Goal: Task Accomplishment & Management: Manage account settings

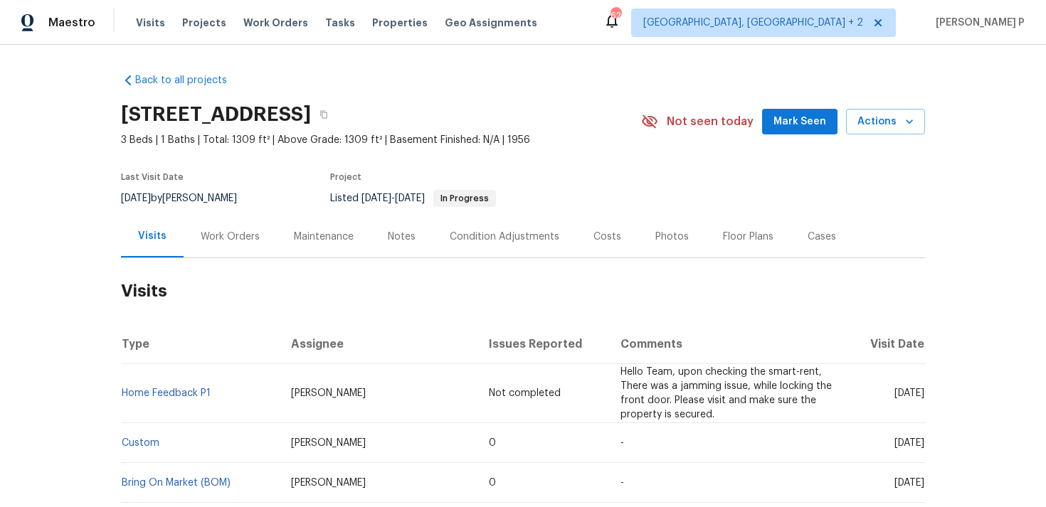
click at [228, 235] on div "Work Orders" at bounding box center [230, 237] width 59 height 14
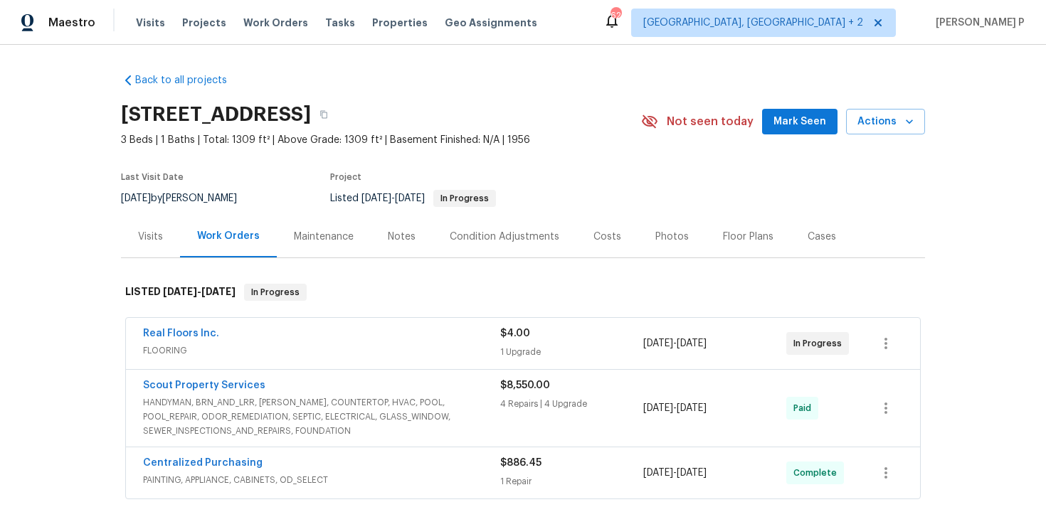
click at [234, 361] on div "Real Floors Inc. FLOORING $4.00 1 Upgrade [DATE] - [DATE] In Progress" at bounding box center [523, 343] width 794 height 51
click at [263, 357] on span "FLOORING" at bounding box center [321, 351] width 357 height 14
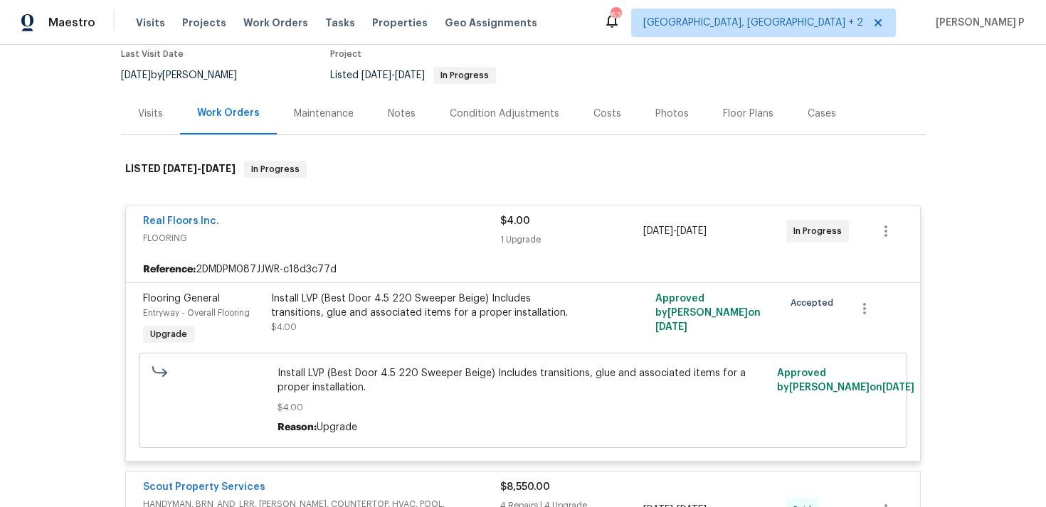
scroll to position [134, 0]
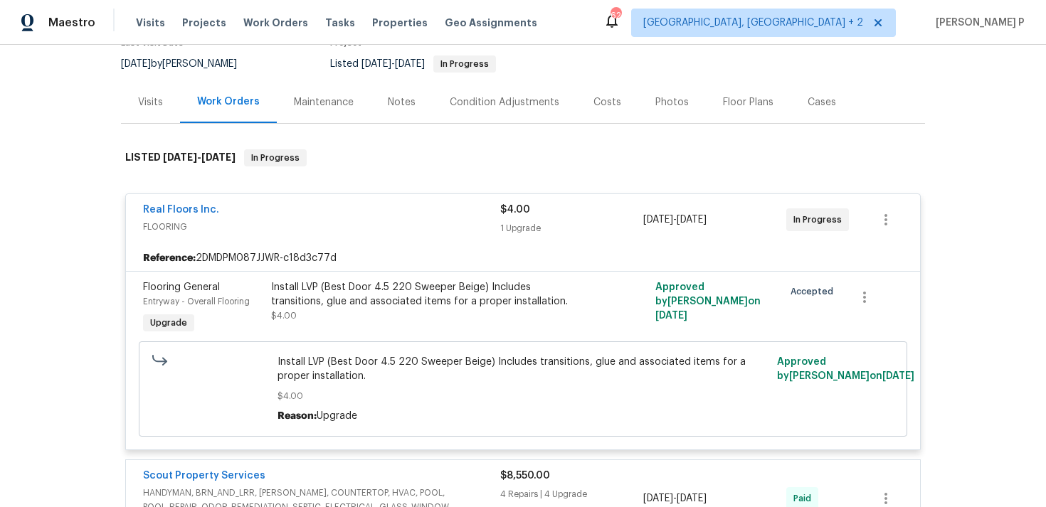
click at [319, 237] on div "Real Floors Inc. FLOORING $4.00 1 Upgrade [DATE] - [DATE] In Progress" at bounding box center [523, 219] width 794 height 51
click at [356, 242] on div "Real Floors Inc. FLOORING $4.00 1 Upgrade [DATE] - [DATE] In Progress" at bounding box center [523, 219] width 794 height 51
click at [297, 239] on div "Real Floors Inc. FLOORING $4.00 1 Upgrade [DATE] - [DATE] In Progress" at bounding box center [523, 219] width 794 height 51
click at [260, 228] on span "FLOORING" at bounding box center [321, 227] width 357 height 14
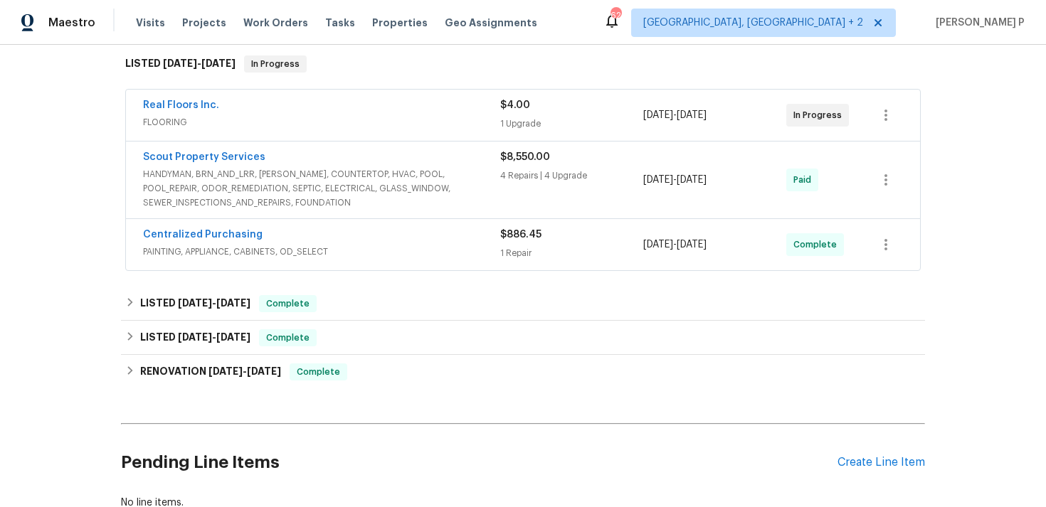
scroll to position [328, 0]
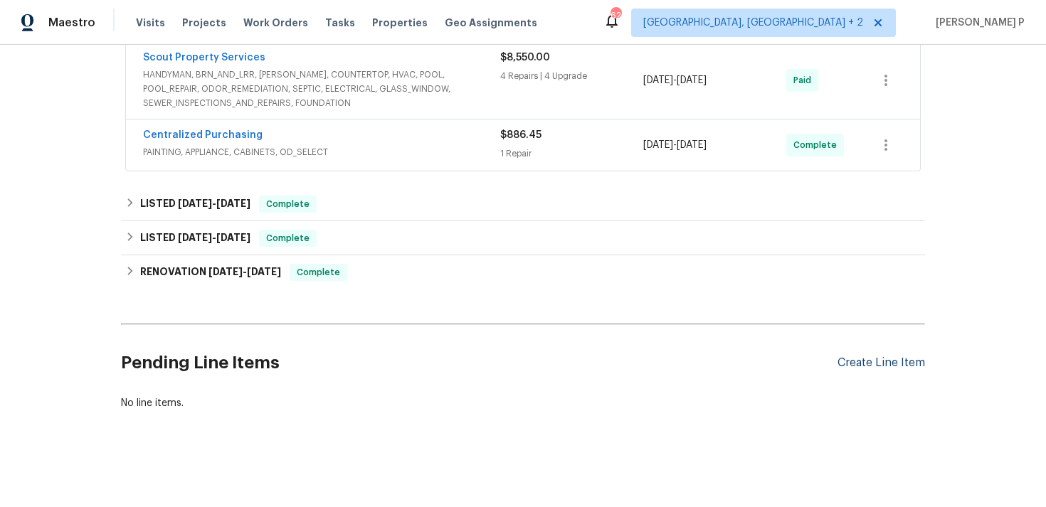
click at [876, 357] on div "Create Line Item" at bounding box center [880, 363] width 87 height 14
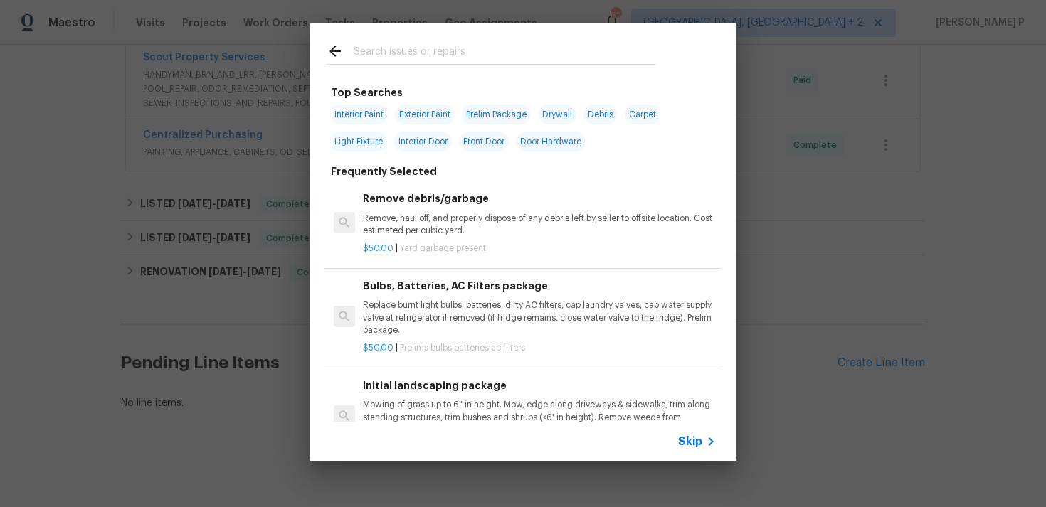
click at [686, 445] on span "Skip" at bounding box center [690, 442] width 24 height 14
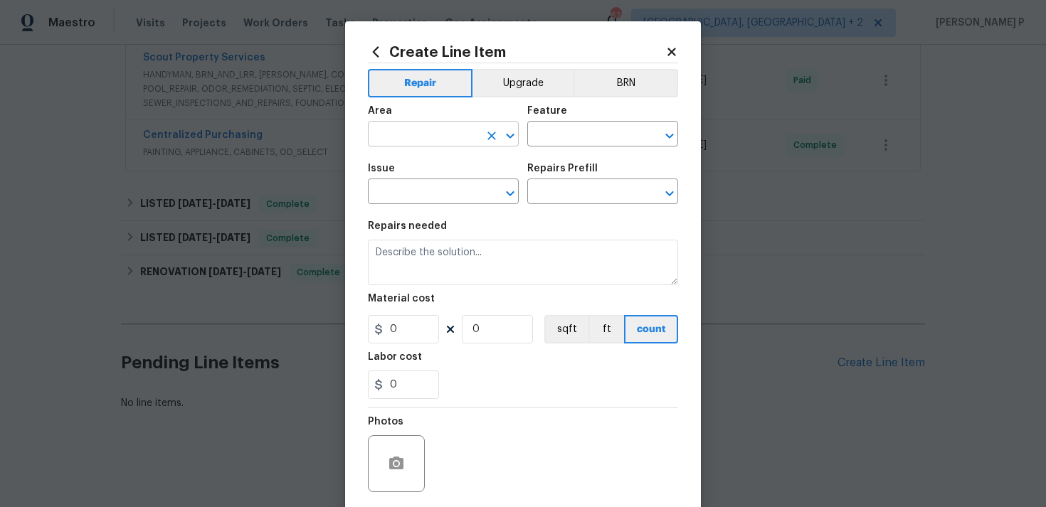
click at [506, 142] on icon "Open" at bounding box center [510, 135] width 17 height 17
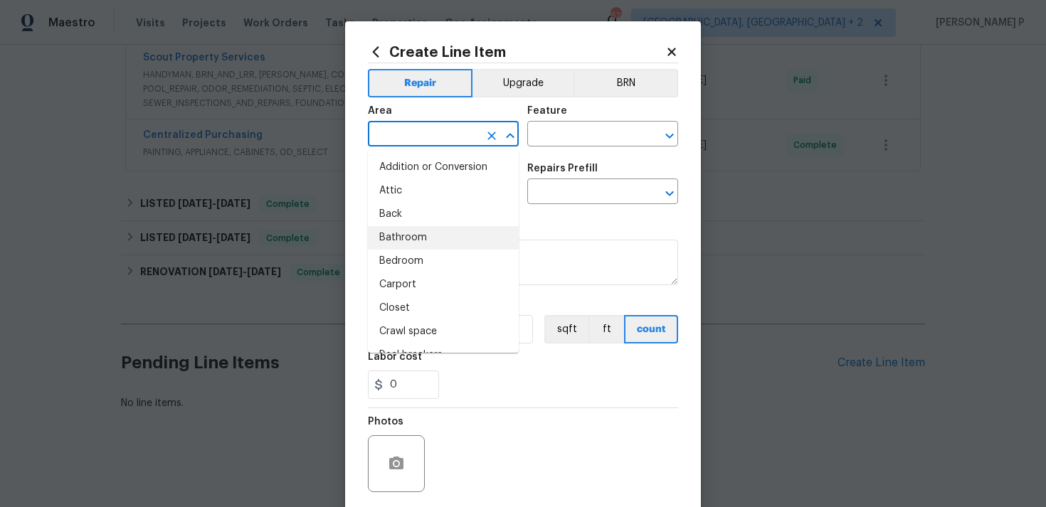
click at [434, 244] on li "Bathroom" at bounding box center [443, 237] width 151 height 23
type input "Bathroom"
click at [604, 134] on input "text" at bounding box center [582, 135] width 111 height 22
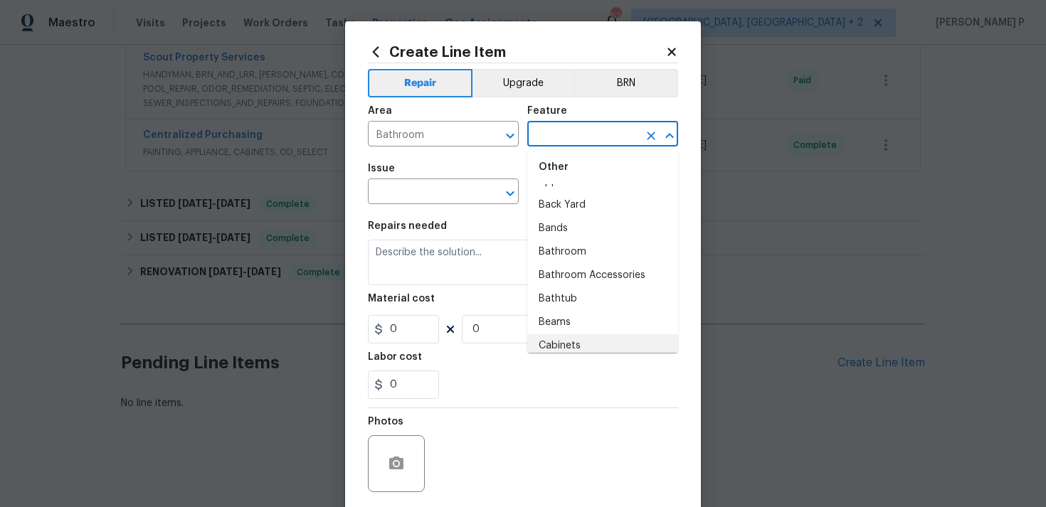
scroll to position [282, 0]
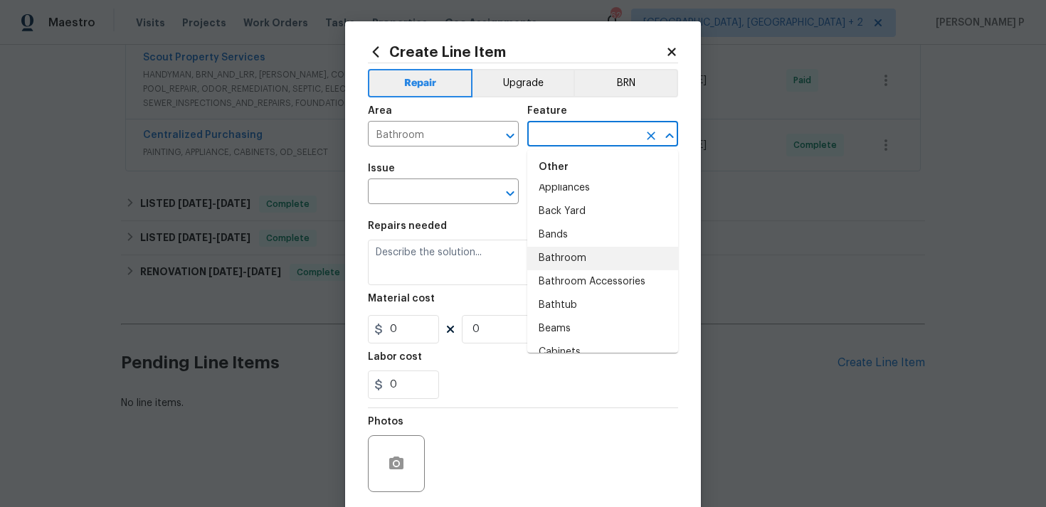
click at [599, 262] on li "Bathroom" at bounding box center [602, 258] width 151 height 23
type input "Bathroom"
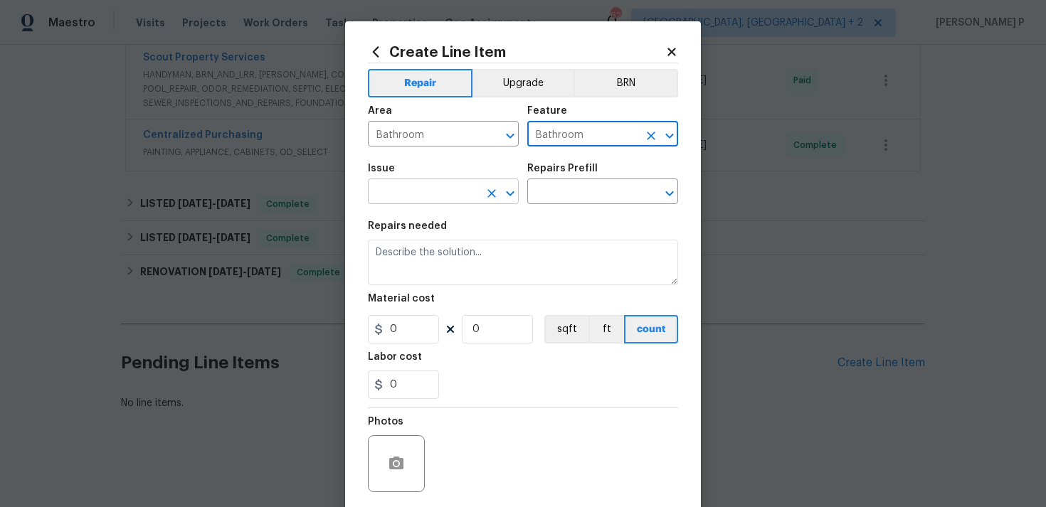
click at [516, 190] on icon "Open" at bounding box center [510, 193] width 17 height 17
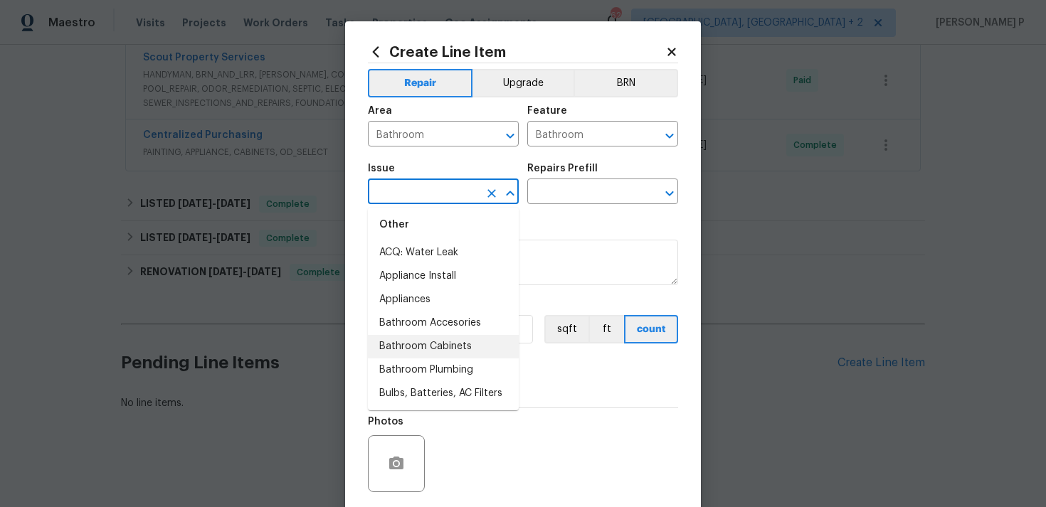
scroll to position [215, 0]
click at [449, 345] on li "Bathroom Plumbing" at bounding box center [443, 349] width 151 height 23
type input "Bathroom Plumbing"
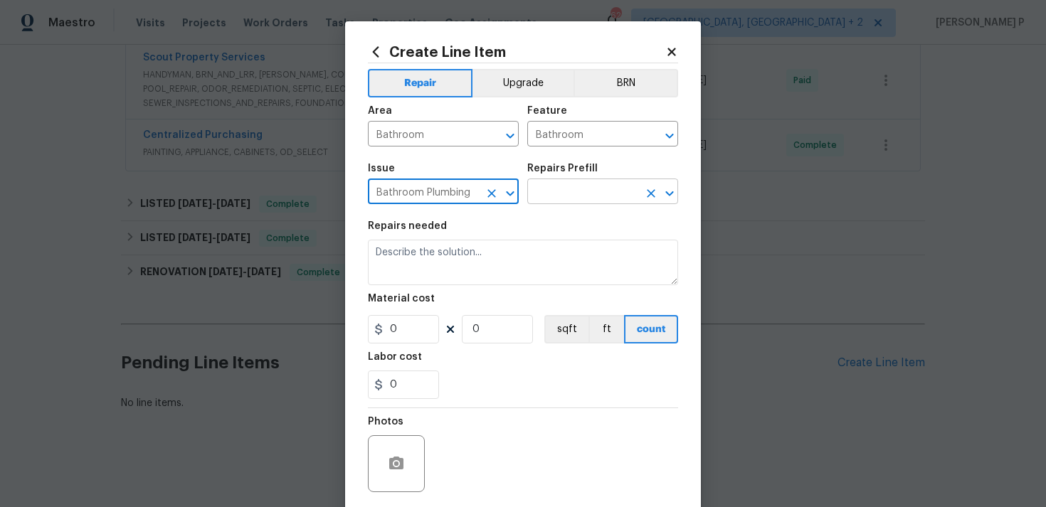
click at [557, 196] on input "text" at bounding box center [582, 193] width 111 height 22
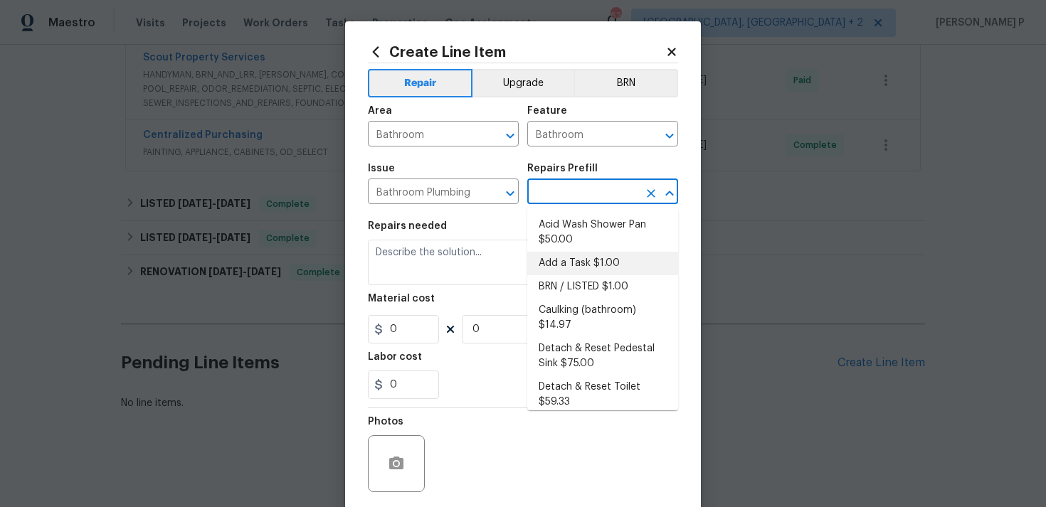
click at [573, 275] on li "Add a Task $1.00" at bounding box center [602, 263] width 151 height 23
type input "Plumbing"
type input "Add a Task $1.00"
type textarea "HPM to detail"
type input "1"
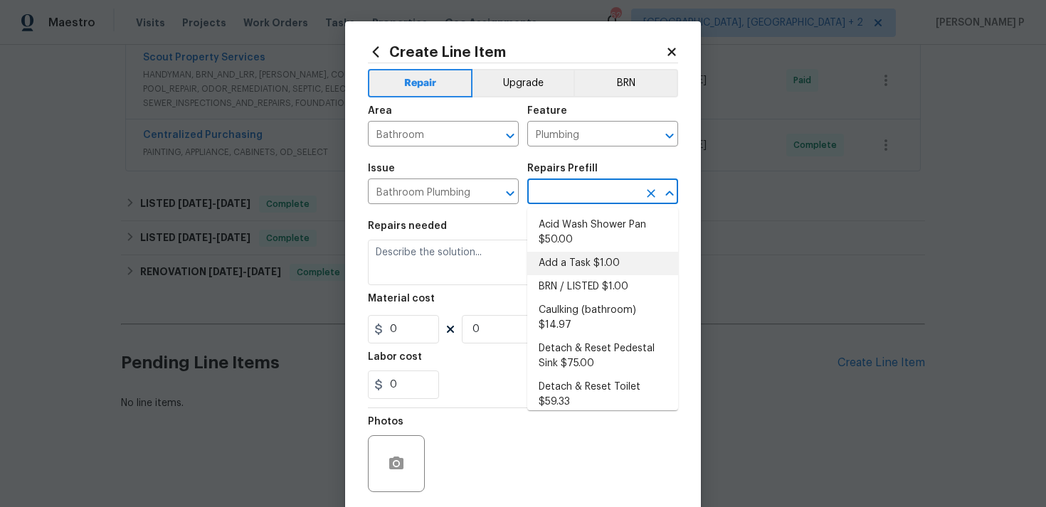
type input "1"
click at [435, 258] on textarea "HPM to detail" at bounding box center [523, 263] width 310 height 46
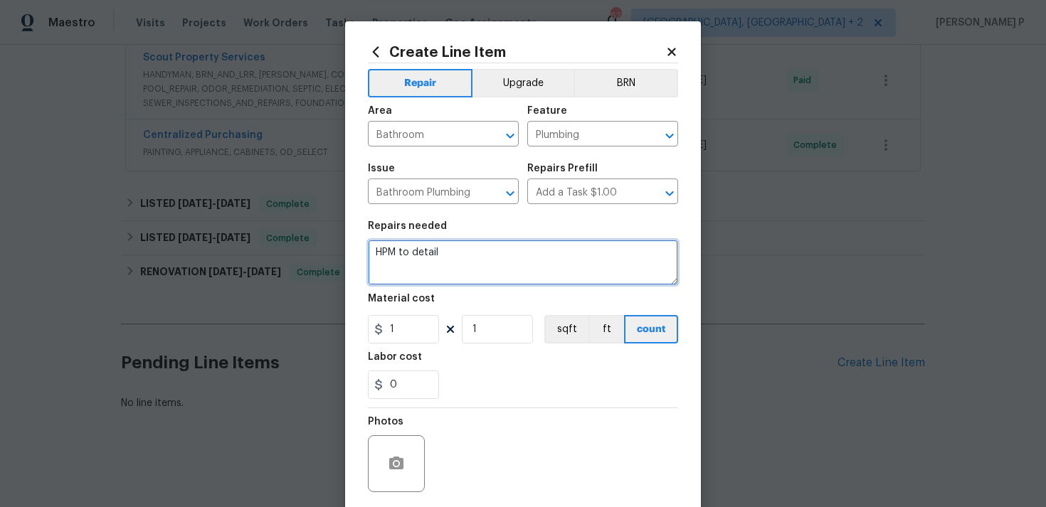
click at [435, 258] on textarea "HPM to detail" at bounding box center [523, 263] width 310 height 46
paste textarea "Please prioritize this WO due to a water leak. Dry any moisture present and sto…"
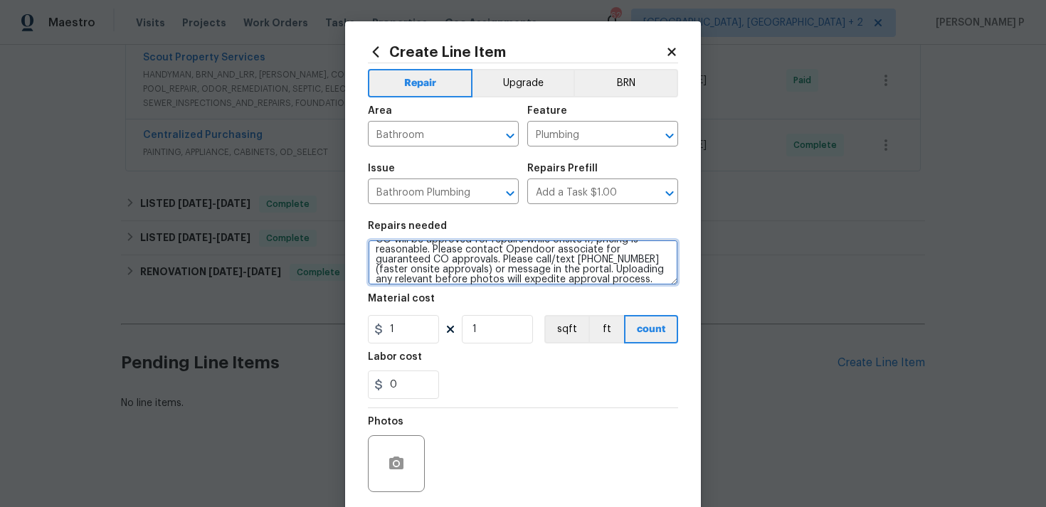
scroll to position [0, 0]
click at [372, 250] on textarea "Please prioritize this WO due to a water leak. Dry any moisture present and sto…" at bounding box center [523, 263] width 310 height 46
paste textarea "Bathroom - sink was leaking"
click at [468, 251] on textarea "Received feedback Bathroom - sink was leakingPlease prioritize this WO due to a…" at bounding box center [523, 263] width 310 height 46
click at [541, 253] on textarea "Received feedback that Bathroom - sink was leakingPlease prioritize this WO due…" at bounding box center [523, 263] width 310 height 46
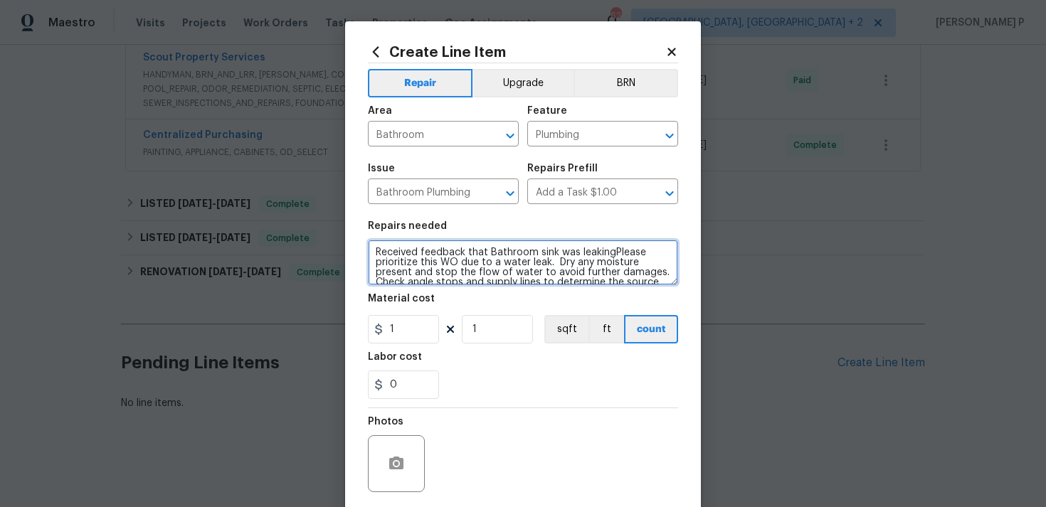
click at [613, 253] on textarea "Received feedback that Bathroom sink was leakingPlease prioritize this WO due t…" at bounding box center [523, 263] width 310 height 46
click at [490, 255] on textarea "Received feedback that Bathroom sink was leaking Please prioritize this WO due …" at bounding box center [523, 263] width 310 height 46
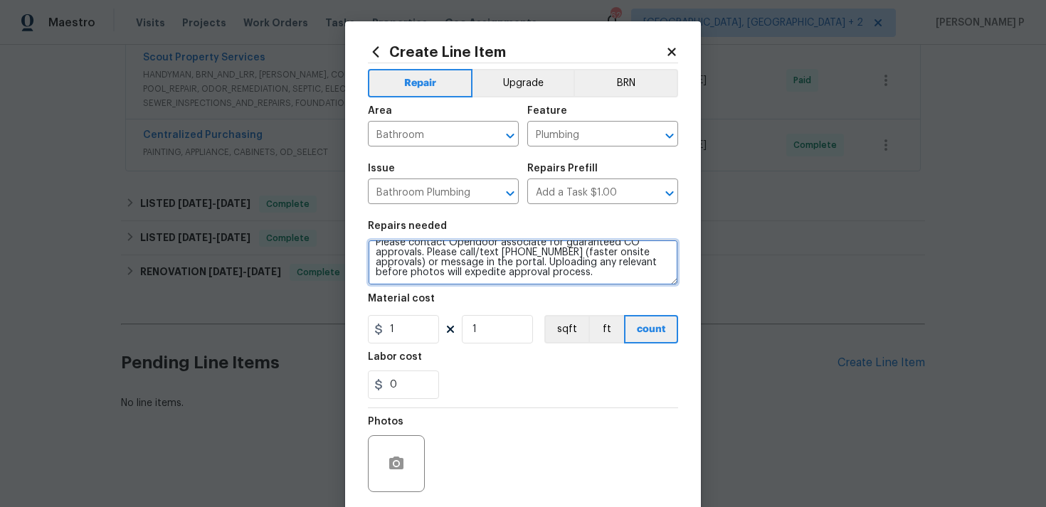
type textarea "Received feedback that bathroom sink was leaking Please prioritize this WO due …"
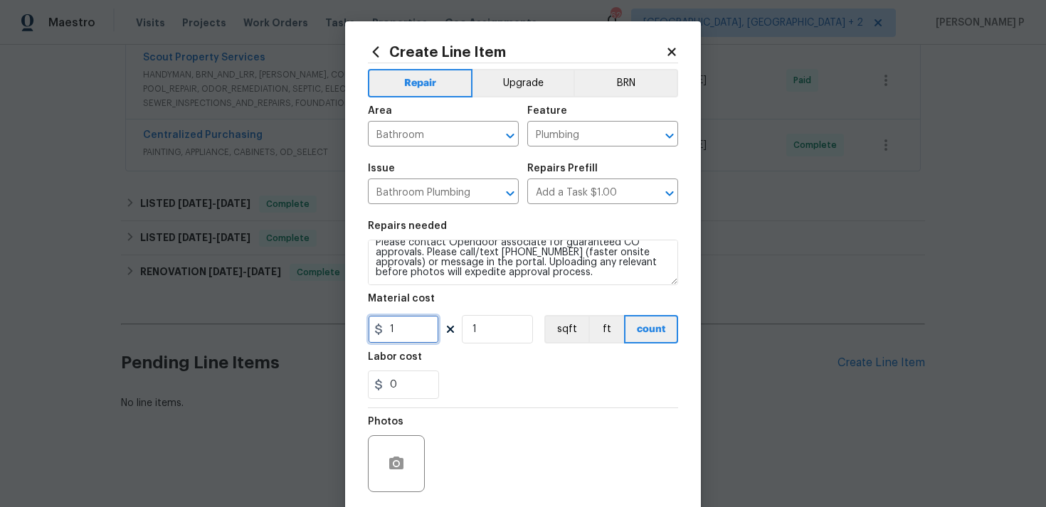
click at [397, 331] on input "1" at bounding box center [403, 329] width 71 height 28
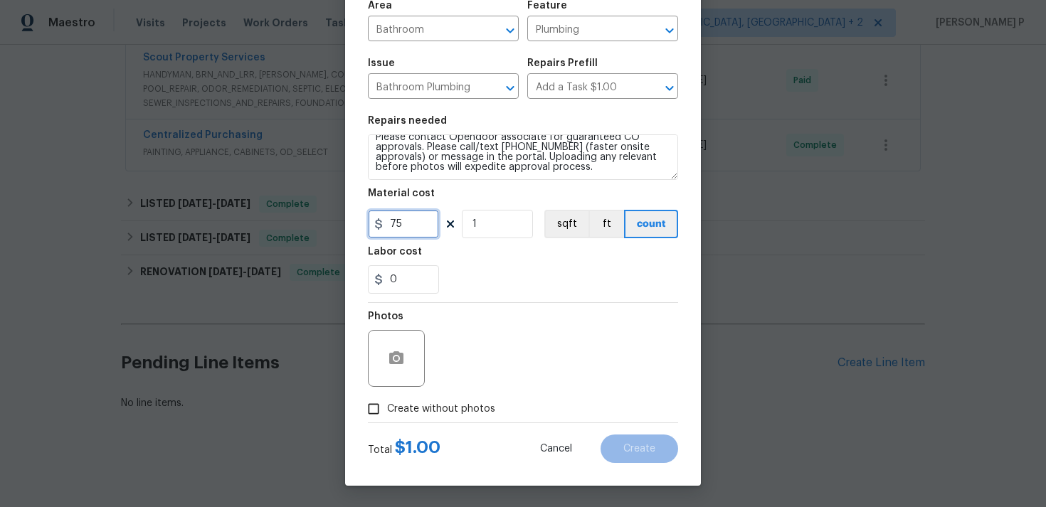
type input "75"
click at [376, 412] on input "Create without photos" at bounding box center [373, 409] width 27 height 27
checkbox input "true"
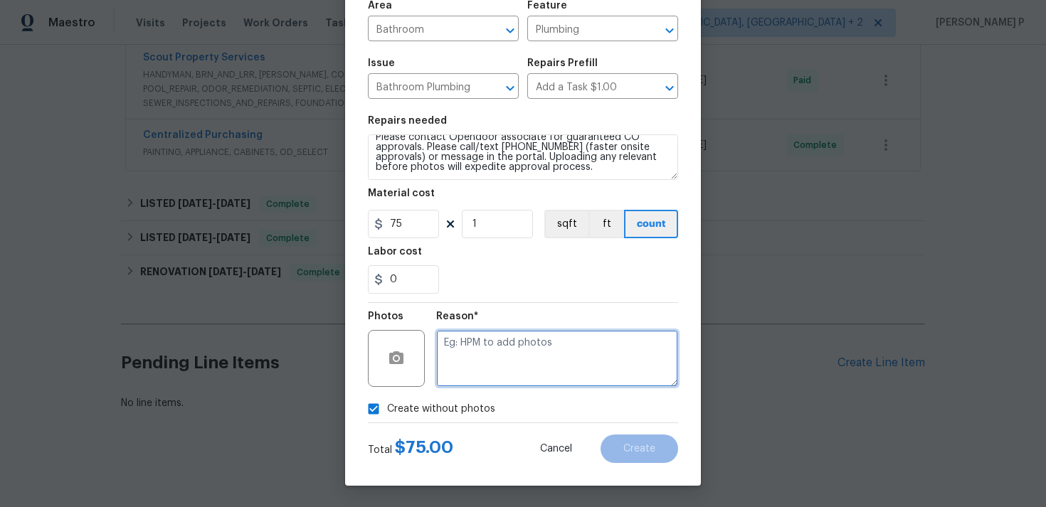
click at [528, 371] on textarea at bounding box center [557, 358] width 242 height 57
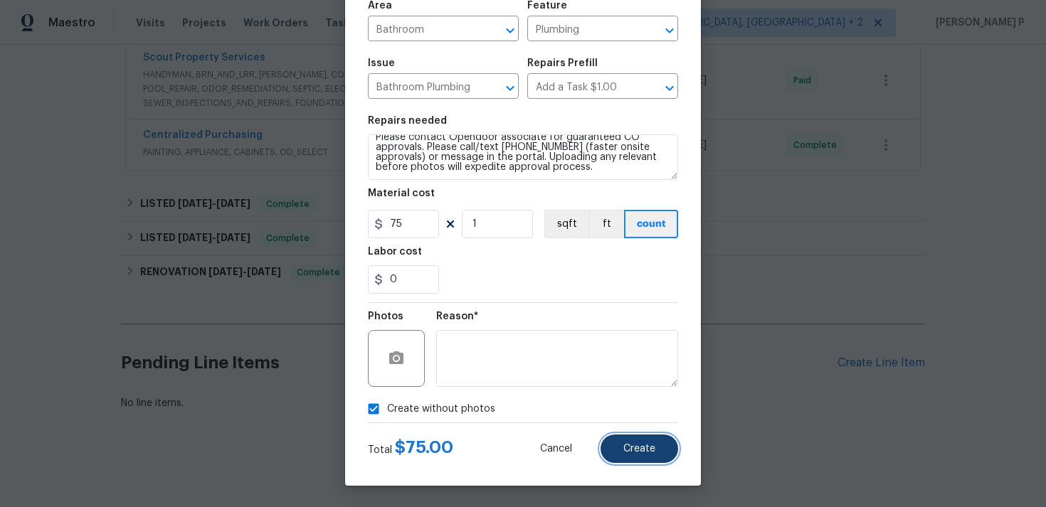
click at [639, 445] on span "Create" at bounding box center [639, 449] width 32 height 11
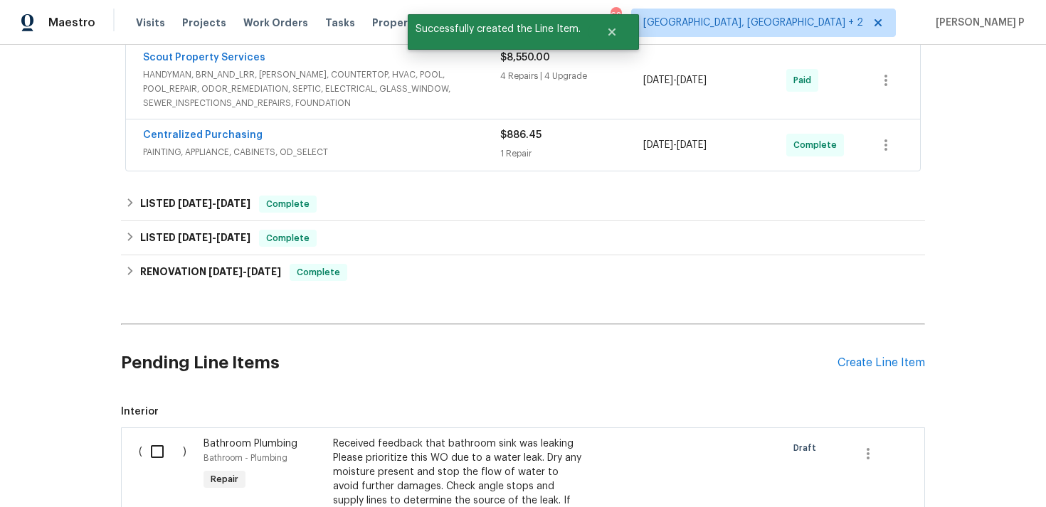
click at [160, 446] on input "checkbox" at bounding box center [162, 452] width 41 height 30
checkbox input "true"
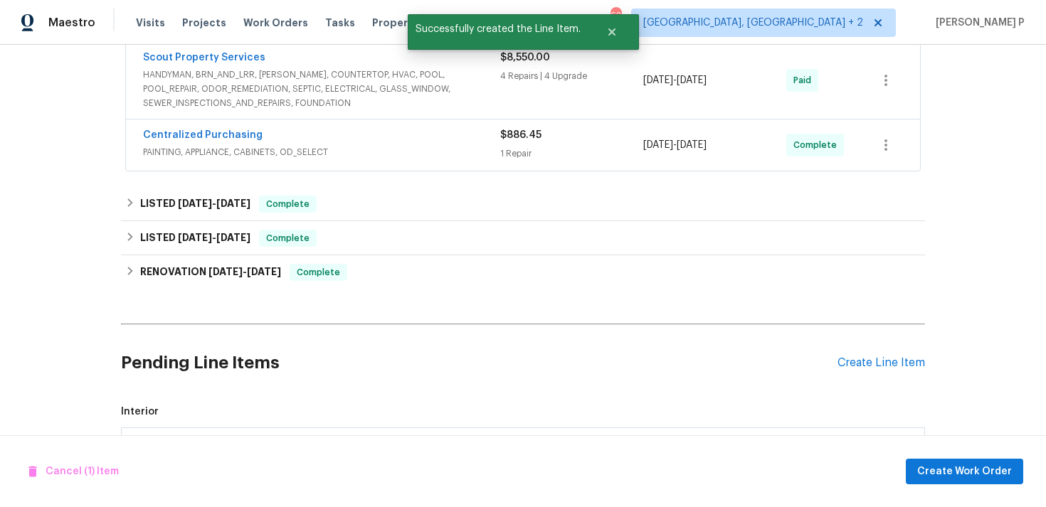
scroll to position [689, 0]
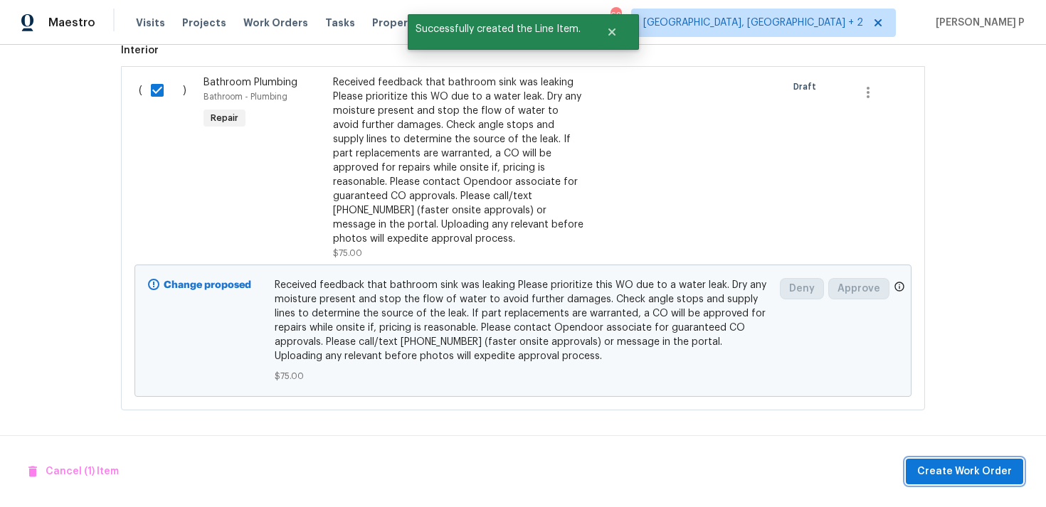
click at [938, 468] on span "Create Work Order" at bounding box center [964, 472] width 95 height 18
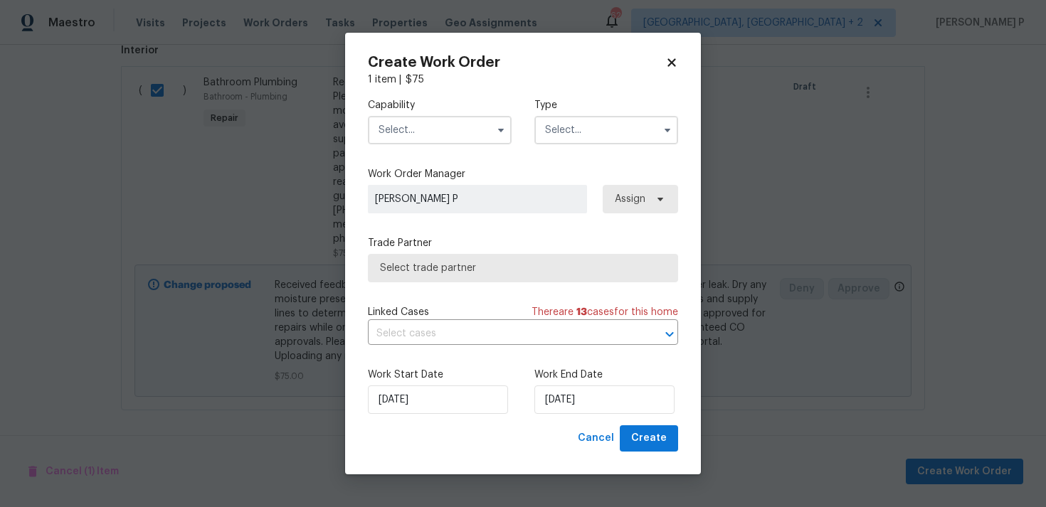
click at [598, 142] on input "text" at bounding box center [606, 130] width 144 height 28
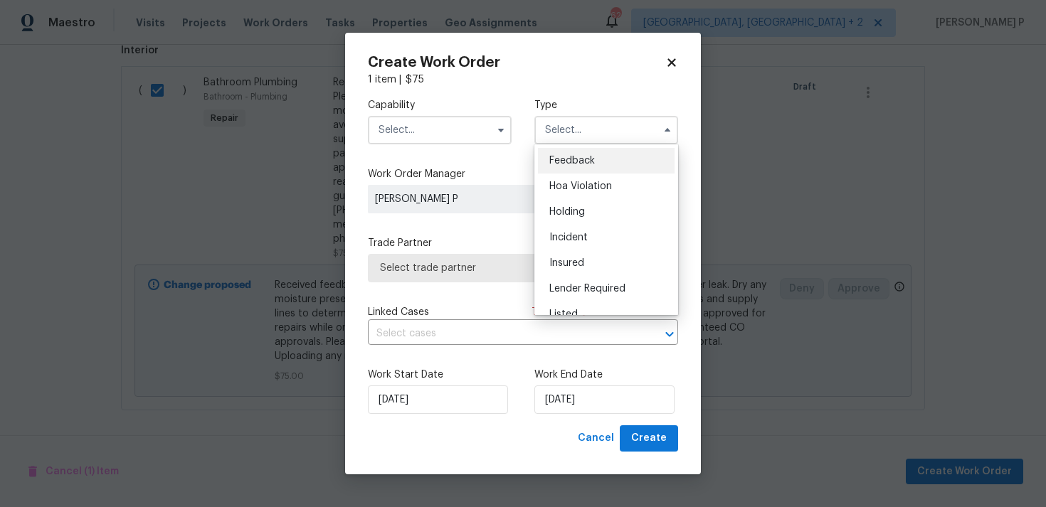
click at [560, 159] on span "Feedback" at bounding box center [572, 161] width 46 height 10
type input "Feedback"
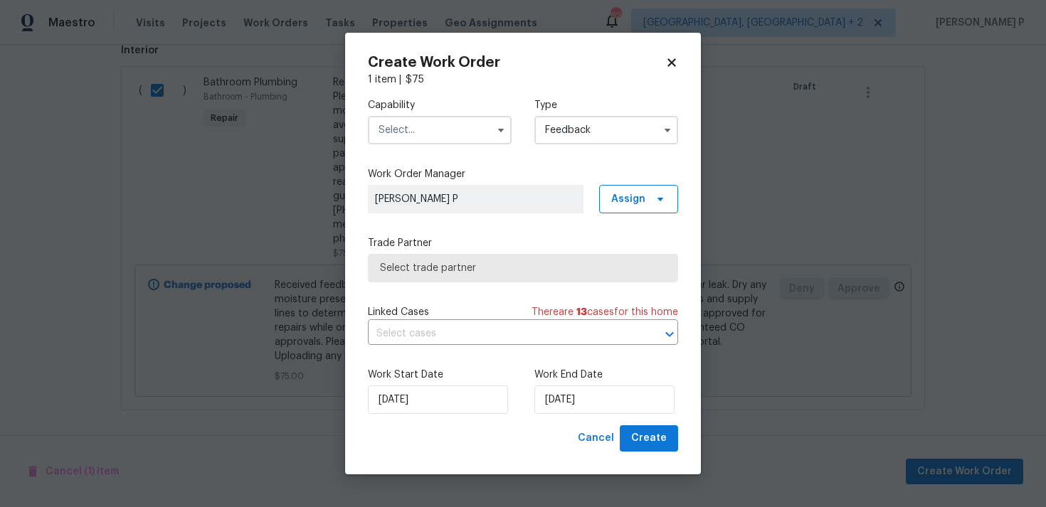
click at [443, 143] on input "text" at bounding box center [440, 130] width 144 height 28
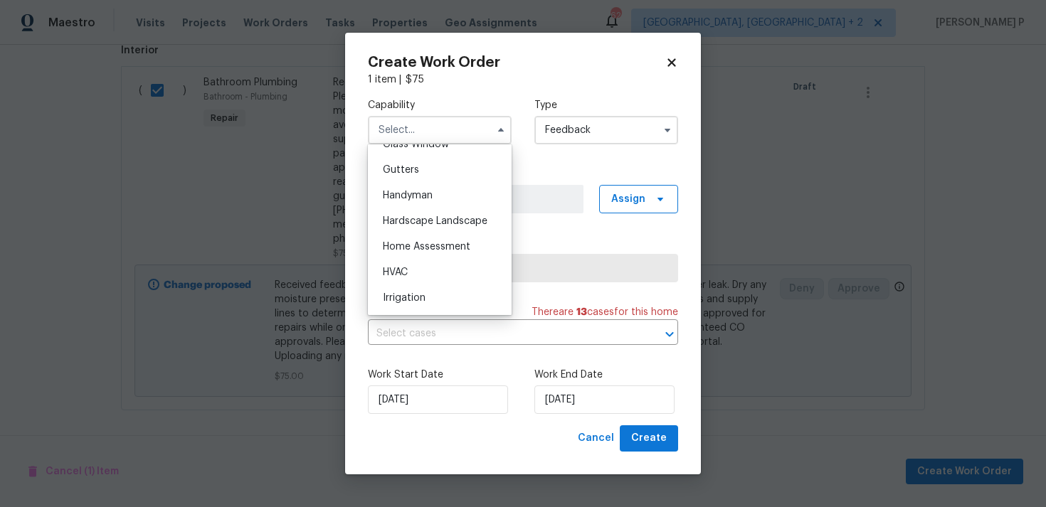
scroll to position [701, 0]
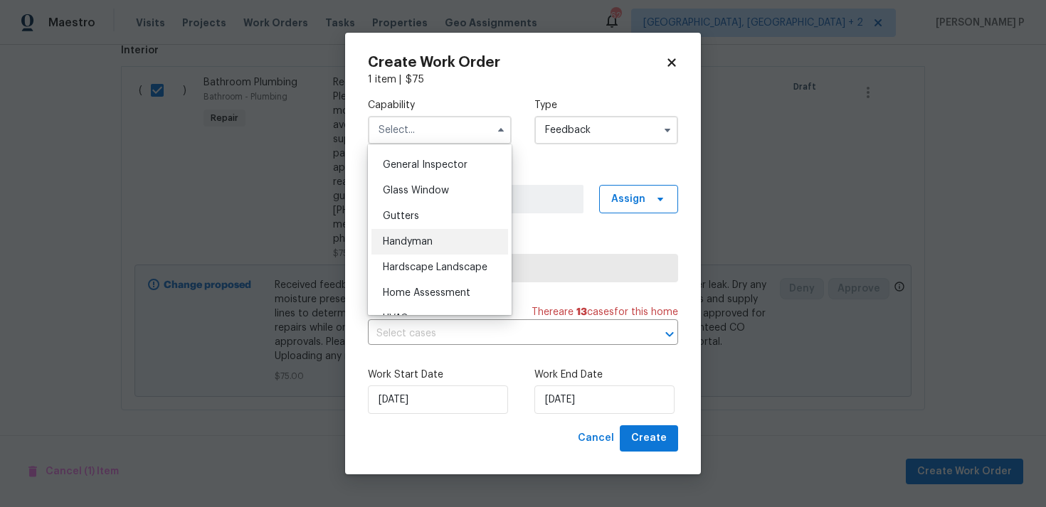
click at [419, 238] on span "Handyman" at bounding box center [408, 242] width 50 height 10
type input "Handyman"
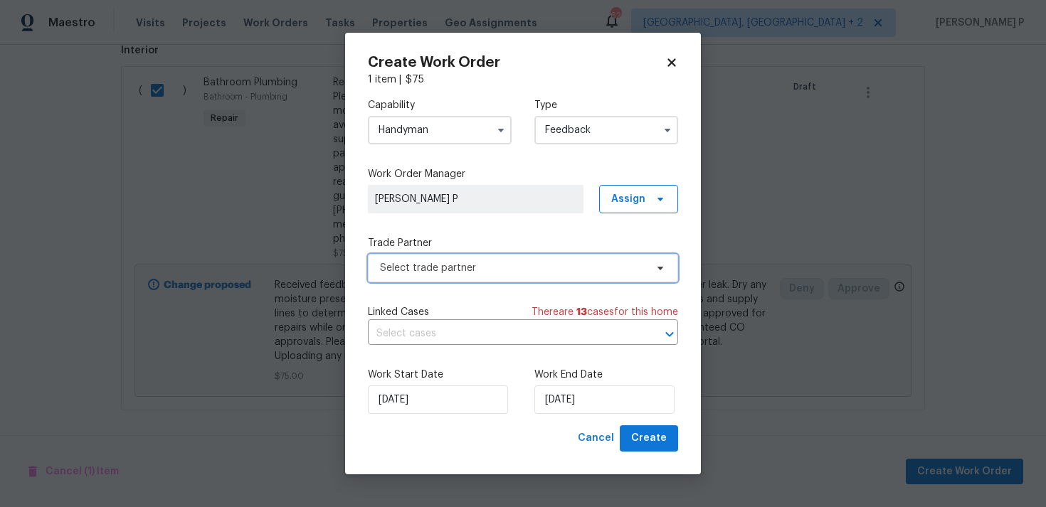
click at [472, 273] on span "Select trade partner" at bounding box center [512, 268] width 265 height 14
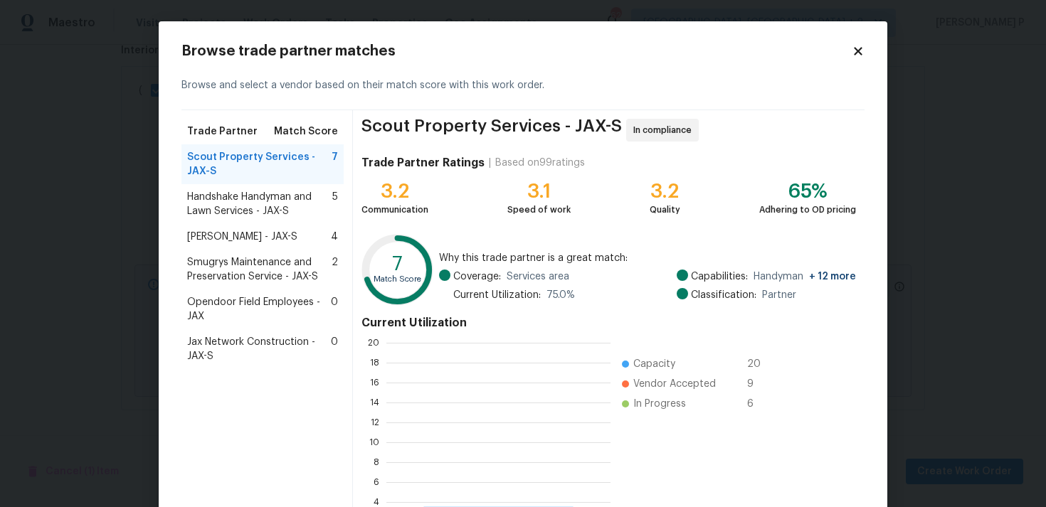
scroll to position [199, 224]
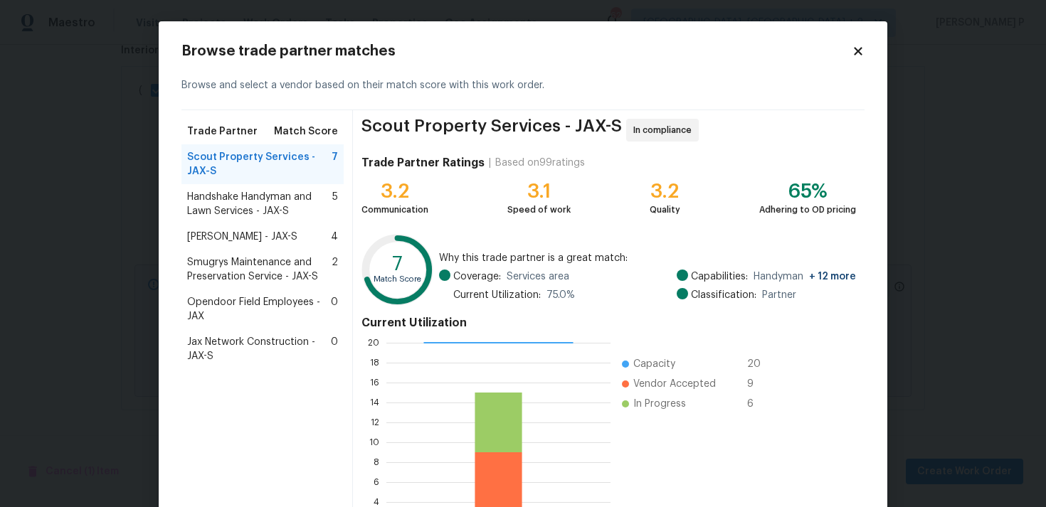
click at [240, 218] on span "Handshake Handyman and Lawn Services - JAX-S" at bounding box center [259, 204] width 145 height 28
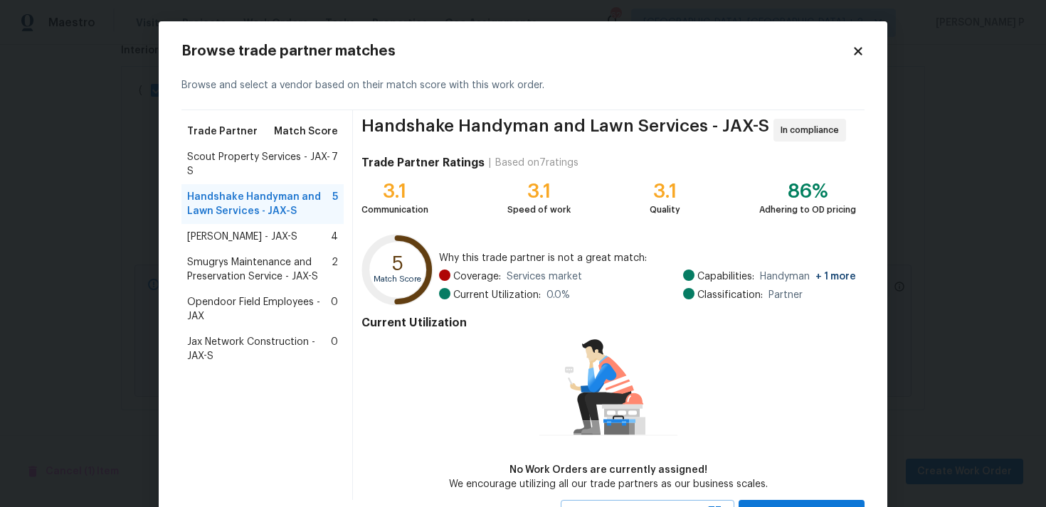
click at [240, 253] on div "Smugrys Maintenance and Preservation Service - JAX-S 2" at bounding box center [262, 270] width 162 height 40
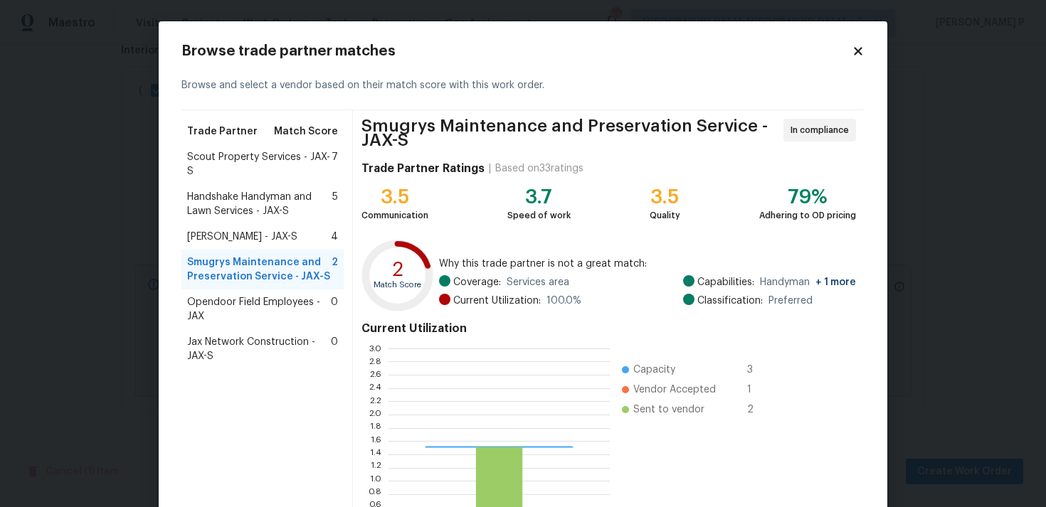
scroll to position [199, 221]
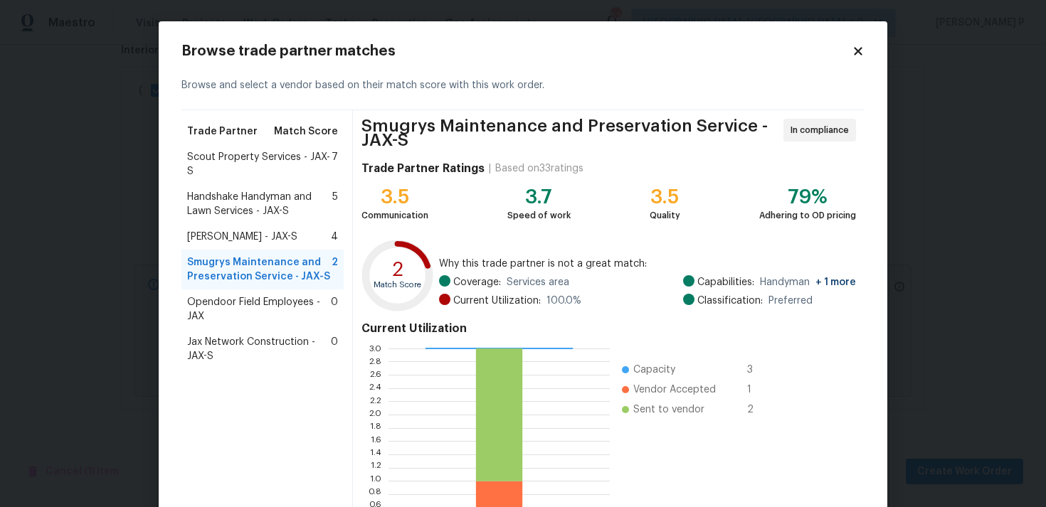
click at [245, 238] on span "Eric Hernandez - JAX-S" at bounding box center [242, 237] width 110 height 14
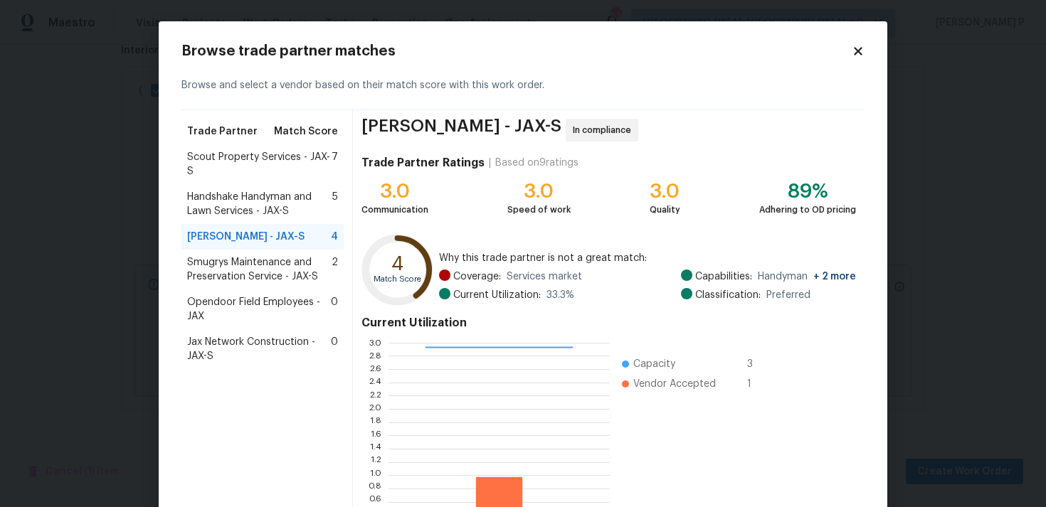
click at [250, 310] on span "Opendoor Field Employees - JAX" at bounding box center [259, 309] width 144 height 28
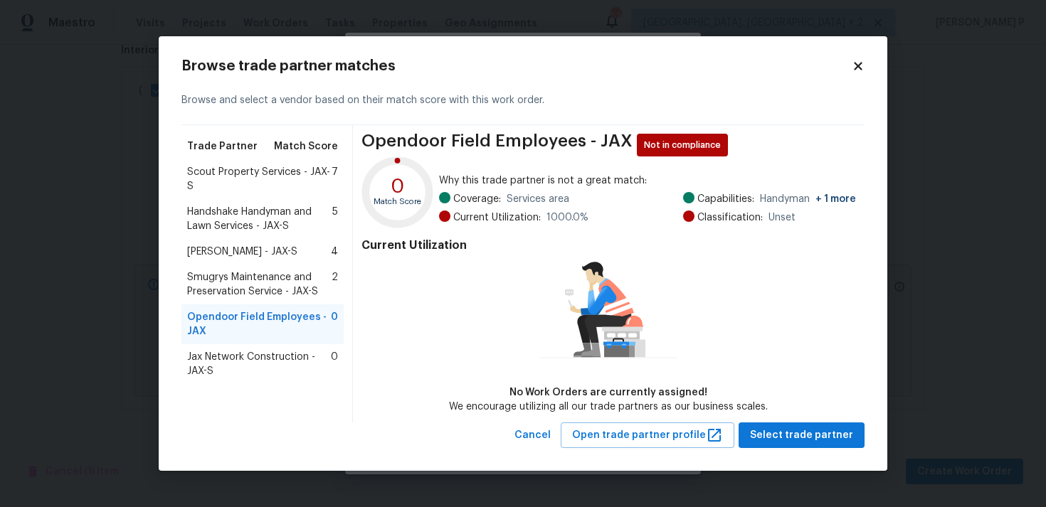
click at [249, 173] on span "Scout Property Services - JAX-S" at bounding box center [259, 179] width 144 height 28
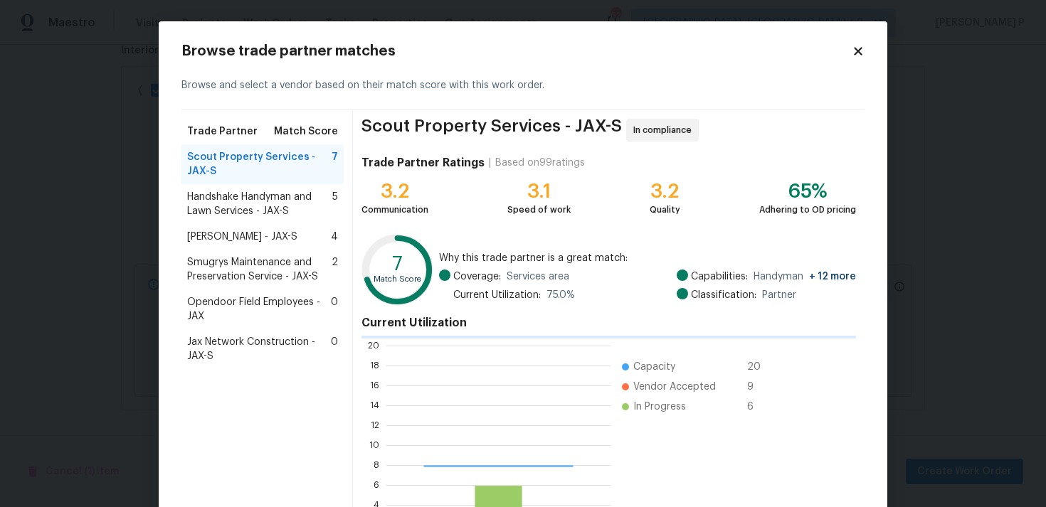
scroll to position [199, 224]
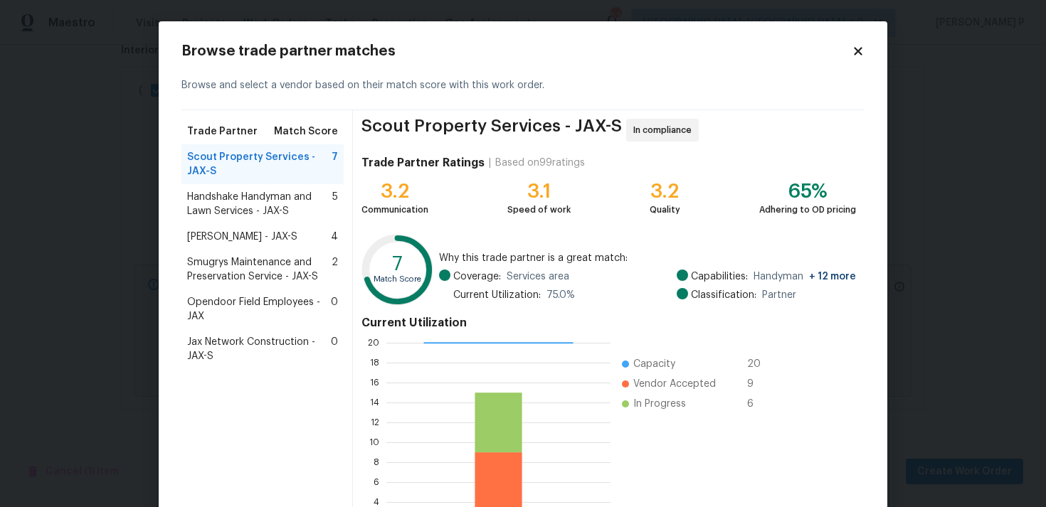
click at [252, 202] on span "Handshake Handyman and Lawn Services - JAX-S" at bounding box center [259, 204] width 145 height 28
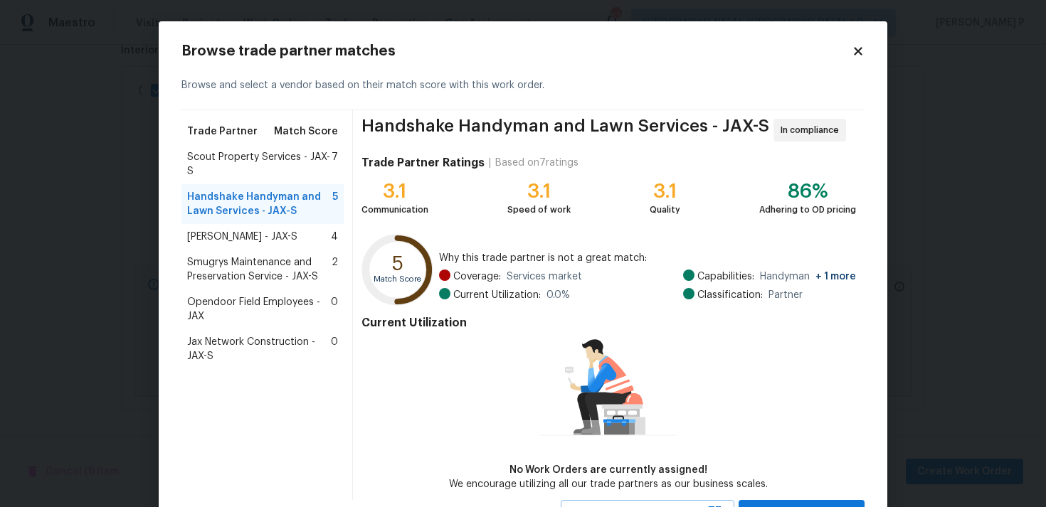
click at [250, 233] on span "Eric Hernandez - JAX-S" at bounding box center [242, 237] width 110 height 14
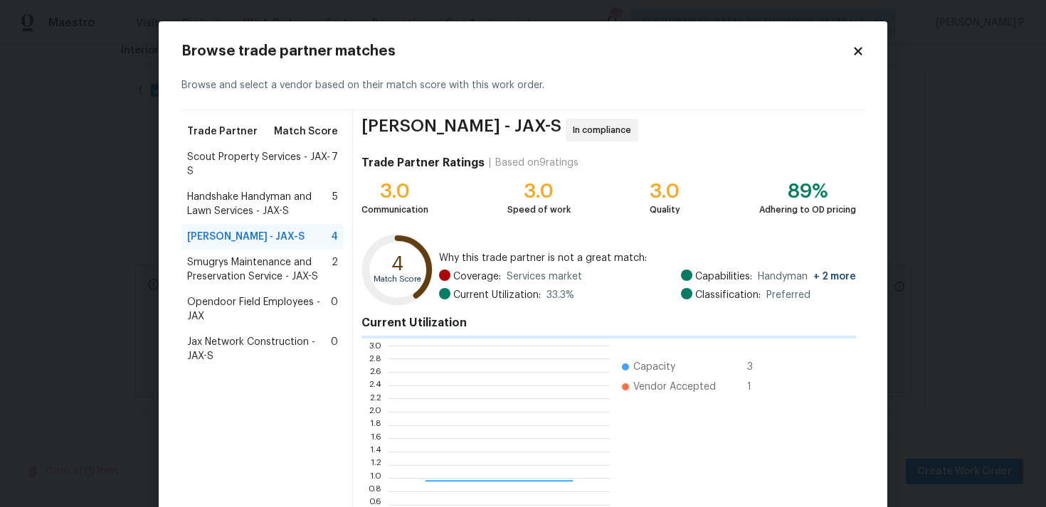
scroll to position [199, 221]
click at [248, 262] on span "Smugrys Maintenance and Preservation Service - JAX-S" at bounding box center [259, 269] width 144 height 28
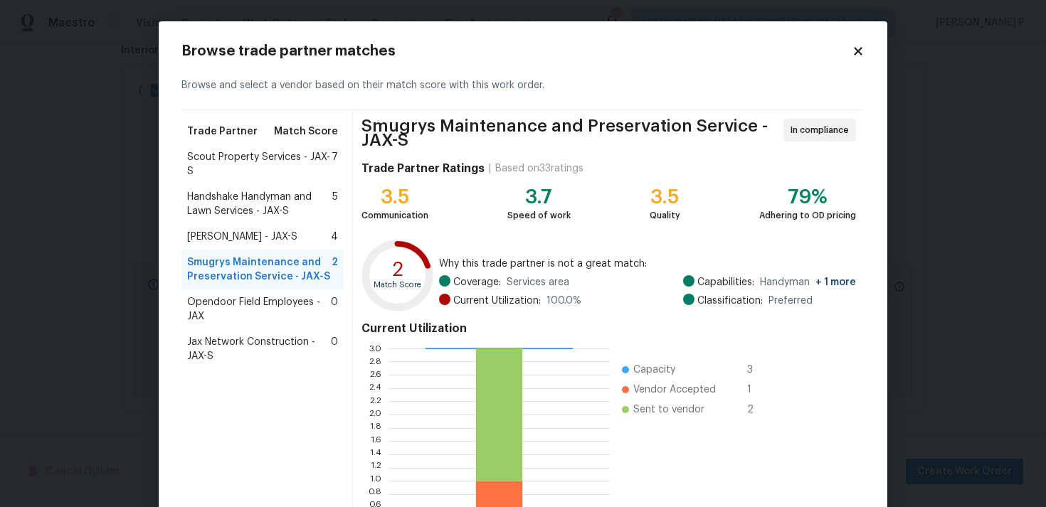
click at [243, 159] on span "Scout Property Services - JAX-S" at bounding box center [259, 164] width 144 height 28
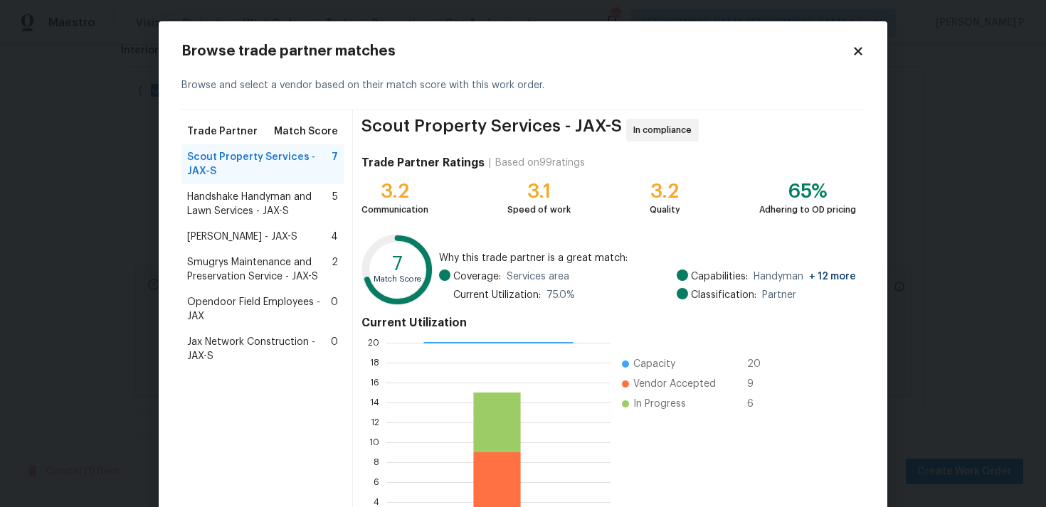
click at [281, 207] on span "Handshake Handyman and Lawn Services - JAX-S" at bounding box center [259, 204] width 145 height 28
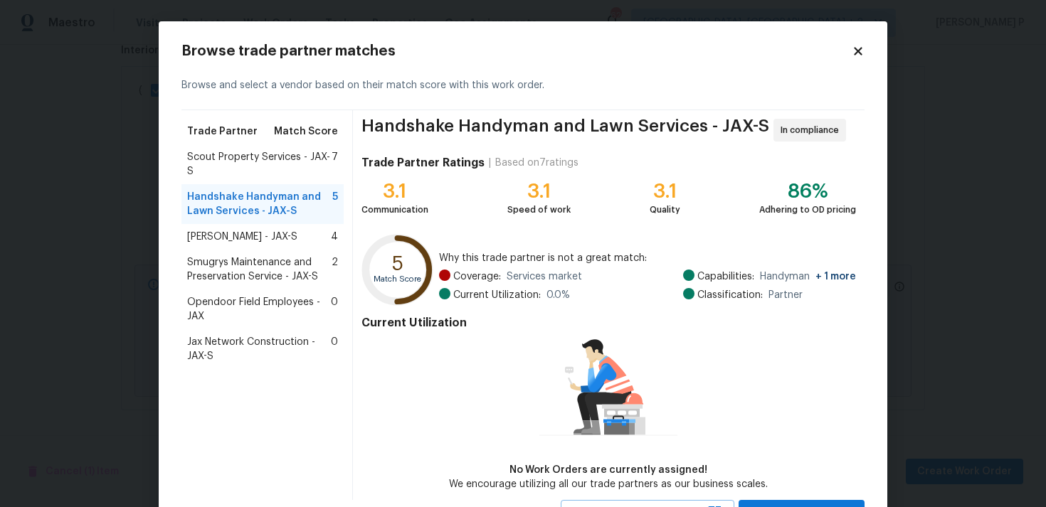
click at [234, 154] on span "Scout Property Services - JAX-S" at bounding box center [259, 164] width 144 height 28
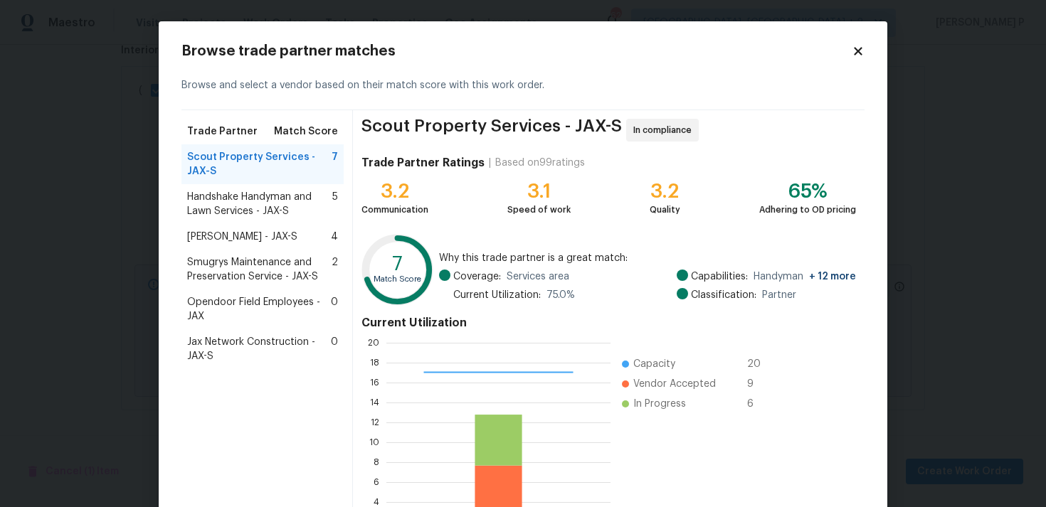
scroll to position [120, 0]
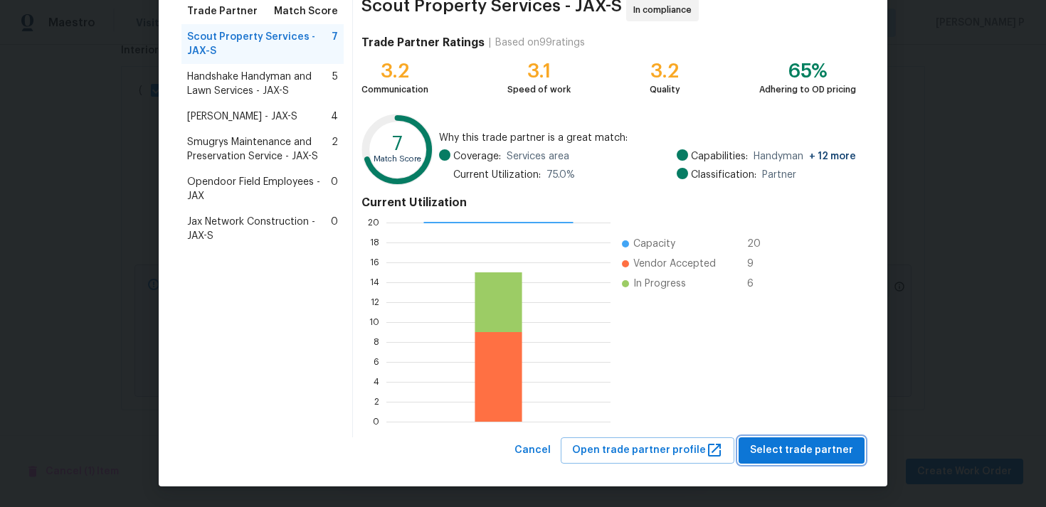
click at [819, 460] on button "Select trade partner" at bounding box center [801, 450] width 126 height 26
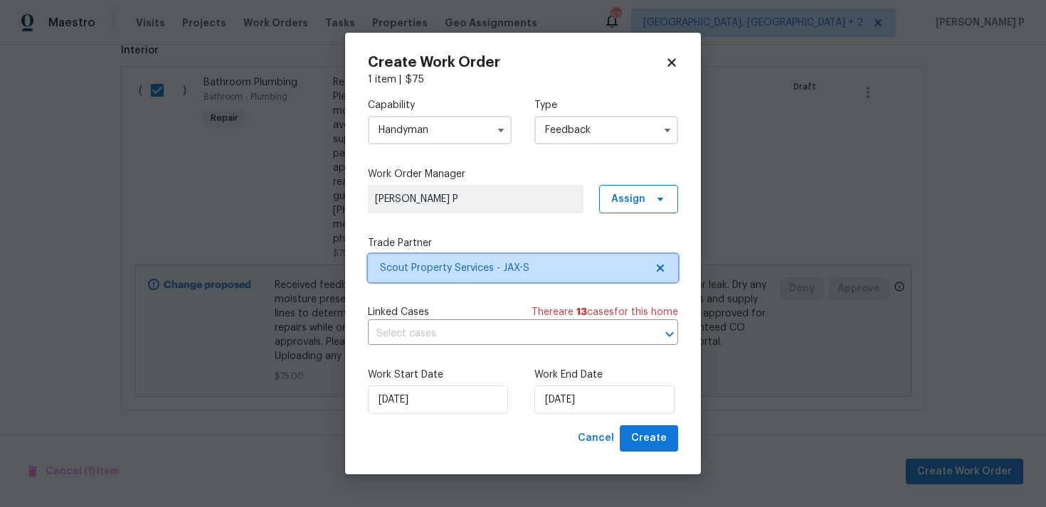
scroll to position [0, 0]
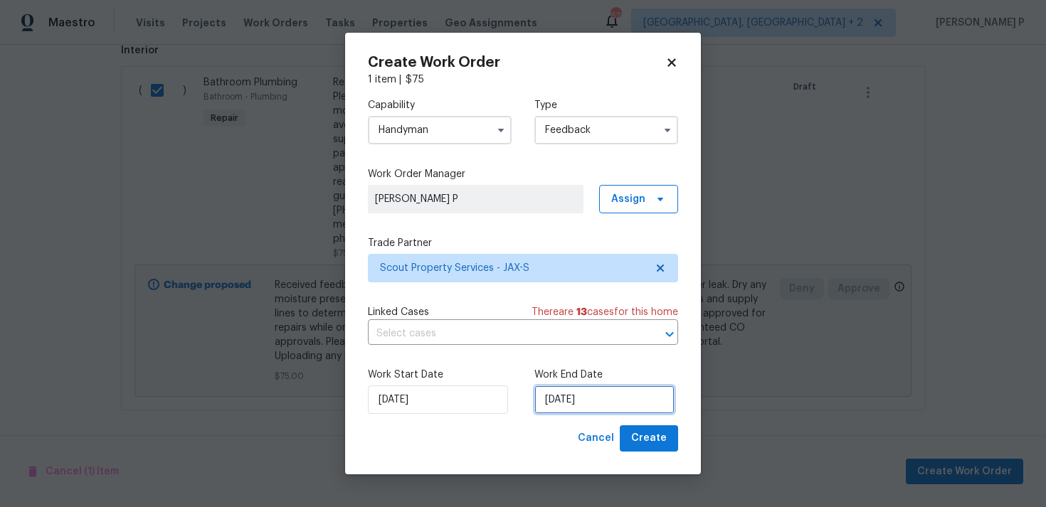
click at [563, 396] on input "[DATE]" at bounding box center [604, 400] width 140 height 28
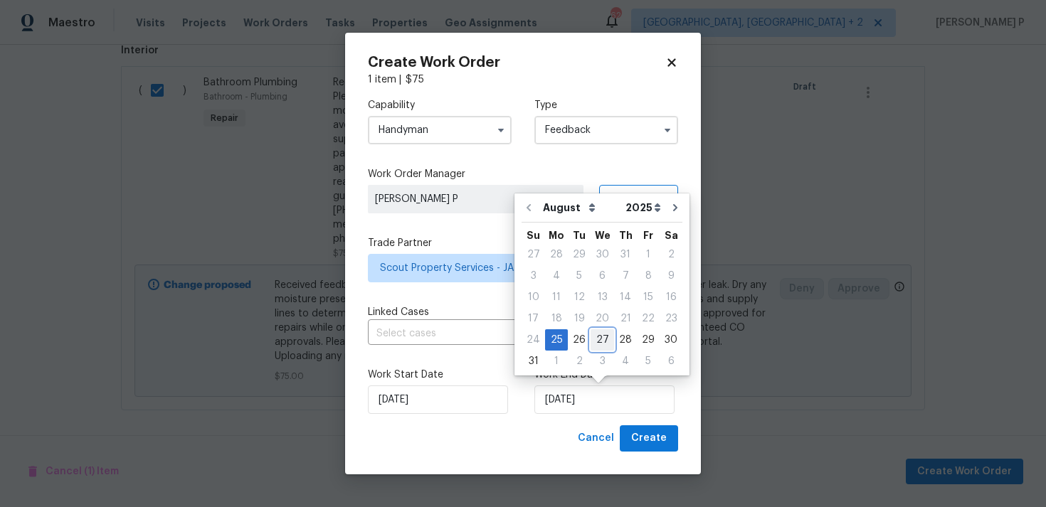
click at [604, 344] on div "27" at bounding box center [601, 340] width 23 height 20
type input "[DATE]"
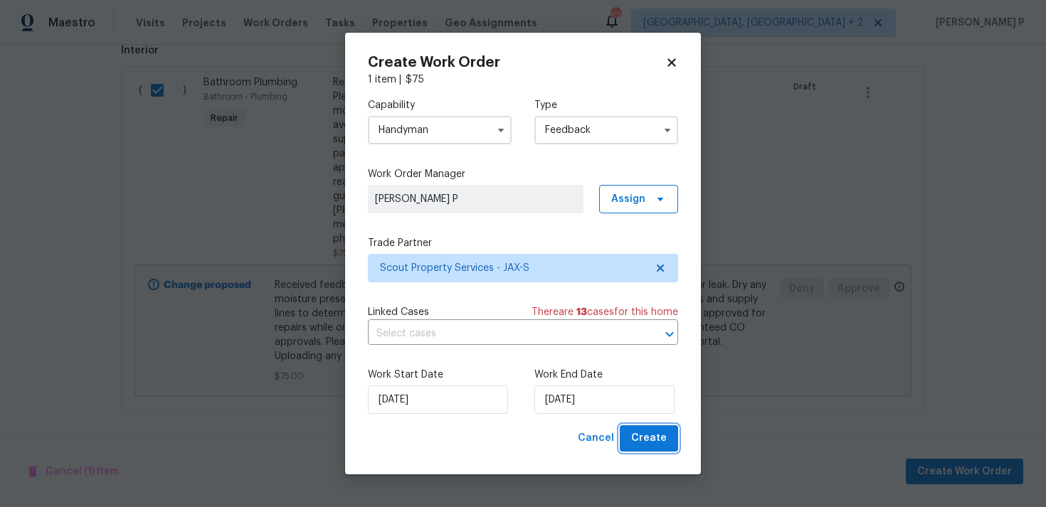
click at [645, 438] on span "Create" at bounding box center [649, 439] width 36 height 18
checkbox input "false"
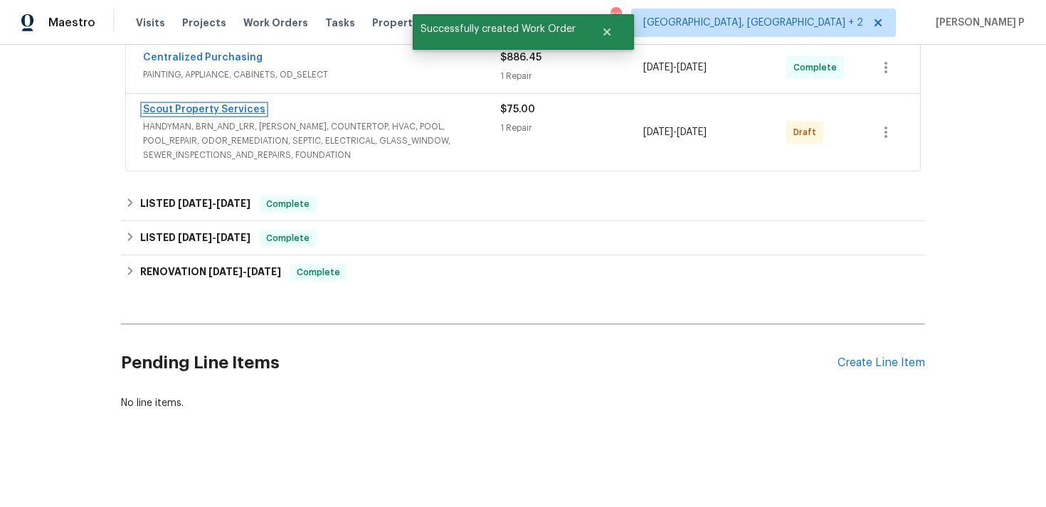
click at [189, 107] on link "Scout Property Services" at bounding box center [204, 110] width 122 height 10
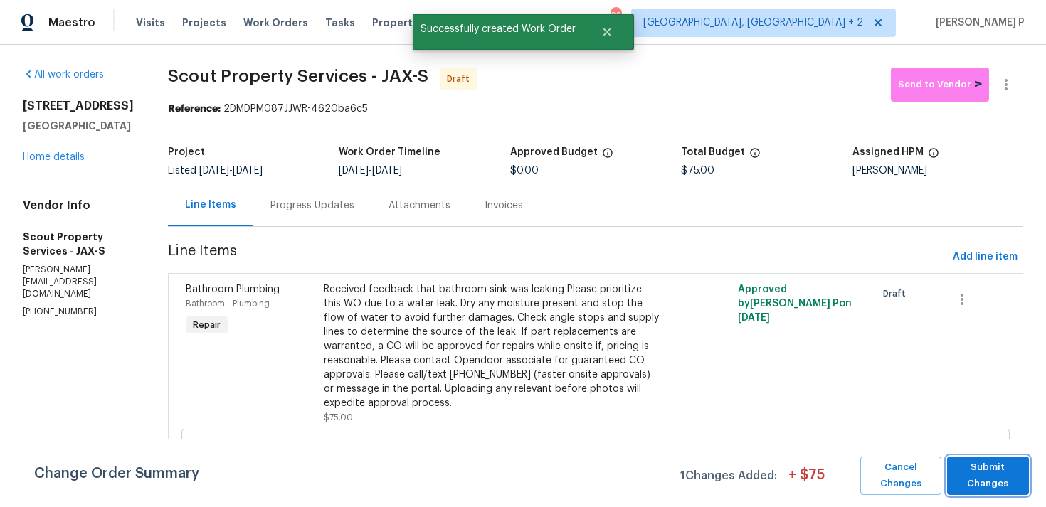
click at [985, 469] on span "Submit Changes" at bounding box center [988, 476] width 68 height 33
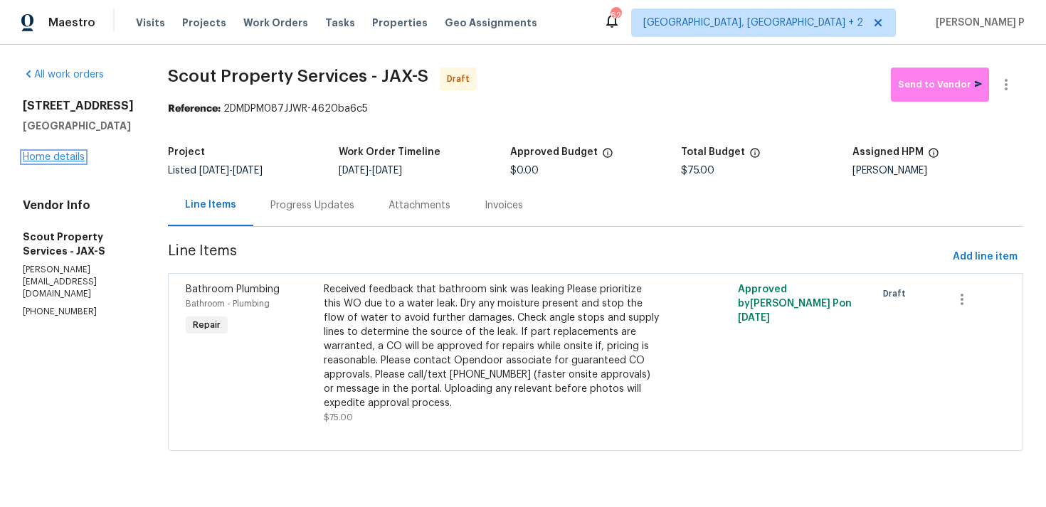
click at [52, 162] on link "Home details" at bounding box center [54, 157] width 62 height 10
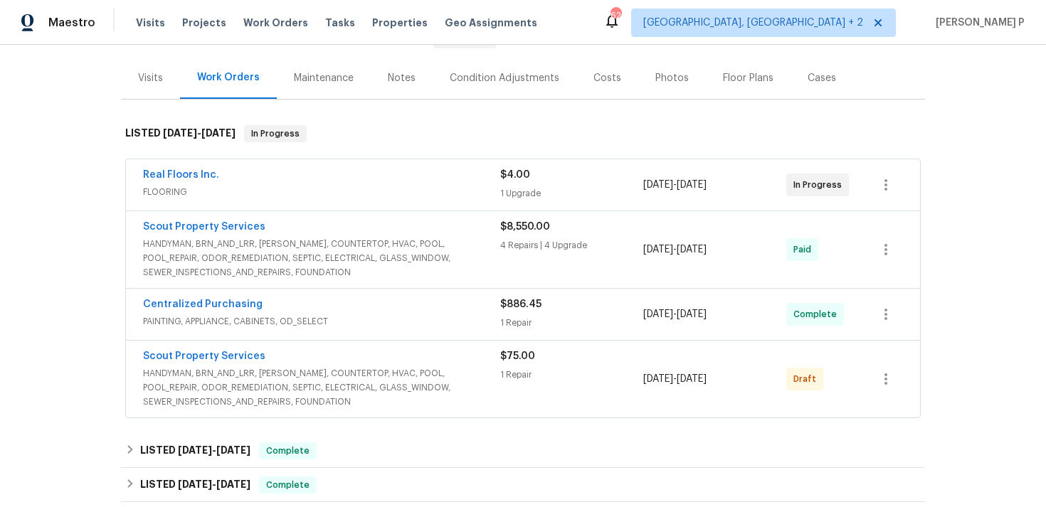
scroll to position [229, 0]
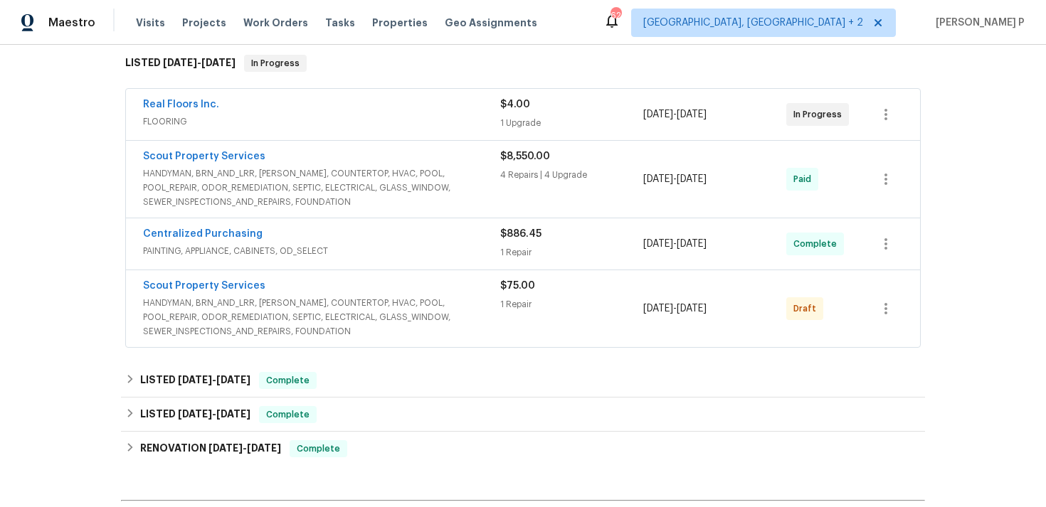
click at [258, 179] on span "HANDYMAN, BRN_AND_LRR, WELLS, COUNTERTOP, HVAC, POOL, POOL_REPAIR, ODOR_REMEDIA…" at bounding box center [321, 187] width 357 height 43
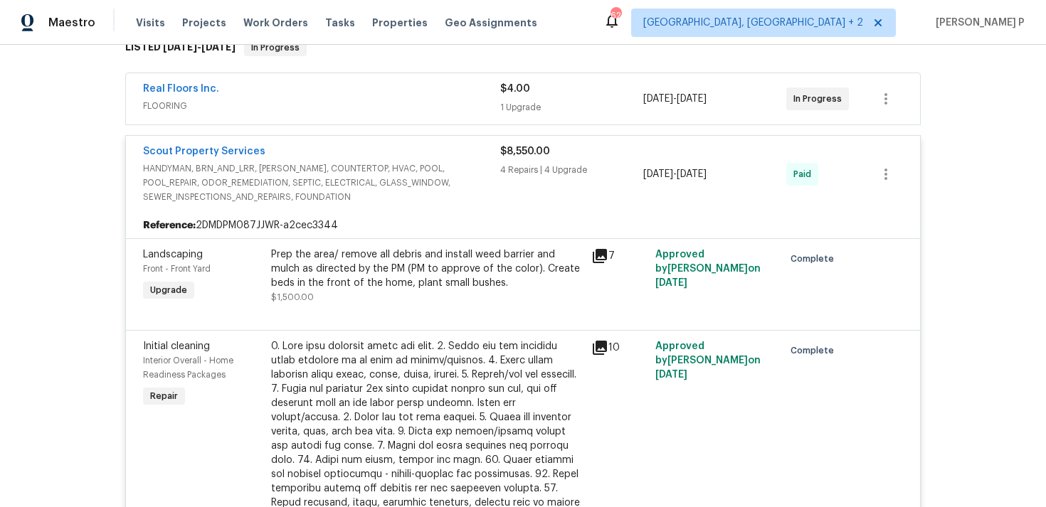
scroll to position [127, 0]
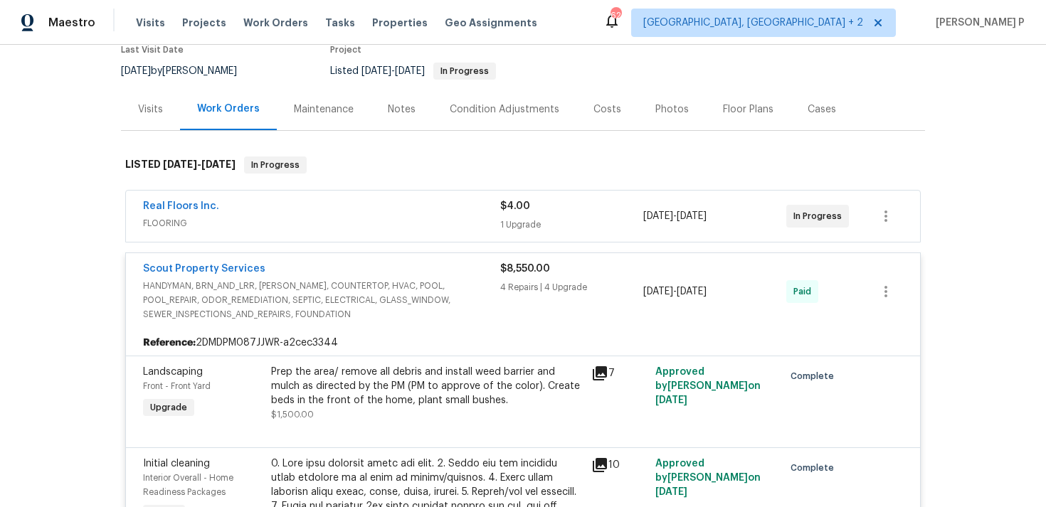
click at [401, 304] on span "HANDYMAN, BRN_AND_LRR, WELLS, COUNTERTOP, HVAC, POOL, POOL_REPAIR, ODOR_REMEDIA…" at bounding box center [321, 300] width 357 height 43
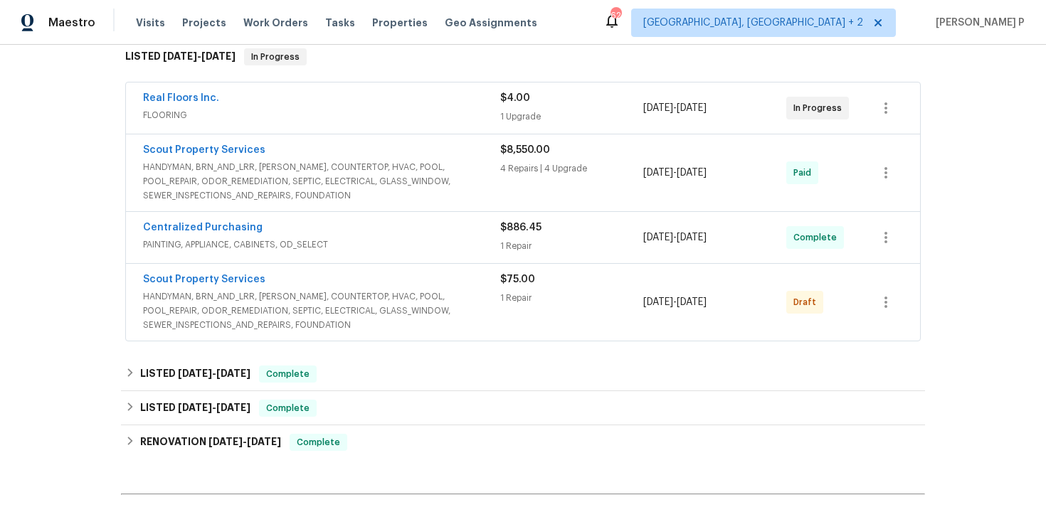
scroll to position [268, 0]
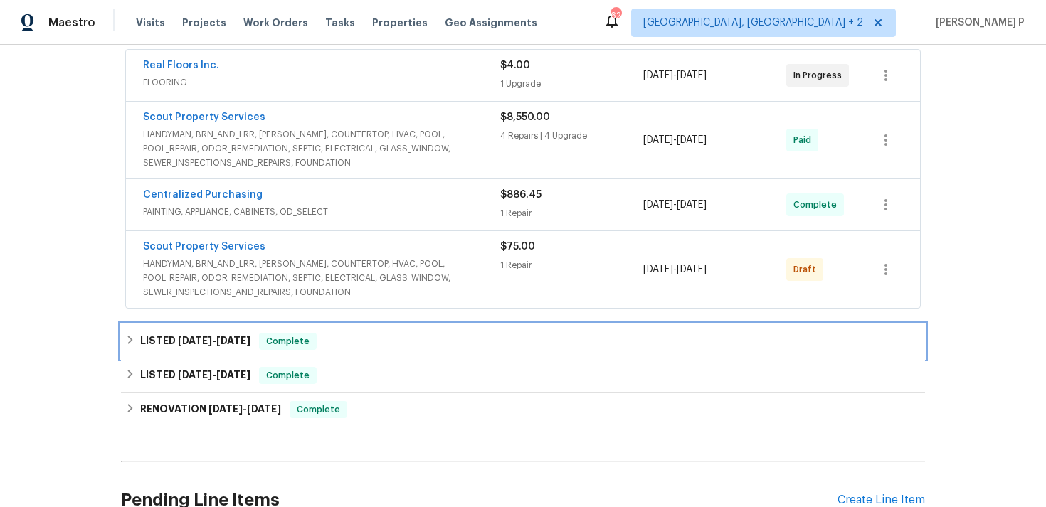
click at [319, 324] on div "LISTED 7/13/25 - 7/17/25 Complete" at bounding box center [523, 341] width 804 height 34
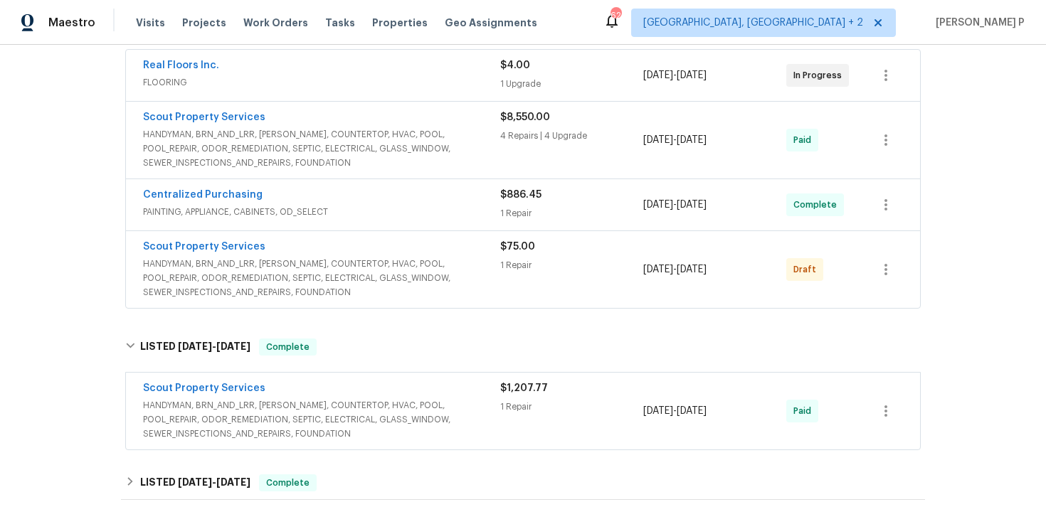
click at [386, 429] on span "HANDYMAN, BRN_AND_LRR, WELLS, COUNTERTOP, HVAC, POOL, POOL_REPAIR, ODOR_REMEDIA…" at bounding box center [321, 419] width 357 height 43
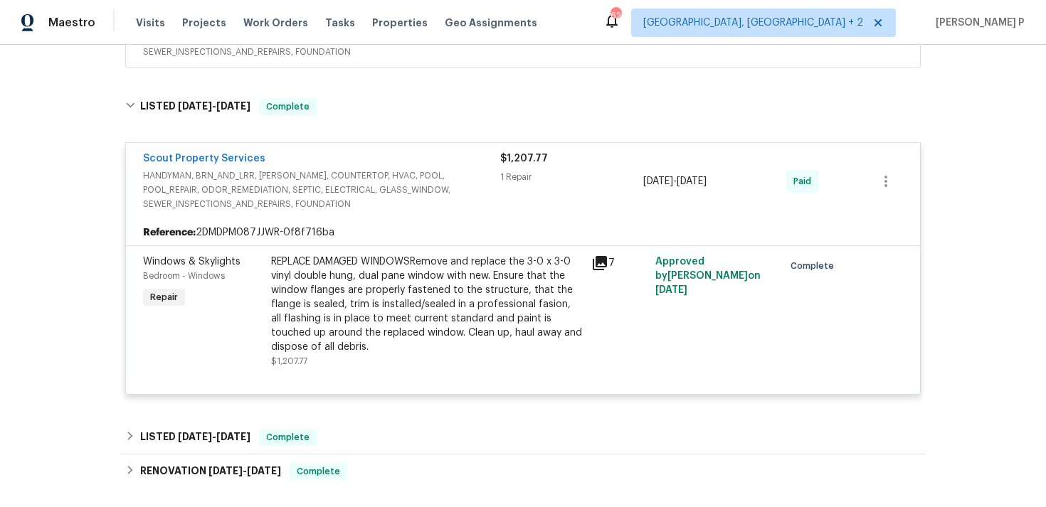
scroll to position [511, 0]
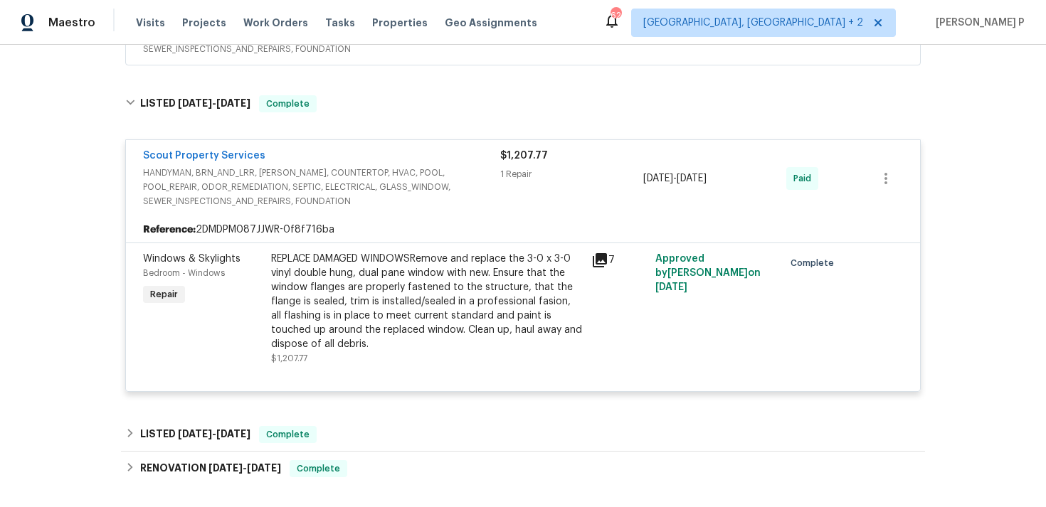
click at [375, 218] on div "Reference: 2DMDPM087JJWR-0f8f716ba" at bounding box center [523, 230] width 794 height 26
click at [361, 200] on span "HANDYMAN, BRN_AND_LRR, WELLS, COUNTERTOP, HVAC, POOL, POOL_REPAIR, ODOR_REMEDIA…" at bounding box center [321, 187] width 357 height 43
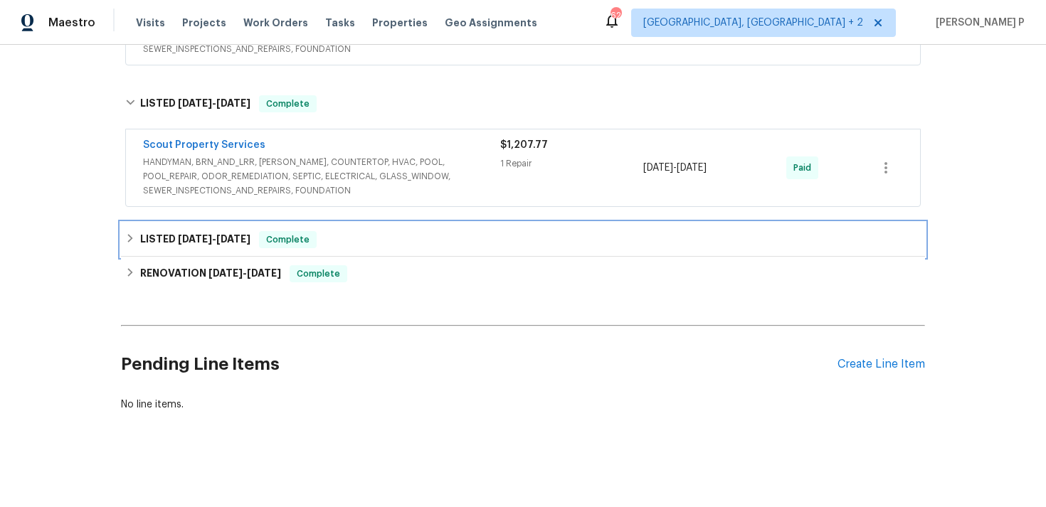
click at [392, 255] on div "LISTED 6/23/25 - 6/27/25 Complete" at bounding box center [523, 240] width 804 height 34
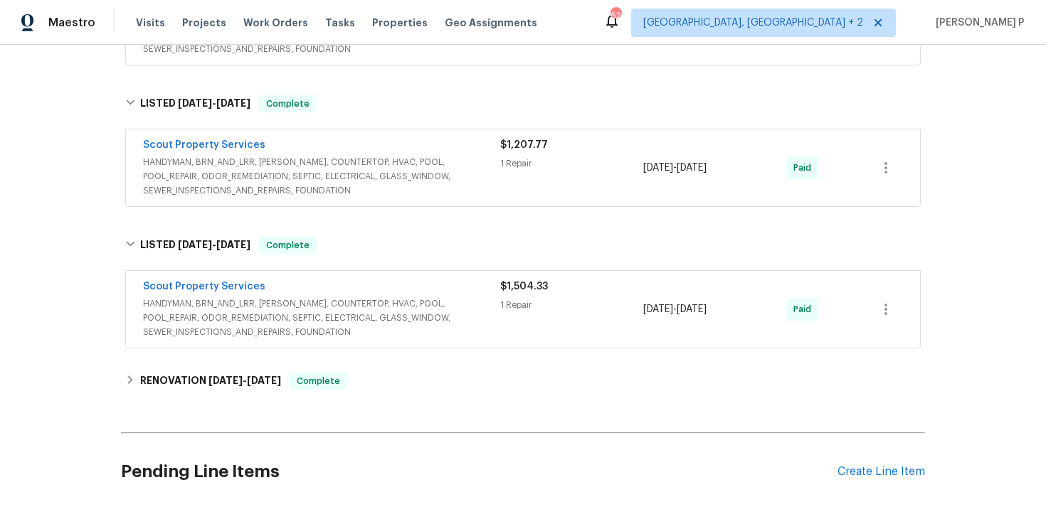
click at [395, 292] on div "Scout Property Services" at bounding box center [321, 288] width 357 height 17
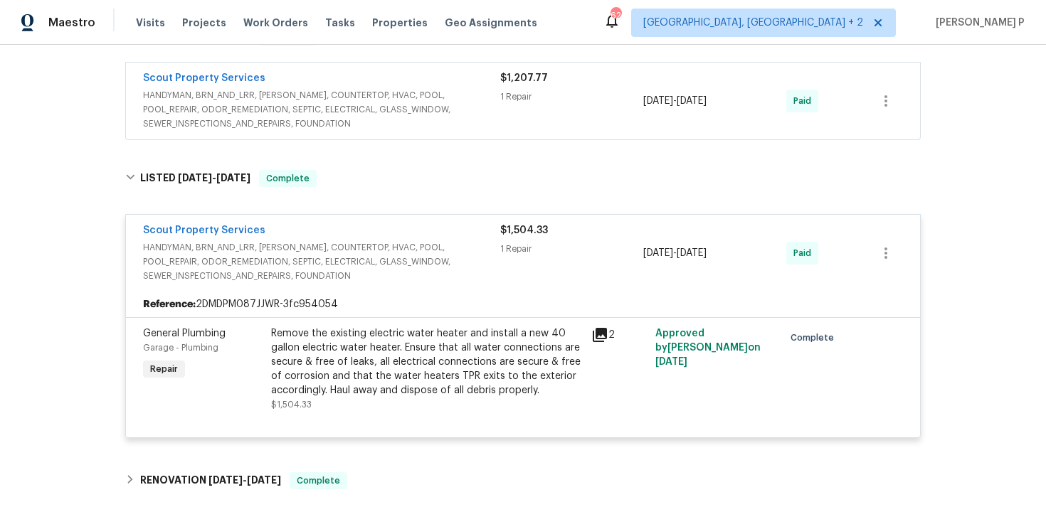
scroll to position [596, 0]
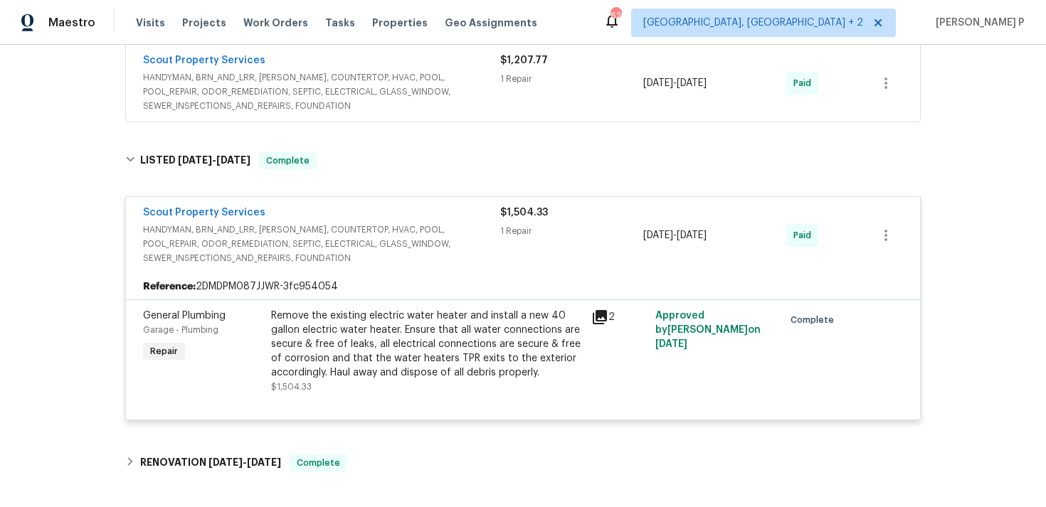
click at [376, 244] on span "HANDYMAN, BRN_AND_LRR, WELLS, COUNTERTOP, HVAC, POOL, POOL_REPAIR, ODOR_REMEDIA…" at bounding box center [321, 244] width 357 height 43
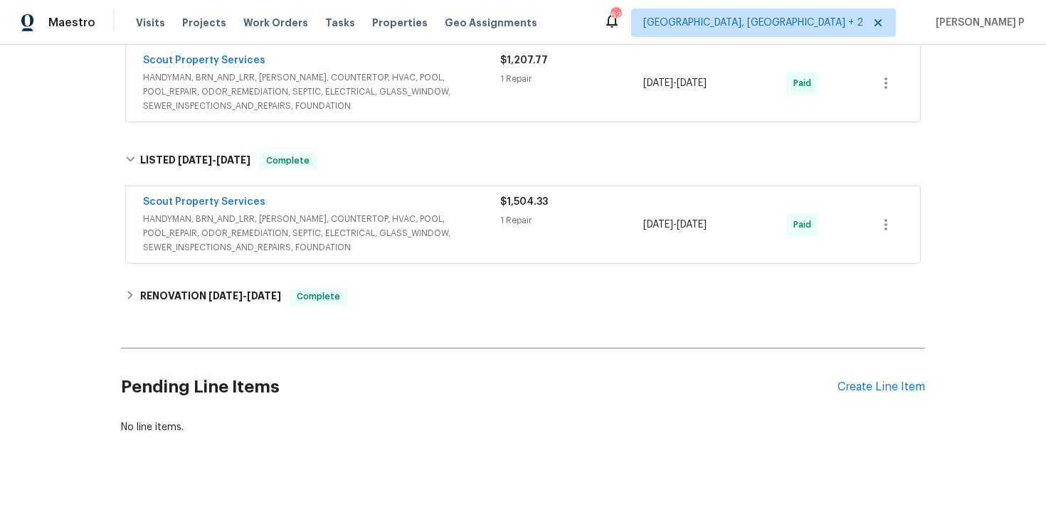
click at [354, 81] on span "HANDYMAN, BRN_AND_LRR, WELLS, COUNTERTOP, HVAC, POOL, POOL_REPAIR, ODOR_REMEDIA…" at bounding box center [321, 91] width 357 height 43
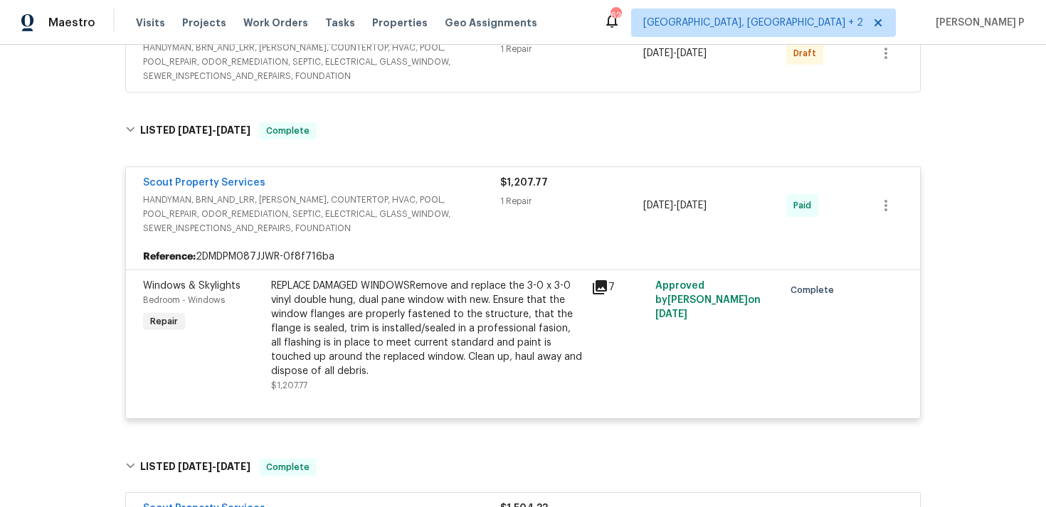
scroll to position [445, 0]
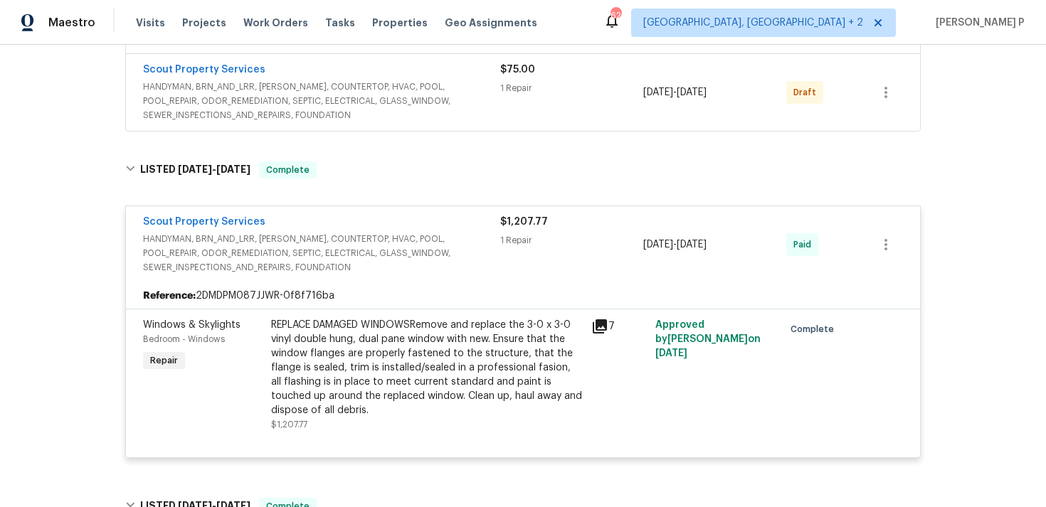
click at [358, 198] on div "Scout Property Services HANDYMAN, BRN_AND_LRR, WELLS, COUNTERTOP, HVAC, POOL, P…" at bounding box center [522, 332] width 795 height 272
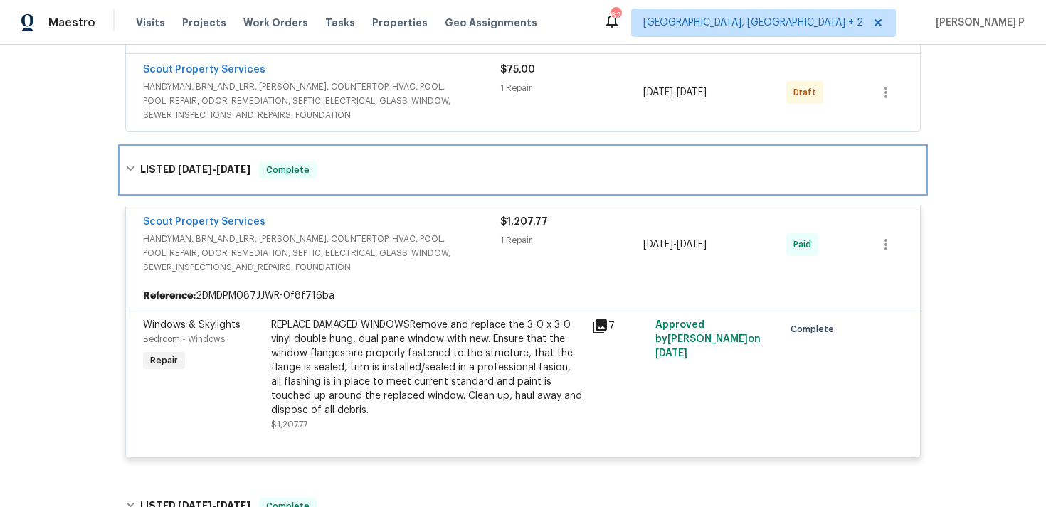
click at [211, 171] on span "7/13/25" at bounding box center [195, 169] width 34 height 10
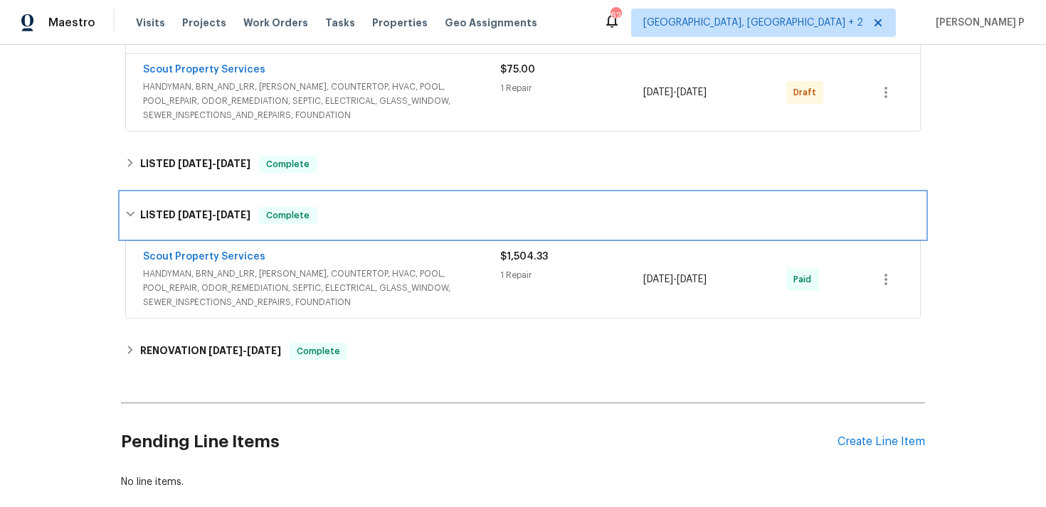
click at [222, 216] on span "6/23/25 - 6/27/25" at bounding box center [214, 215] width 73 height 10
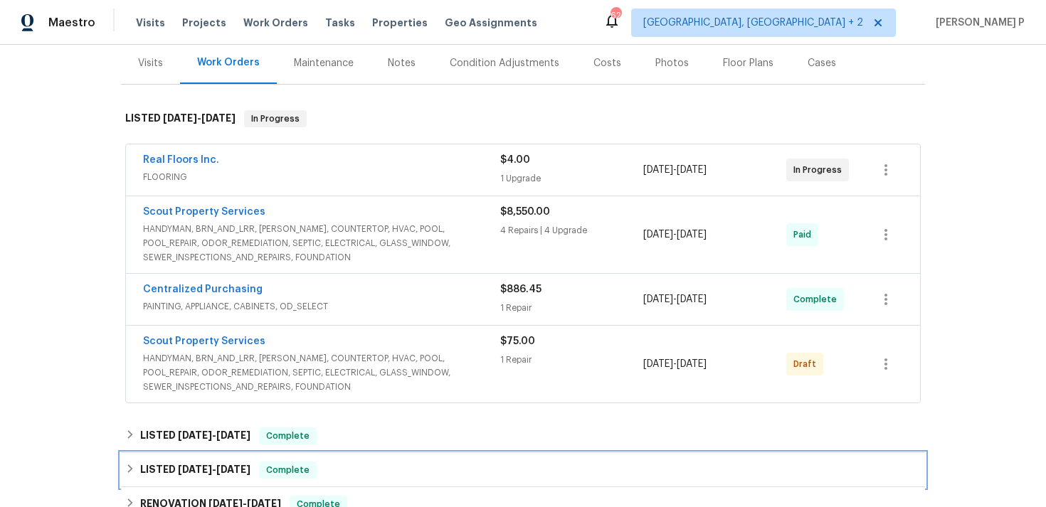
scroll to position [137, 0]
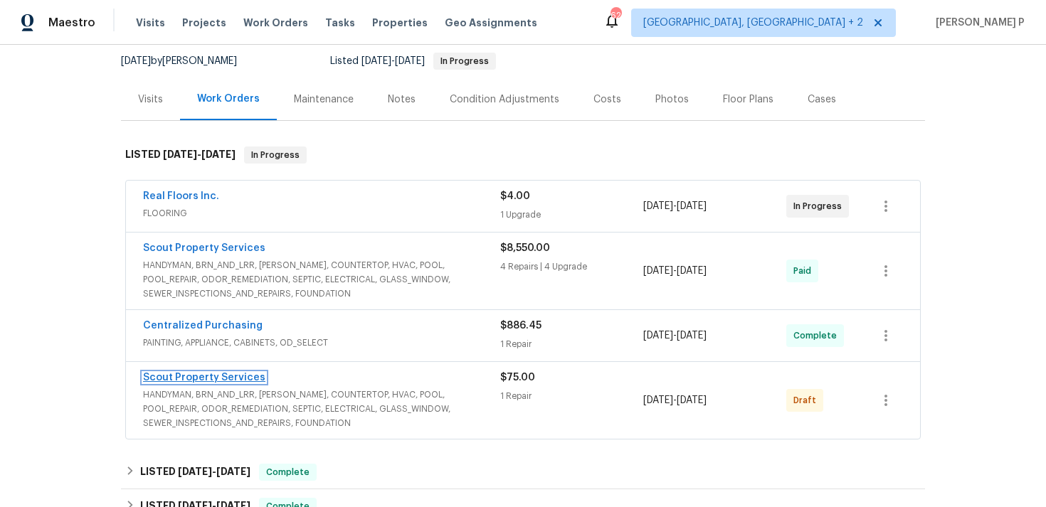
click at [214, 378] on link "Scout Property Services" at bounding box center [204, 378] width 122 height 10
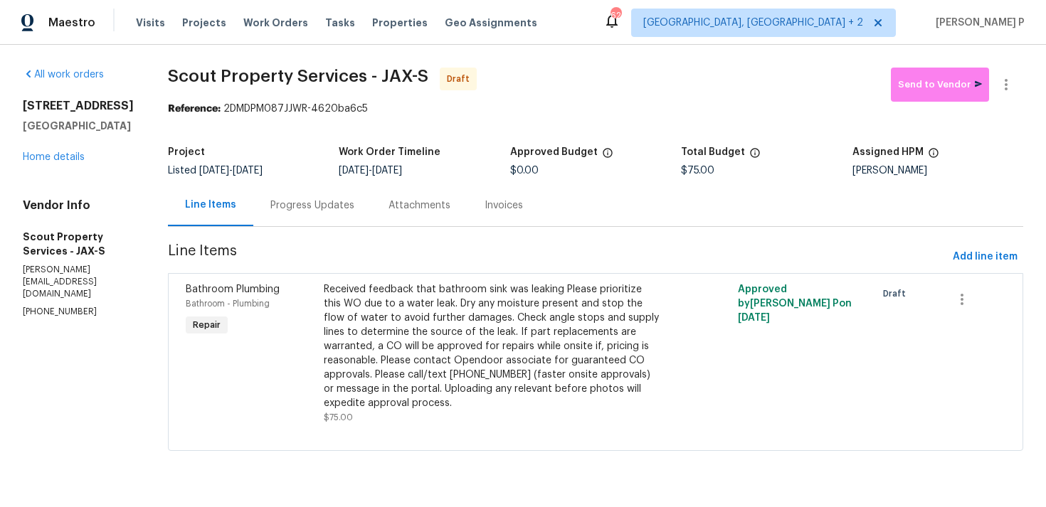
click at [282, 211] on div "Progress Updates" at bounding box center [312, 205] width 84 height 14
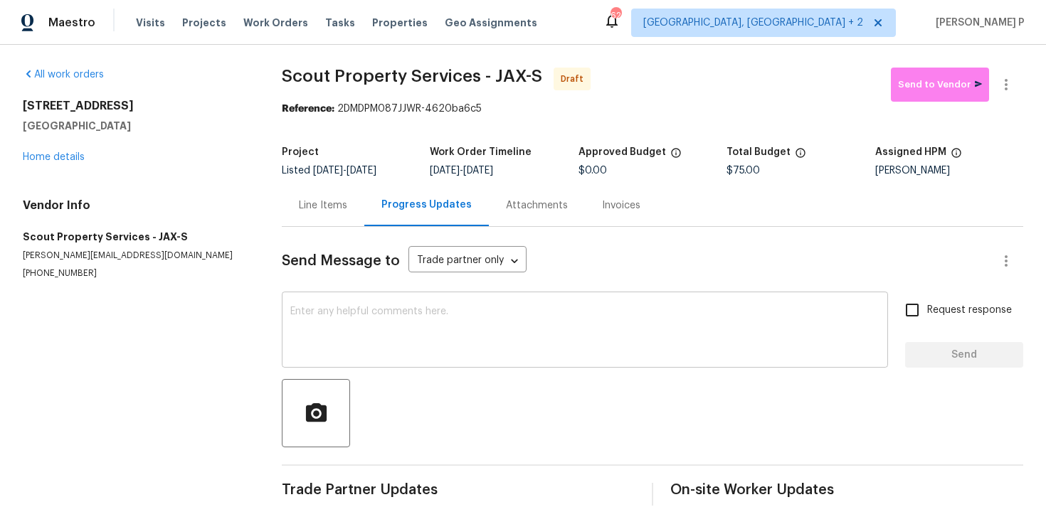
click at [348, 321] on textarea at bounding box center [584, 332] width 589 height 50
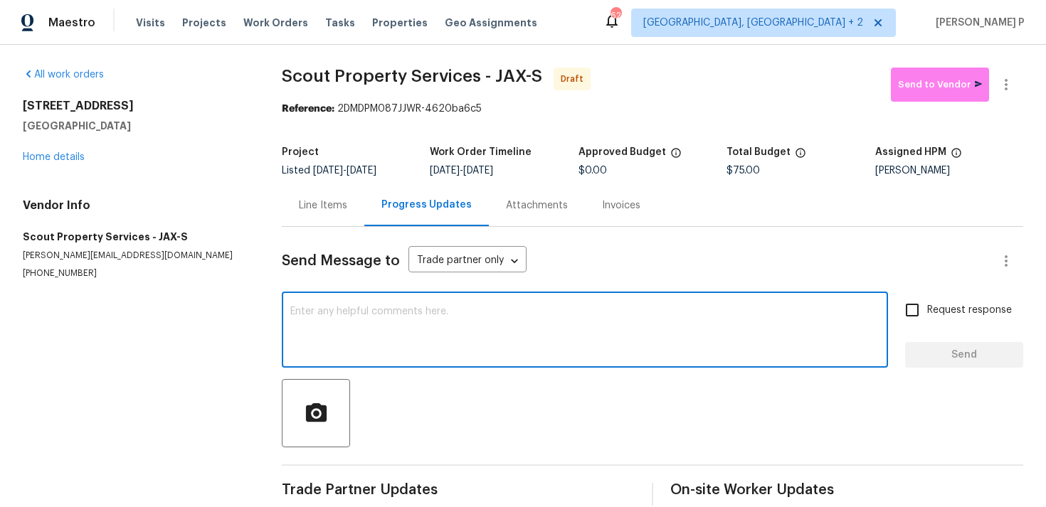
paste textarea "Hi, this is Ramyasri with Opendoor. I’m confirming you received the WO for the …"
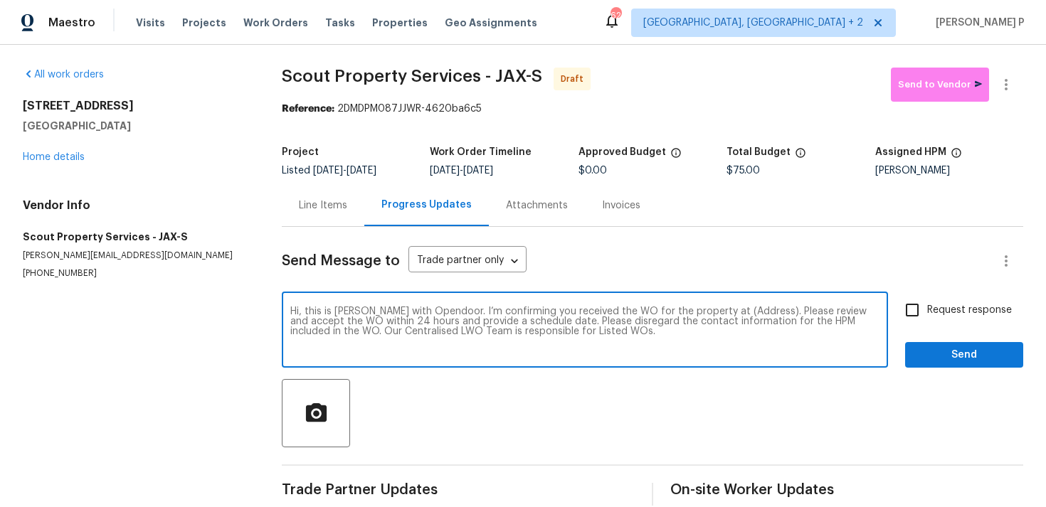
drag, startPoint x: 714, startPoint y: 311, endPoint x: 758, endPoint y: 308, distance: 43.5
click at [758, 308] on textarea "Hi, this is Ramyasri with Opendoor. I’m confirming you received the WO for the …" at bounding box center [584, 332] width 589 height 50
paste textarea "949 Granville Rd, Jacksonville, FL 32205"
type textarea "Hi, this is Ramyasri with Opendoor. I’m confirming you received the WO for the …"
click at [912, 309] on input "Request response" at bounding box center [912, 310] width 30 height 30
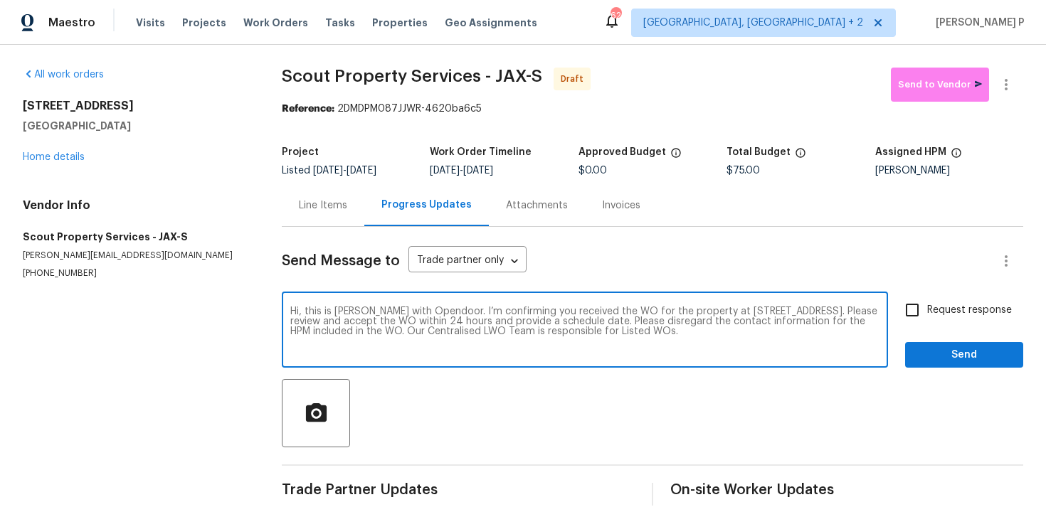
checkbox input "true"
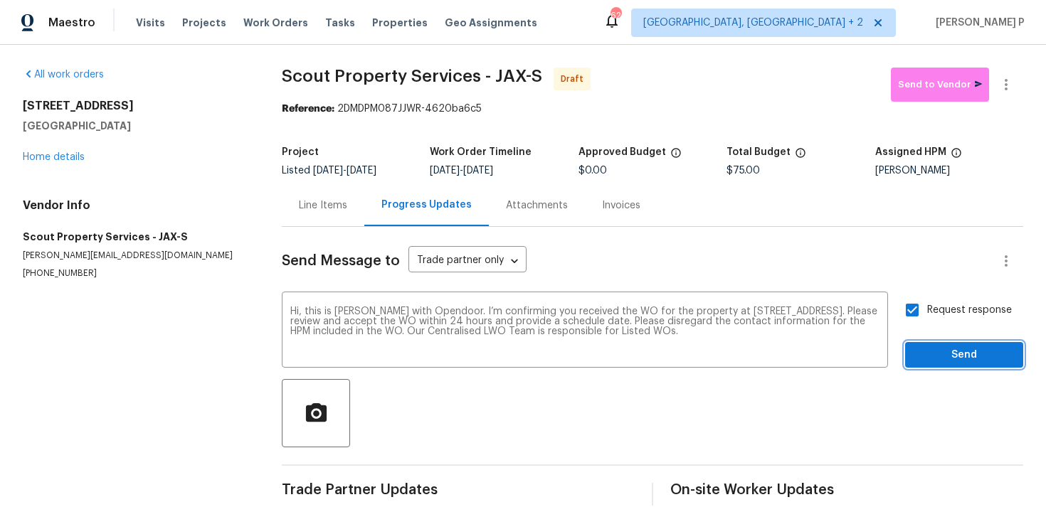
click at [955, 349] on span "Send" at bounding box center [963, 355] width 95 height 18
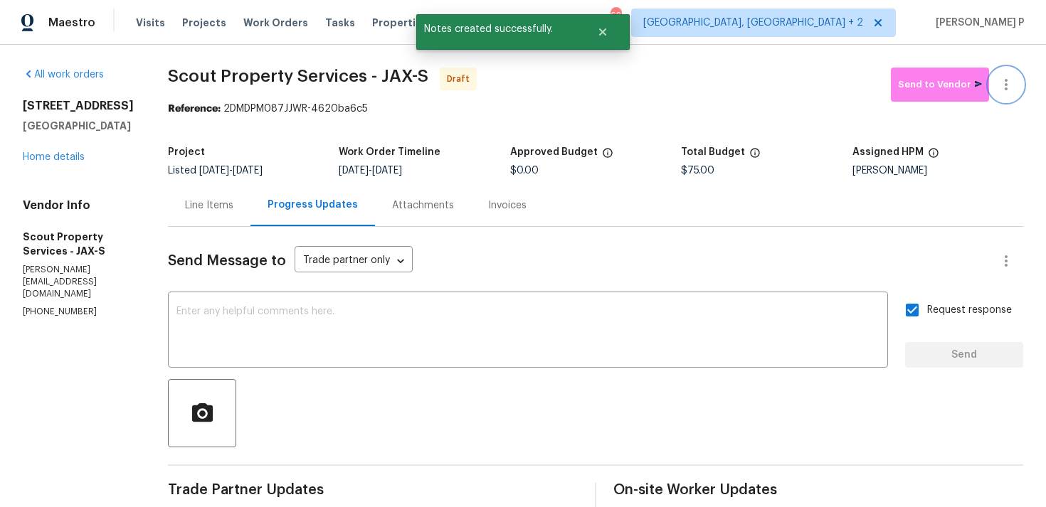
click at [1003, 78] on icon "button" at bounding box center [1005, 84] width 17 height 17
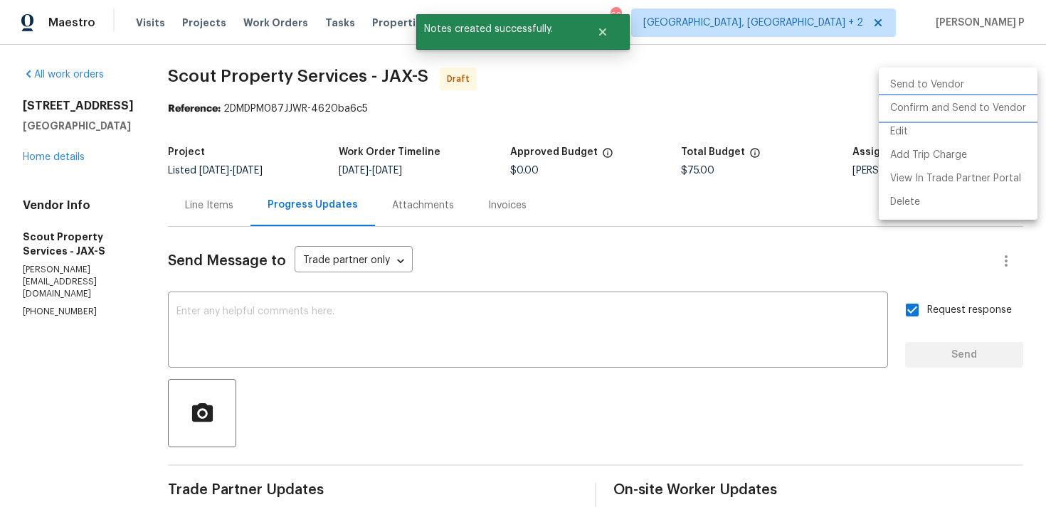
click at [953, 104] on li "Confirm and Send to Vendor" at bounding box center [958, 108] width 159 height 23
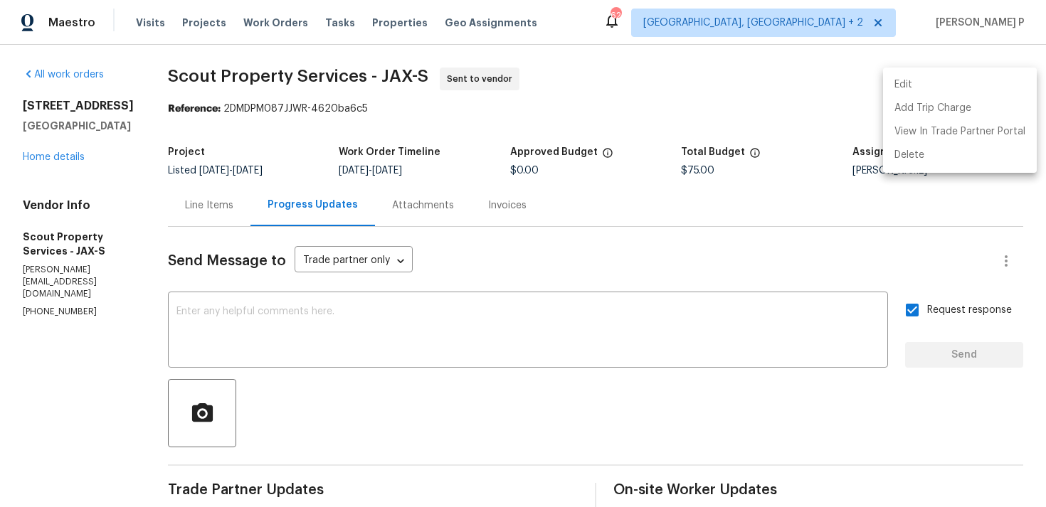
click at [245, 95] on div at bounding box center [523, 253] width 1046 height 507
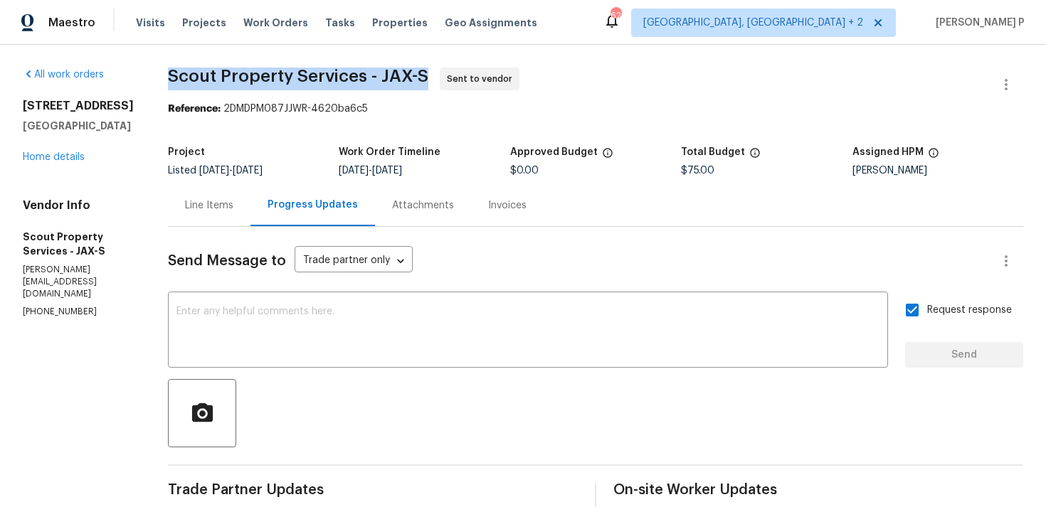
drag, startPoint x: 167, startPoint y: 73, endPoint x: 418, endPoint y: 73, distance: 250.4
click at [418, 73] on span "Scout Property Services - JAX-S" at bounding box center [298, 76] width 260 height 17
copy span "Scout Property Services - JAX-S"
click at [253, 137] on section "Scout Property Services - JAX-S Sent to vendor Reference: 2DMDPM087JJWR-4620ba6…" at bounding box center [595, 336] width 855 height 536
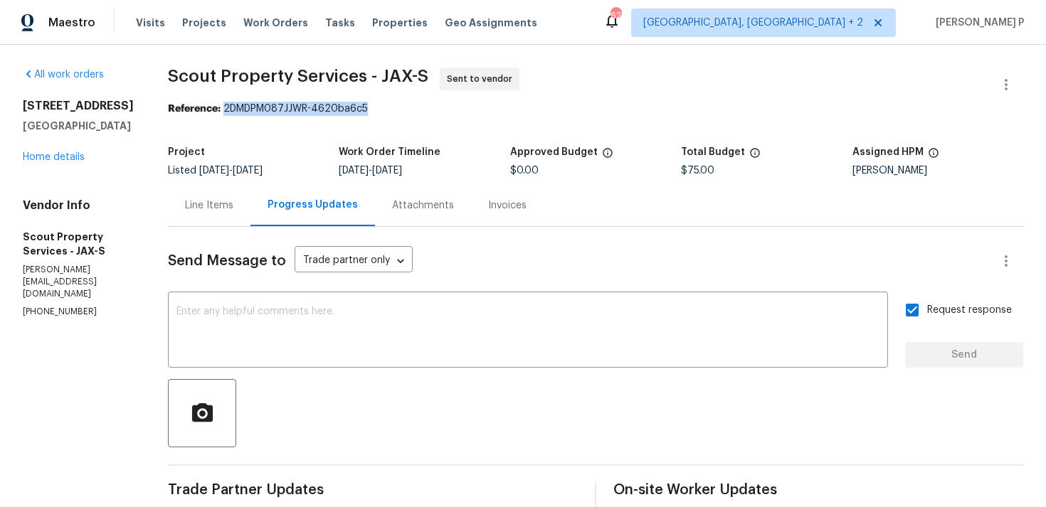
drag, startPoint x: 221, startPoint y: 109, endPoint x: 412, endPoint y: 105, distance: 190.7
click at [412, 104] on div "Reference: 2DMDPM087JJWR-4620ba6c5" at bounding box center [595, 109] width 855 height 14
copy div "2DMDPM087JJWR-4620ba6c5"
click at [174, 100] on span "Scout Property Services - JAX-S Sent to vendor" at bounding box center [578, 85] width 821 height 34
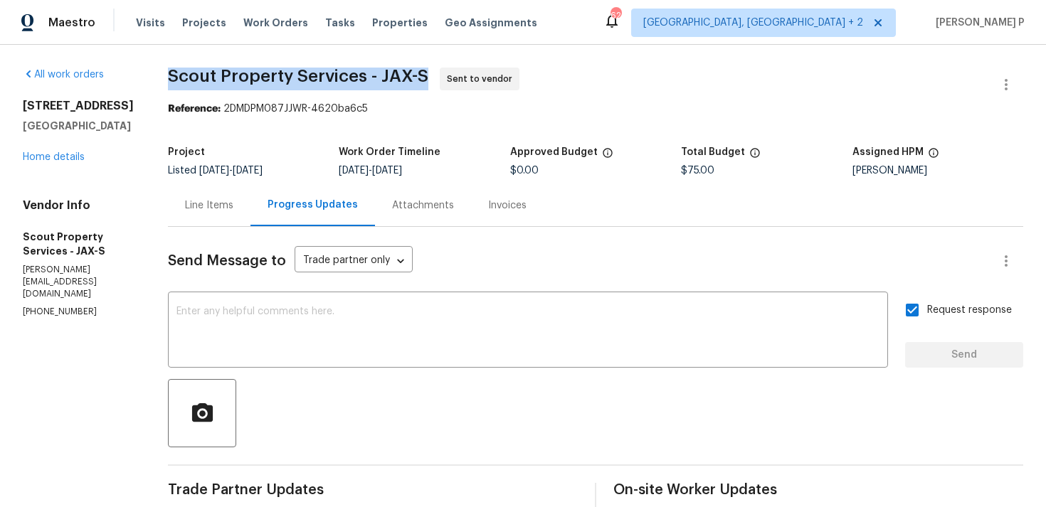
drag, startPoint x: 165, startPoint y: 74, endPoint x: 427, endPoint y: 70, distance: 261.8
click at [427, 70] on span "Scout Property Services - JAX-S Sent to vendor" at bounding box center [578, 85] width 821 height 34
copy span "Scout Property Services - JAX-S"
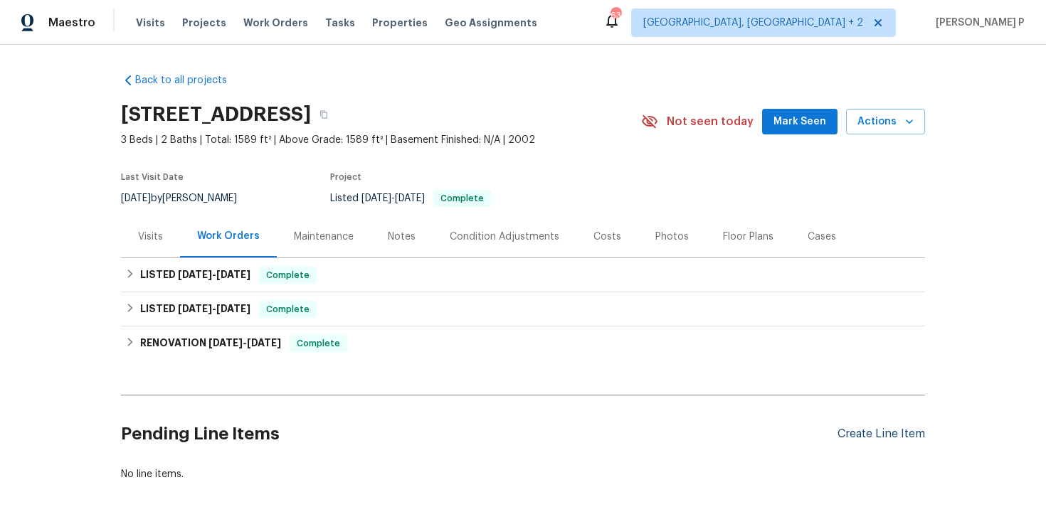
click at [852, 428] on div "Create Line Item" at bounding box center [880, 435] width 87 height 14
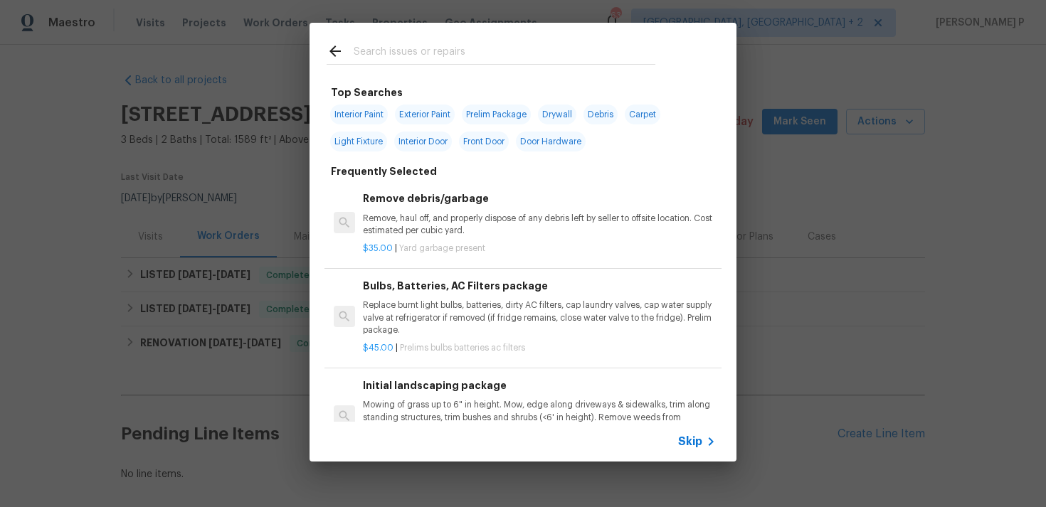
click at [694, 435] on span "Skip" at bounding box center [690, 442] width 24 height 14
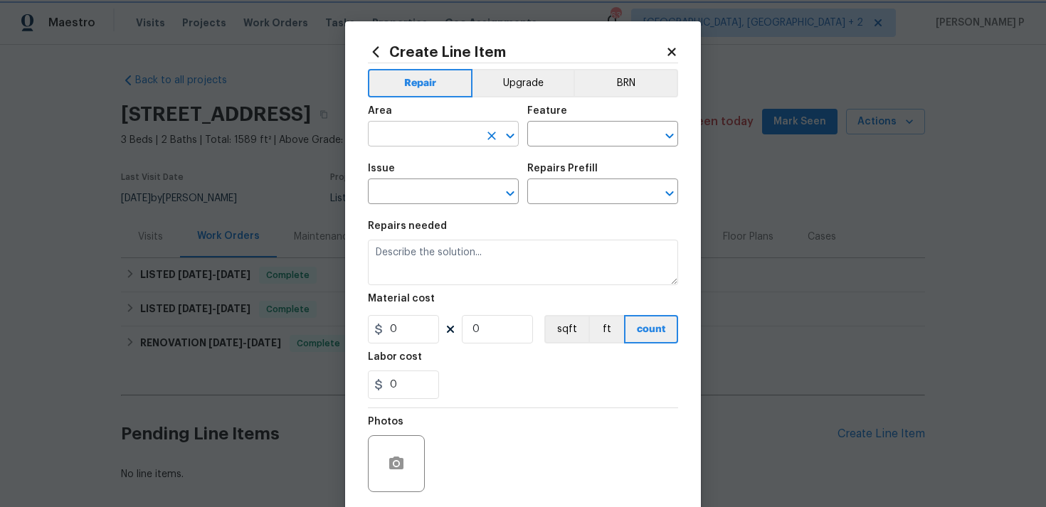
click at [510, 137] on icon "Open" at bounding box center [510, 135] width 8 height 5
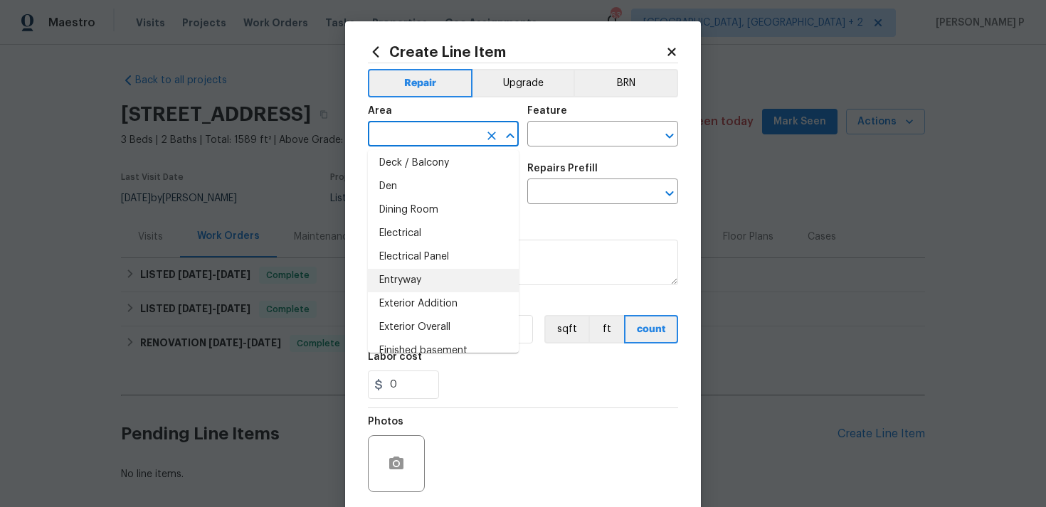
scroll to position [213, 0]
click at [435, 323] on li "Exterior Overall" at bounding box center [443, 330] width 151 height 23
type input "Exterior Overall"
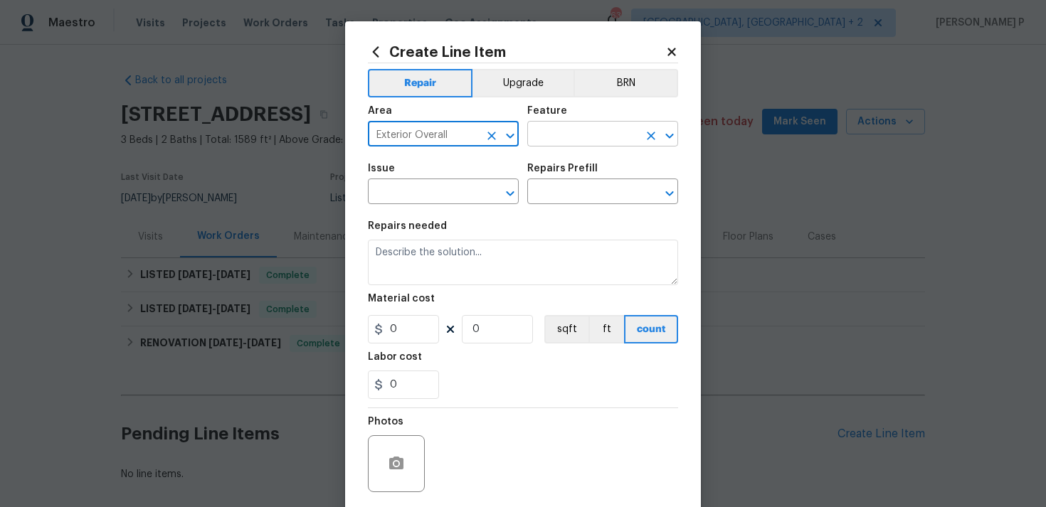
click at [567, 136] on input "text" at bounding box center [582, 135] width 111 height 22
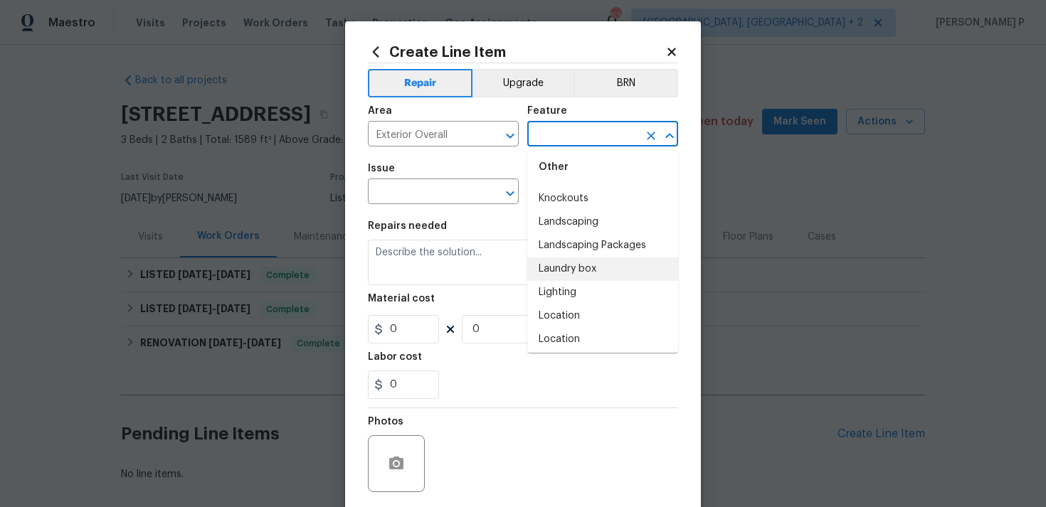
scroll to position [2030, 0]
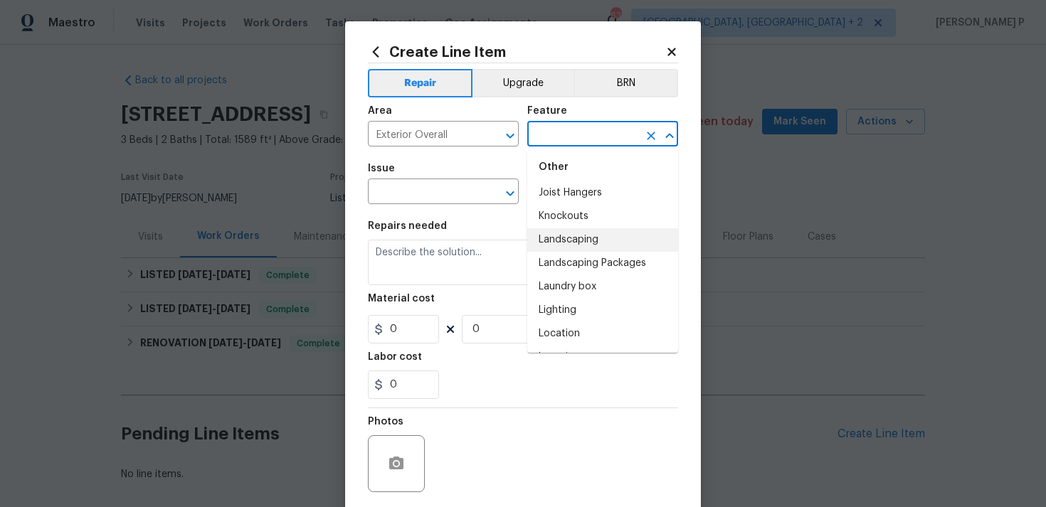
click at [588, 245] on li "Landscaping" at bounding box center [602, 239] width 151 height 23
type input "Landscaping"
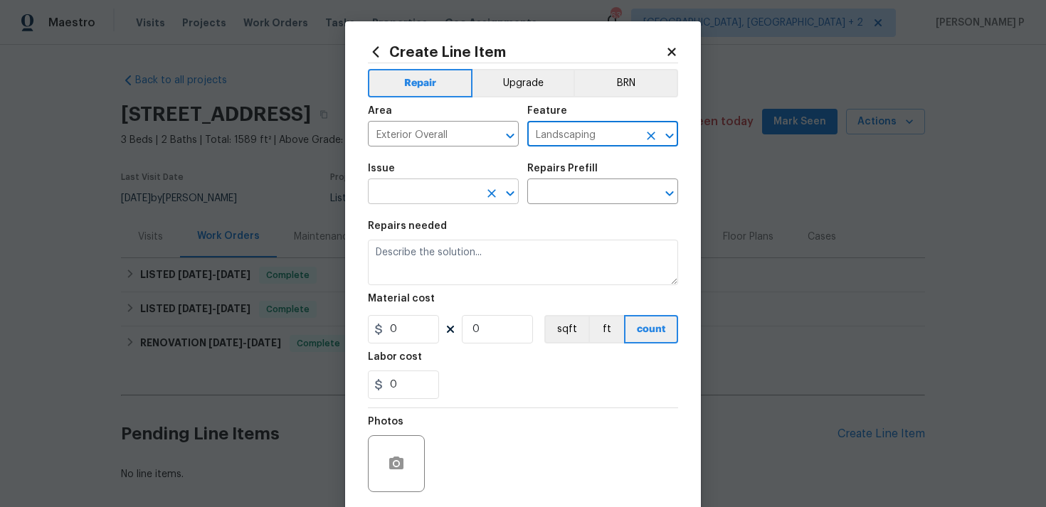
click at [514, 198] on icon "Open" at bounding box center [510, 193] width 17 height 17
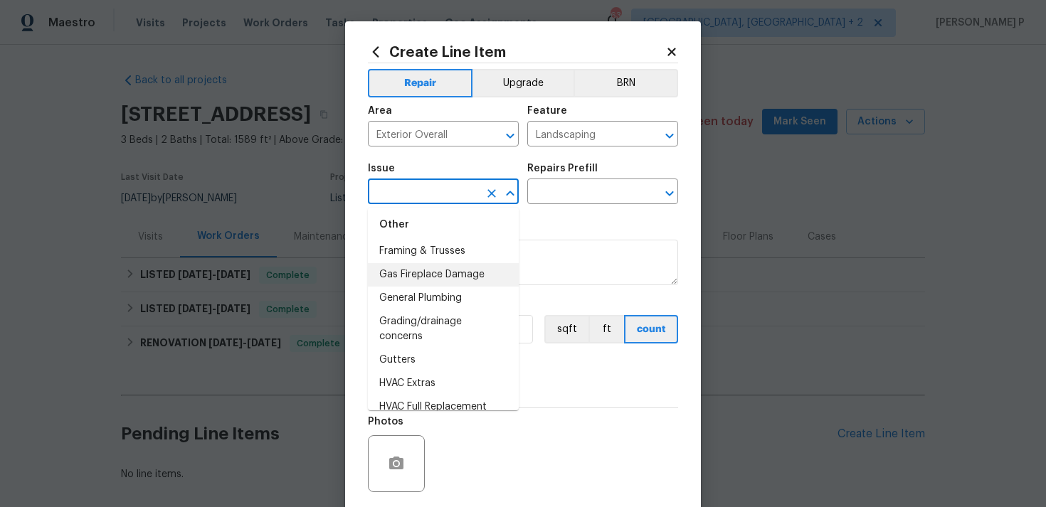
scroll to position [1168, 0]
click at [442, 298] on li "General Plumbing" at bounding box center [443, 294] width 151 height 23
type input "General Plumbing"
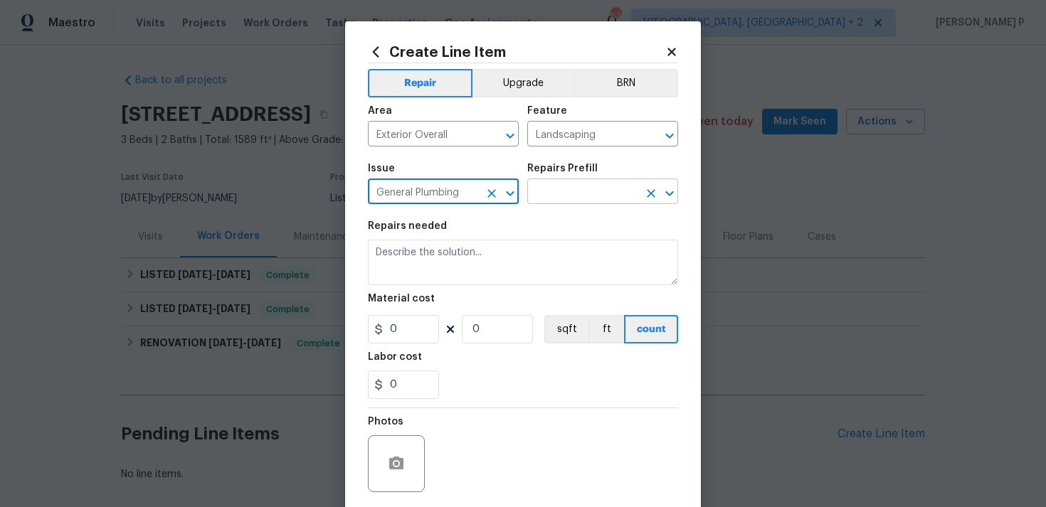
click at [549, 196] on input "text" at bounding box center [582, 193] width 111 height 22
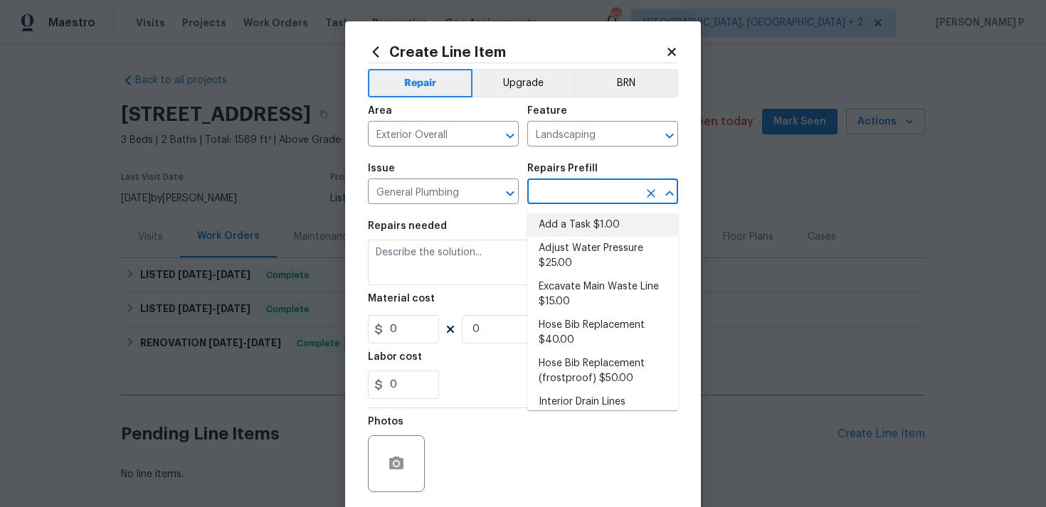
click at [553, 231] on li "Add a Task $1.00" at bounding box center [602, 224] width 151 height 23
type input "Plumbing"
type input "Add a Task $1.00"
type textarea "HPM to detail"
type input "1"
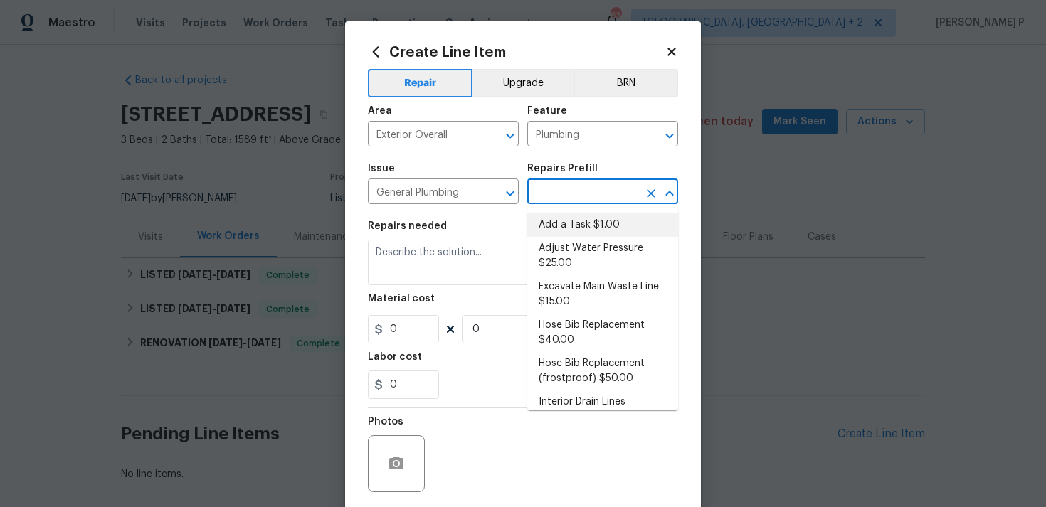
type input "1"
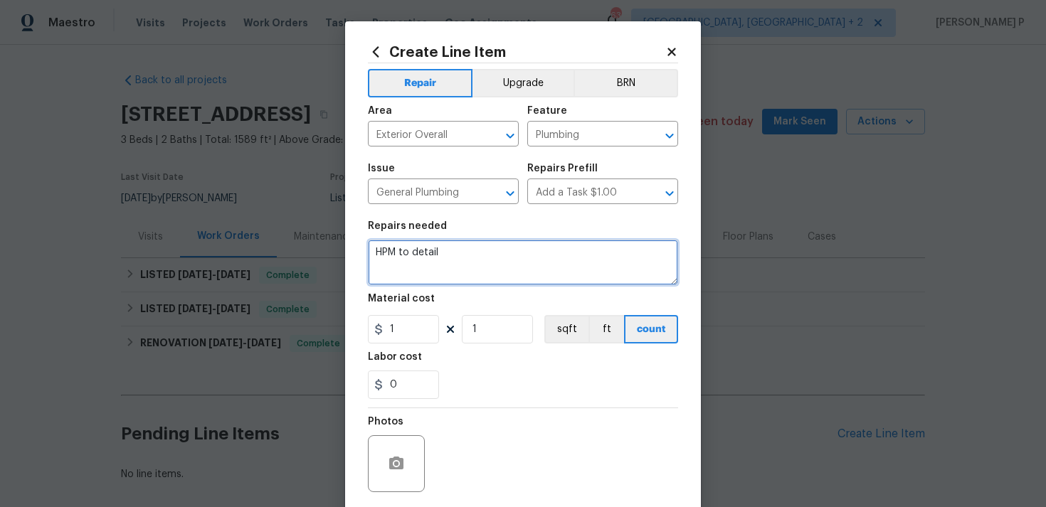
click at [481, 272] on textarea "HPM to detail" at bounding box center [523, 263] width 310 height 46
paste textarea "Please investigate the claim that "Water coming out from landscaping". Photos a…"
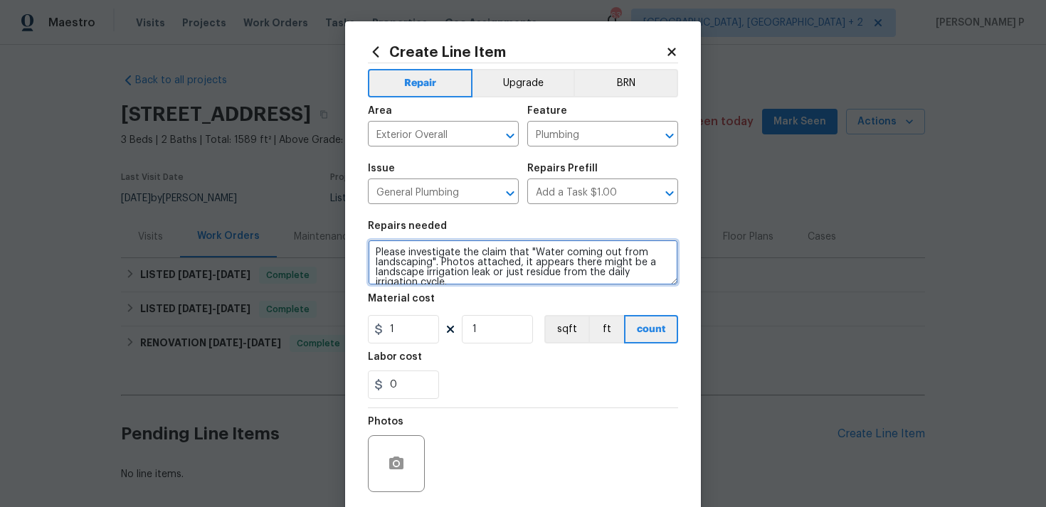
scroll to position [112, 0]
type textarea "Please investigate the claim that "Water coming out from landscaping". Photos a…"
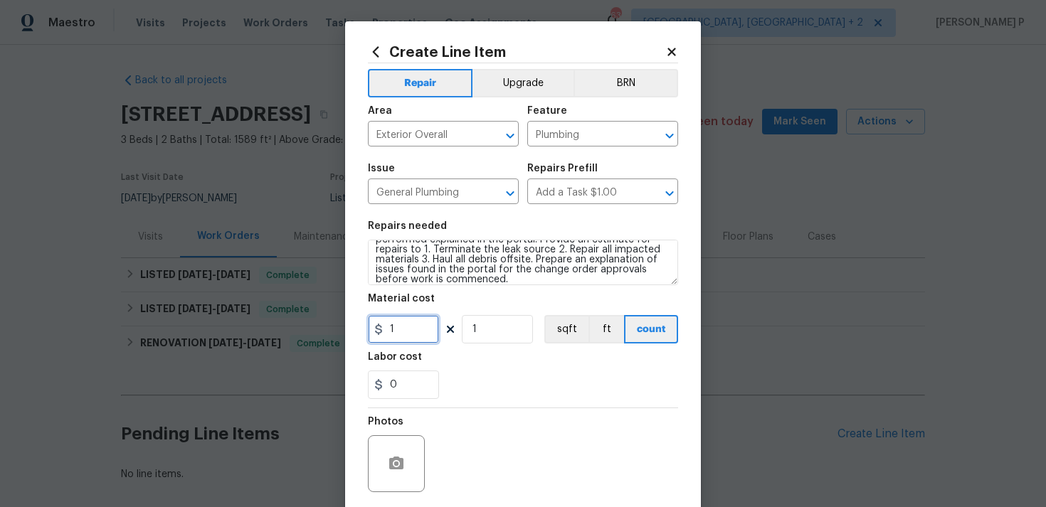
click at [435, 329] on input "1" at bounding box center [403, 329] width 71 height 28
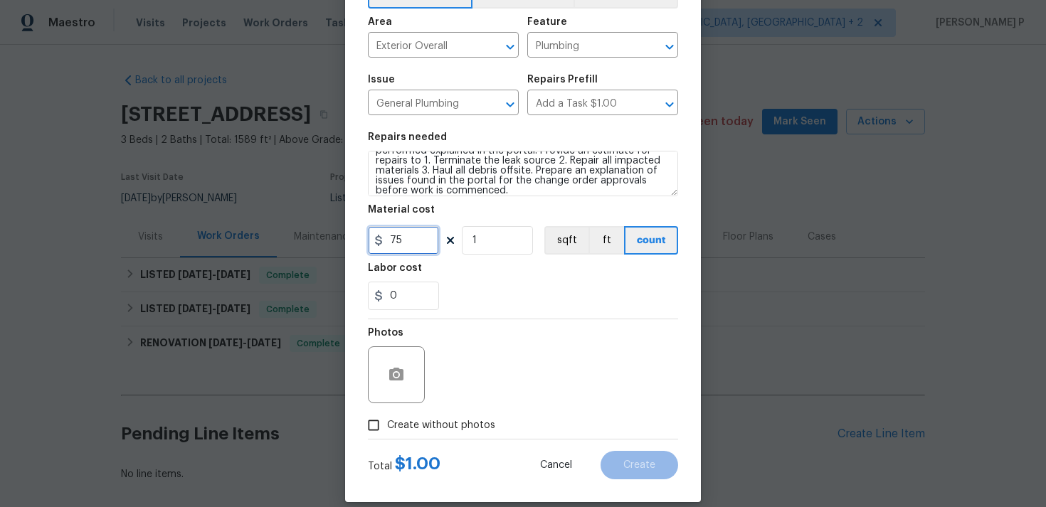
scroll to position [95, 0]
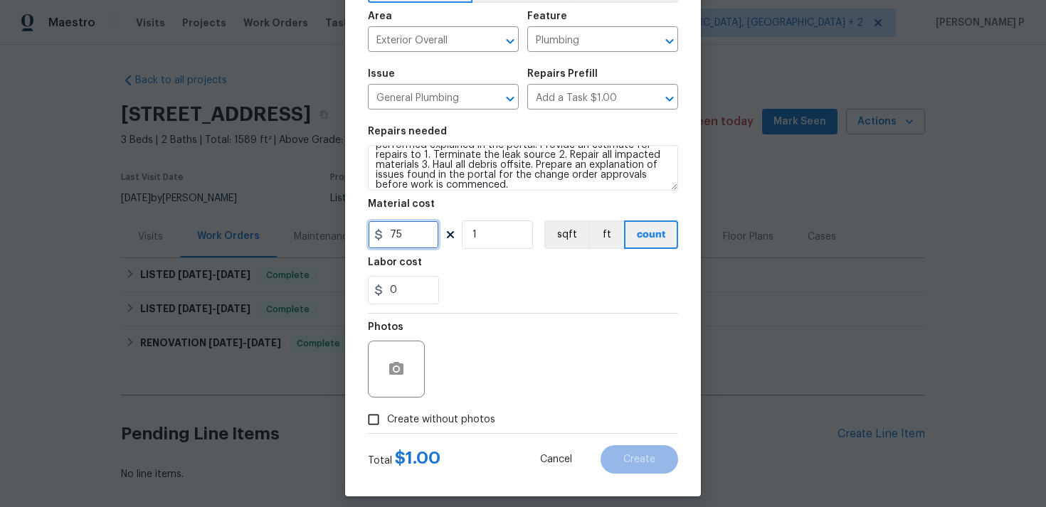
type input "75"
click at [406, 368] on button "button" at bounding box center [396, 369] width 34 height 34
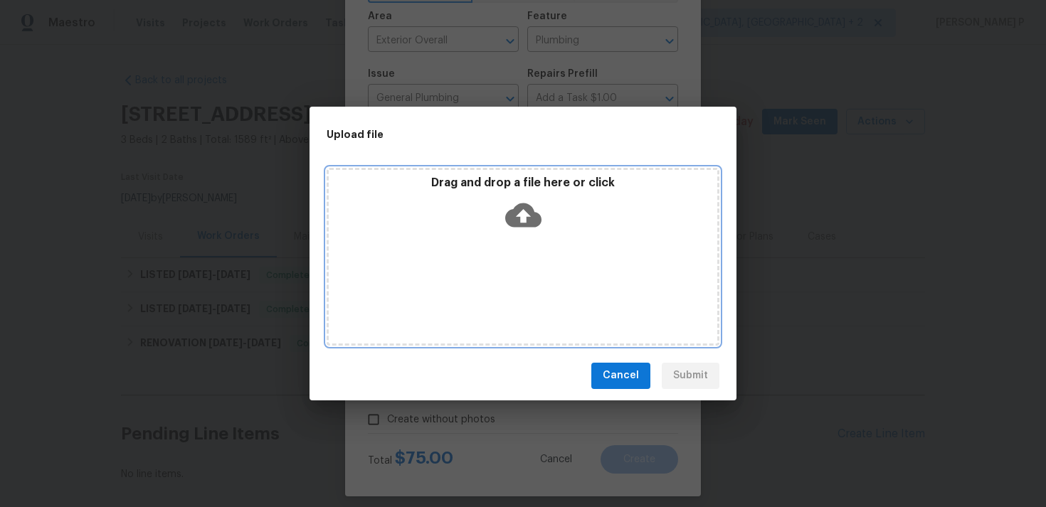
click at [524, 208] on icon at bounding box center [523, 215] width 36 height 24
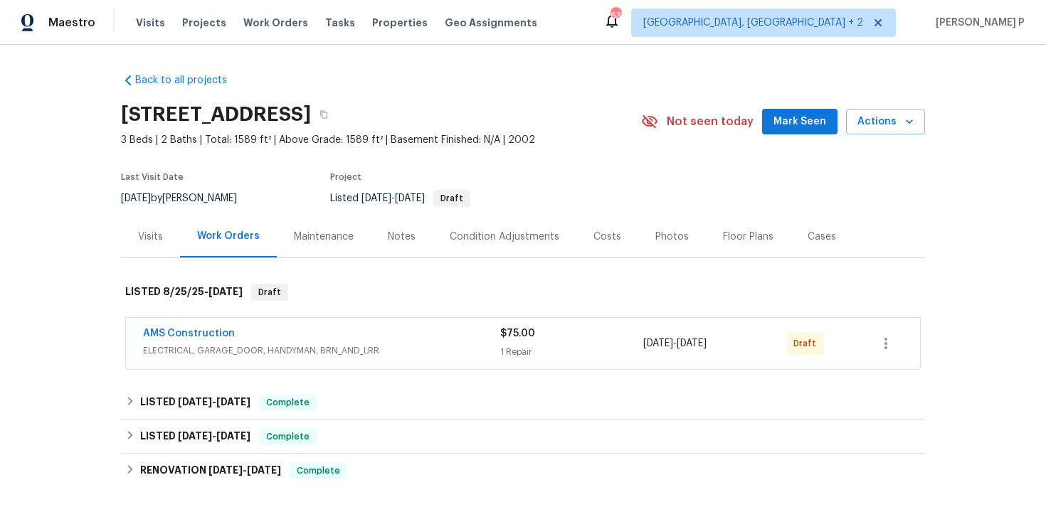
click at [191, 327] on span "AMS Construction" at bounding box center [189, 334] width 92 height 14
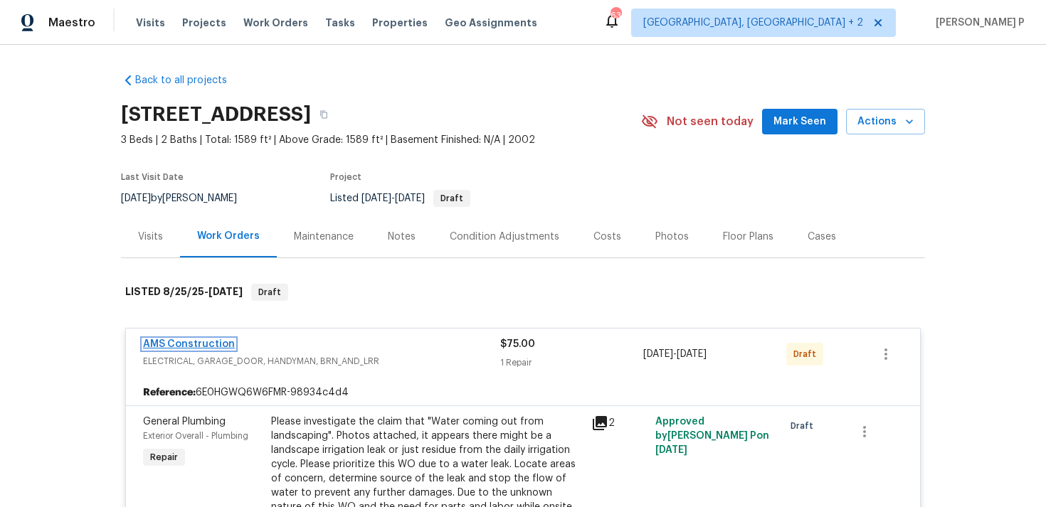
click at [214, 346] on link "AMS Construction" at bounding box center [189, 344] width 92 height 10
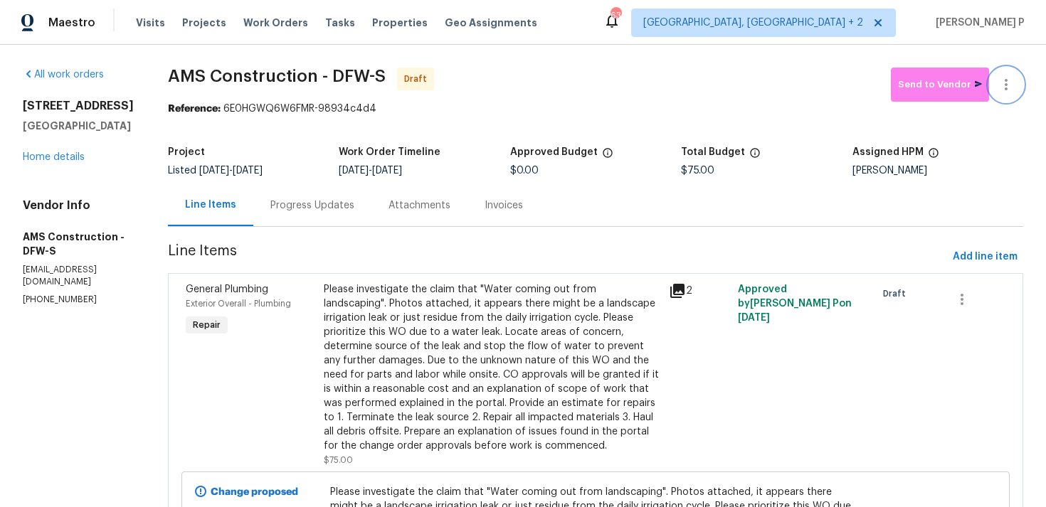
click at [1017, 82] on button "button" at bounding box center [1006, 85] width 34 height 34
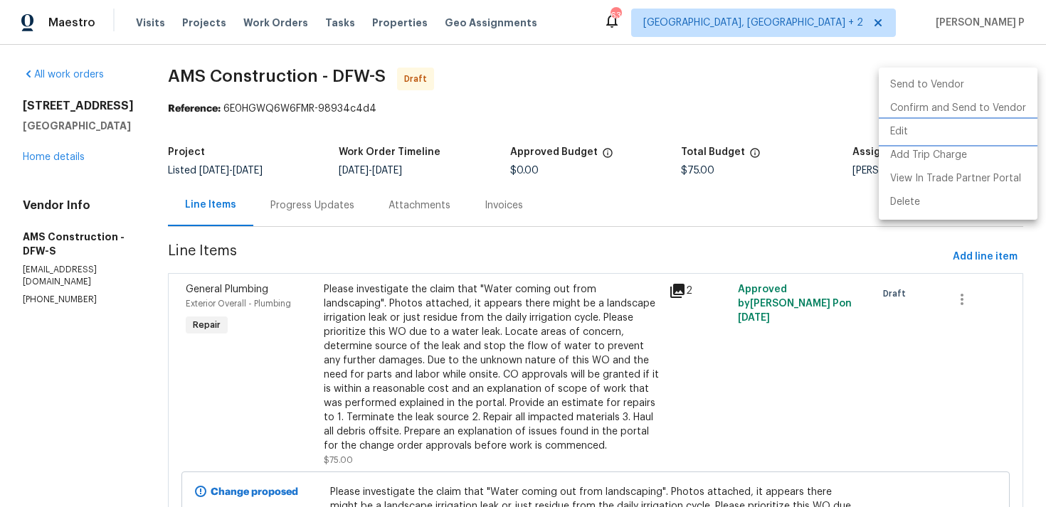
click at [938, 133] on li "Edit" at bounding box center [958, 131] width 159 height 23
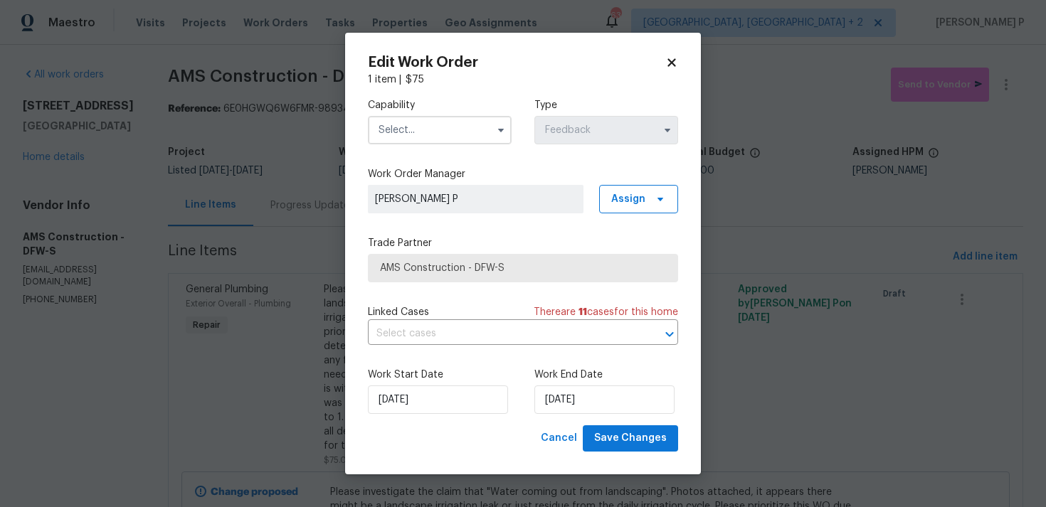
click at [423, 139] on input "text" at bounding box center [440, 130] width 144 height 28
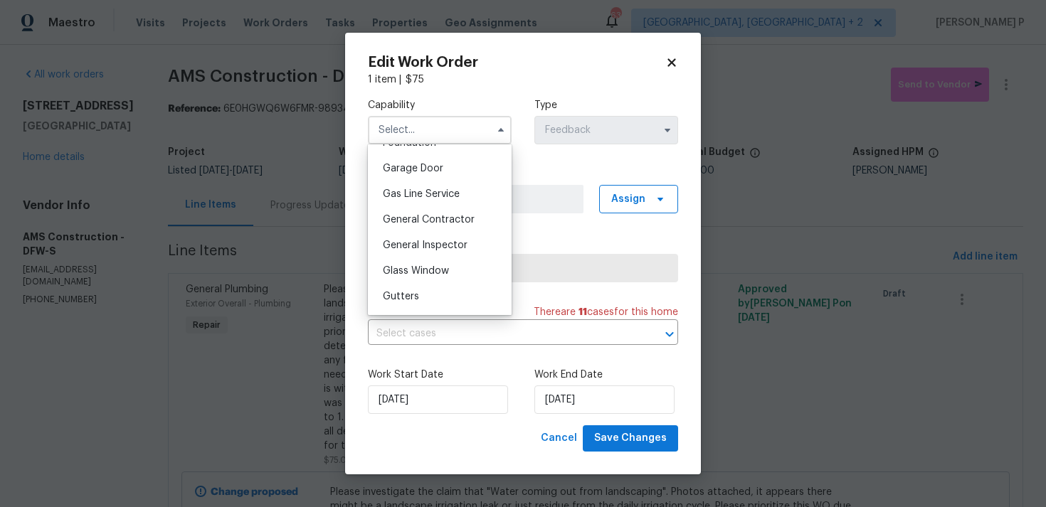
scroll to position [644, 0]
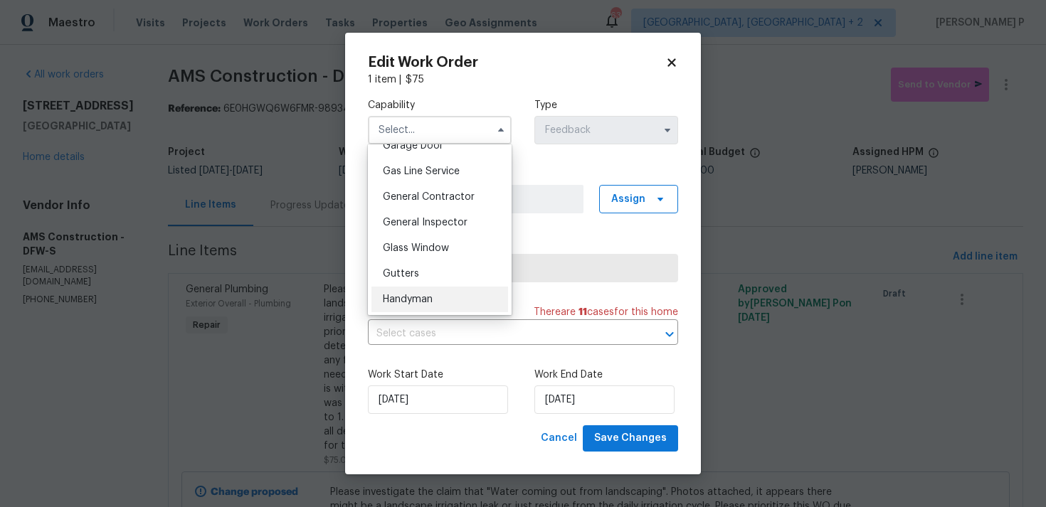
click at [413, 293] on div "Handyman" at bounding box center [439, 300] width 137 height 26
type input "Handyman"
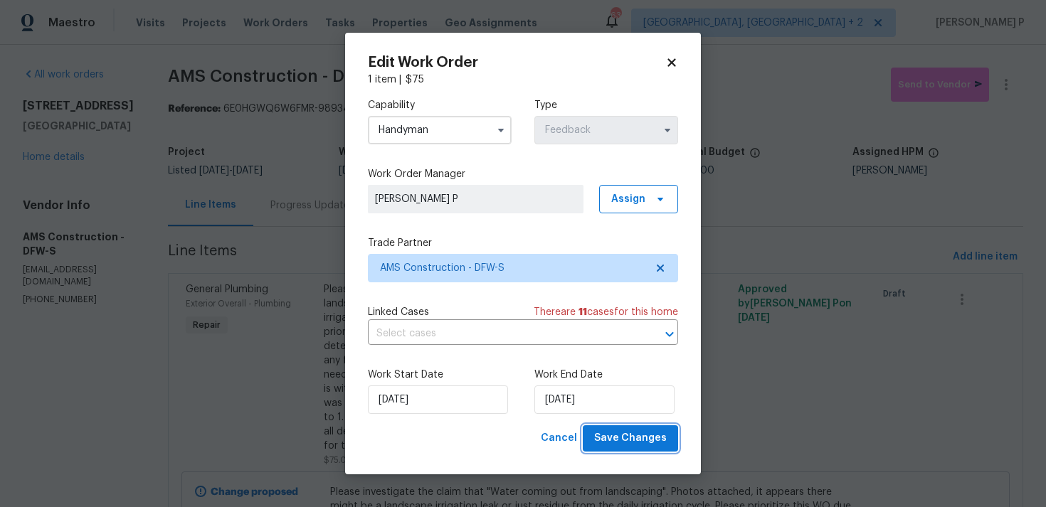
click at [627, 435] on span "Save Changes" at bounding box center [630, 439] width 73 height 18
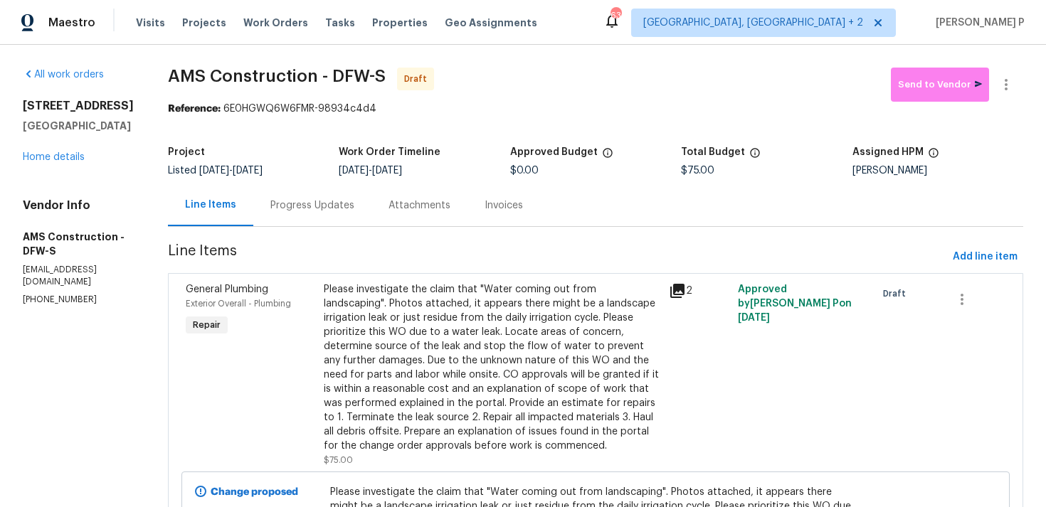
click at [301, 194] on div "Progress Updates" at bounding box center [312, 205] width 118 height 42
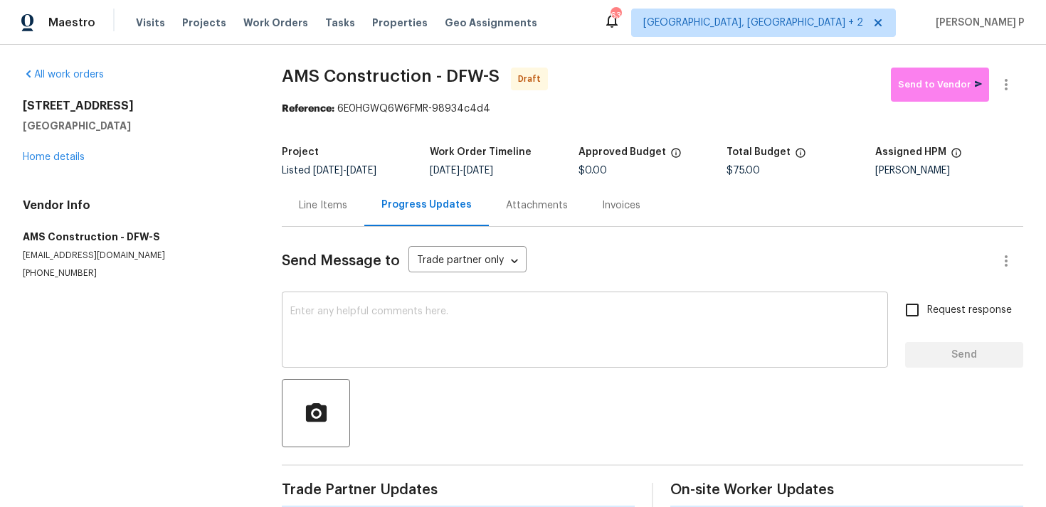
click at [347, 317] on textarea at bounding box center [584, 332] width 589 height 50
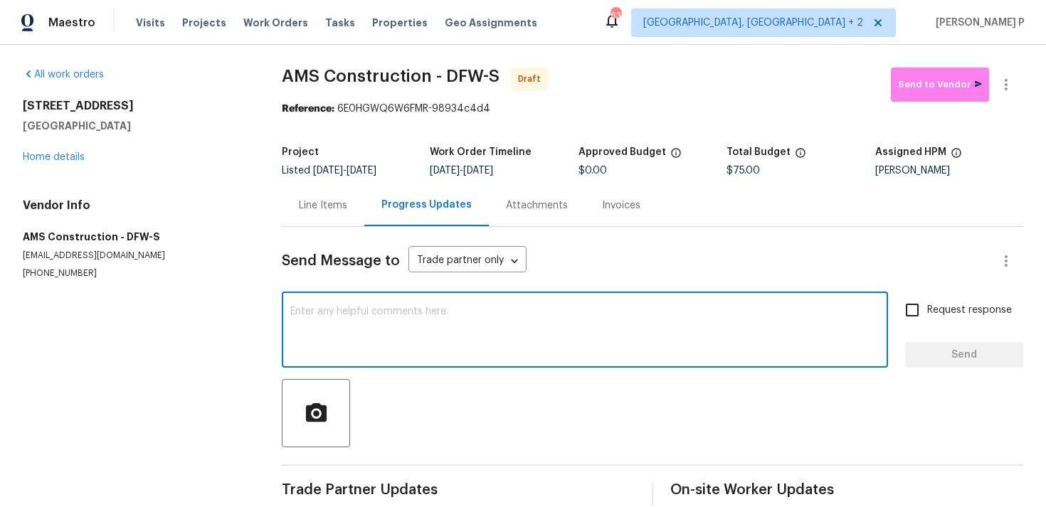
click at [347, 317] on textarea at bounding box center [584, 332] width 589 height 50
paste textarea "Hi, this is [PERSON_NAME] with Opendoor. I’m confirming you received the WO for…"
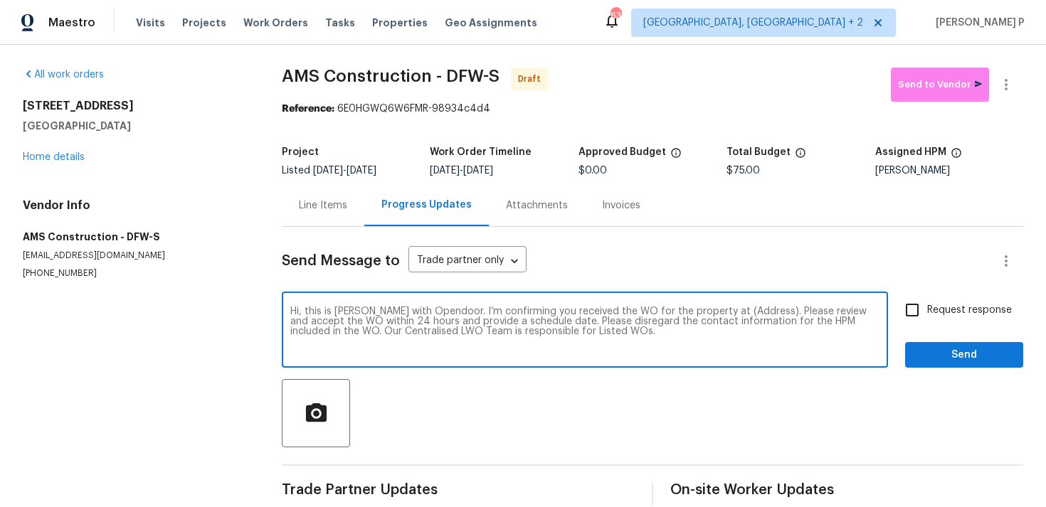
drag, startPoint x: 712, startPoint y: 307, endPoint x: 756, endPoint y: 307, distance: 44.1
click at [756, 307] on textarea "Hi, this is [PERSON_NAME] with Opendoor. I’m confirming you received the WO for…" at bounding box center [584, 332] width 589 height 50
paste textarea "13408 Dove Ranch Rd, Roanoke, TX 76262"
type textarea "Hi, this is Ramyasri with Opendoor. I’m confirming you received the WO for the …"
click at [882, 304] on div "Hi, this is Ramyasri with Opendoor. I’m confirming you received the WO for the …" at bounding box center [585, 331] width 606 height 73
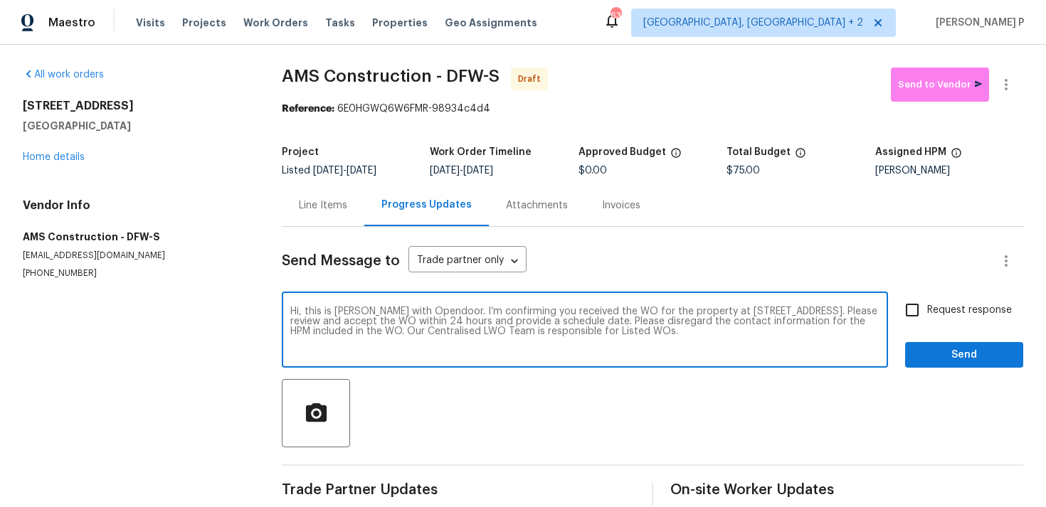
click at [915, 306] on input "Request response" at bounding box center [912, 310] width 30 height 30
checkbox input "true"
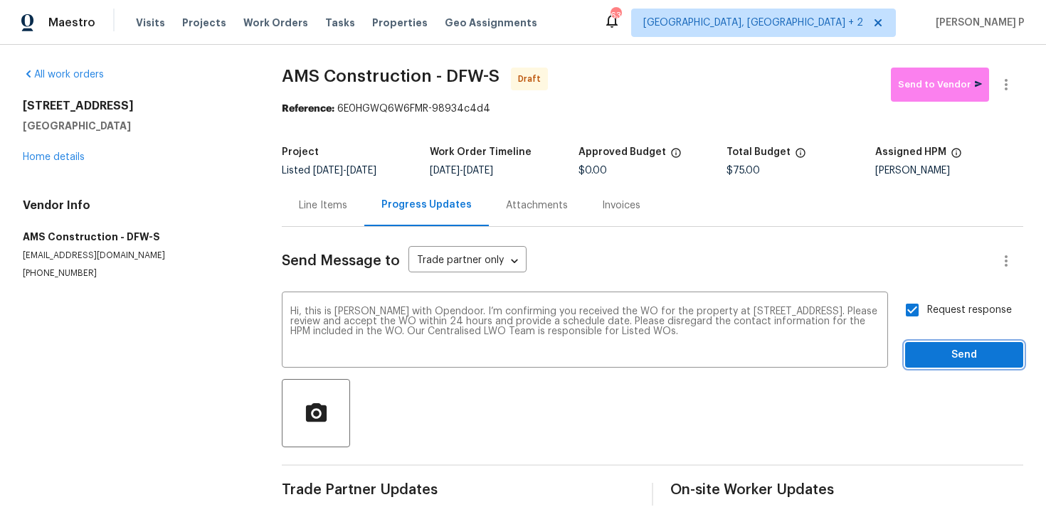
click at [945, 362] on span "Send" at bounding box center [963, 355] width 95 height 18
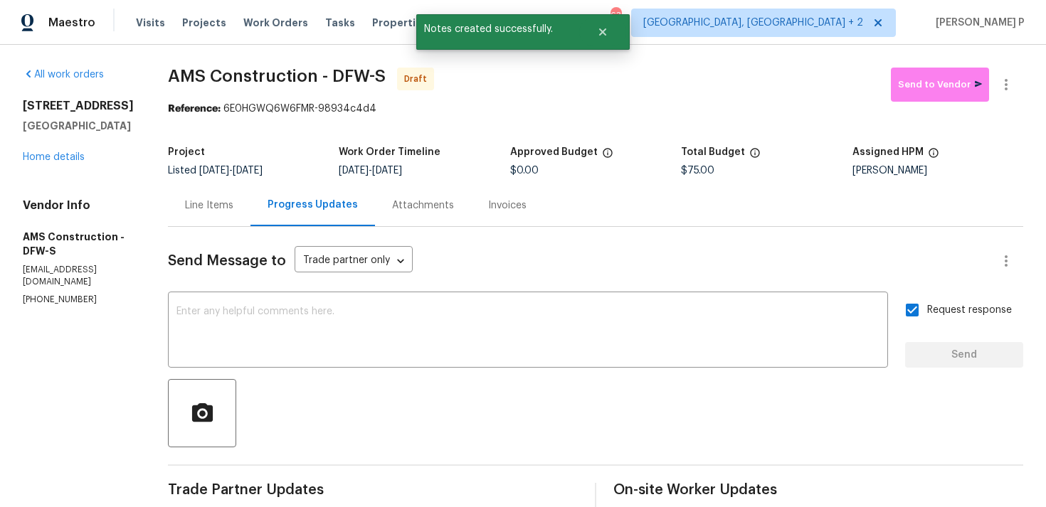
click at [702, 405] on div at bounding box center [595, 413] width 855 height 68
click at [1012, 86] on icon "button" at bounding box center [1005, 84] width 17 height 17
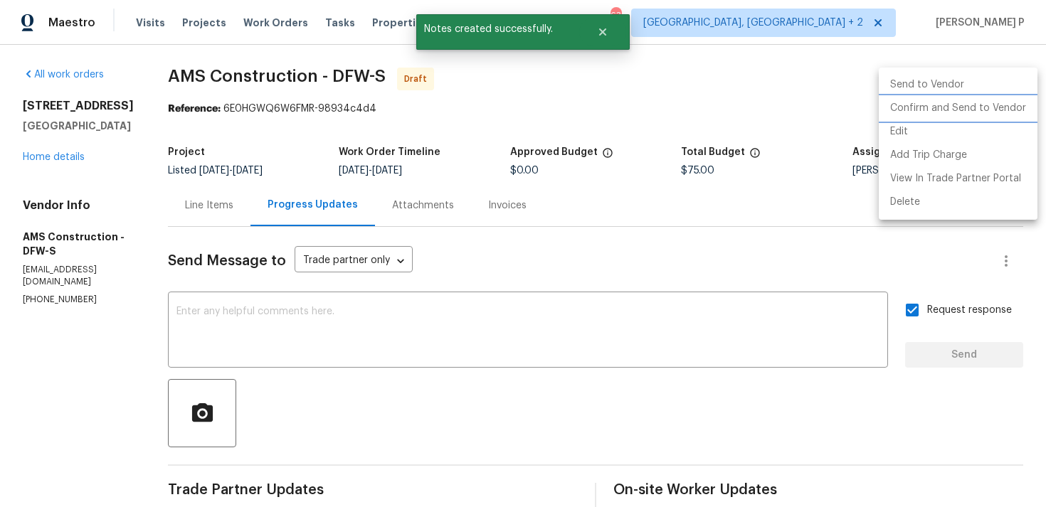
click at [960, 110] on li "Confirm and Send to Vendor" at bounding box center [958, 108] width 159 height 23
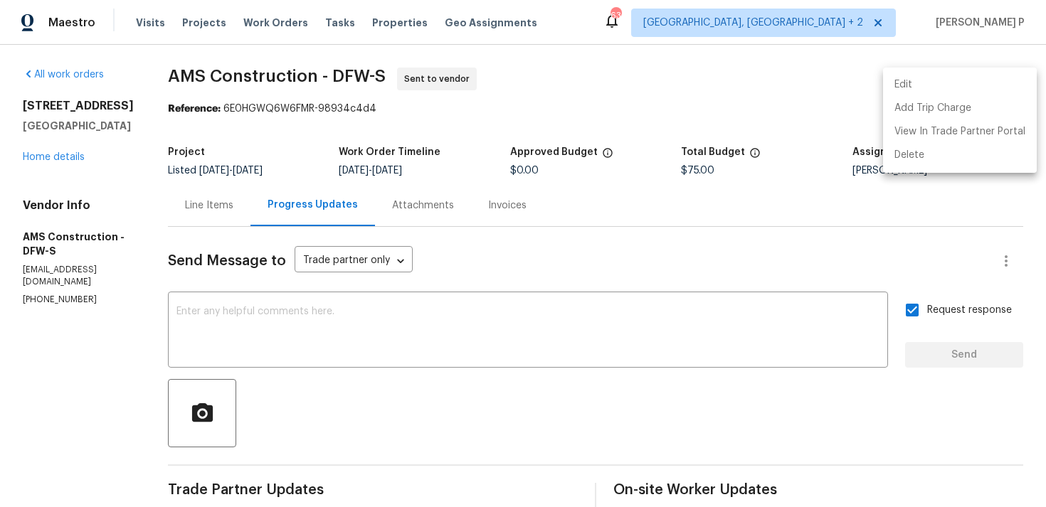
click at [167, 81] on div at bounding box center [523, 253] width 1046 height 507
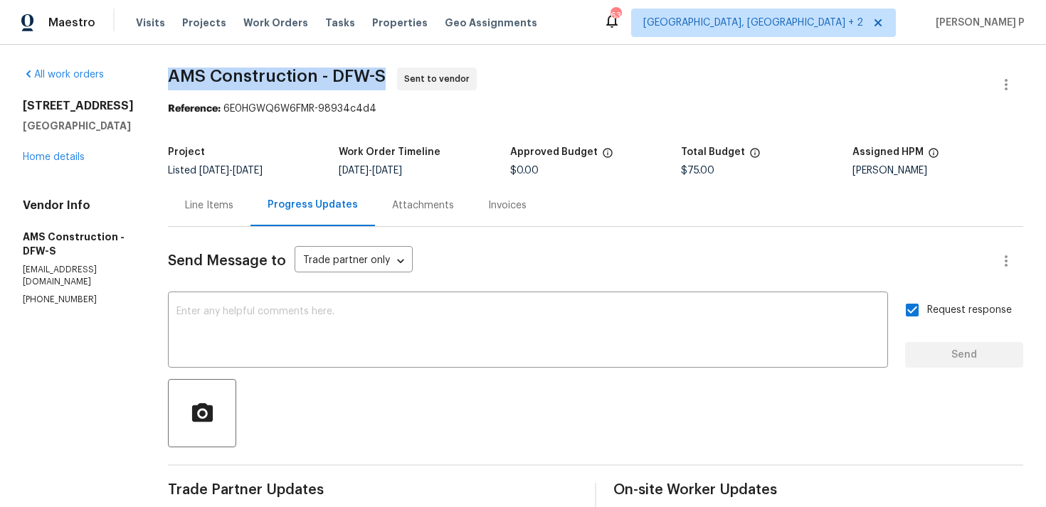
drag, startPoint x: 164, startPoint y: 74, endPoint x: 382, endPoint y: 74, distance: 218.4
click at [382, 74] on span "AMS Construction - DFW-S Sent to vendor" at bounding box center [578, 85] width 821 height 34
copy span "AMS Construction - DFW-S"
click at [286, 102] on div "Reference: 6E0HGWQ6W6FMR-98934c4d4" at bounding box center [595, 109] width 855 height 14
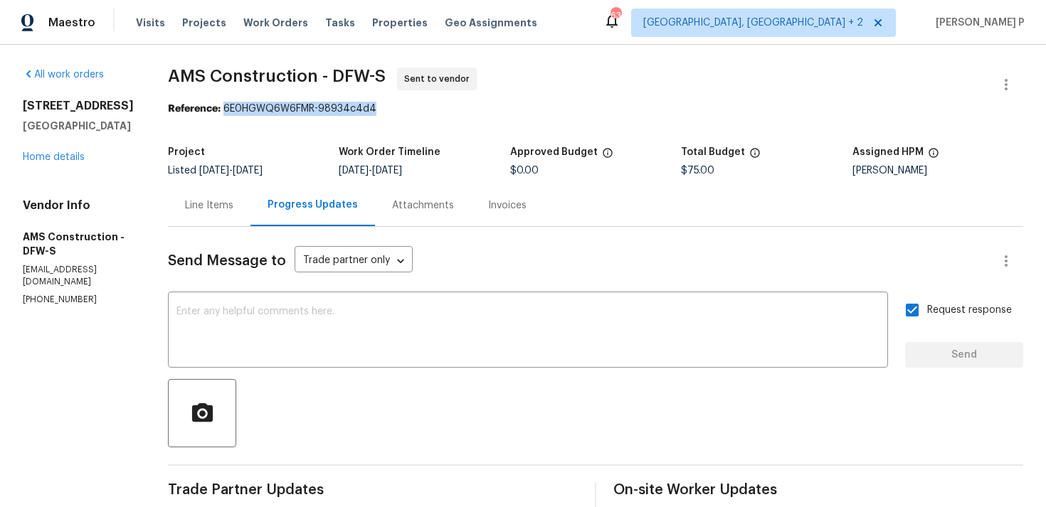
drag, startPoint x: 221, startPoint y: 111, endPoint x: 401, endPoint y: 112, distance: 180.7
click at [401, 111] on div "Reference: 6E0HGWQ6W6FMR-98934c4d4" at bounding box center [595, 109] width 855 height 14
copy div "6E0HGWQ6W6FMR-98934c4d4"
click at [198, 73] on span "AMS Construction - DFW-S" at bounding box center [277, 76] width 218 height 17
click at [216, 204] on div "Line Items" at bounding box center [209, 205] width 48 height 14
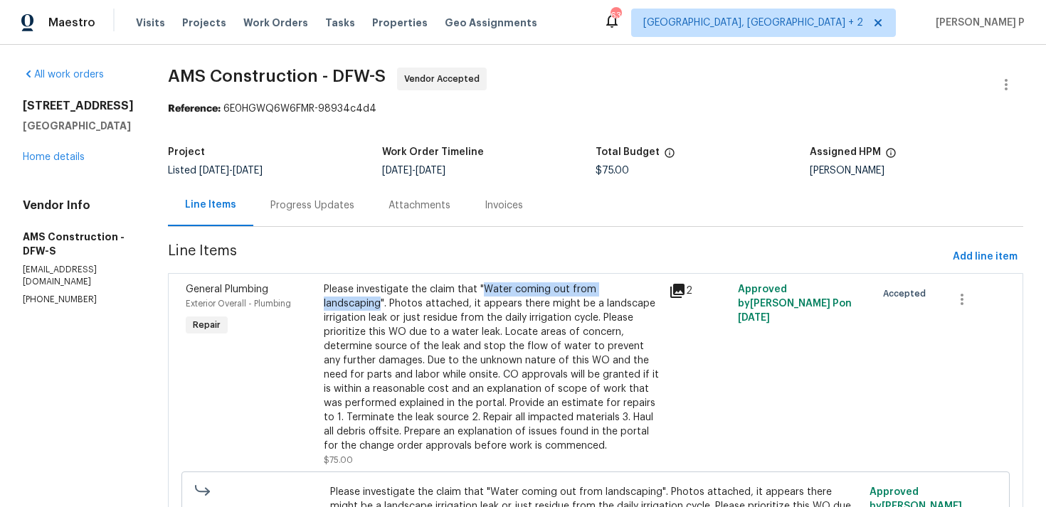
copy div "Water coming out from landscaping"
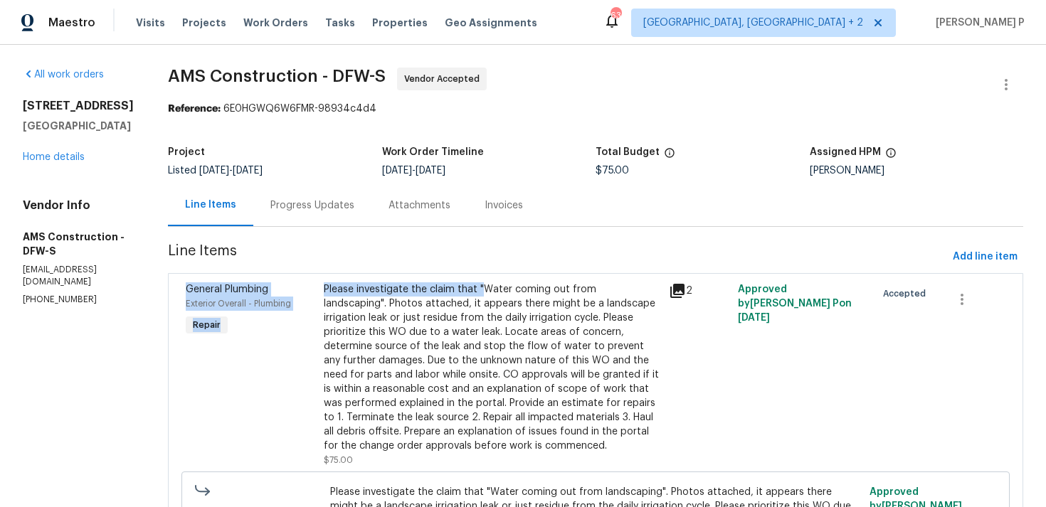
drag, startPoint x: 465, startPoint y: 291, endPoint x: 619, endPoint y: 255, distance: 157.7
click at [619, 255] on section "AMS Construction - DFW-S Vendor Accepted Reference: 6E0HGWQ6W6FMR-98934c4d4 Pro…" at bounding box center [595, 365] width 855 height 595
click at [619, 255] on span "Line Items" at bounding box center [557, 257] width 779 height 26
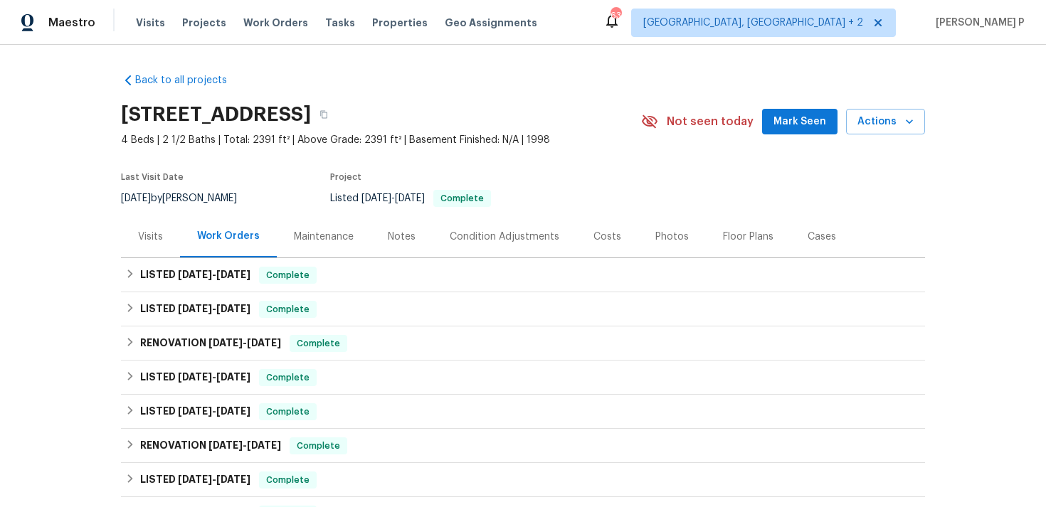
scroll to position [310, 0]
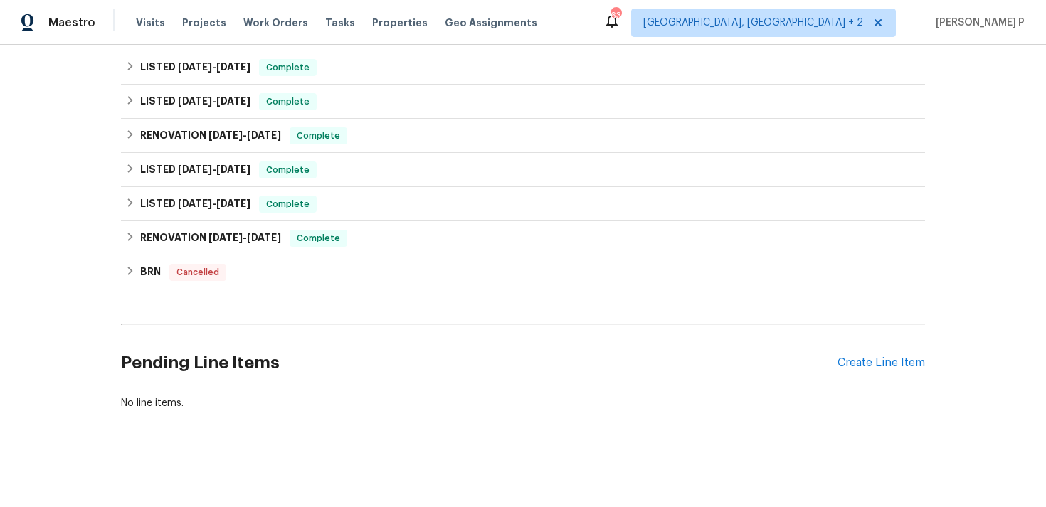
click at [889, 370] on div "Pending Line Items Create Line Item" at bounding box center [523, 363] width 804 height 66
click at [889, 359] on div "Create Line Item" at bounding box center [880, 363] width 87 height 14
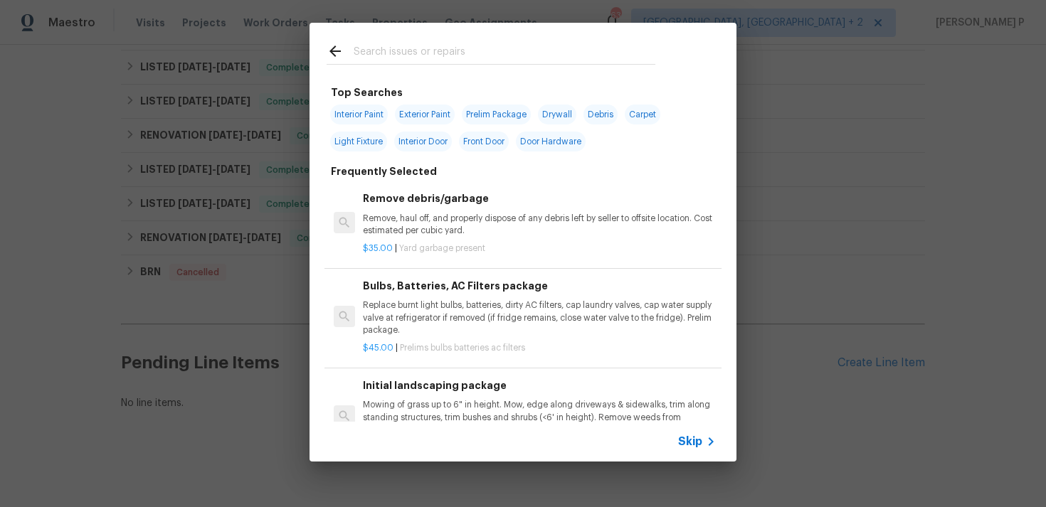
click at [691, 438] on span "Skip" at bounding box center [690, 442] width 24 height 14
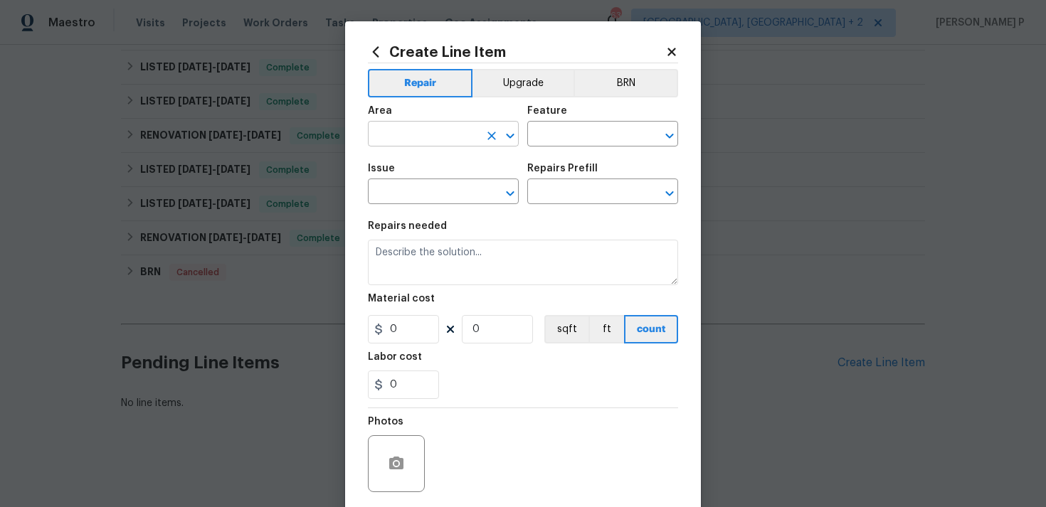
click at [423, 142] on input "text" at bounding box center [423, 135] width 111 height 22
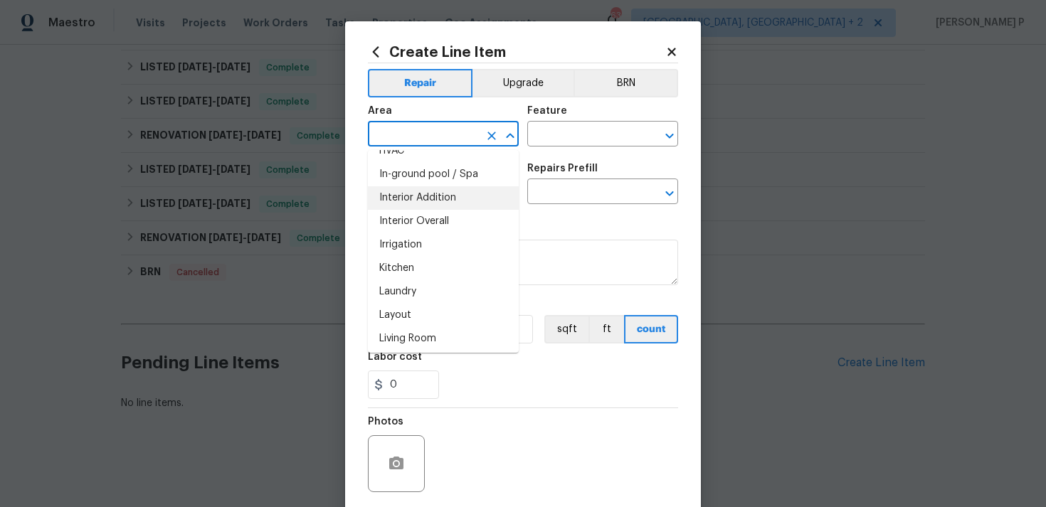
scroll to position [608, 0]
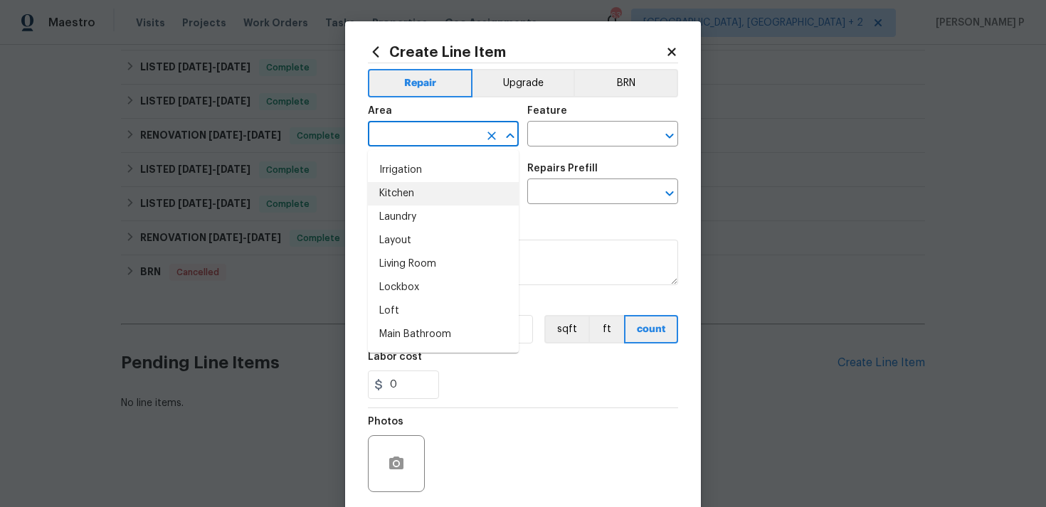
click at [403, 201] on li "Kitchen" at bounding box center [443, 193] width 151 height 23
type input "Kitchen"
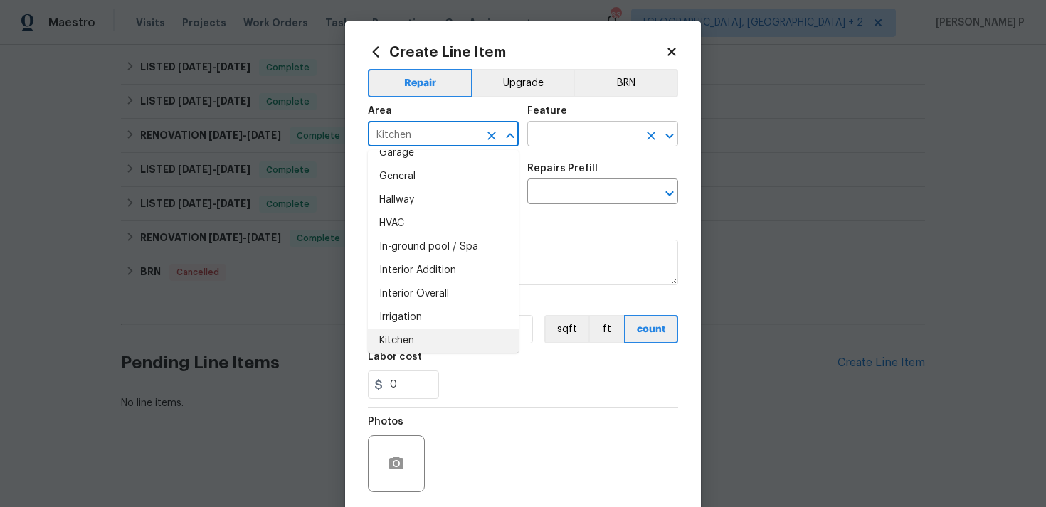
click at [580, 134] on input "text" at bounding box center [582, 135] width 111 height 22
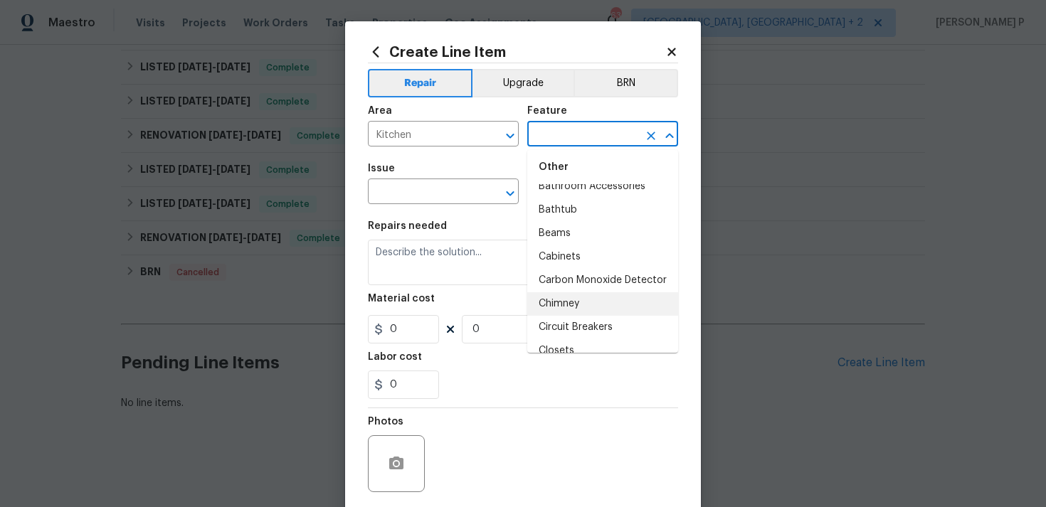
scroll to position [178, 0]
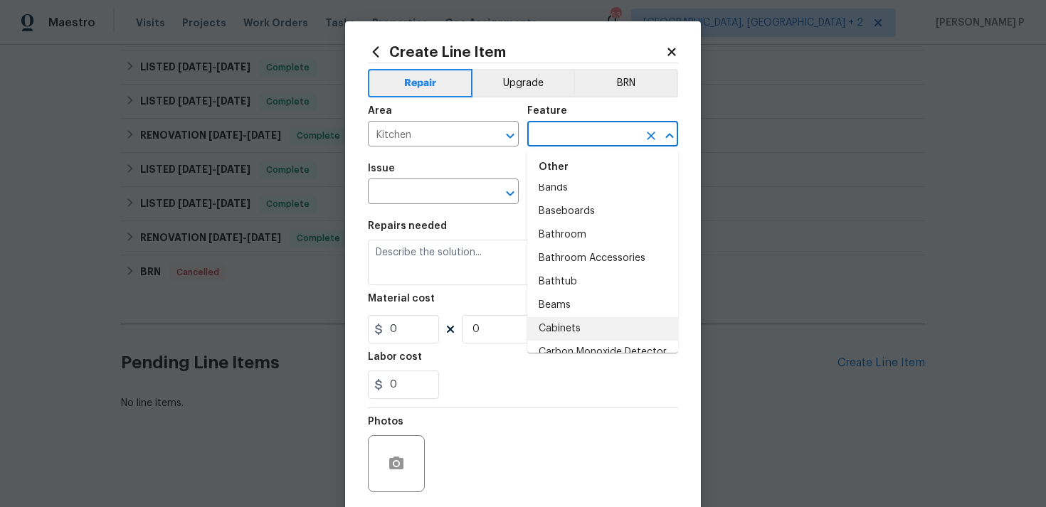
click at [587, 324] on li "Cabinets" at bounding box center [602, 328] width 151 height 23
type input "Cabinets"
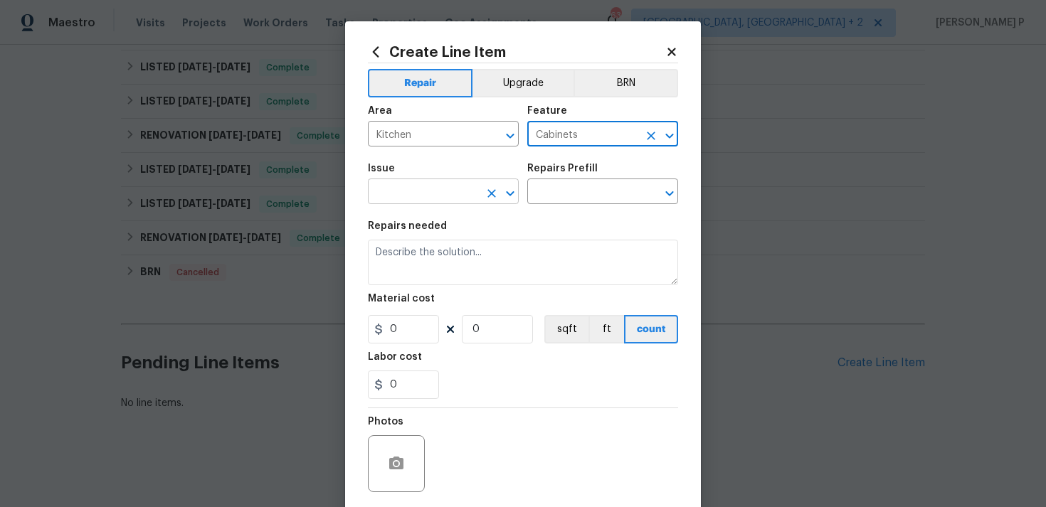
click at [511, 189] on icon "Open" at bounding box center [510, 193] width 17 height 17
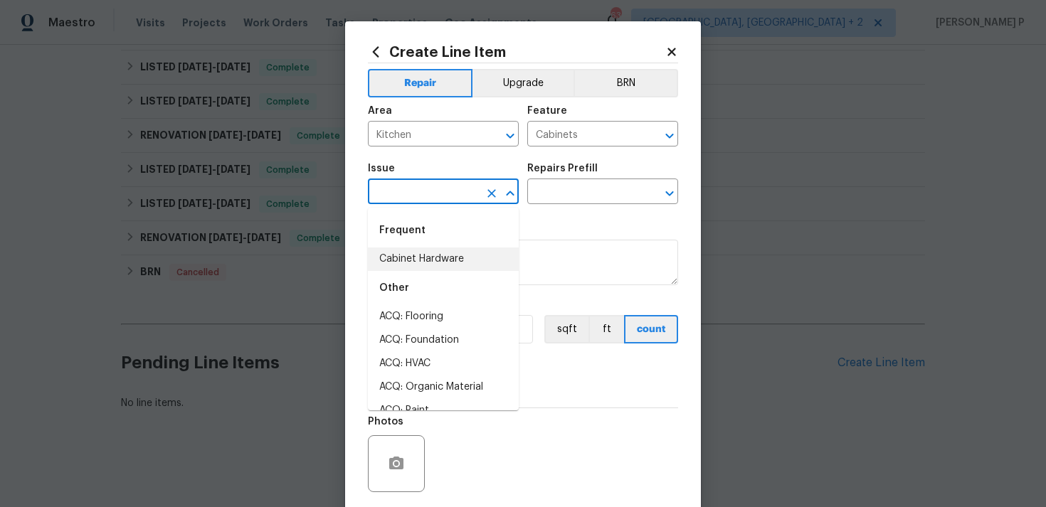
click at [440, 260] on li "Cabinet Hardware" at bounding box center [443, 259] width 151 height 23
type input "Cabinet Hardware"
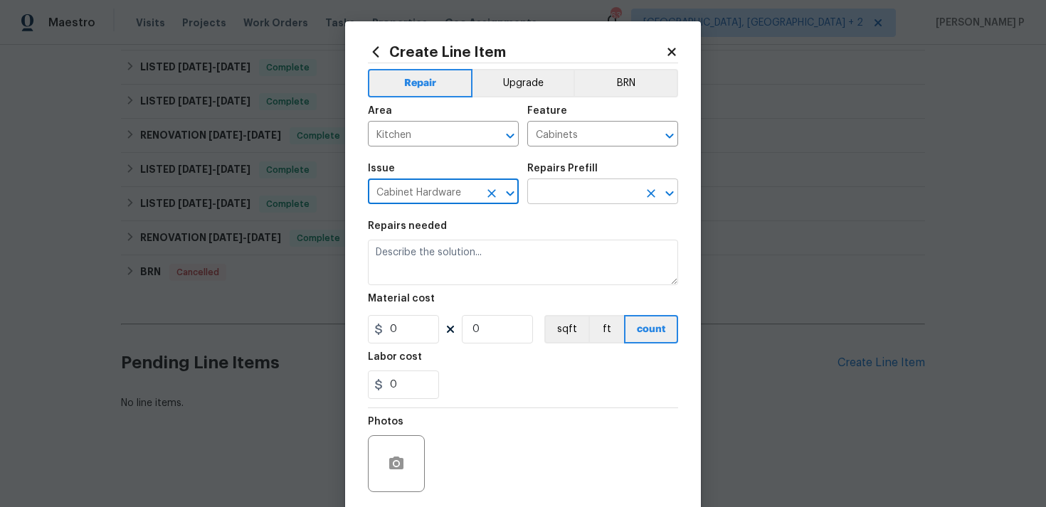
click at [568, 201] on input "text" at bounding box center [582, 193] width 111 height 22
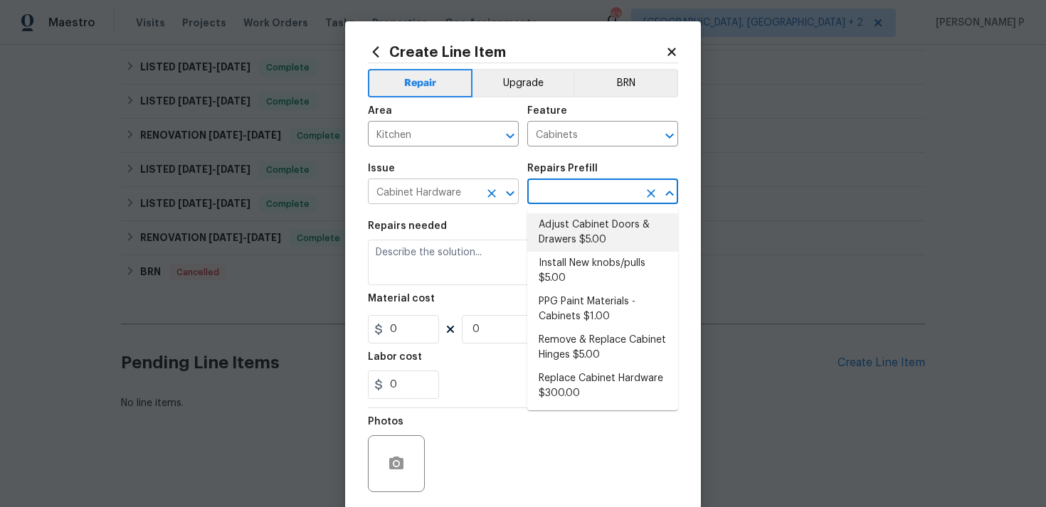
click at [509, 194] on icon "Open" at bounding box center [510, 193] width 8 height 5
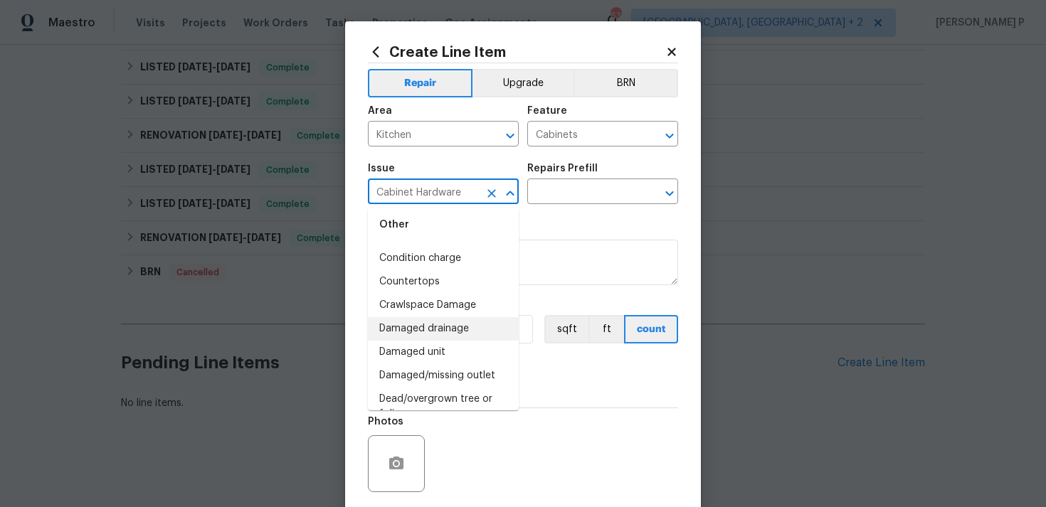
scroll to position [492, 0]
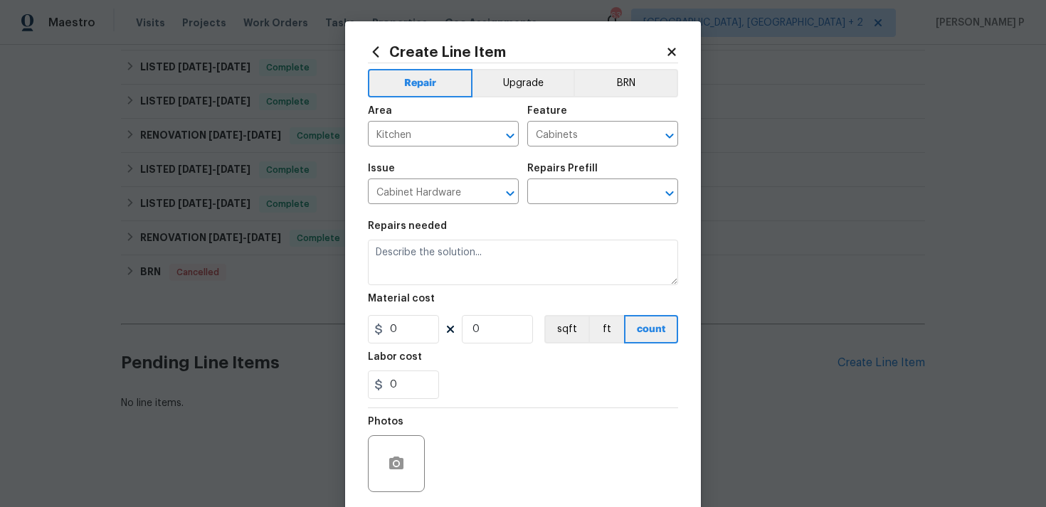
click at [559, 178] on div "Repairs Prefill" at bounding box center [602, 173] width 151 height 18
click at [559, 193] on input "text" at bounding box center [582, 193] width 111 height 22
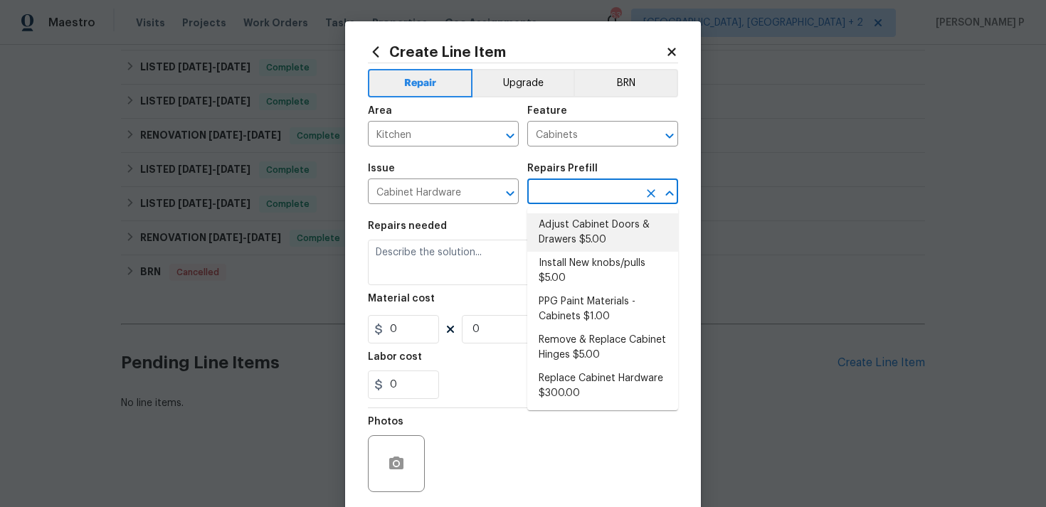
click at [567, 226] on li "Adjust Cabinet Doors & Drawers $5.00" at bounding box center [602, 232] width 151 height 38
type input "Adjust Cabinet Doors & Drawers $5.00"
type textarea "Adjust all cabinet doors and drawers so that they operate as intended."
type input "5"
type input "1"
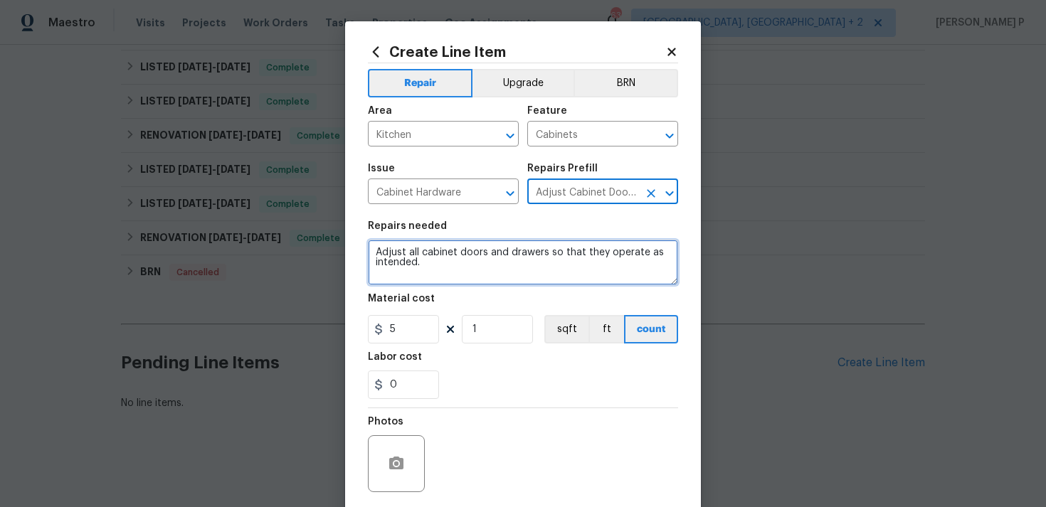
click at [496, 248] on textarea "Adjust all cabinet doors and drawers so that they operate as intended." at bounding box center [523, 263] width 310 height 46
paste textarea "Replace swollen side panel on kitchen cabinet and caulk top of cabinets"
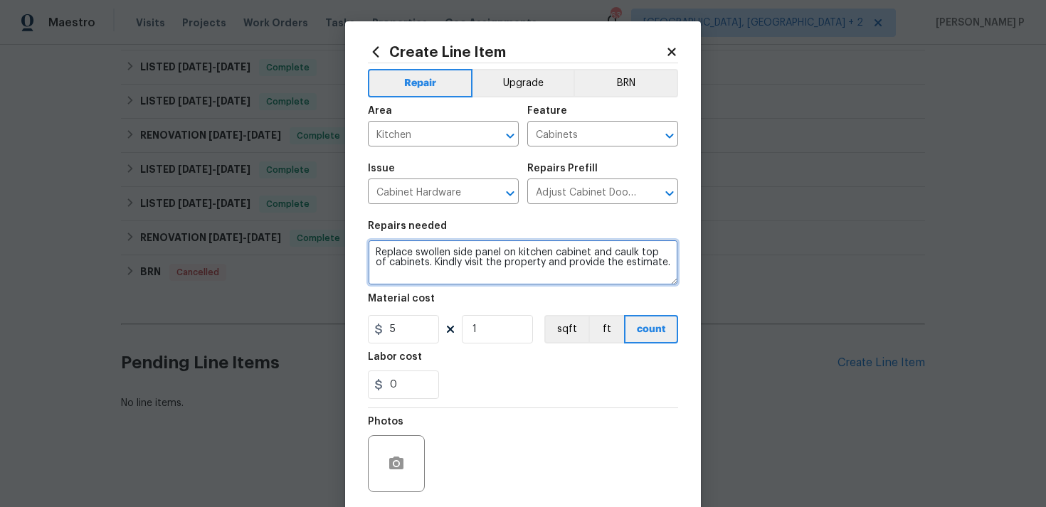
type textarea "Replace swollen side panel on kitchen cabinet and caulk top of cabinets. Kindly…"
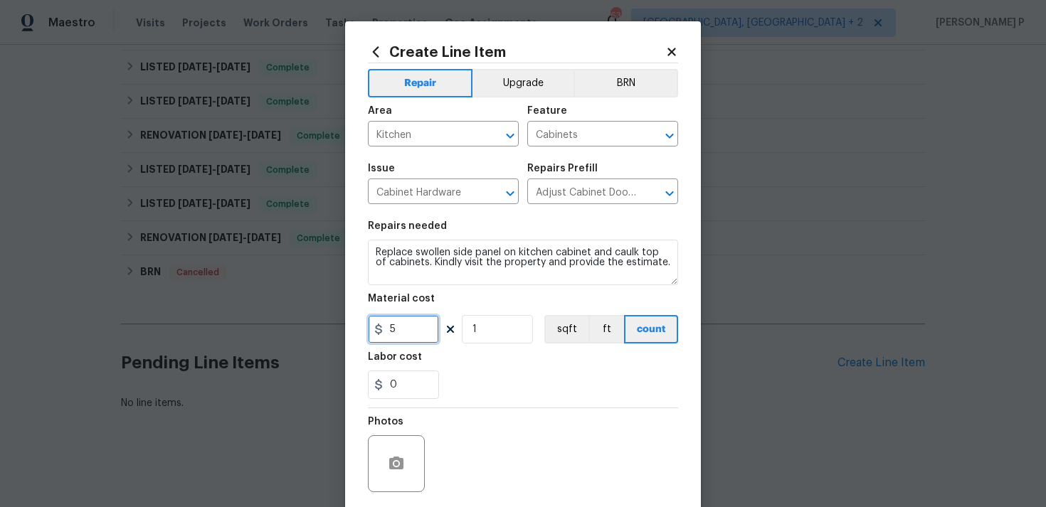
click at [398, 340] on input "5" at bounding box center [403, 329] width 71 height 28
type input "75"
click at [489, 435] on div "Photos" at bounding box center [523, 454] width 310 height 92
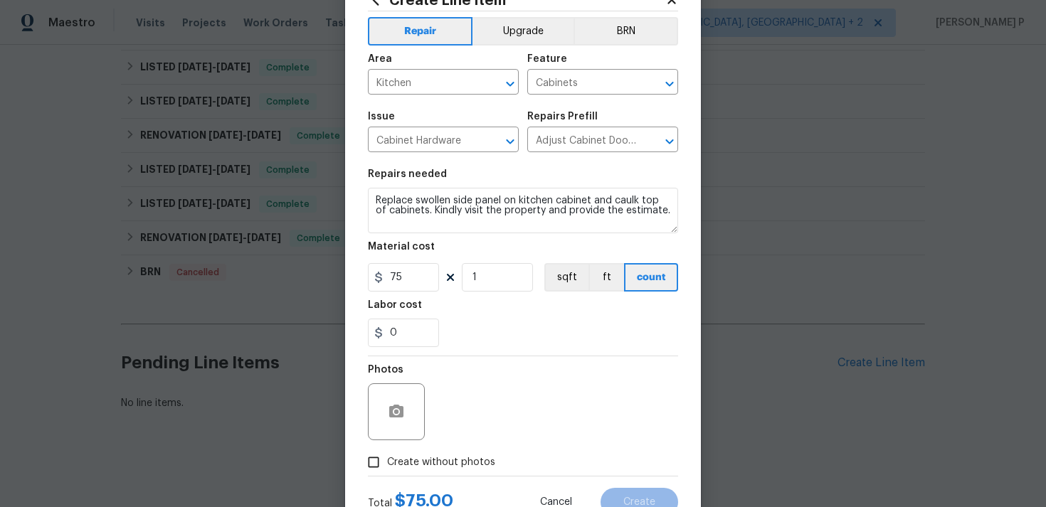
scroll to position [106, 0]
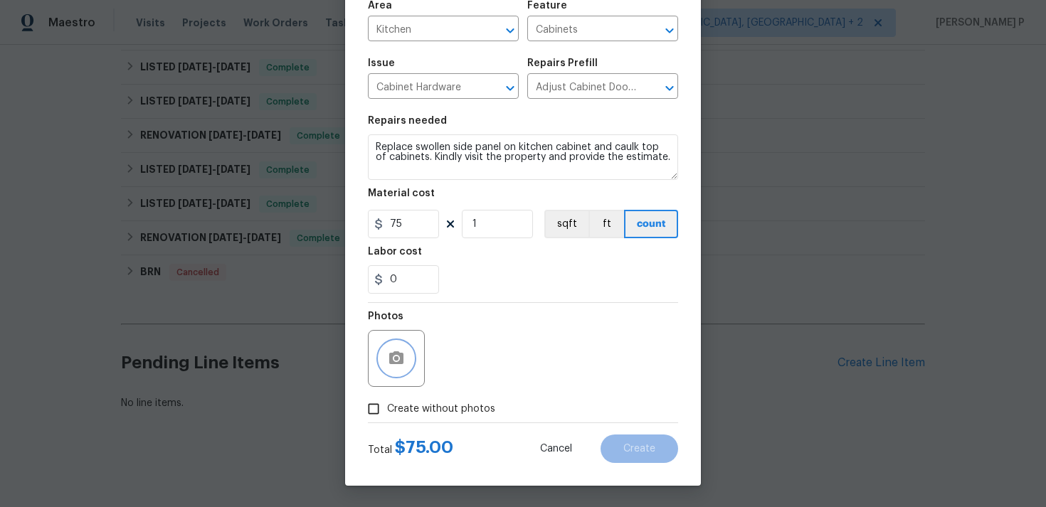
click at [389, 369] on button "button" at bounding box center [396, 358] width 34 height 34
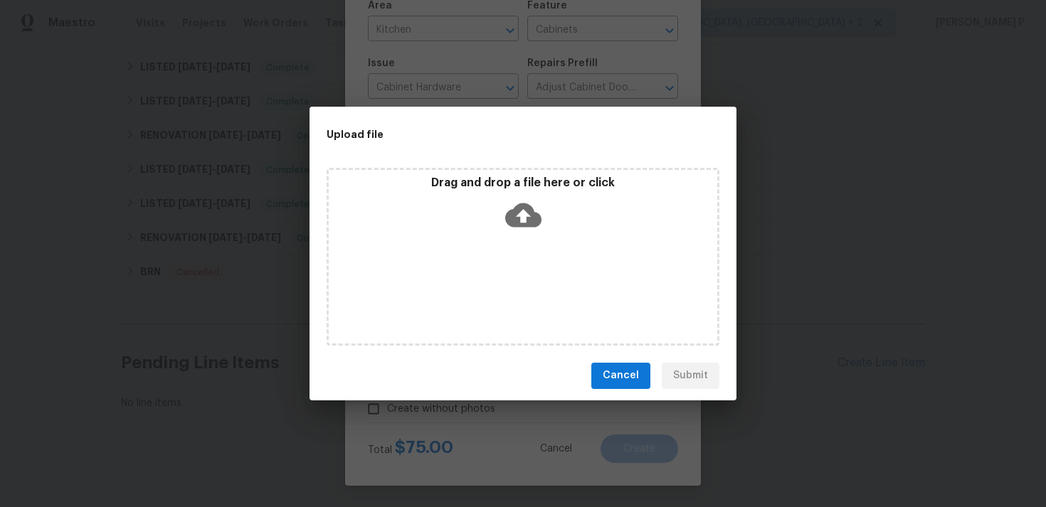
click at [519, 214] on icon at bounding box center [523, 215] width 36 height 36
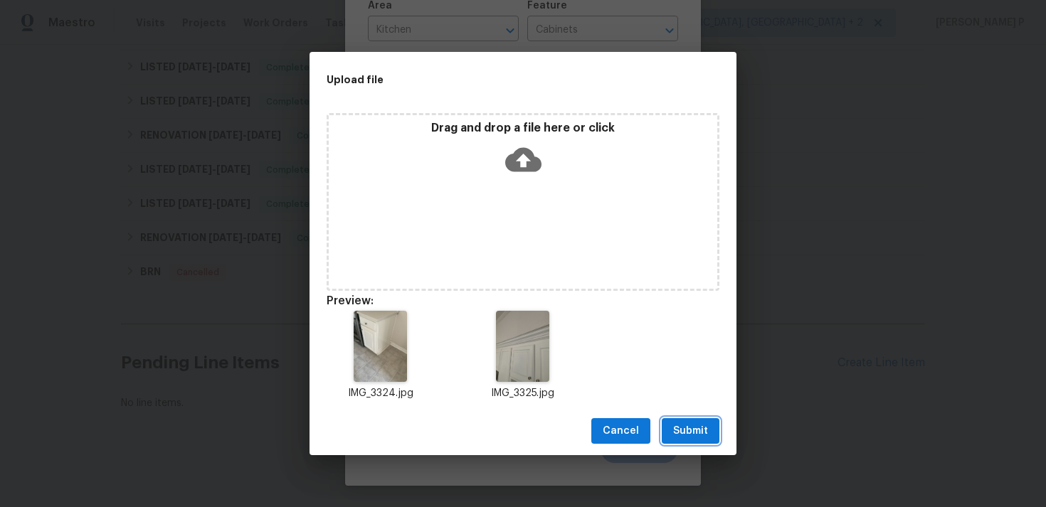
click at [679, 435] on span "Submit" at bounding box center [690, 432] width 35 height 18
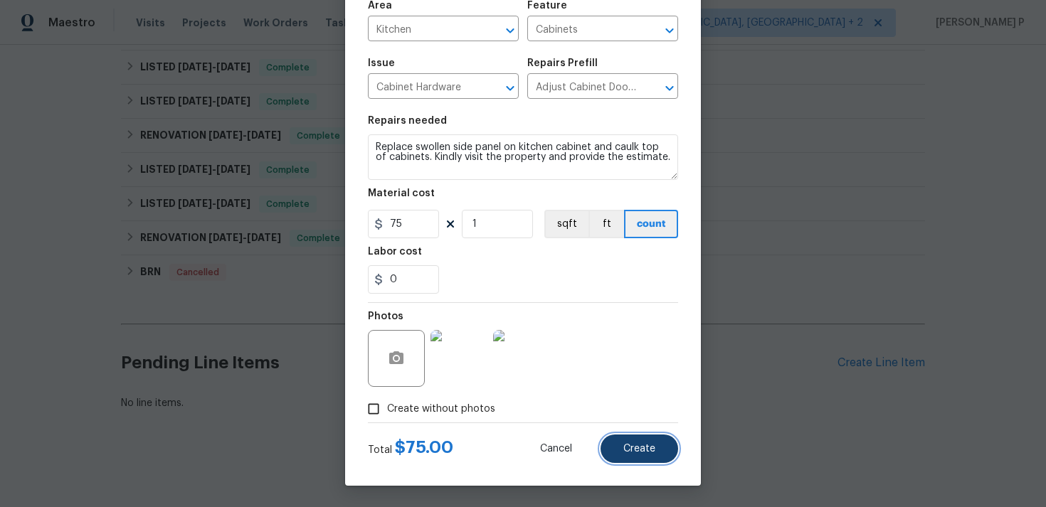
click at [635, 444] on span "Create" at bounding box center [639, 449] width 32 height 11
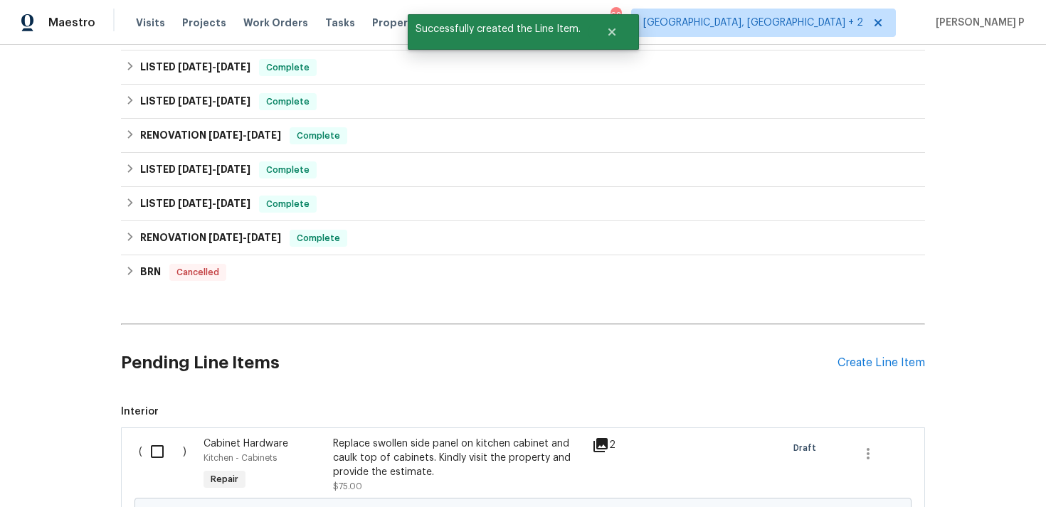
click at [159, 450] on input "checkbox" at bounding box center [162, 452] width 41 height 30
checkbox input "true"
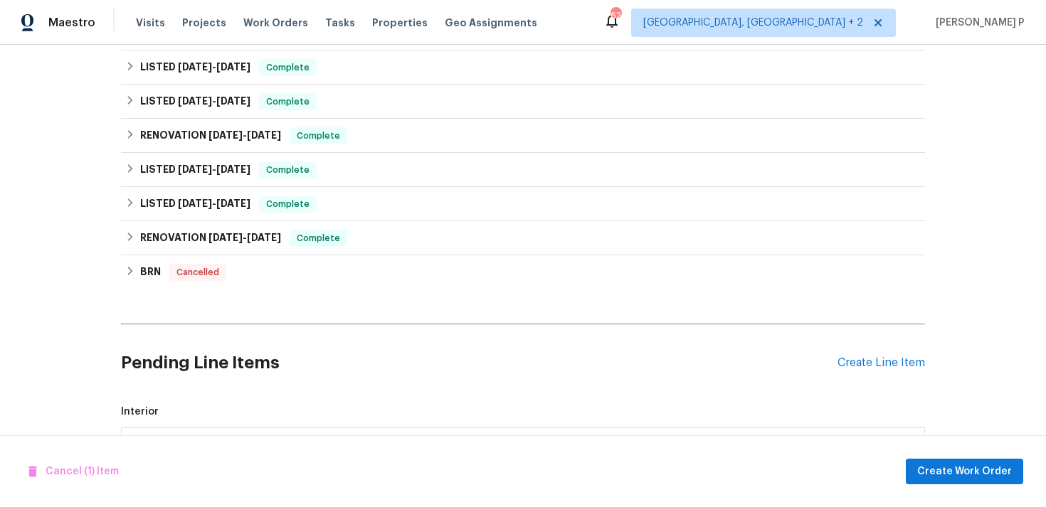
scroll to position [487, 0]
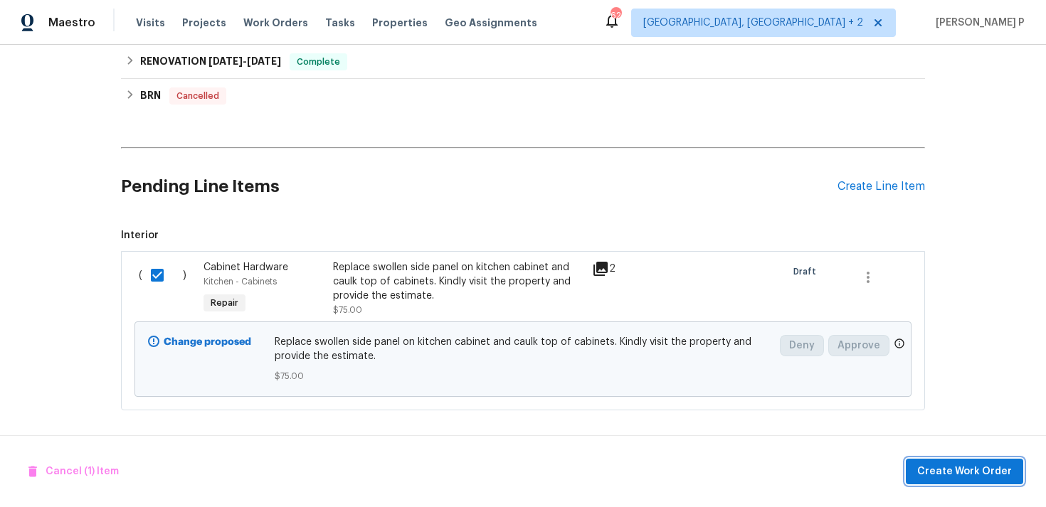
click at [965, 473] on span "Create Work Order" at bounding box center [964, 472] width 95 height 18
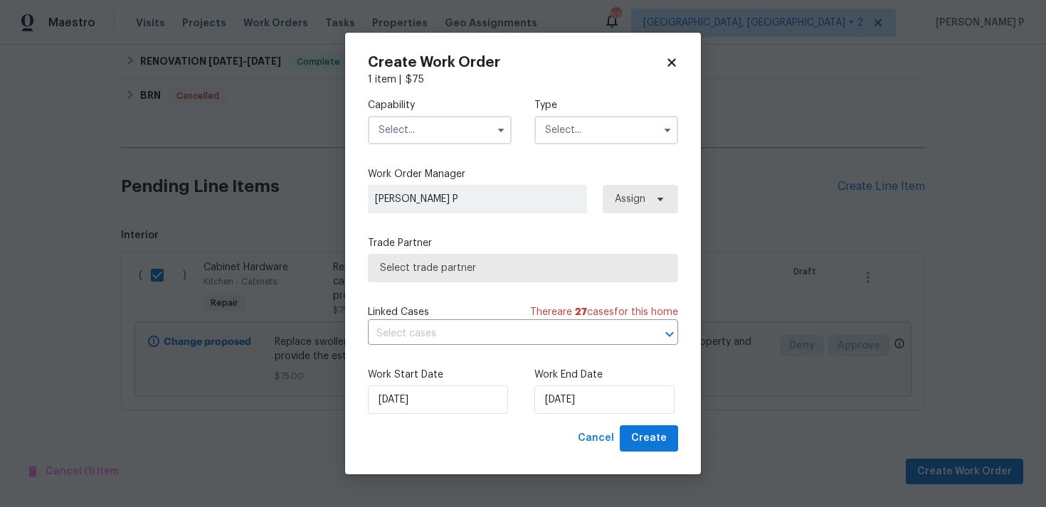
click at [641, 134] on input "text" at bounding box center [606, 130] width 144 height 28
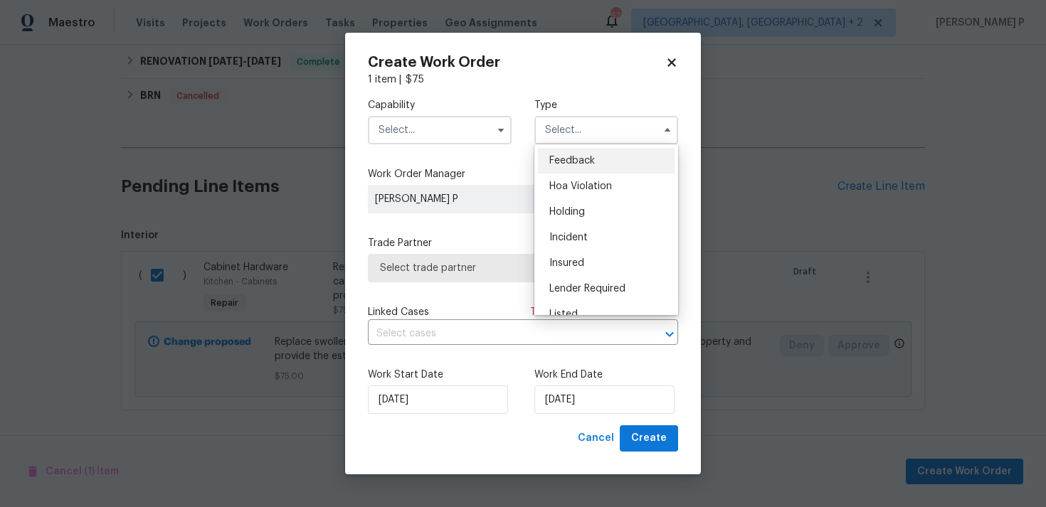
click at [594, 156] on span "Feedback" at bounding box center [572, 161] width 46 height 10
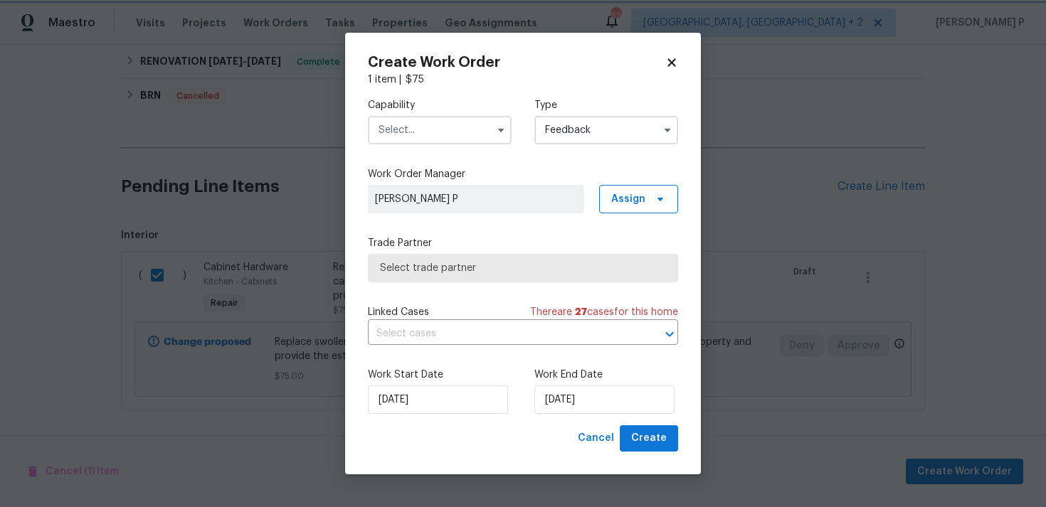
type input "Feedback"
click at [481, 149] on div "Capability Type Feedback" at bounding box center [523, 121] width 310 height 69
click at [481, 132] on input "text" at bounding box center [440, 130] width 144 height 28
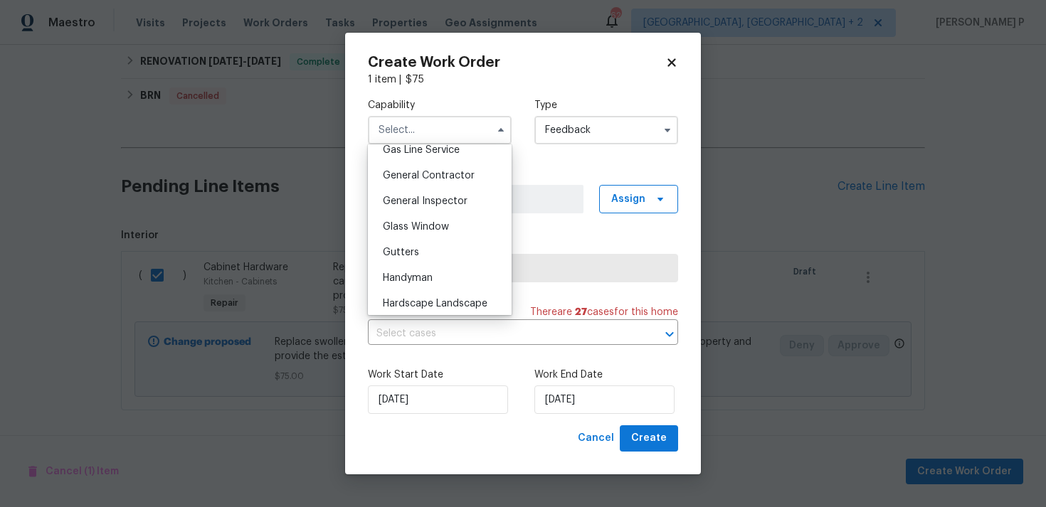
scroll to position [667, 0]
click at [413, 283] on div "Handyman" at bounding box center [439, 276] width 137 height 26
type input "Handyman"
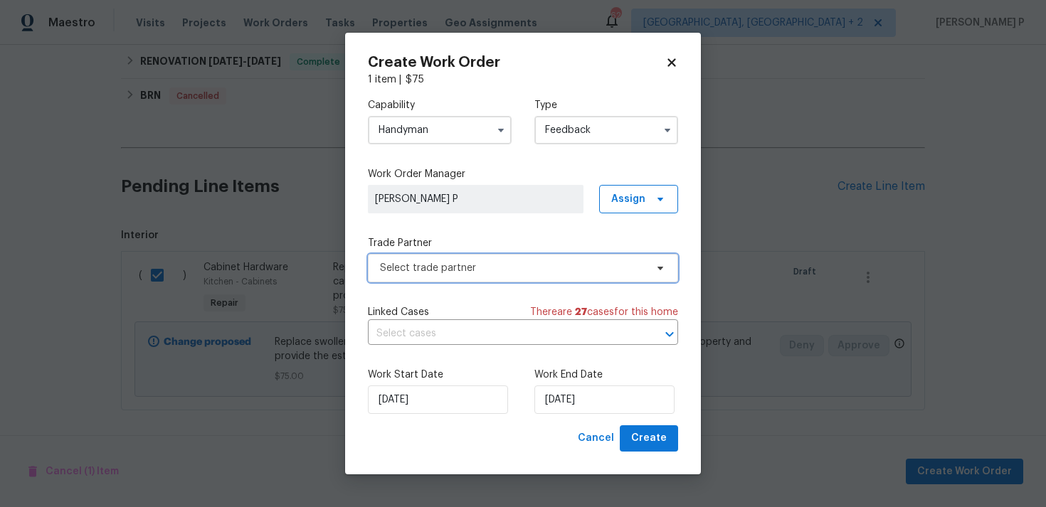
click at [468, 271] on span "Select trade partner" at bounding box center [512, 268] width 265 height 14
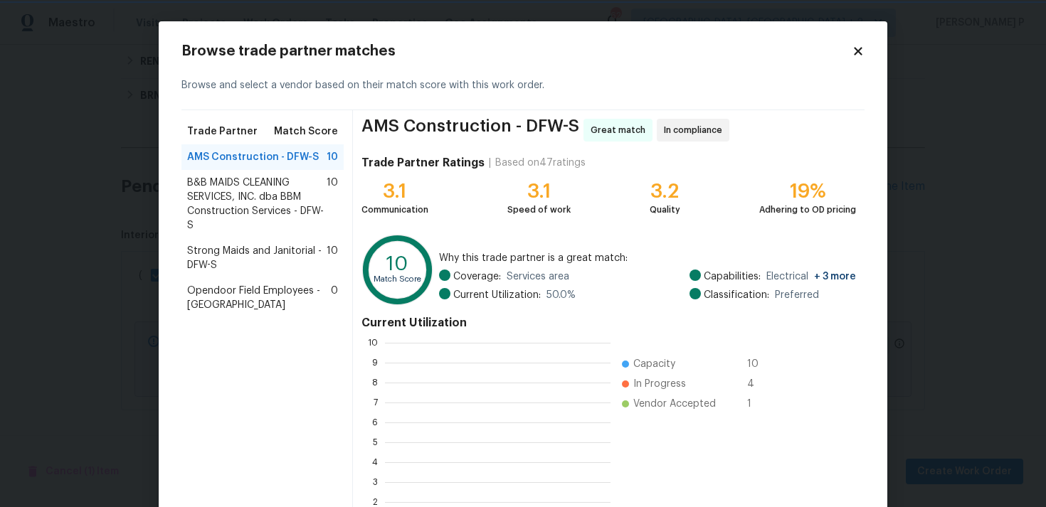
scroll to position [199, 226]
click at [244, 199] on span "B&B MAIDS CLEANING SERVICES, INC. dba BBM Construction Services - DFW-S" at bounding box center [256, 204] width 139 height 57
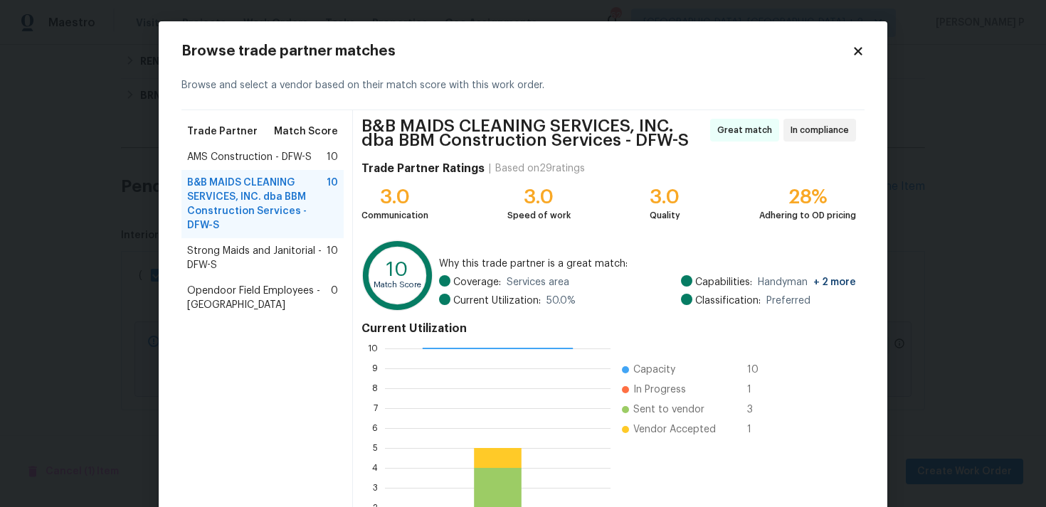
click at [295, 151] on span "AMS Construction - DFW-S" at bounding box center [249, 157] width 124 height 14
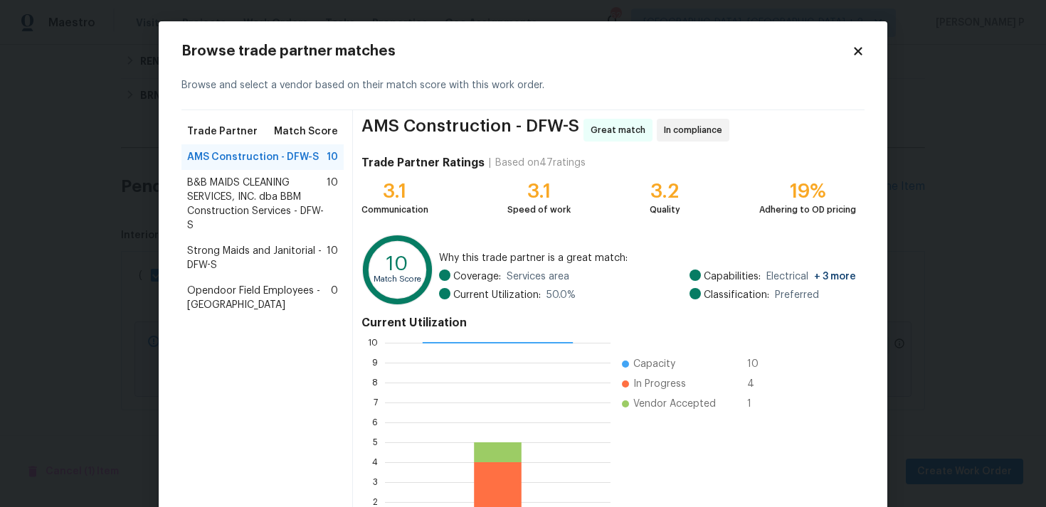
click at [270, 188] on span "B&B MAIDS CLEANING SERVICES, INC. dba BBM Construction Services - DFW-S" at bounding box center [256, 204] width 139 height 57
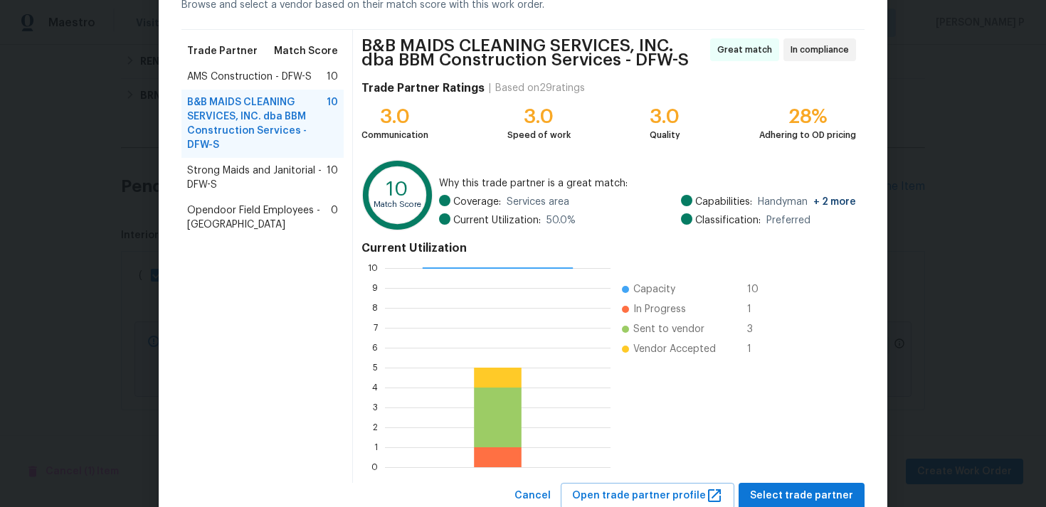
scroll to position [126, 0]
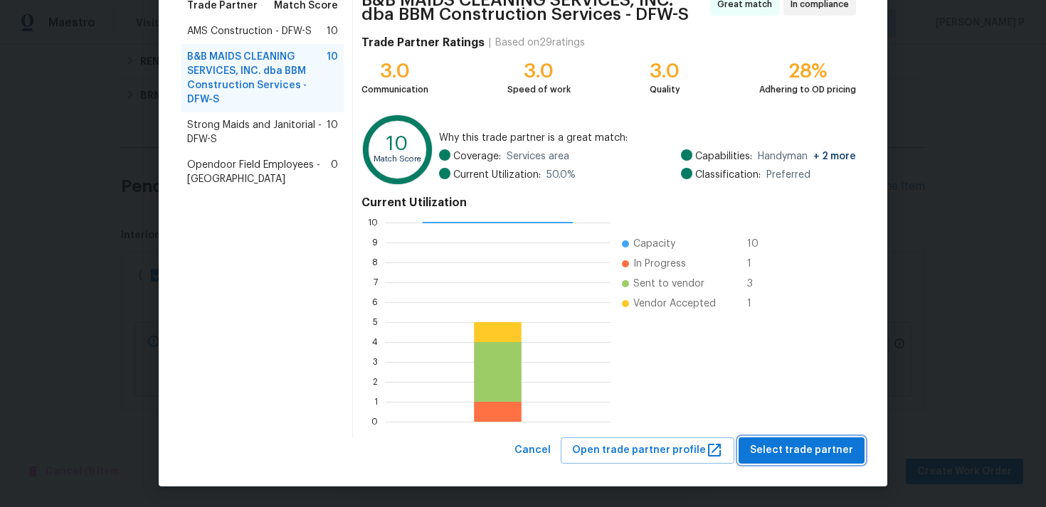
click at [816, 462] on button "Select trade partner" at bounding box center [801, 450] width 126 height 26
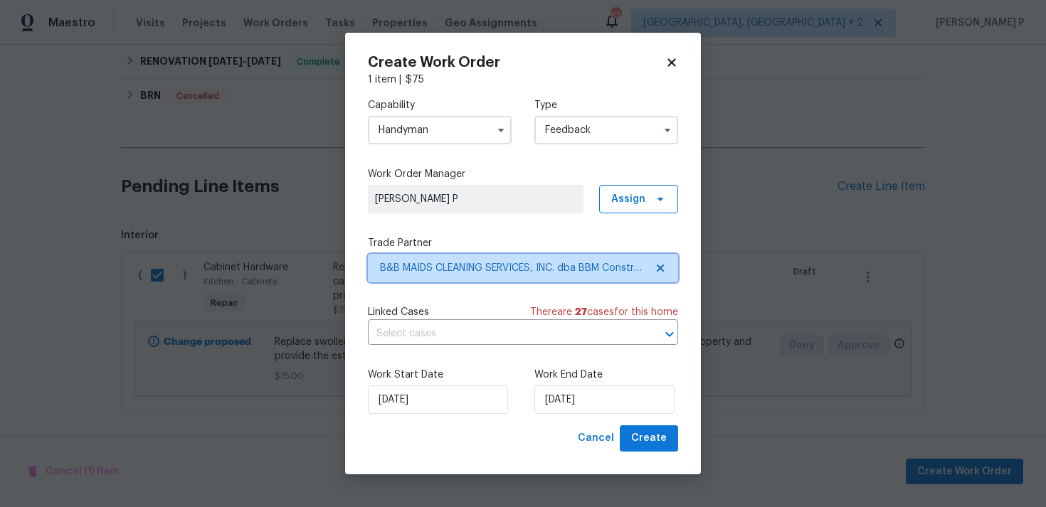
scroll to position [0, 0]
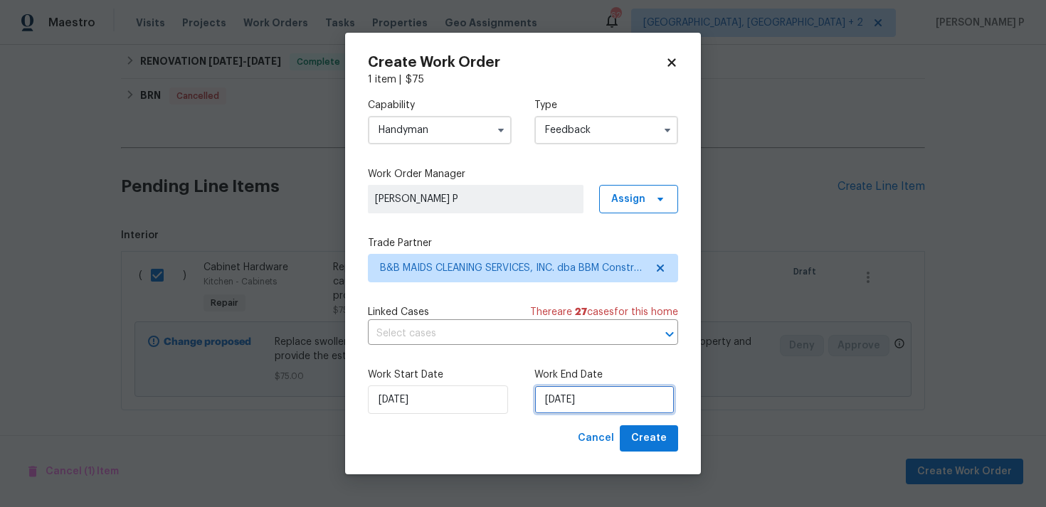
click at [574, 403] on input "[DATE]" at bounding box center [604, 400] width 140 height 28
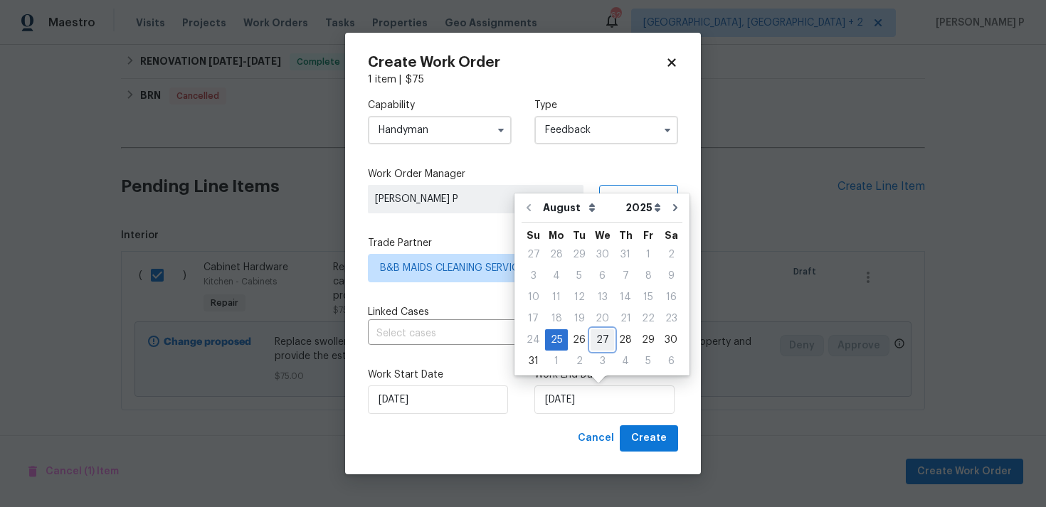
click at [598, 339] on div "27" at bounding box center [601, 340] width 23 height 20
type input "[DATE]"
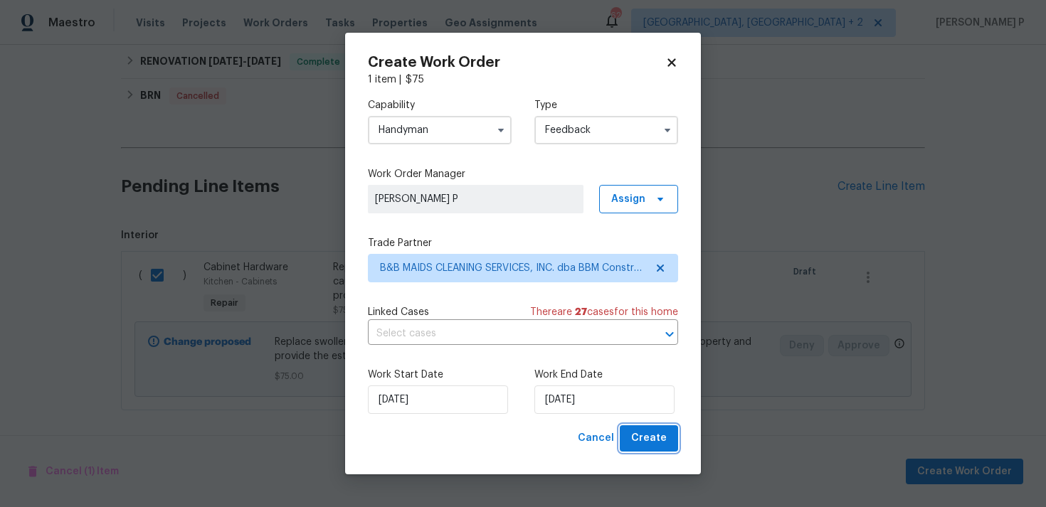
click at [652, 444] on span "Create" at bounding box center [649, 439] width 36 height 18
checkbox input "false"
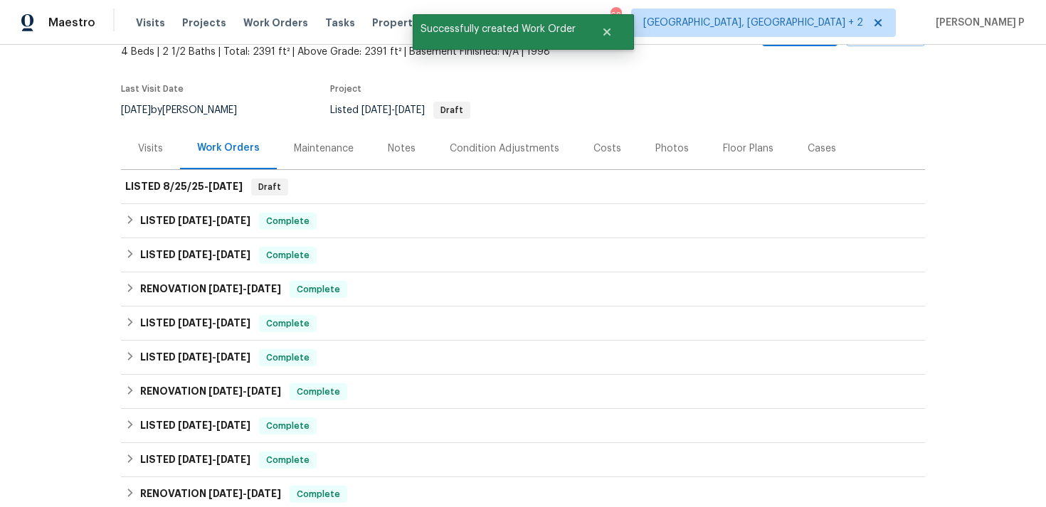
scroll to position [85, 0]
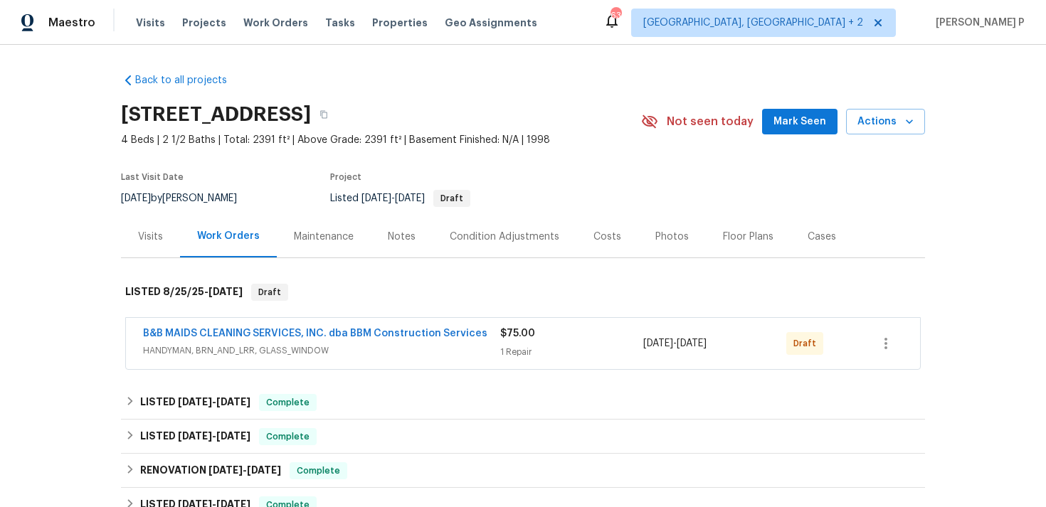
click at [325, 342] on div "B&B MAIDS CLEANING SERVICES, INC. dba BBM Construction Services" at bounding box center [321, 335] width 357 height 17
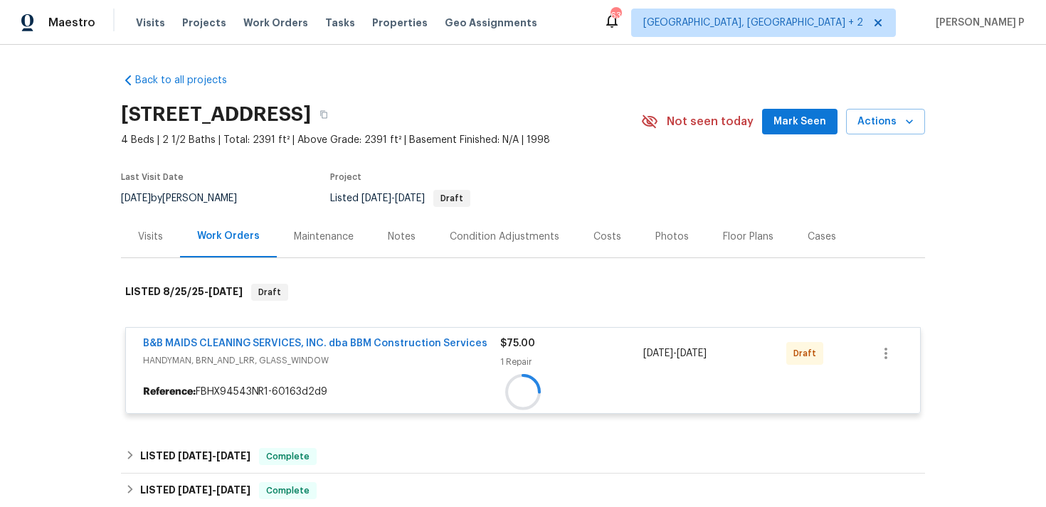
click at [329, 379] on div at bounding box center [523, 392] width 794 height 26
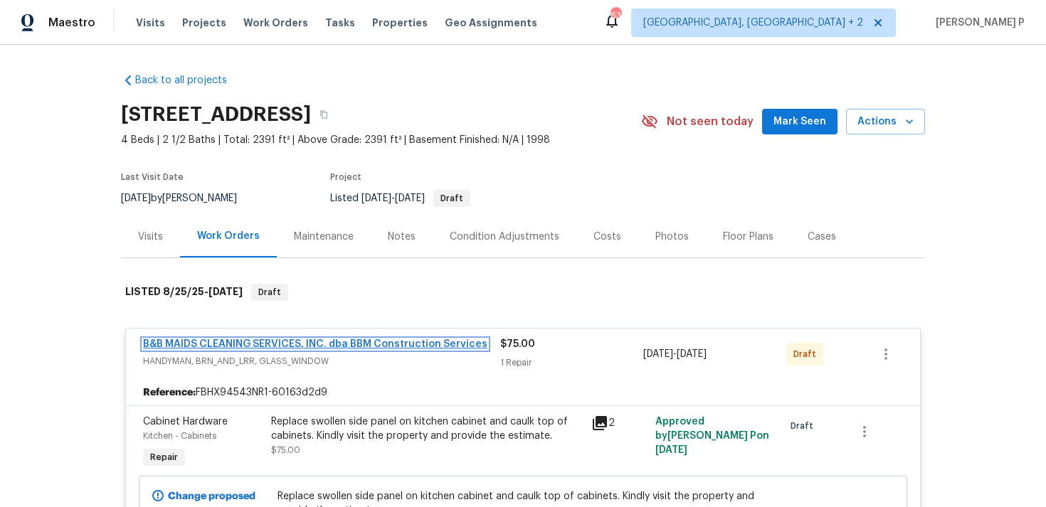
click at [331, 344] on link "B&B MAIDS CLEANING SERVICES, INC. dba BBM Construction Services" at bounding box center [315, 344] width 344 height 10
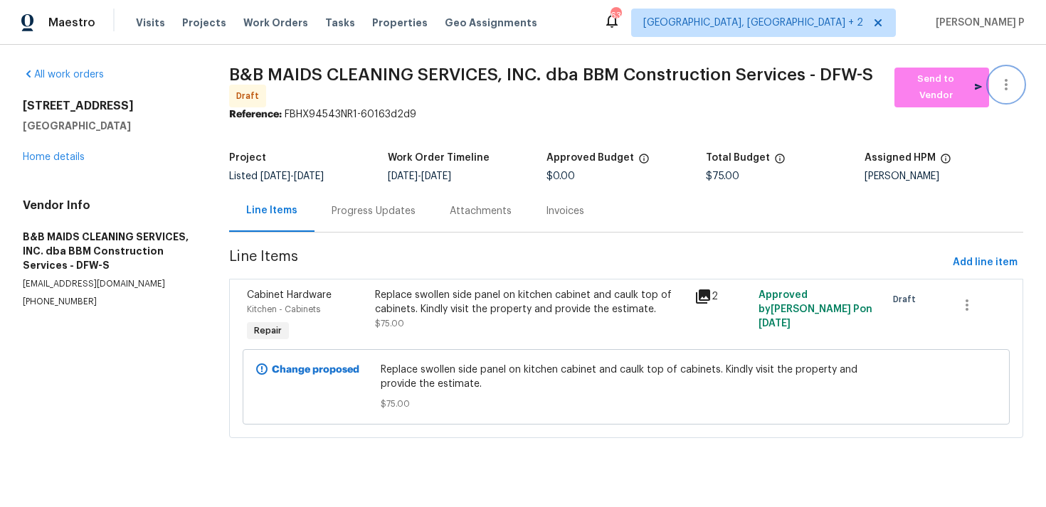
click at [1009, 73] on button "button" at bounding box center [1006, 85] width 34 height 34
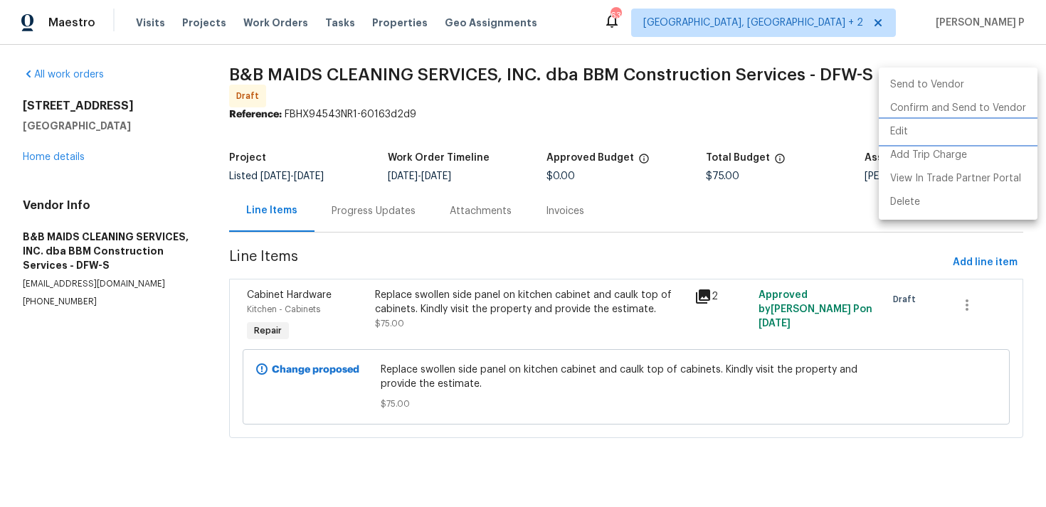
click at [940, 132] on li "Edit" at bounding box center [958, 131] width 159 height 23
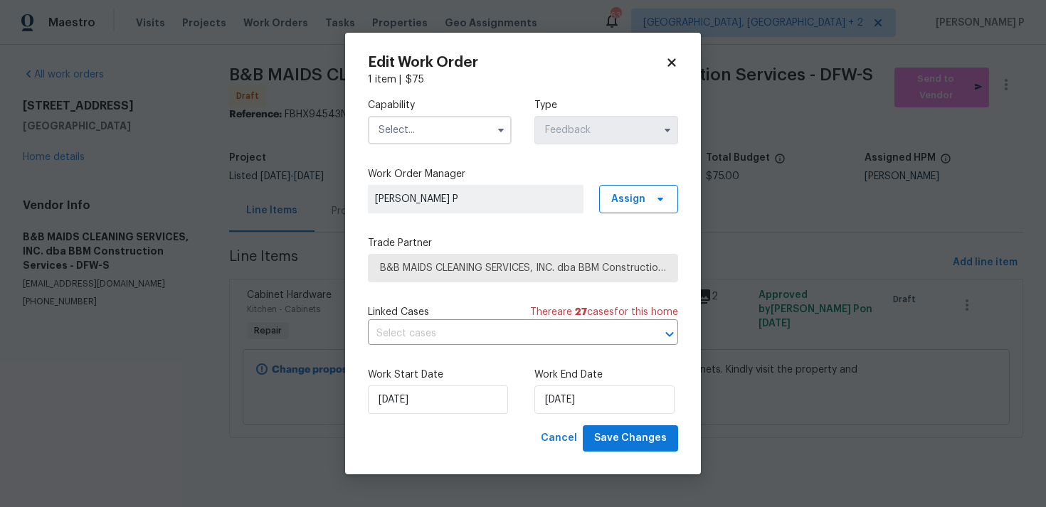
click at [425, 122] on input "text" at bounding box center [440, 130] width 144 height 28
click at [420, 128] on input "text" at bounding box center [440, 130] width 144 height 28
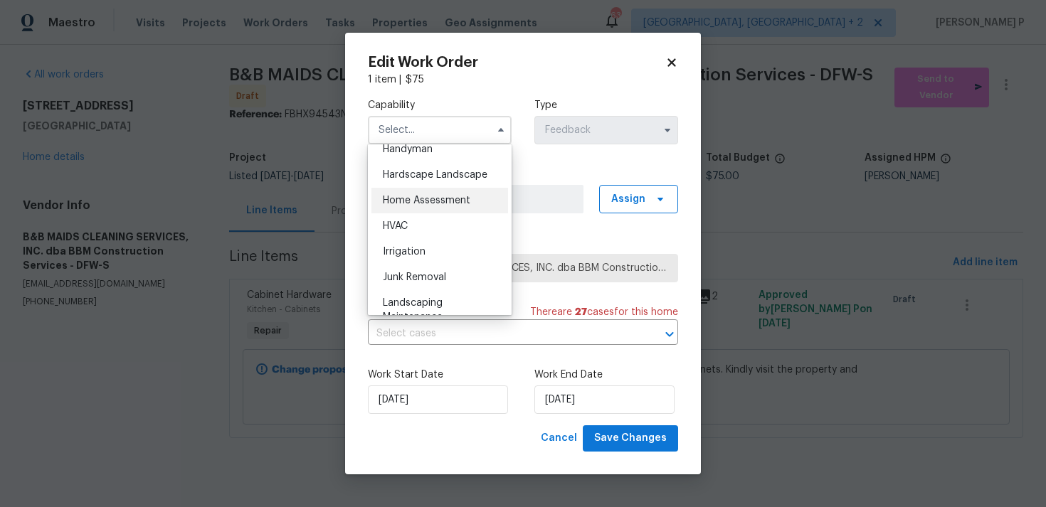
scroll to position [766, 0]
click at [420, 179] on span "Handyman" at bounding box center [408, 177] width 50 height 10
type input "Handyman"
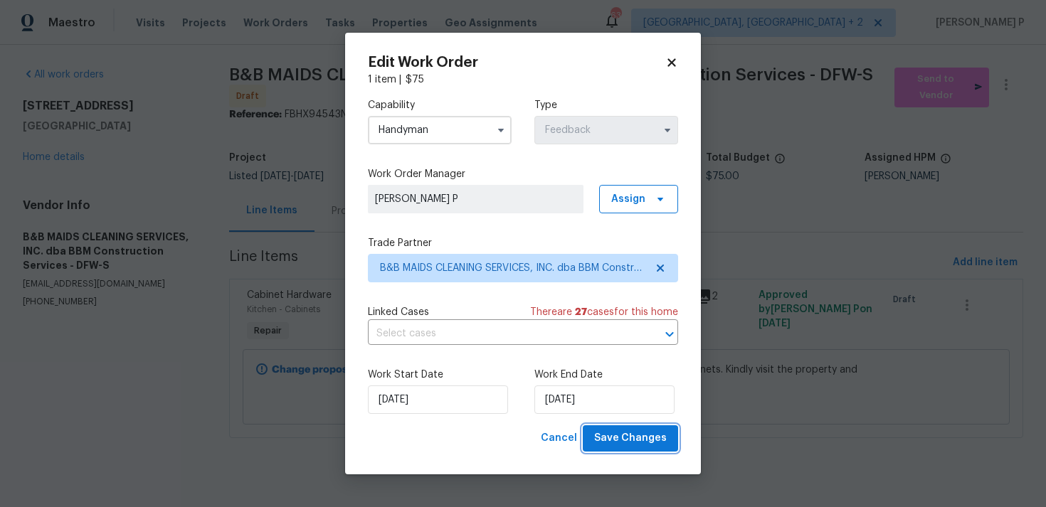
click at [623, 440] on span "Save Changes" at bounding box center [630, 439] width 73 height 18
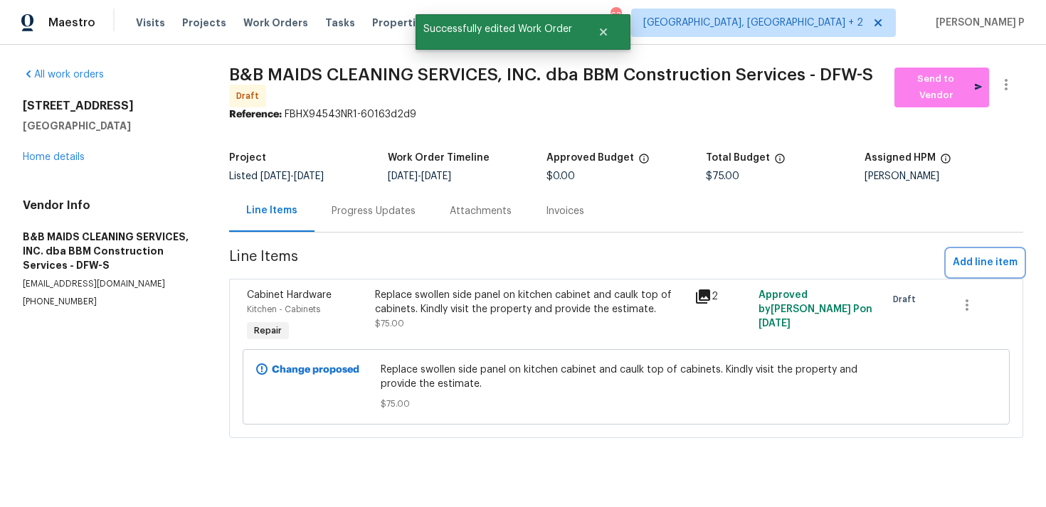
click at [971, 260] on span "Add line item" at bounding box center [985, 263] width 65 height 18
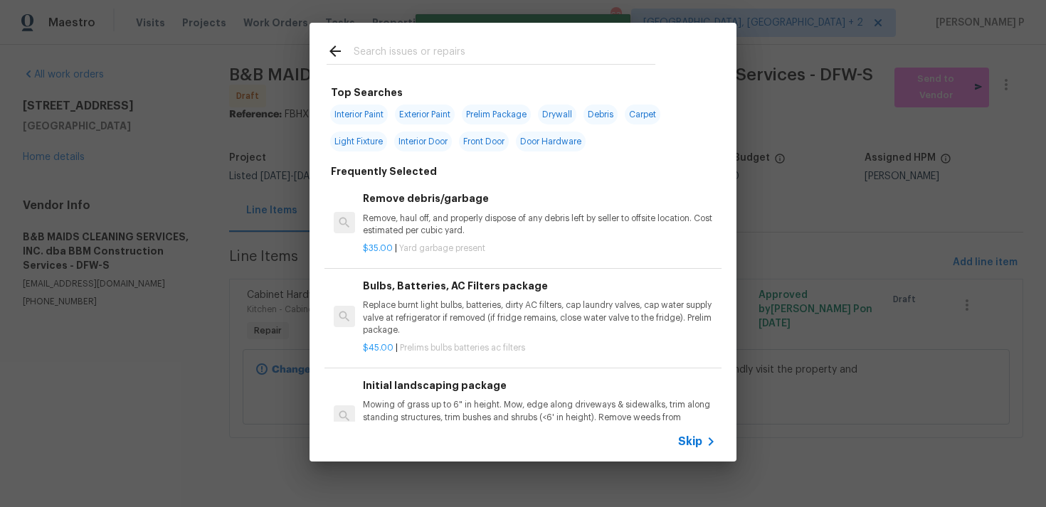
click at [691, 441] on span "Skip" at bounding box center [690, 442] width 24 height 14
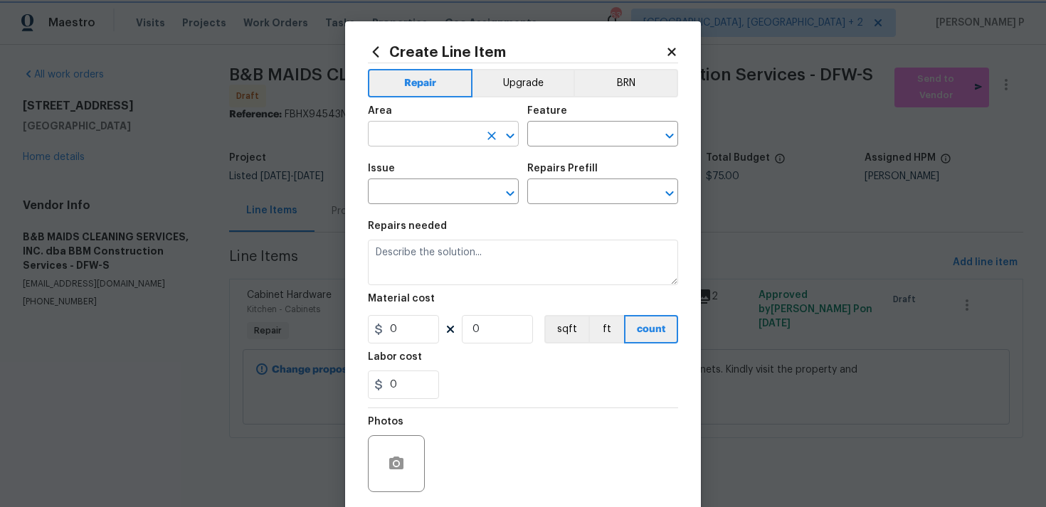
click at [511, 132] on icon "Open" at bounding box center [510, 135] width 17 height 17
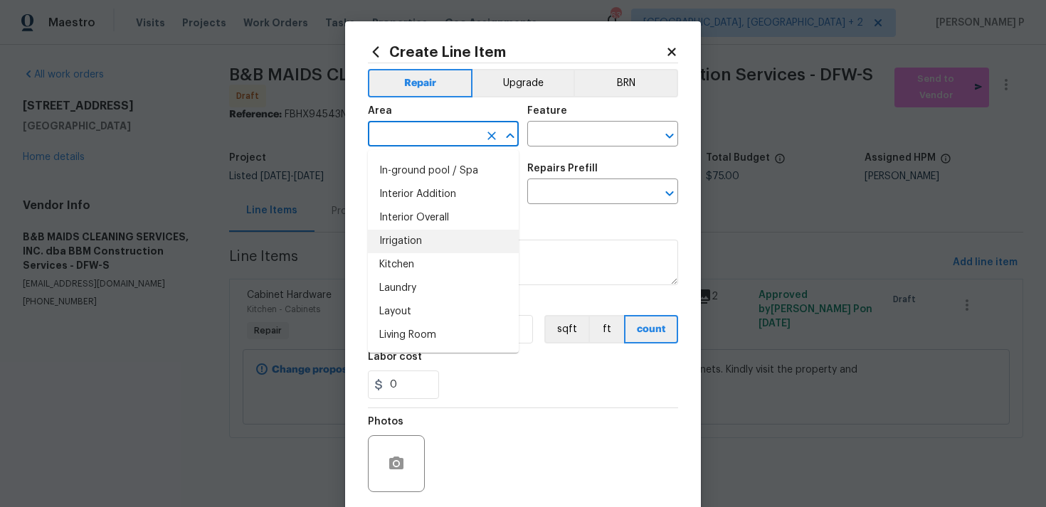
scroll to position [504, 0]
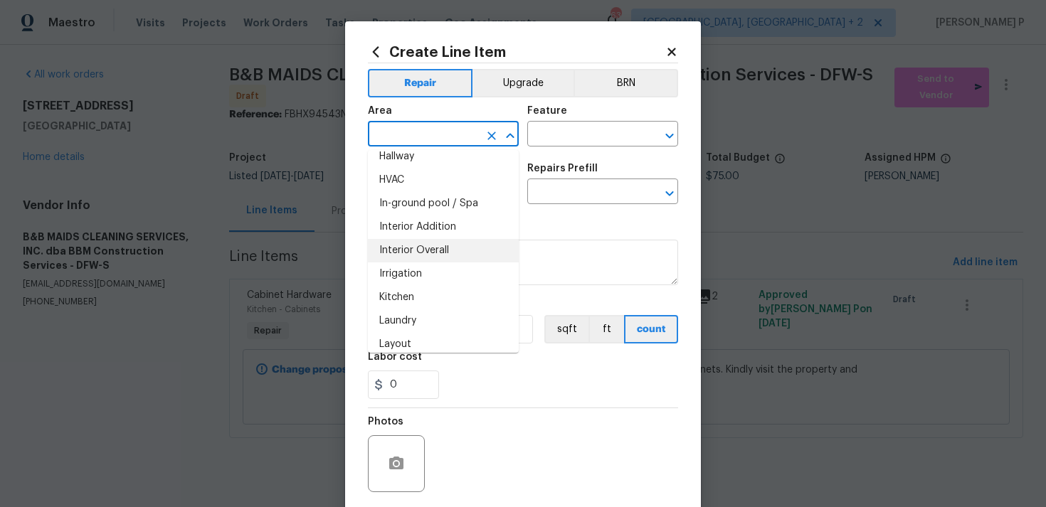
click at [435, 250] on li "Interior Overall" at bounding box center [443, 250] width 151 height 23
type input "Interior Overall"
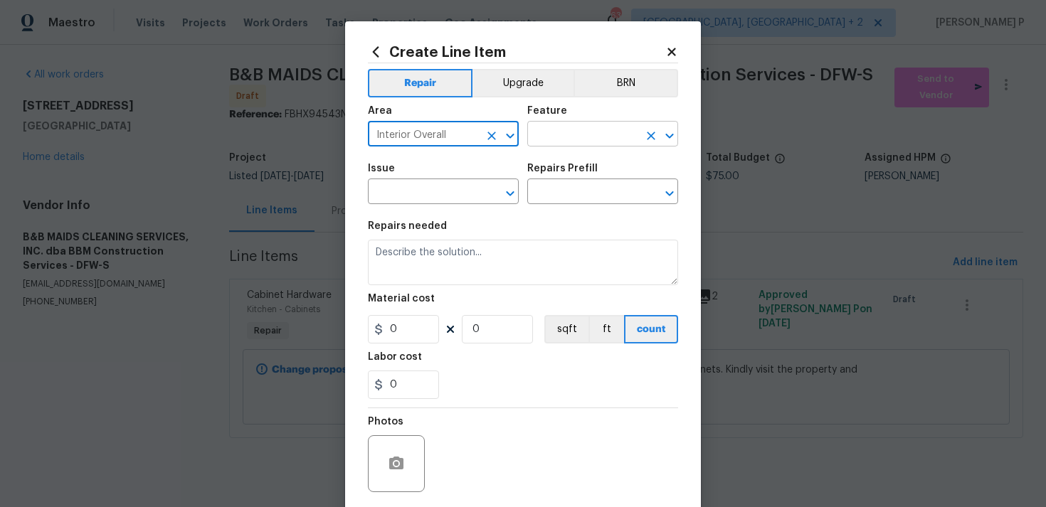
click at [534, 145] on input "text" at bounding box center [582, 135] width 111 height 22
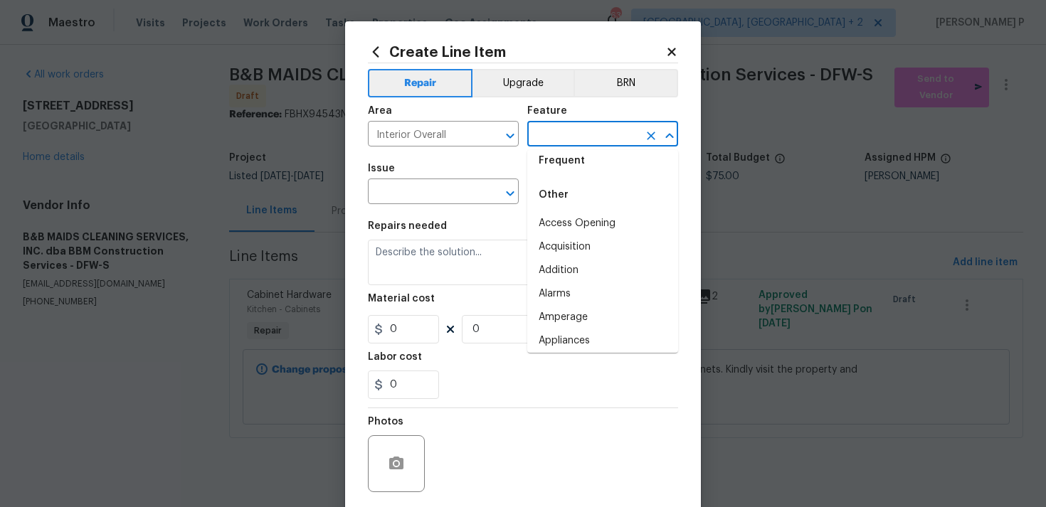
scroll to position [0, 0]
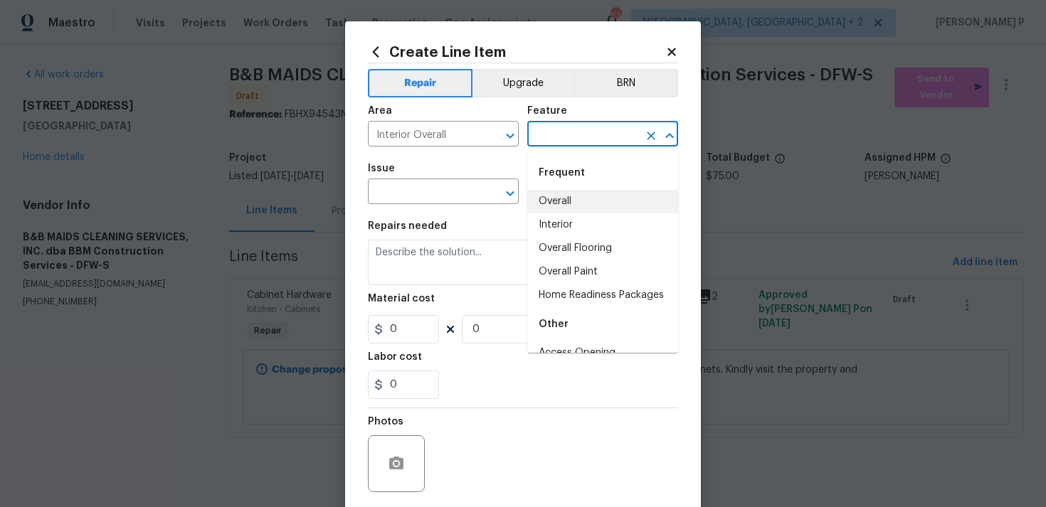
click at [554, 203] on li "Overall" at bounding box center [602, 201] width 151 height 23
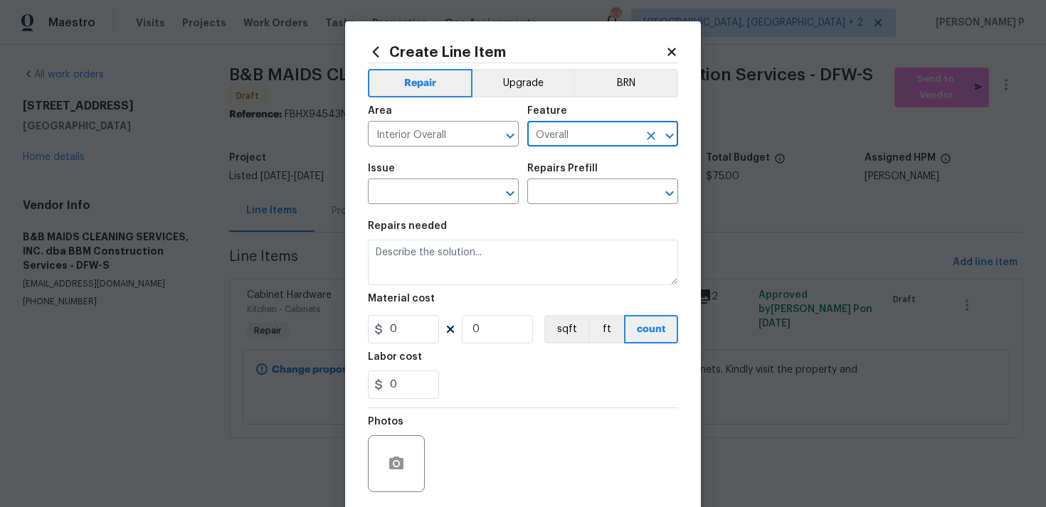
click at [664, 128] on icon "Open" at bounding box center [669, 135] width 17 height 17
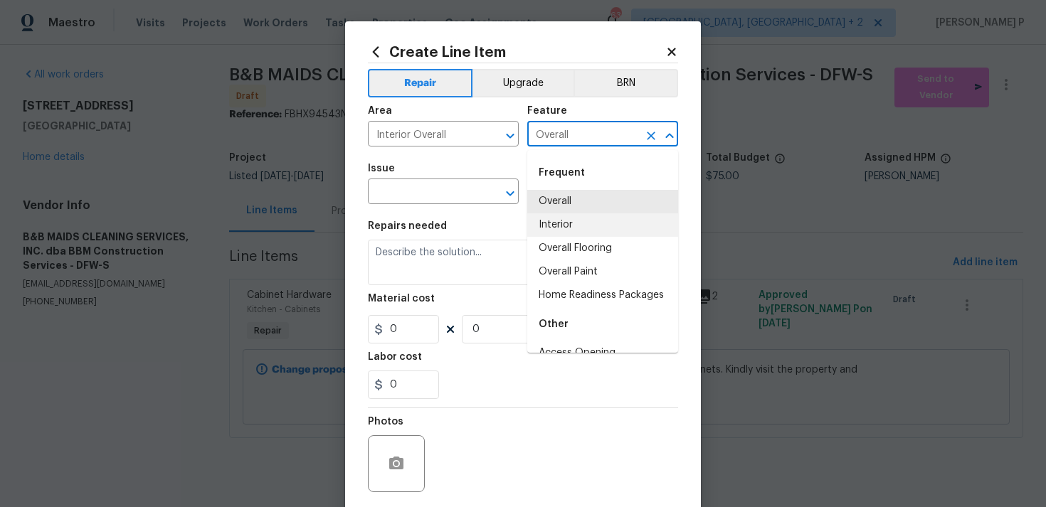
click at [565, 225] on li "Interior" at bounding box center [602, 224] width 151 height 23
type input "Interior"
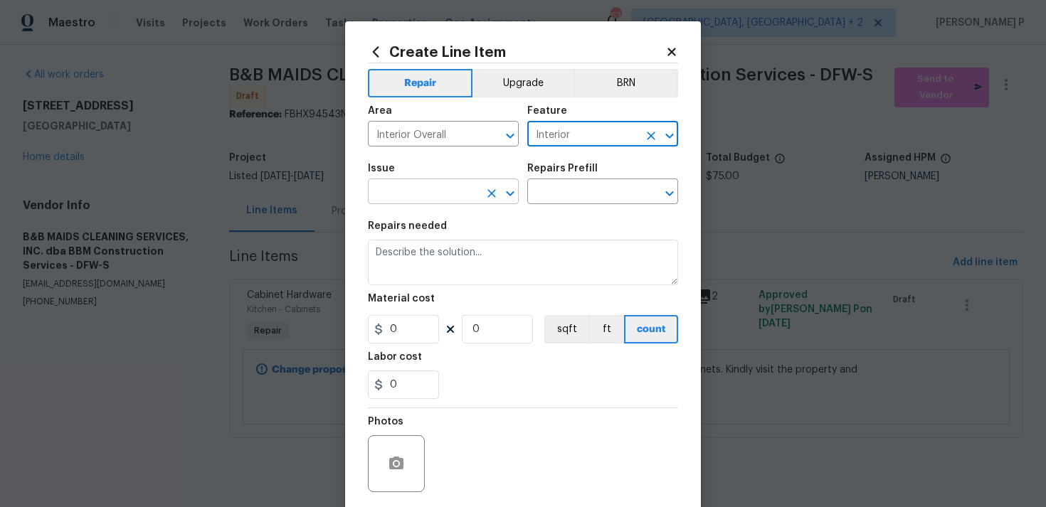
click at [515, 203] on div at bounding box center [500, 194] width 37 height 20
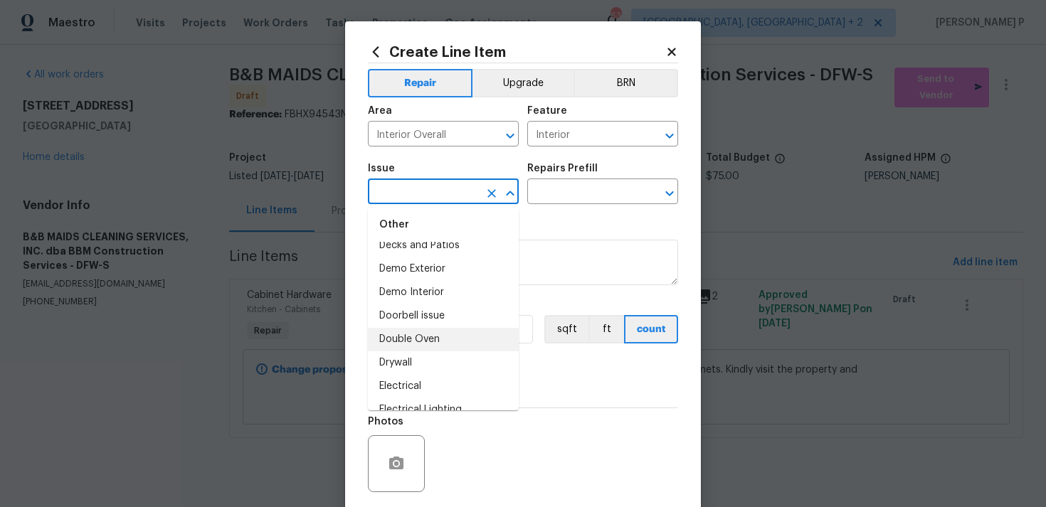
scroll to position [669, 0]
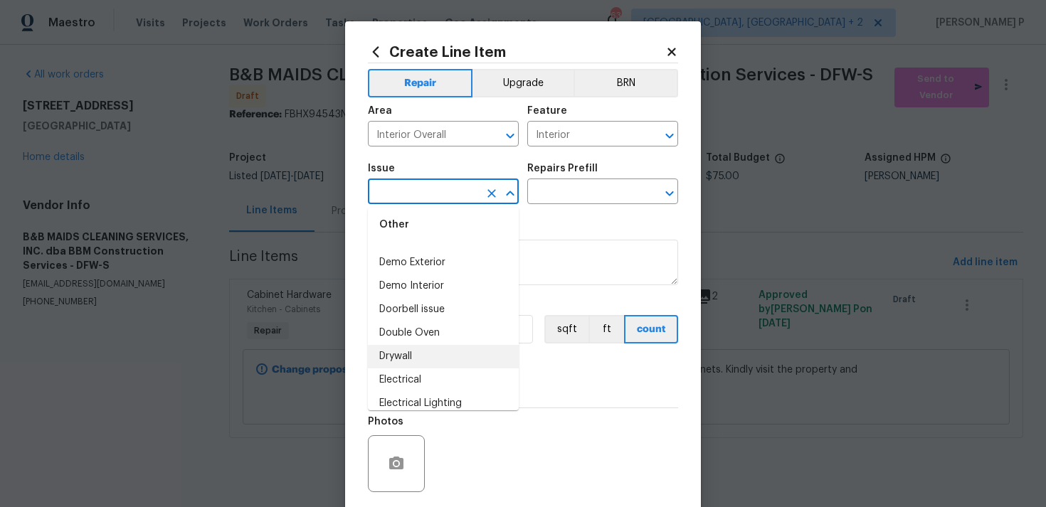
click at [417, 356] on li "Drywall" at bounding box center [443, 356] width 151 height 23
type input "Drywall"
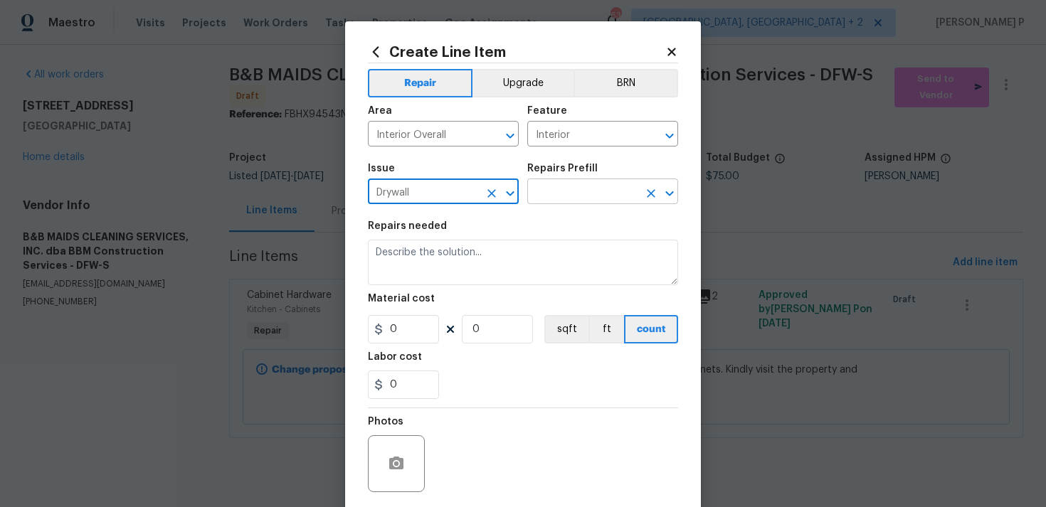
click at [561, 191] on input "text" at bounding box center [582, 193] width 111 height 22
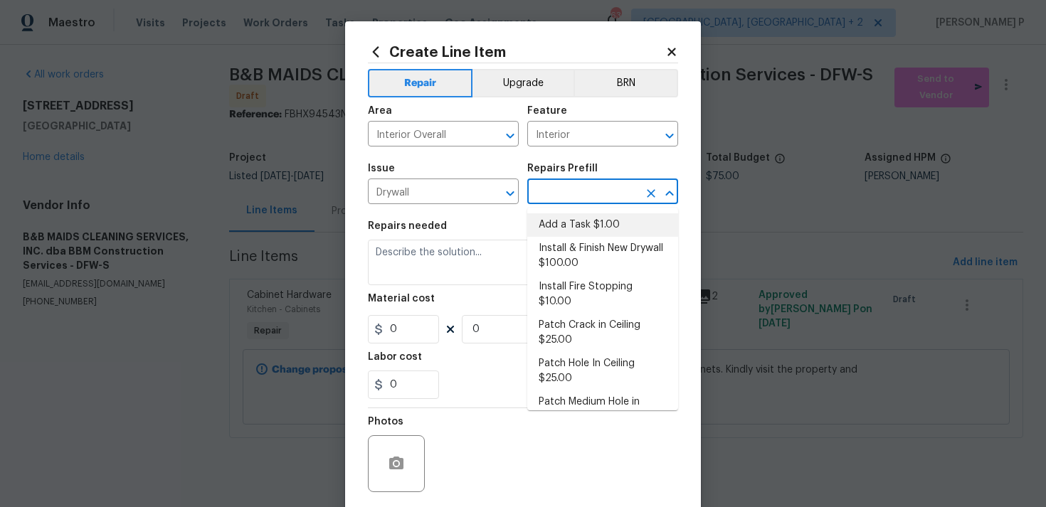
click at [561, 214] on li "Add a Task $1.00" at bounding box center [602, 224] width 151 height 23
type input "Walls and Ceiling"
type input "Add a Task $1.00"
type textarea "HPM to detail"
type input "1"
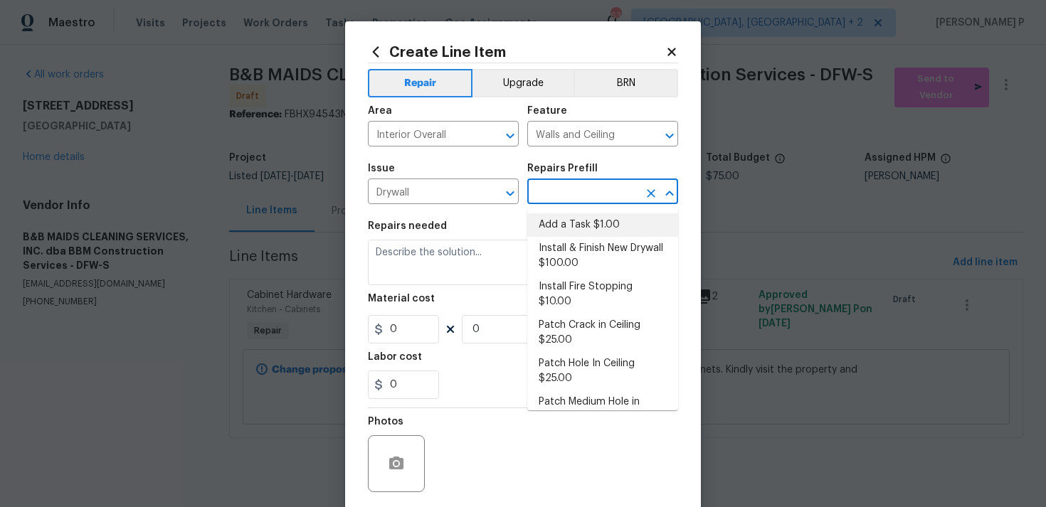
type input "1"
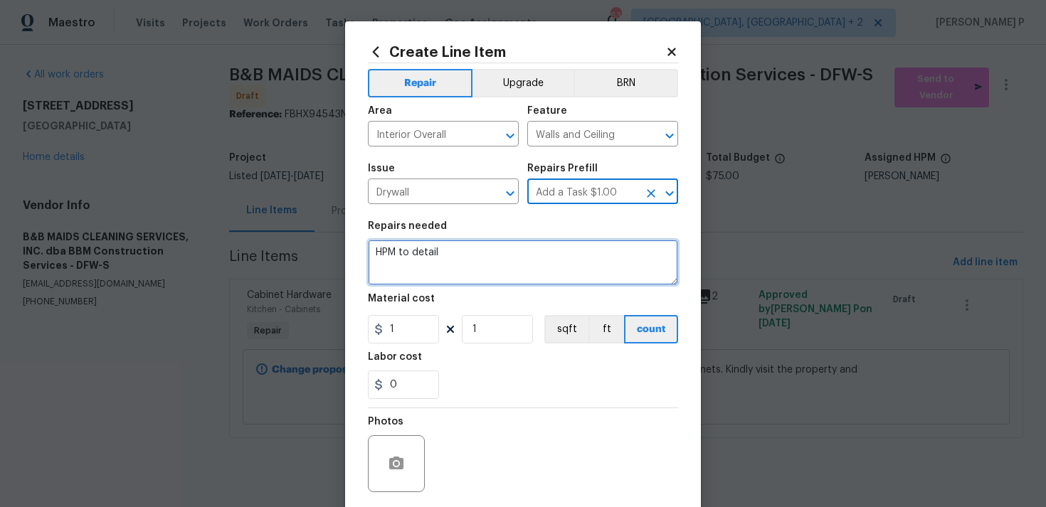
click at [525, 248] on textarea "HPM to detail" at bounding box center [523, 263] width 310 height 46
paste textarea "Repair cracks in drywall."
click at [432, 256] on textarea "Repair cracks in drywall" at bounding box center [523, 263] width 310 height 46
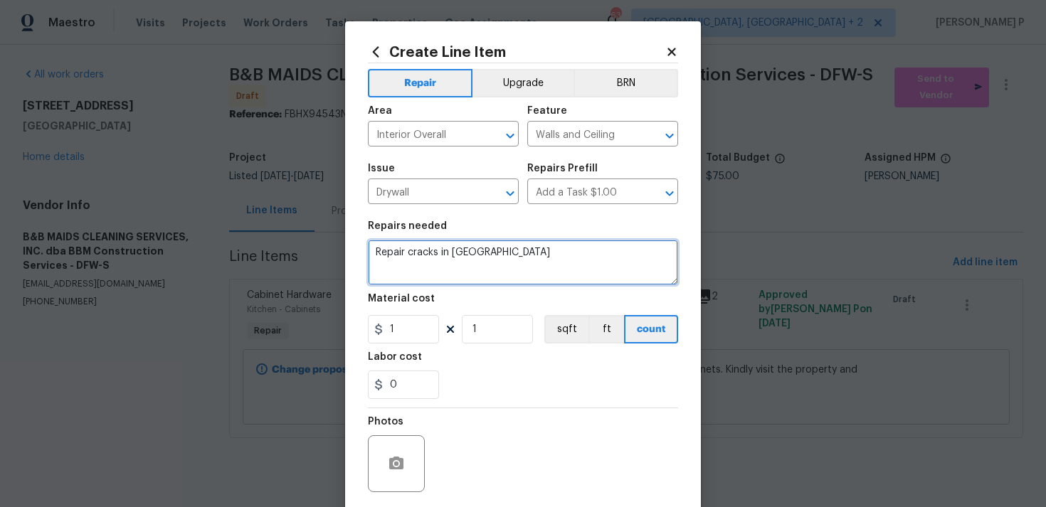
click at [432, 256] on textarea "Repair cracks in drywall" at bounding box center [523, 263] width 310 height 46
click at [534, 248] on textarea "Repair cracks in drywall" at bounding box center [523, 263] width 310 height 46
paste textarea "Identify areas in need of repair, upload photos in the portal and provide a cos…"
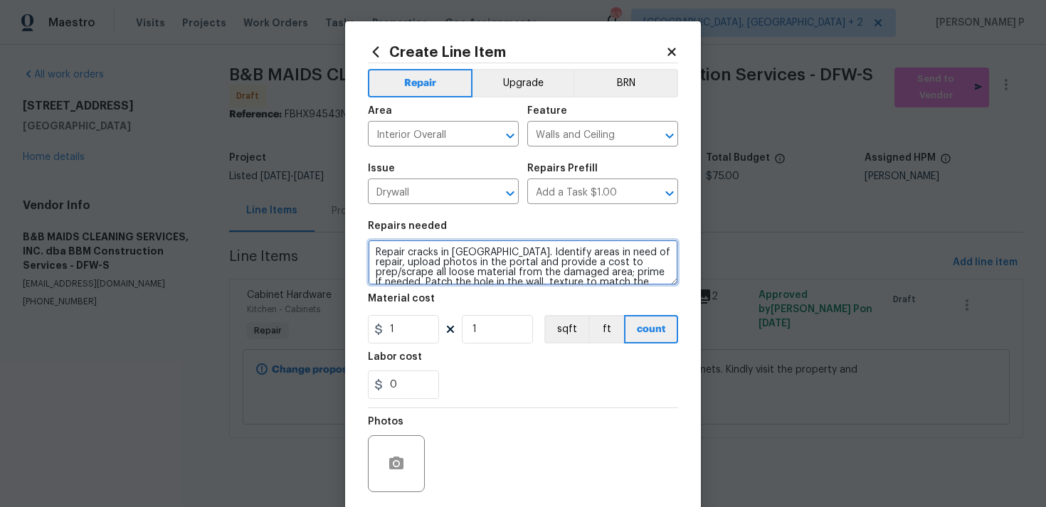
scroll to position [53, 0]
type textarea "Repair cracks in drywall. Identify areas in need of repair, upload photos in th…"
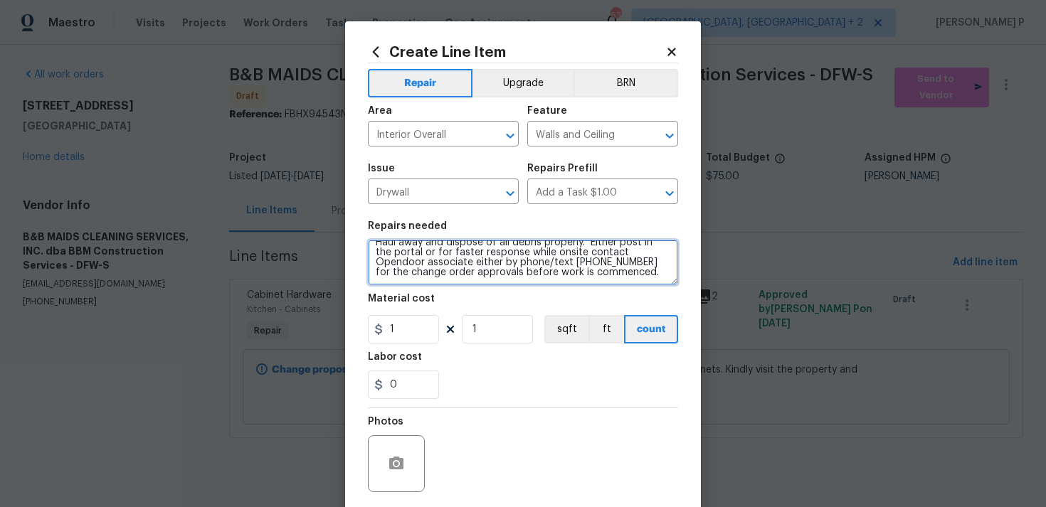
scroll to position [14, 0]
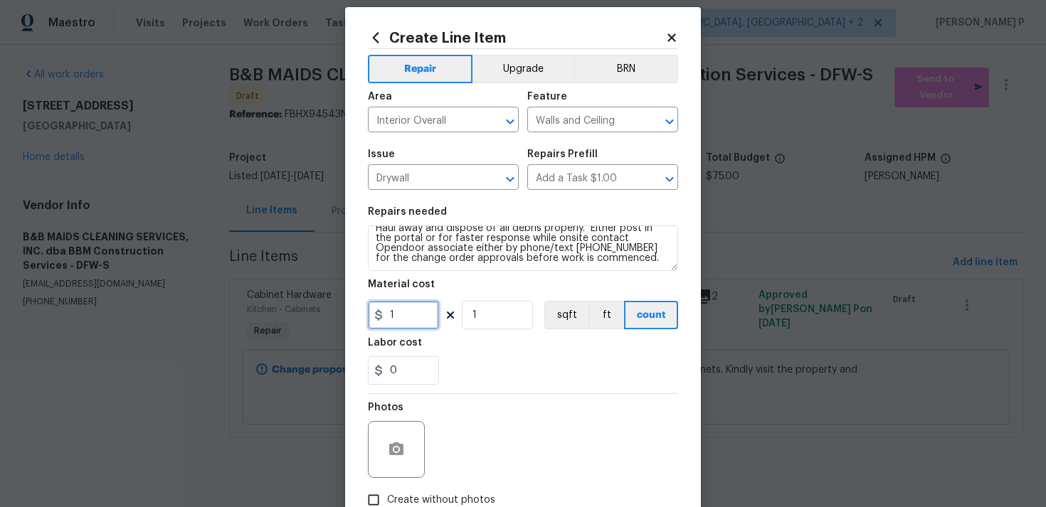
click at [411, 318] on input "1" at bounding box center [403, 315] width 71 height 28
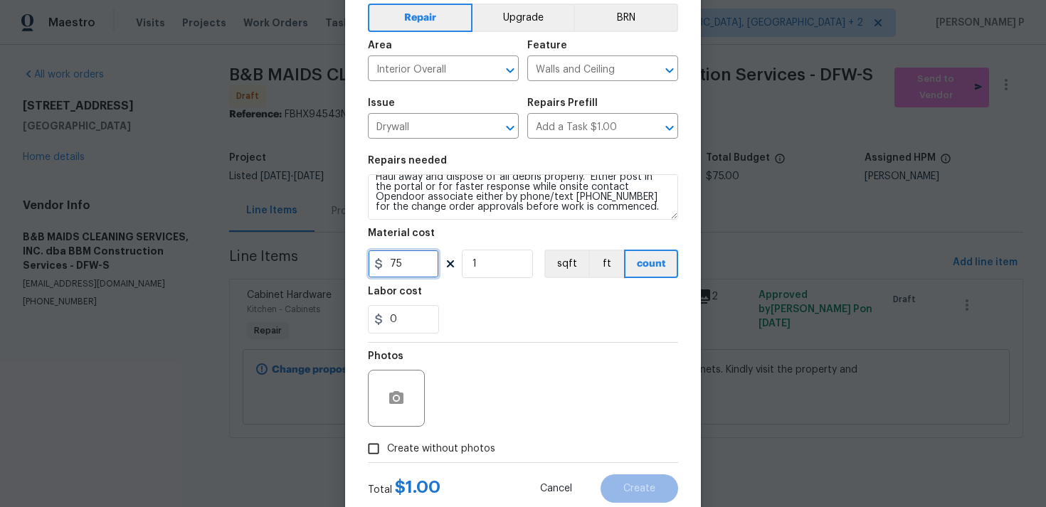
scroll to position [106, 0]
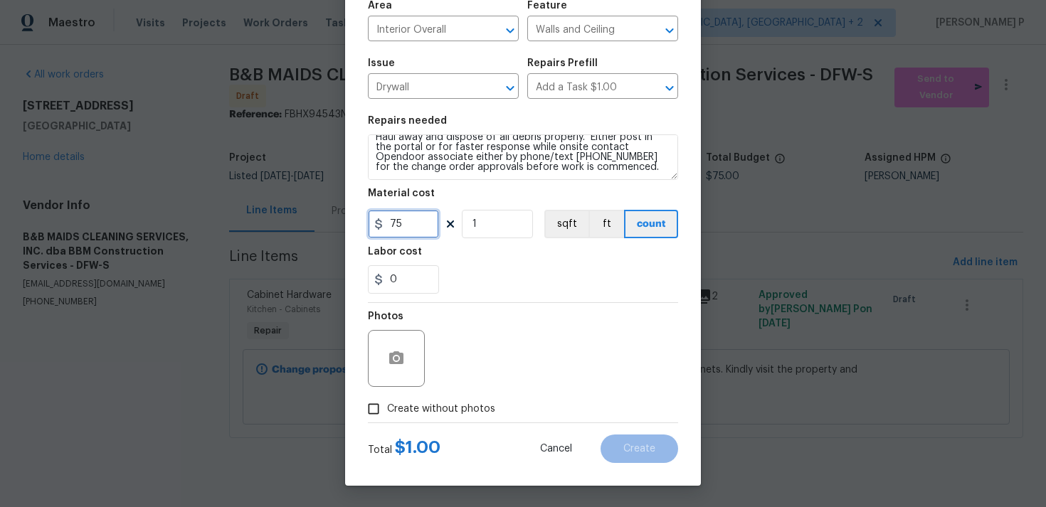
type input "75"
click at [392, 358] on icon "button" at bounding box center [396, 357] width 14 height 13
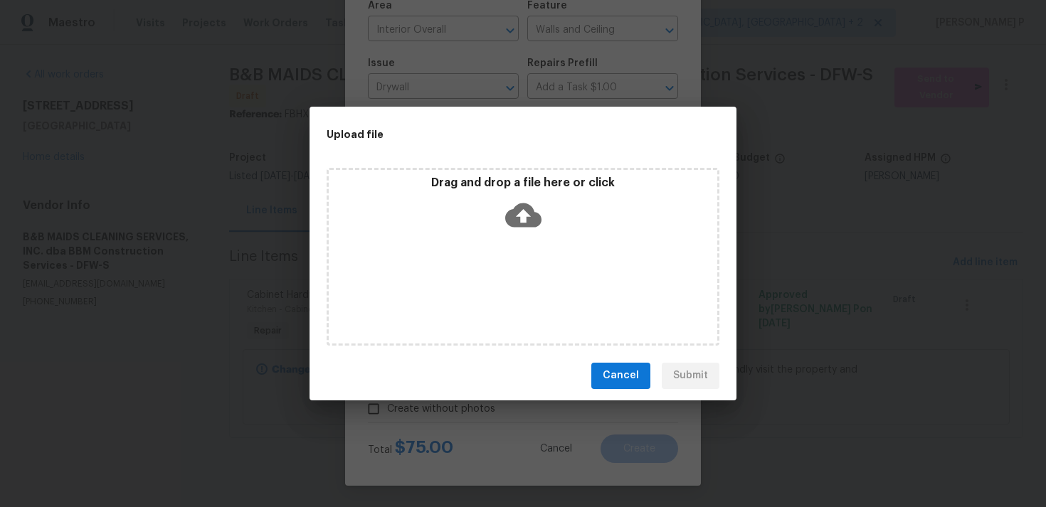
click at [520, 218] on icon at bounding box center [523, 215] width 36 height 36
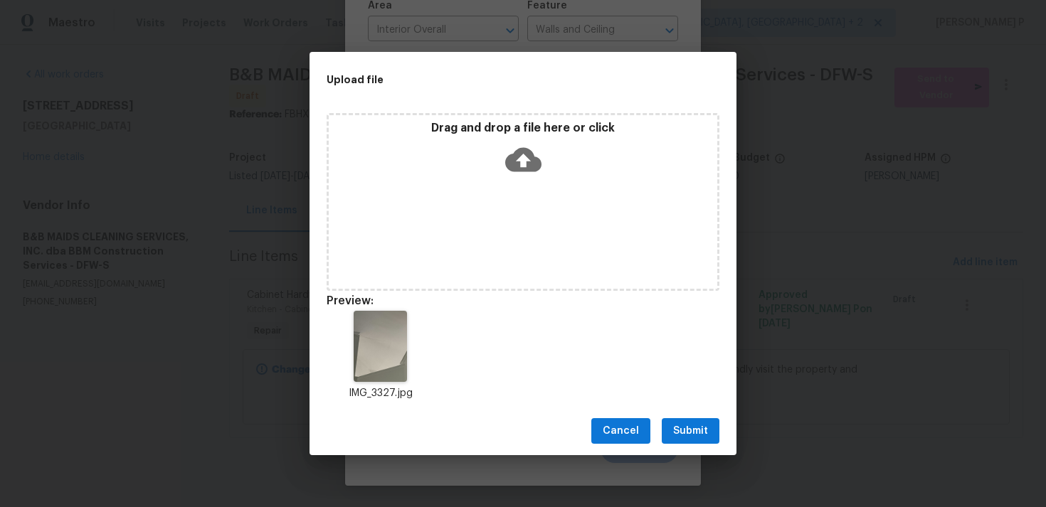
click at [714, 423] on button "Submit" at bounding box center [691, 431] width 58 height 26
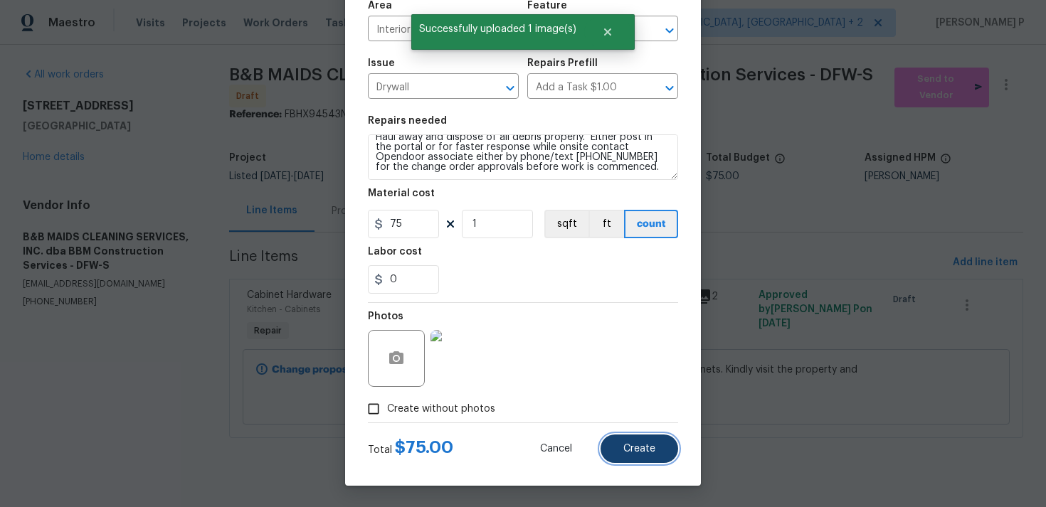
click at [639, 447] on span "Create" at bounding box center [639, 449] width 32 height 11
type input "0"
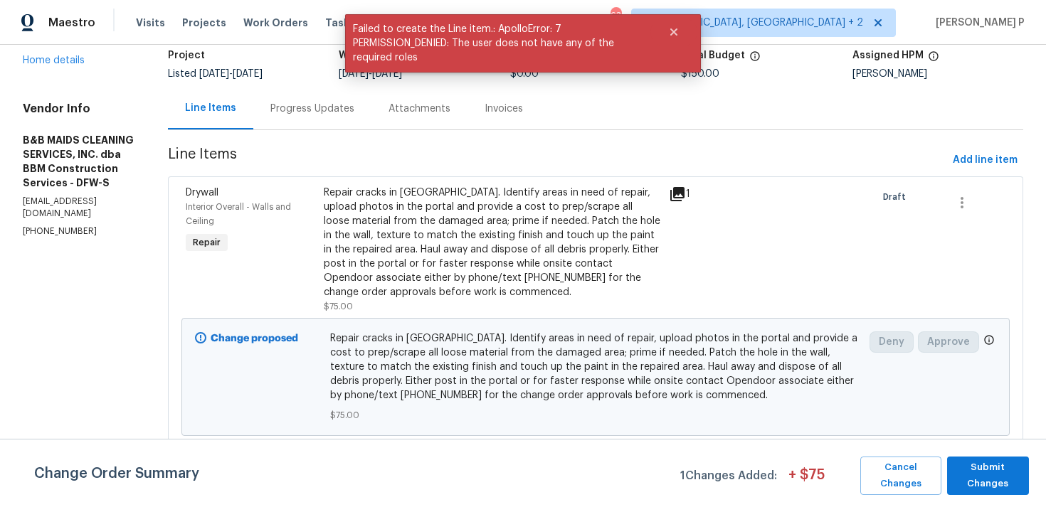
scroll to position [243, 0]
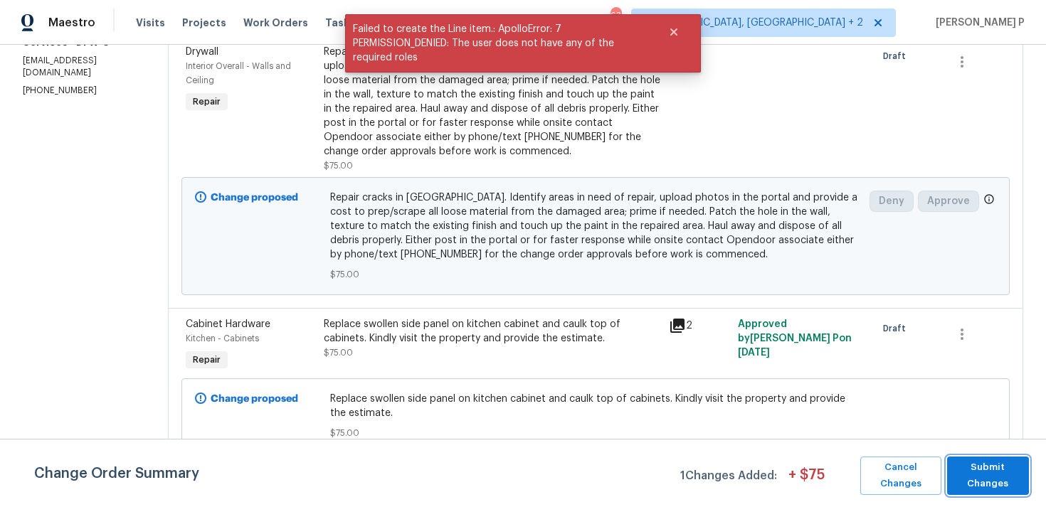
click at [977, 460] on span "Submit Changes" at bounding box center [988, 476] width 68 height 33
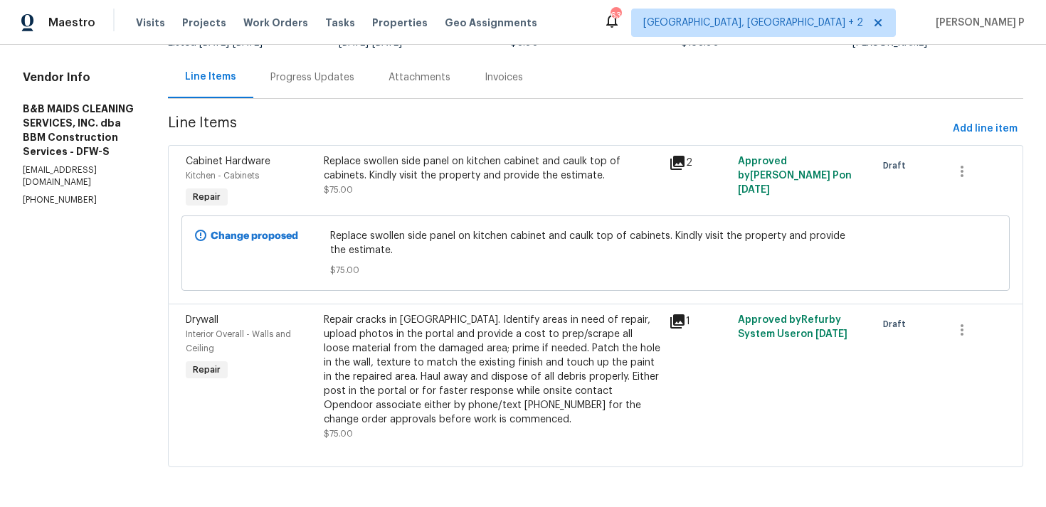
scroll to position [0, 0]
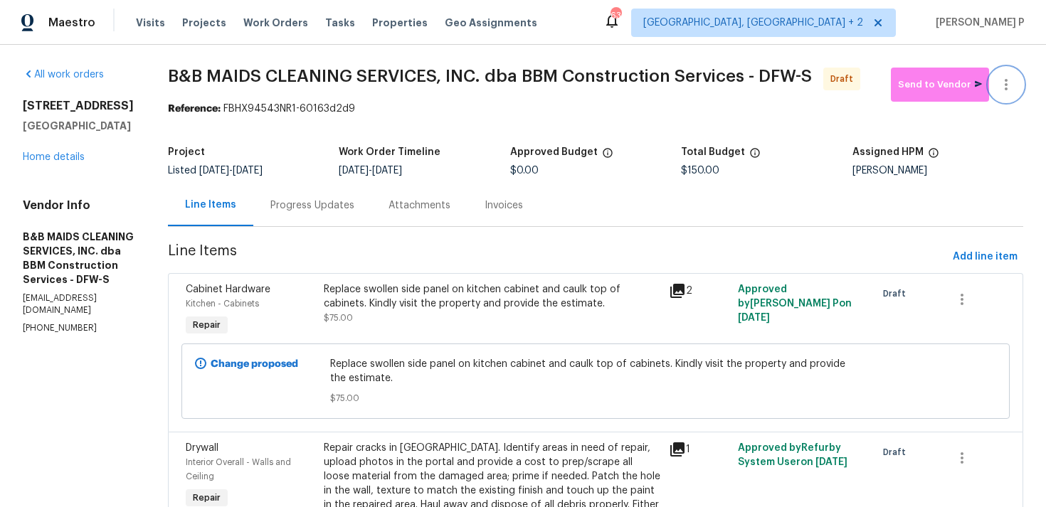
click at [1012, 84] on icon "button" at bounding box center [1005, 84] width 17 height 17
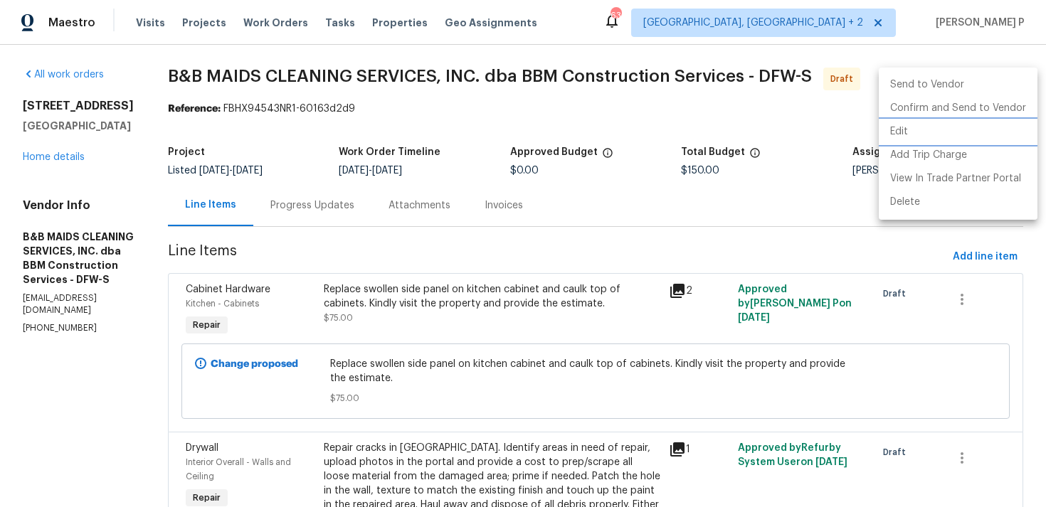
click at [919, 134] on li "Edit" at bounding box center [958, 131] width 159 height 23
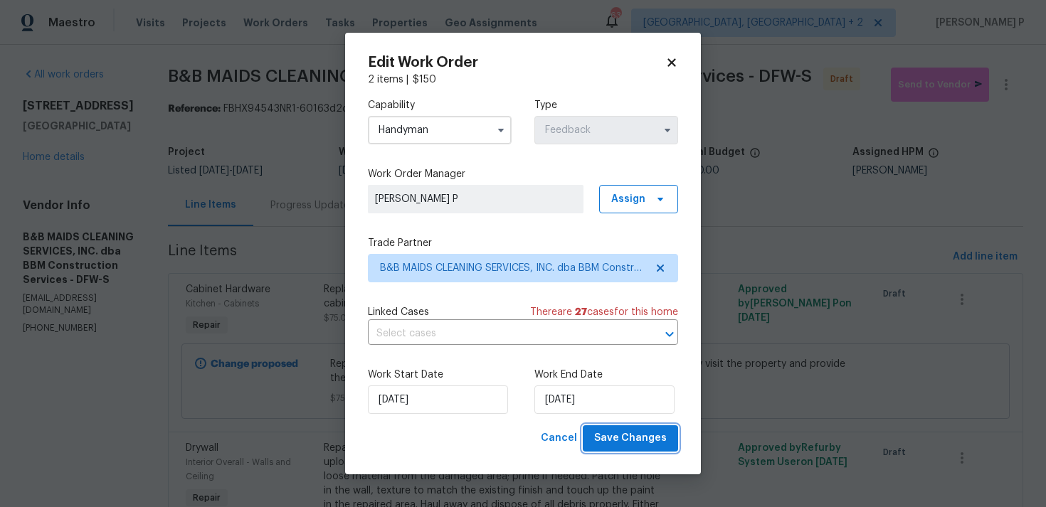
click at [625, 435] on span "Save Changes" at bounding box center [630, 439] width 73 height 18
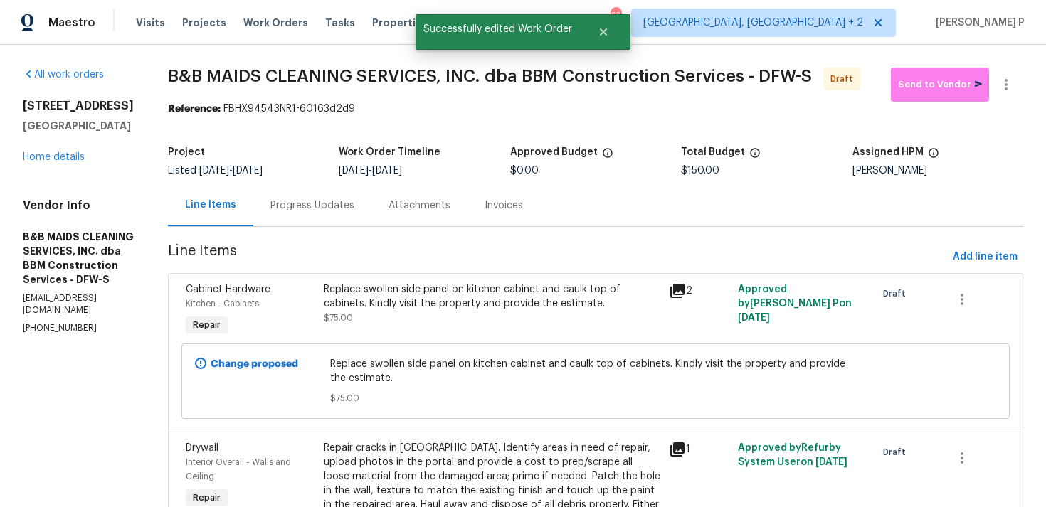
click at [352, 213] on div "Progress Updates" at bounding box center [312, 205] width 84 height 14
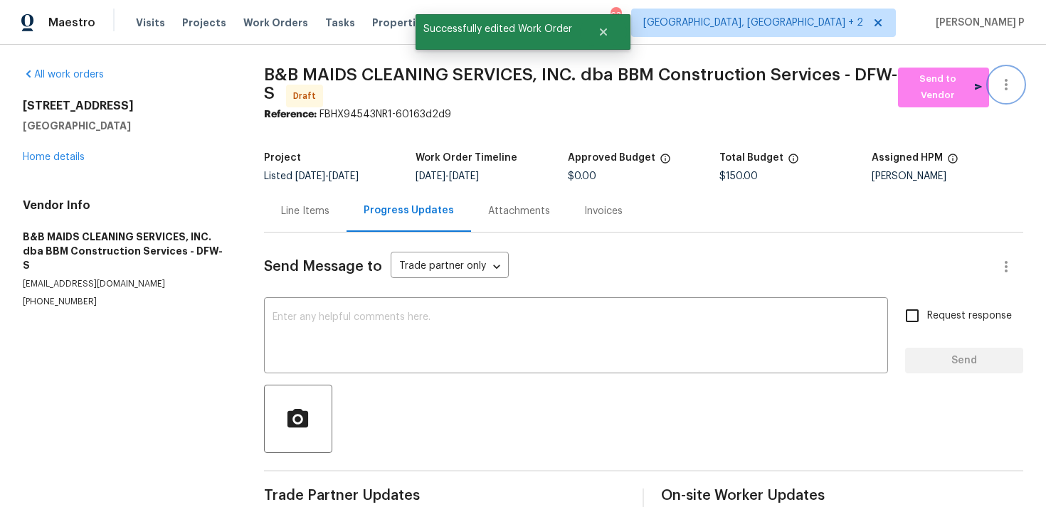
click at [1022, 83] on button "button" at bounding box center [1006, 85] width 34 height 34
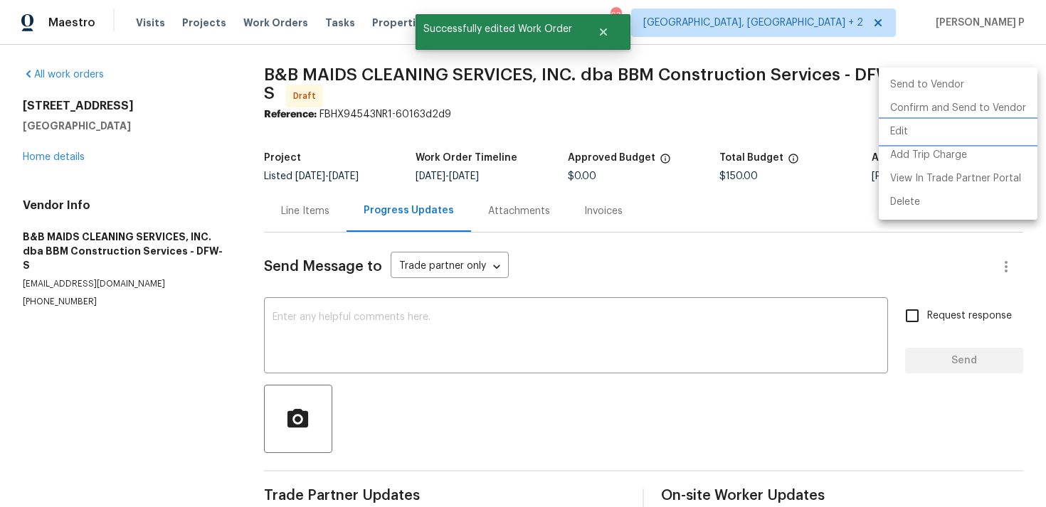
click at [914, 140] on li "Edit" at bounding box center [958, 131] width 159 height 23
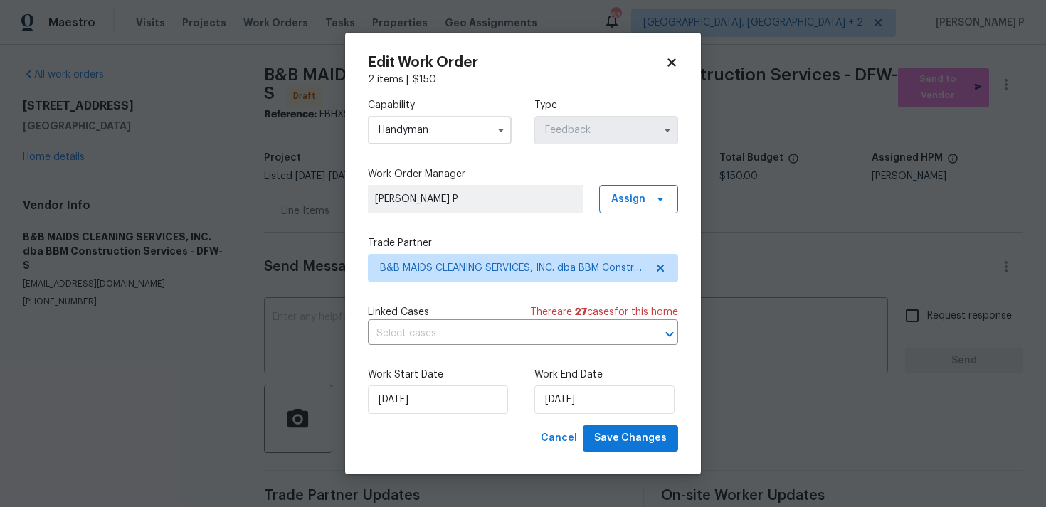
click at [623, 458] on div "Edit Work Order 2 items | $ 150 Capability Handyman Type Feedback Work Order Ma…" at bounding box center [523, 254] width 356 height 442
click at [646, 442] on span "Save Changes" at bounding box center [630, 439] width 73 height 18
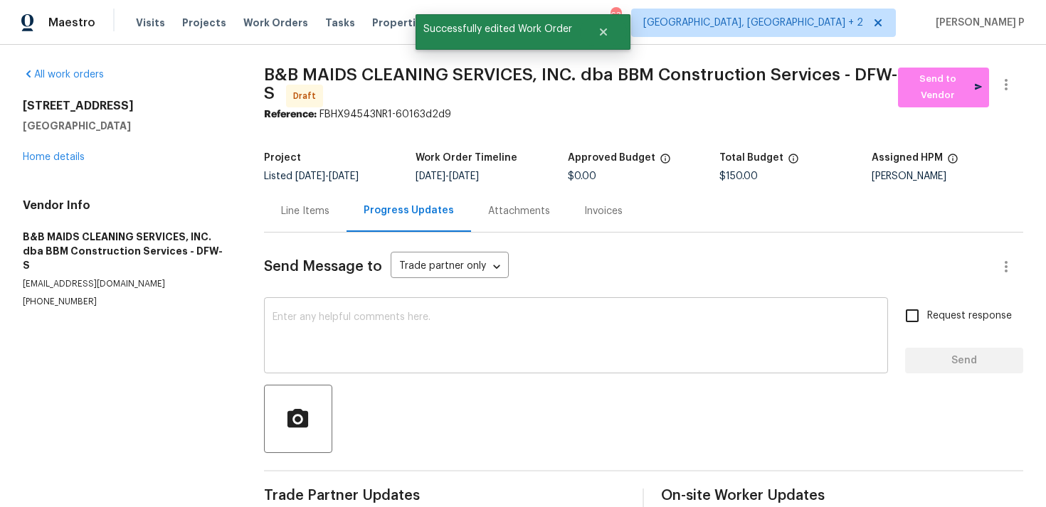
click at [408, 334] on textarea at bounding box center [575, 337] width 607 height 50
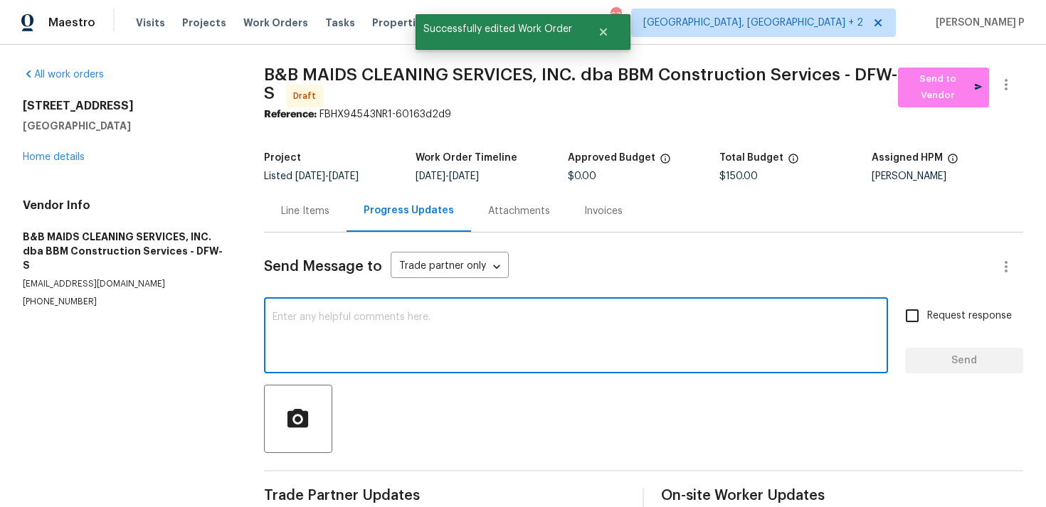
paste textarea "Hi, this is Ramyasri with Opendoor. I’m confirming you received the WO for the …"
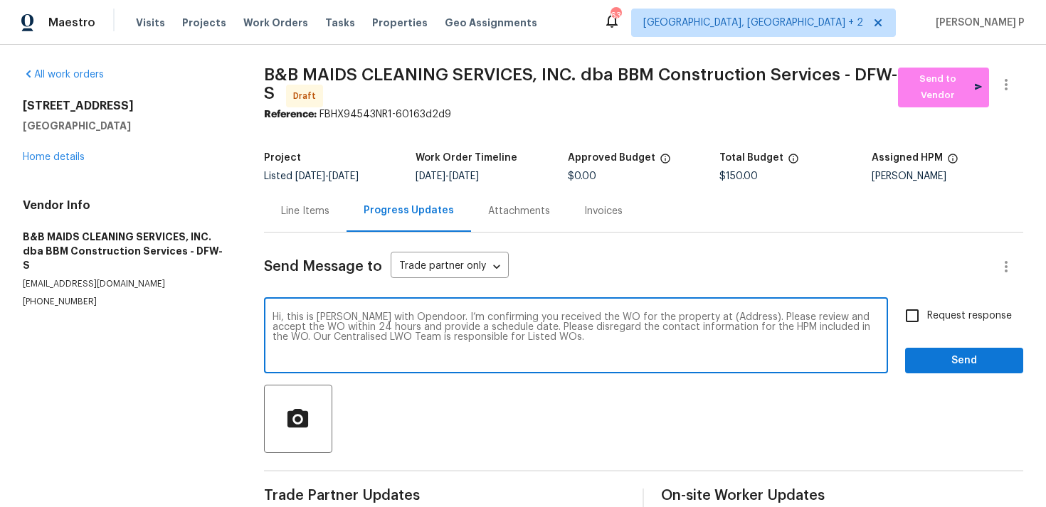
drag, startPoint x: 695, startPoint y: 316, endPoint x: 741, endPoint y: 317, distance: 45.5
click at [741, 317] on textarea "Hi, this is Ramyasri with Opendoor. I’m confirming you received the WO for the …" at bounding box center [575, 337] width 607 height 50
paste textarea "3909 Whitetail Dr, Denton, TX 76208"
type textarea "Hi, this is Ramyasri with Opendoor. I’m confirming you received the WO for the …"
click at [941, 314] on span "Request response" at bounding box center [969, 316] width 85 height 15
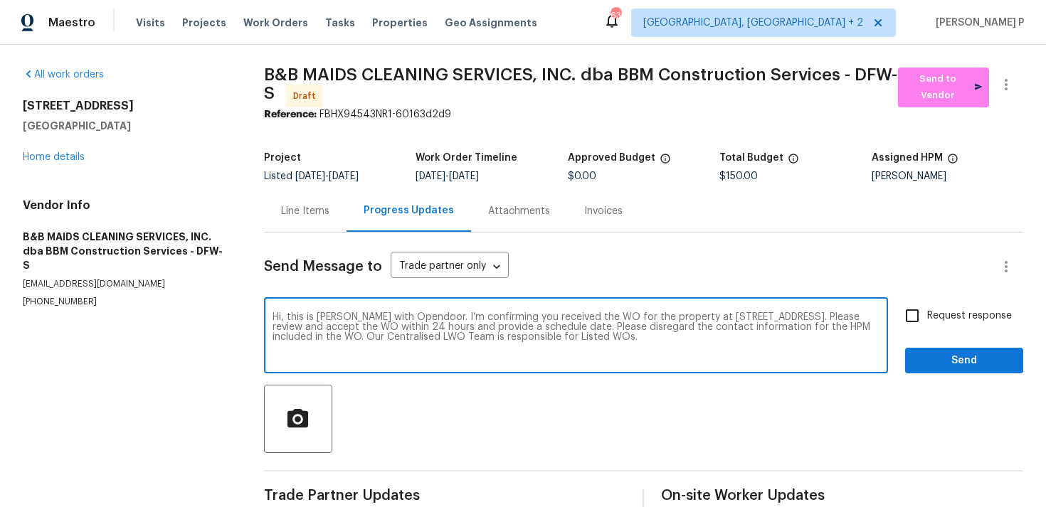
click at [927, 314] on input "Request response" at bounding box center [912, 316] width 30 height 30
checkbox input "true"
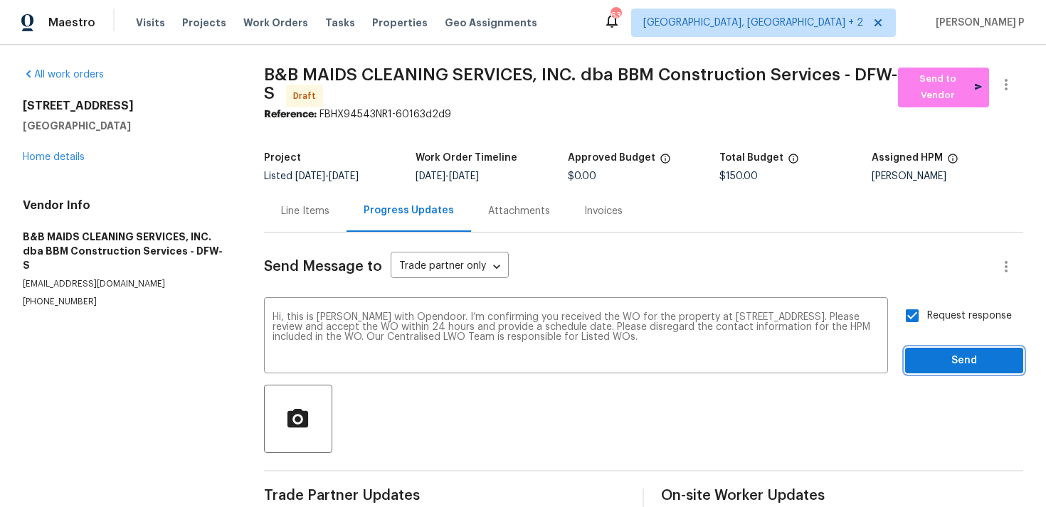
click at [940, 348] on button "Send" at bounding box center [964, 361] width 118 height 26
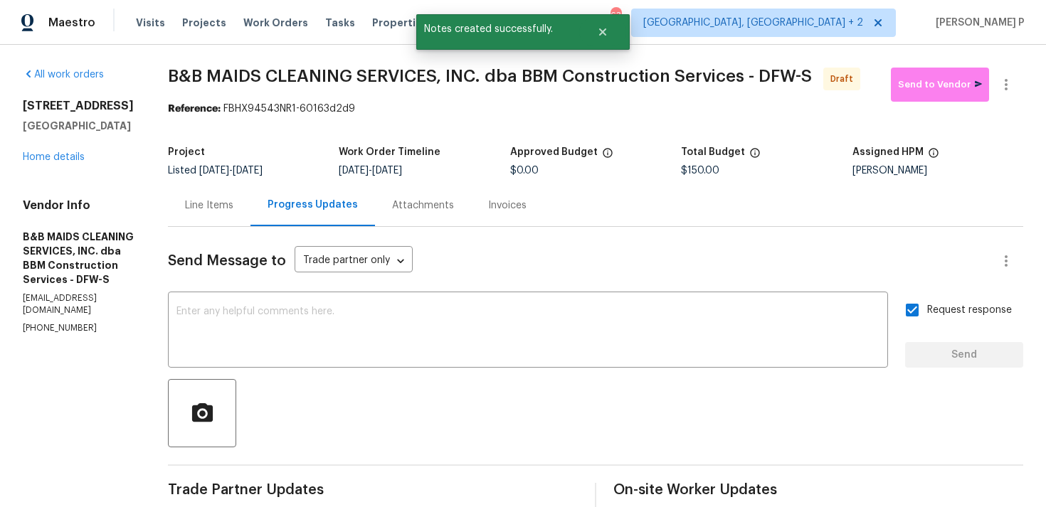
click at [506, 376] on div "Send Message to Trade partner only Trade partner only ​ x ​ Request response Se…" at bounding box center [595, 415] width 855 height 377
click at [958, 82] on span "Send to Vendor" at bounding box center [940, 85] width 84 height 16
click at [1013, 84] on icon "button" at bounding box center [1005, 84] width 17 height 17
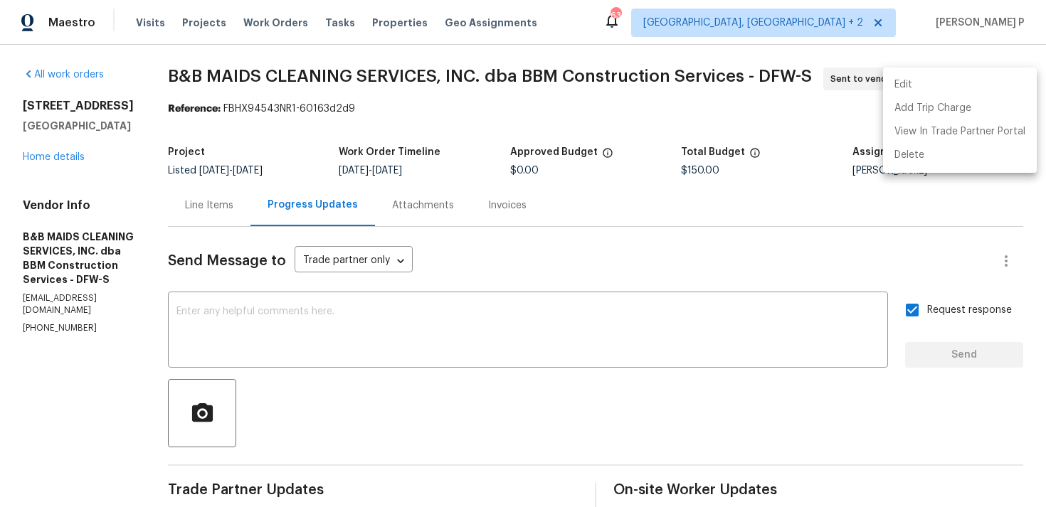
click at [795, 126] on div at bounding box center [523, 253] width 1046 height 507
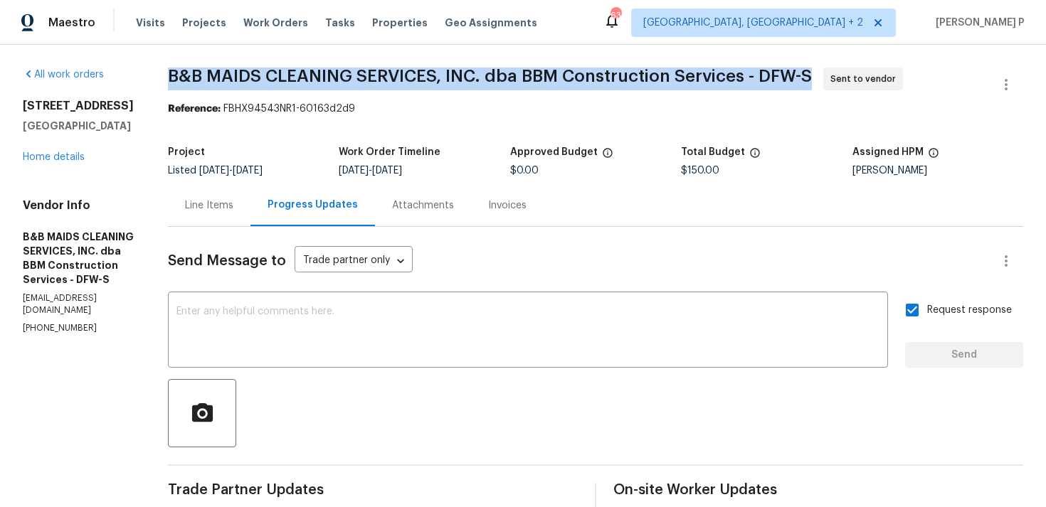
drag, startPoint x: 218, startPoint y: 78, endPoint x: 866, endPoint y: 73, distance: 648.8
click at [866, 73] on span "B&B MAIDS CLEANING SERVICES, INC. dba BBM Construction Services - DFW-S Sent to…" at bounding box center [578, 85] width 821 height 34
copy span "B&B MAIDS CLEANING SERVICES, INC. dba BBM Construction Services - DFW-S"
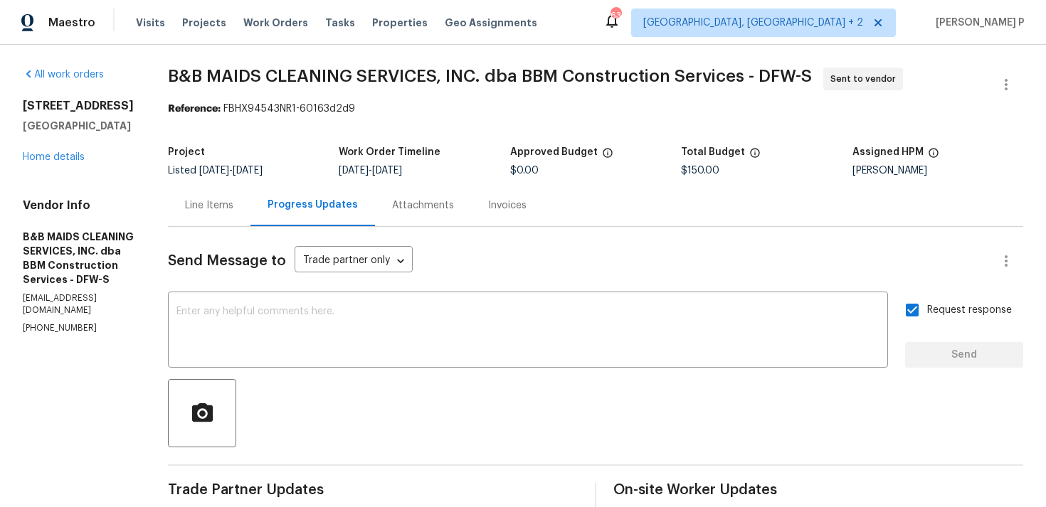
click at [275, 130] on section "B&B MAIDS CLEANING SERVICES, INC. dba BBM Construction Services - DFW-S Sent to…" at bounding box center [595, 336] width 855 height 536
drag, startPoint x: 275, startPoint y: 109, endPoint x: 462, endPoint y: 107, distance: 187.8
click at [460, 107] on div "Reference: FBHX94543NR1-60163d2d9" at bounding box center [595, 109] width 855 height 14
copy div "FBHX94543NR1-60163d2d9"
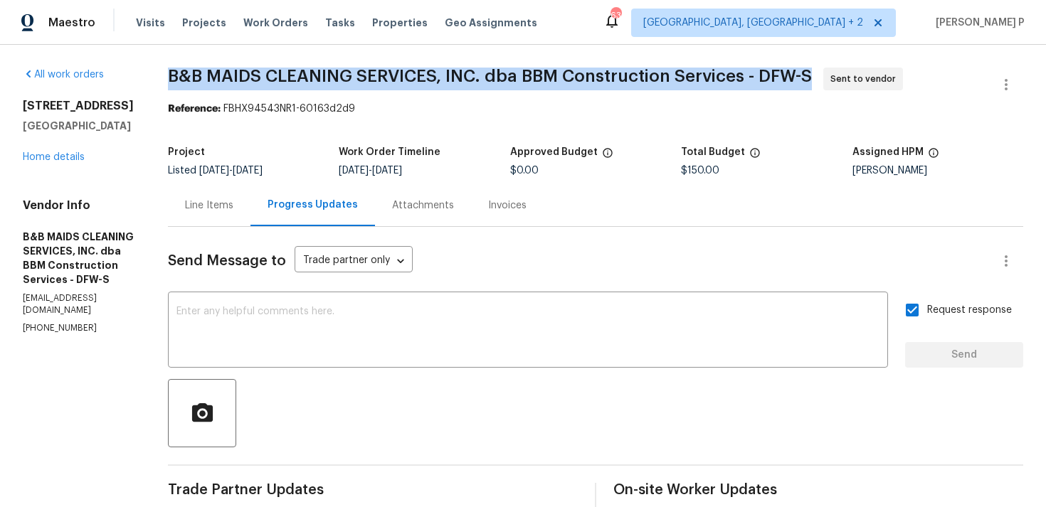
drag, startPoint x: 218, startPoint y: 75, endPoint x: 869, endPoint y: 78, distance: 651.6
click at [869, 78] on span "B&B MAIDS CLEANING SERVICES, INC. dba BBM Construction Services - DFW-S Sent to…" at bounding box center [578, 85] width 821 height 34
copy span "B&B MAIDS CLEANING SERVICES, INC. dba BBM Construction Services - DFW-S"
click at [233, 208] on div "Line Items" at bounding box center [209, 205] width 48 height 14
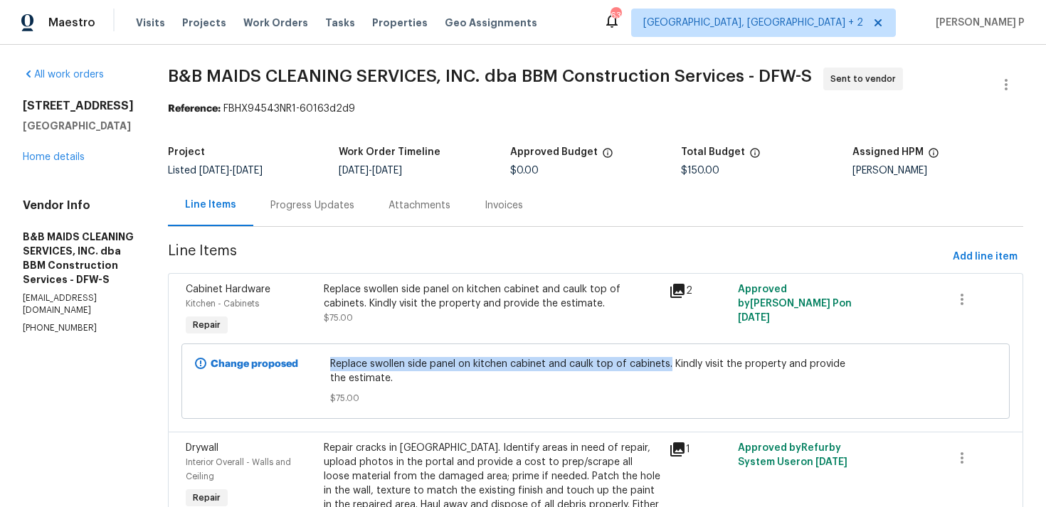
copy span "Replace swollen side panel on kitchen cabinet and caulk top of cabinets."
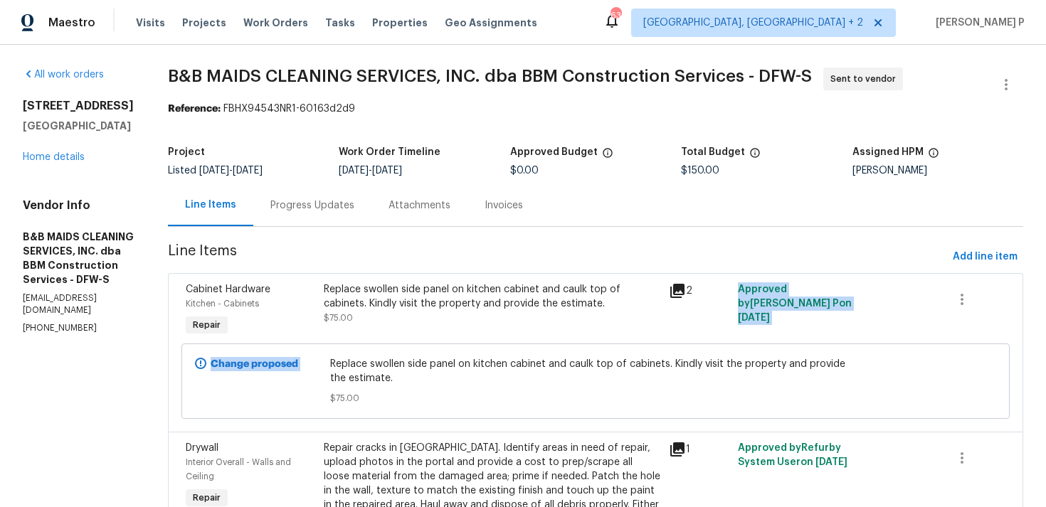
drag, startPoint x: 373, startPoint y: 364, endPoint x: 687, endPoint y: 275, distance: 326.8
click at [687, 280] on div "Cabinet Hardware Kitchen - Cabinets Repair Replace swollen side panel on kitche…" at bounding box center [595, 352] width 855 height 159
click at [678, 248] on span "Line Items" at bounding box center [557, 257] width 779 height 26
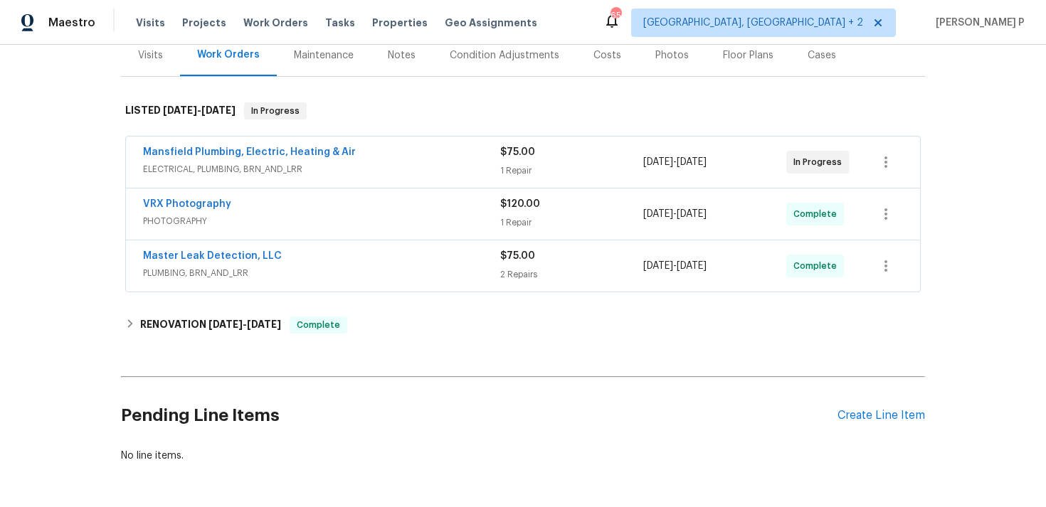
scroll to position [234, 0]
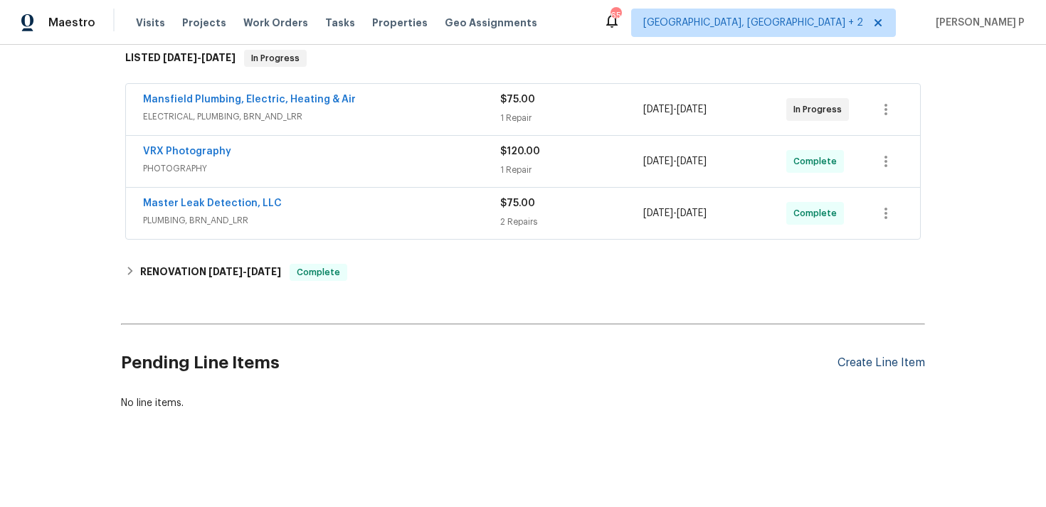
click at [874, 366] on div "Create Line Item" at bounding box center [880, 363] width 87 height 14
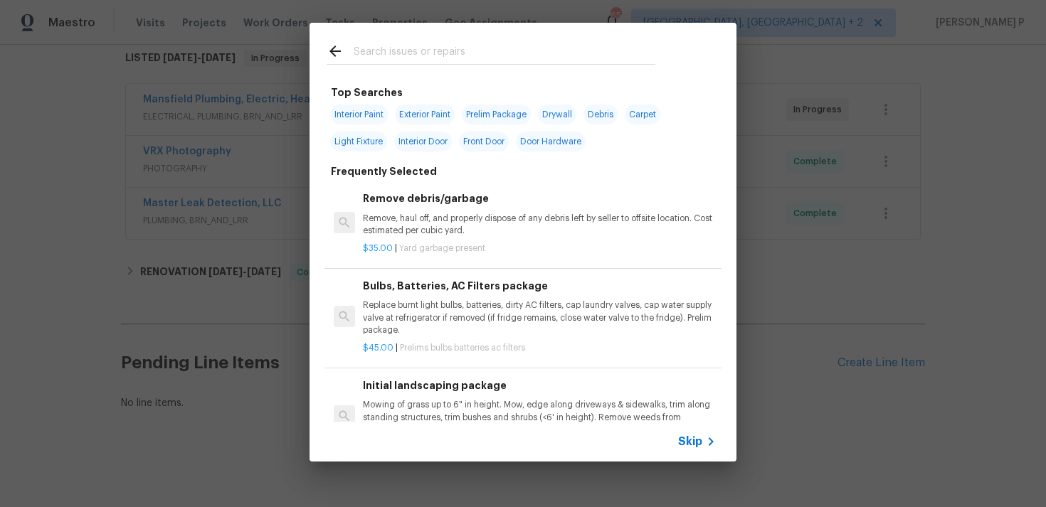
click at [693, 442] on span "Skip" at bounding box center [690, 442] width 24 height 14
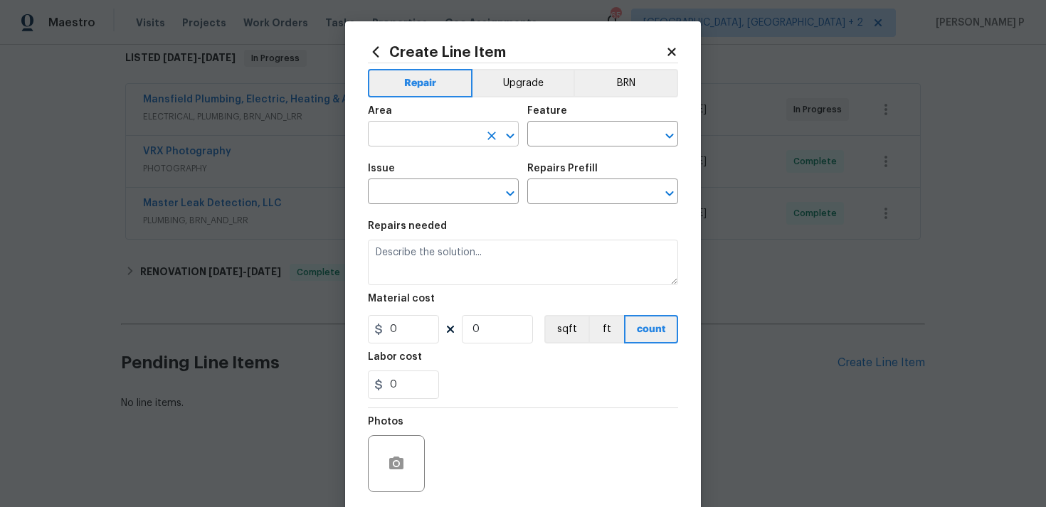
click at [517, 132] on icon "Open" at bounding box center [510, 135] width 17 height 17
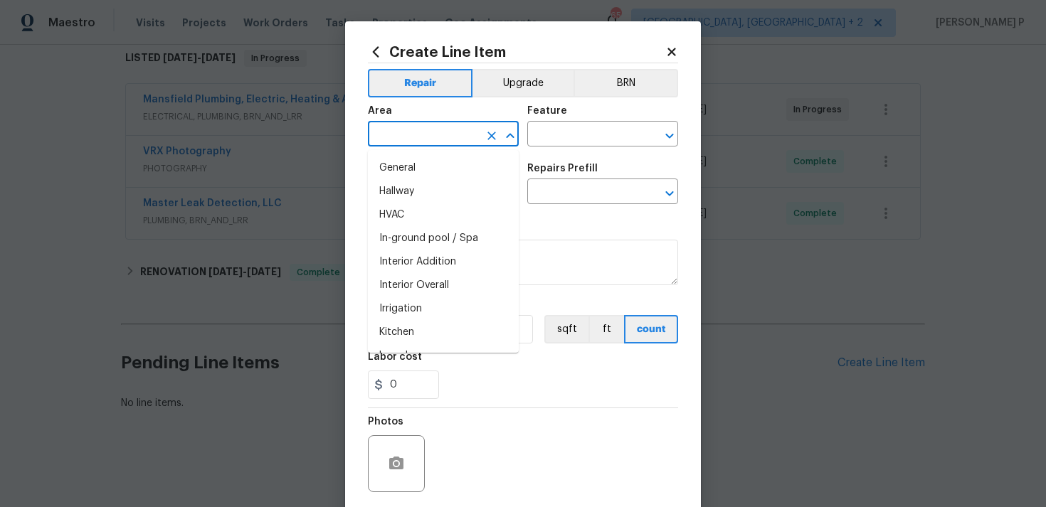
scroll to position [492, 0]
click at [432, 258] on li "Interior Overall" at bounding box center [443, 261] width 151 height 23
type input "Interior Overall"
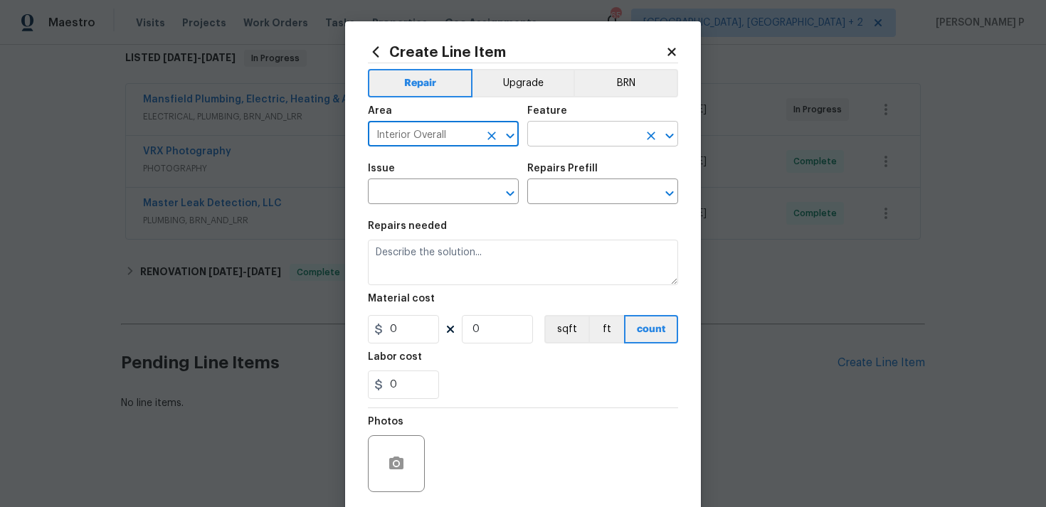
click at [572, 145] on input "text" at bounding box center [582, 135] width 111 height 22
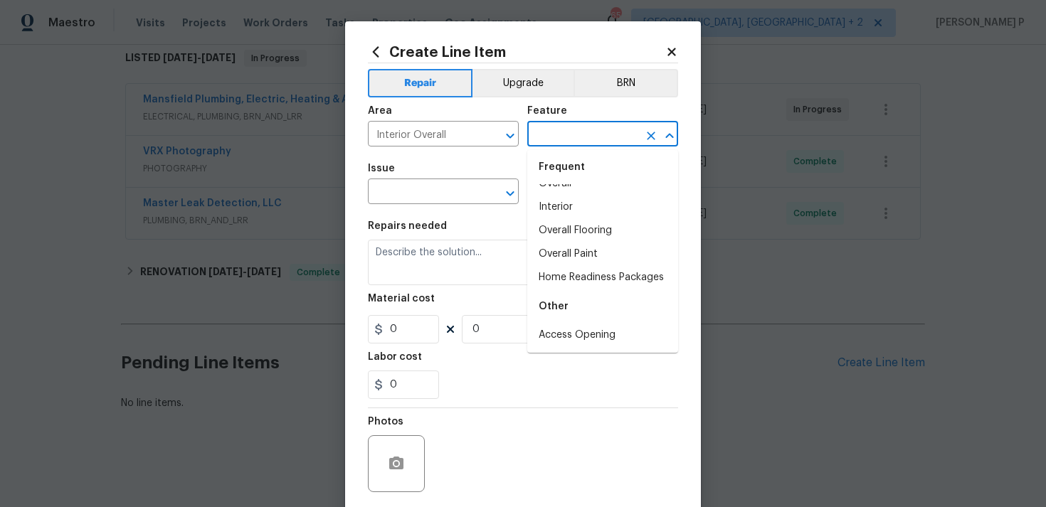
scroll to position [0, 0]
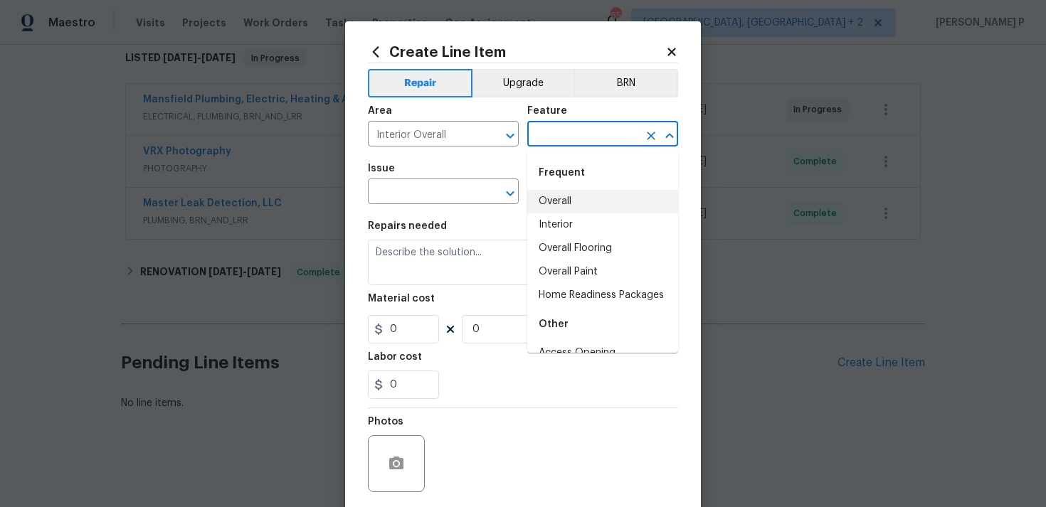
click at [571, 204] on li "Overall" at bounding box center [602, 201] width 151 height 23
type input "Overall"
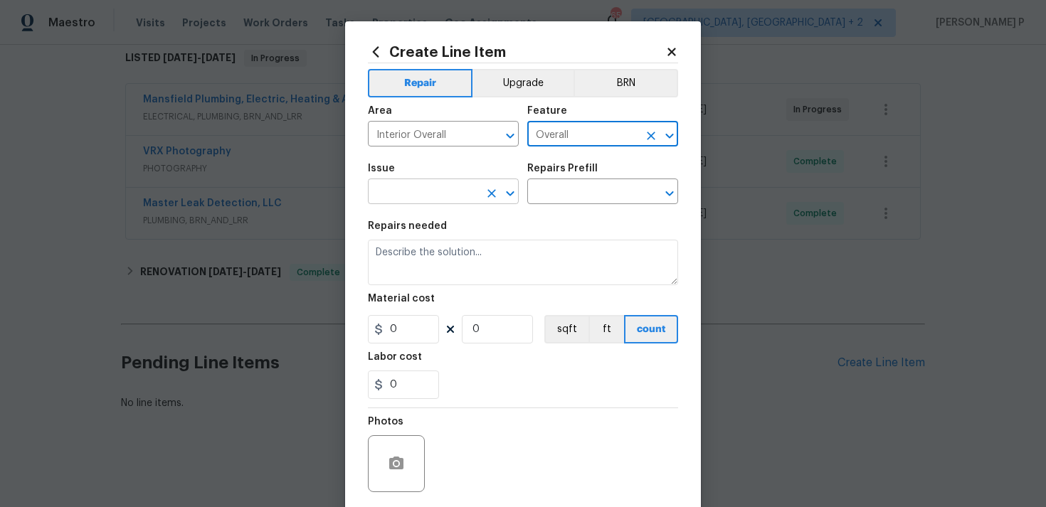
click at [515, 193] on icon "Open" at bounding box center [510, 193] width 17 height 17
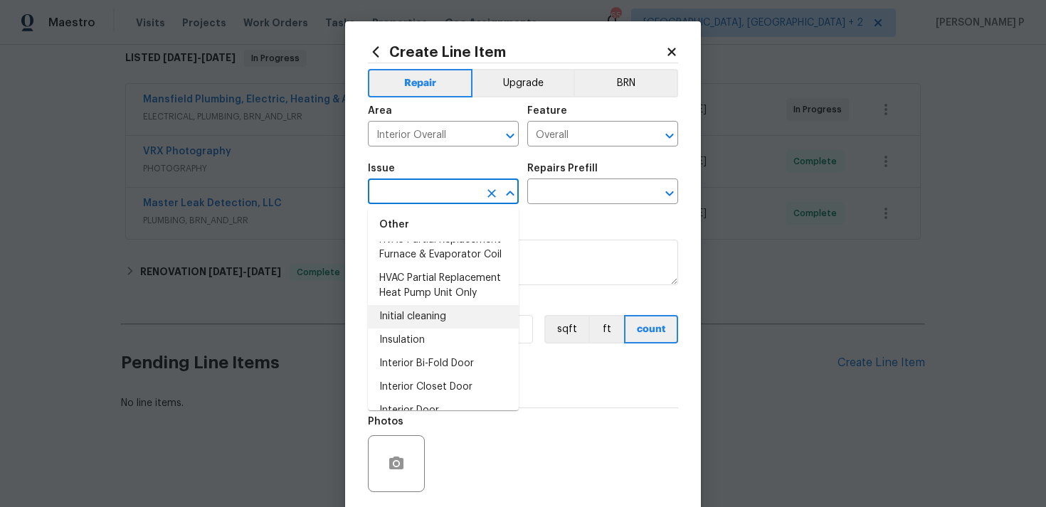
scroll to position [1832, 0]
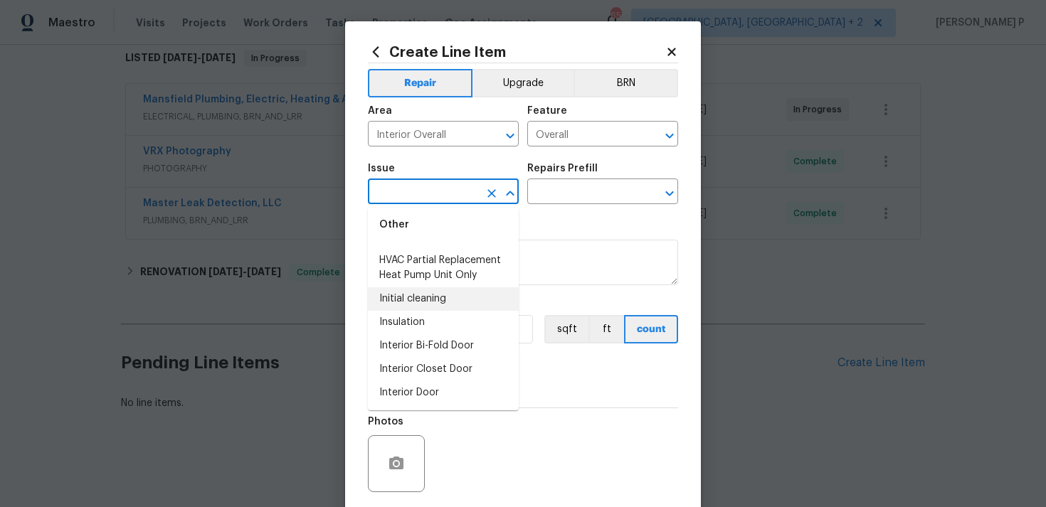
click at [428, 302] on li "Initial cleaning" at bounding box center [443, 298] width 151 height 23
type input "Initial cleaning"
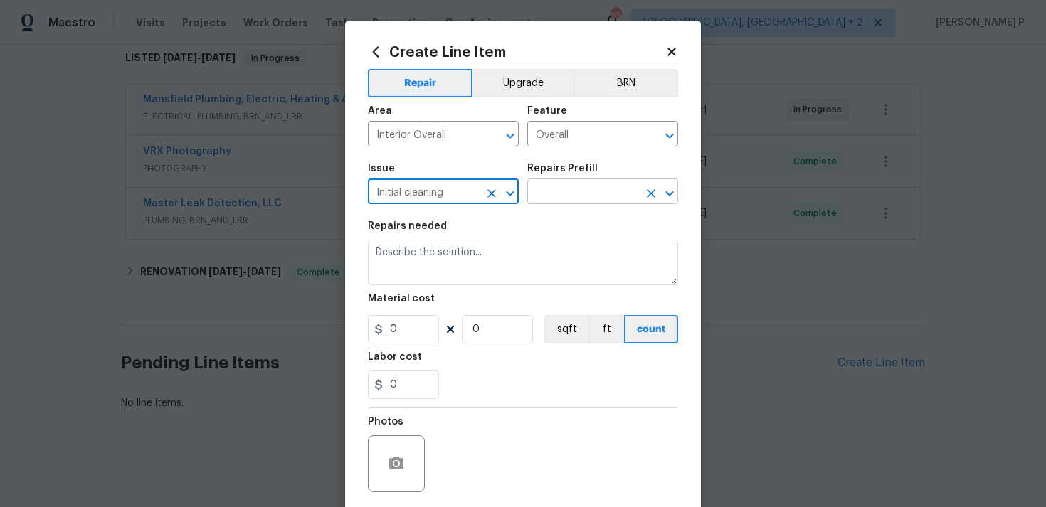
click at [575, 189] on input "text" at bounding box center [582, 193] width 111 height 22
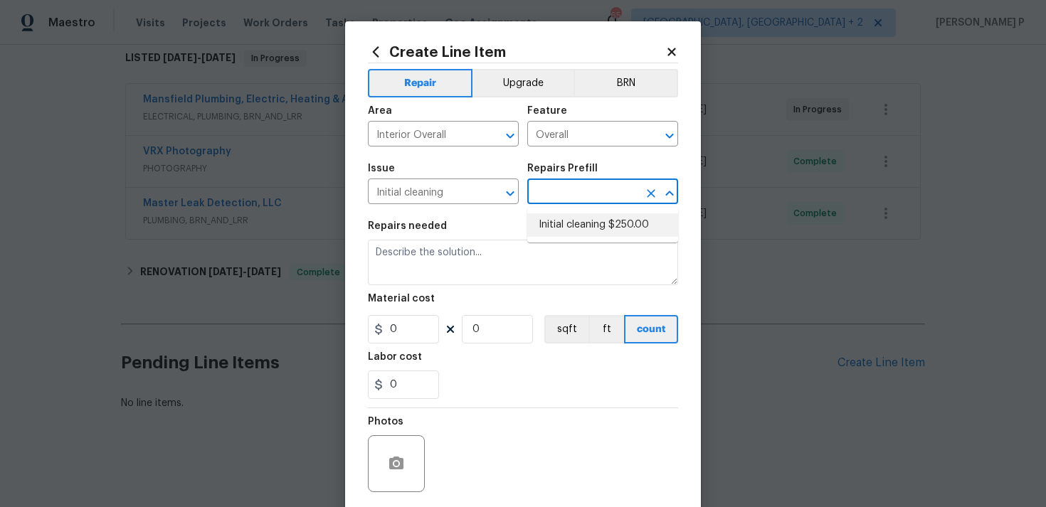
click at [573, 228] on li "Initial cleaning $250.00" at bounding box center [602, 224] width 151 height 23
type input "Home Readiness Packages"
type input "Initial cleaning $250.00"
type textarea "1. Wipe down exterior doors and trim. 2. Clean out all exterior light fixtures …"
type input "250"
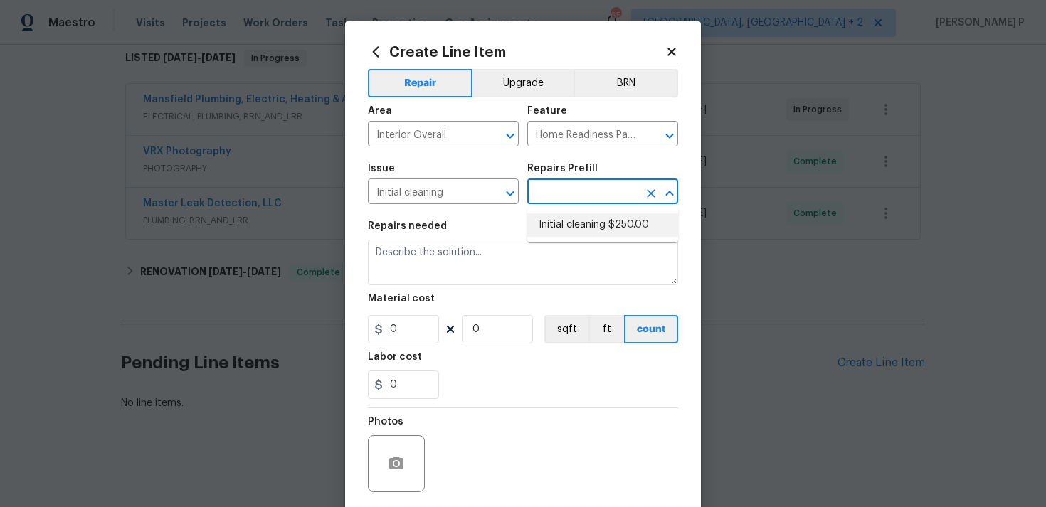
type input "1"
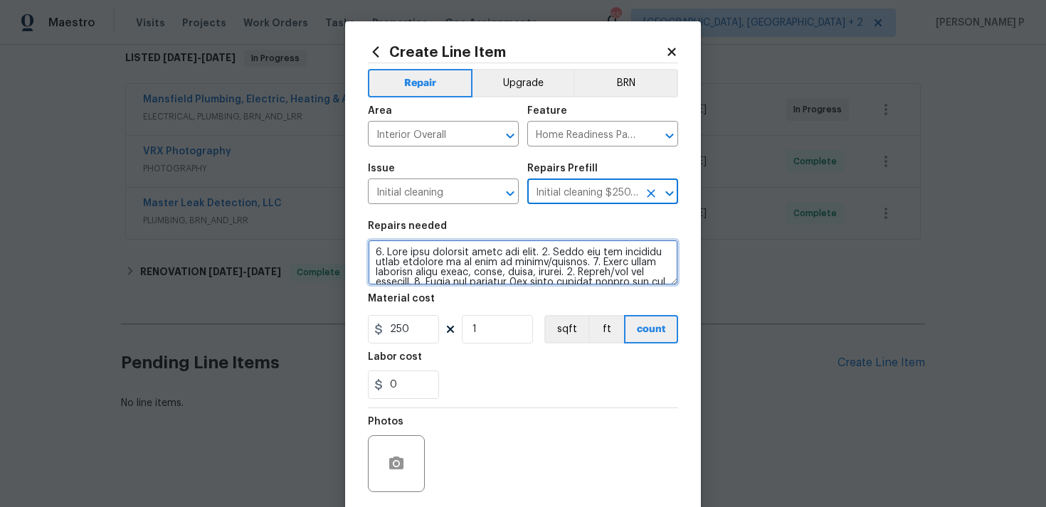
click at [450, 259] on textarea at bounding box center [523, 263] width 310 height 46
paste textarea "(Deep Cleaning) 1. Wipe down exterior doors and trim. 2. Clean out all exterior…"
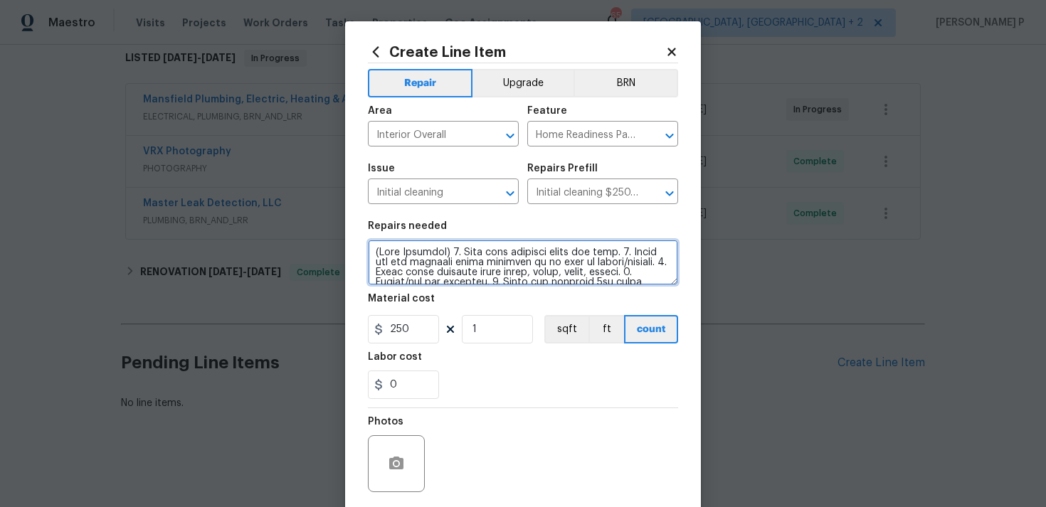
scroll to position [192, 0]
type textarea "(Deep Cleaning) 1. Wipe down exterior doors and trim. 2. Clean out all exterior…"
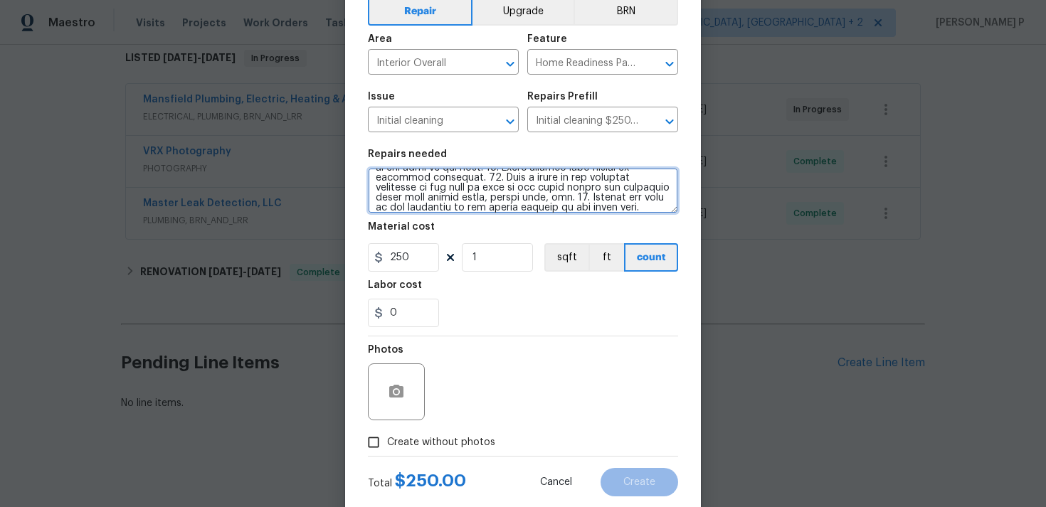
scroll to position [106, 0]
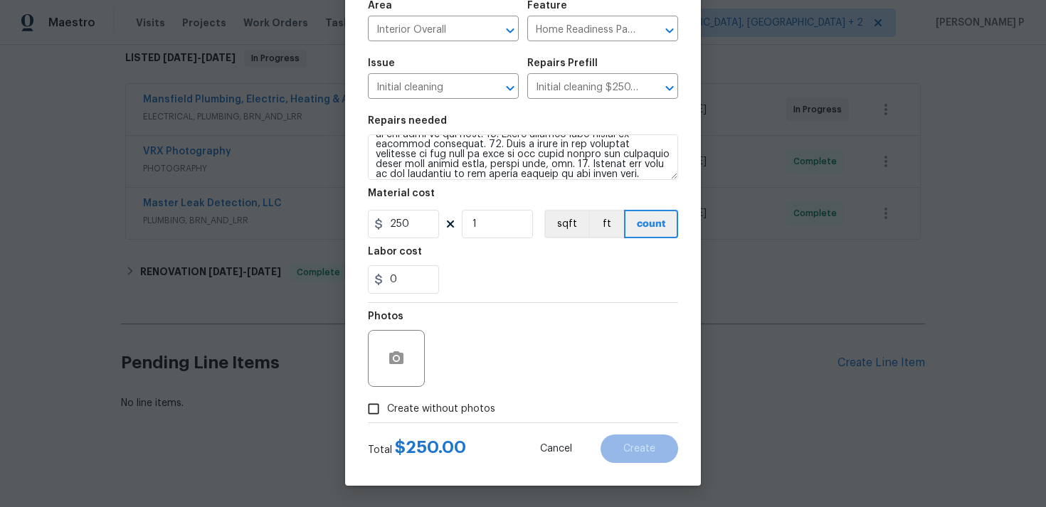
click at [366, 403] on input "Create without photos" at bounding box center [373, 409] width 27 height 27
checkbox input "true"
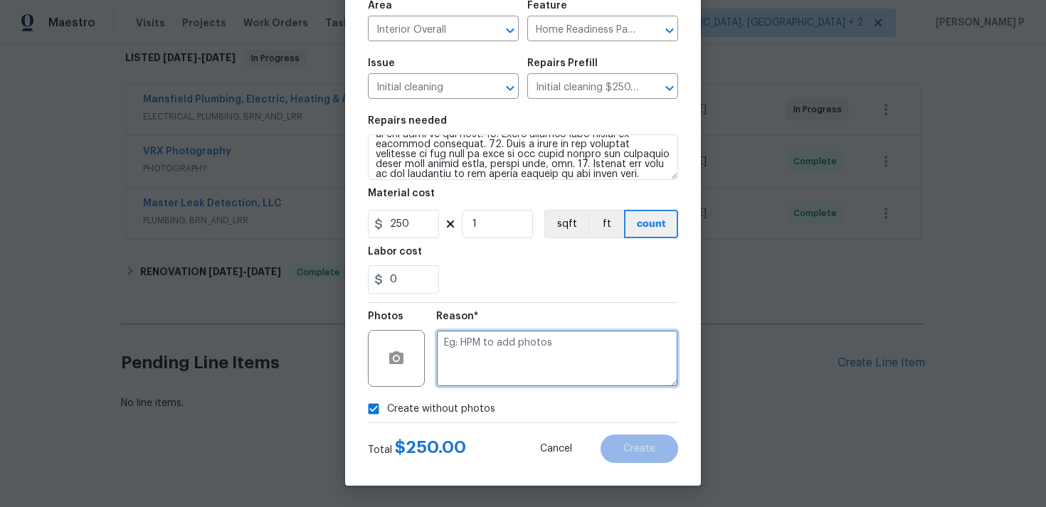
click at [458, 366] on textarea at bounding box center [557, 358] width 242 height 57
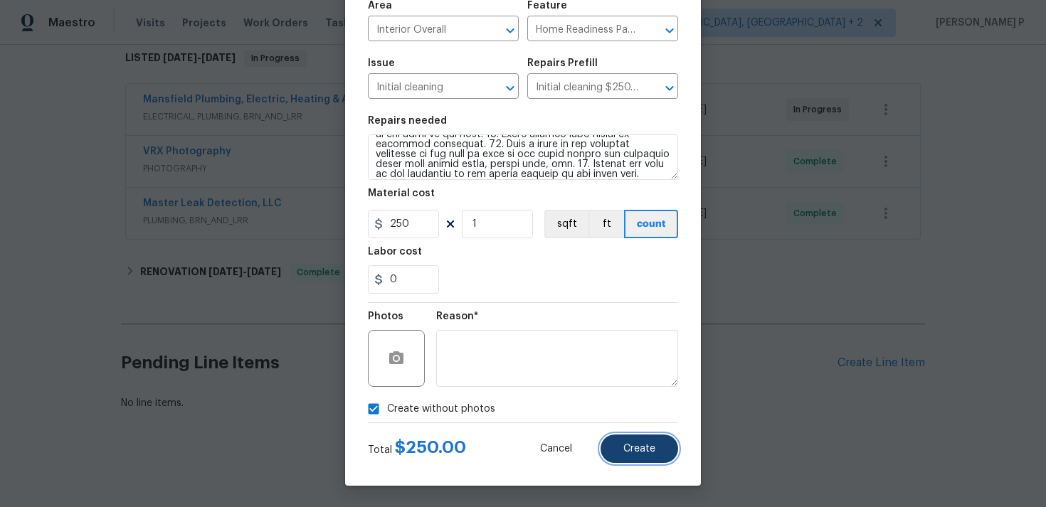
click at [622, 440] on button "Create" at bounding box center [639, 449] width 78 height 28
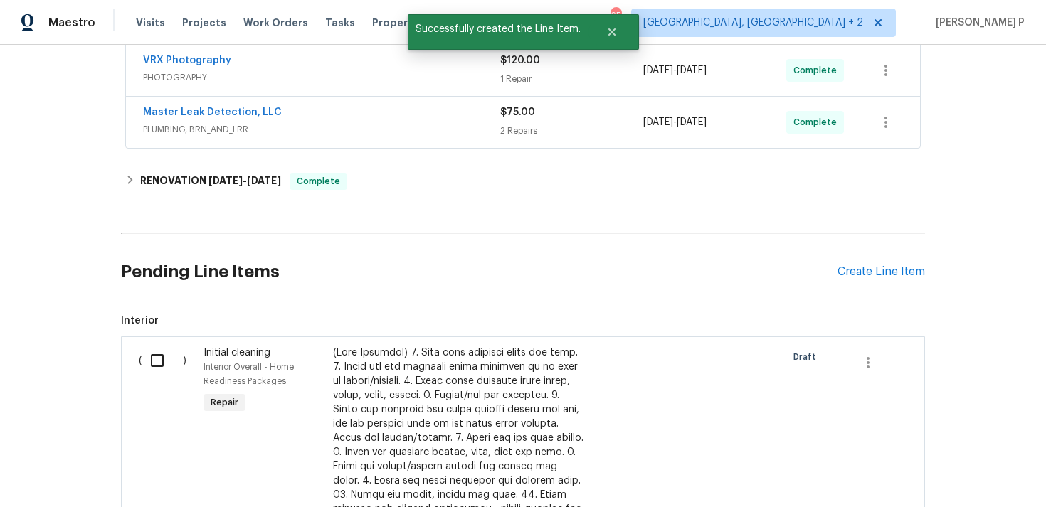
scroll to position [459, 0]
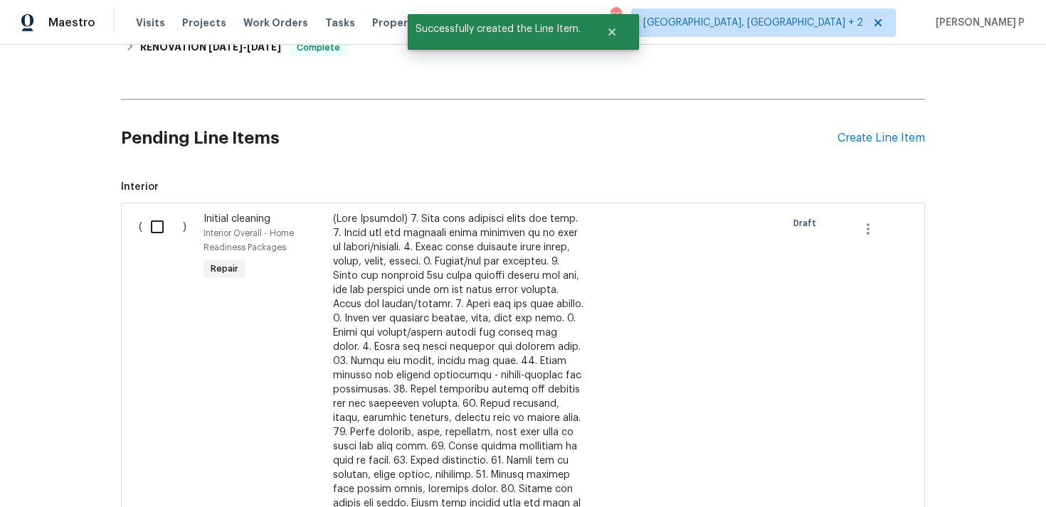
click at [155, 236] on input "checkbox" at bounding box center [162, 227] width 41 height 30
checkbox input "true"
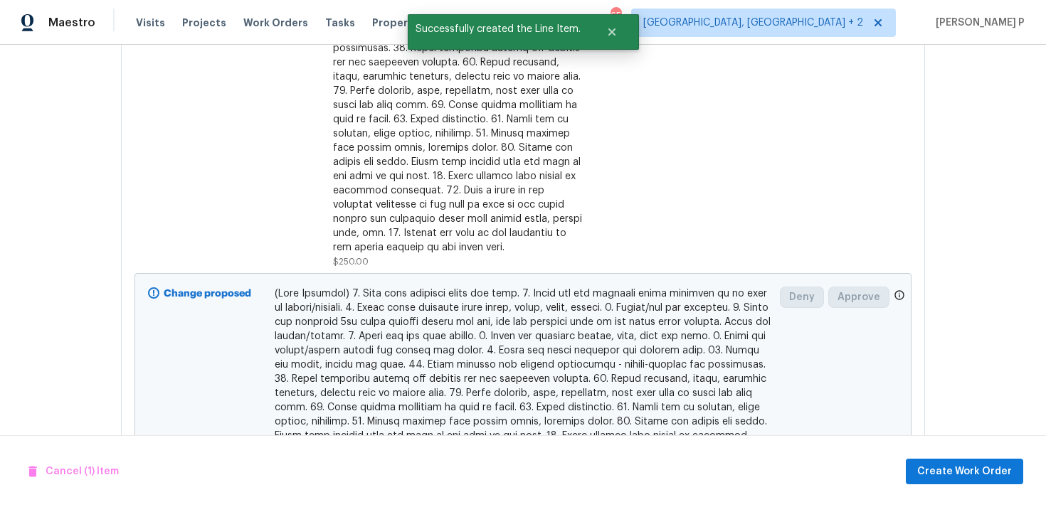
scroll to position [923, 0]
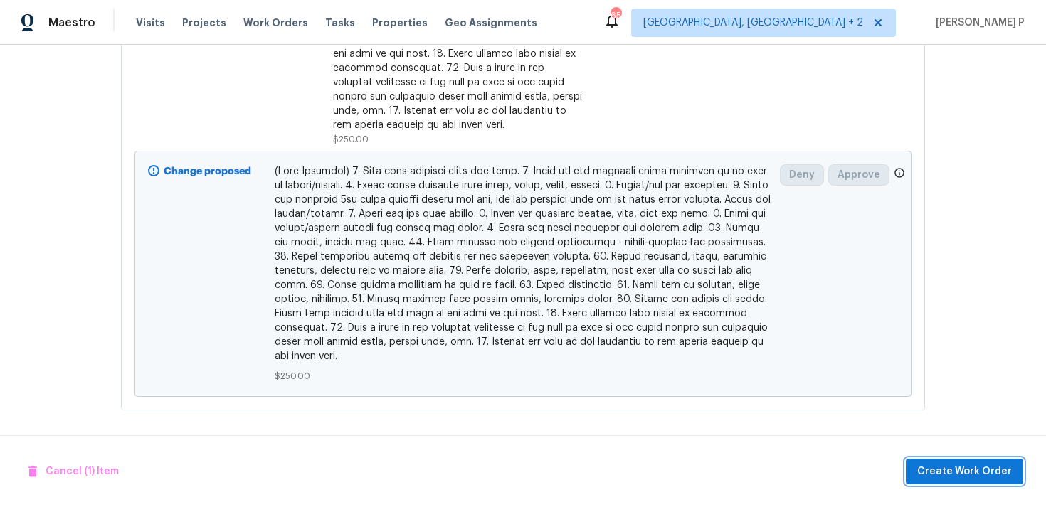
click at [994, 470] on span "Create Work Order" at bounding box center [964, 472] width 95 height 18
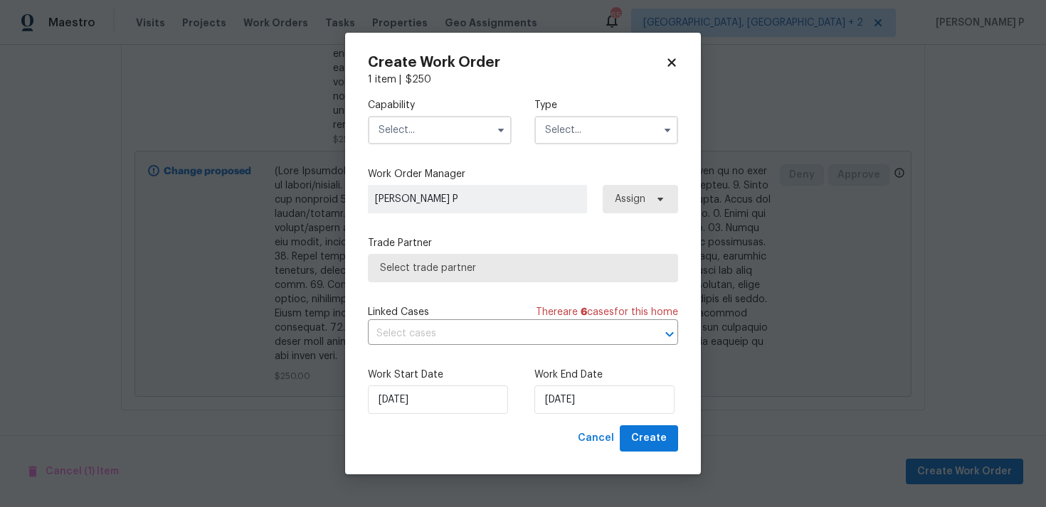
click at [622, 121] on input "text" at bounding box center [606, 130] width 144 height 28
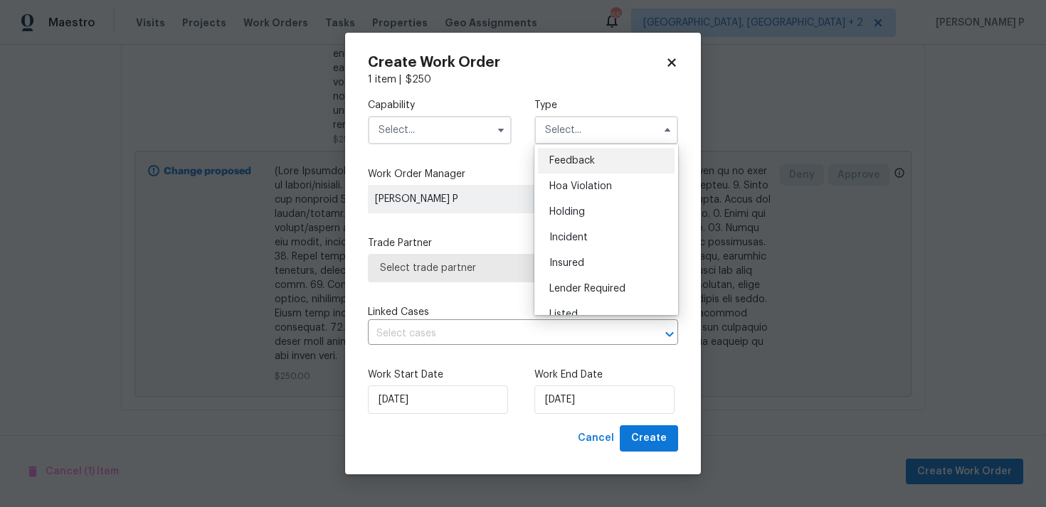
click at [540, 152] on div "Feedback" at bounding box center [606, 161] width 137 height 26
type input "Feedback"
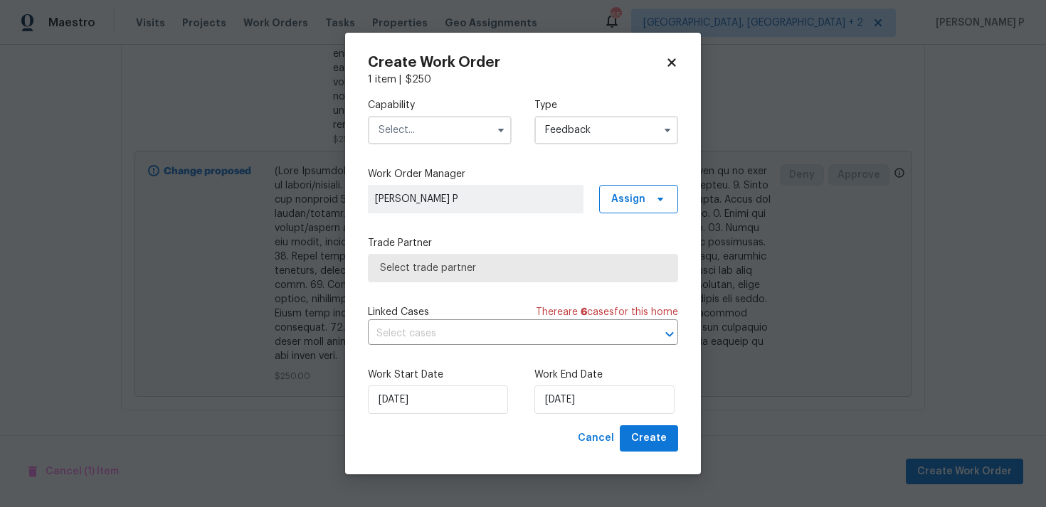
click at [465, 129] on input "text" at bounding box center [440, 130] width 144 height 28
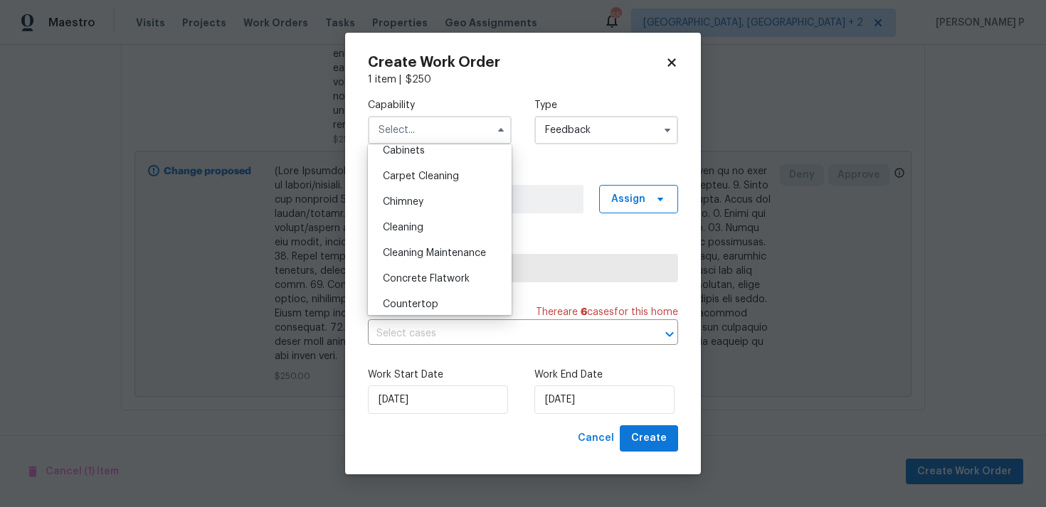
scroll to position [124, 0]
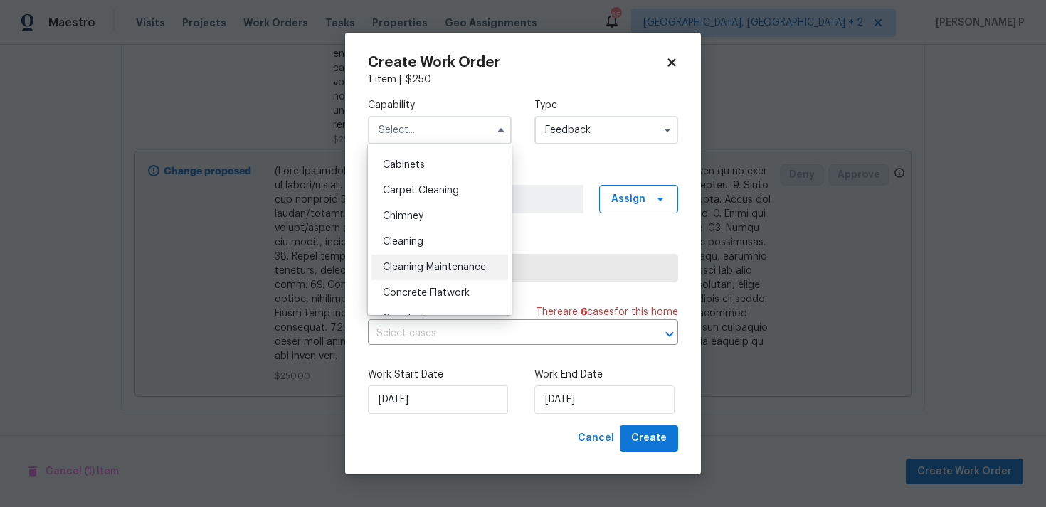
click at [414, 263] on span "Cleaning Maintenance" at bounding box center [434, 267] width 103 height 10
type input "Cleaning Maintenance"
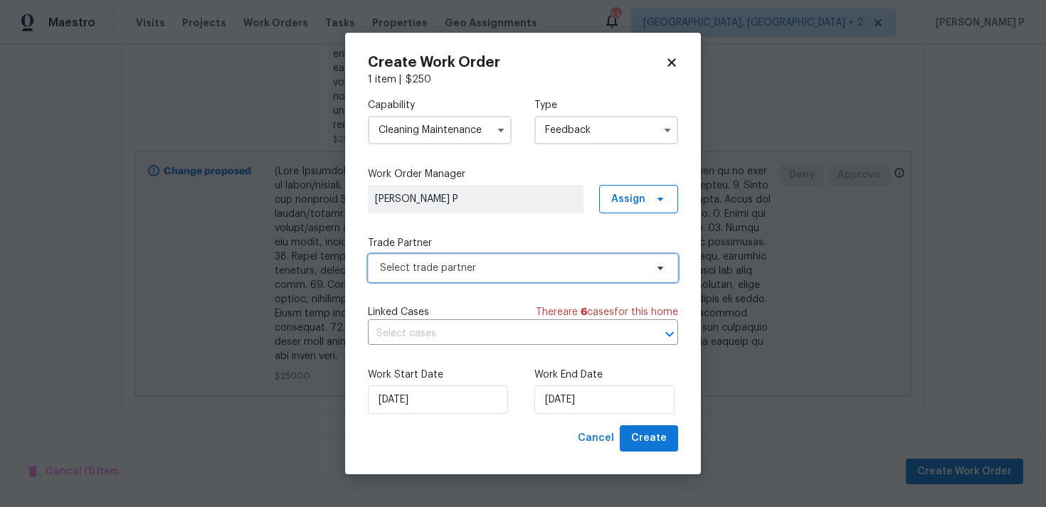
click at [452, 266] on span "Select trade partner" at bounding box center [512, 268] width 265 height 14
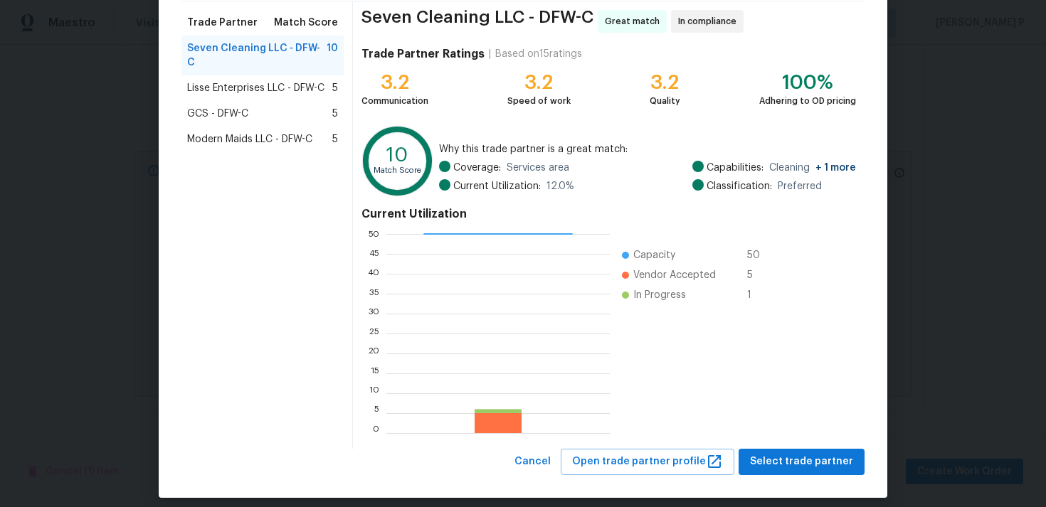
scroll to position [120, 0]
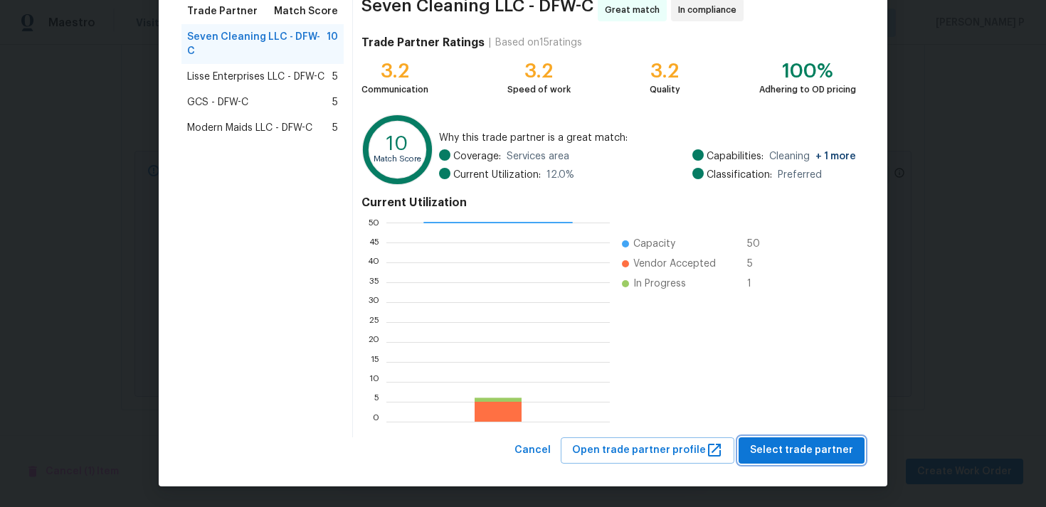
click at [811, 452] on span "Select trade partner" at bounding box center [801, 451] width 103 height 18
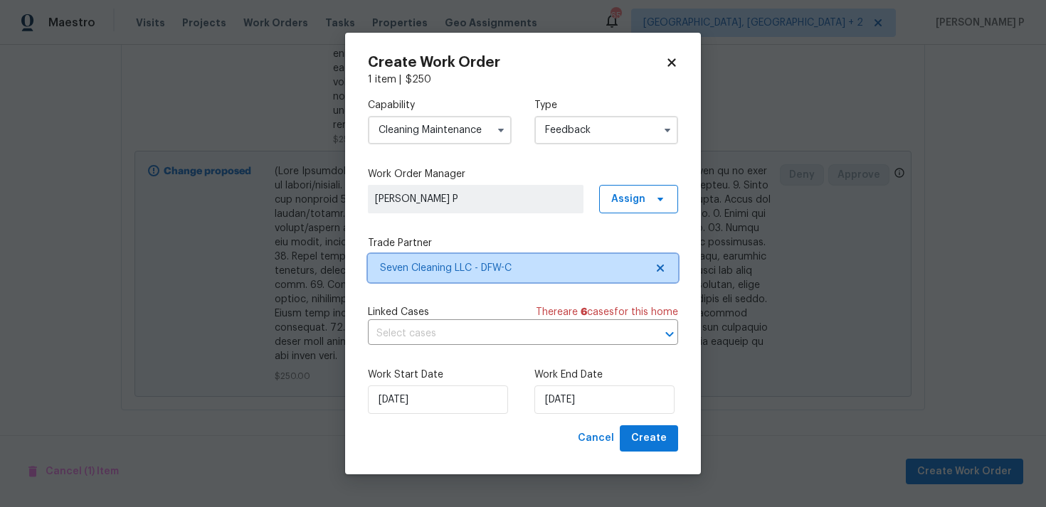
scroll to position [0, 0]
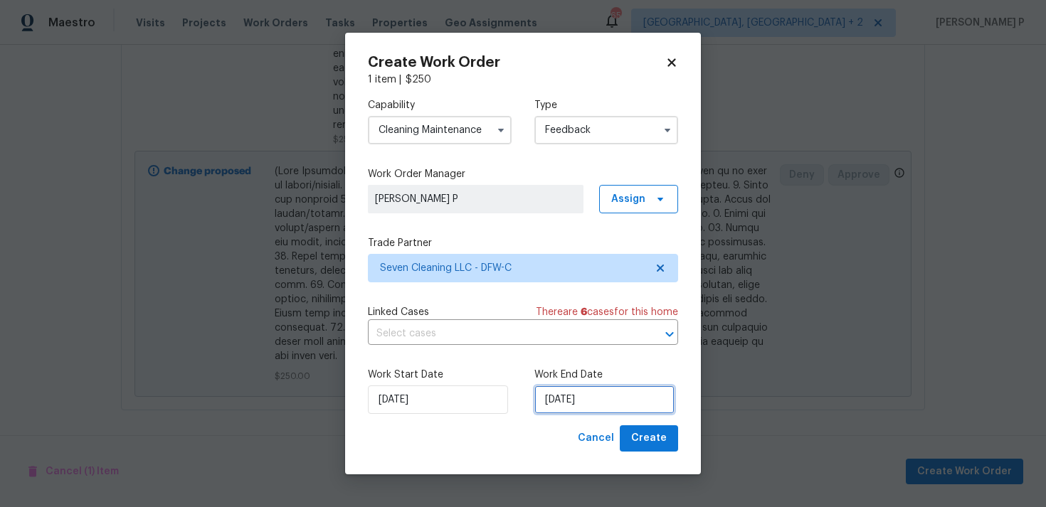
click at [577, 401] on input "25/08/2025" at bounding box center [604, 400] width 140 height 28
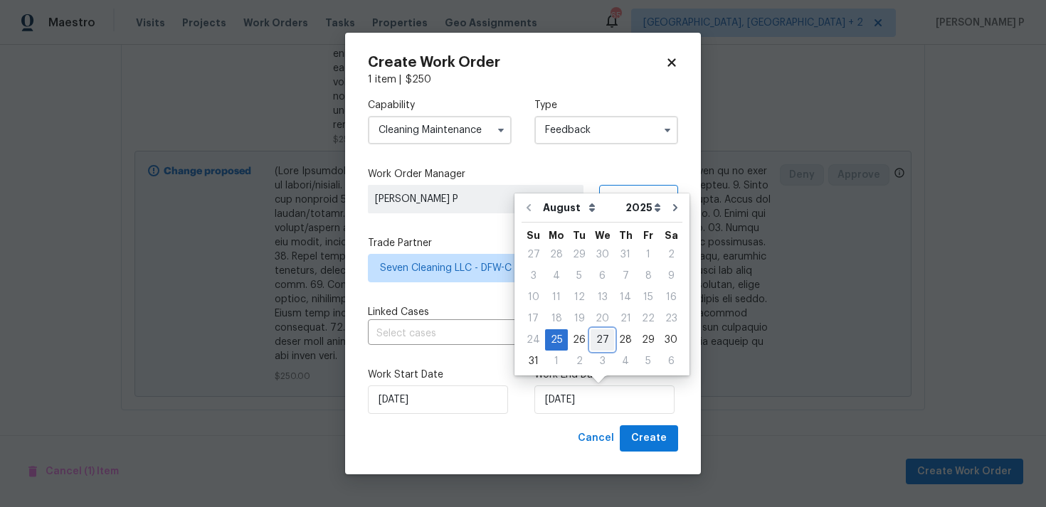
click at [593, 338] on div "27" at bounding box center [601, 340] width 23 height 20
type input "[DATE]"
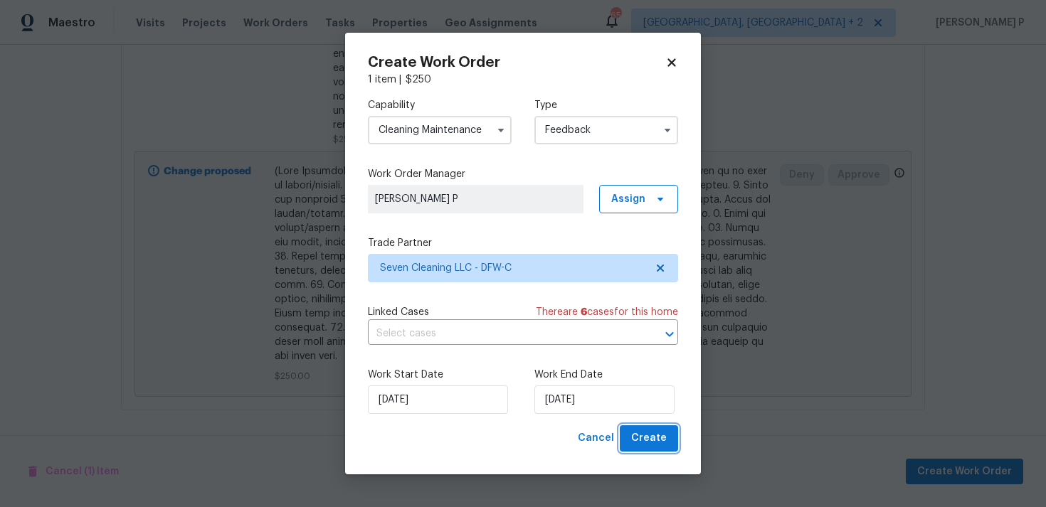
click at [635, 440] on span "Create" at bounding box center [649, 439] width 36 height 18
checkbox input "false"
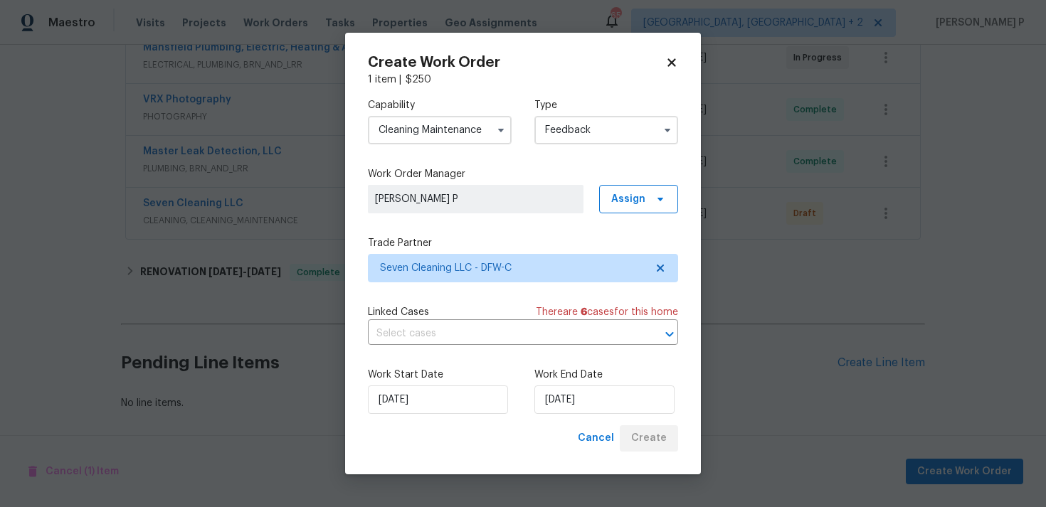
scroll to position [286, 0]
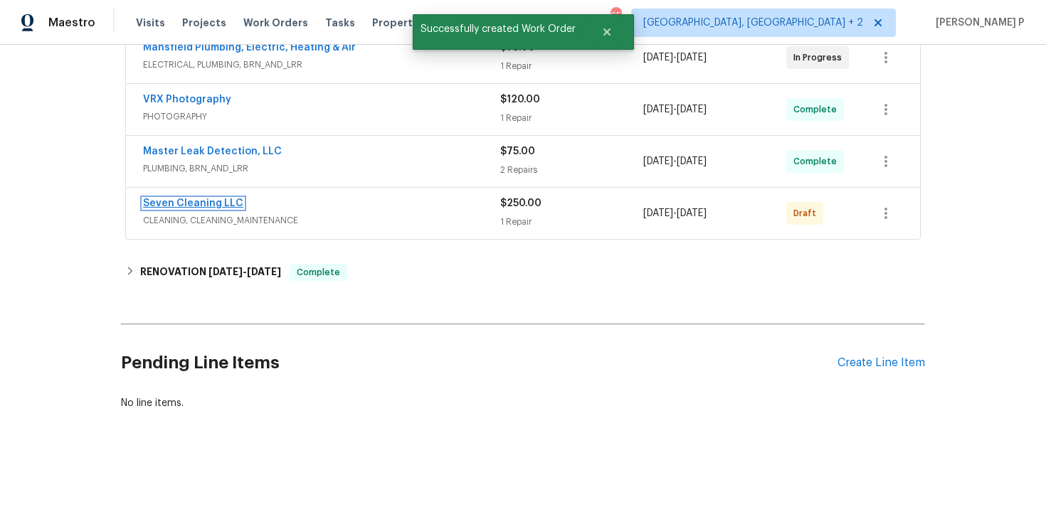
click at [201, 198] on link "Seven Cleaning LLC" at bounding box center [193, 203] width 100 height 10
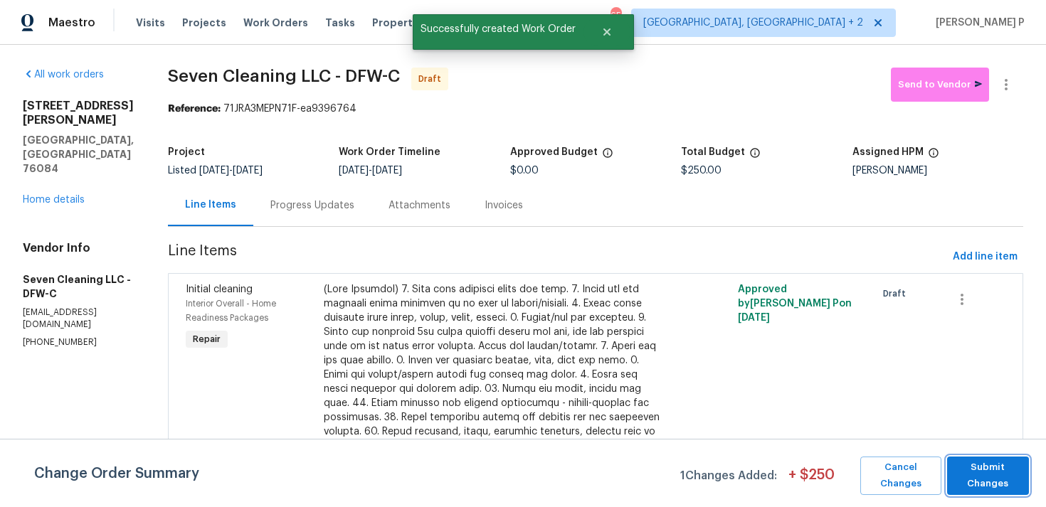
click at [990, 482] on span "Submit Changes" at bounding box center [988, 476] width 68 height 33
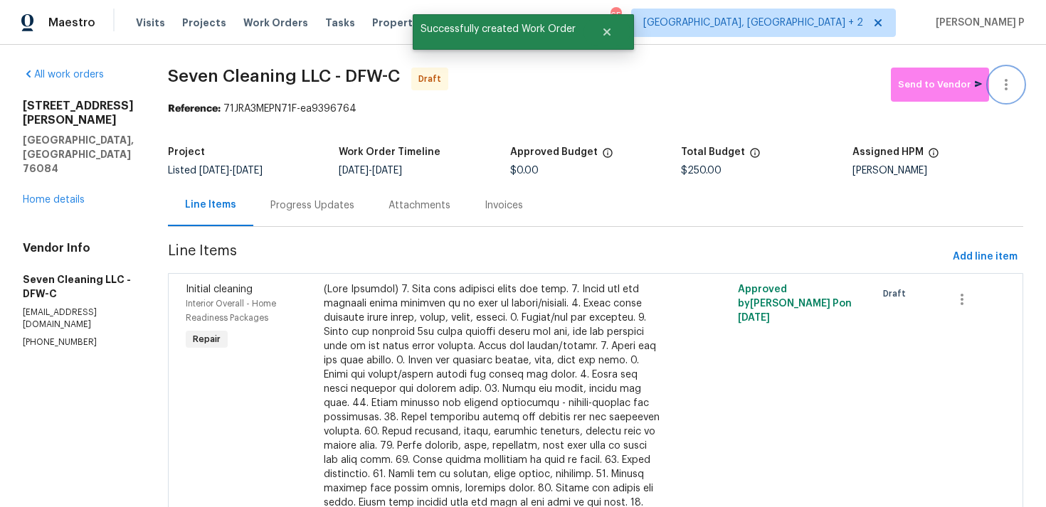
click at [1007, 89] on icon "button" at bounding box center [1005, 84] width 17 height 17
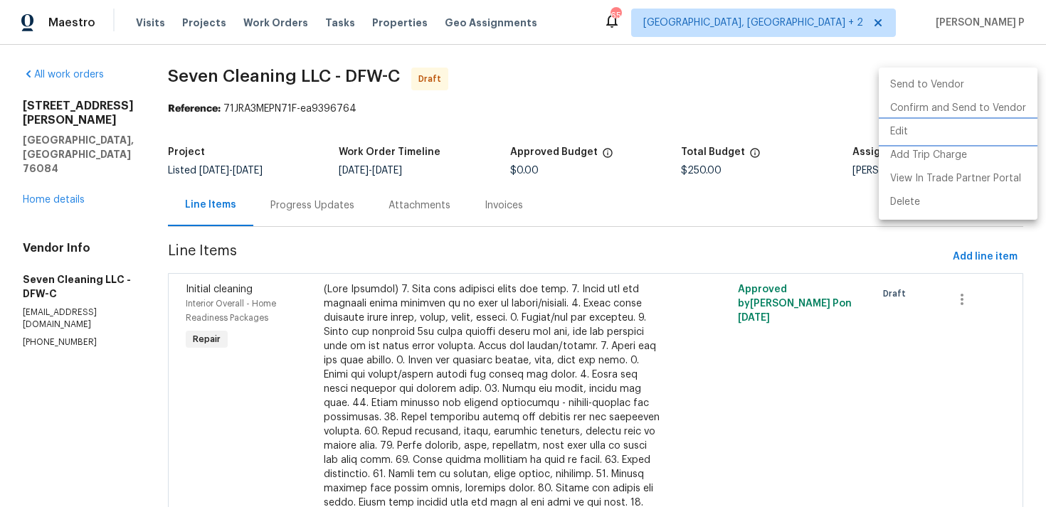
click at [933, 137] on li "Edit" at bounding box center [958, 131] width 159 height 23
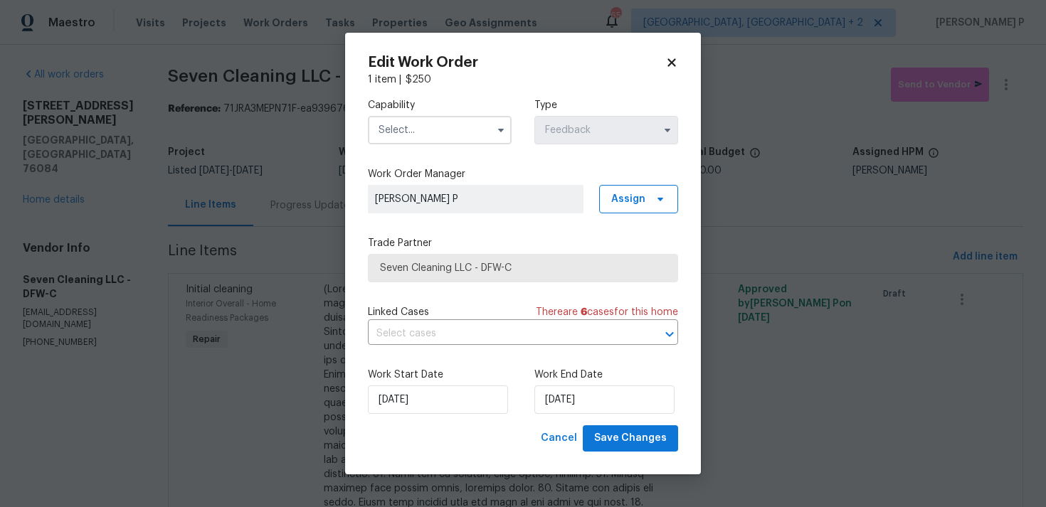
click at [391, 132] on input "text" at bounding box center [440, 130] width 144 height 28
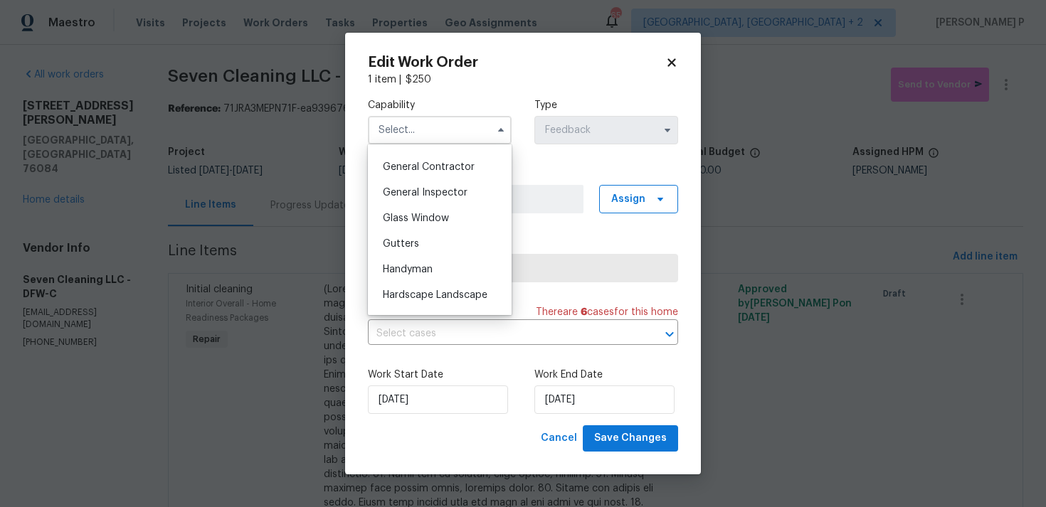
scroll to position [678, 0]
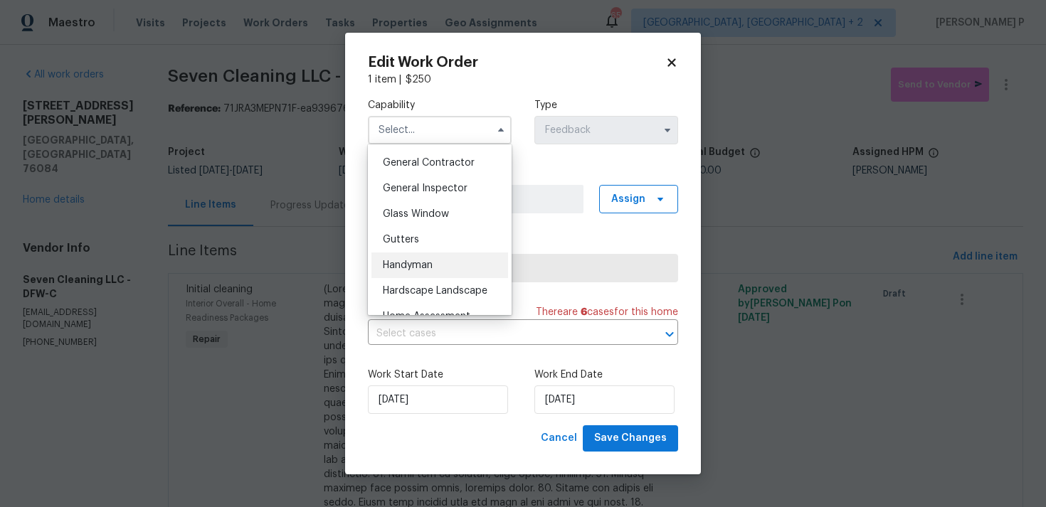
click at [402, 260] on span "Handyman" at bounding box center [408, 265] width 50 height 10
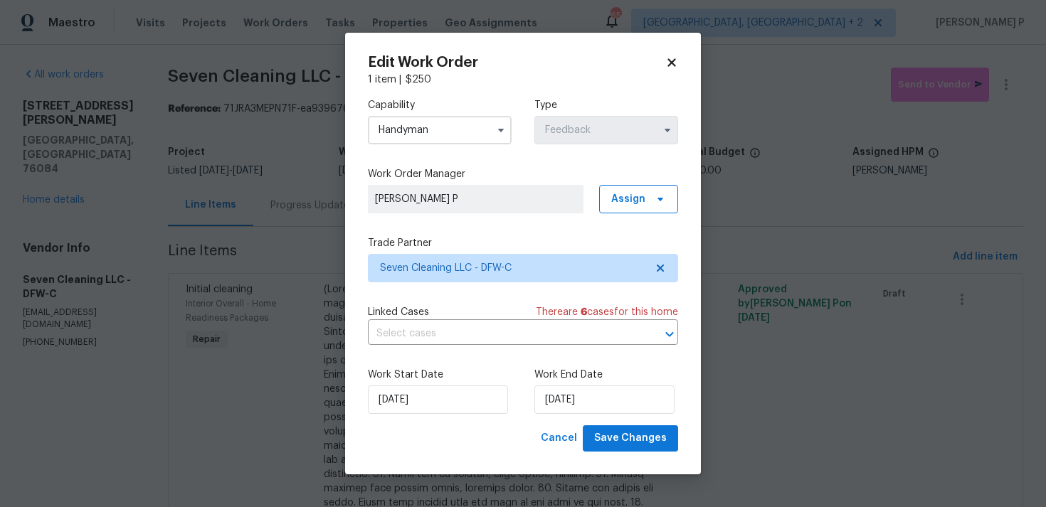
click at [491, 137] on span at bounding box center [500, 130] width 21 height 21
click at [502, 130] on icon "button" at bounding box center [501, 131] width 6 height 4
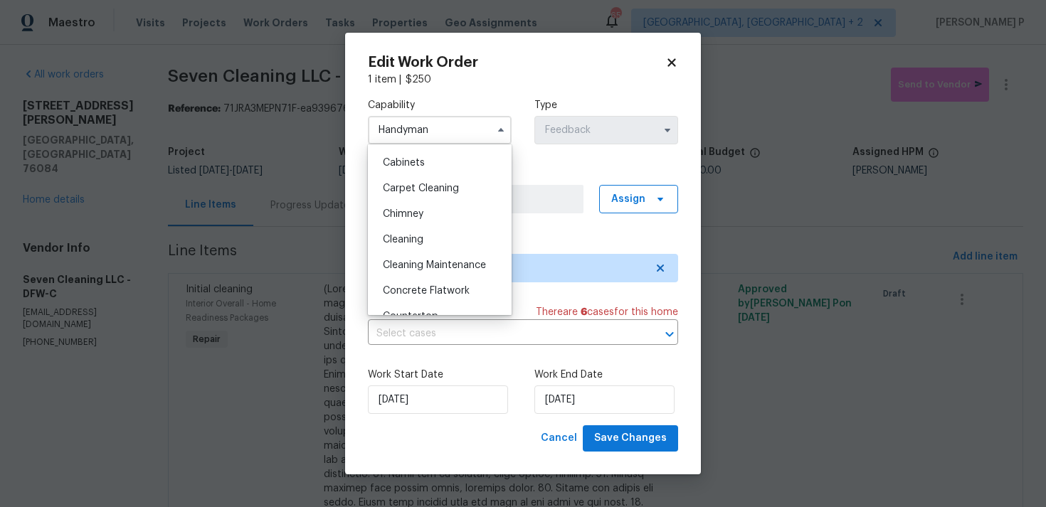
scroll to position [200, 0]
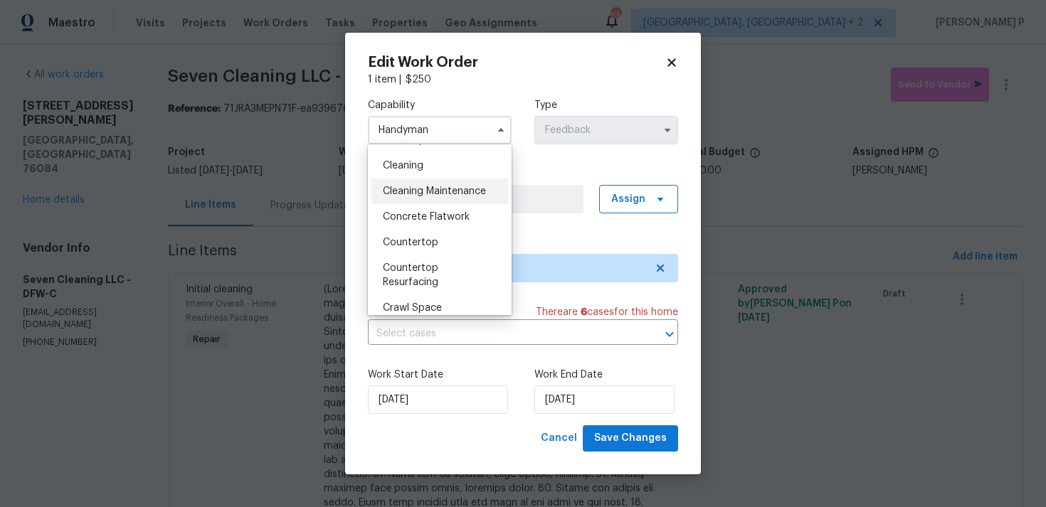
click at [421, 187] on span "Cleaning Maintenance" at bounding box center [434, 191] width 103 height 10
type input "Cleaning Maintenance"
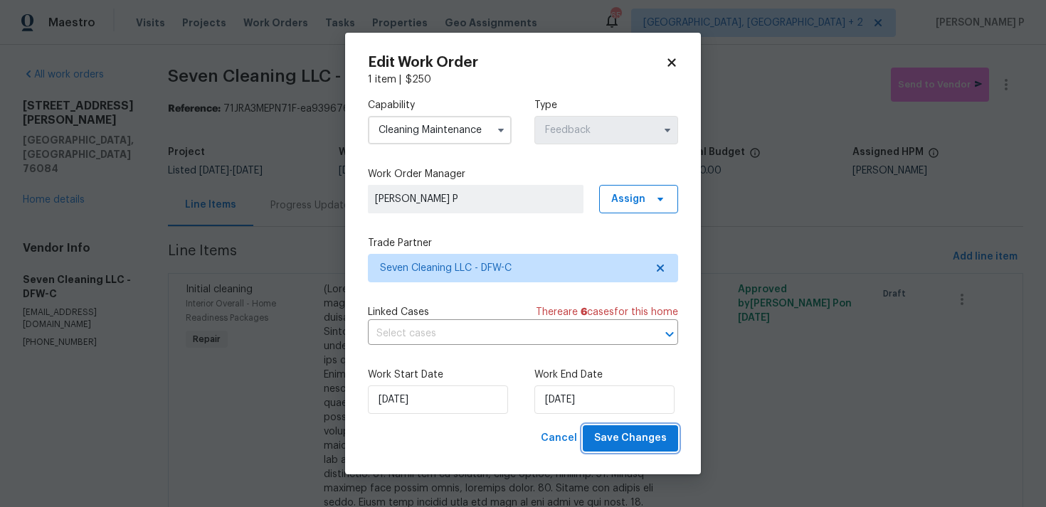
click at [628, 437] on span "Save Changes" at bounding box center [630, 439] width 73 height 18
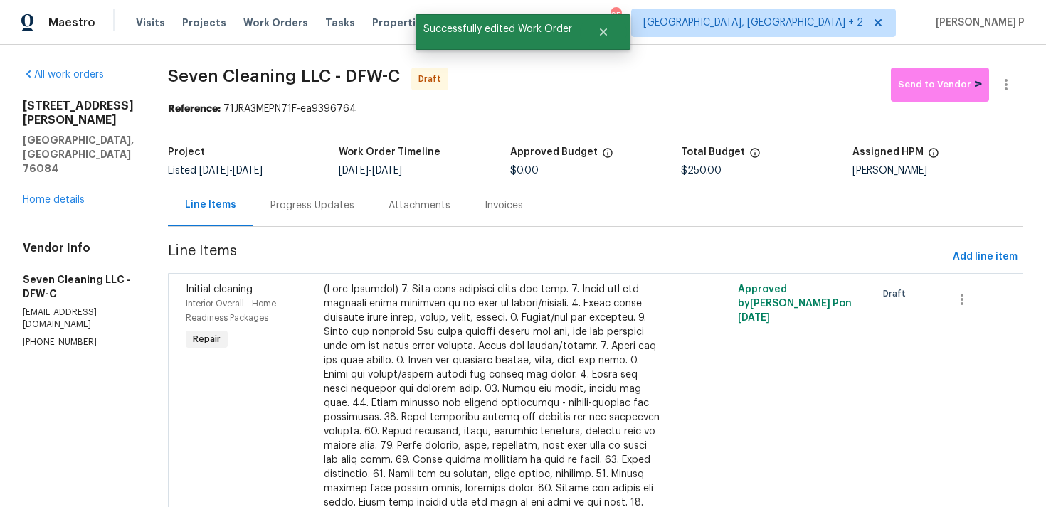
click at [334, 211] on div "Progress Updates" at bounding box center [312, 205] width 84 height 14
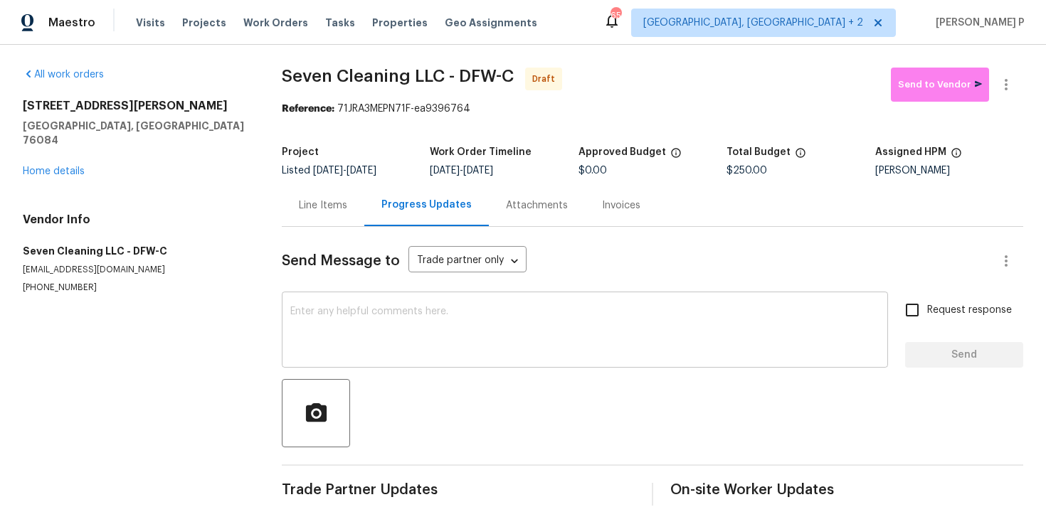
click at [359, 324] on textarea at bounding box center [584, 332] width 589 height 50
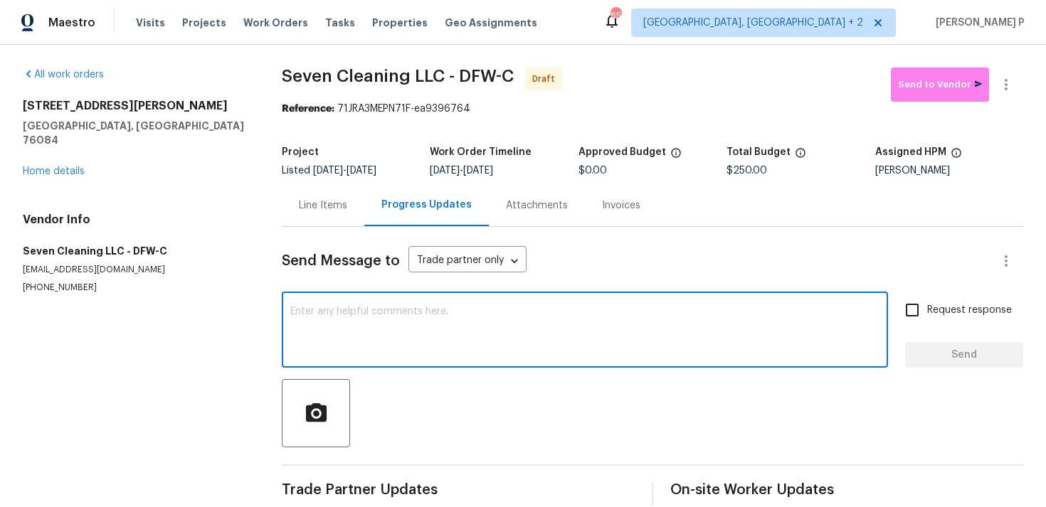
scroll to position [21, 0]
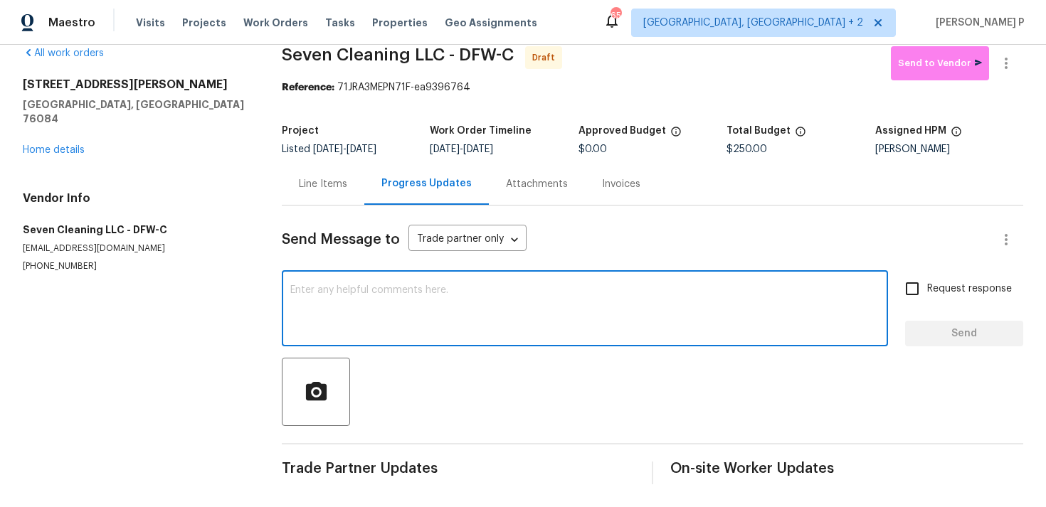
click at [369, 303] on textarea at bounding box center [584, 310] width 589 height 50
paste textarea "Hi, this is Ramyasri with Opendoor. I’m confirming you received the WO for the …"
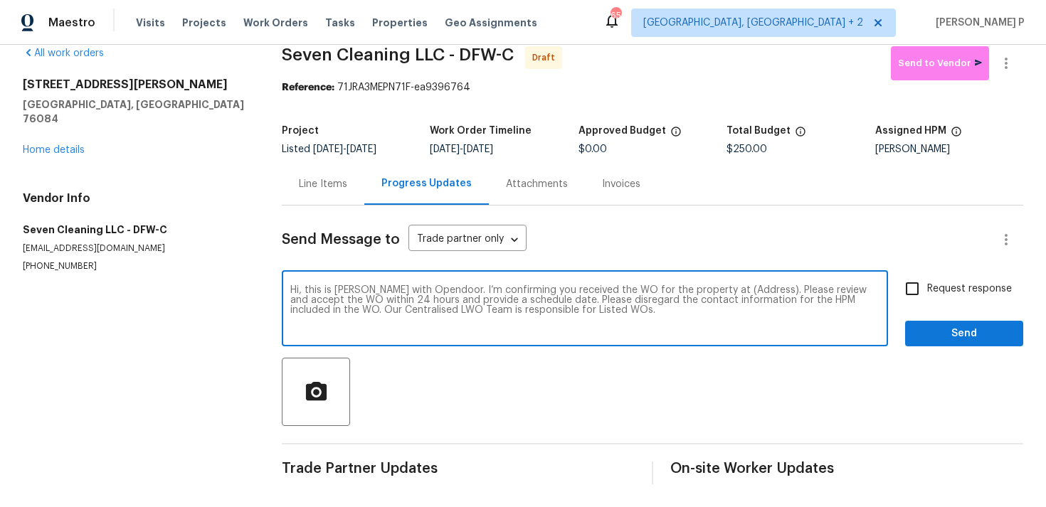
drag, startPoint x: 713, startPoint y: 289, endPoint x: 758, endPoint y: 290, distance: 44.8
click at [758, 290] on textarea "Hi, this is Ramyasri with Opendoor. I’m confirming you received the WO for the …" at bounding box center [584, 310] width 589 height 50
paste textarea "124 Crockett Way, Venus, TX 76084"
type textarea "Hi, this is Ramyasri with Opendoor. I’m confirming you received the WO for the …"
click at [930, 293] on span "Request response" at bounding box center [969, 289] width 85 height 15
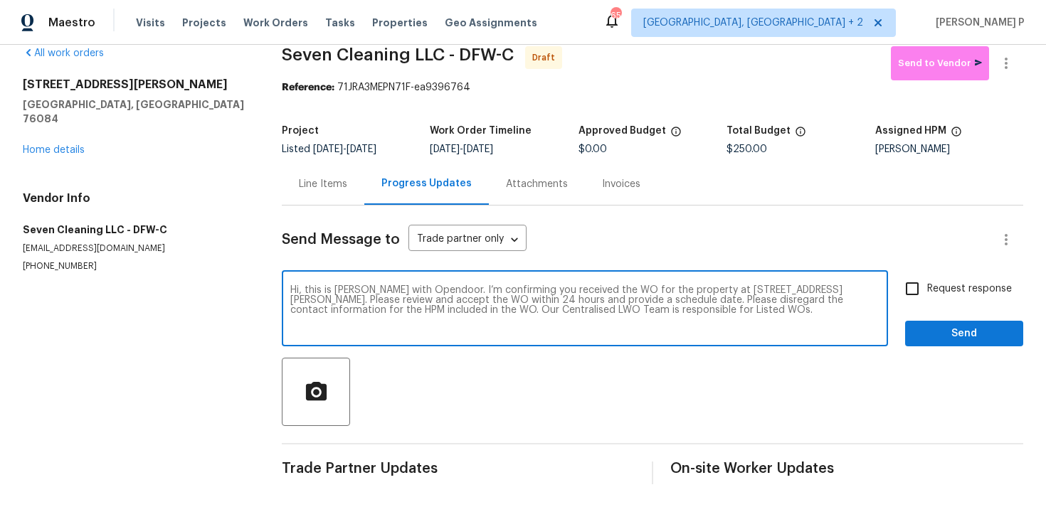
click at [927, 293] on input "Request response" at bounding box center [912, 289] width 30 height 30
checkbox input "true"
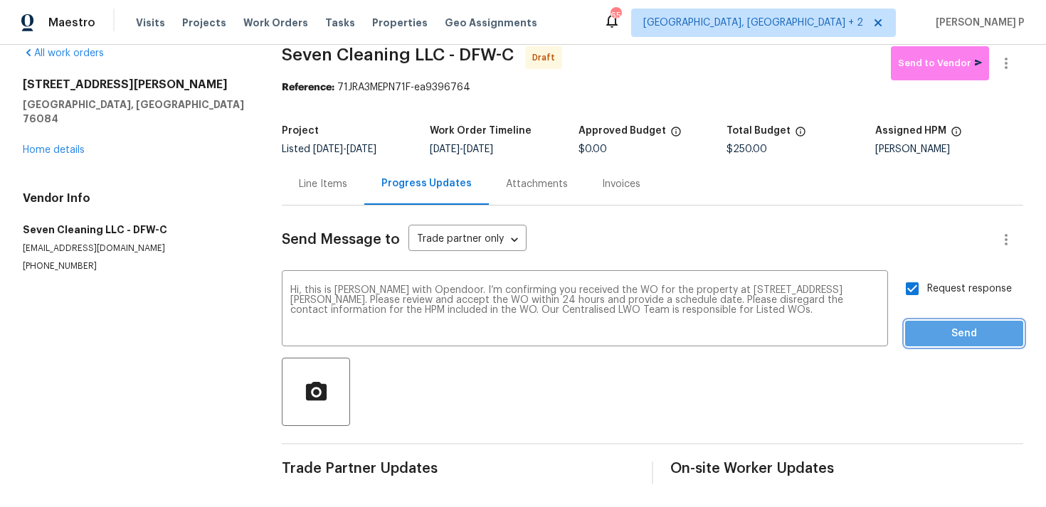
click at [928, 336] on span "Send" at bounding box center [963, 334] width 95 height 18
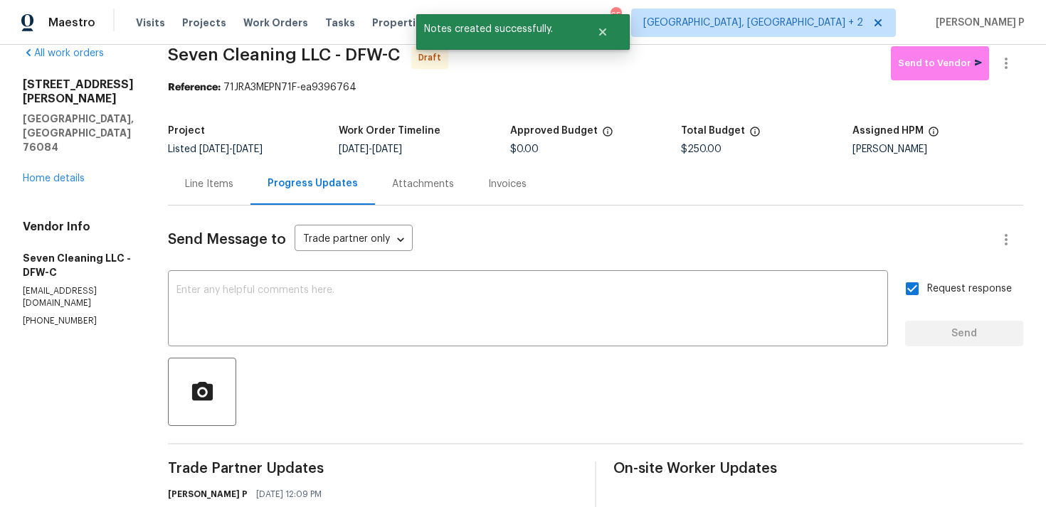
click at [546, 440] on div "Send Message to Trade partner only Trade partner only ​ x ​ Request response Se…" at bounding box center [595, 401] width 855 height 391
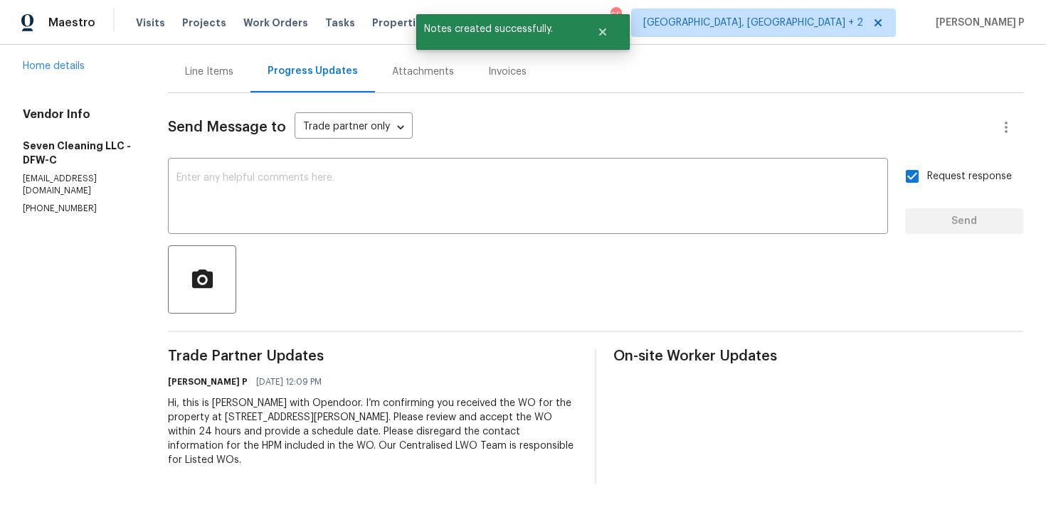
scroll to position [0, 0]
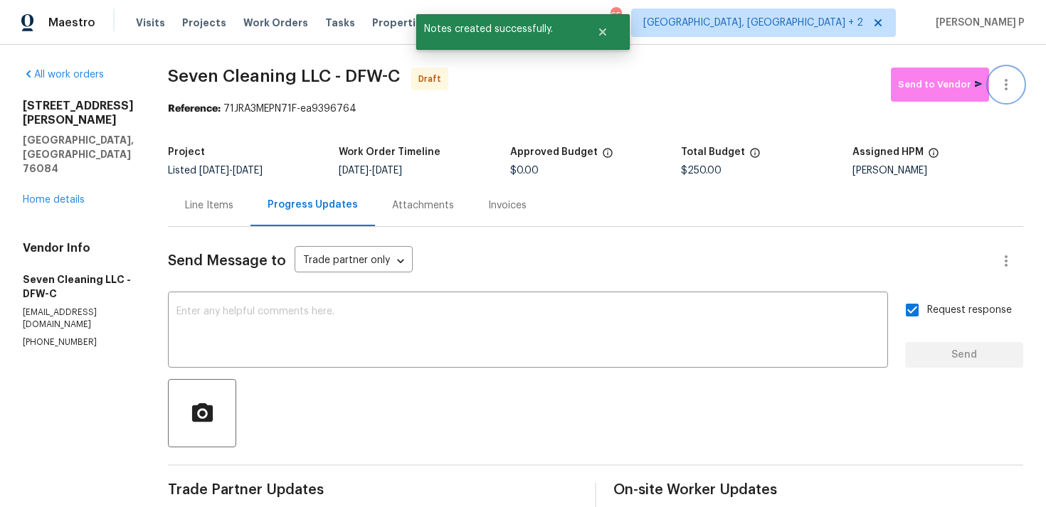
click at [1001, 76] on icon "button" at bounding box center [1005, 84] width 17 height 17
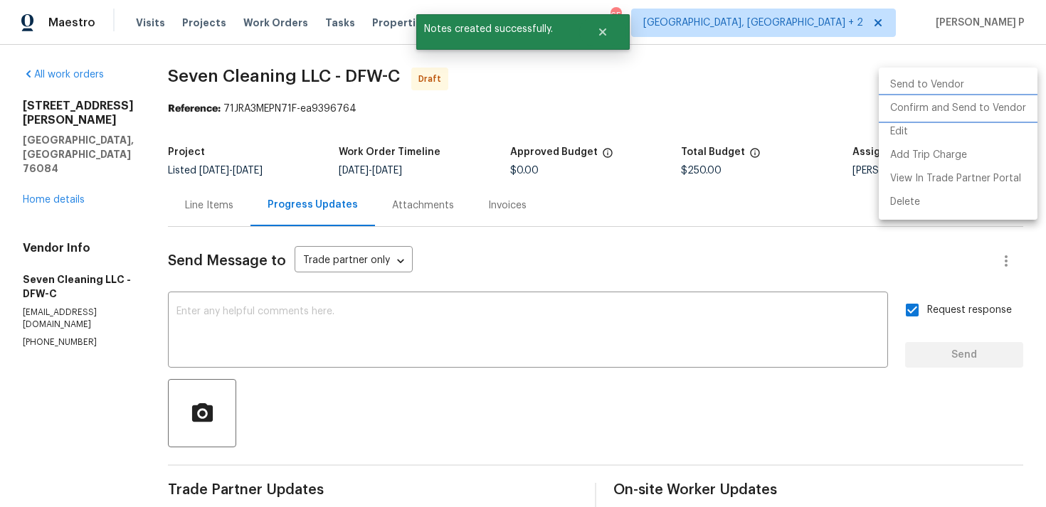
click at [967, 98] on li "Confirm and Send to Vendor" at bounding box center [958, 108] width 159 height 23
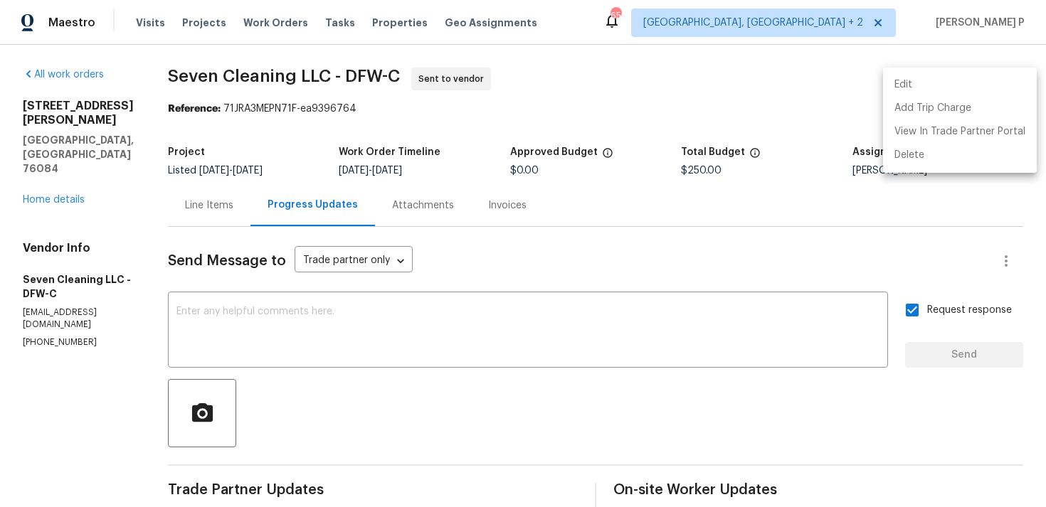
click at [172, 89] on div at bounding box center [523, 253] width 1046 height 507
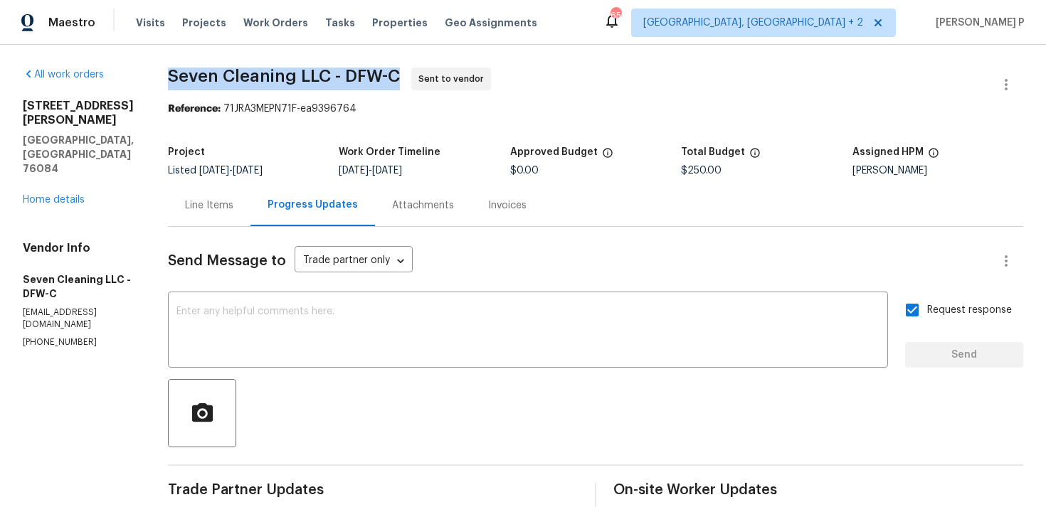
drag, startPoint x: 172, startPoint y: 80, endPoint x: 415, endPoint y: 74, distance: 243.4
copy span "Seven Cleaning LLC - DFW-C"
click at [277, 122] on section "Seven Cleaning LLC - DFW-C Sent to vendor Reference: 71JRA3MEPN71F-ea9396764 Pr…" at bounding box center [595, 343] width 855 height 551
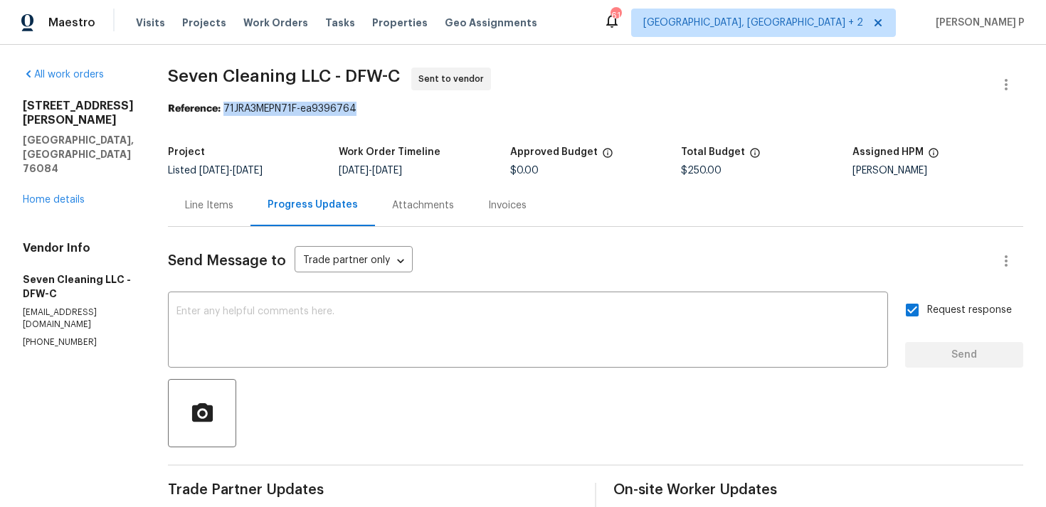
drag, startPoint x: 236, startPoint y: 111, endPoint x: 415, endPoint y: 115, distance: 179.3
click at [415, 115] on div "Reference: 71JRA3MEPN71F-ea9396764" at bounding box center [595, 109] width 855 height 14
copy div "71JRA3MEPN71F-ea9396764"
click at [205, 211] on div "Line Items" at bounding box center [209, 205] width 48 height 14
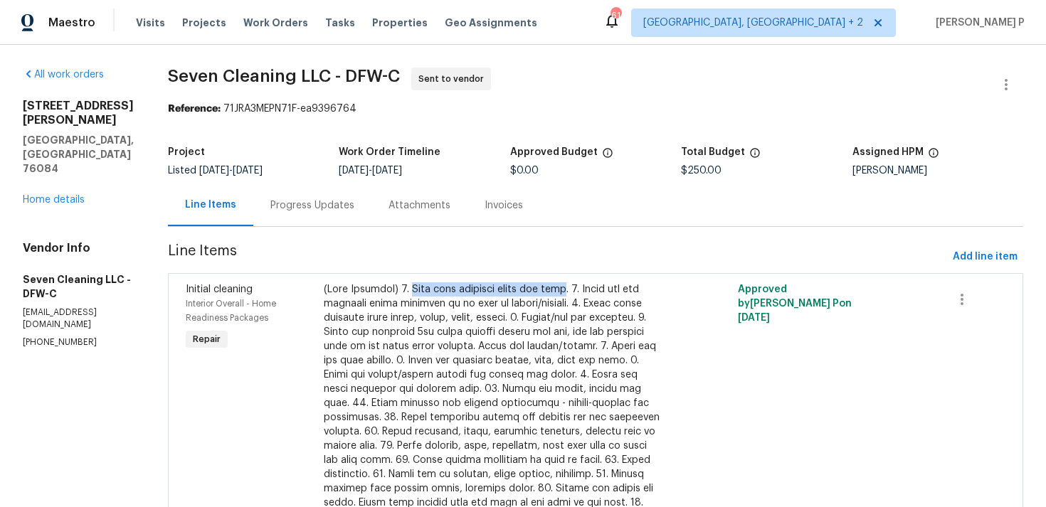
copy div "Wipe down exterior doors and trim"
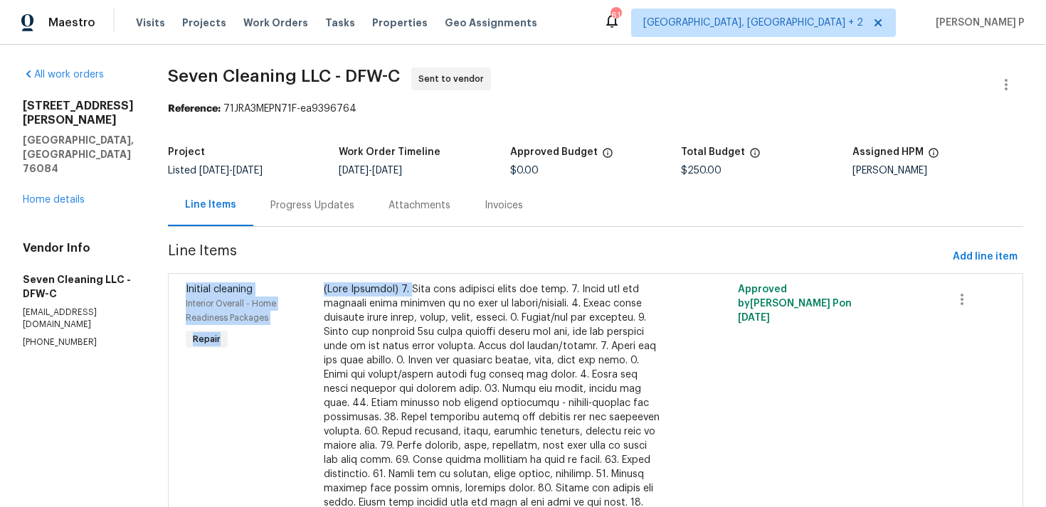
drag, startPoint x: 421, startPoint y: 290, endPoint x: 578, endPoint y: 260, distance: 160.0
click at [578, 261] on section "Seven Cleaning LLC - DFW-C Sent to vendor Reference: 71JRA3MEPN71F-ea9396764 Pr…" at bounding box center [595, 346] width 855 height 557
click at [578, 260] on span "Line Items" at bounding box center [557, 257] width 779 height 26
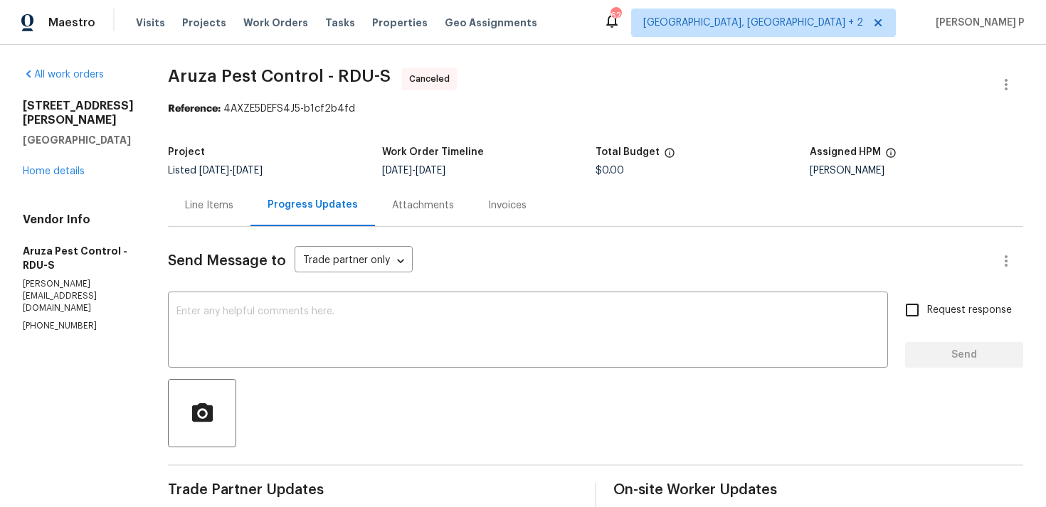
click at [50, 162] on div "[STREET_ADDRESS][PERSON_NAME][PERSON_NAME] Home details" at bounding box center [78, 139] width 111 height 80
click at [52, 174] on link "Home details" at bounding box center [54, 171] width 62 height 10
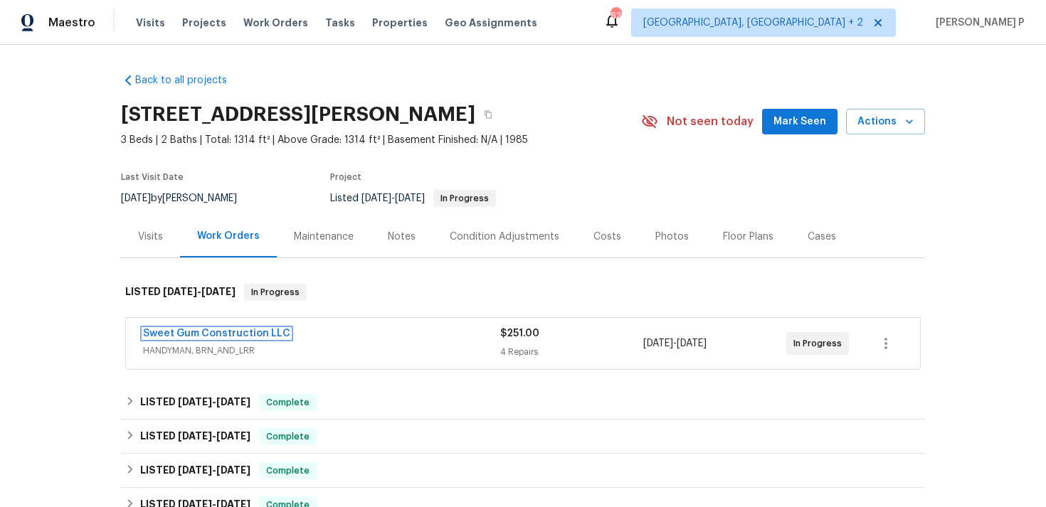
click at [245, 334] on link "Sweet Gum Construction LLC" at bounding box center [216, 334] width 147 height 10
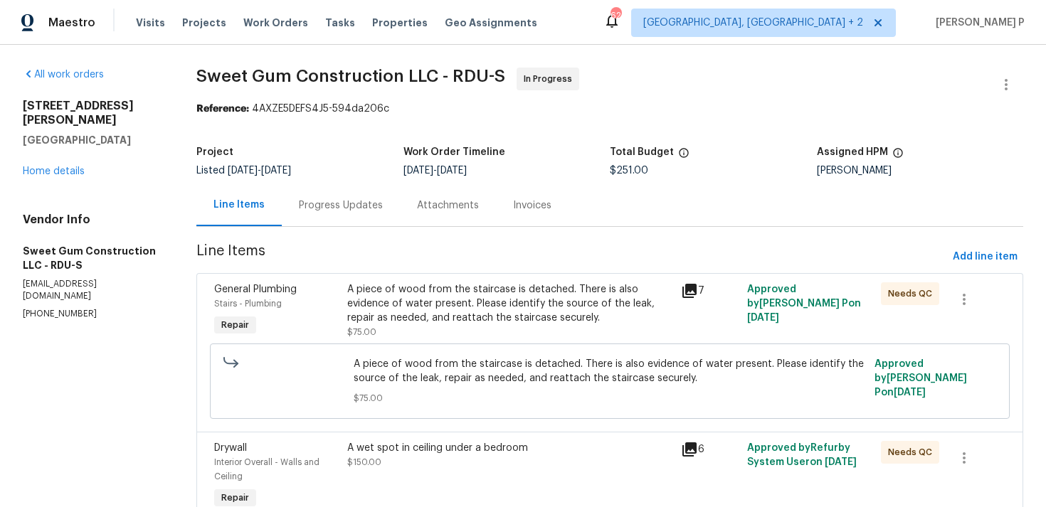
click at [344, 206] on div "Progress Updates" at bounding box center [341, 205] width 84 height 14
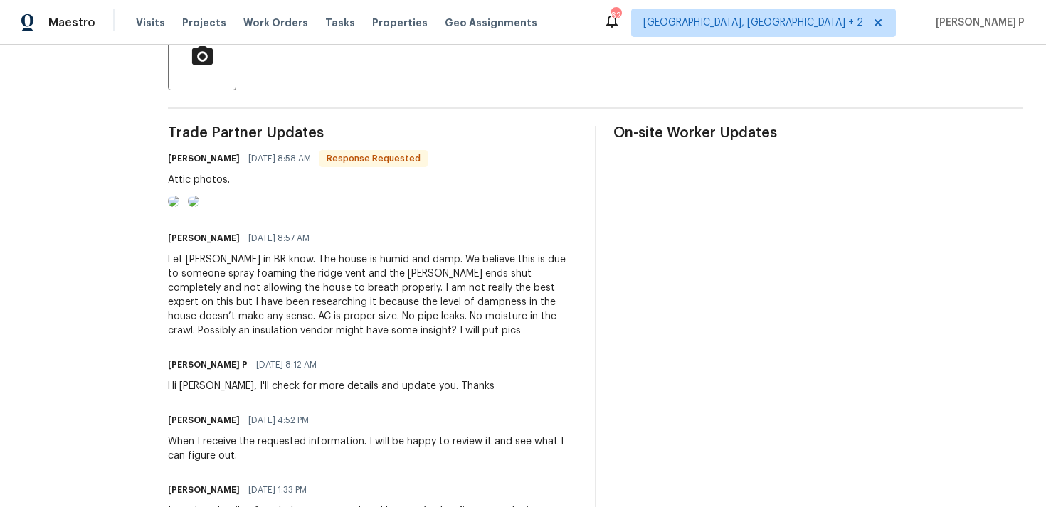
scroll to position [364, 0]
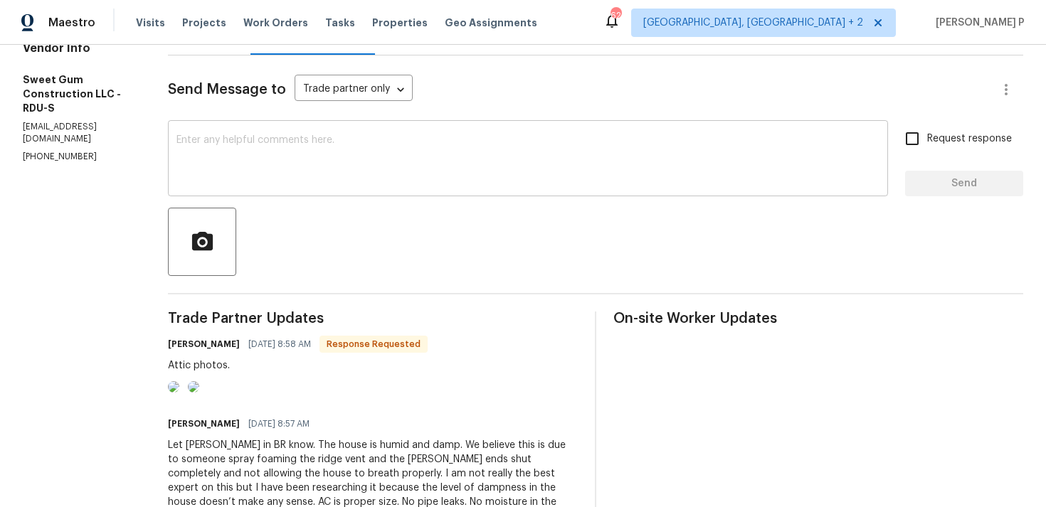
click at [361, 161] on textarea at bounding box center [527, 160] width 703 height 50
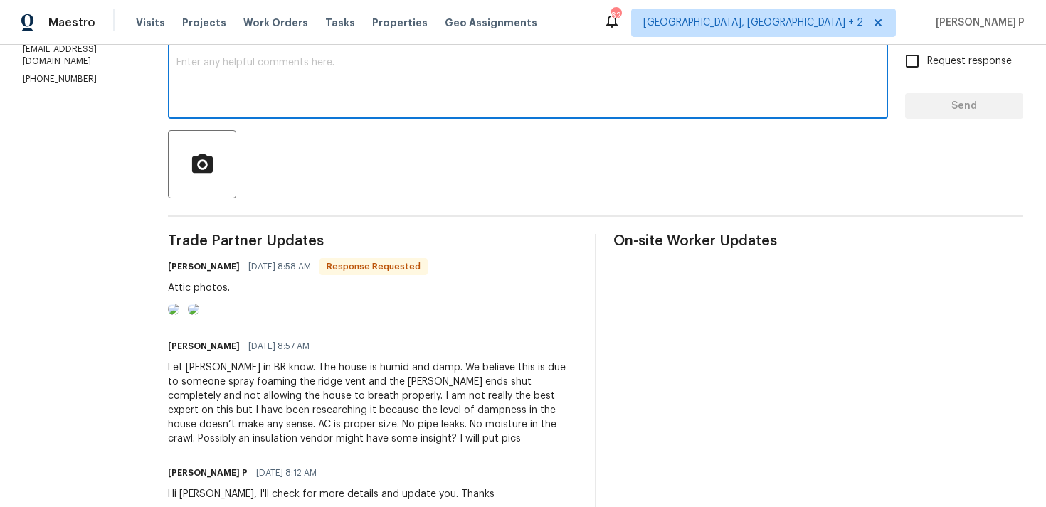
scroll to position [229, 0]
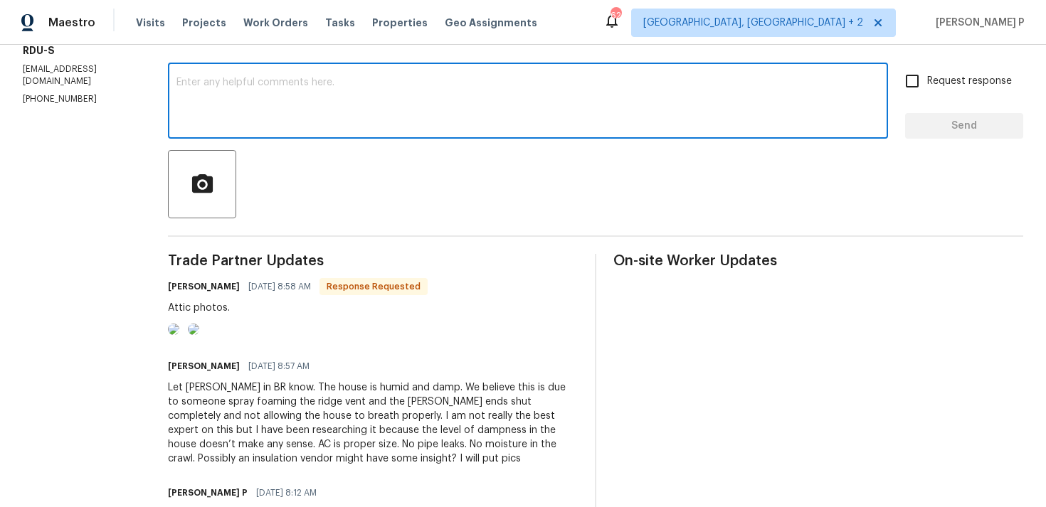
click at [359, 117] on textarea at bounding box center [527, 103] width 703 height 50
type textarea "T"
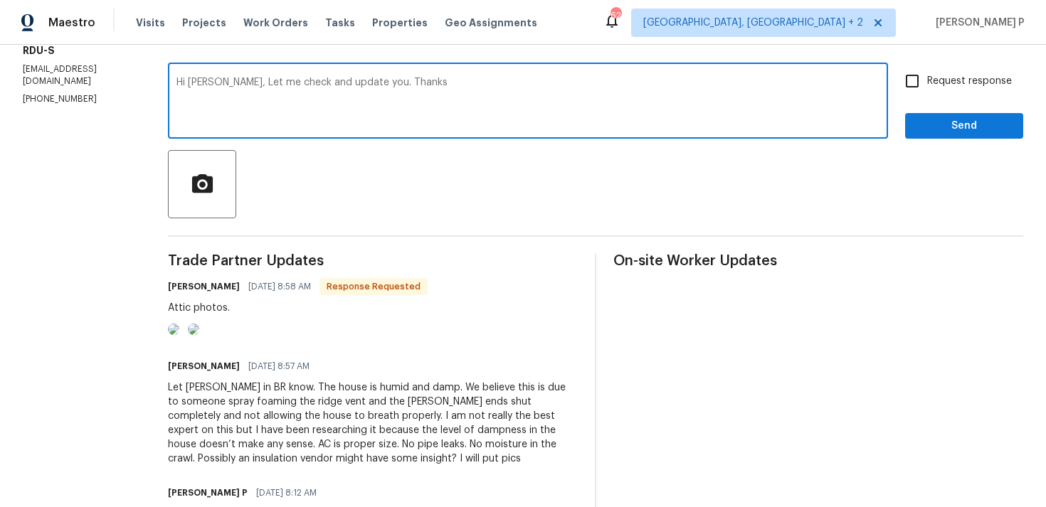
type textarea "Hi [PERSON_NAME], Let me check and update you. Thanks"
click at [951, 116] on button "Send" at bounding box center [964, 126] width 118 height 26
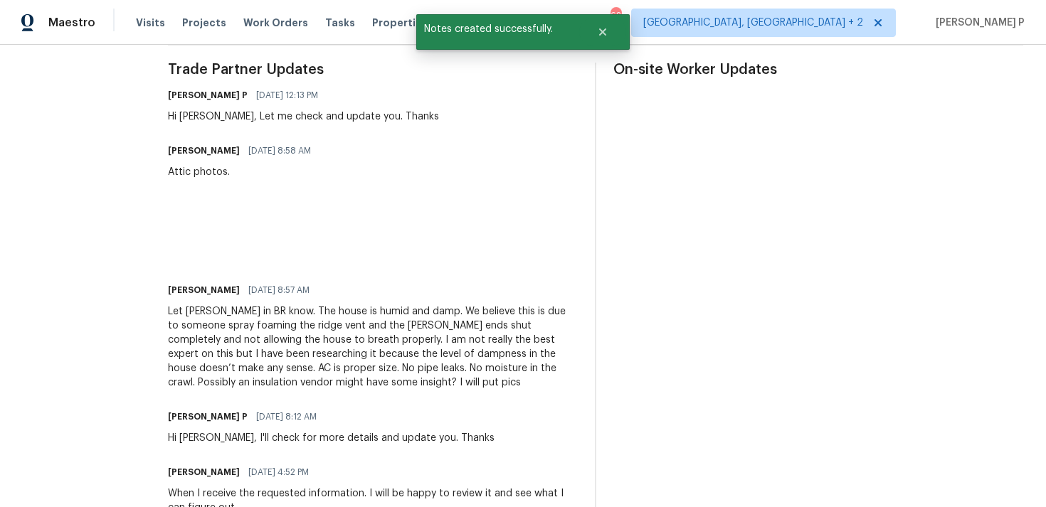
scroll to position [448, 0]
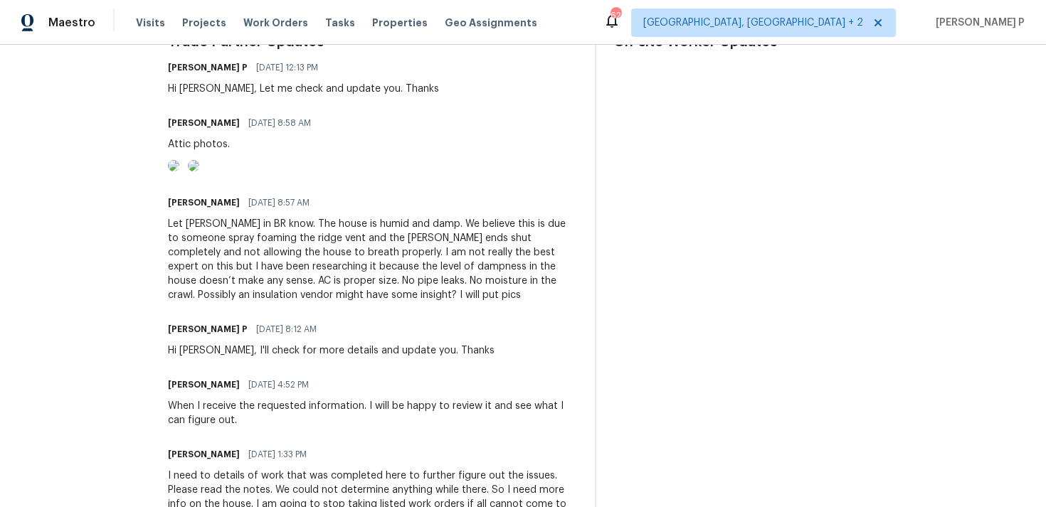
click at [297, 280] on div "Let [PERSON_NAME] in BR know. The house is humid and damp. We believe this is d…" at bounding box center [373, 259] width 410 height 85
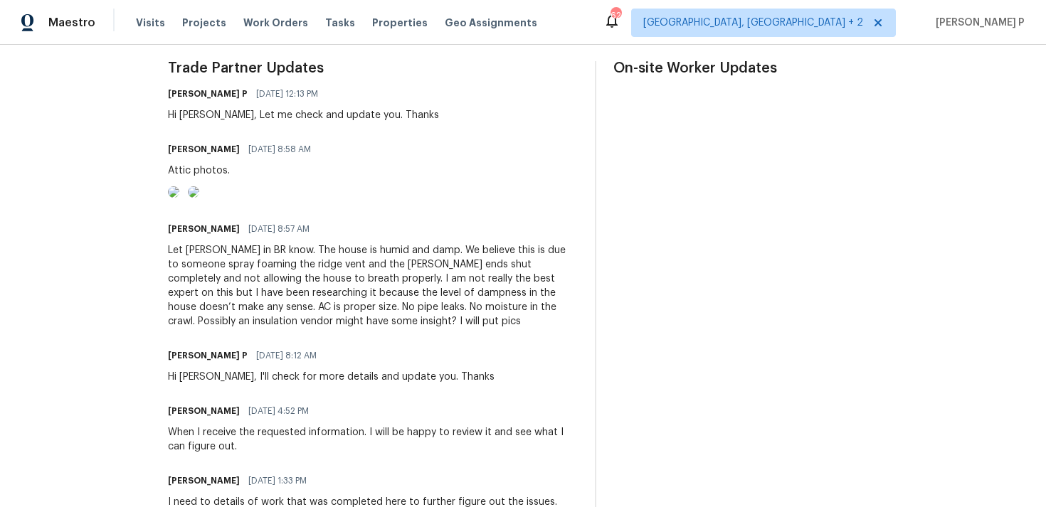
scroll to position [383, 0]
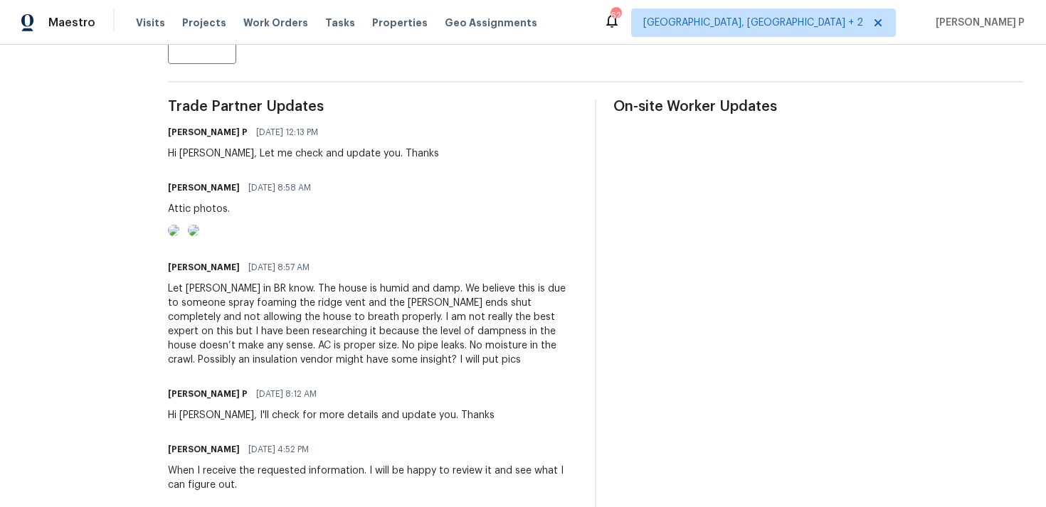
click at [179, 236] on img at bounding box center [173, 230] width 11 height 11
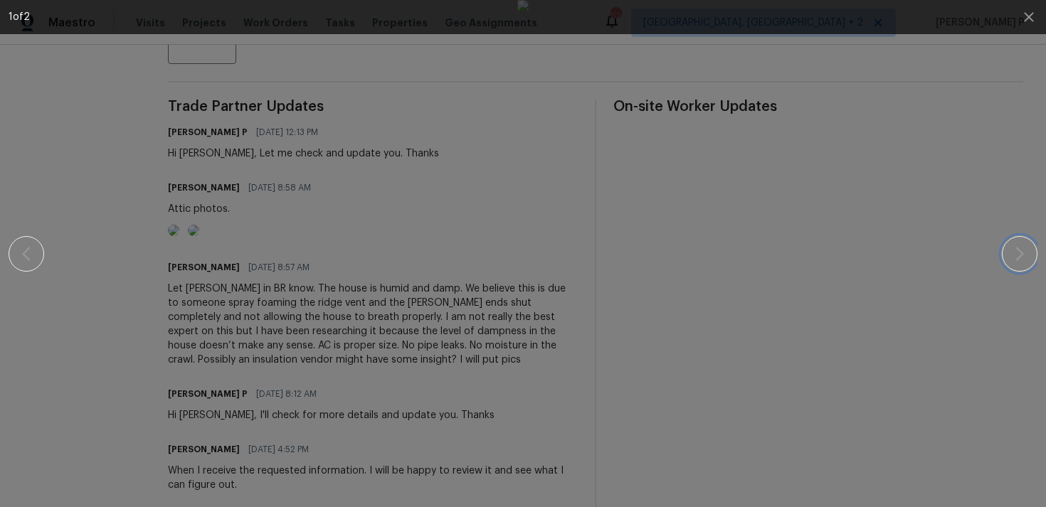
click at [1022, 253] on icon "button" at bounding box center [1019, 254] width 9 height 14
click at [1029, 21] on icon "button" at bounding box center [1028, 17] width 17 height 17
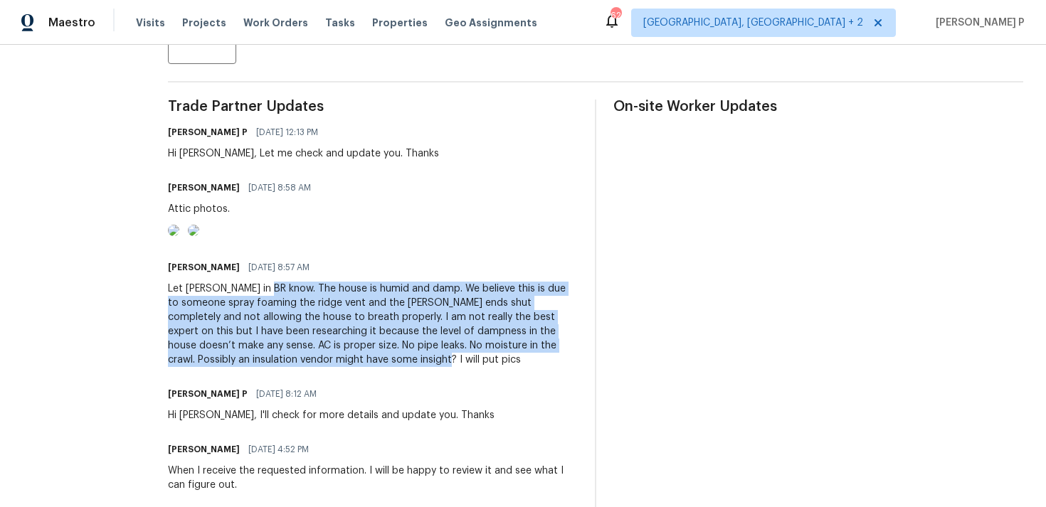
drag, startPoint x: 297, startPoint y: 347, endPoint x: 483, endPoint y: 423, distance: 200.7
click at [483, 367] on div "Let [PERSON_NAME] in BR know. The house is humid and damp. We believe this is d…" at bounding box center [373, 324] width 410 height 85
copy div "The house is humid and damp. We believe this is due to someone spray foaming th…"
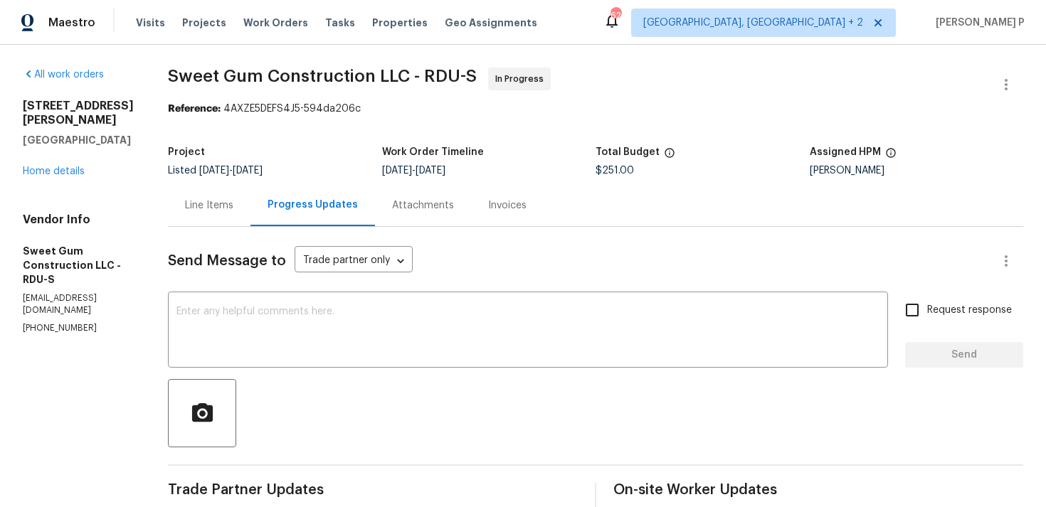
click at [233, 206] on div "Line Items" at bounding box center [209, 205] width 48 height 14
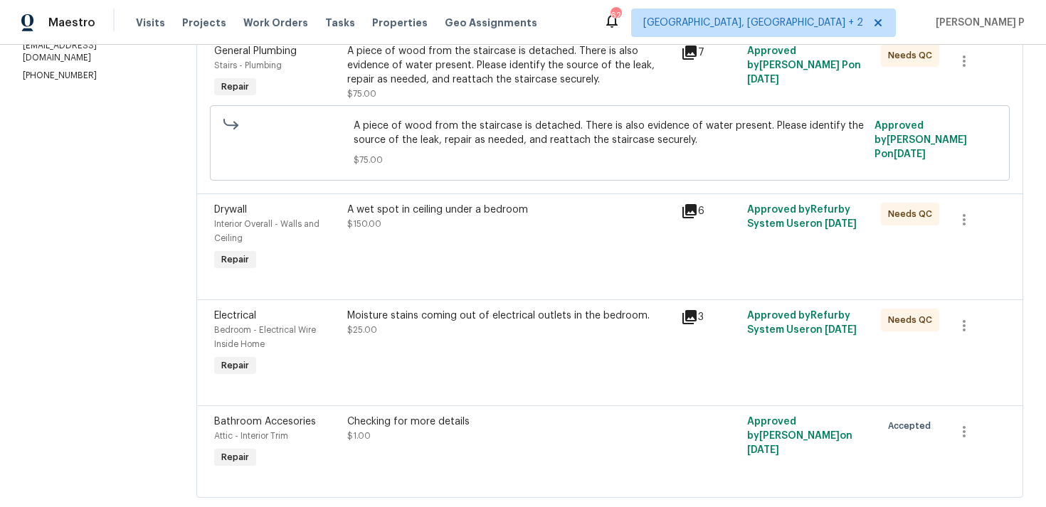
scroll to position [271, 0]
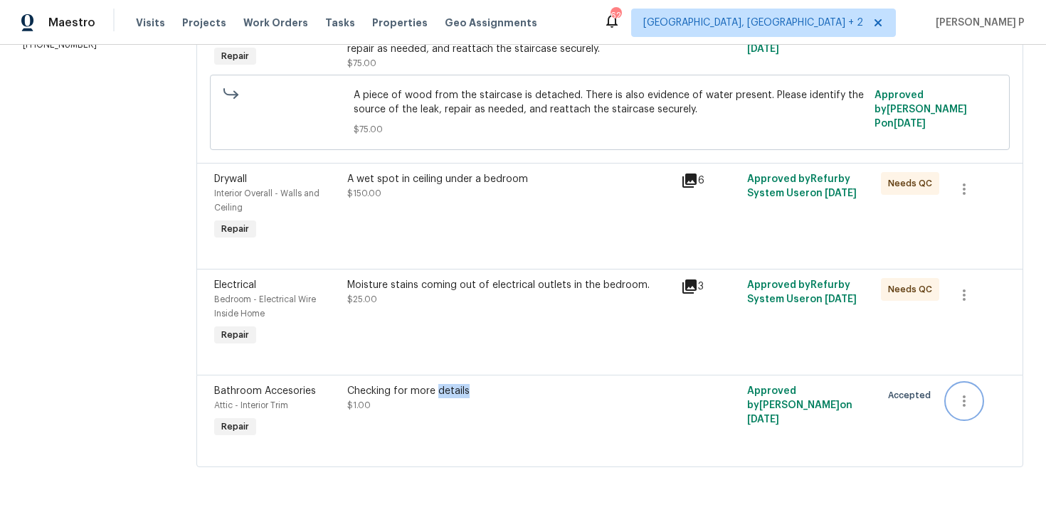
click at [972, 401] on icon "button" at bounding box center [963, 401] width 17 height 17
click at [967, 402] on li "Cancel" at bounding box center [975, 400] width 55 height 23
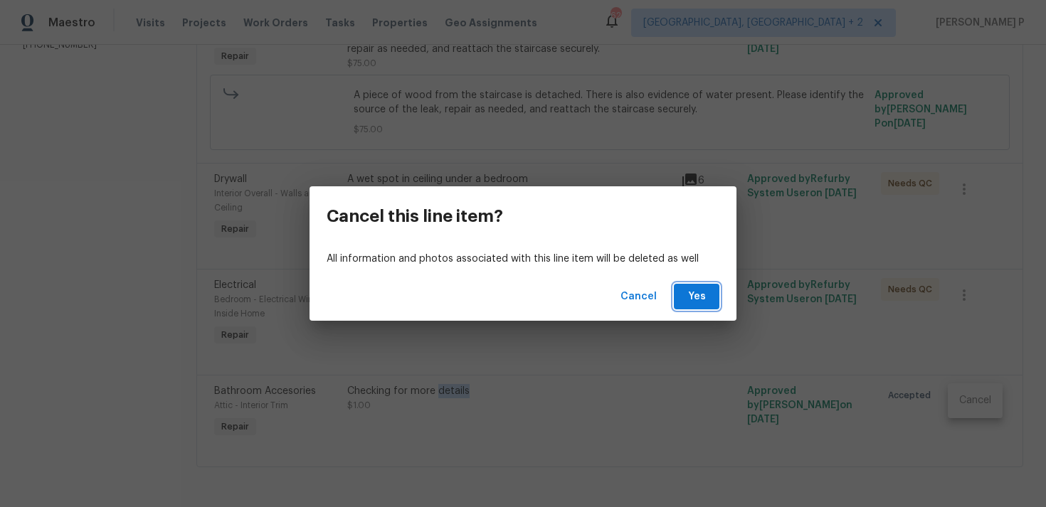
click at [702, 295] on span "Yes" at bounding box center [696, 297] width 23 height 18
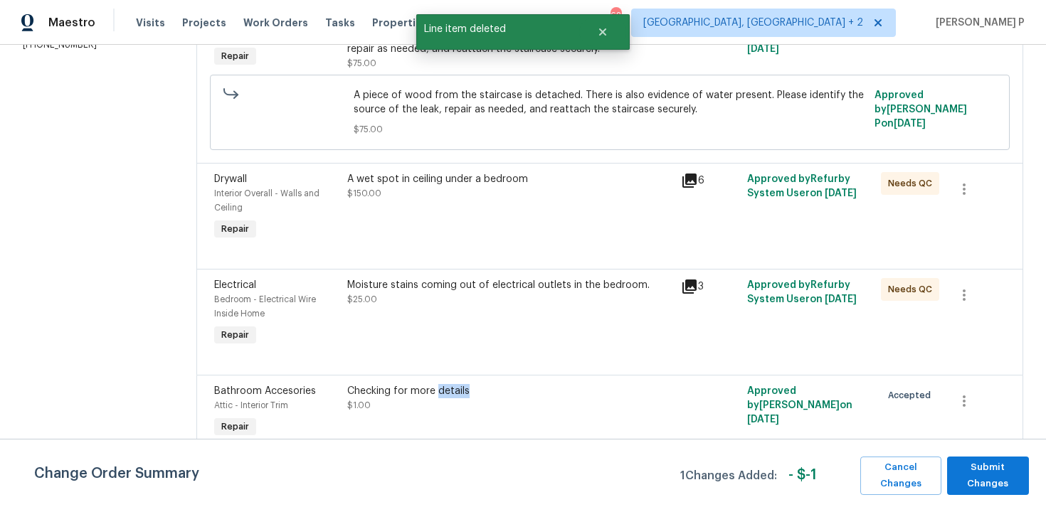
scroll to position [0, 0]
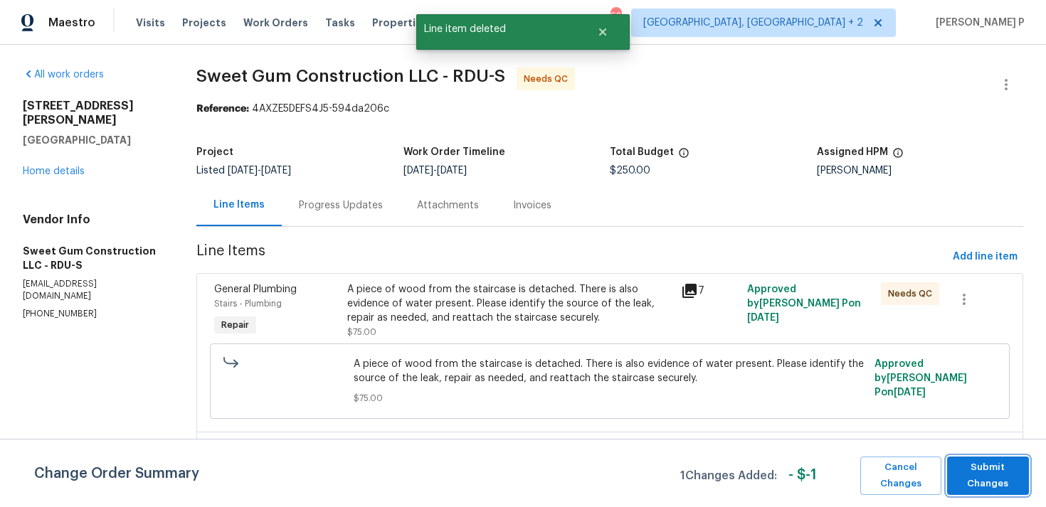
click at [992, 477] on span "Submit Changes" at bounding box center [988, 476] width 68 height 33
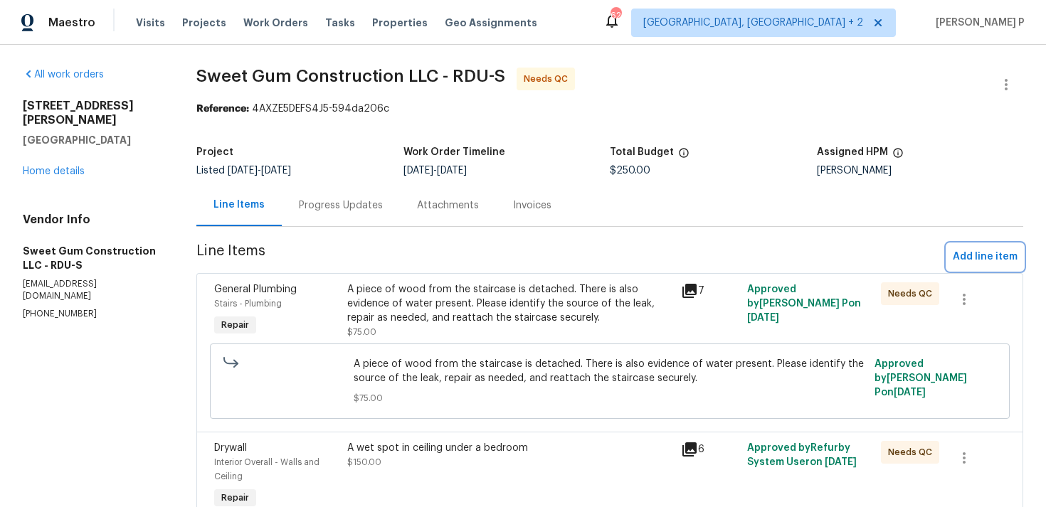
click at [980, 253] on span "Add line item" at bounding box center [985, 257] width 65 height 18
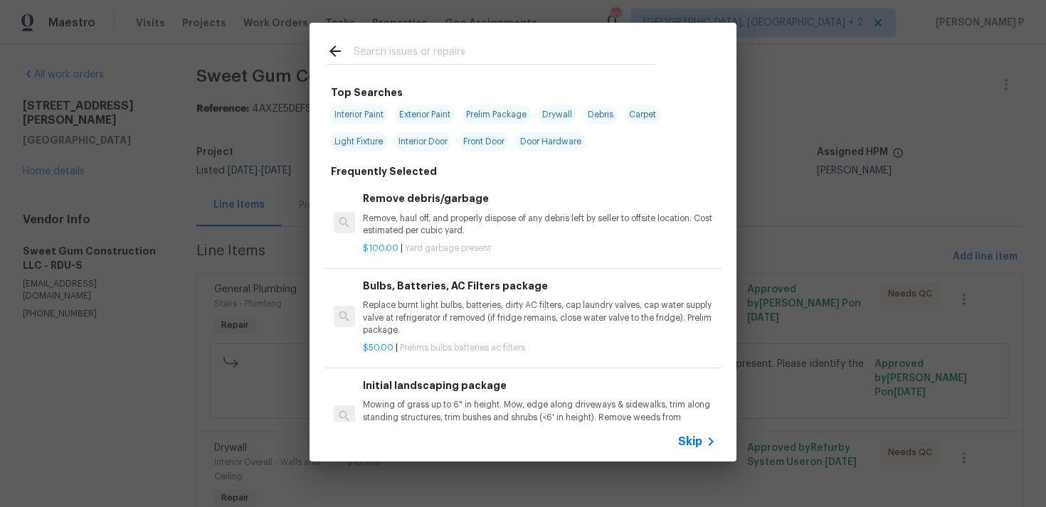
click at [704, 442] on icon at bounding box center [710, 441] width 17 height 17
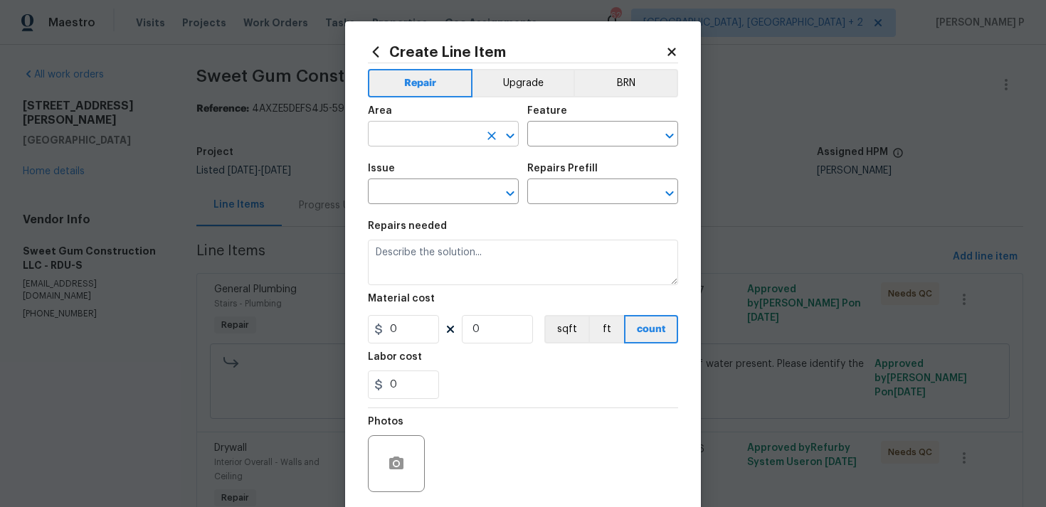
click at [515, 145] on div at bounding box center [500, 136] width 37 height 20
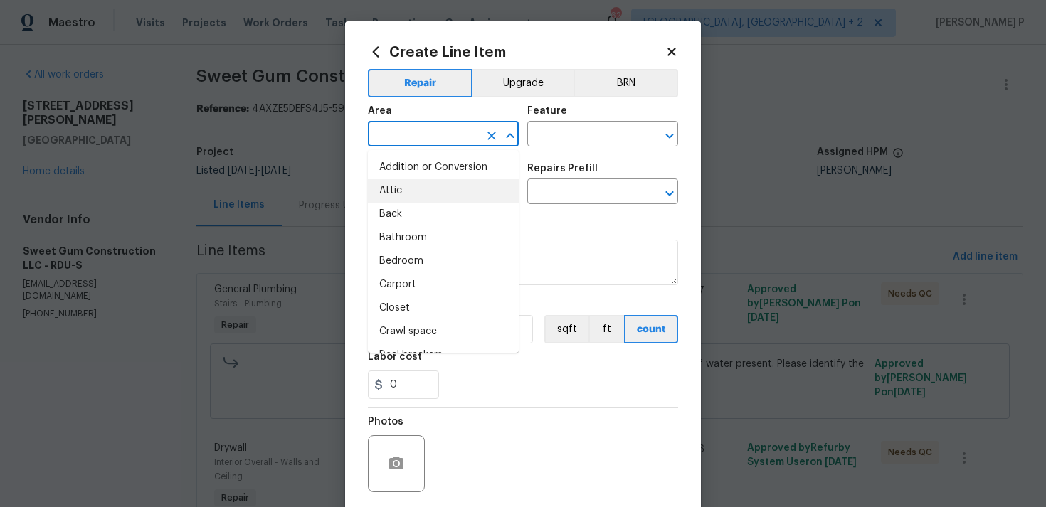
click at [470, 194] on li "Attic" at bounding box center [443, 190] width 151 height 23
type input "Attic"
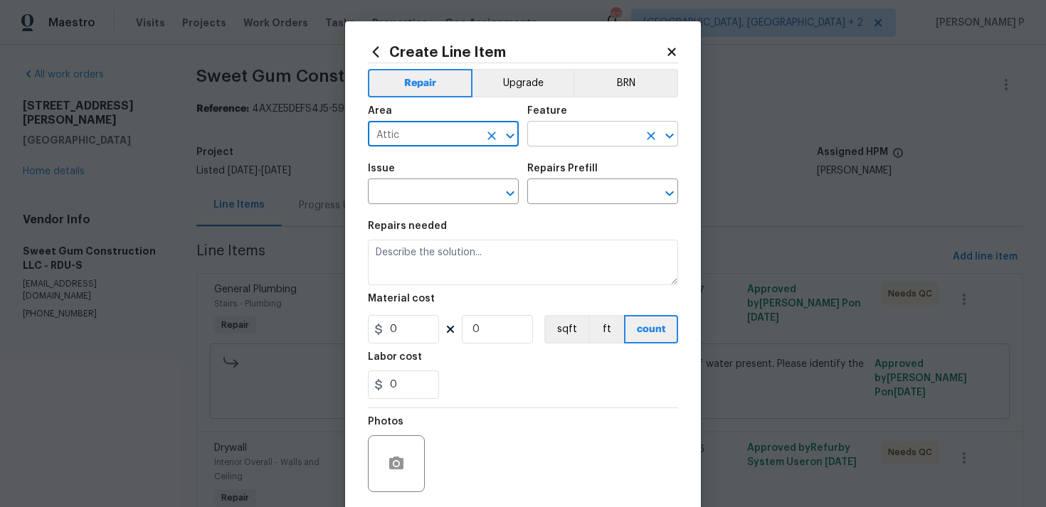
click at [578, 137] on input "text" at bounding box center [582, 135] width 111 height 22
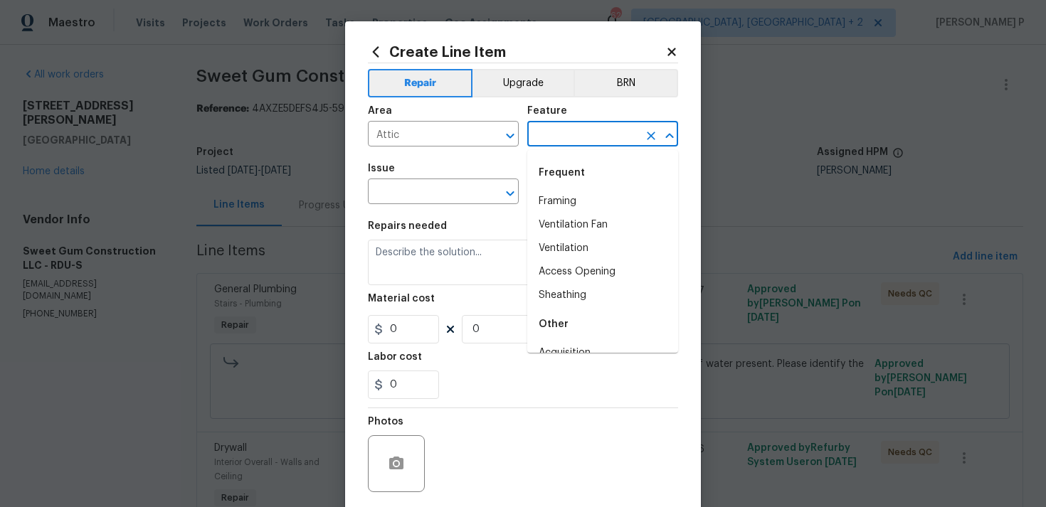
click at [568, 188] on div "Frequent" at bounding box center [602, 173] width 151 height 34
click at [567, 205] on li "Framing" at bounding box center [602, 201] width 151 height 23
type input "Framing"
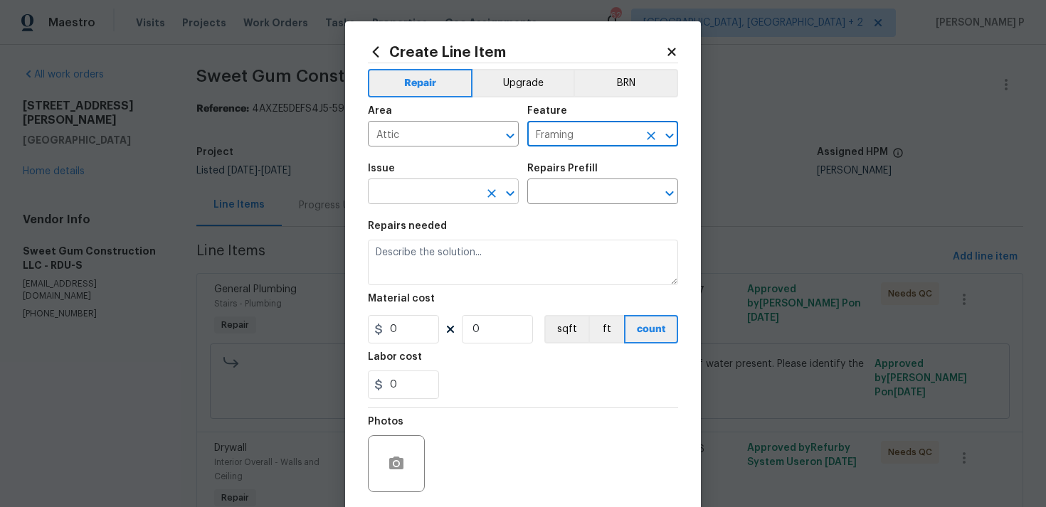
click at [506, 189] on icon "Open" at bounding box center [510, 193] width 17 height 17
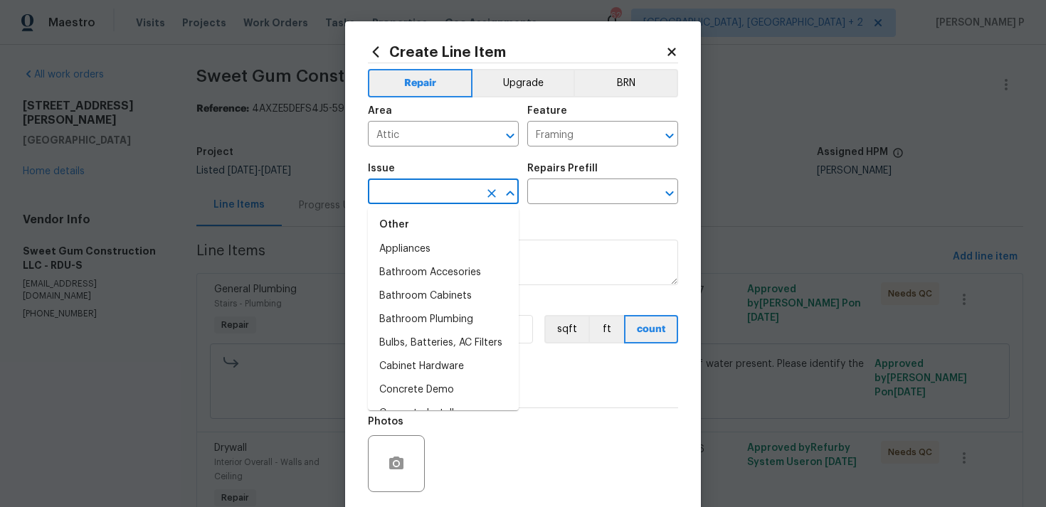
scroll to position [338, 0]
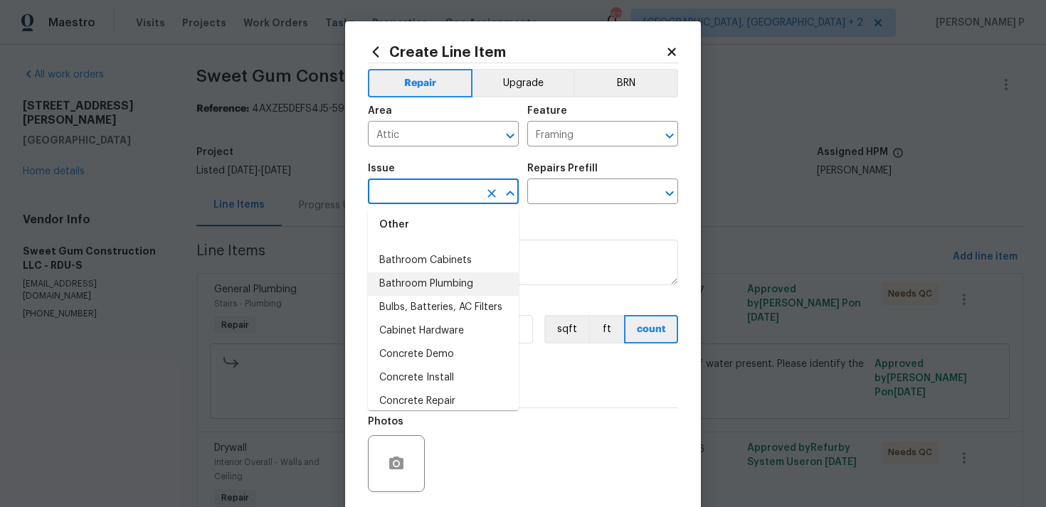
click at [428, 274] on li "Bathroom Plumbing" at bounding box center [443, 283] width 151 height 23
type input "Bathroom Plumbing"
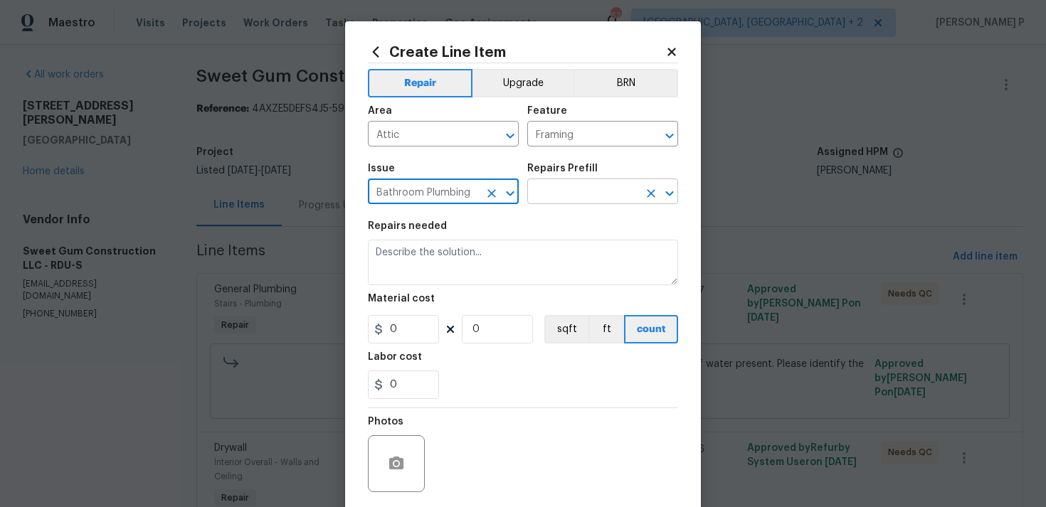
click at [566, 202] on input "text" at bounding box center [582, 193] width 111 height 22
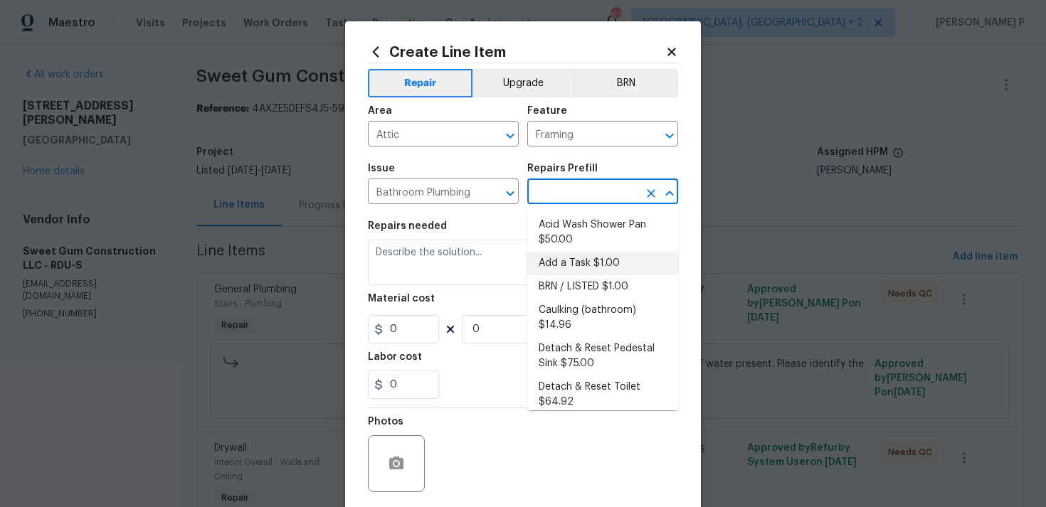
click at [562, 265] on li "Add a Task $1.00" at bounding box center [602, 263] width 151 height 23
type input "Plumbing"
type input "Add a Task $1.00"
type textarea "HPM to detail"
type input "1"
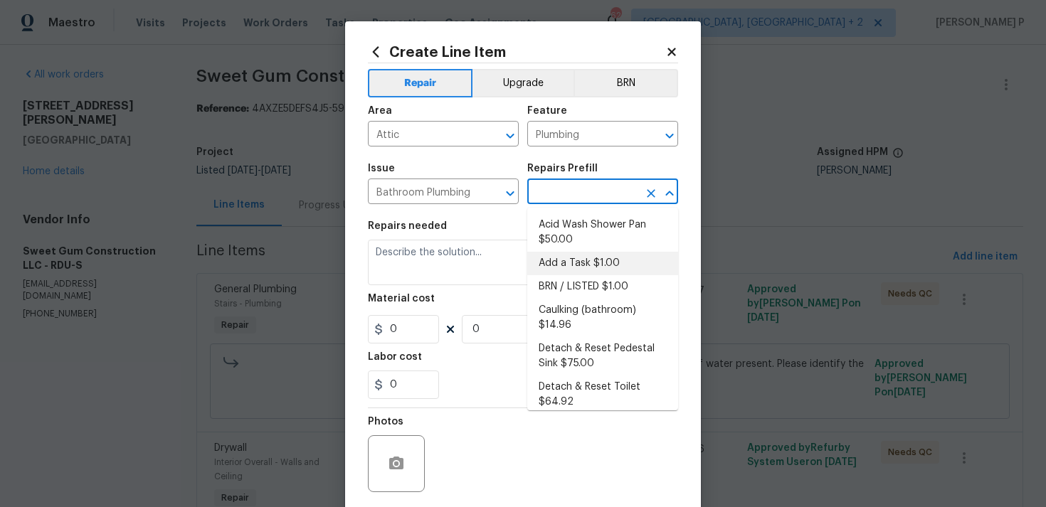
type input "1"
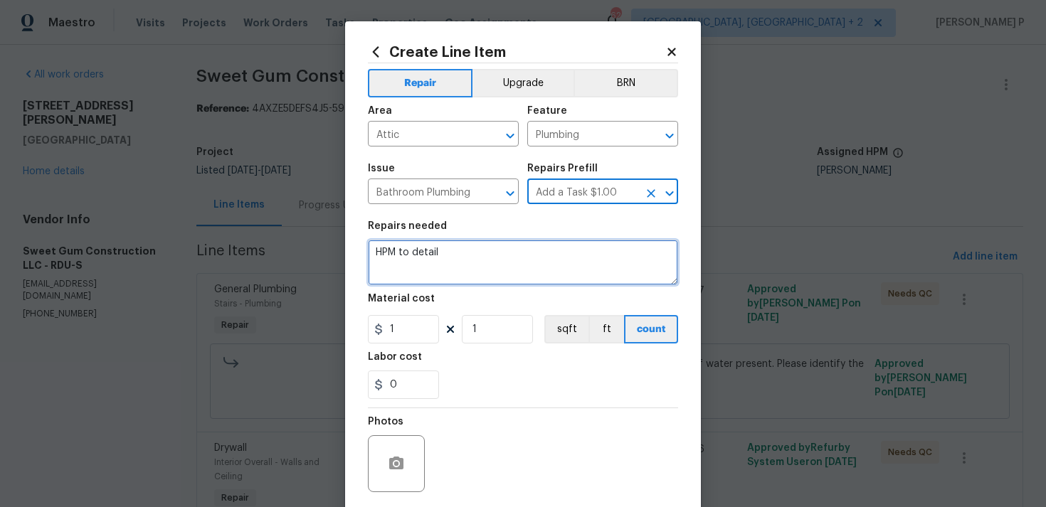
click at [470, 266] on textarea "HPM to detail" at bounding box center [523, 263] width 310 height 46
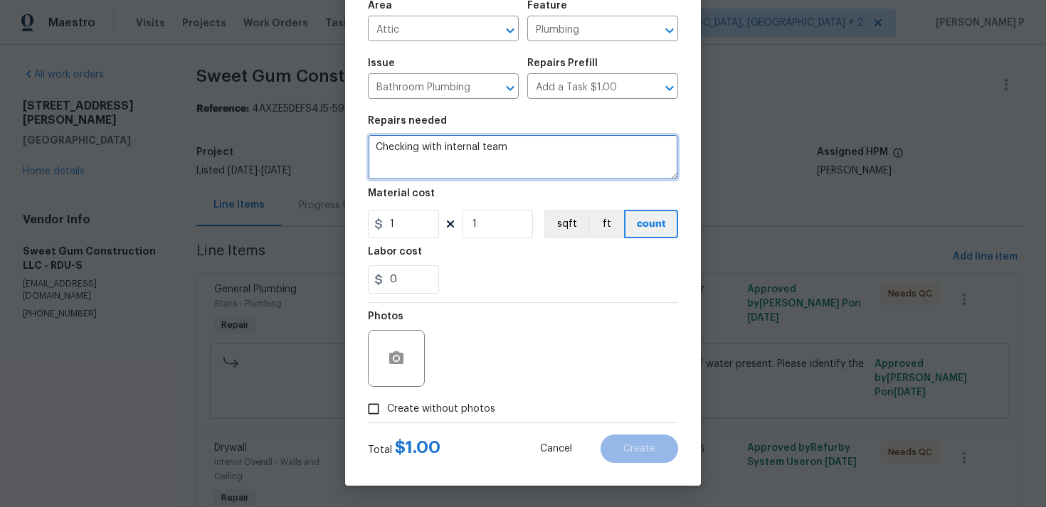
type textarea "Checking with internal team"
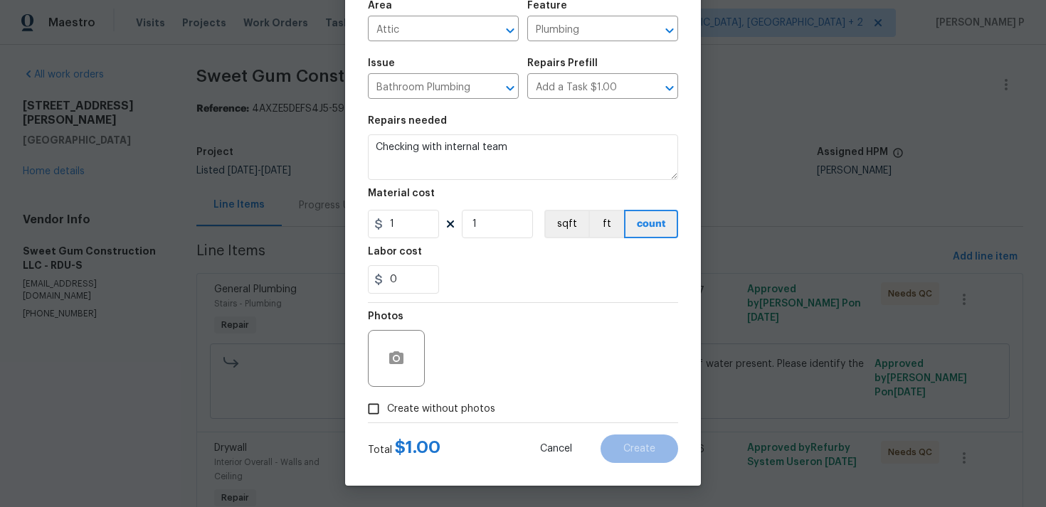
click at [371, 419] on input "Create without photos" at bounding box center [373, 409] width 27 height 27
checkbox input "true"
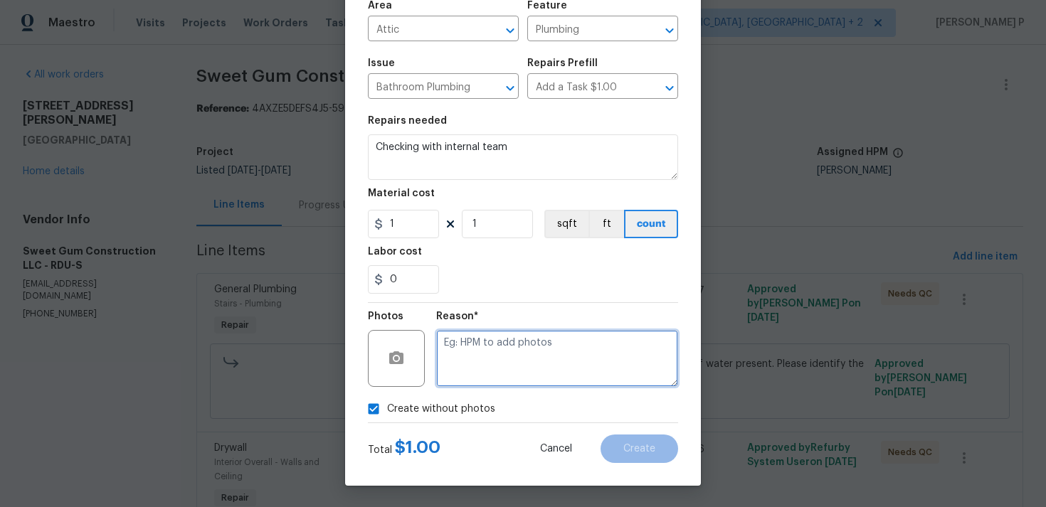
click at [466, 378] on textarea at bounding box center [557, 358] width 242 height 57
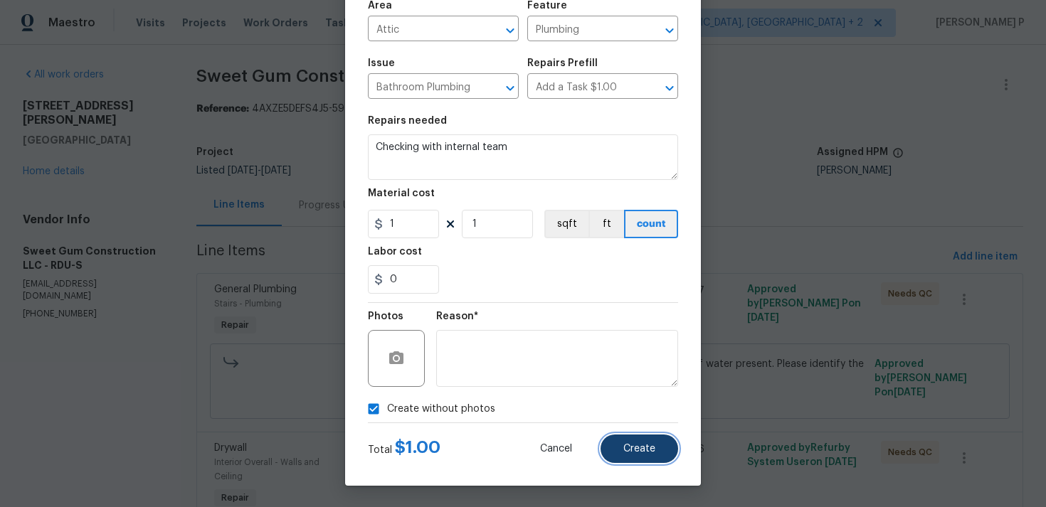
click at [633, 452] on span "Create" at bounding box center [639, 449] width 32 height 11
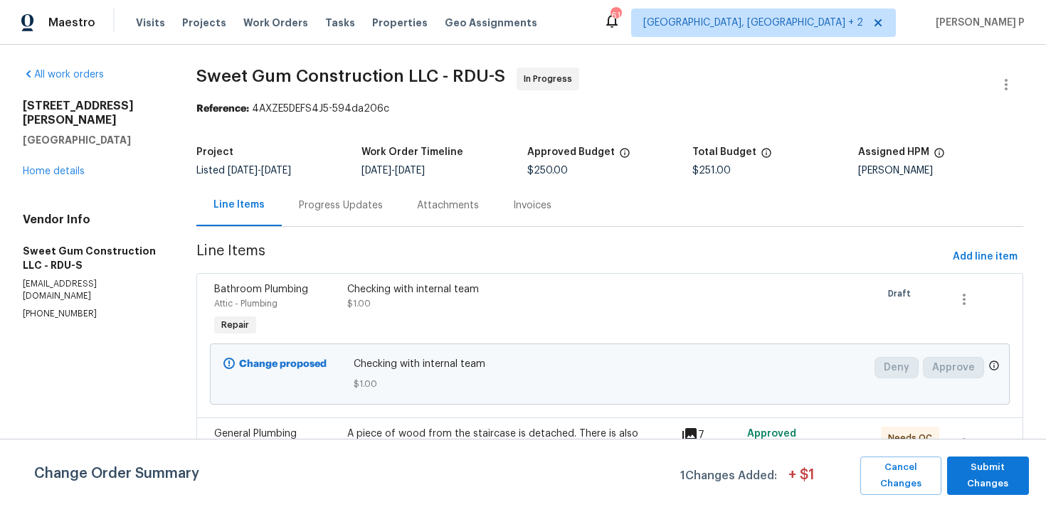
click at [345, 218] on div "Progress Updates" at bounding box center [341, 205] width 118 height 42
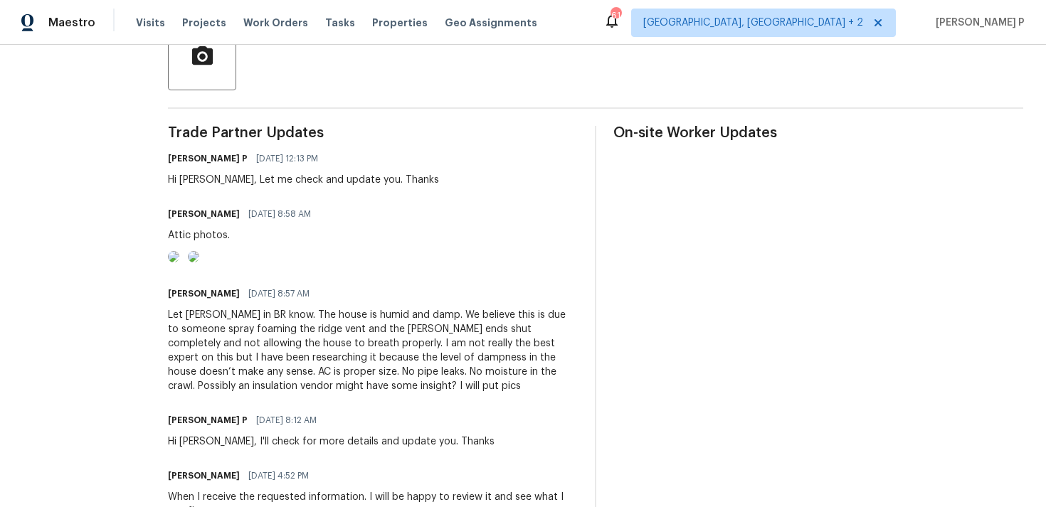
scroll to position [387, 0]
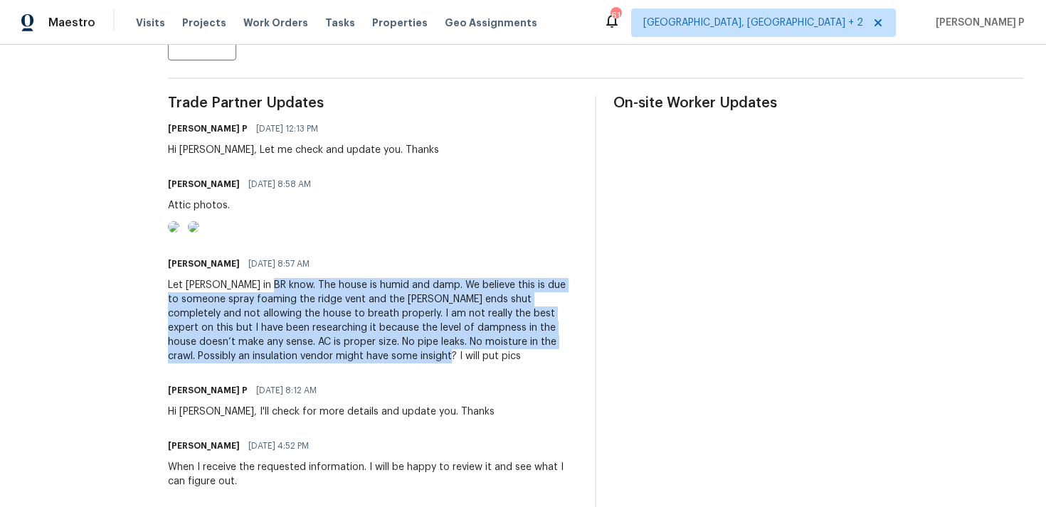
drag, startPoint x: 297, startPoint y: 344, endPoint x: 474, endPoint y: 415, distance: 190.6
click at [474, 364] on div "Let Mike in BR know. The house is humid and damp. We believe this is due to som…" at bounding box center [373, 320] width 410 height 85
copy div "The house is humid and damp. We believe this is due to someone spray foaming th…"
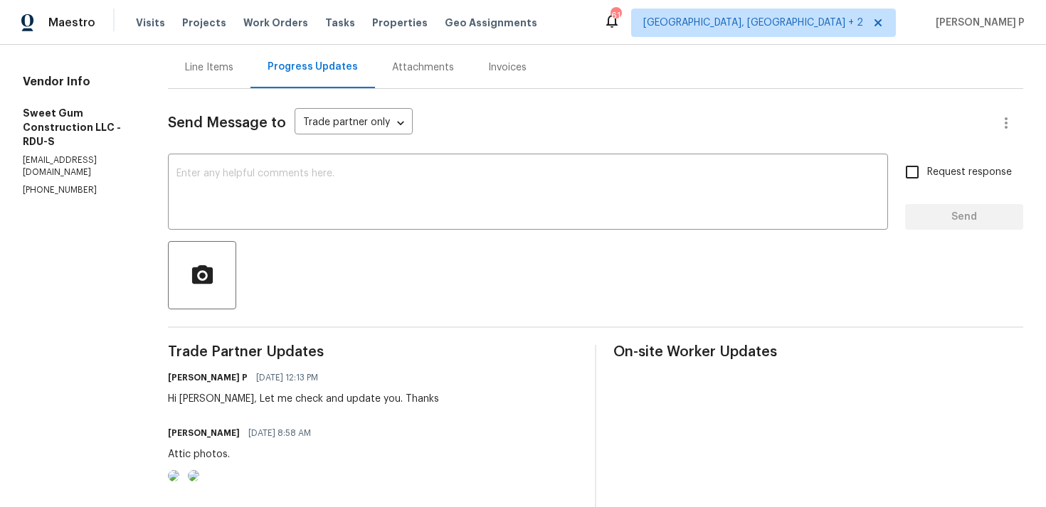
scroll to position [0, 0]
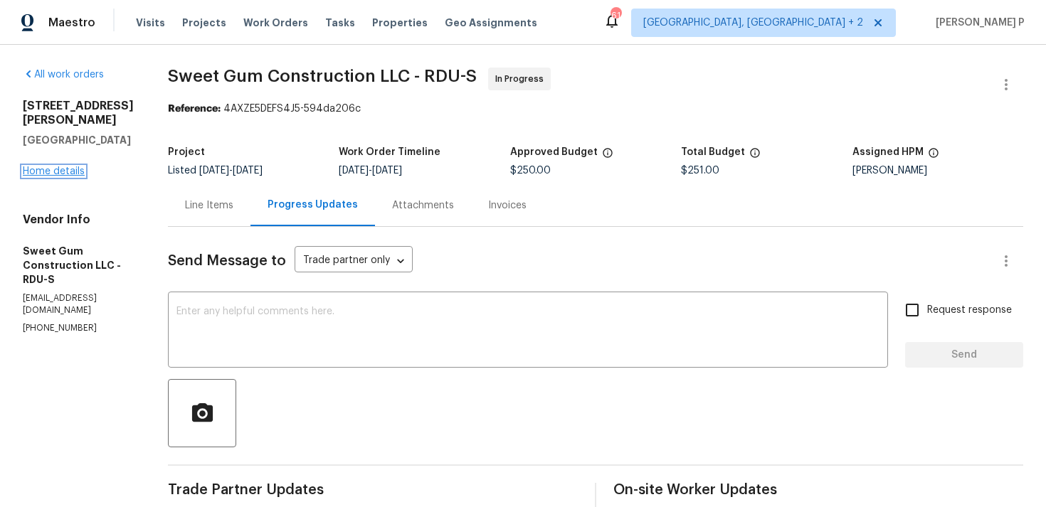
click at [68, 166] on link "Home details" at bounding box center [54, 171] width 62 height 10
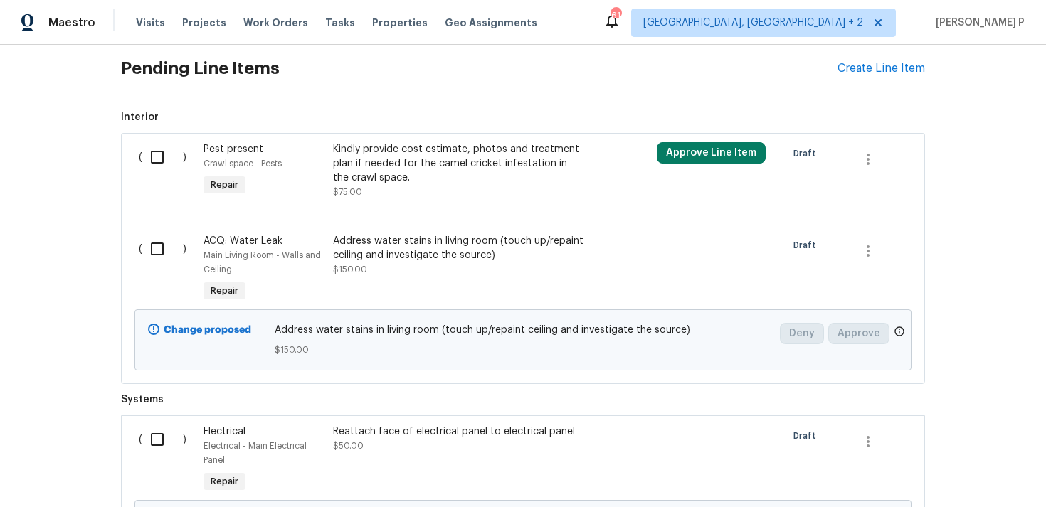
scroll to position [551, 0]
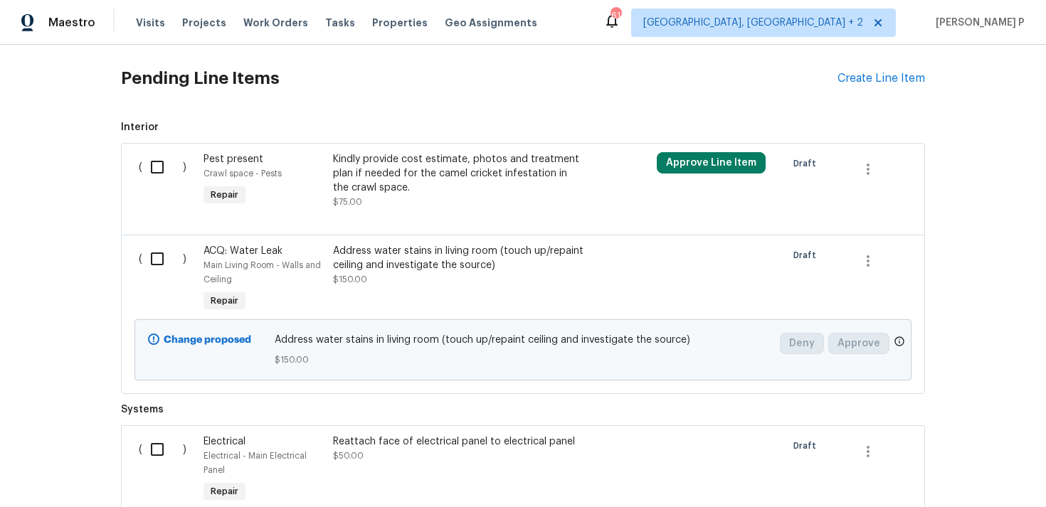
click at [157, 167] on input "checkbox" at bounding box center [162, 167] width 41 height 30
checkbox input "true"
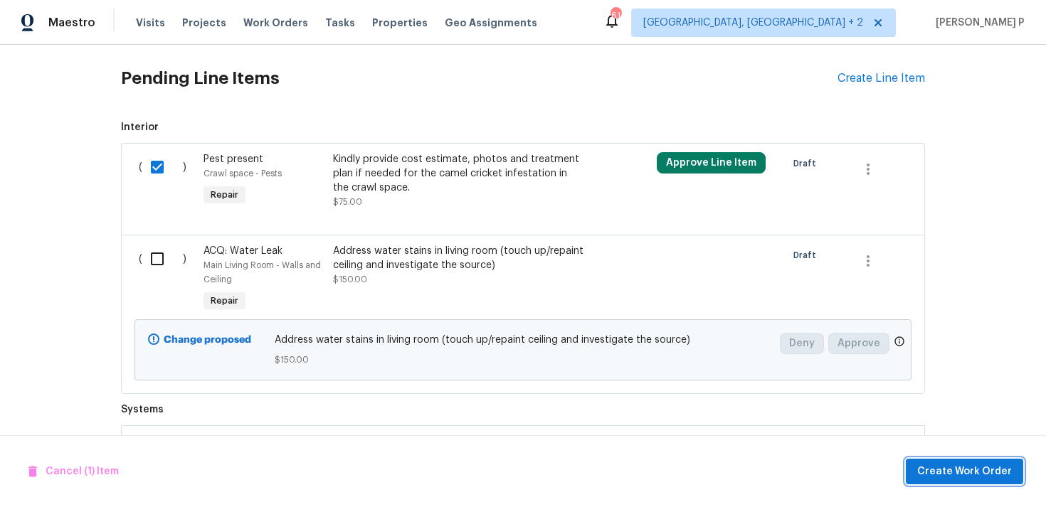
click at [965, 466] on span "Create Work Order" at bounding box center [964, 472] width 95 height 18
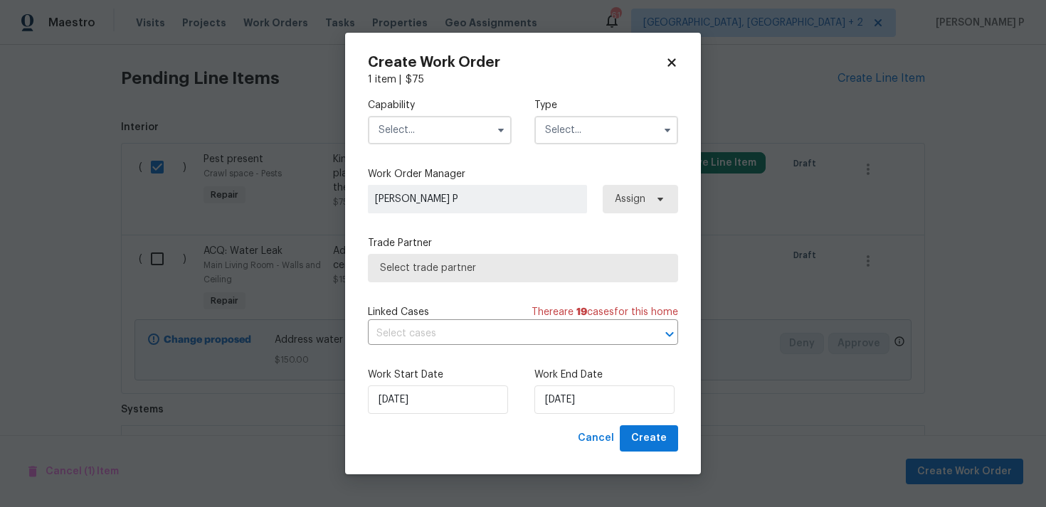
click at [609, 134] on input "text" at bounding box center [606, 130] width 144 height 28
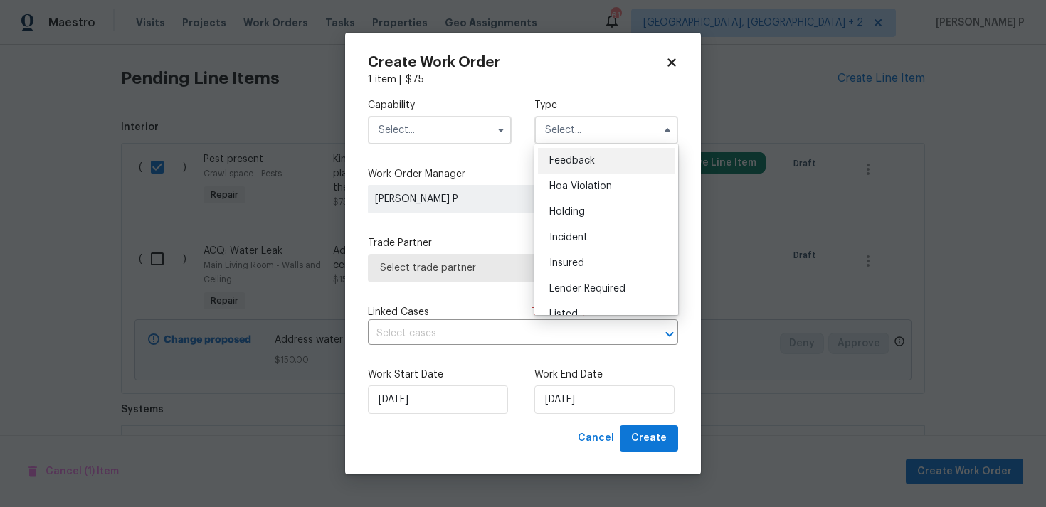
click at [593, 152] on div "Feedback" at bounding box center [606, 161] width 137 height 26
type input "Feedback"
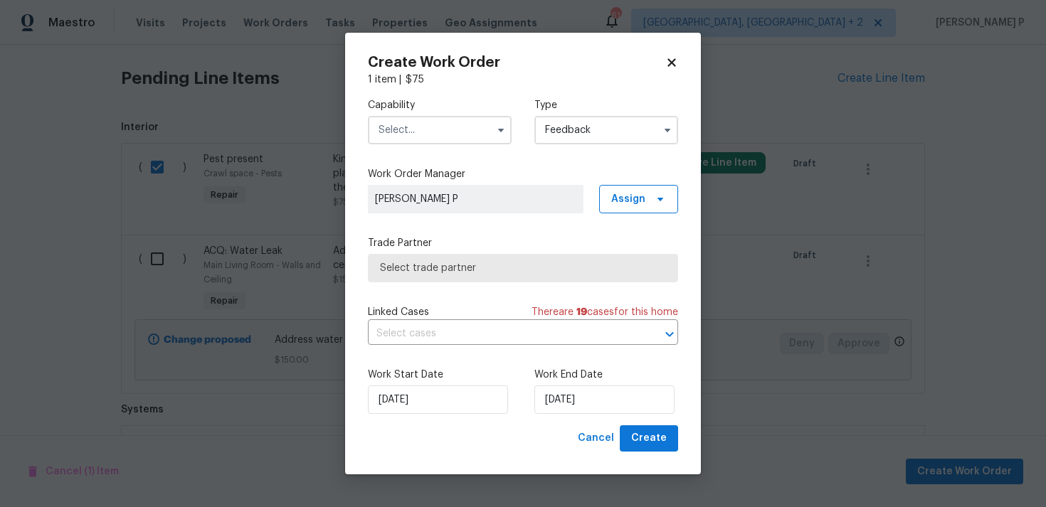
click at [425, 129] on input "text" at bounding box center [440, 130] width 144 height 28
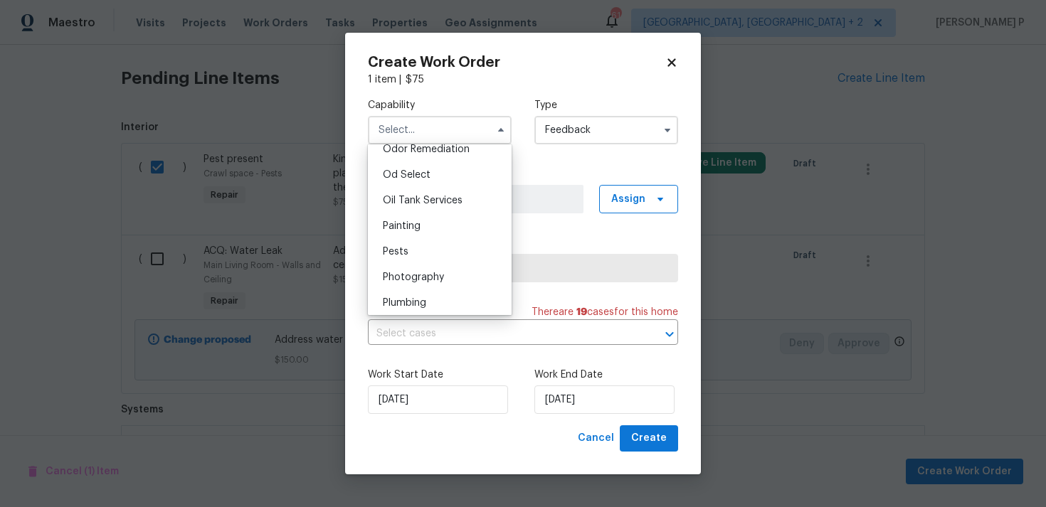
scroll to position [1141, 0]
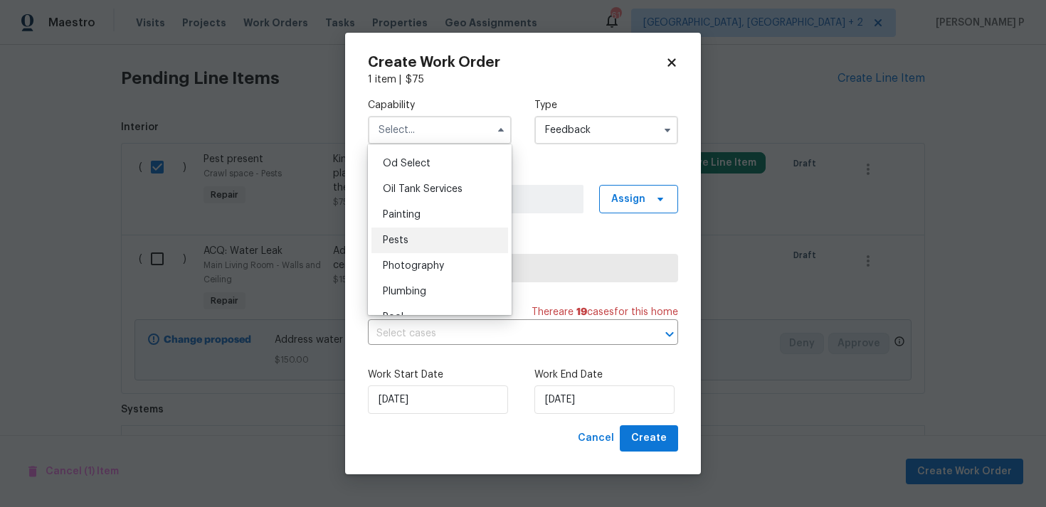
click at [418, 241] on div "Pests" at bounding box center [439, 241] width 137 height 26
type input "Pests"
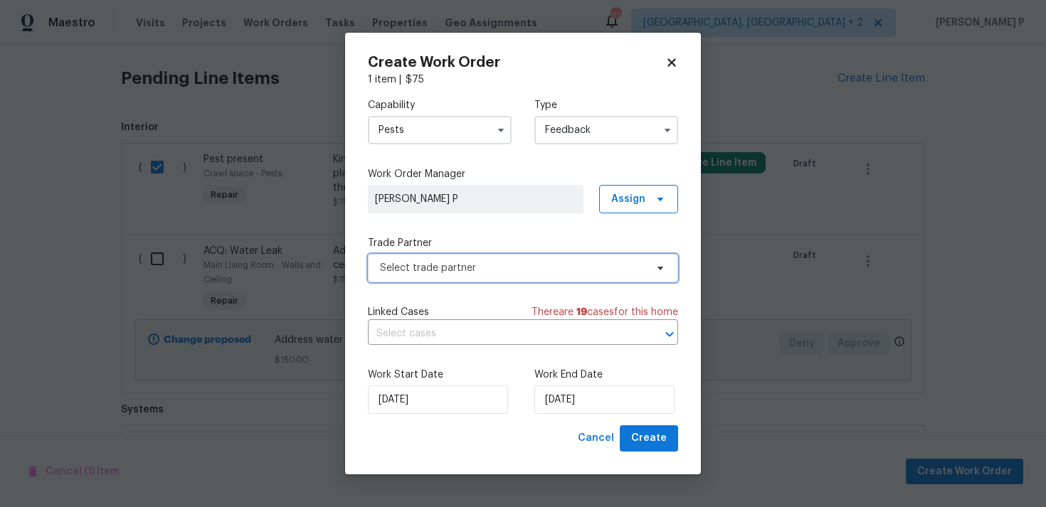
click at [424, 280] on span "Select trade partner" at bounding box center [523, 268] width 310 height 28
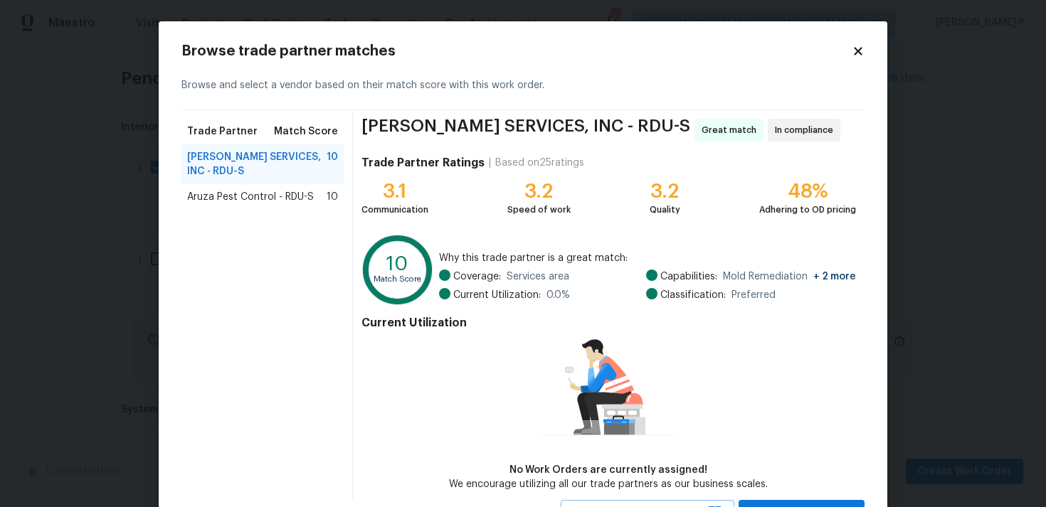
click at [227, 203] on span "Aruza Pest Control - RDU-S" at bounding box center [250, 197] width 127 height 14
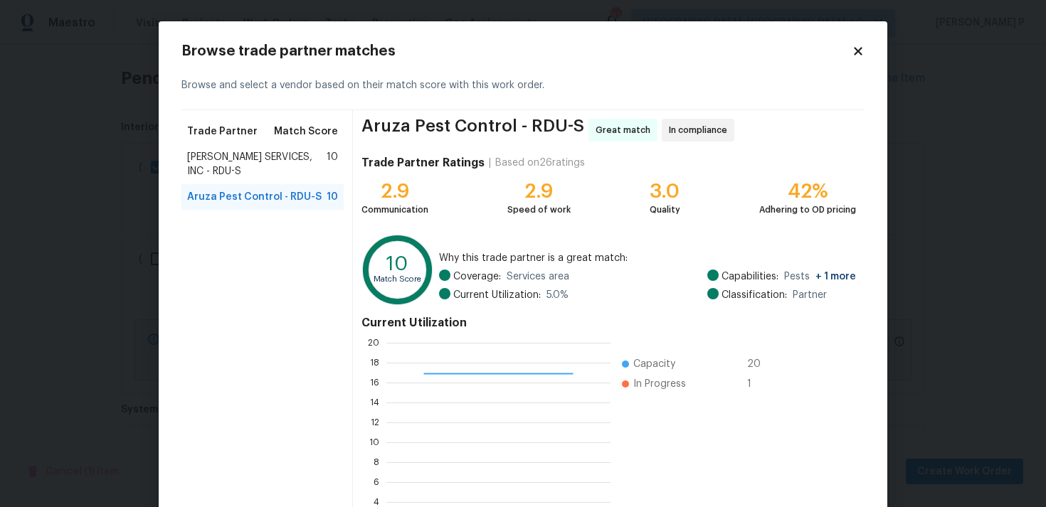
scroll to position [120, 0]
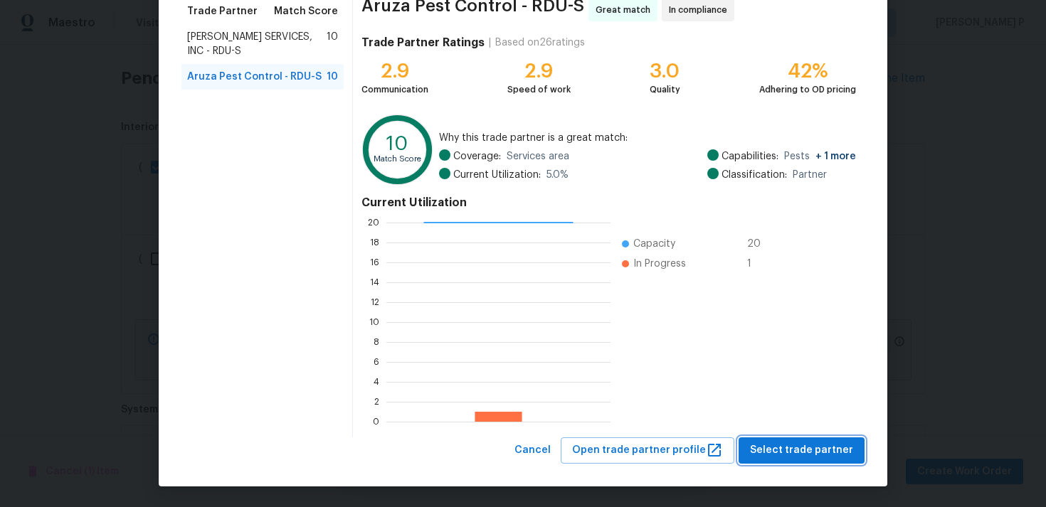
click at [791, 443] on span "Select trade partner" at bounding box center [801, 451] width 103 height 18
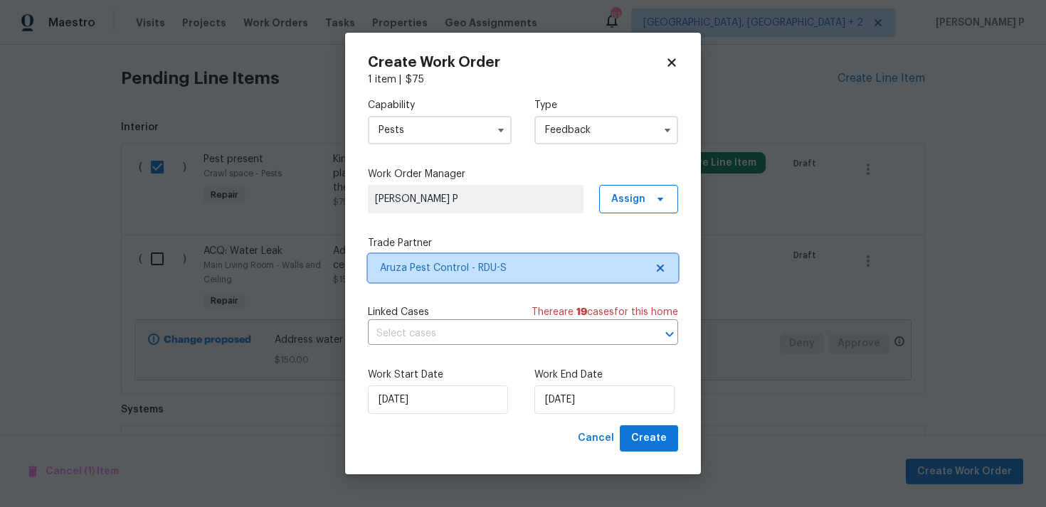
scroll to position [0, 0]
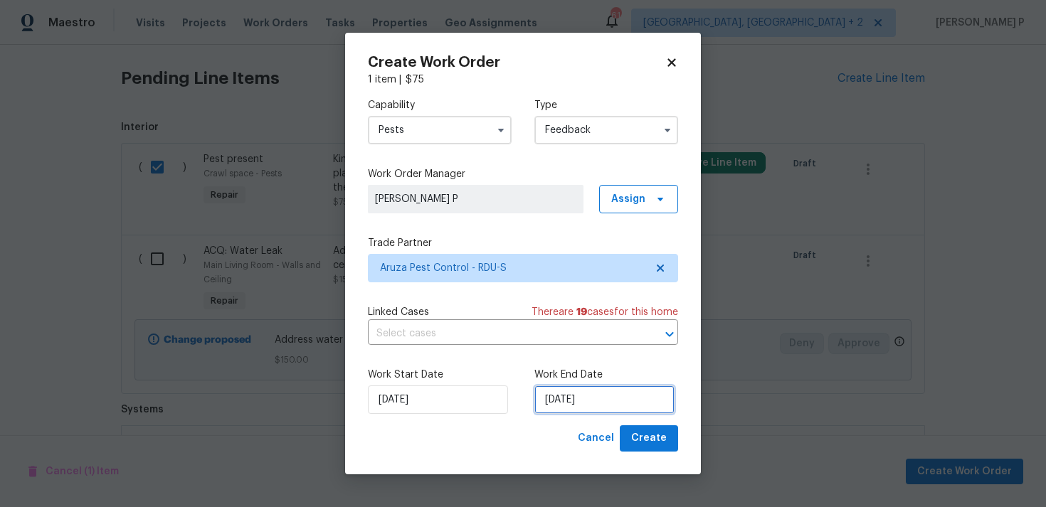
click at [610, 408] on input "[DATE]" at bounding box center [604, 400] width 140 height 28
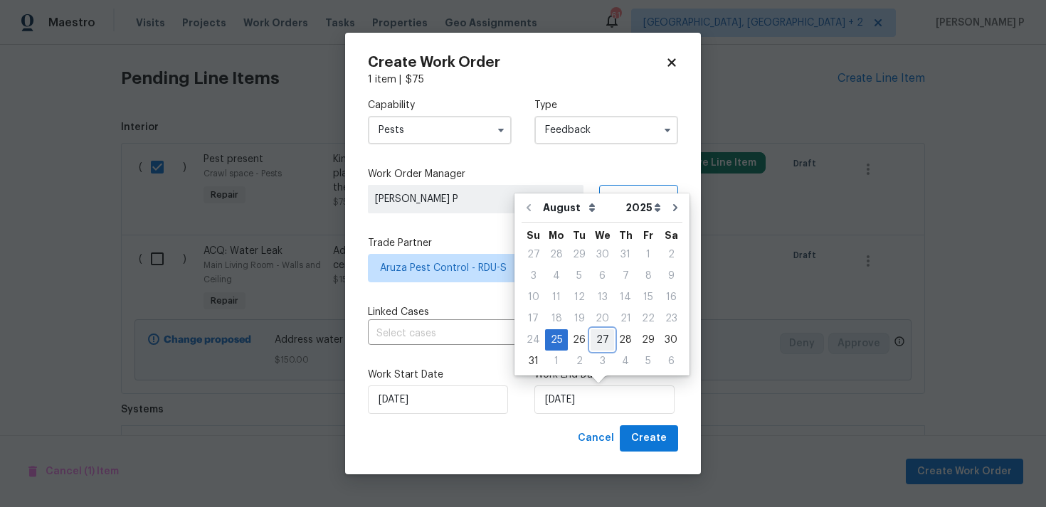
click at [598, 332] on div "27" at bounding box center [601, 340] width 23 height 20
type input "27/08/2025"
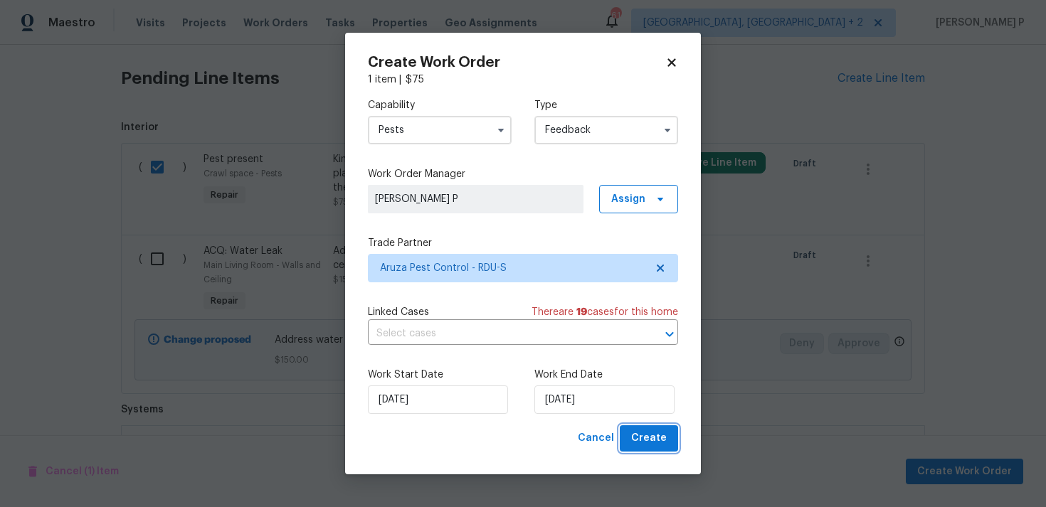
click at [655, 437] on span "Create" at bounding box center [649, 439] width 36 height 18
checkbox input "false"
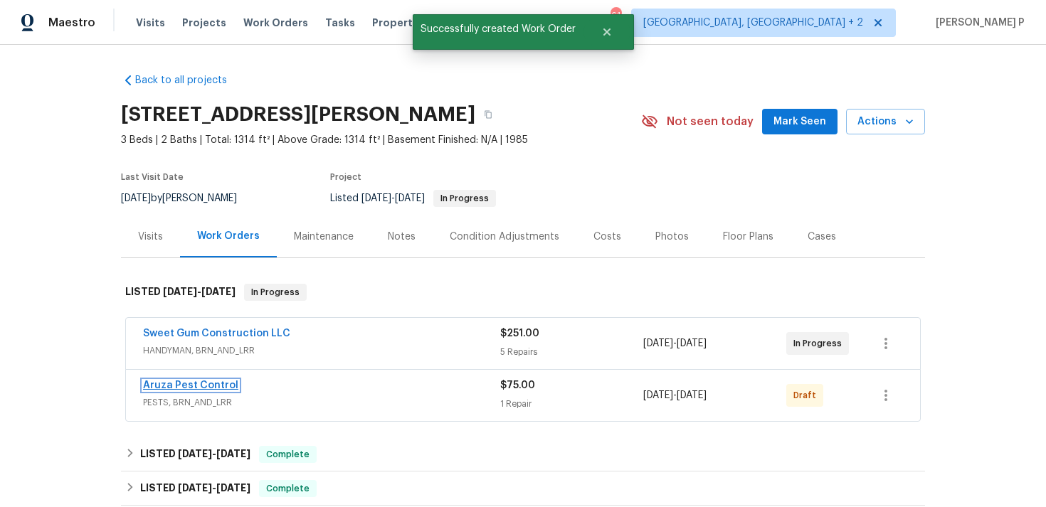
click at [183, 386] on link "Aruza Pest Control" at bounding box center [190, 386] width 95 height 10
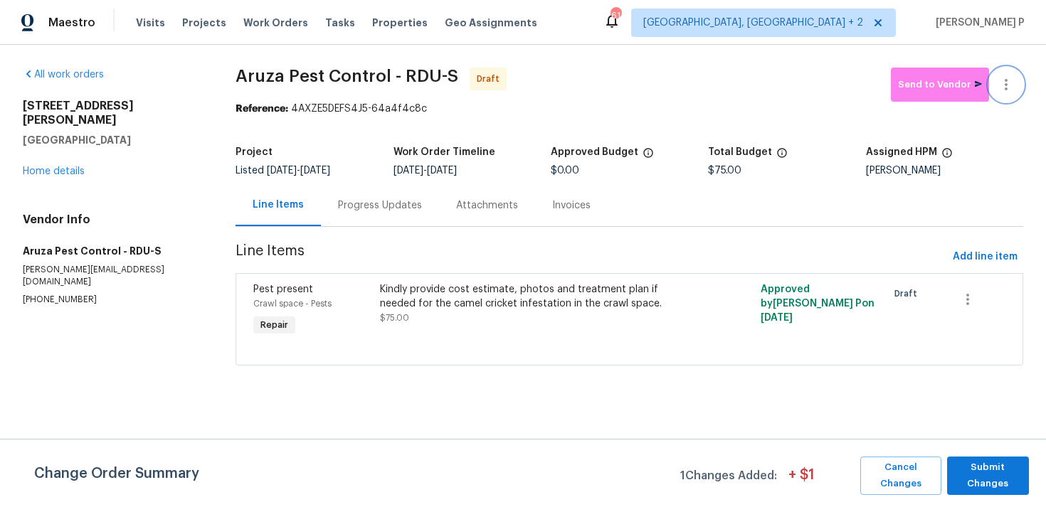
click at [1004, 83] on icon "button" at bounding box center [1005, 84] width 17 height 17
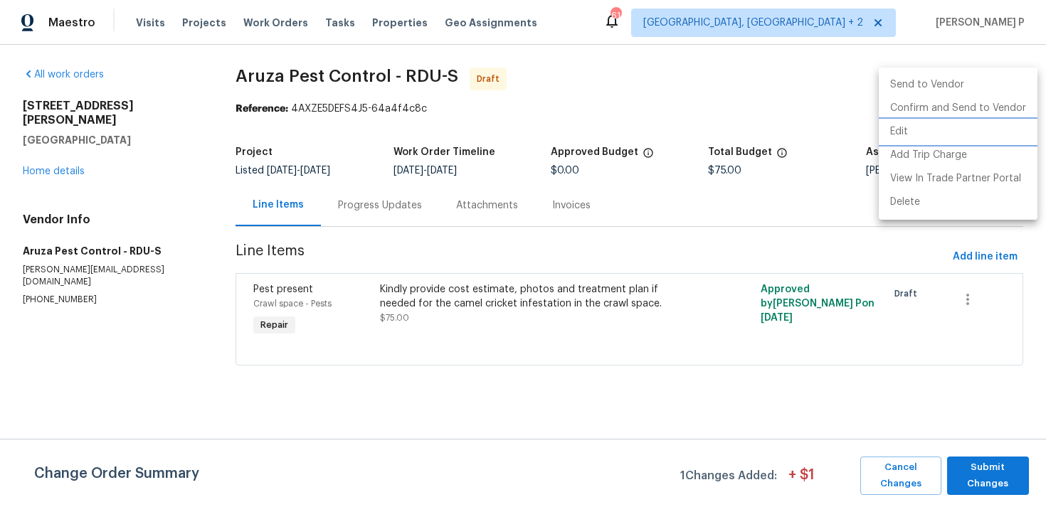
click at [926, 129] on li "Edit" at bounding box center [958, 131] width 159 height 23
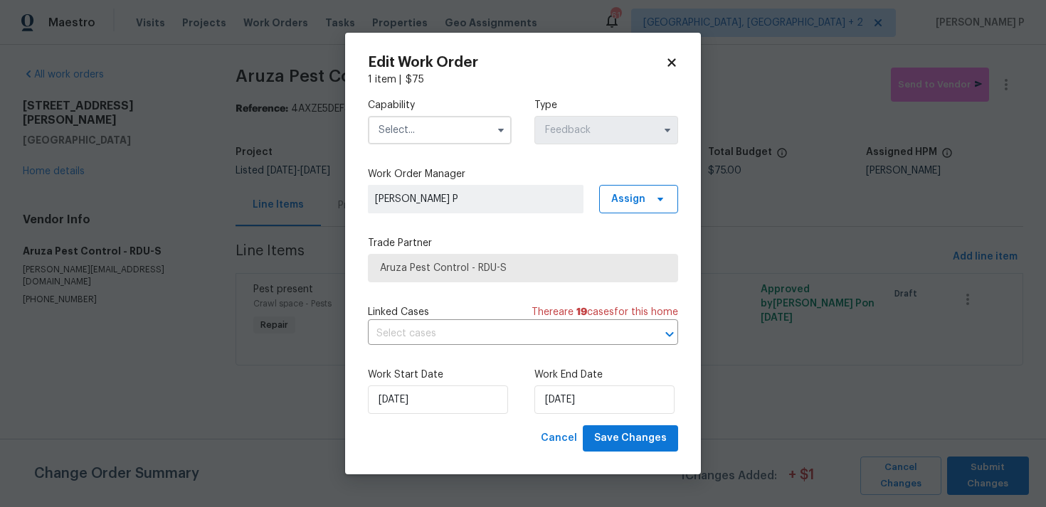
click at [440, 128] on input "text" at bounding box center [440, 130] width 144 height 28
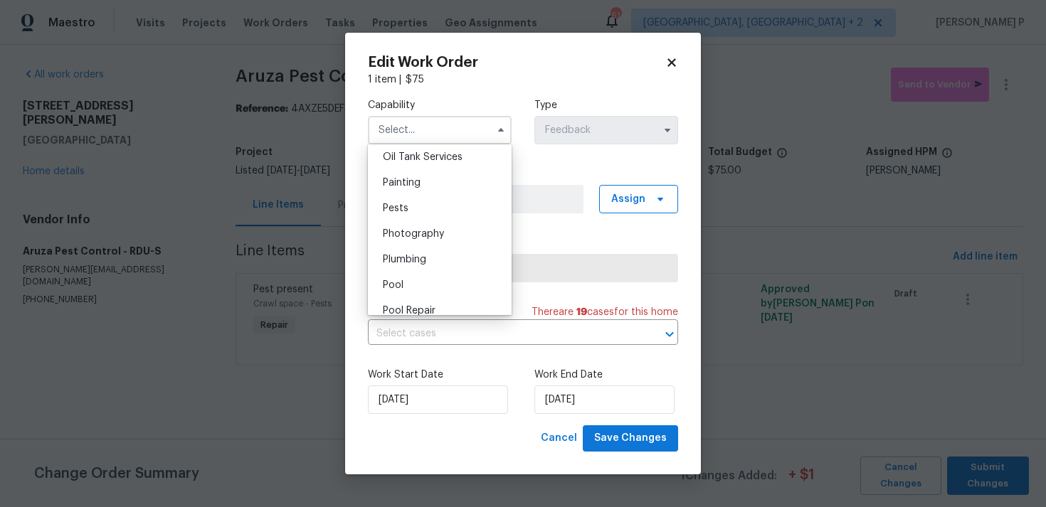
scroll to position [1165, 0]
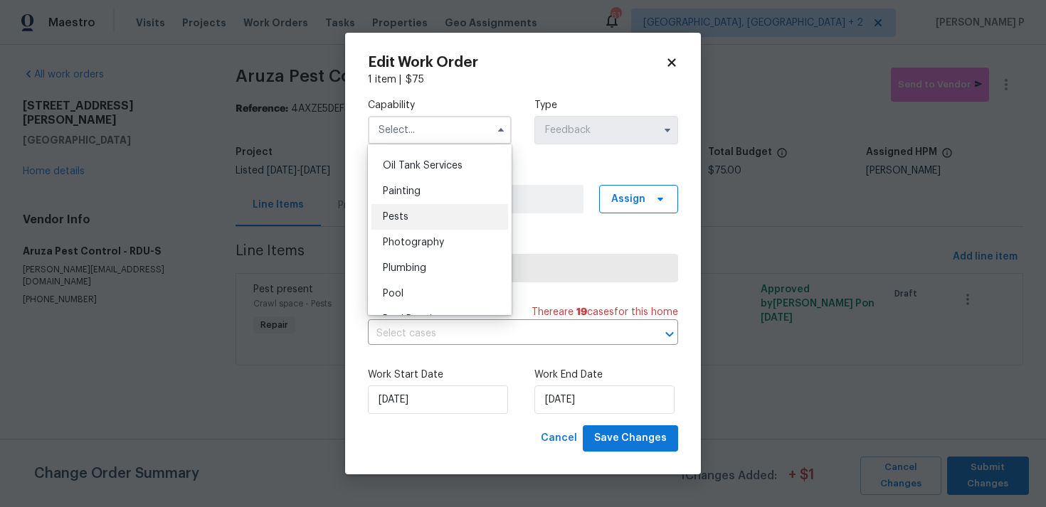
click at [417, 213] on div "Pests" at bounding box center [439, 217] width 137 height 26
type input "Pests"
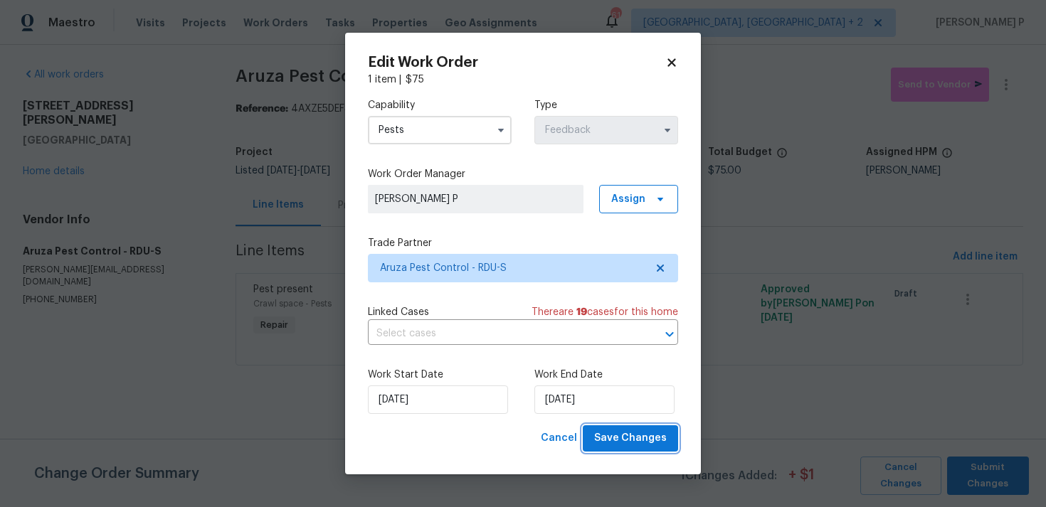
click at [595, 433] on button "Save Changes" at bounding box center [630, 438] width 95 height 26
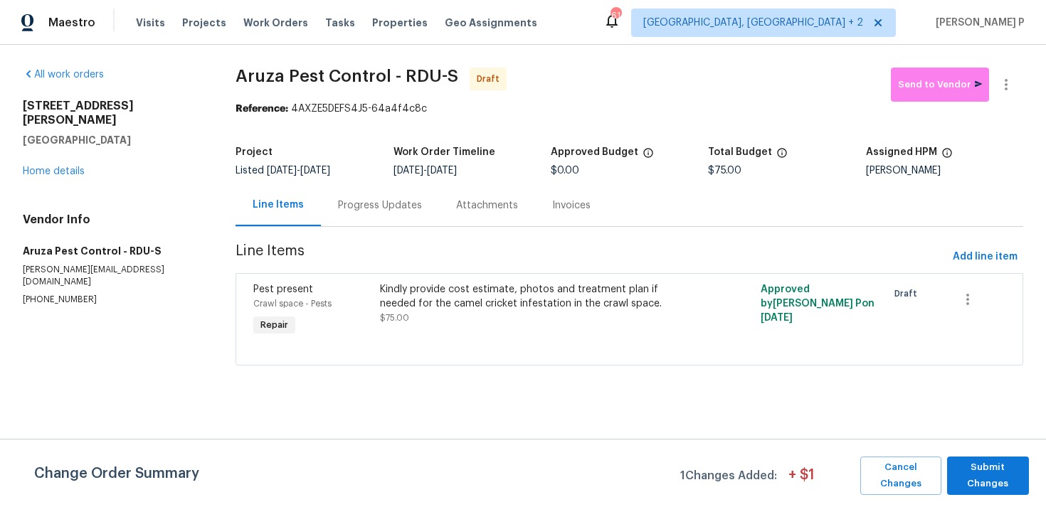
click at [405, 205] on div "Progress Updates" at bounding box center [380, 205] width 84 height 14
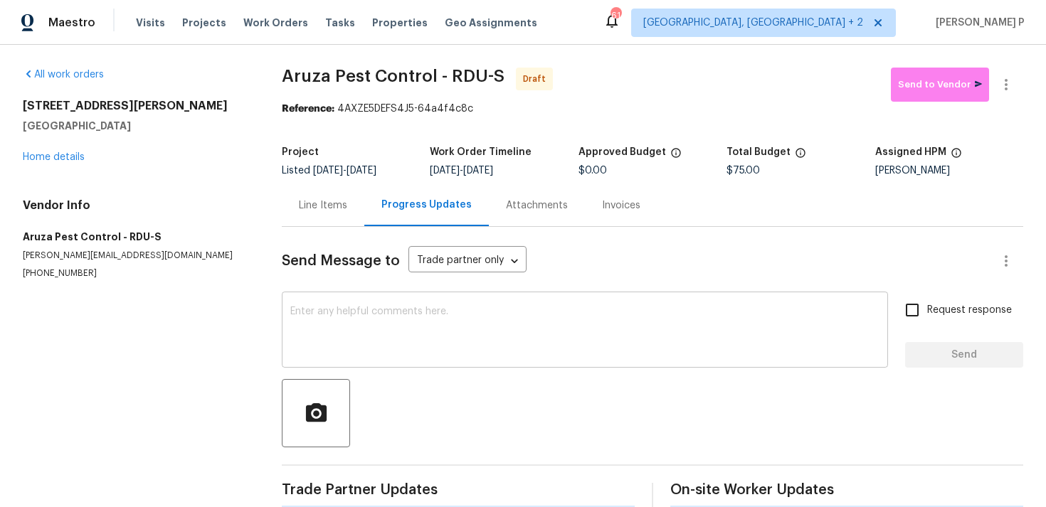
click at [396, 338] on textarea at bounding box center [584, 332] width 589 height 50
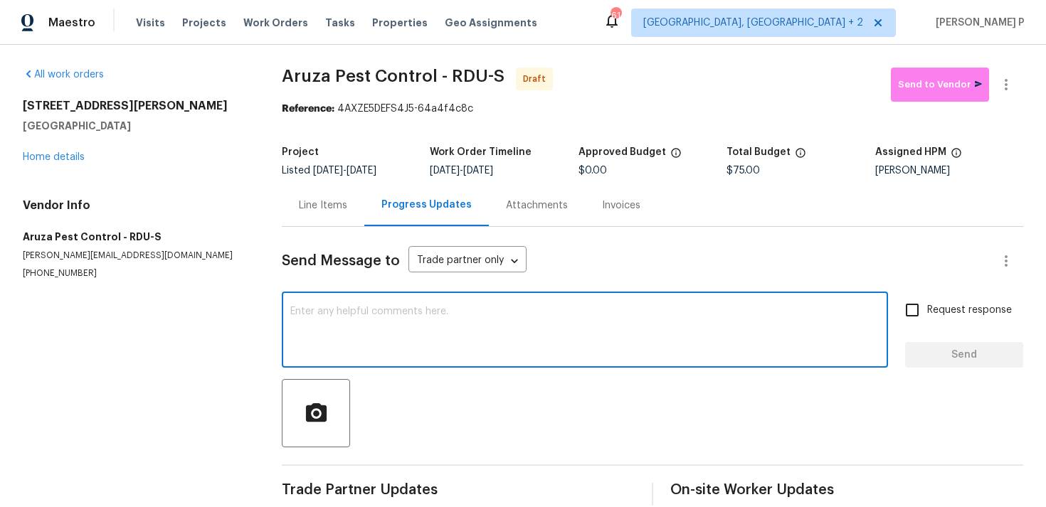
paste textarea "Hi, this is Ramyasri with Opendoor. I’m confirming you received the WO for the …"
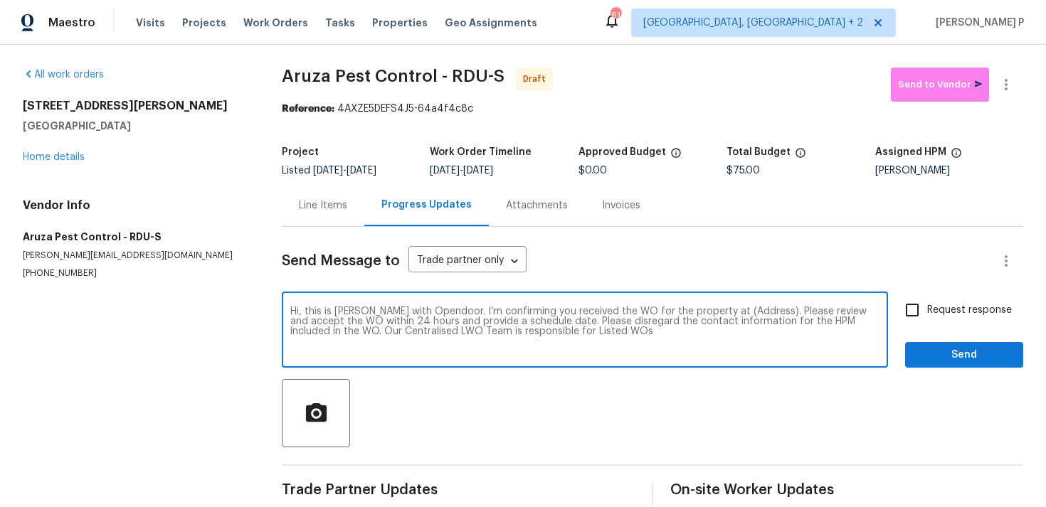
drag, startPoint x: 714, startPoint y: 312, endPoint x: 758, endPoint y: 309, distance: 44.2
click at [758, 309] on textarea "Hi, this is Ramyasri with Opendoor. I’m confirming you received the WO for the …" at bounding box center [584, 332] width 589 height 50
paste textarea "1100 Walter Clark Dr, Hillsborough, NC 27278"
type textarea "Hi, this is Ramyasri with Opendoor. I’m confirming you received the WO for the …"
click at [923, 318] on input "Request response" at bounding box center [912, 310] width 30 height 30
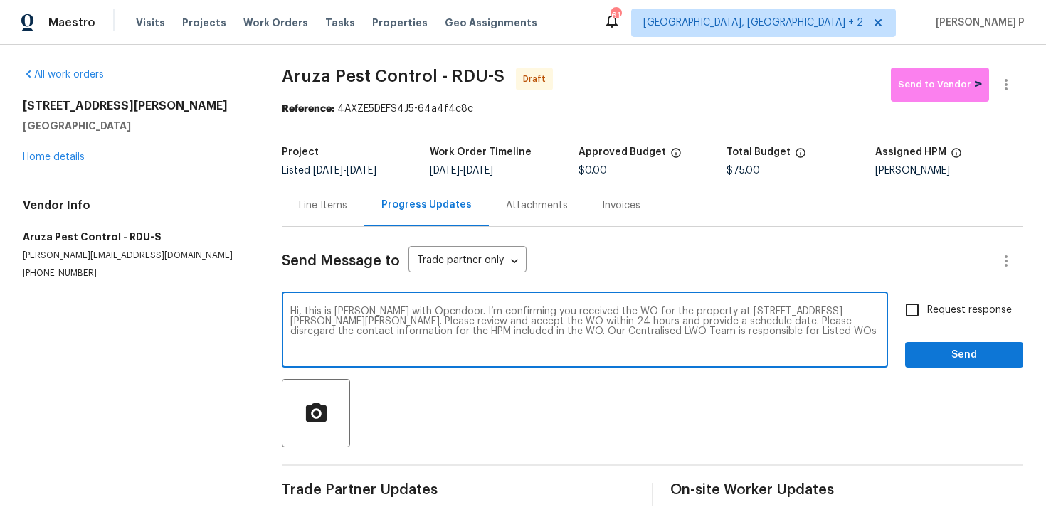
checkbox input "true"
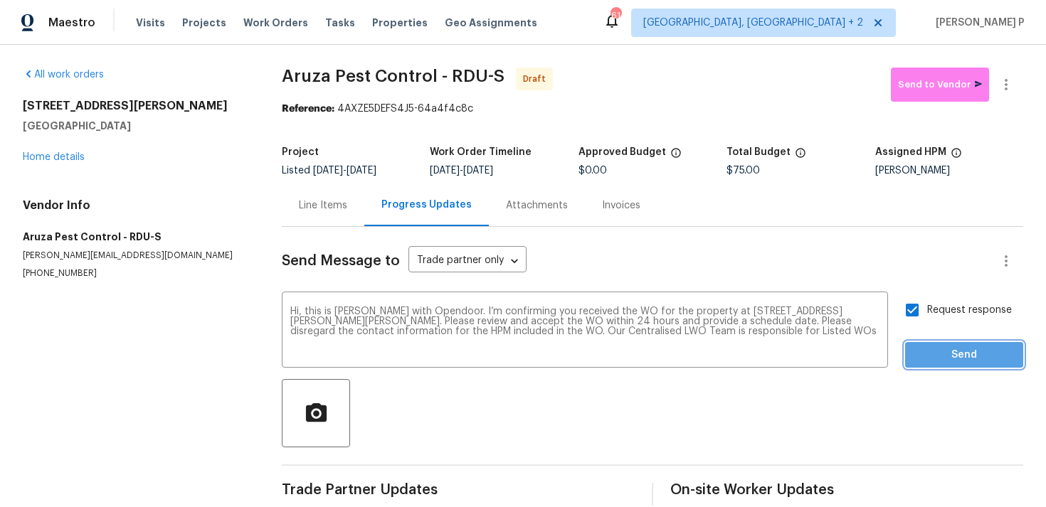
click at [928, 355] on span "Send" at bounding box center [963, 355] width 95 height 18
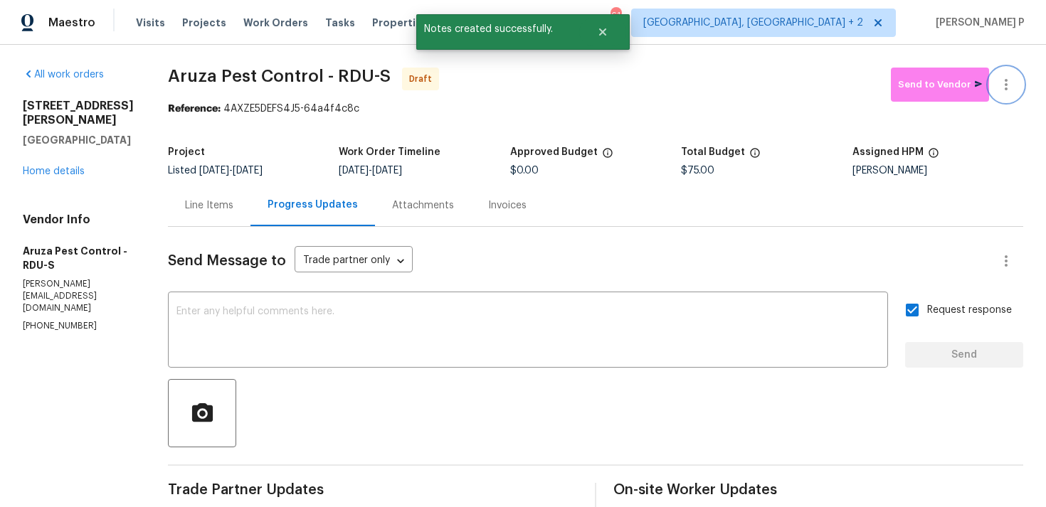
click at [1001, 90] on icon "button" at bounding box center [1005, 84] width 17 height 17
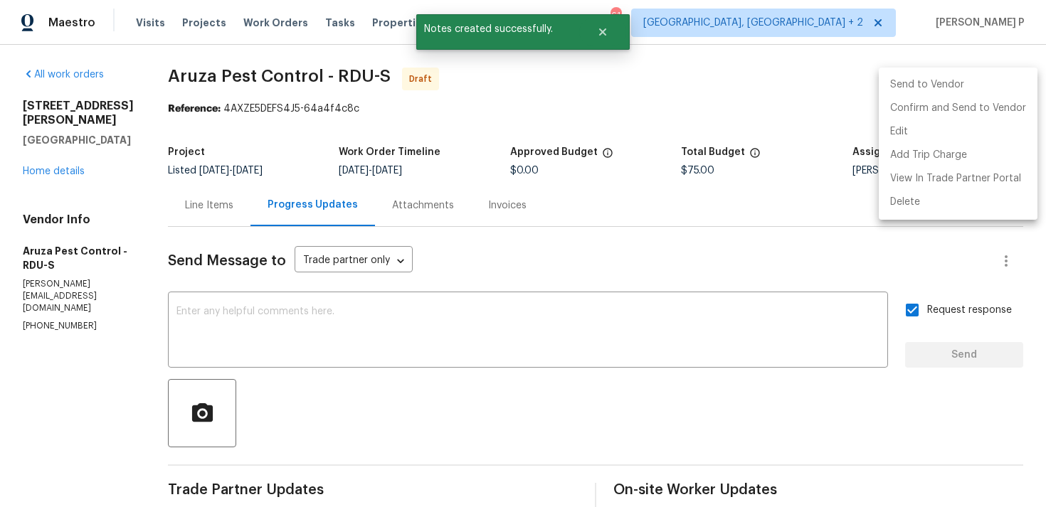
click at [957, 109] on li "Confirm and Send to Vendor" at bounding box center [958, 108] width 159 height 23
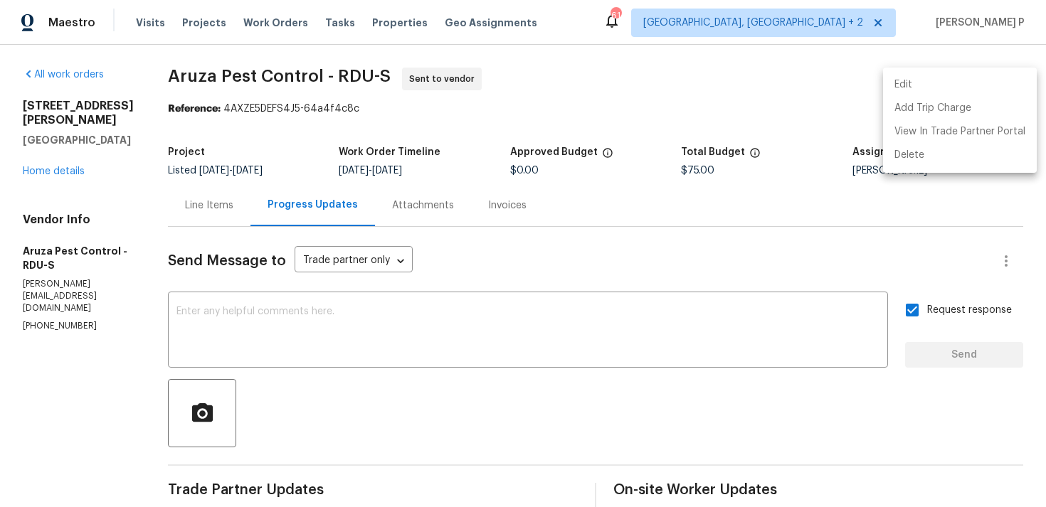
click at [182, 68] on div at bounding box center [523, 253] width 1046 height 507
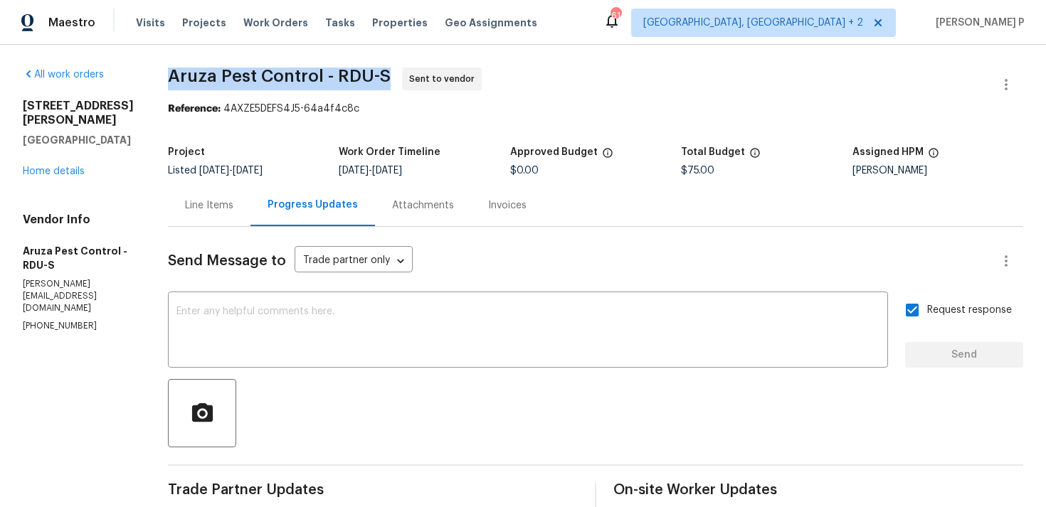
drag, startPoint x: 167, startPoint y: 77, endPoint x: 383, endPoint y: 77, distance: 215.5
click at [383, 77] on div "All work orders 1100 Walter Clark Dr Hillsborough, NC 27278 Home details Vendor…" at bounding box center [523, 343] width 1046 height 596
copy span "Aruza Pest Control - RDU-S"
click at [285, 134] on section "Aruza Pest Control - RDU-S Sent to vendor Reference: 4AXZE5DEFS4J5-64a4f4c8c Pr…" at bounding box center [595, 343] width 855 height 551
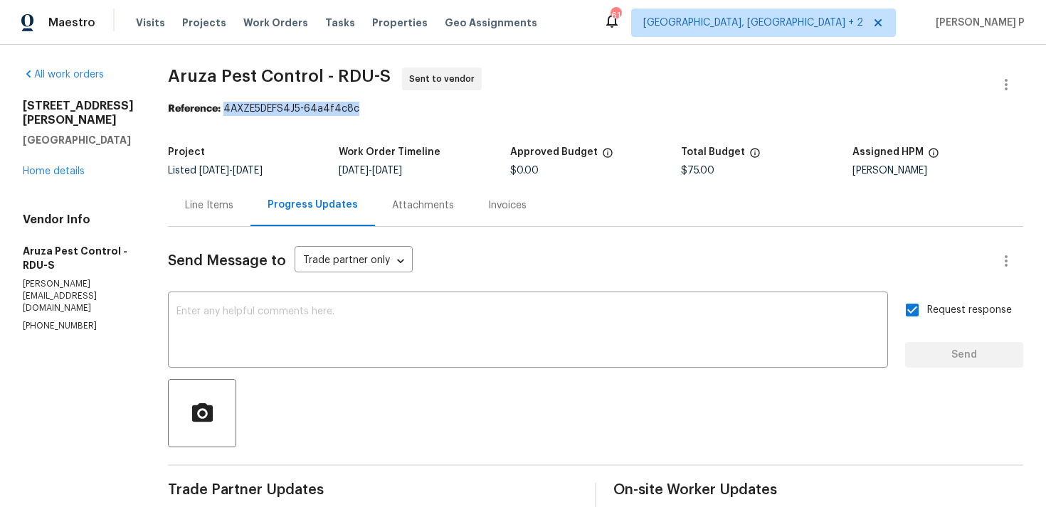
drag, startPoint x: 227, startPoint y: 109, endPoint x: 404, endPoint y: 109, distance: 177.1
click at [403, 109] on div "Reference: 4AXZE5DEFS4J5-64a4f4c8c" at bounding box center [595, 109] width 855 height 14
copy div "4AXZE5DEFS4J5-64a4f4c8c"
click at [68, 493] on section "All work orders 1100 Walter Clark Dr Hillsborough, NC 27278 Home details Vendor…" at bounding box center [78, 343] width 111 height 551
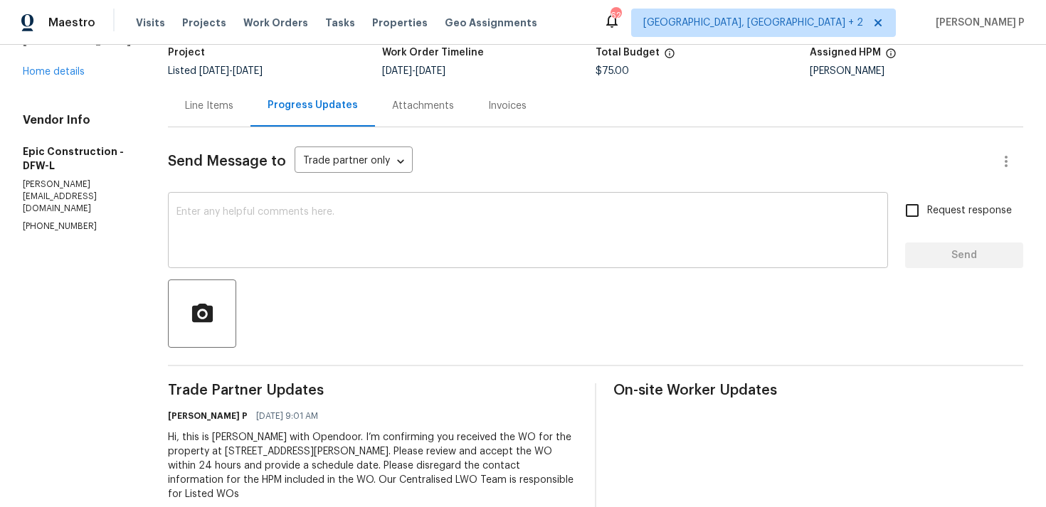
scroll to position [120, 0]
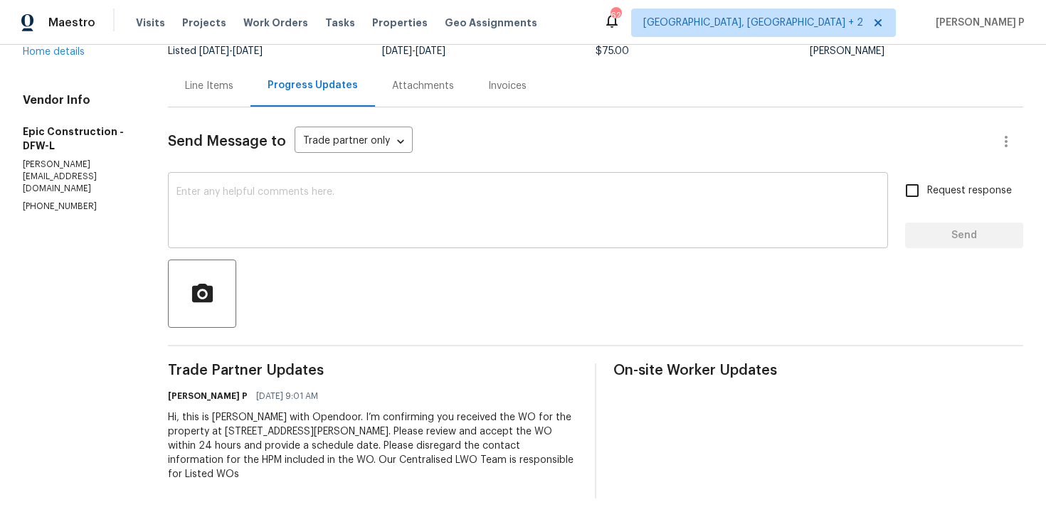
click at [223, 208] on textarea at bounding box center [527, 212] width 703 height 50
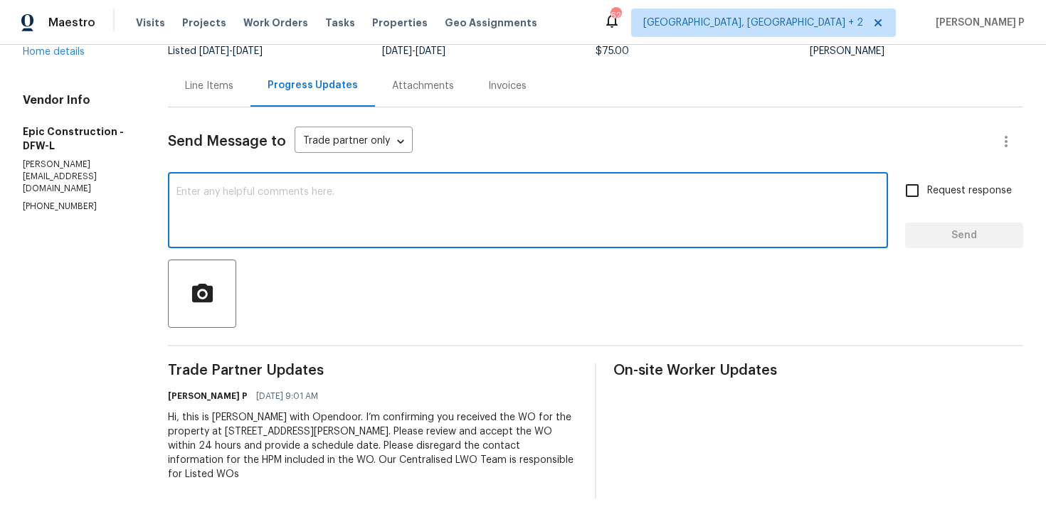
paste textarea "Thank you for accepting the work order. Could you please provide us with an upd…"
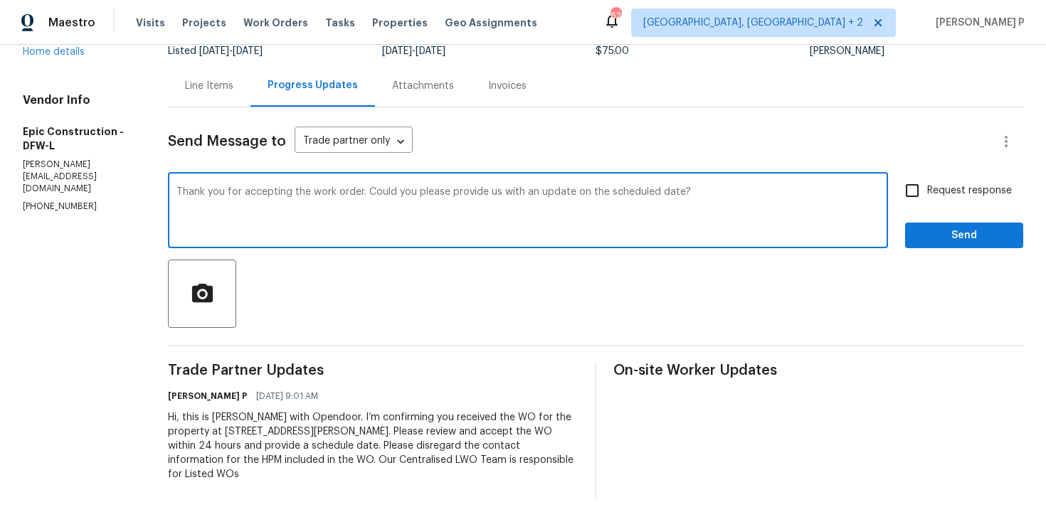
type textarea "Thank you for accepting the work order. Could you please provide us with an upd…"
click at [927, 191] on input "Request response" at bounding box center [912, 191] width 30 height 30
checkbox input "true"
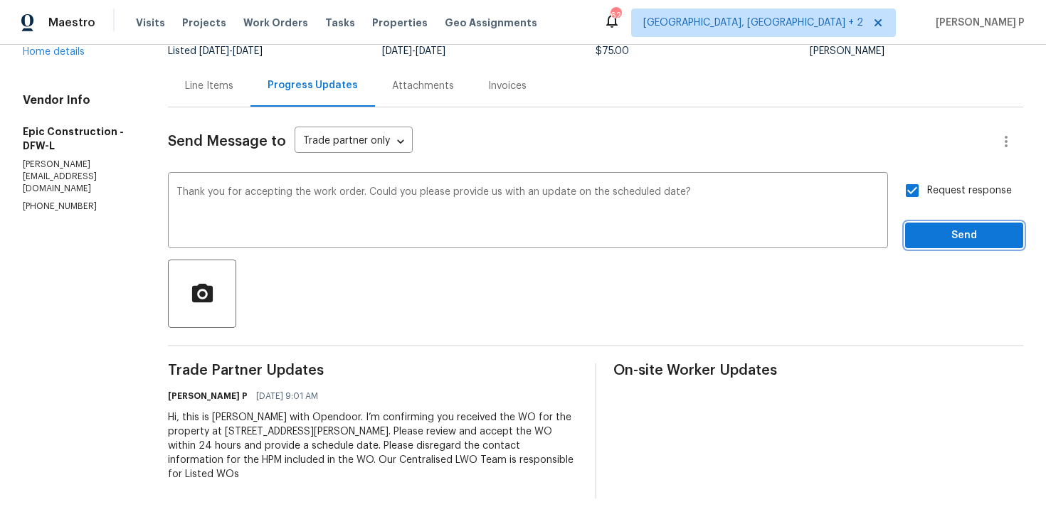
click at [923, 244] on button "Send" at bounding box center [964, 236] width 118 height 26
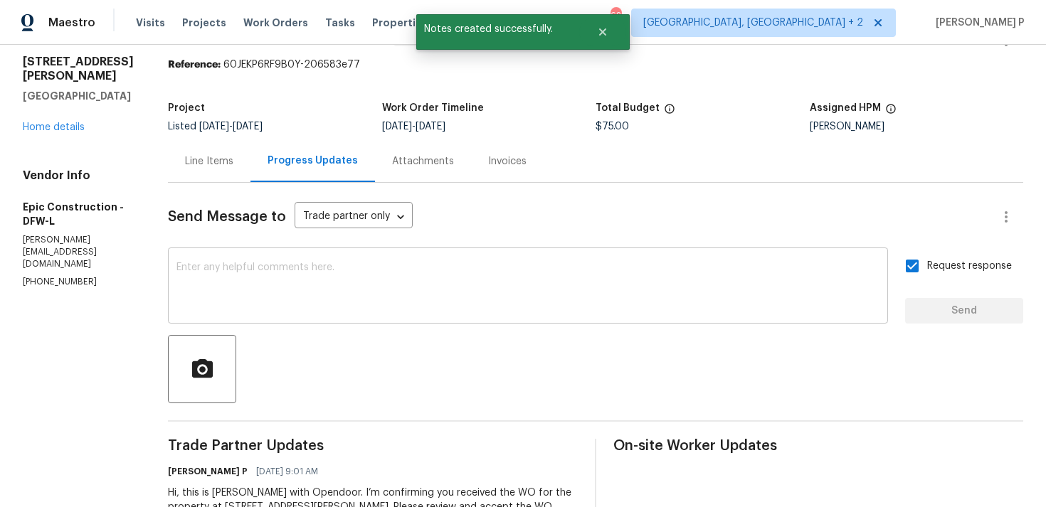
scroll to position [0, 0]
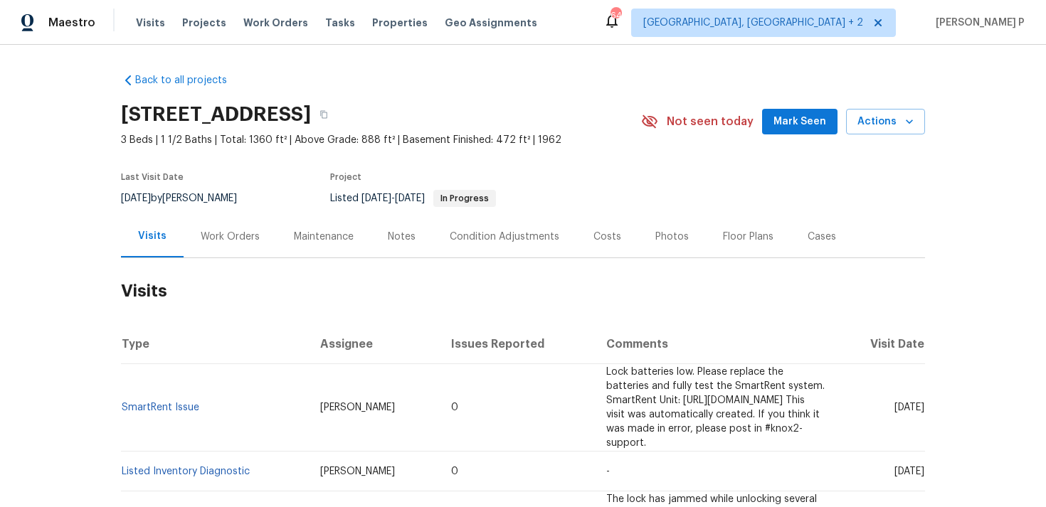
click at [239, 232] on div "Work Orders" at bounding box center [230, 237] width 59 height 14
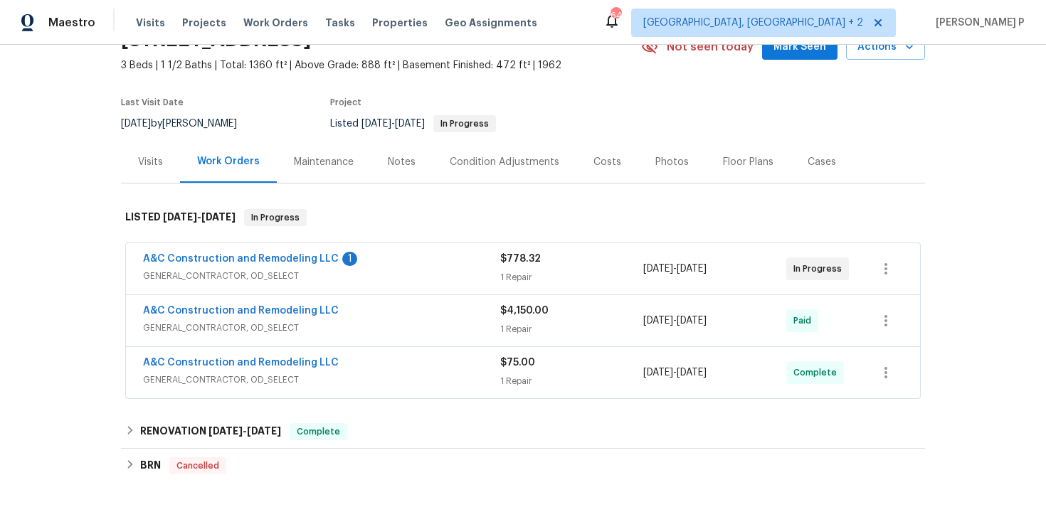
scroll to position [95, 0]
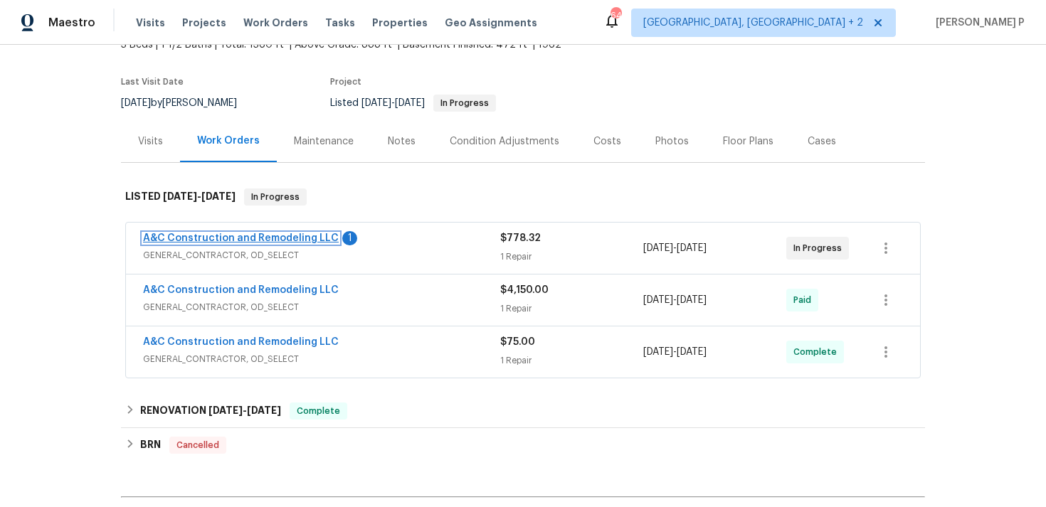
click at [225, 239] on link "A&C Construction and Remodeling LLC" at bounding box center [241, 238] width 196 height 10
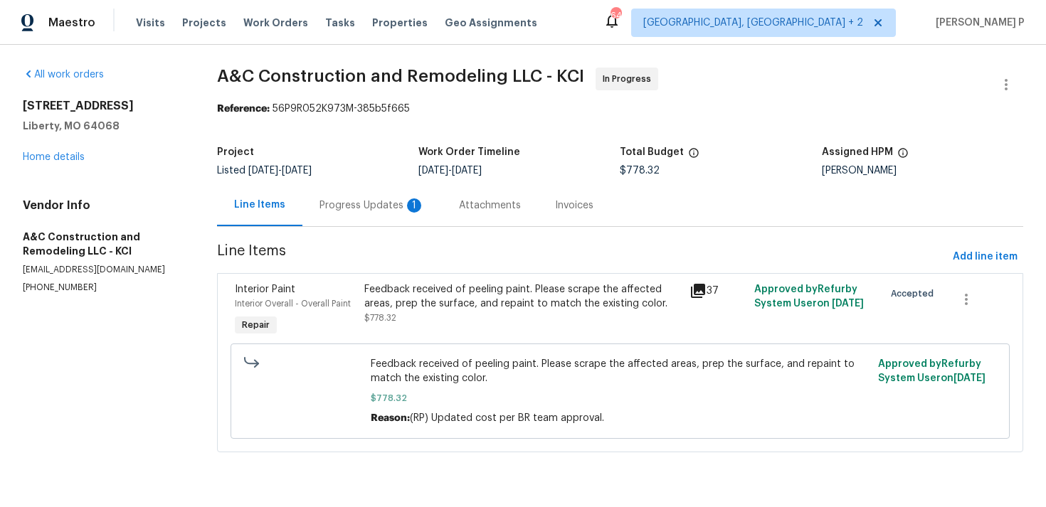
click at [407, 206] on div "1" at bounding box center [414, 205] width 14 height 14
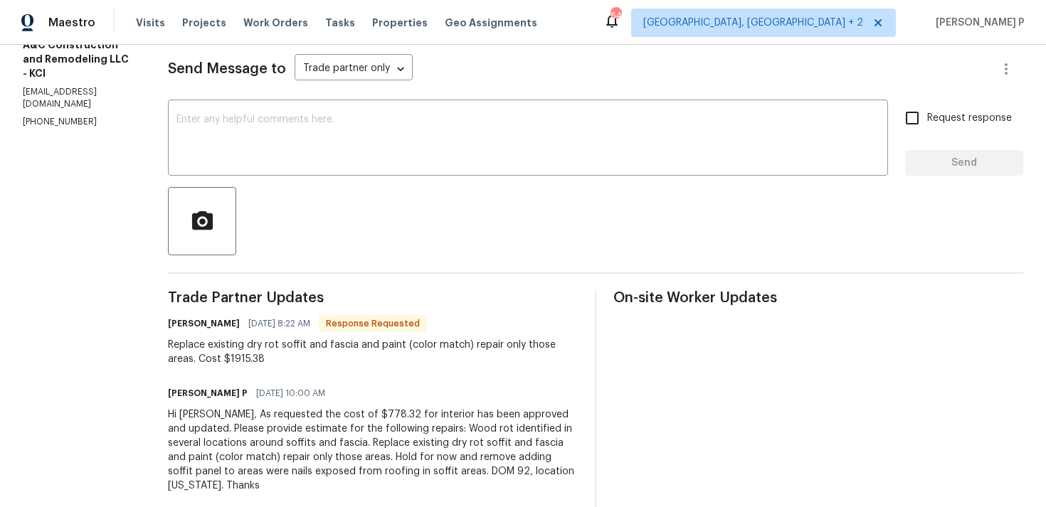
scroll to position [171, 0]
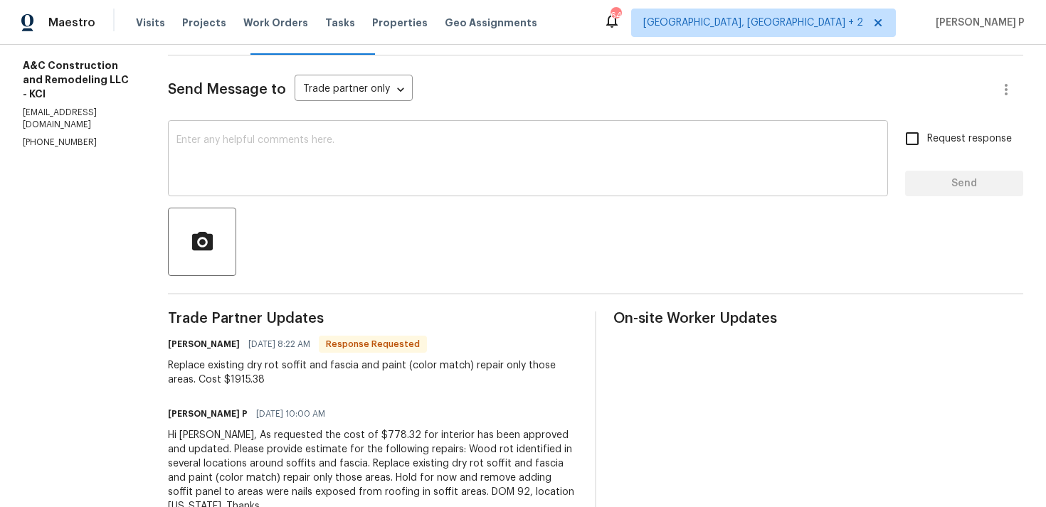
click at [334, 160] on textarea at bounding box center [527, 160] width 703 height 50
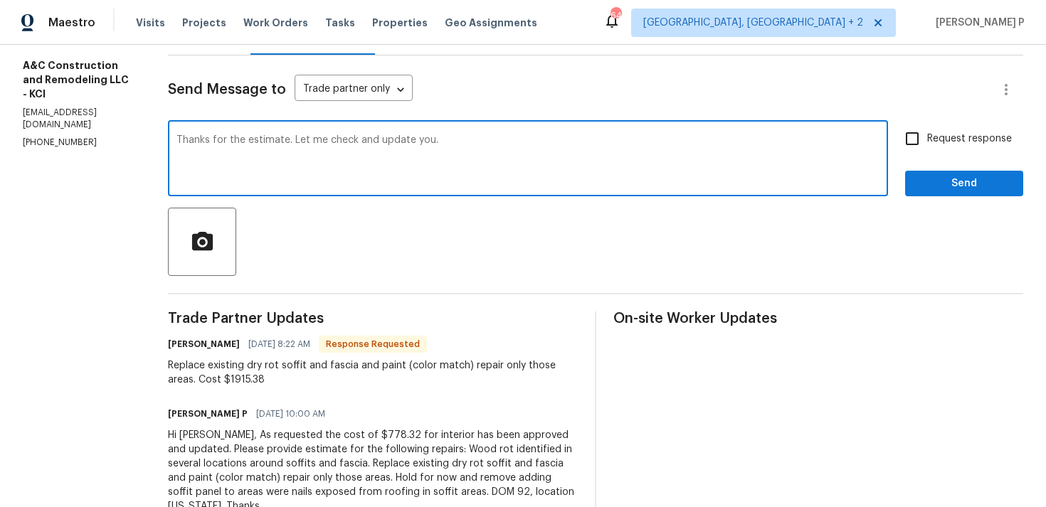
type textarea "Thanks for the estimate. Let me check and update you."
click at [958, 186] on span "Send" at bounding box center [963, 184] width 95 height 18
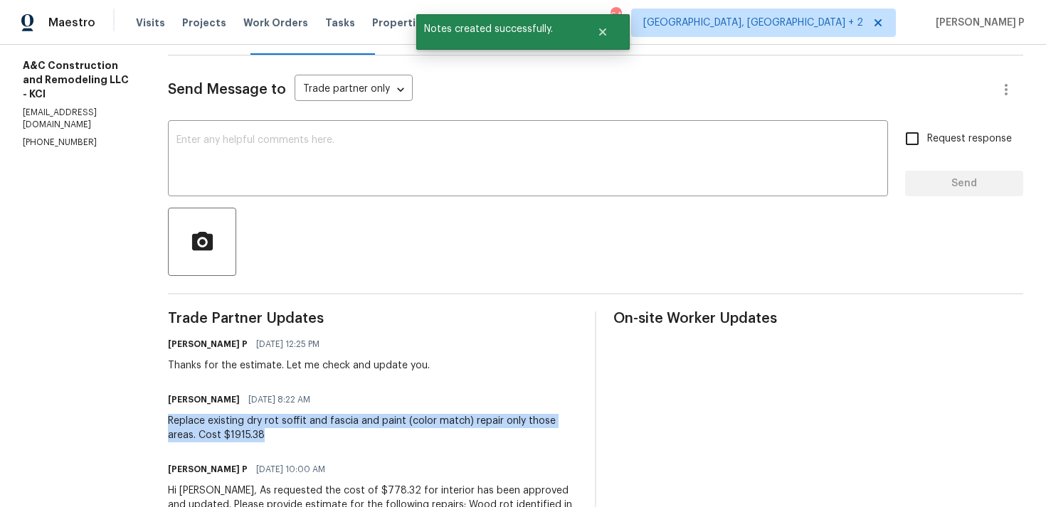
drag, startPoint x: 195, startPoint y: 419, endPoint x: 296, endPoint y: 434, distance: 102.1
copy div "Replace existing dry rot soffit and fascia and paint (color match) repair only …"
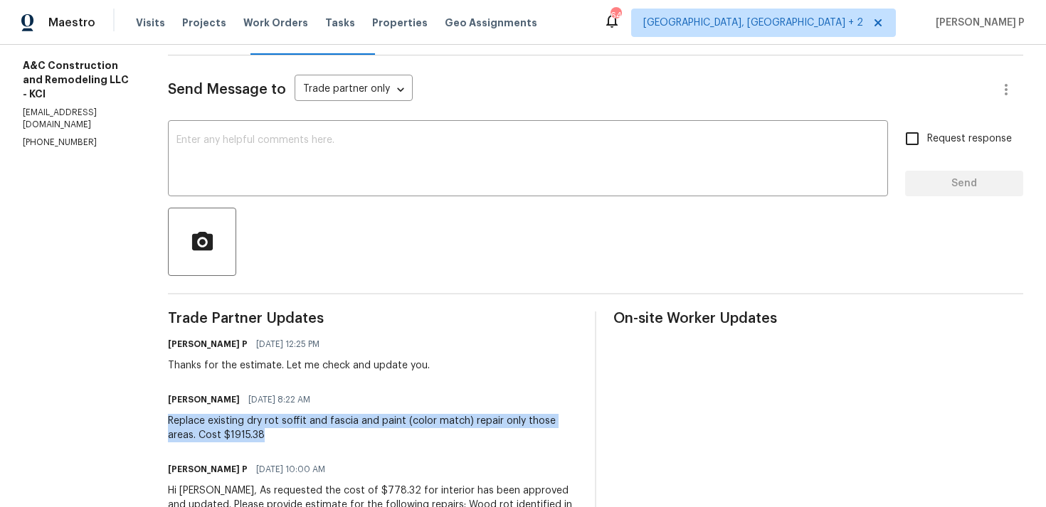
click at [283, 409] on div "[PERSON_NAME] [DATE] 8:22 AM" at bounding box center [373, 400] width 410 height 20
drag, startPoint x: 191, startPoint y: 422, endPoint x: 304, endPoint y: 433, distance: 113.7
copy div "Replace existing dry rot soffit and fascia and paint (color match) repair only …"
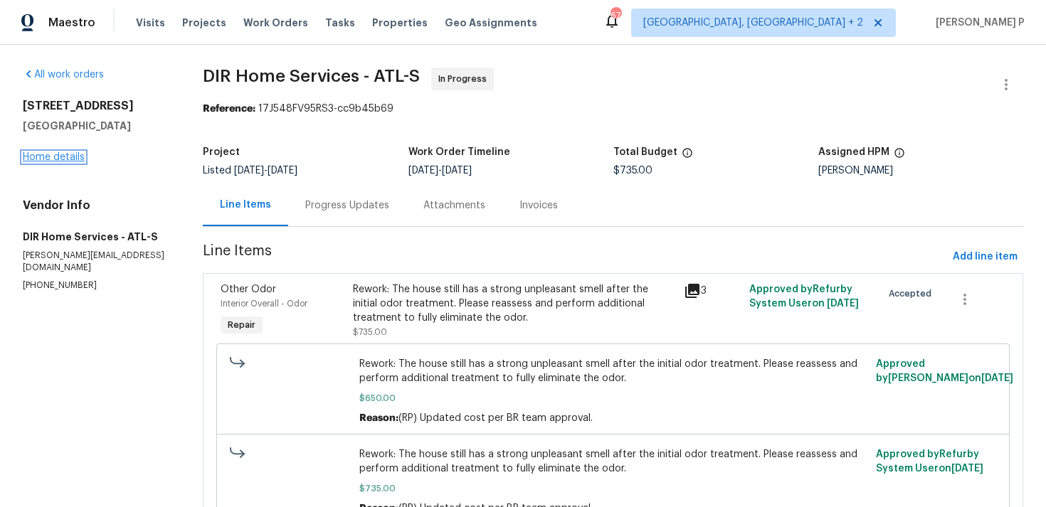
click at [58, 156] on link "Home details" at bounding box center [54, 157] width 62 height 10
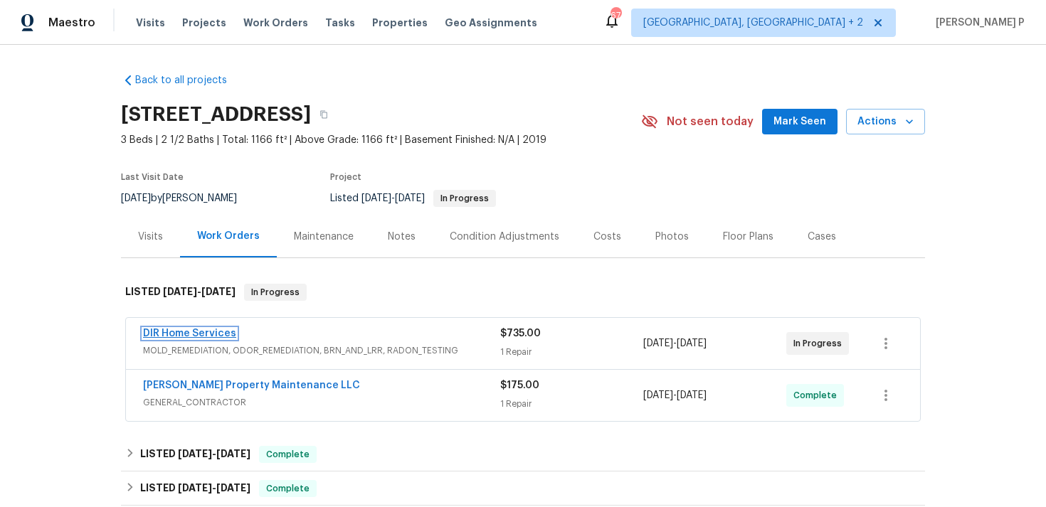
click at [185, 336] on link "DIR Home Services" at bounding box center [189, 334] width 93 height 10
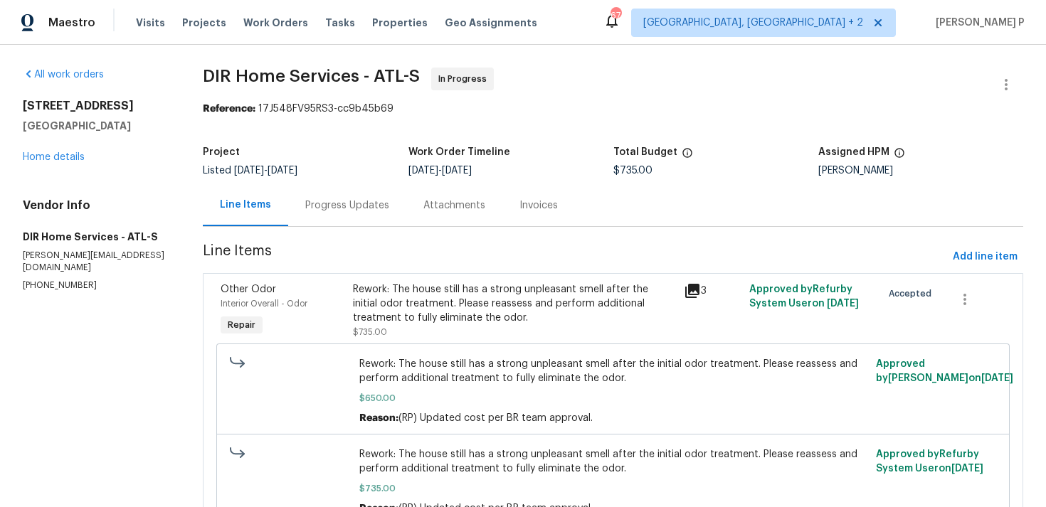
click at [371, 209] on div "Progress Updates" at bounding box center [347, 205] width 84 height 14
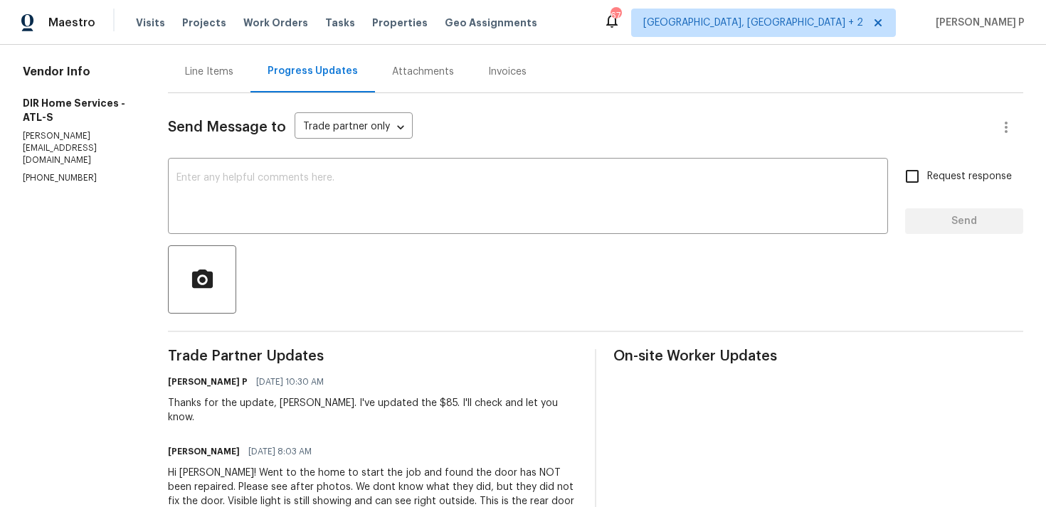
scroll to position [51, 0]
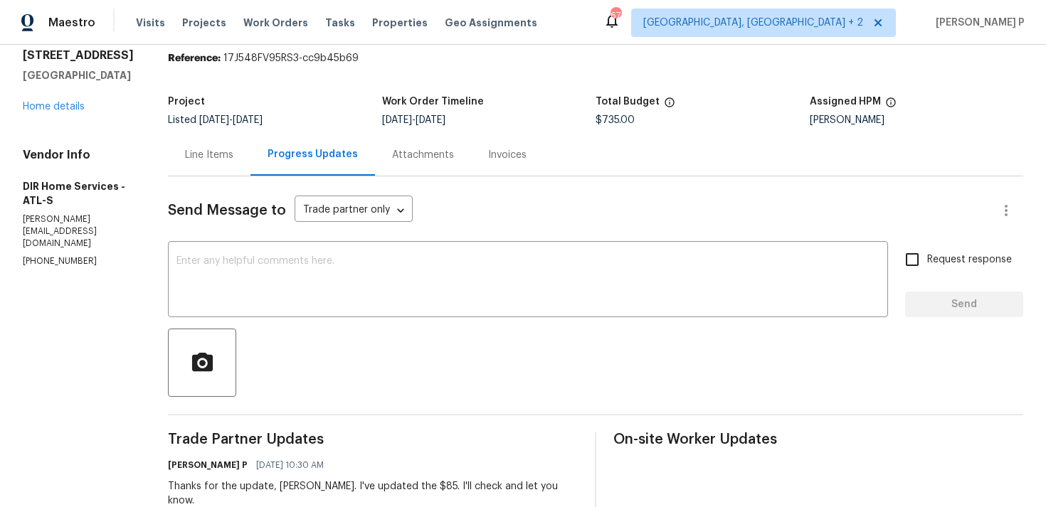
click at [229, 159] on div "Line Items" at bounding box center [209, 155] width 48 height 14
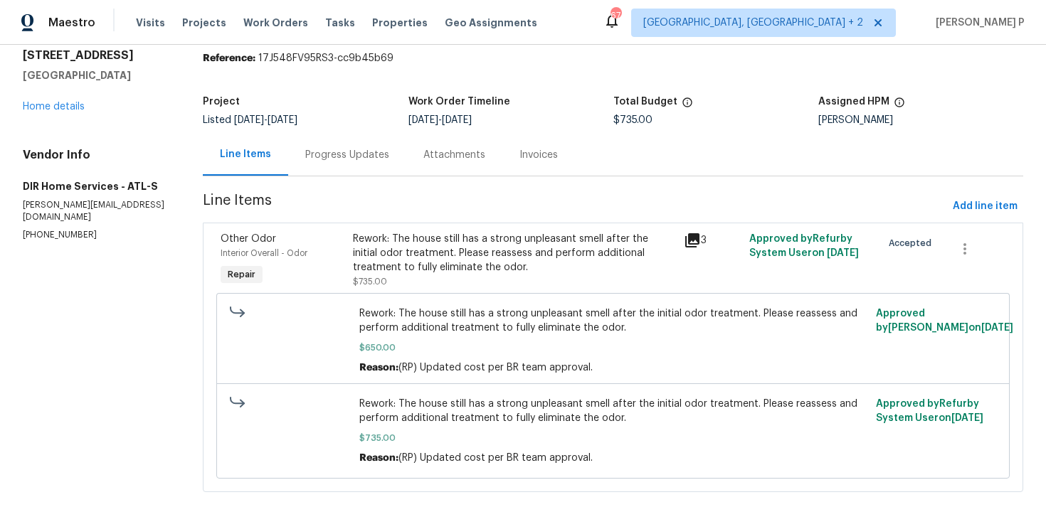
click at [461, 241] on div "Rework: The house still has a strong unpleasant smell after the initial odor tr…" at bounding box center [514, 253] width 322 height 43
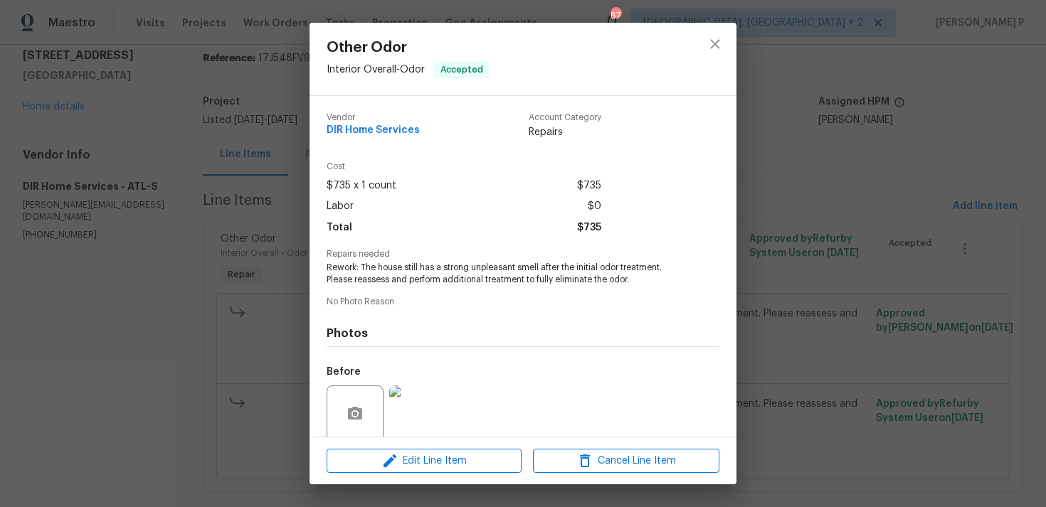
scroll to position [112, 0]
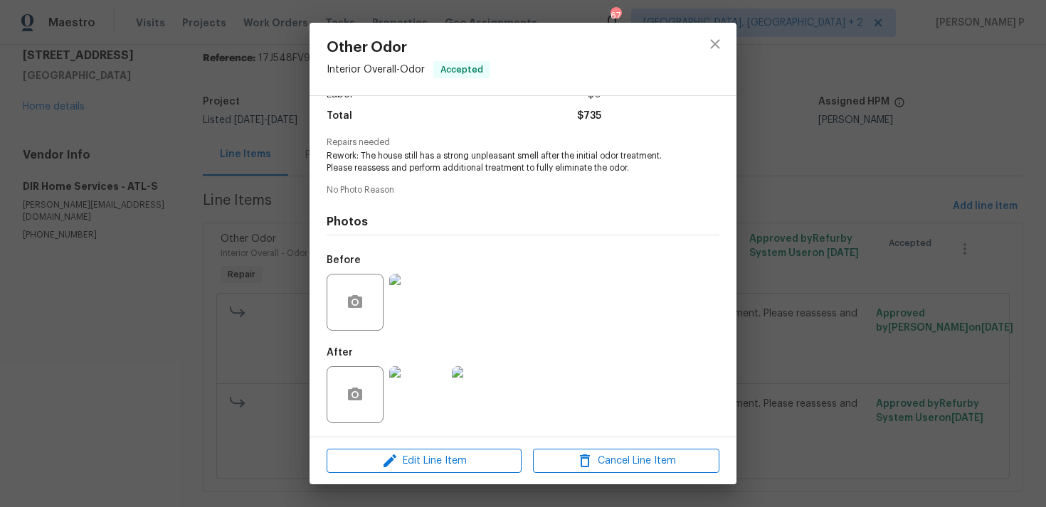
click at [424, 314] on img at bounding box center [417, 302] width 57 height 57
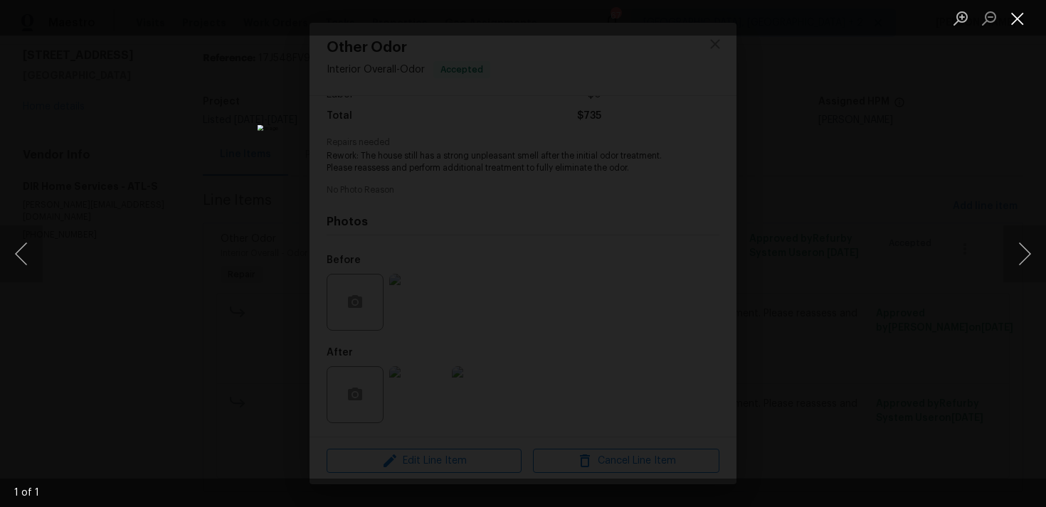
click at [1023, 15] on button "Close lightbox" at bounding box center [1017, 18] width 28 height 25
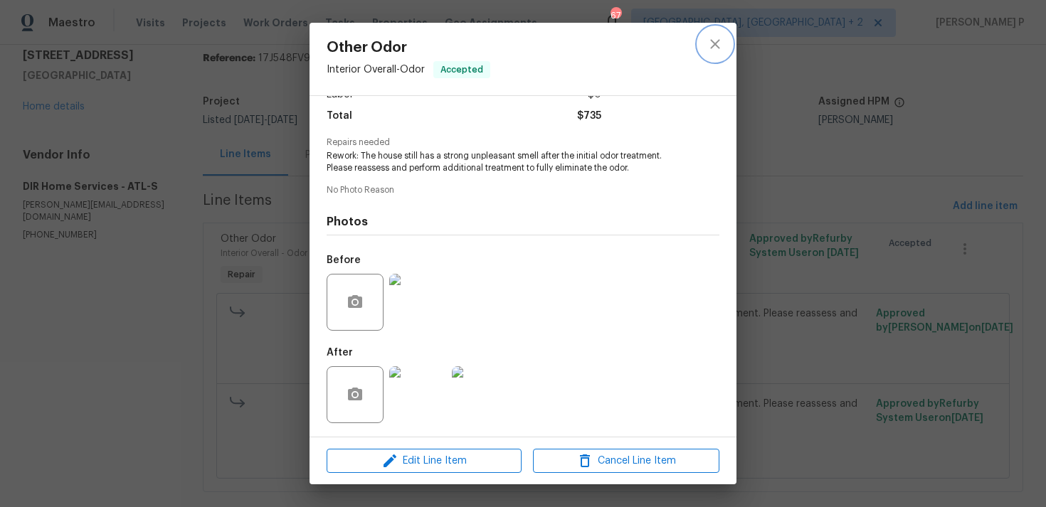
click at [721, 33] on button "close" at bounding box center [715, 44] width 34 height 34
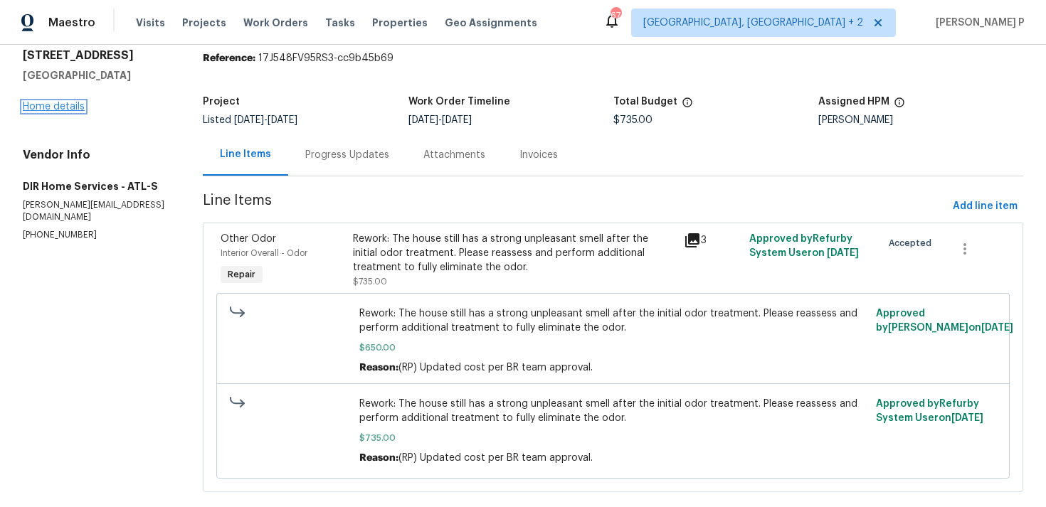
click at [43, 102] on link "Home details" at bounding box center [54, 107] width 62 height 10
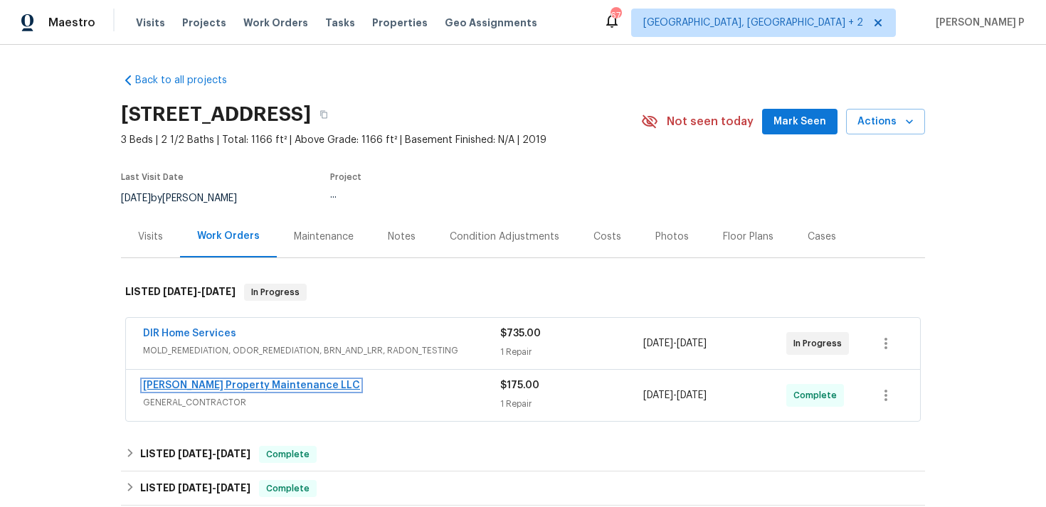
click at [191, 390] on link "[PERSON_NAME] Property Maintenance LLC" at bounding box center [251, 386] width 217 height 10
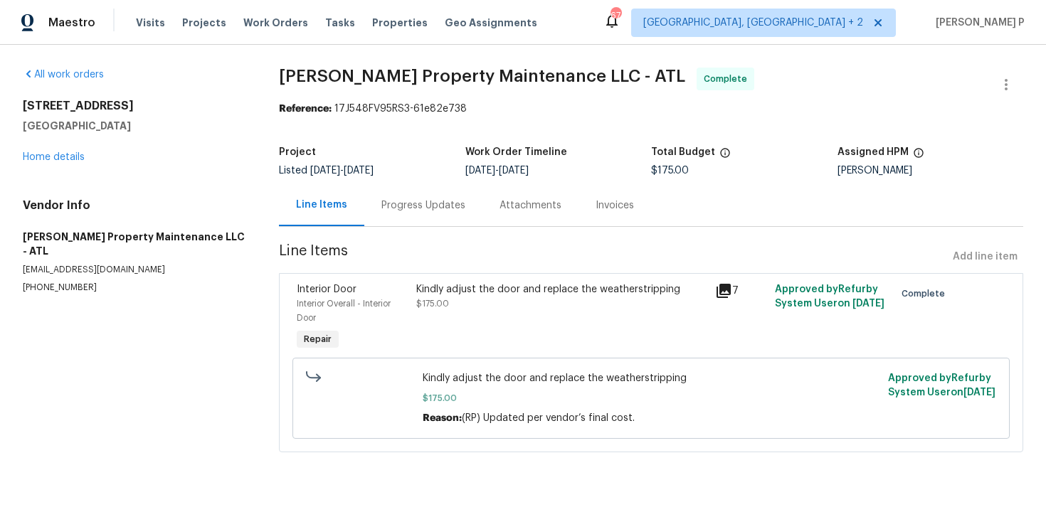
click at [398, 193] on div "Progress Updates" at bounding box center [423, 205] width 118 height 42
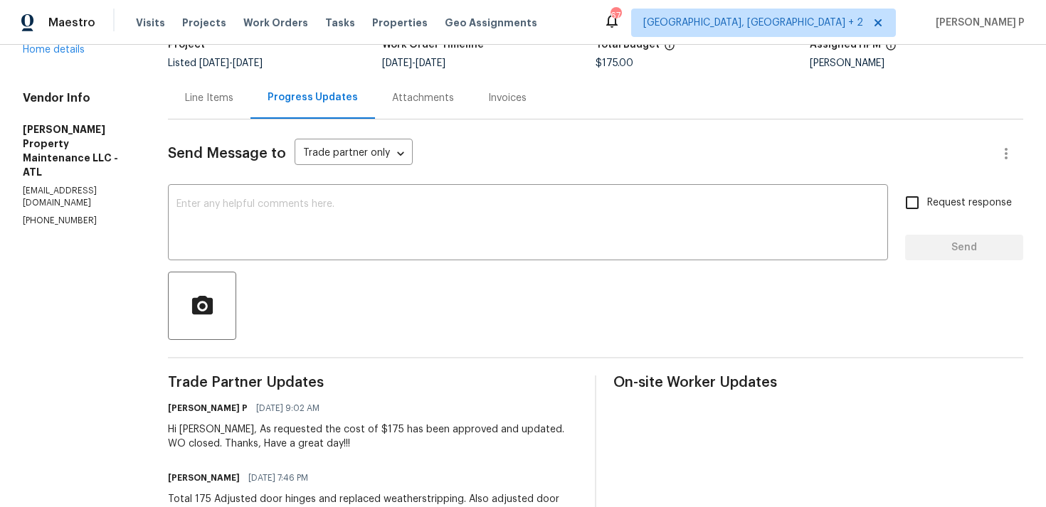
scroll to position [26, 0]
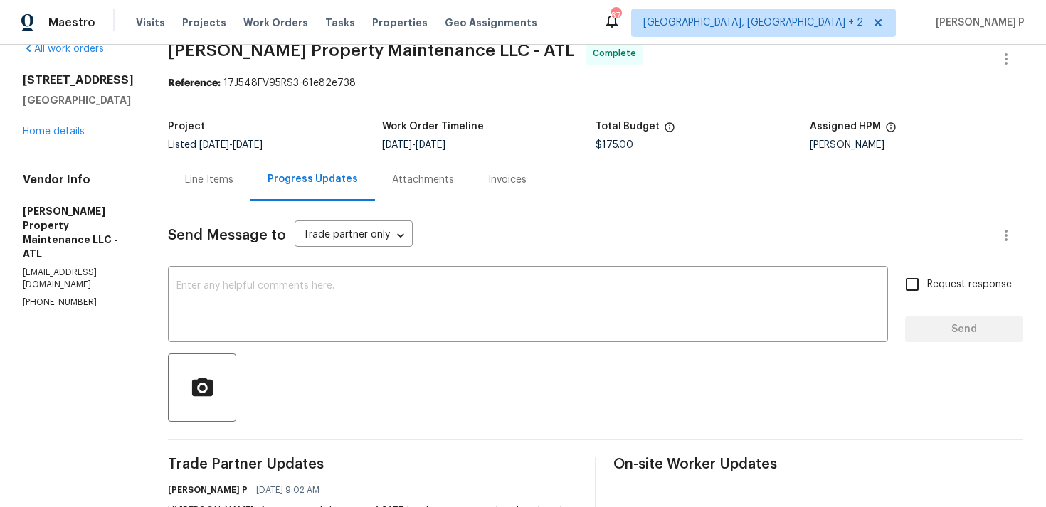
click at [217, 180] on div "Line Items" at bounding box center [209, 180] width 48 height 14
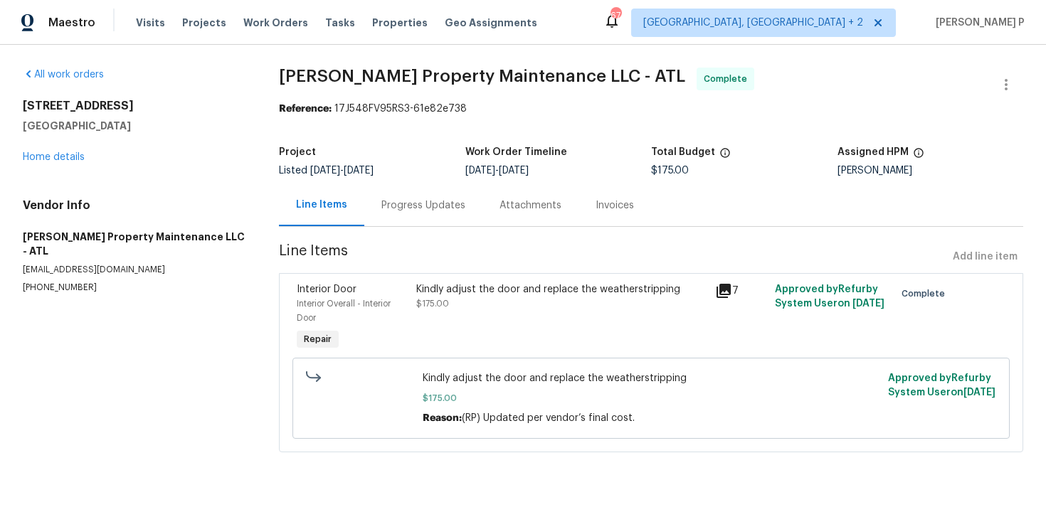
click at [493, 290] on div "Kindly adjust the door and replace the weatherstripping" at bounding box center [561, 289] width 290 height 14
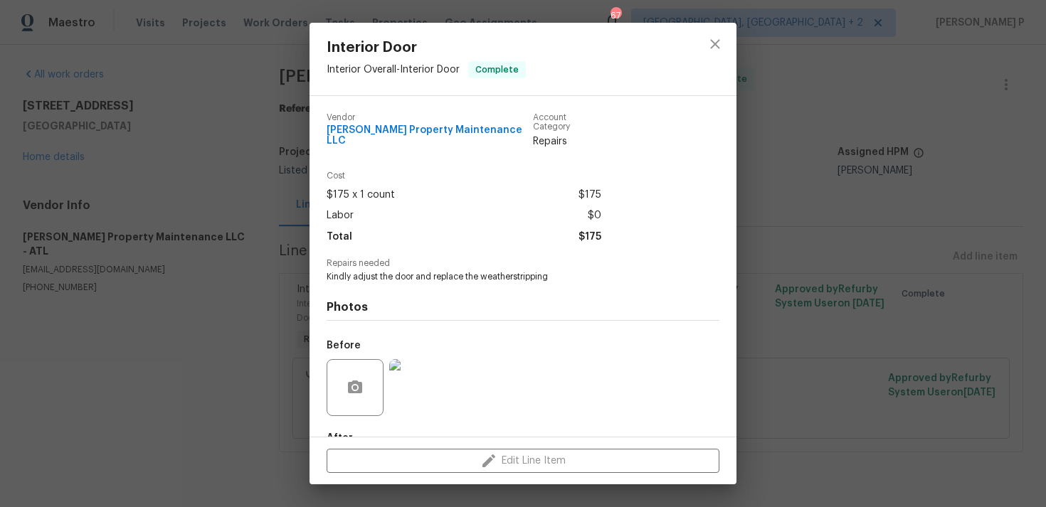
scroll to position [77, 0]
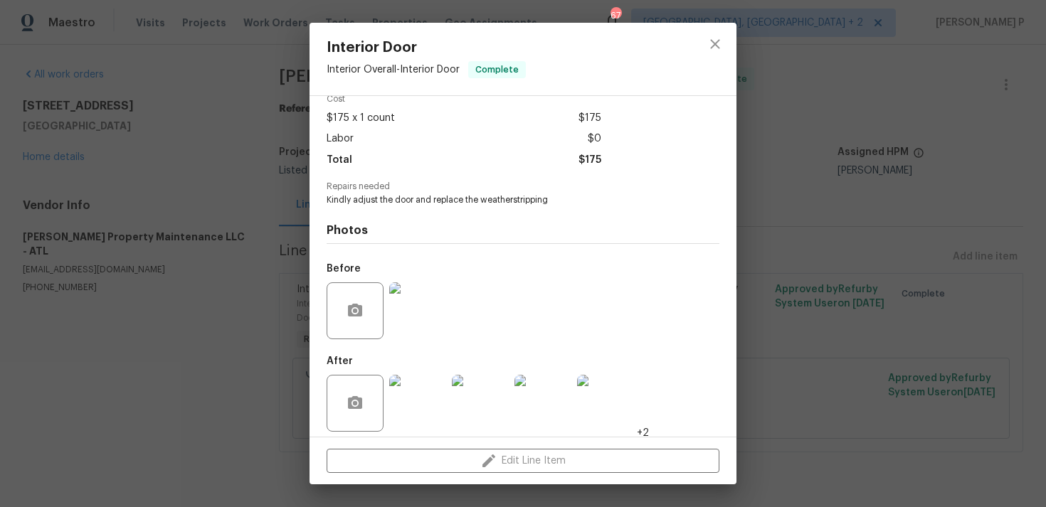
click at [418, 401] on img at bounding box center [417, 403] width 57 height 57
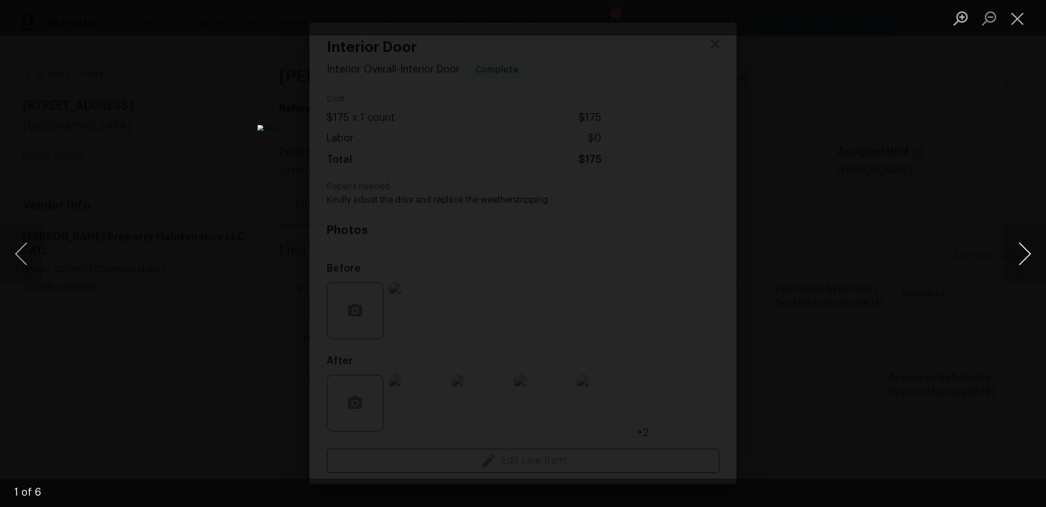
click at [1015, 255] on button "Next image" at bounding box center [1024, 254] width 43 height 57
click at [1019, 19] on button "Close lightbox" at bounding box center [1017, 18] width 28 height 25
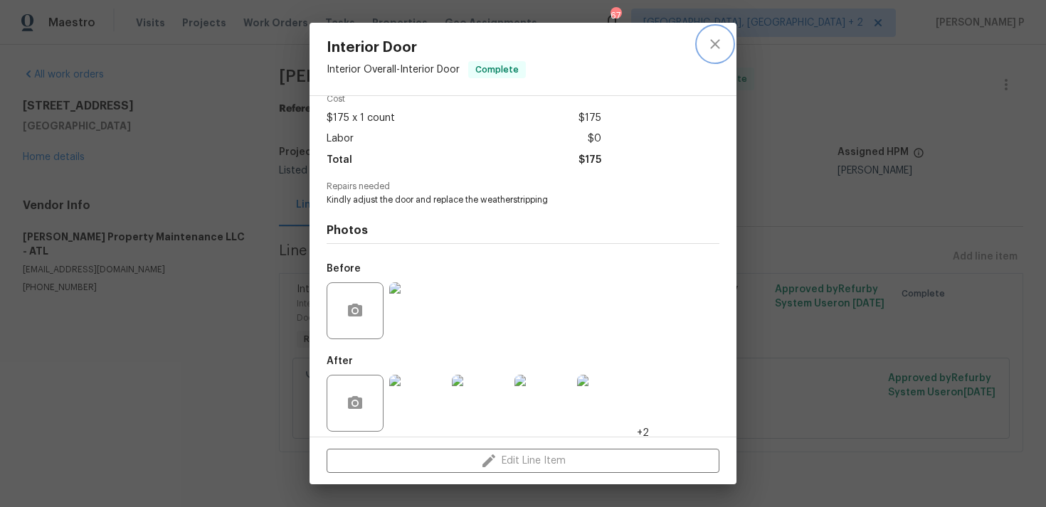
click at [711, 46] on icon "close" at bounding box center [714, 44] width 17 height 17
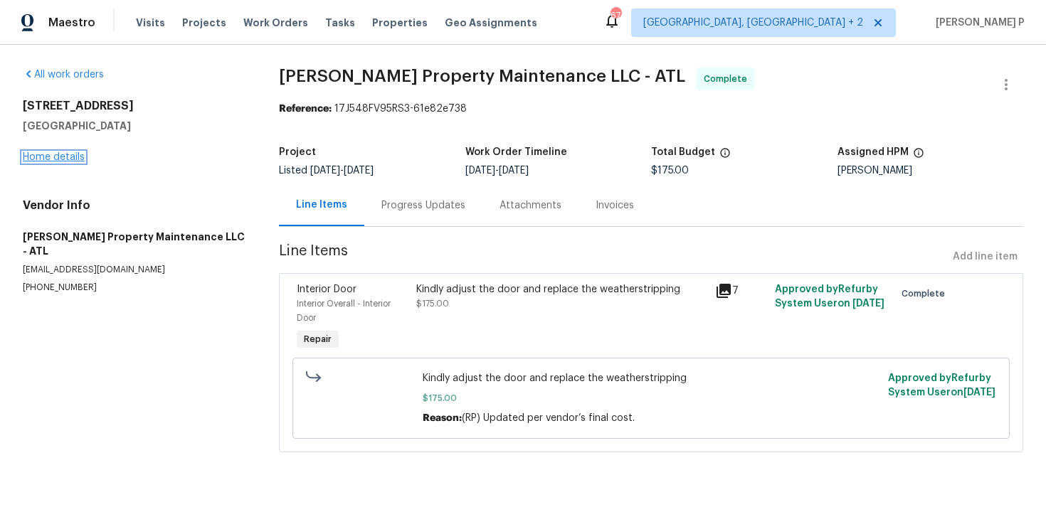
click at [73, 158] on link "Home details" at bounding box center [54, 157] width 62 height 10
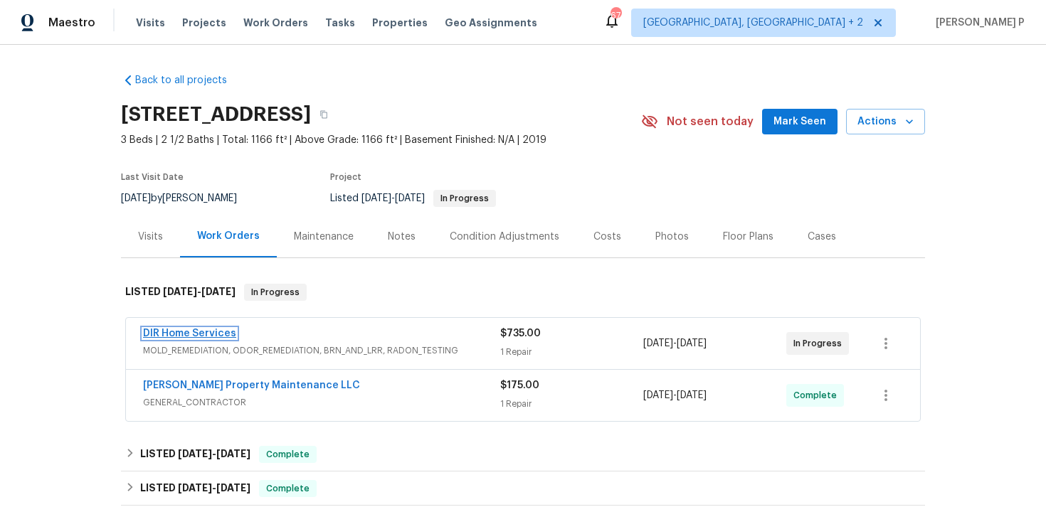
click at [214, 329] on link "DIR Home Services" at bounding box center [189, 334] width 93 height 10
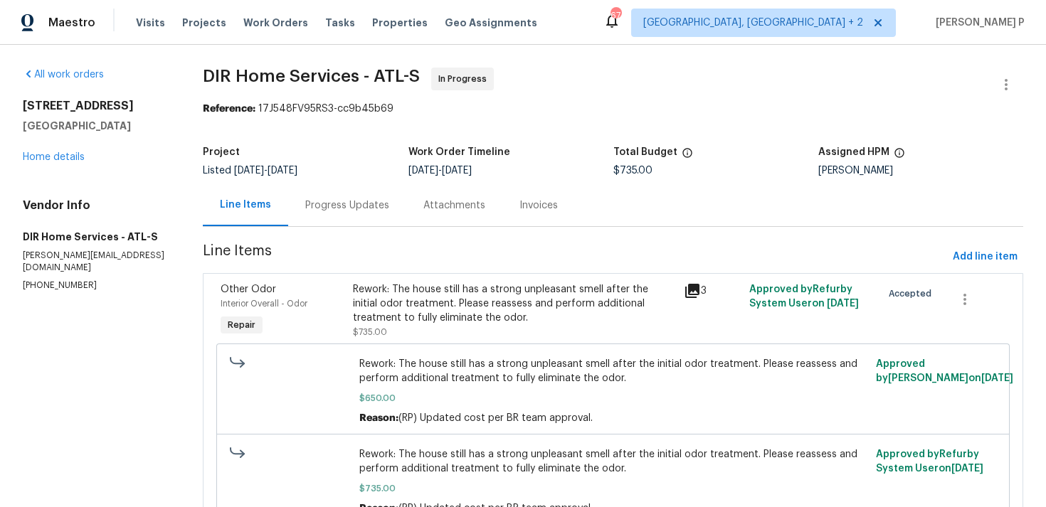
click at [408, 302] on div "Rework: The house still has a strong unpleasant smell after the initial odor tr…" at bounding box center [514, 303] width 322 height 43
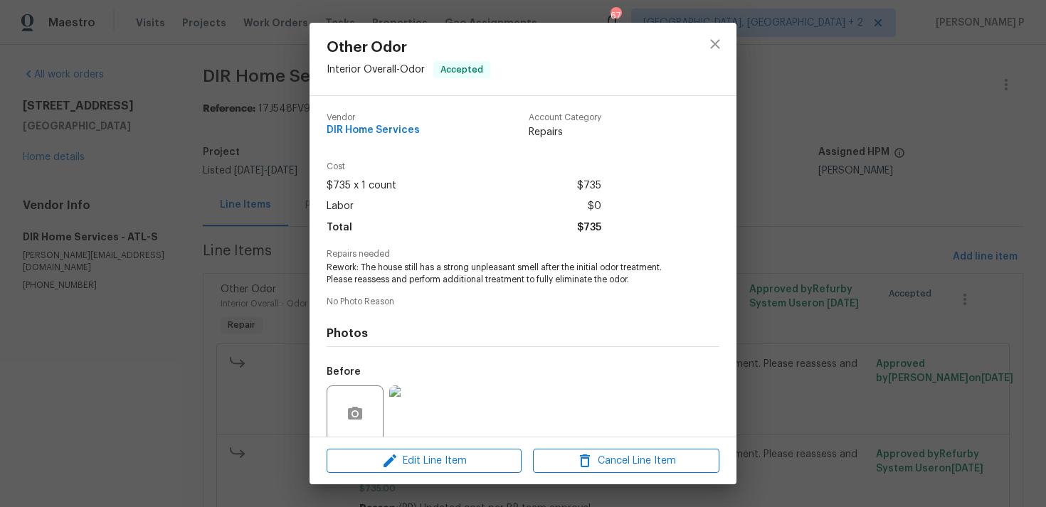
scroll to position [112, 0]
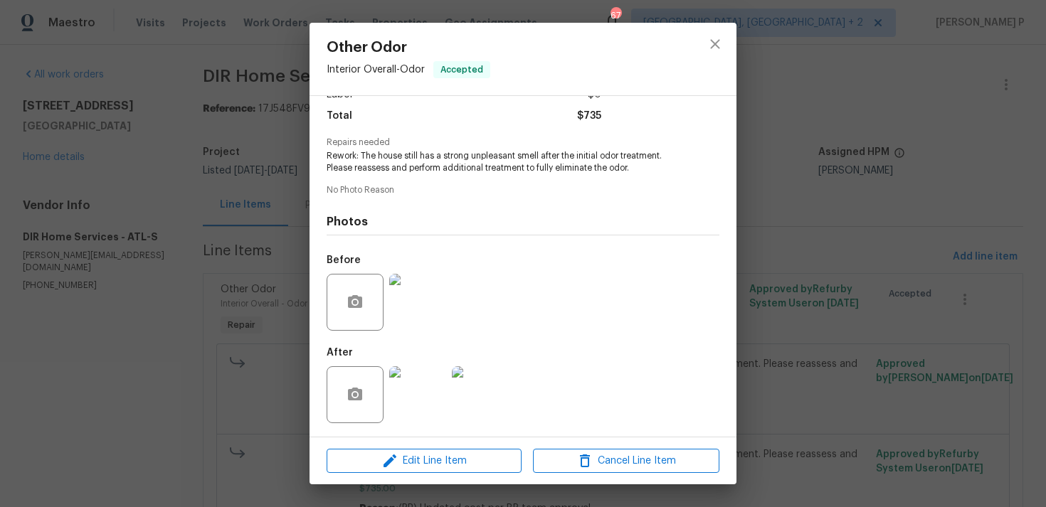
click at [425, 396] on img at bounding box center [417, 394] width 57 height 57
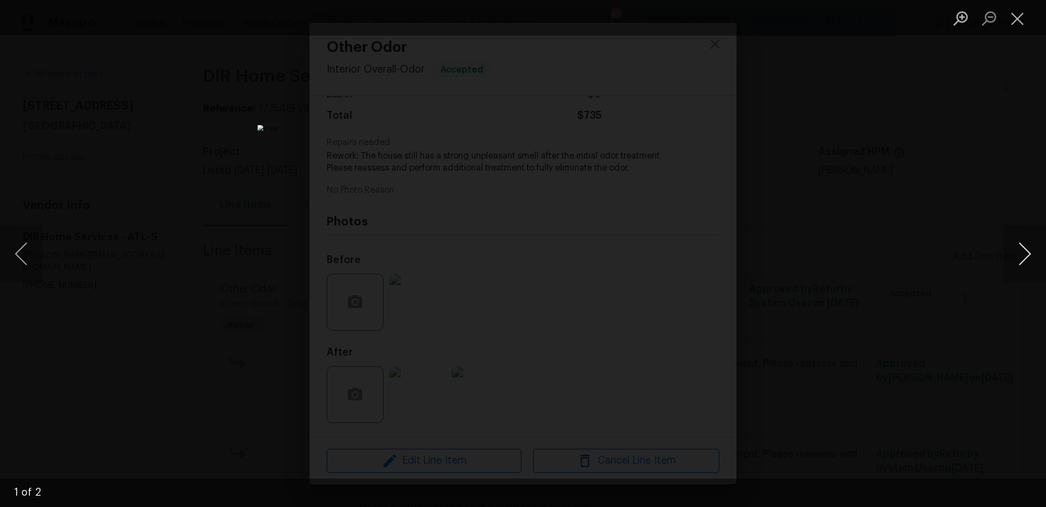
click at [1029, 250] on button "Next image" at bounding box center [1024, 254] width 43 height 57
click at [1015, 19] on button "Close lightbox" at bounding box center [1017, 18] width 28 height 25
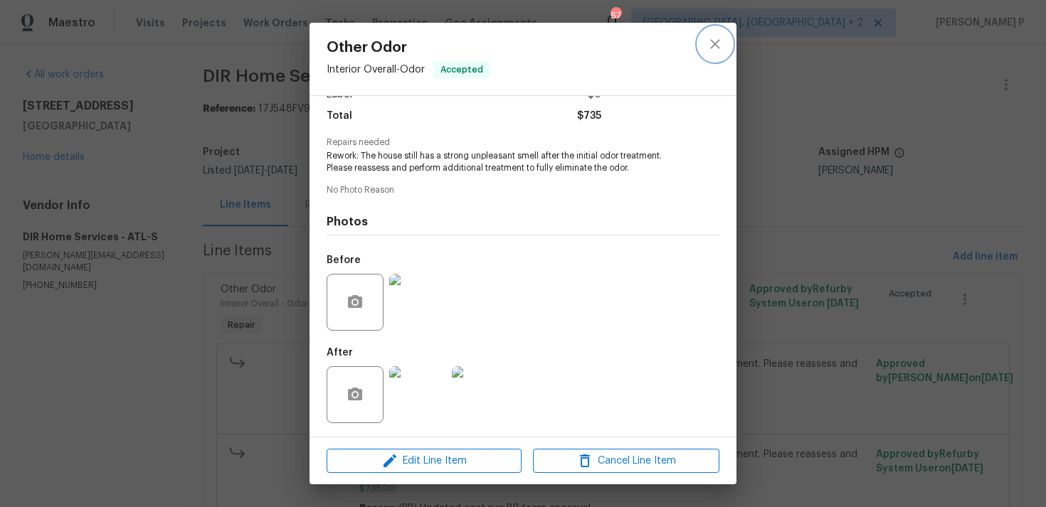
click at [717, 36] on icon "close" at bounding box center [714, 44] width 17 height 17
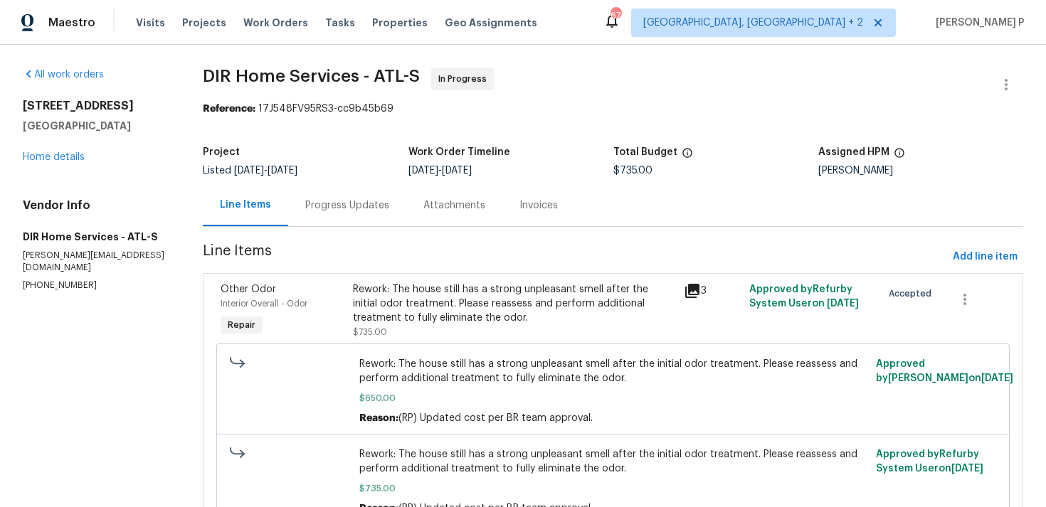
click at [336, 206] on div "Progress Updates" at bounding box center [347, 205] width 84 height 14
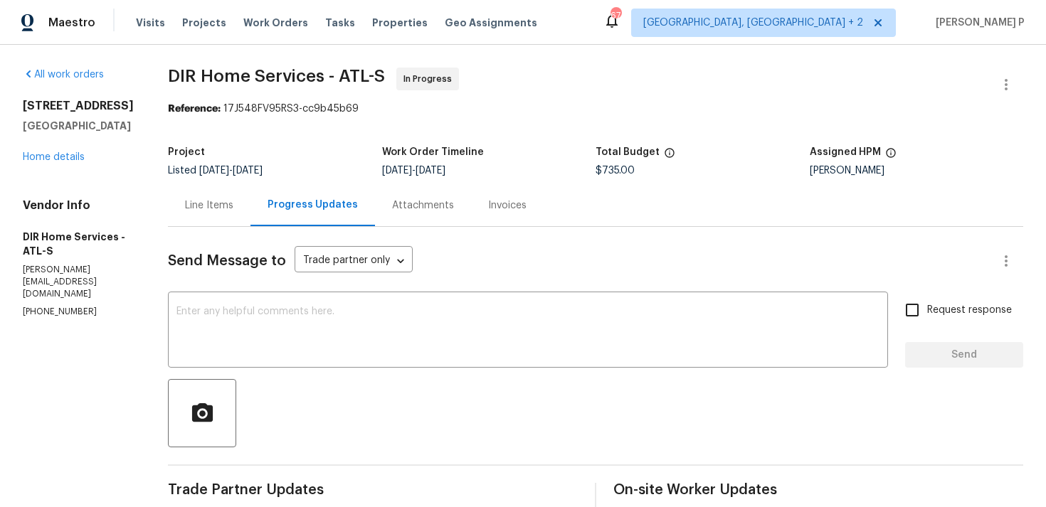
click at [228, 214] on div "Line Items" at bounding box center [209, 205] width 83 height 42
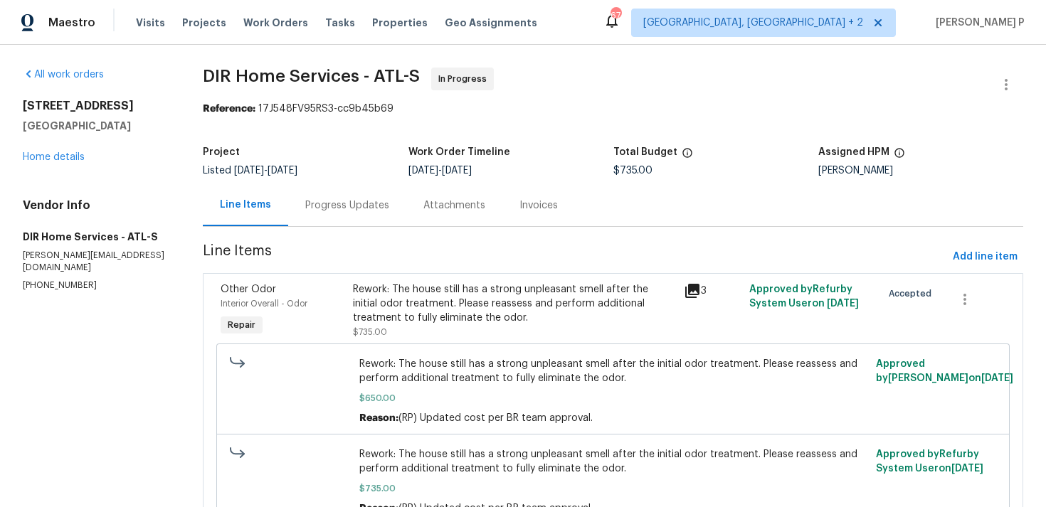
click at [433, 335] on div "Rework: The house still has a strong unpleasant smell after the initial odor tr…" at bounding box center [514, 310] width 322 height 57
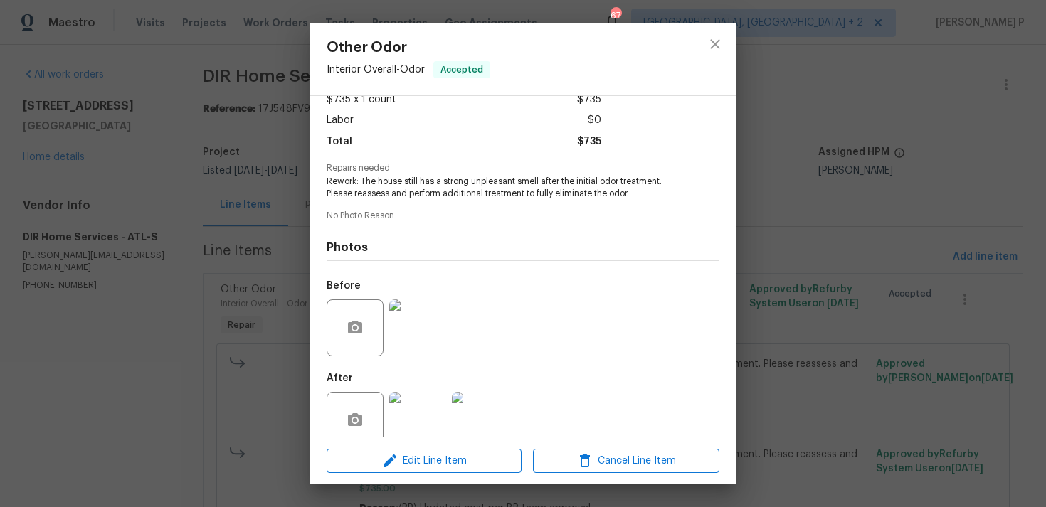
scroll to position [112, 0]
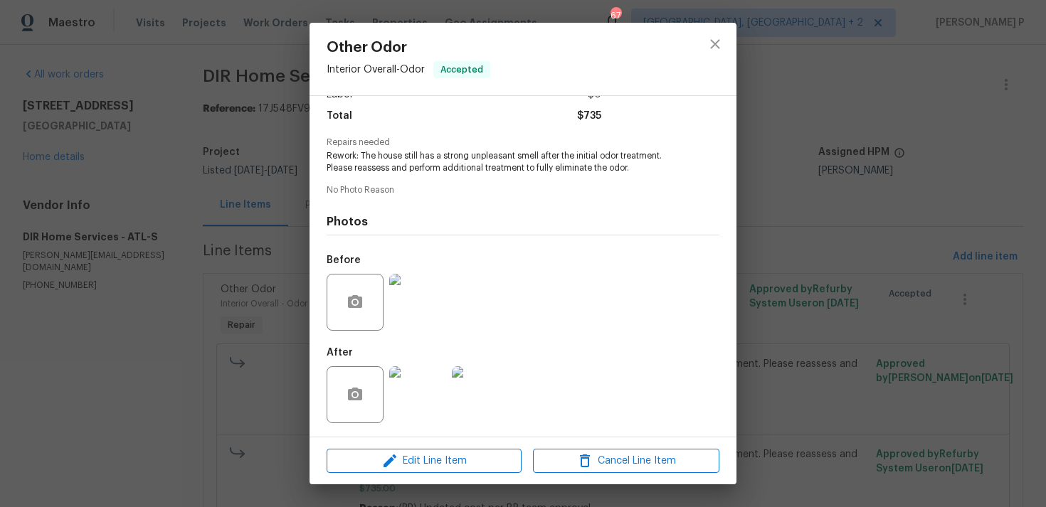
click at [469, 376] on img at bounding box center [480, 394] width 57 height 57
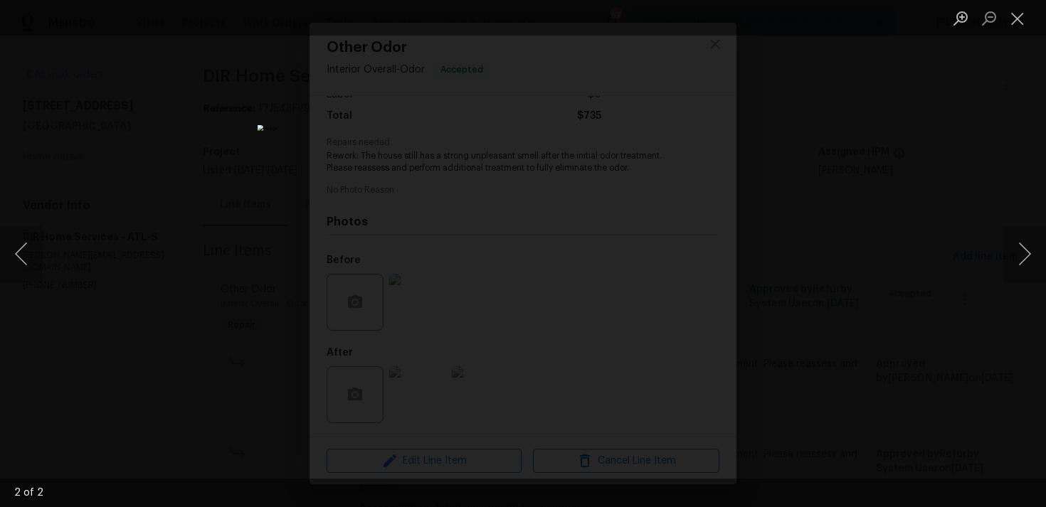
click at [61, 157] on div "Lightbox" at bounding box center [523, 253] width 1046 height 507
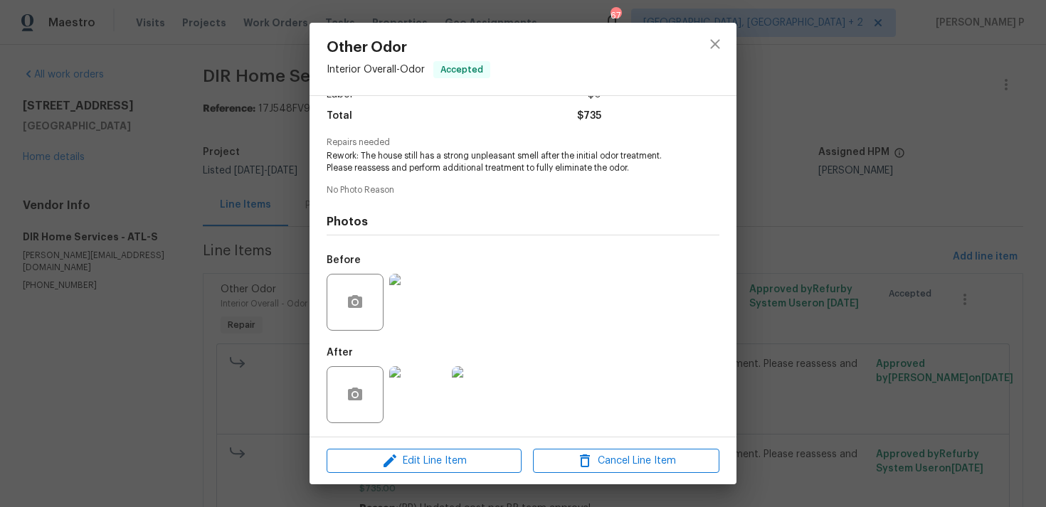
click at [59, 166] on div "Other Odor Interior Overall - Odor Accepted Vendor DIR Home Services Account Ca…" at bounding box center [523, 253] width 1046 height 507
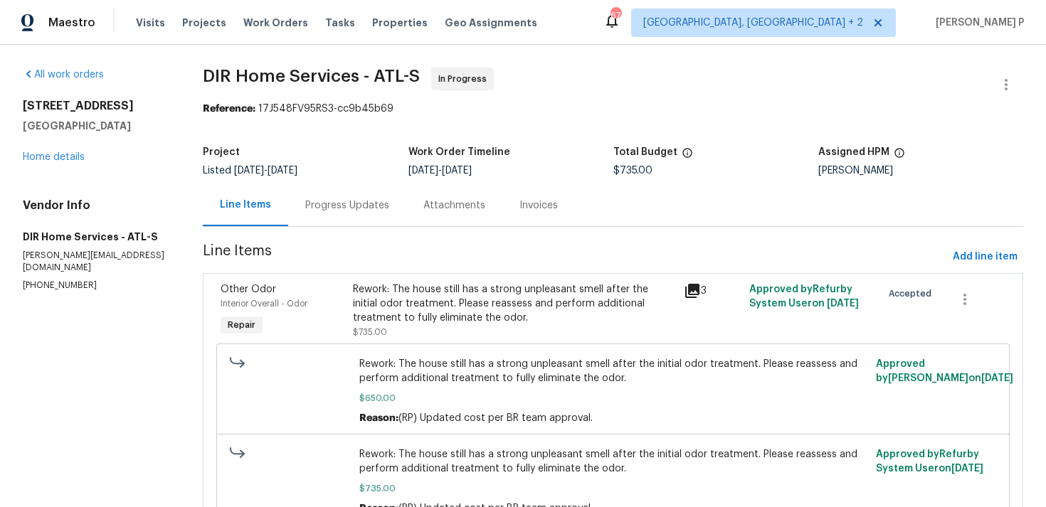
click at [77, 166] on div "All work orders 1112 Highwood Ln Atlanta, GA 30344 Home details Vendor Info DIR…" at bounding box center [96, 180] width 146 height 224
click at [73, 152] on link "Home details" at bounding box center [54, 157] width 62 height 10
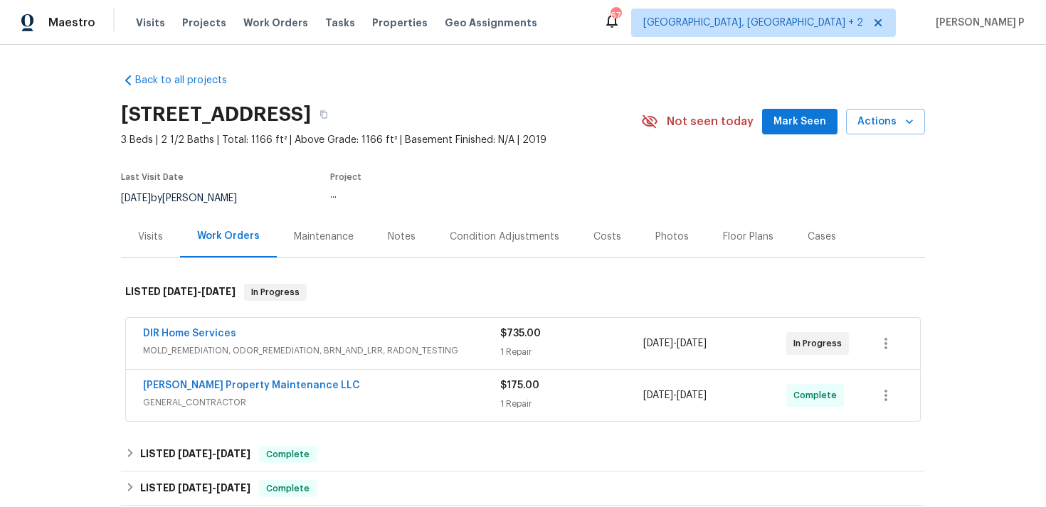
scroll to position [60, 0]
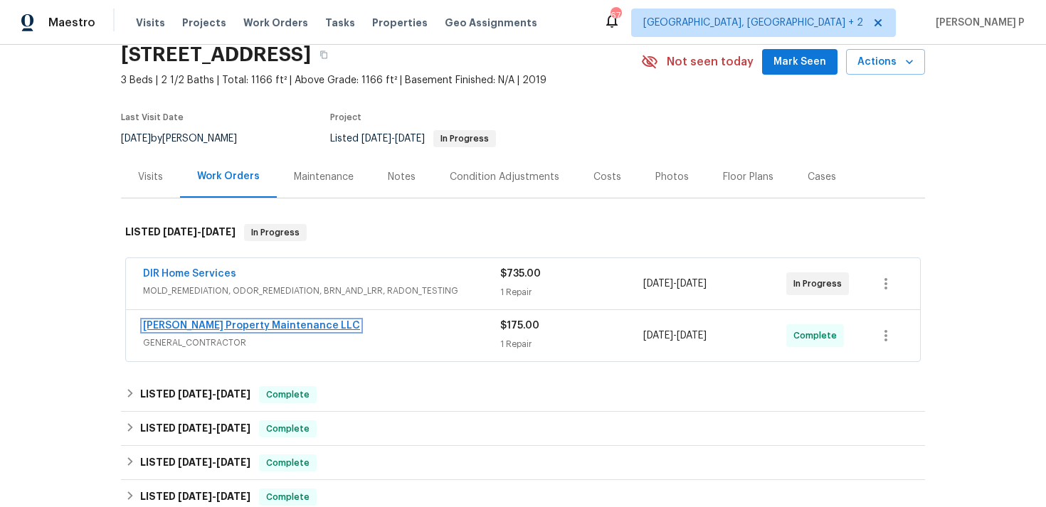
click at [228, 327] on link "[PERSON_NAME] Property Maintenance LLC" at bounding box center [251, 326] width 217 height 10
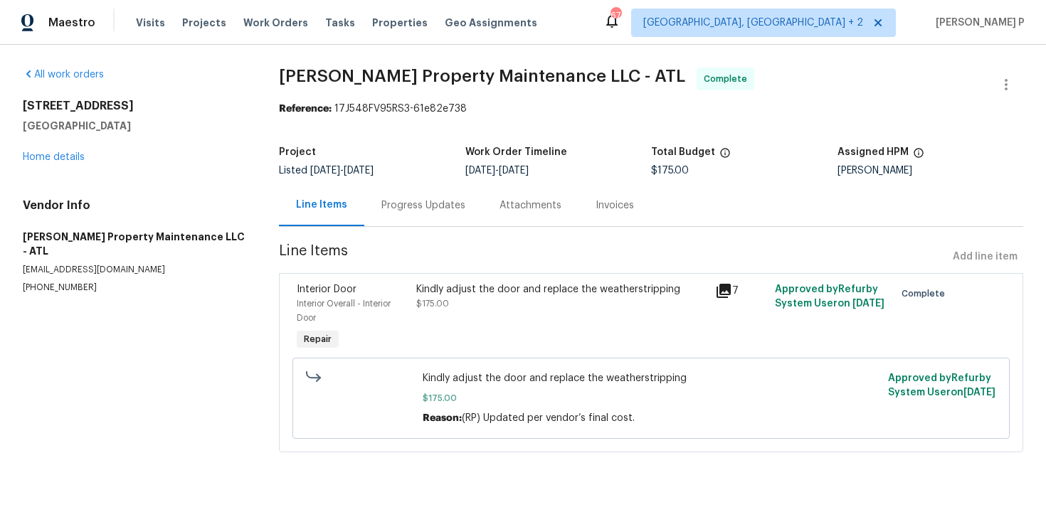
click at [472, 302] on div "Kindly adjust the door and replace the weatherstripping $175.00" at bounding box center [561, 296] width 290 height 28
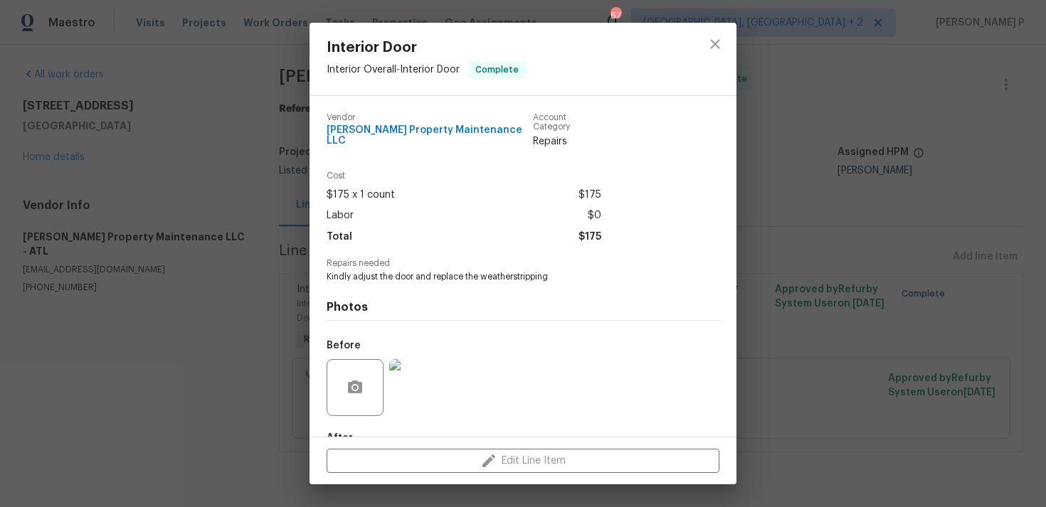
scroll to position [77, 0]
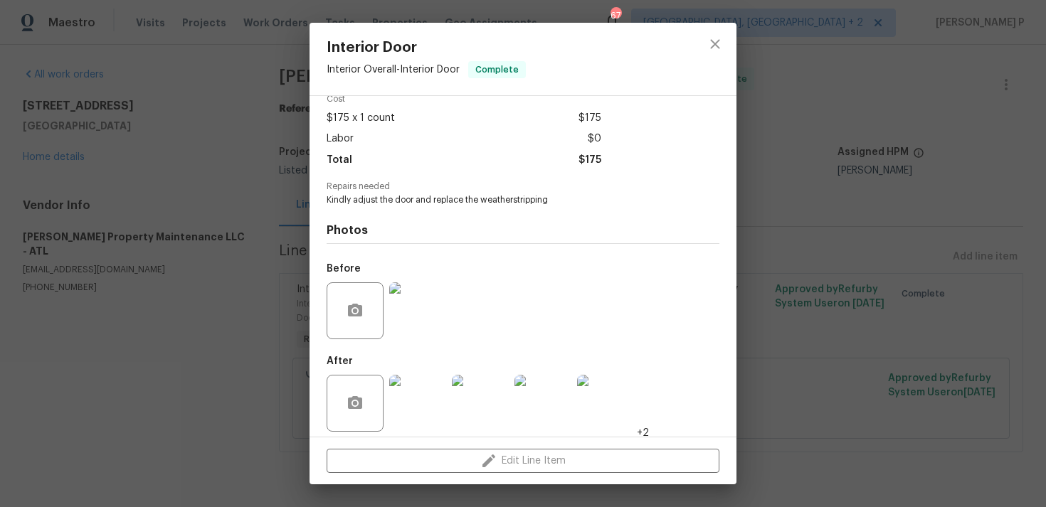
click at [411, 385] on img at bounding box center [417, 403] width 57 height 57
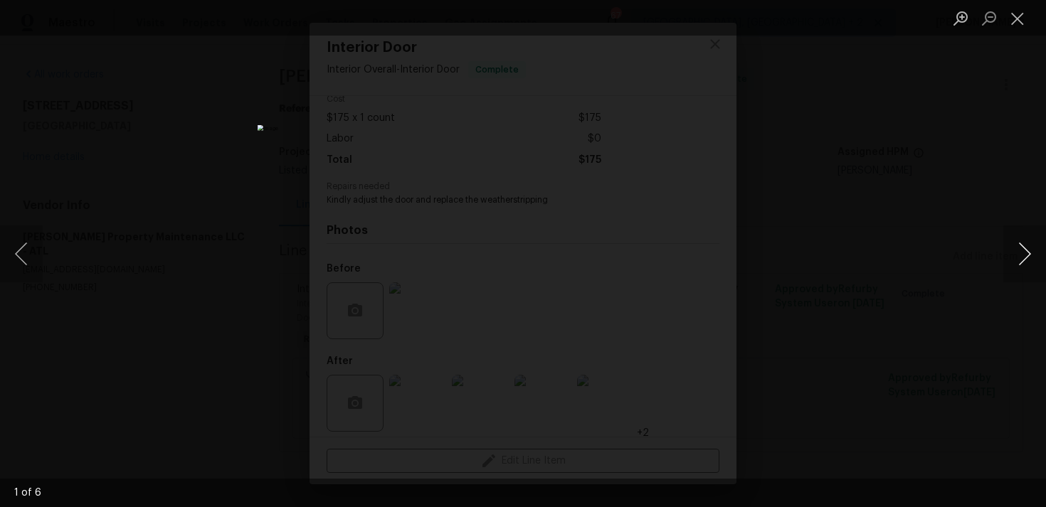
click at [1013, 251] on button "Next image" at bounding box center [1024, 254] width 43 height 57
click at [482, 492] on html "Maestro Visits Projects Work Orders Tasks Properties Geo Assignments 67 Albuque…" at bounding box center [523, 246] width 1046 height 492
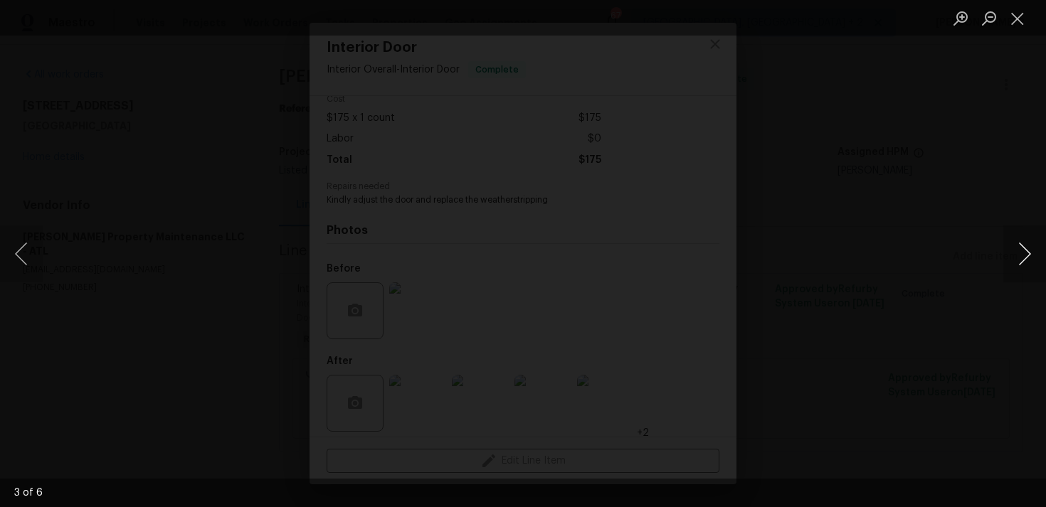
click at [1019, 245] on button "Next image" at bounding box center [1024, 254] width 43 height 57
click at [1022, 256] on button "Next image" at bounding box center [1024, 254] width 43 height 57
click at [1022, 255] on button "Next image" at bounding box center [1024, 254] width 43 height 57
click at [1022, 251] on button "Next image" at bounding box center [1024, 254] width 43 height 57
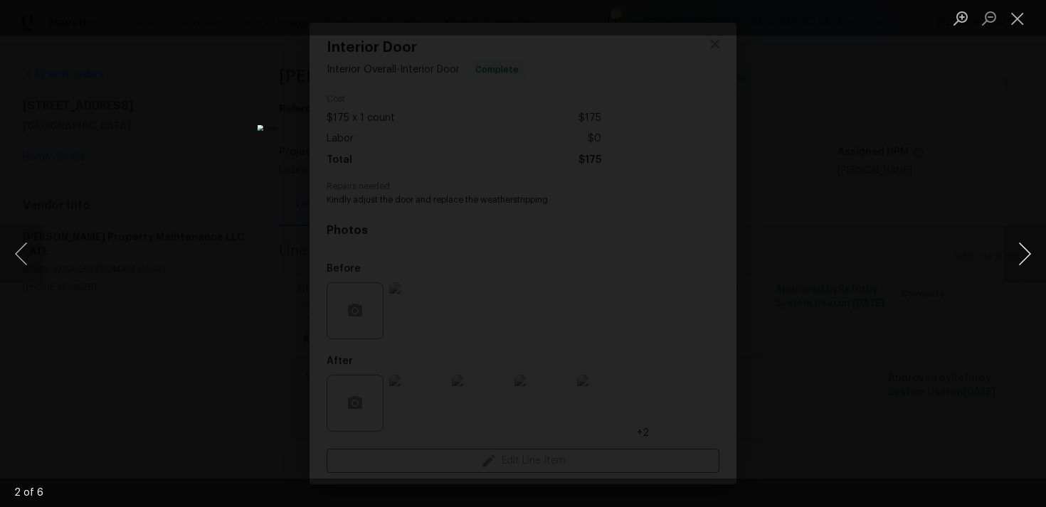
click at [1036, 242] on button "Next image" at bounding box center [1024, 254] width 43 height 57
click at [899, 178] on div "Lightbox" at bounding box center [523, 253] width 1046 height 507
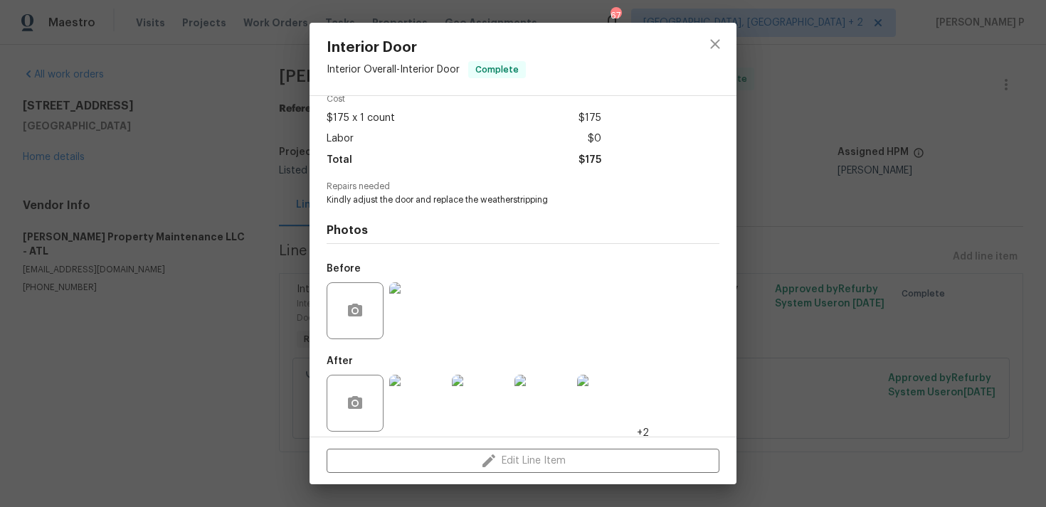
click at [899, 178] on div "Interior Door Interior Overall - Interior Door Complete Vendor Glen Property Ma…" at bounding box center [523, 253] width 1046 height 507
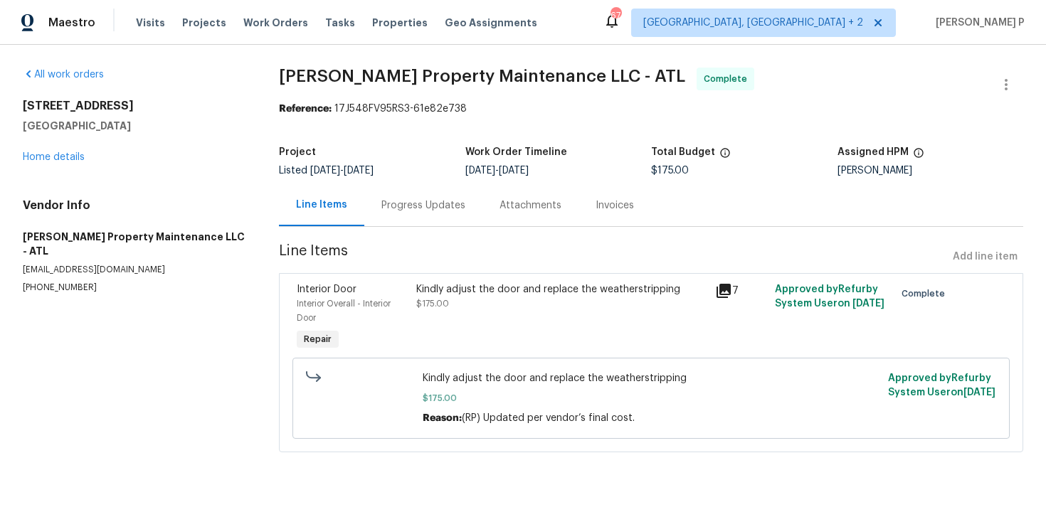
click at [443, 212] on div "Progress Updates" at bounding box center [423, 205] width 84 height 14
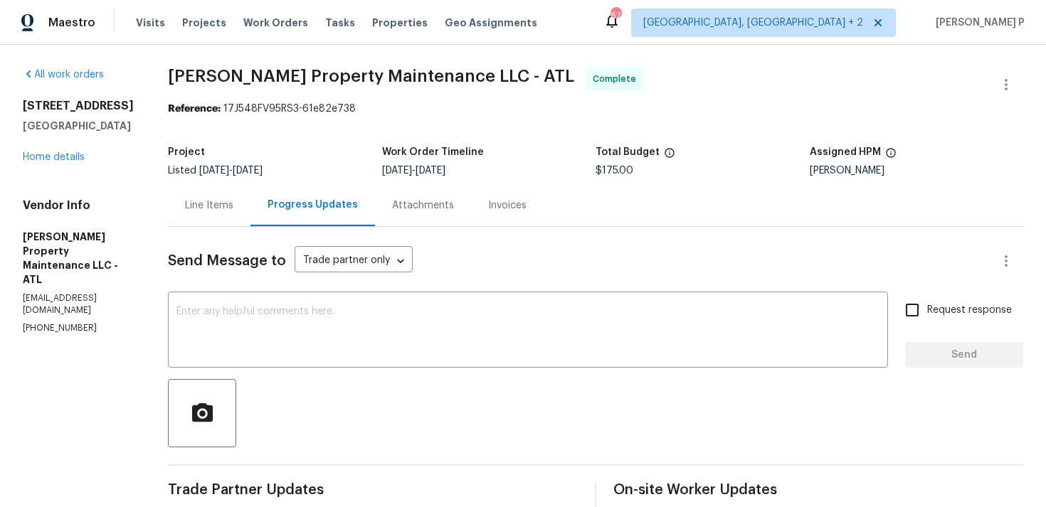
click at [216, 218] on div "Line Items" at bounding box center [209, 205] width 83 height 42
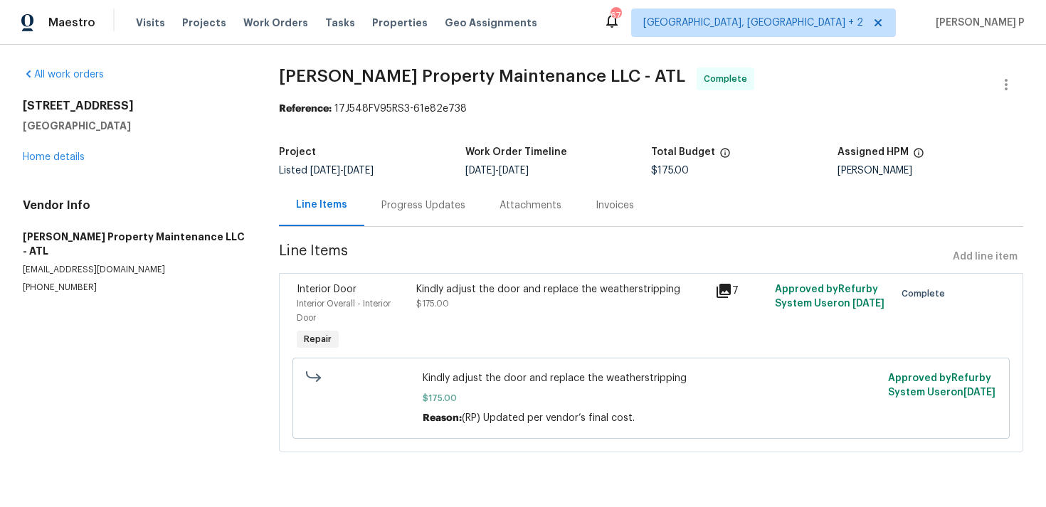
click at [416, 211] on div "Progress Updates" at bounding box center [423, 205] width 84 height 14
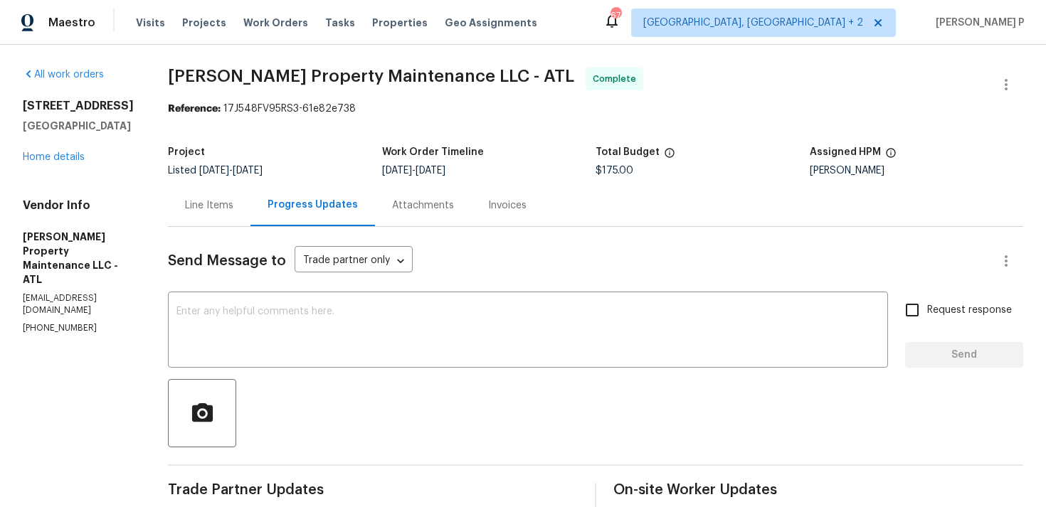
click at [53, 164] on div "All work orders 1112 Highwood Ln Atlanta, GA 30344 Home details Vendor Info Gle…" at bounding box center [78, 201] width 111 height 267
click at [60, 157] on link "Home details" at bounding box center [54, 157] width 62 height 10
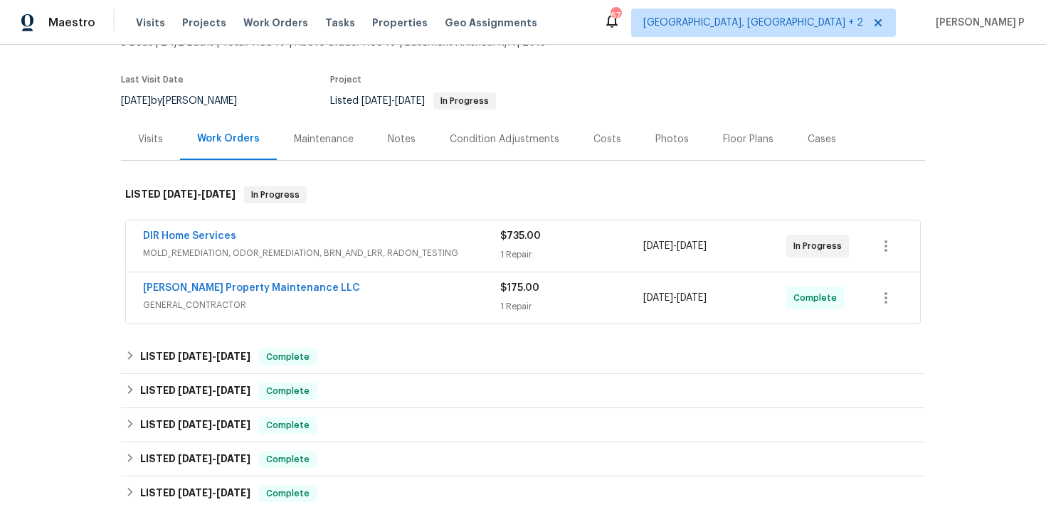
scroll to position [107, 0]
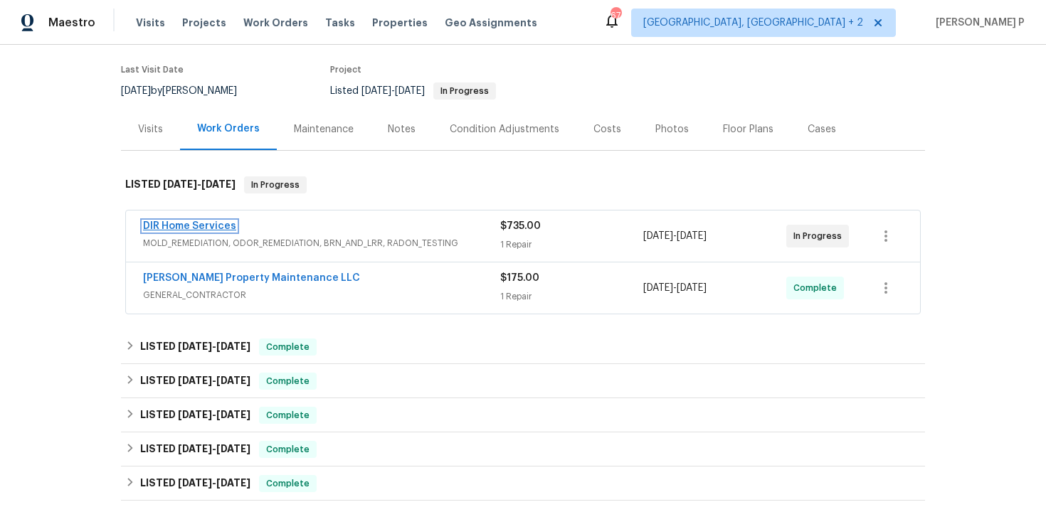
click at [198, 223] on link "DIR Home Services" at bounding box center [189, 226] width 93 height 10
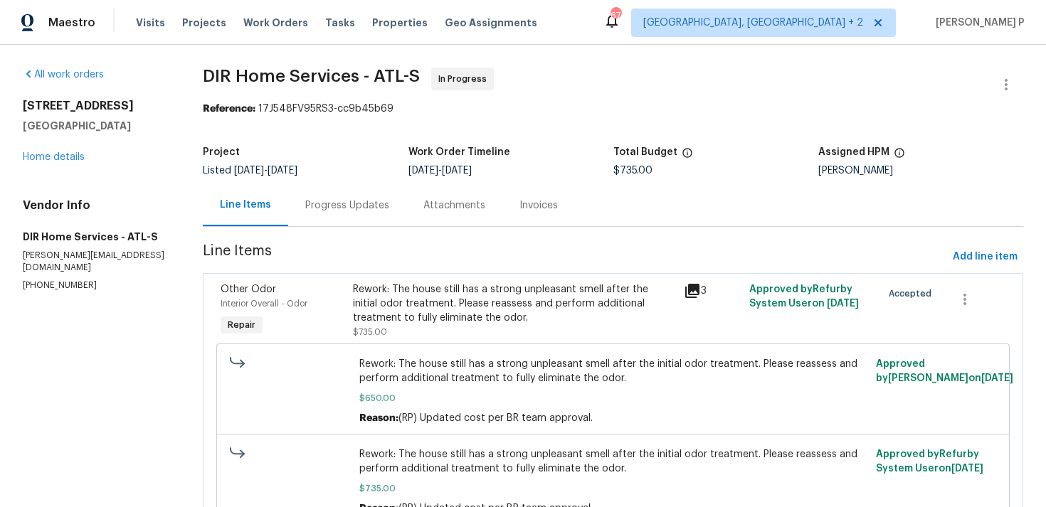
click at [368, 197] on div "Progress Updates" at bounding box center [347, 205] width 118 height 42
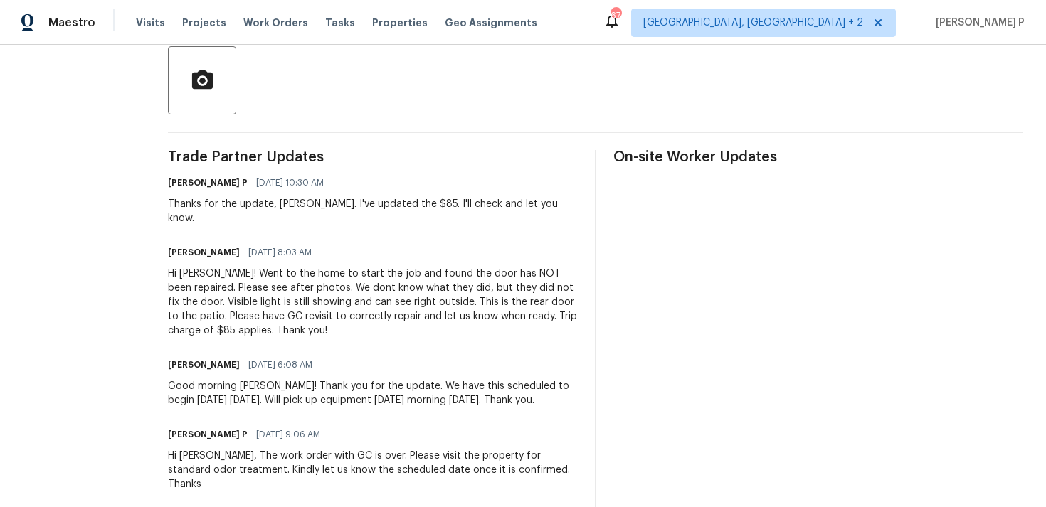
scroll to position [334, 0]
drag, startPoint x: 459, startPoint y: 286, endPoint x: 208, endPoint y: 297, distance: 251.4
click at [208, 297] on div "Hi [PERSON_NAME]! Went to the home to start the job and found the door has NOT …" at bounding box center [373, 301] width 410 height 71
click at [192, 300] on div "Hi [PERSON_NAME]! Went to the home to start the job and found the door has NOT …" at bounding box center [373, 301] width 410 height 71
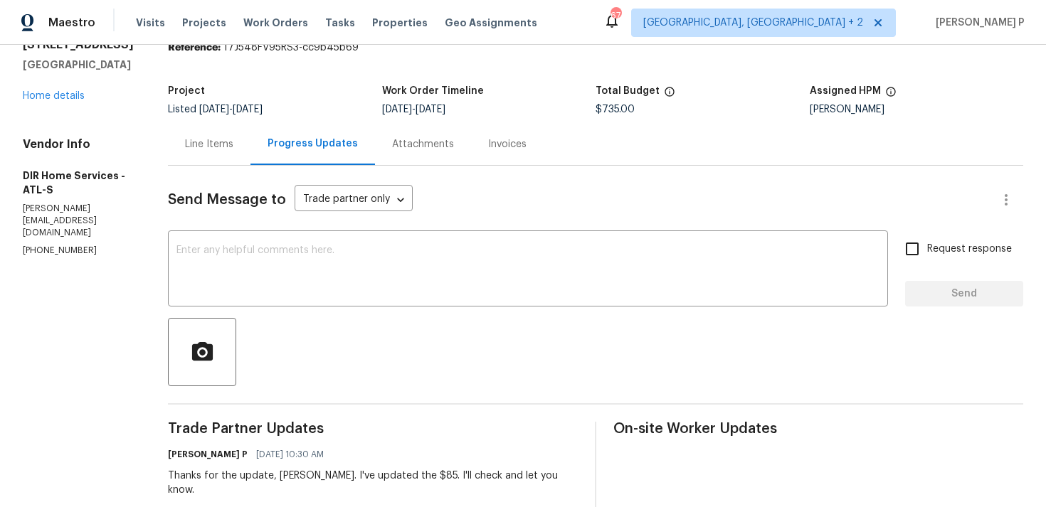
scroll to position [0, 0]
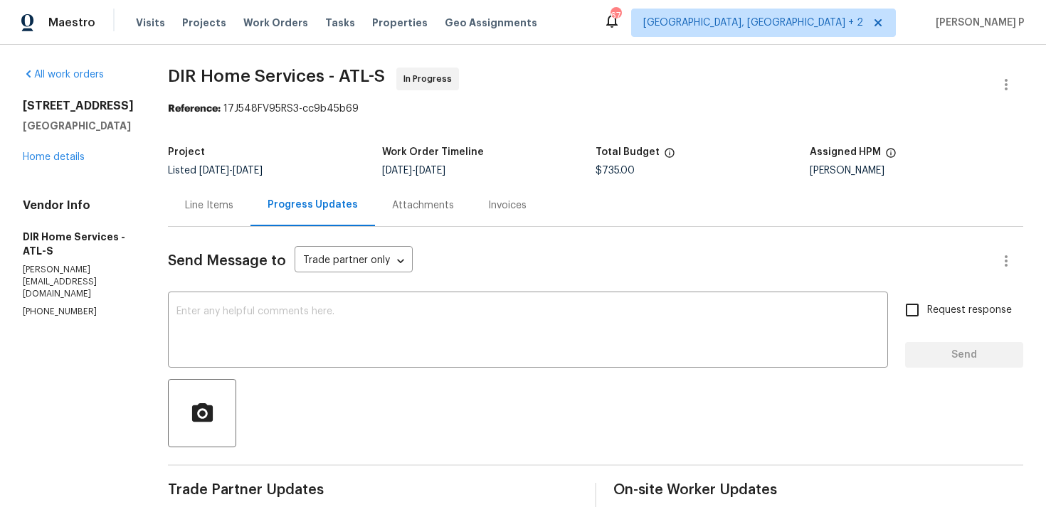
click at [228, 201] on div "Line Items" at bounding box center [209, 205] width 48 height 14
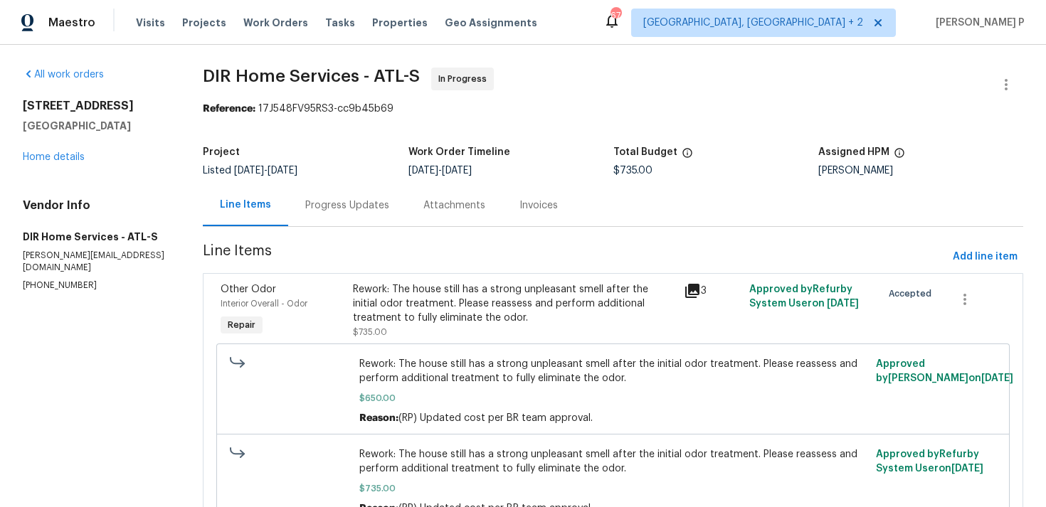
click at [433, 303] on div "Rework: The house still has a strong unpleasant smell after the initial odor tr…" at bounding box center [514, 303] width 322 height 43
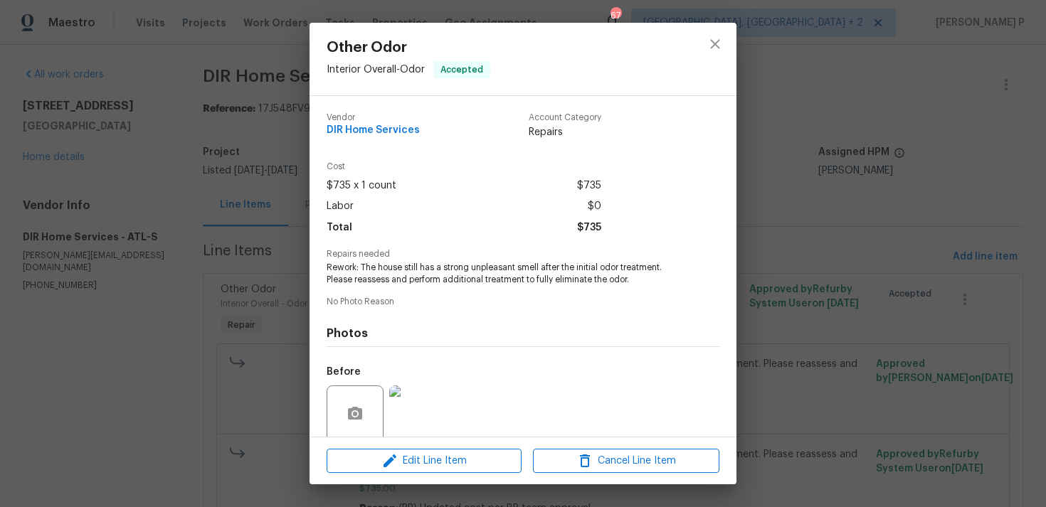
scroll to position [112, 0]
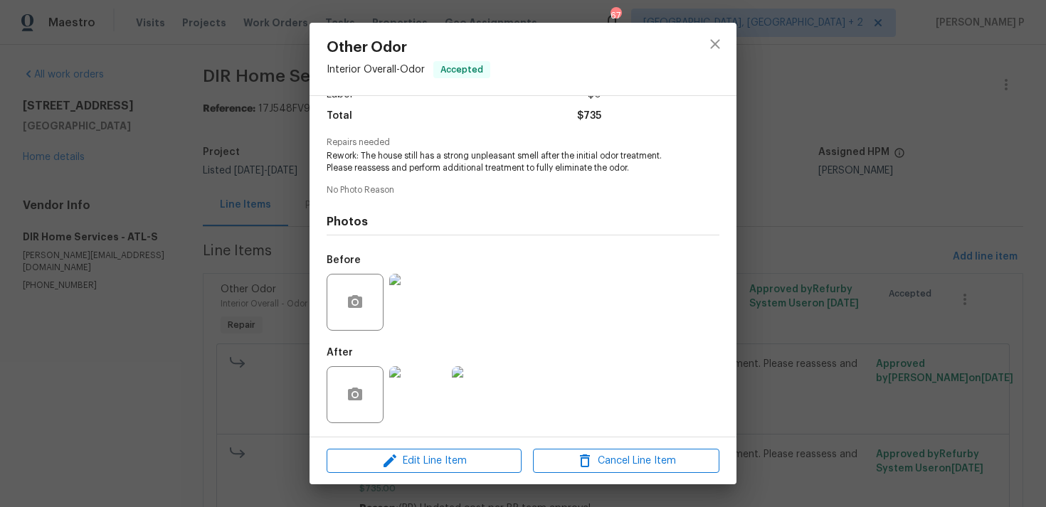
click at [423, 387] on img at bounding box center [417, 394] width 57 height 57
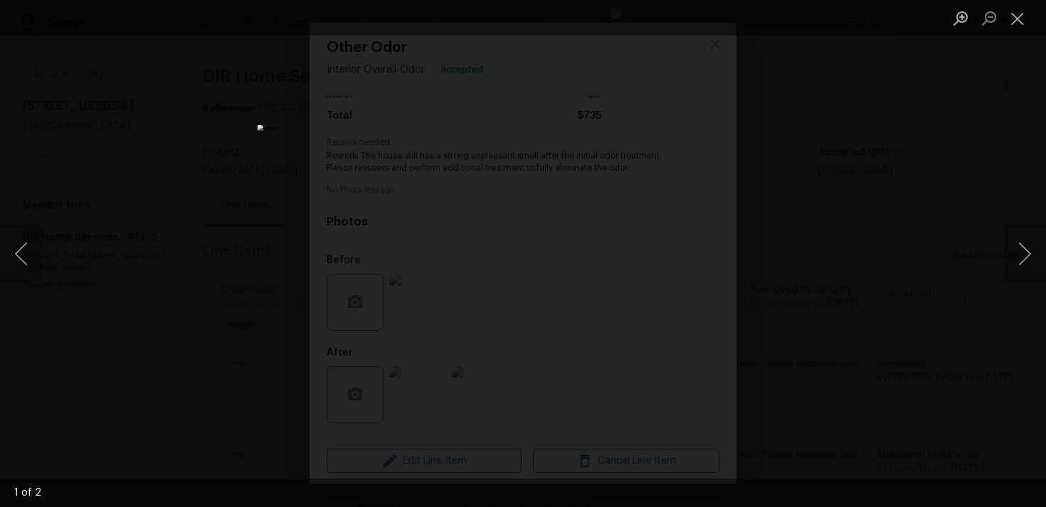
click at [1033, 2] on ul "Lightbox" at bounding box center [996, 18] width 100 height 36
click at [1008, 25] on button "Close lightbox" at bounding box center [1017, 18] width 28 height 25
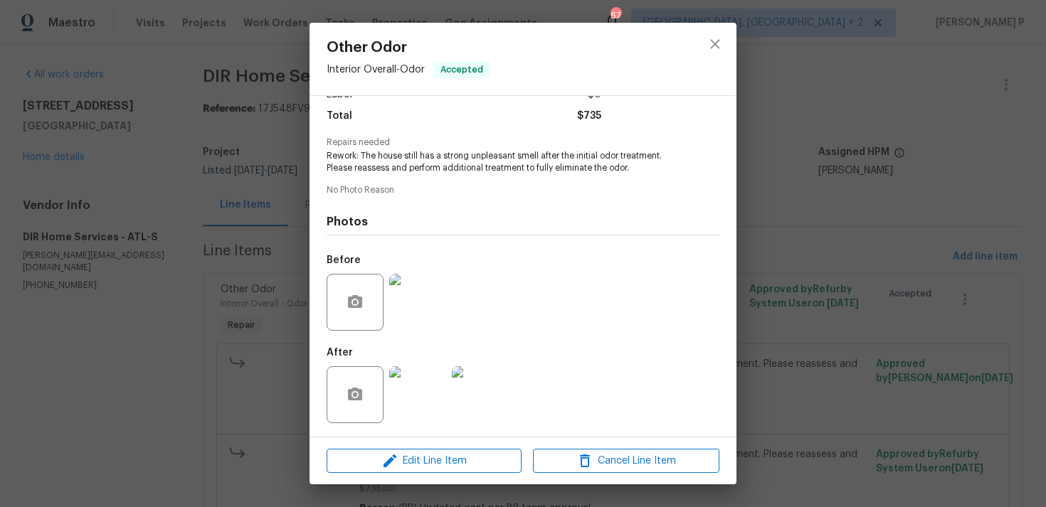
click at [478, 391] on img at bounding box center [480, 394] width 57 height 57
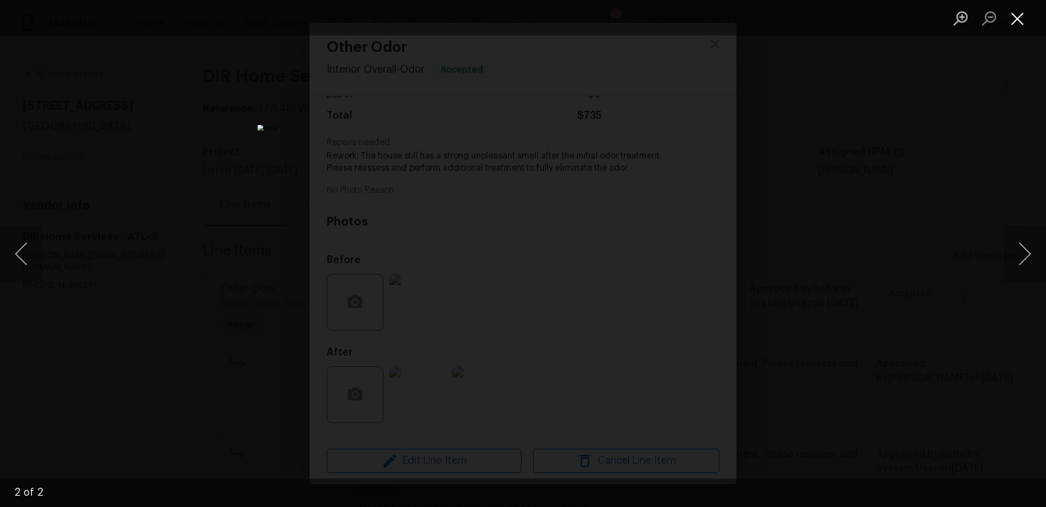
click at [1013, 20] on button "Close lightbox" at bounding box center [1017, 18] width 28 height 25
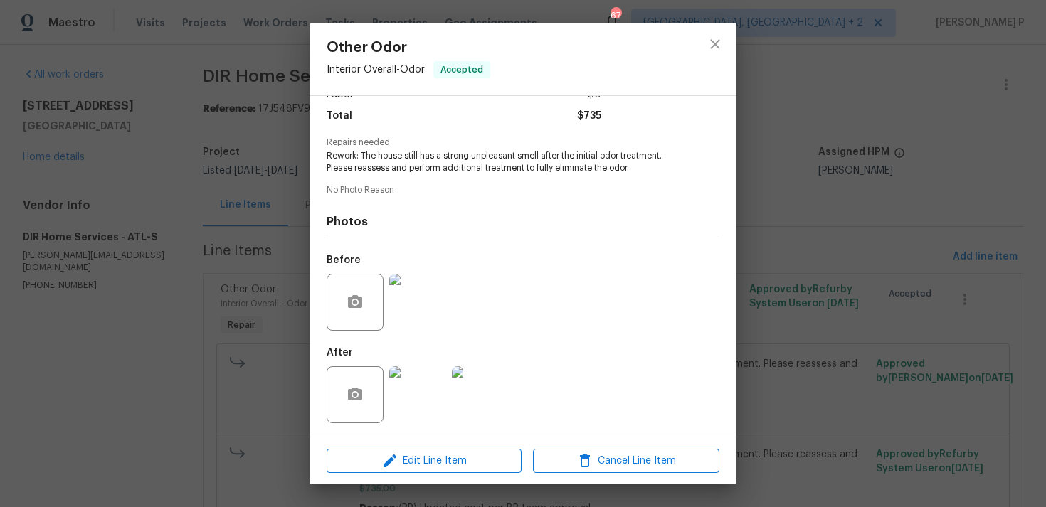
click at [419, 290] on img at bounding box center [417, 302] width 57 height 57
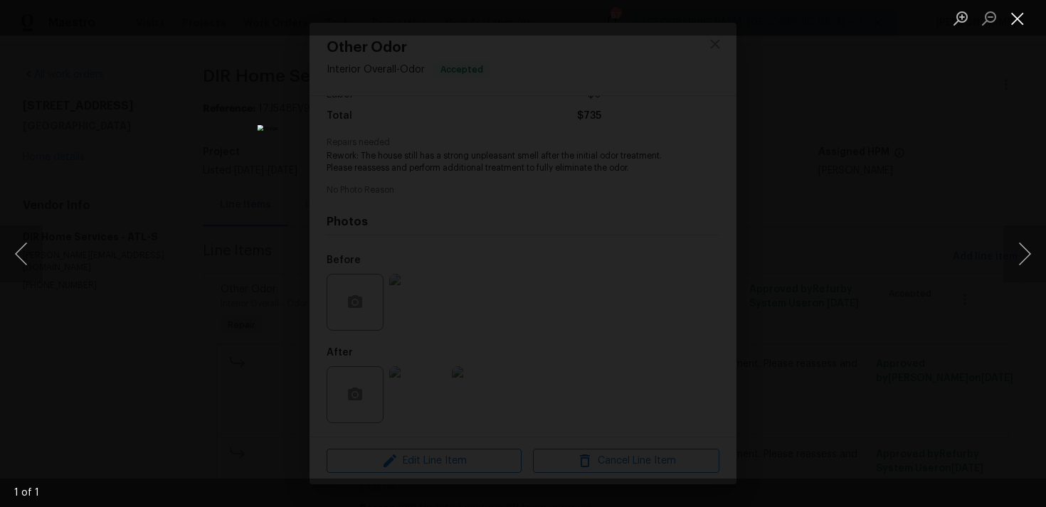
click at [1014, 26] on button "Close lightbox" at bounding box center [1017, 18] width 28 height 25
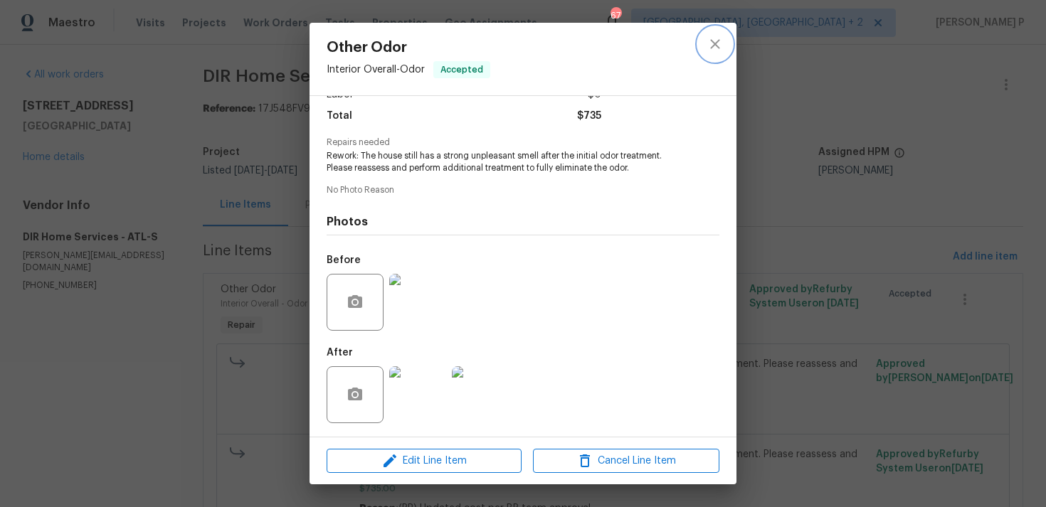
click at [713, 44] on icon "close" at bounding box center [714, 44] width 17 height 17
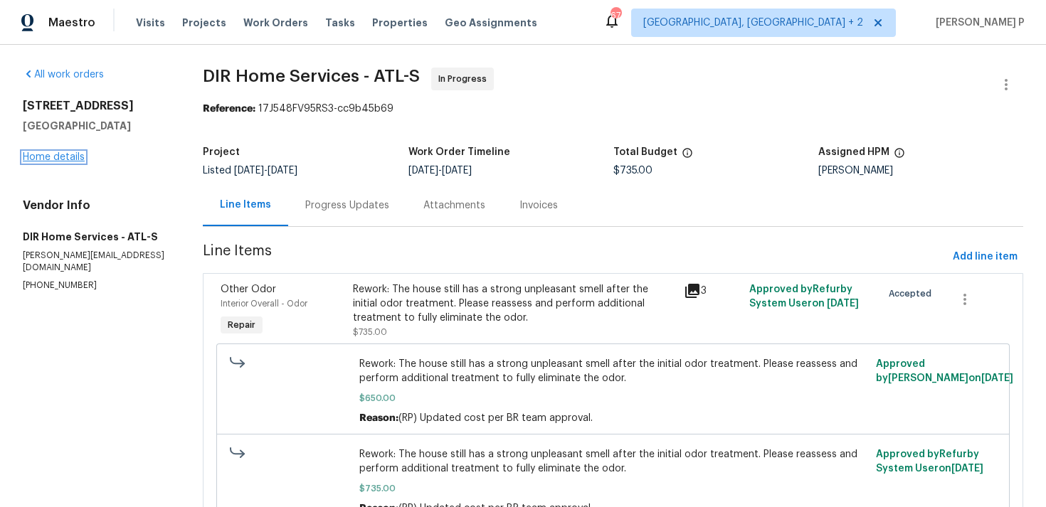
click at [65, 161] on link "Home details" at bounding box center [54, 157] width 62 height 10
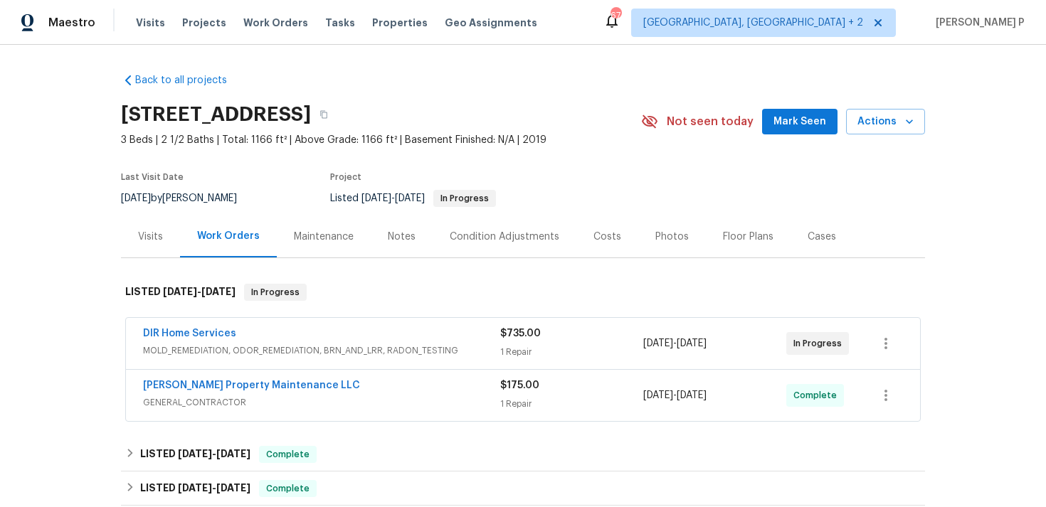
click at [201, 380] on span "[PERSON_NAME] Property Maintenance LLC" at bounding box center [251, 385] width 217 height 14
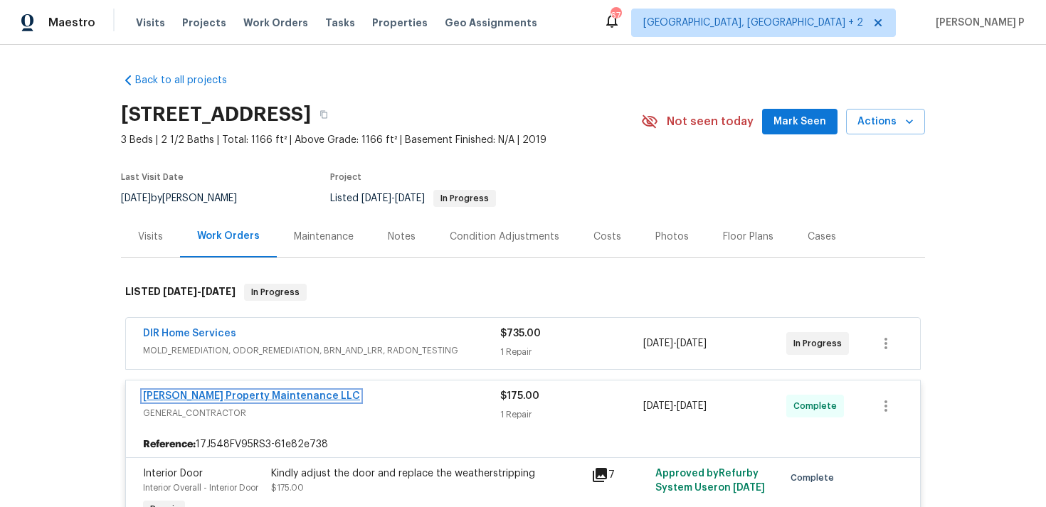
click at [202, 394] on link "[PERSON_NAME] Property Maintenance LLC" at bounding box center [251, 396] width 217 height 10
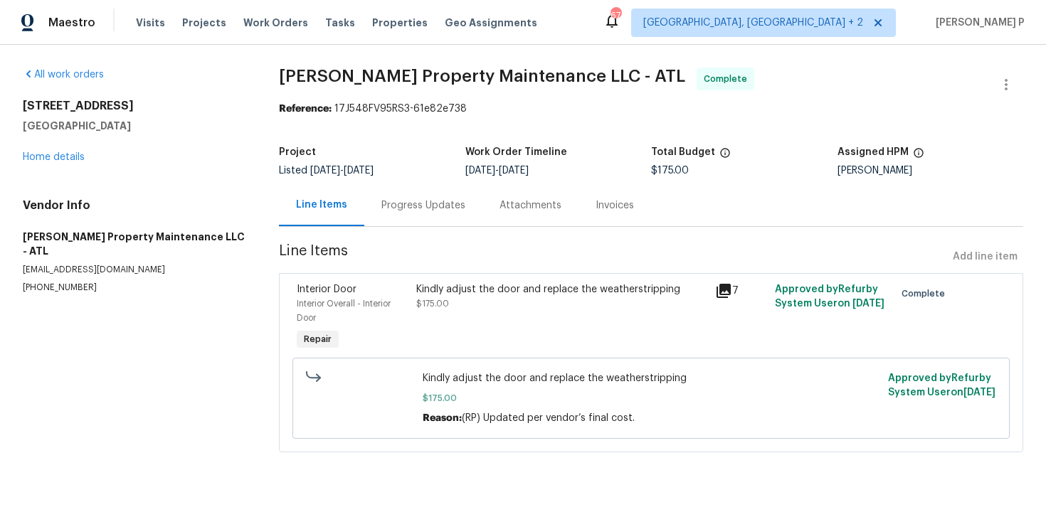
click at [492, 290] on div "Kindly adjust the door and replace the weatherstripping" at bounding box center [561, 289] width 290 height 14
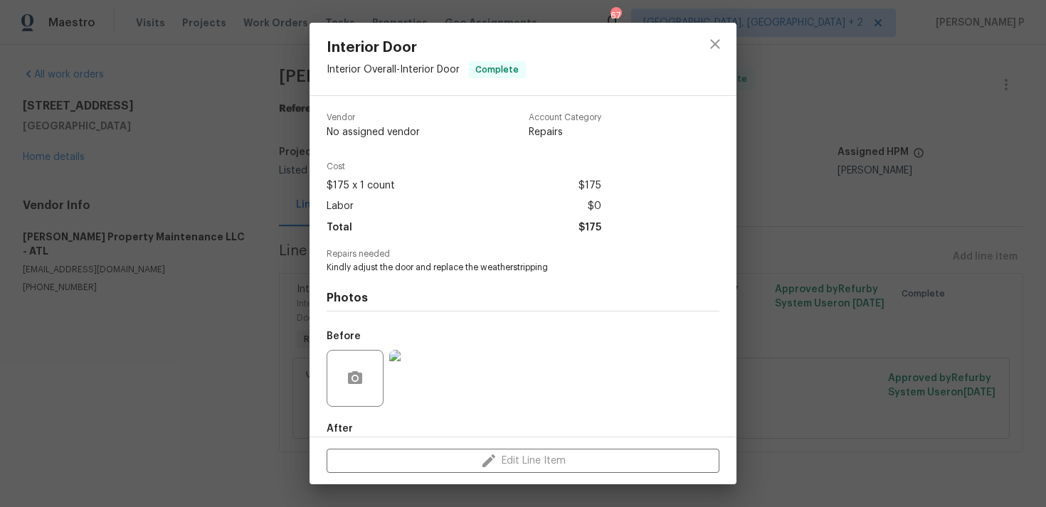
scroll to position [77, 0]
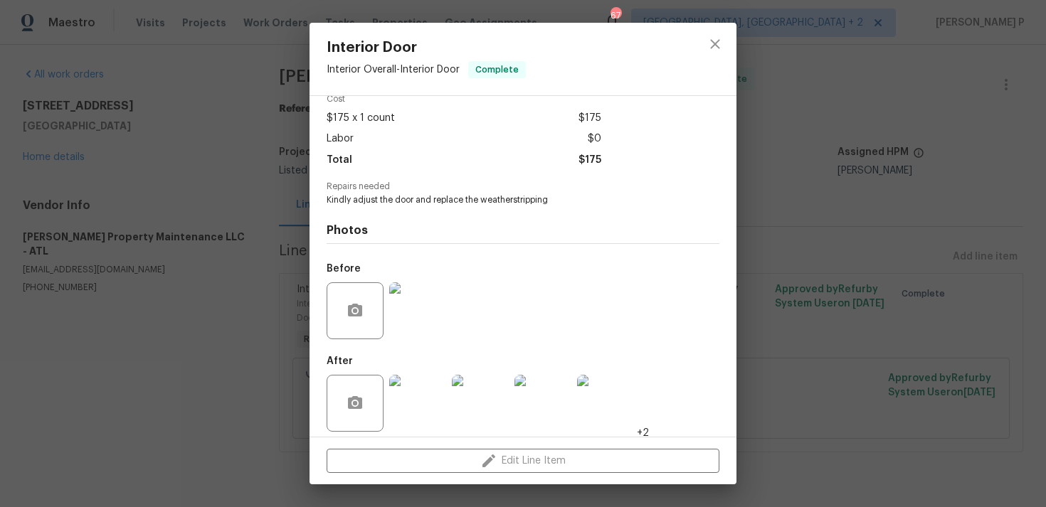
click at [411, 375] on img at bounding box center [417, 403] width 57 height 57
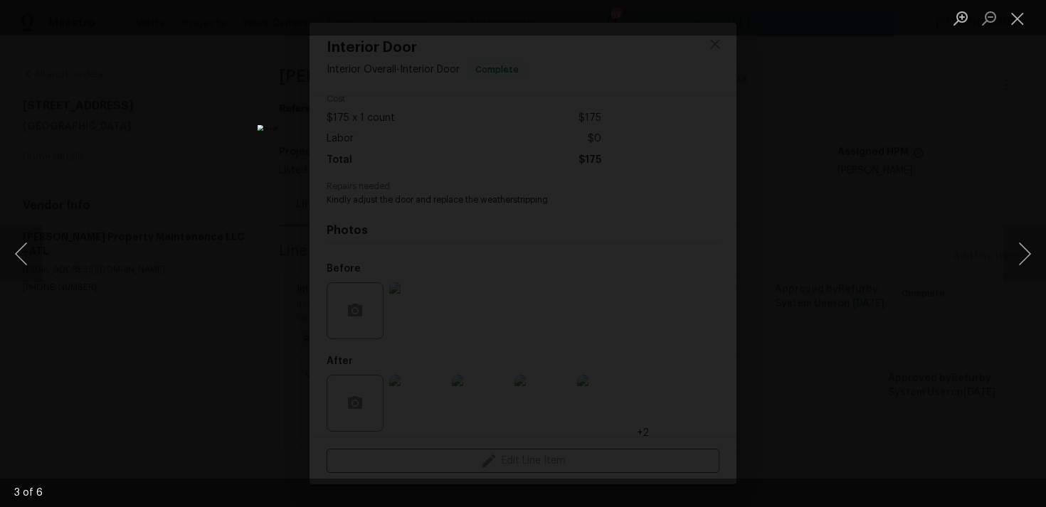
click at [615, 273] on img "Lightbox" at bounding box center [523, 254] width 531 height 258
click at [585, 293] on img "Lightbox" at bounding box center [523, 254] width 531 height 258
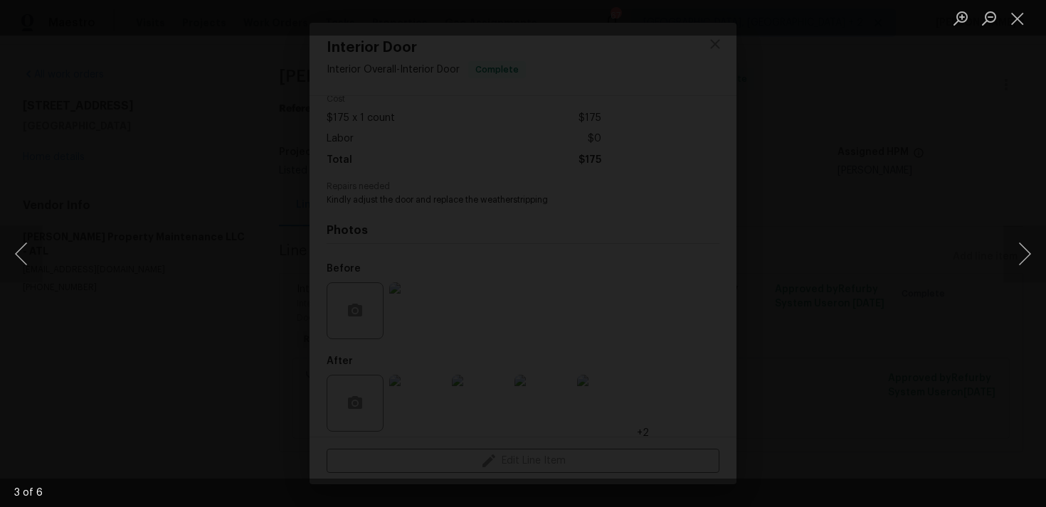
click at [585, 293] on img "Lightbox" at bounding box center [409, 180] width 1512 height 733
click at [603, 125] on img "Lightbox" at bounding box center [523, 254] width 531 height 258
click at [612, 0] on html "Maestro Visits Projects Work Orders Tasks Properties Geo Assignments 67 Albuque…" at bounding box center [523, 246] width 1046 height 492
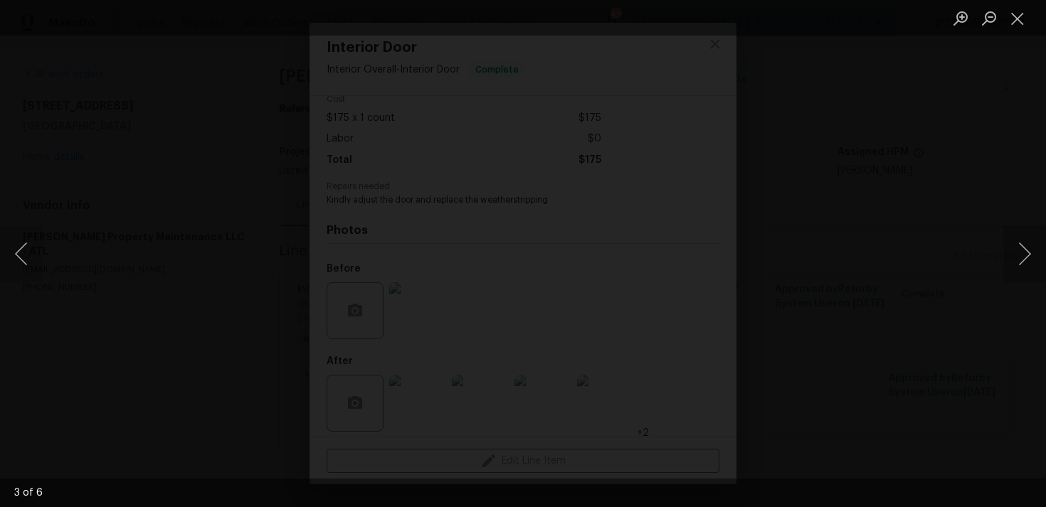
click at [590, 88] on img "Lightbox" at bounding box center [453, 182] width 1066 height 517
click at [578, 245] on img "Lightbox" at bounding box center [523, 254] width 531 height 258
click at [1031, 243] on button "Next image" at bounding box center [1024, 254] width 43 height 57
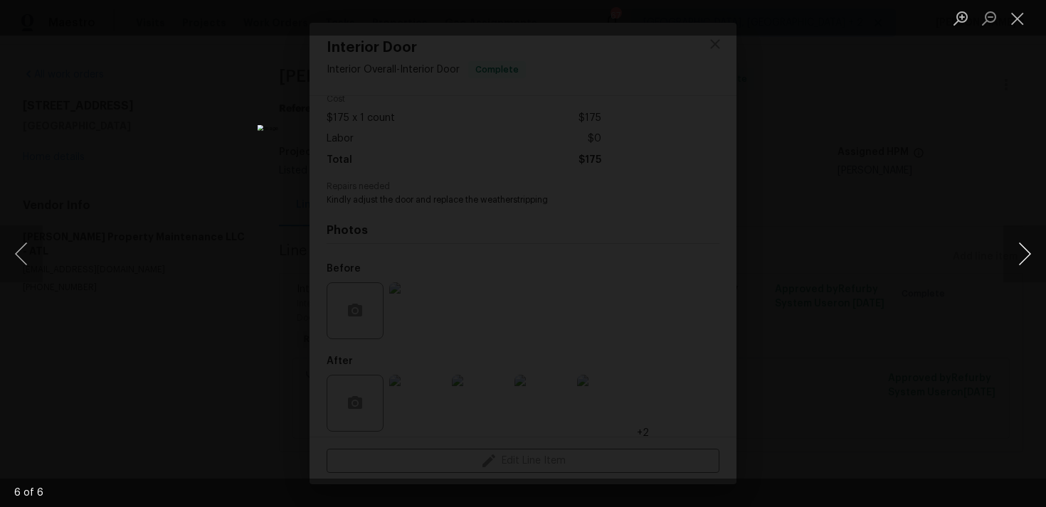
click at [1023, 248] on button "Next image" at bounding box center [1024, 254] width 43 height 57
click at [1033, 129] on div "Lightbox" at bounding box center [523, 253] width 1046 height 507
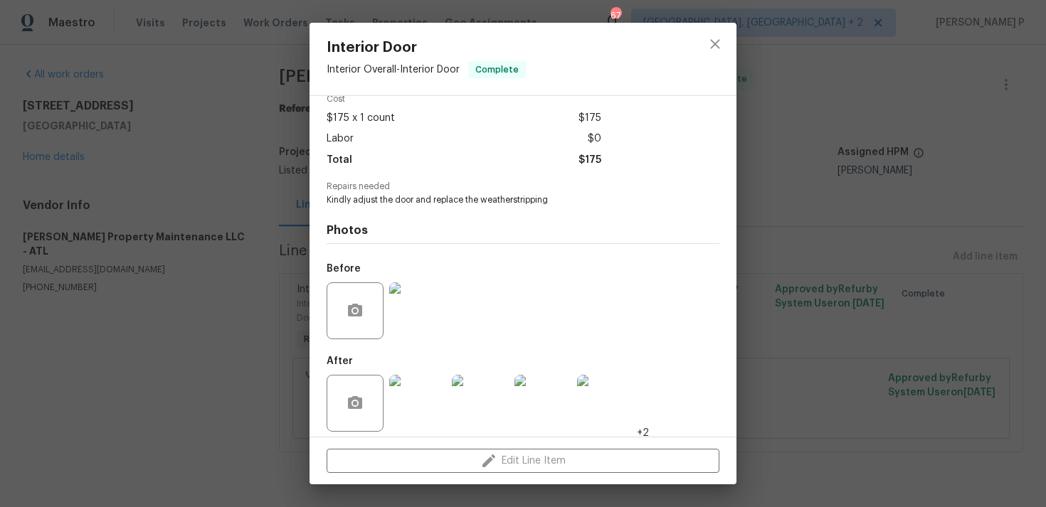
click at [523, 394] on img at bounding box center [542, 403] width 57 height 57
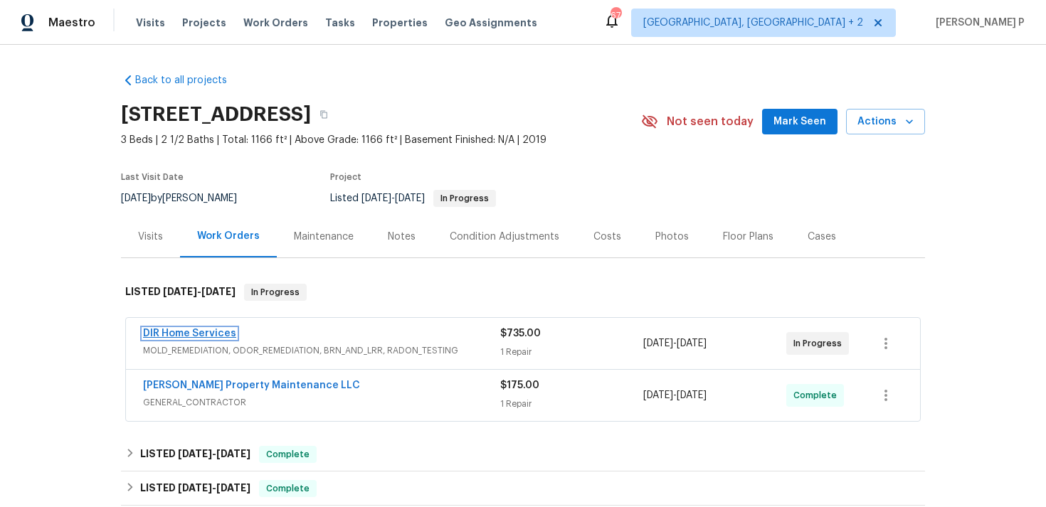
click at [176, 333] on link "DIR Home Services" at bounding box center [189, 334] width 93 height 10
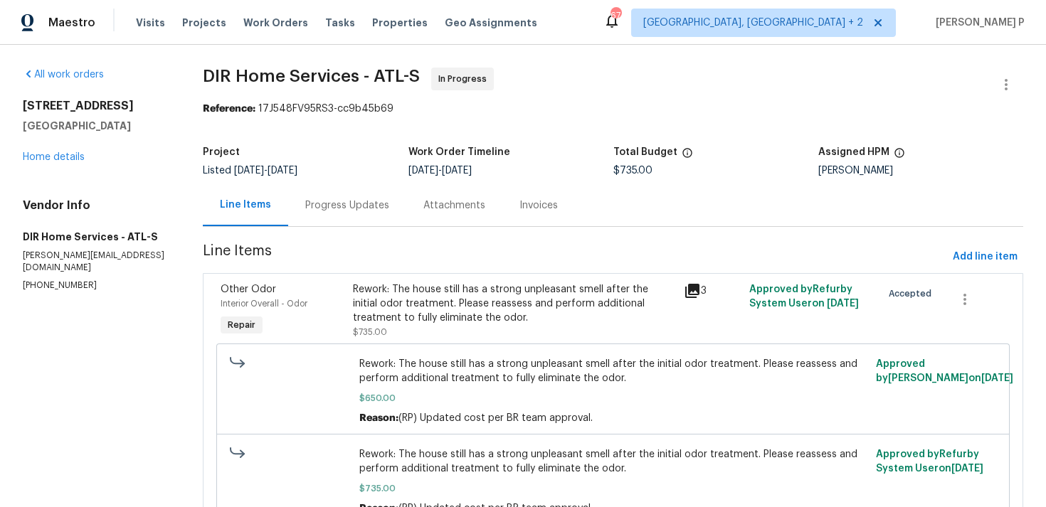
click at [420, 311] on div "Rework: The house still has a strong unpleasant smell after the initial odor tr…" at bounding box center [514, 303] width 322 height 43
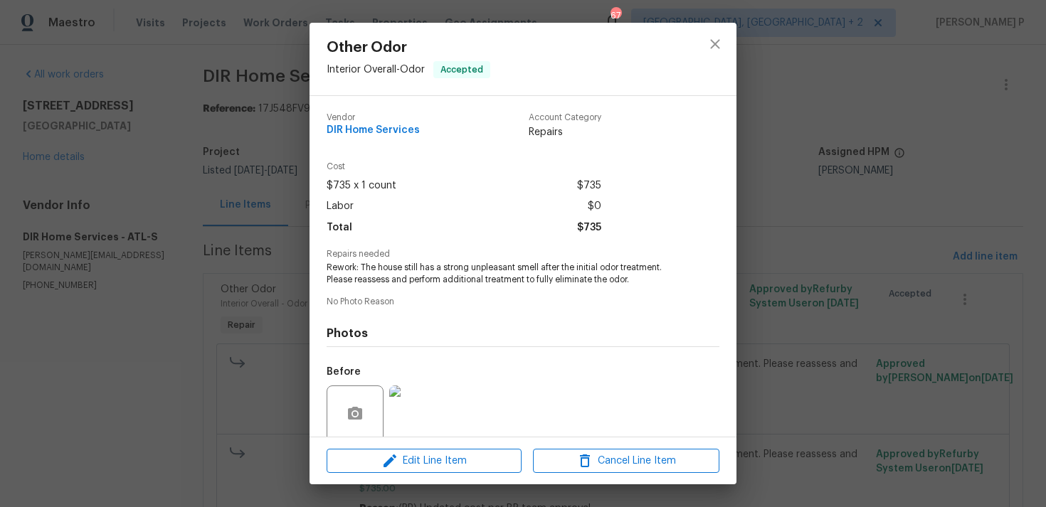
scroll to position [112, 0]
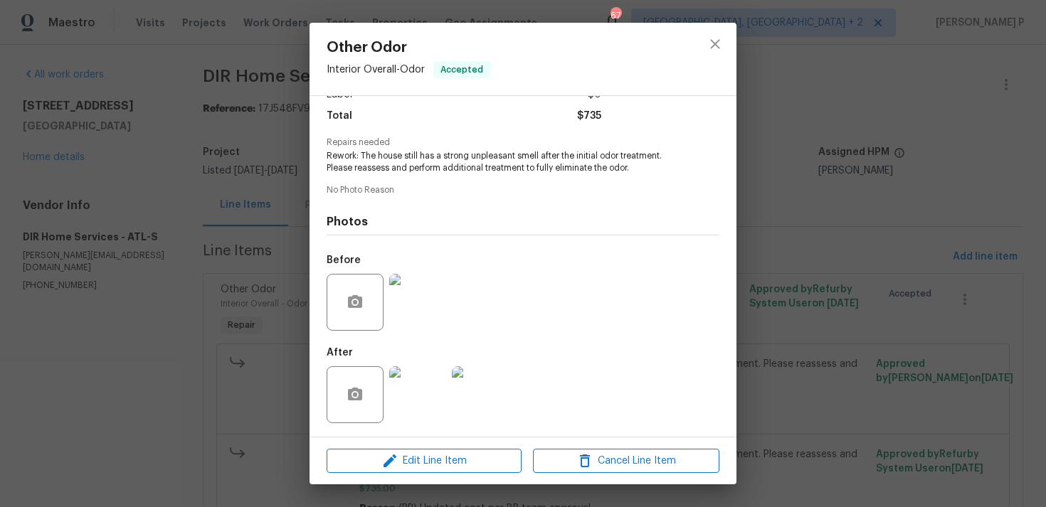
click at [415, 393] on img at bounding box center [417, 394] width 57 height 57
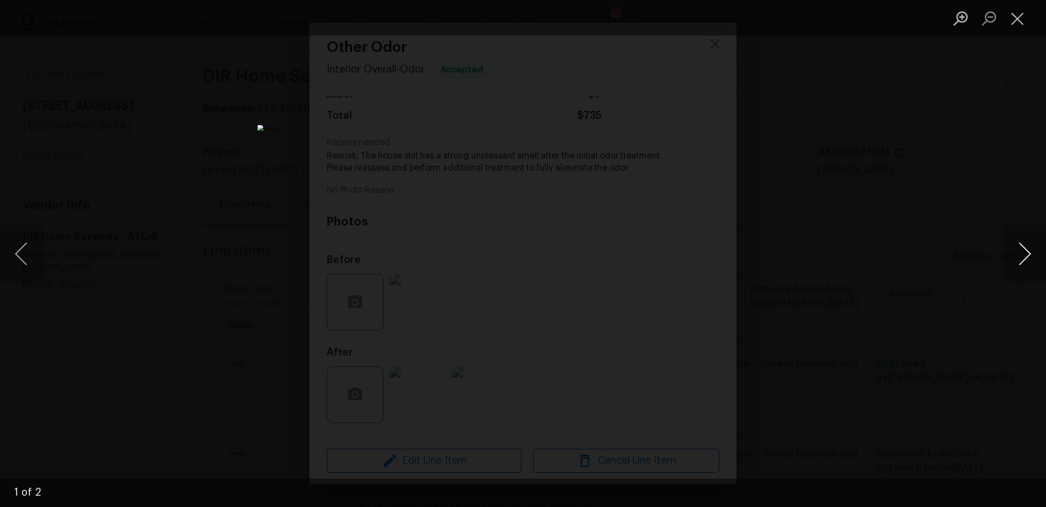
click at [1020, 239] on button "Next image" at bounding box center [1024, 254] width 43 height 57
click at [1020, 20] on button "Close lightbox" at bounding box center [1017, 18] width 28 height 25
click at [1018, 16] on button "Close lightbox" at bounding box center [1017, 18] width 28 height 25
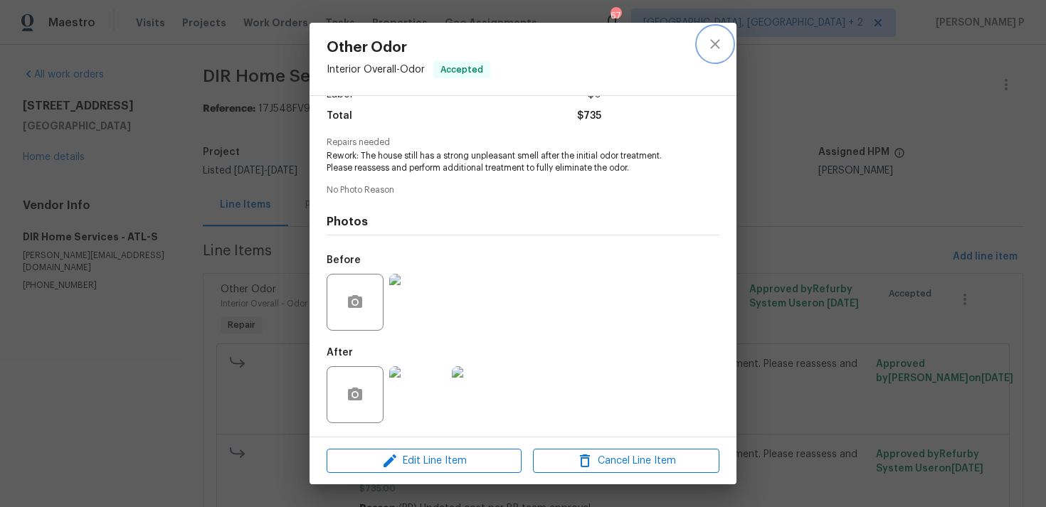
click at [725, 40] on button "close" at bounding box center [715, 44] width 34 height 34
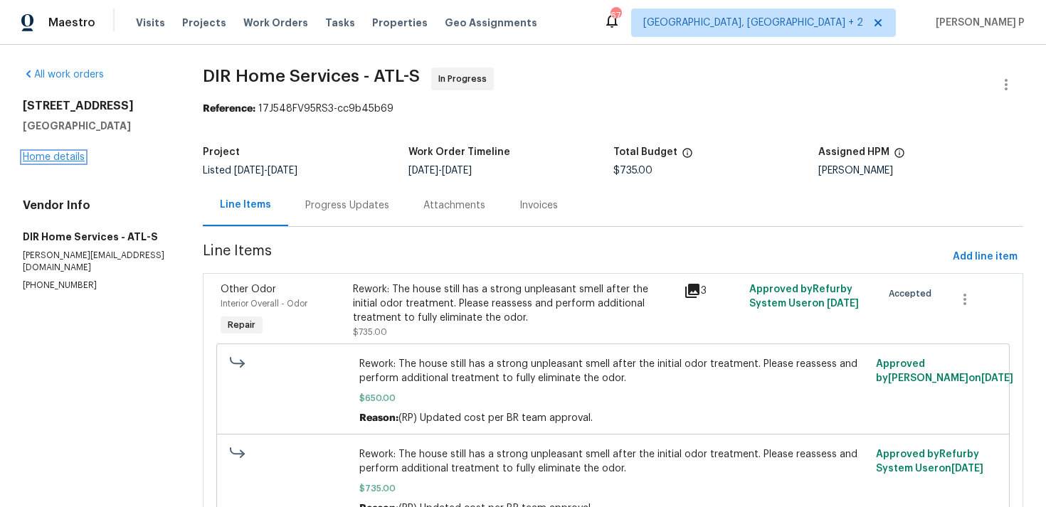
click at [47, 154] on link "Home details" at bounding box center [54, 157] width 62 height 10
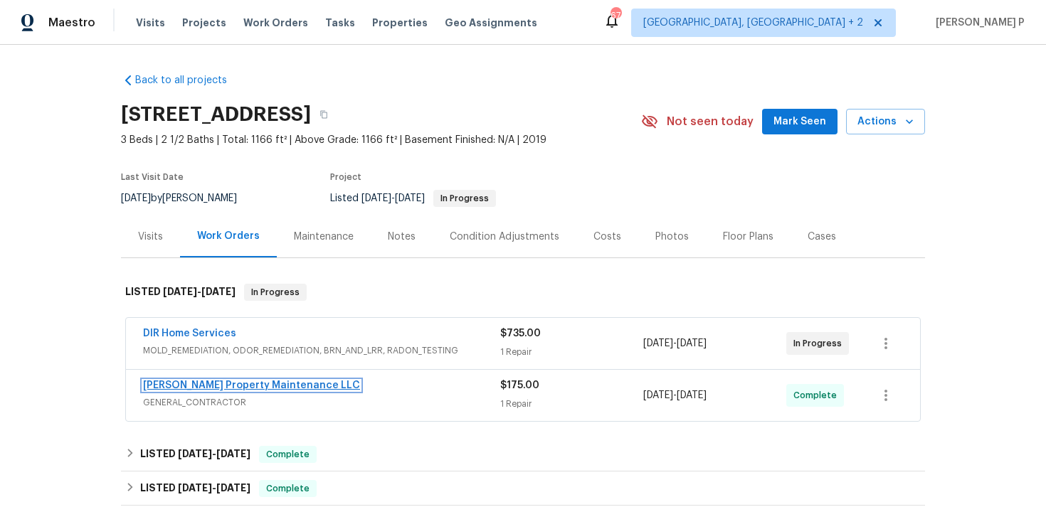
click at [275, 386] on link "Glen Property Maintenance LLC" at bounding box center [251, 386] width 217 height 10
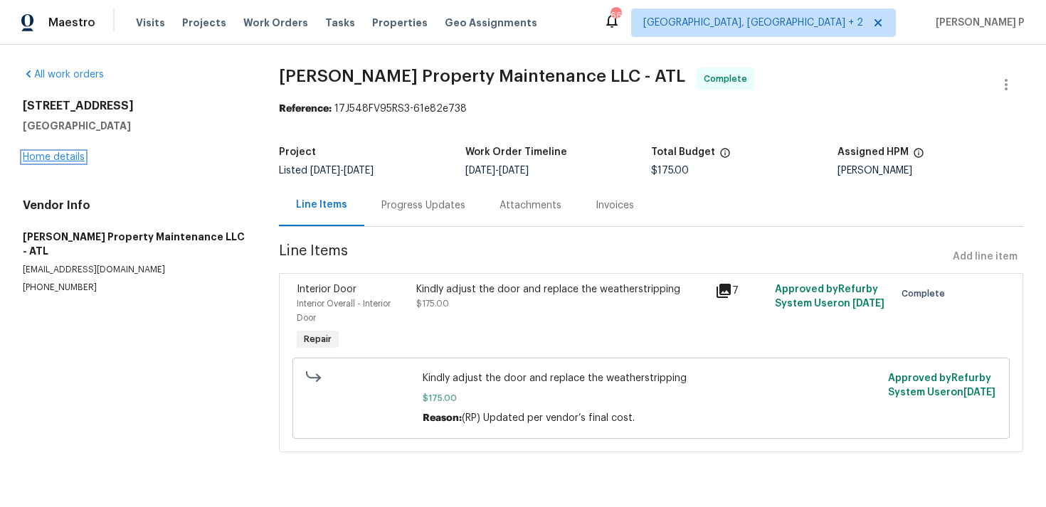
click at [52, 157] on link "Home details" at bounding box center [54, 157] width 62 height 10
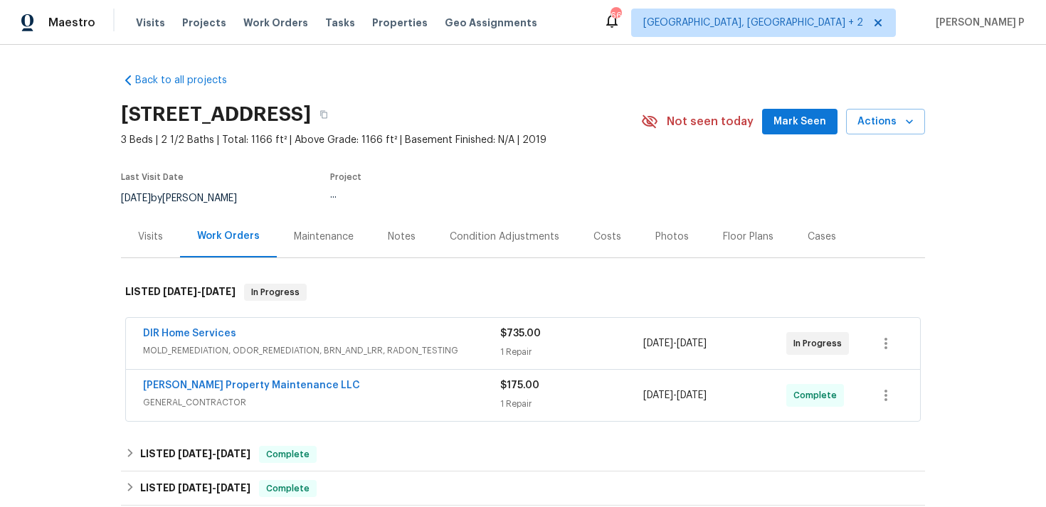
scroll to position [387, 0]
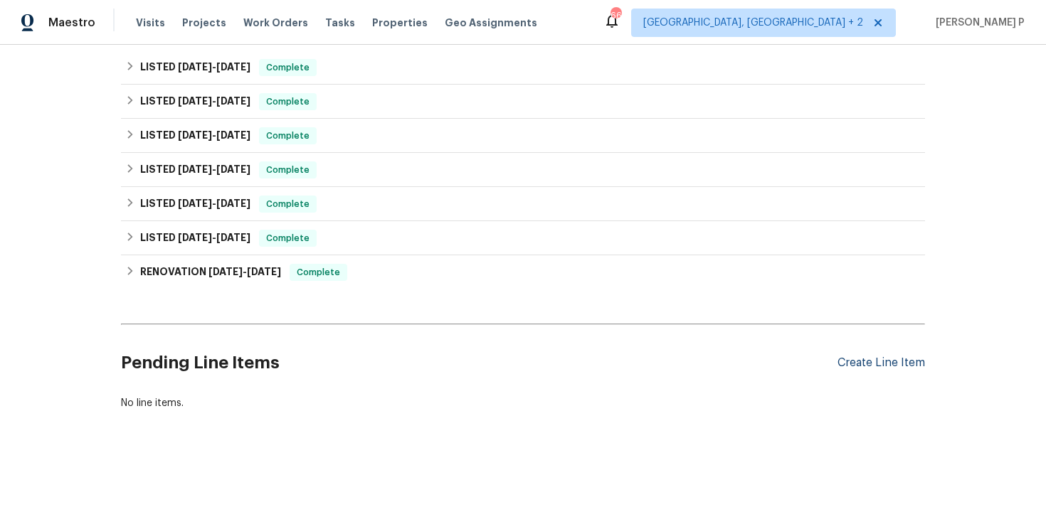
click at [846, 368] on div "Create Line Item" at bounding box center [880, 363] width 87 height 14
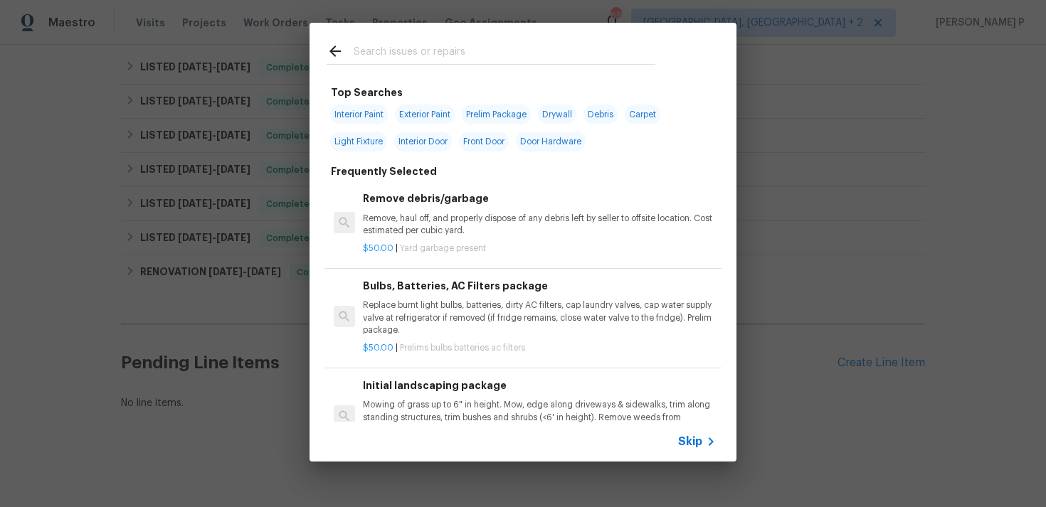
click at [682, 446] on span "Skip" at bounding box center [690, 442] width 24 height 14
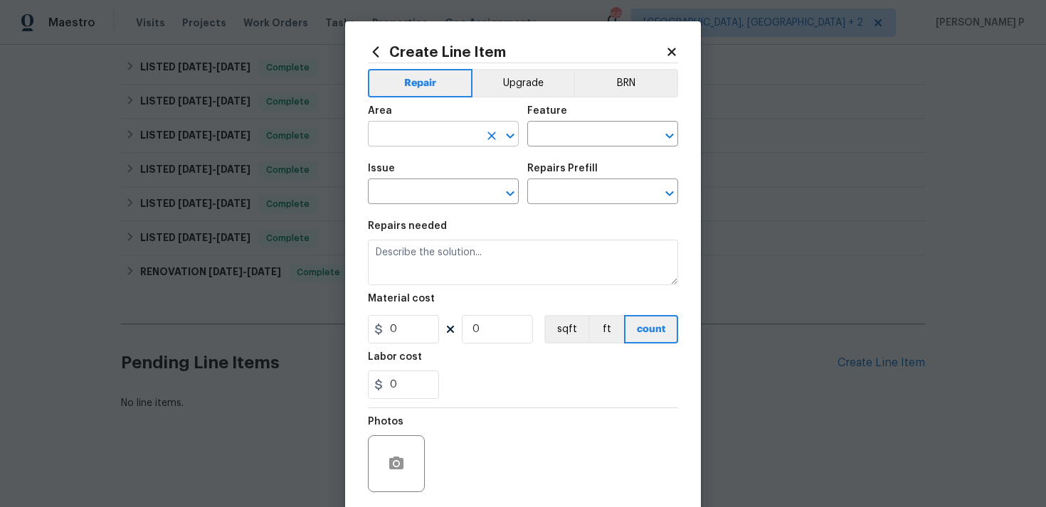
click at [514, 133] on icon "Open" at bounding box center [510, 135] width 17 height 17
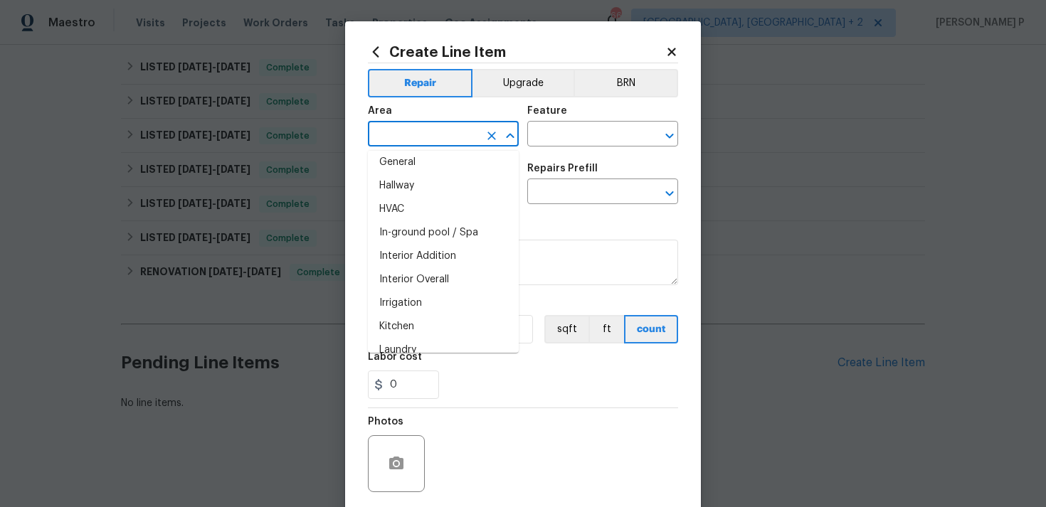
scroll to position [476, 0]
click at [425, 275] on li "Interior Overall" at bounding box center [443, 278] width 151 height 23
type input "Interior Overall"
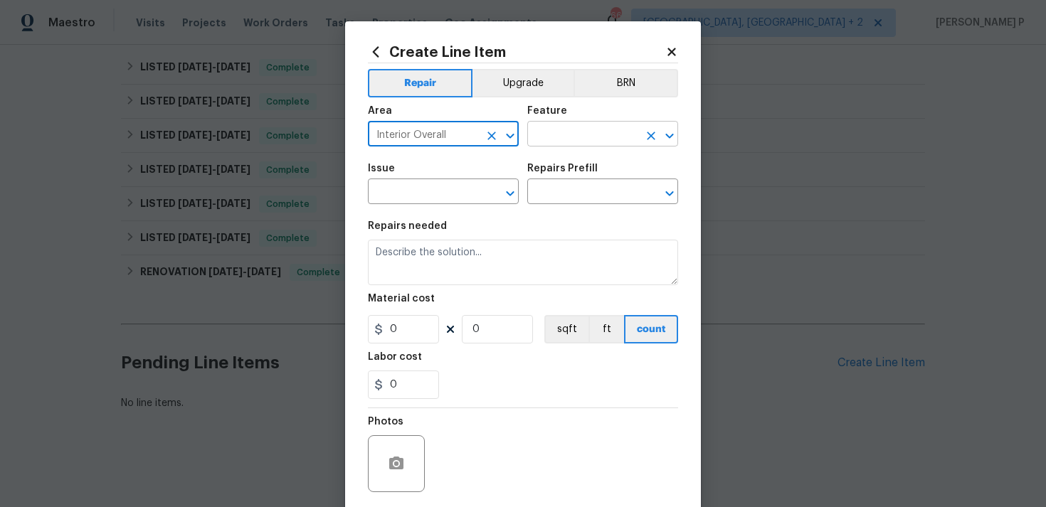
click at [572, 135] on input "text" at bounding box center [582, 135] width 111 height 22
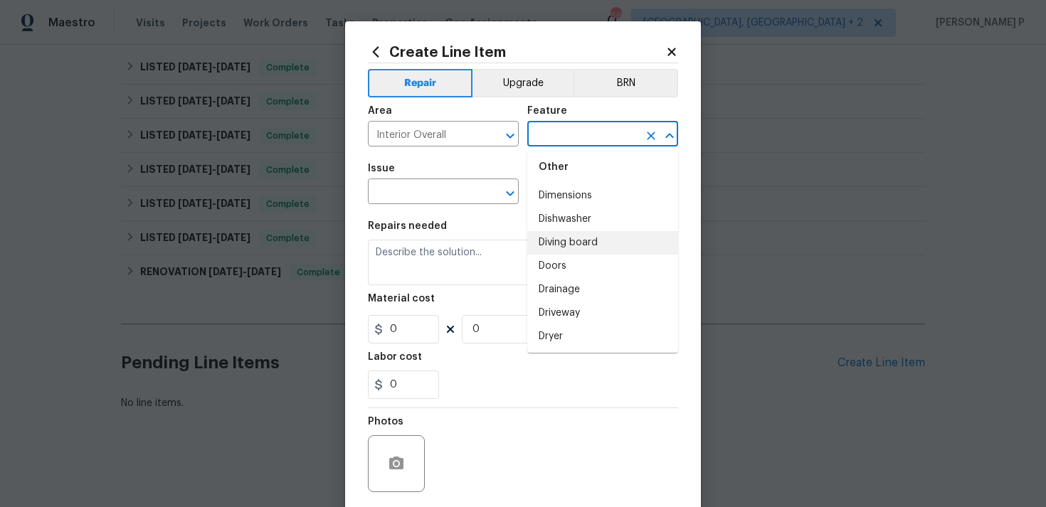
scroll to position [818, 0]
click at [566, 259] on li "Doors" at bounding box center [602, 262] width 151 height 23
type input "Doors"
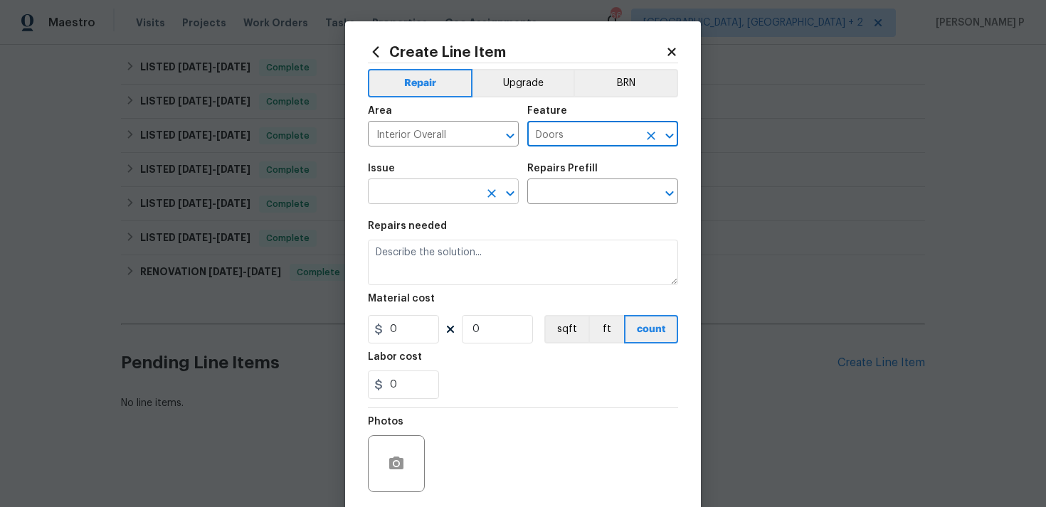
click at [511, 191] on icon "Open" at bounding box center [510, 193] width 17 height 17
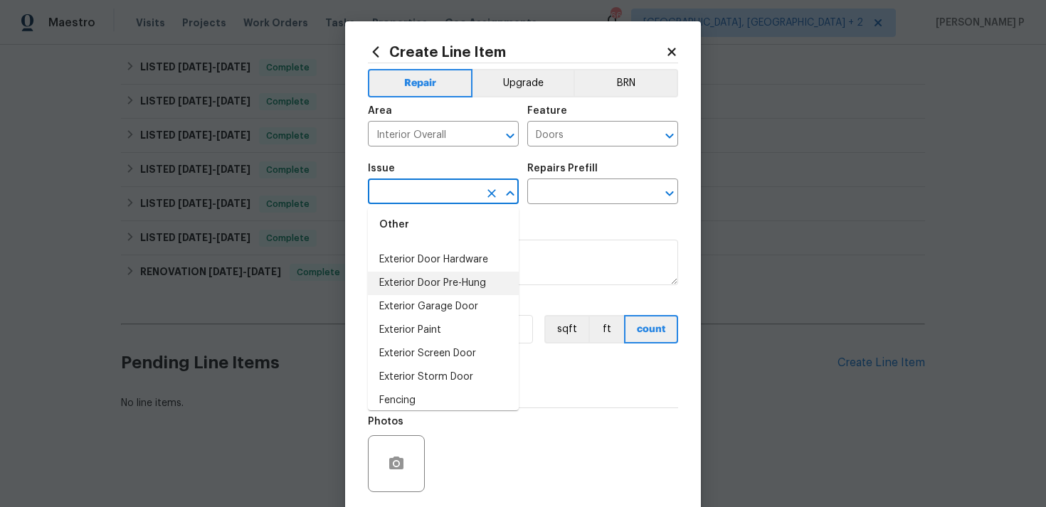
scroll to position [877, 0]
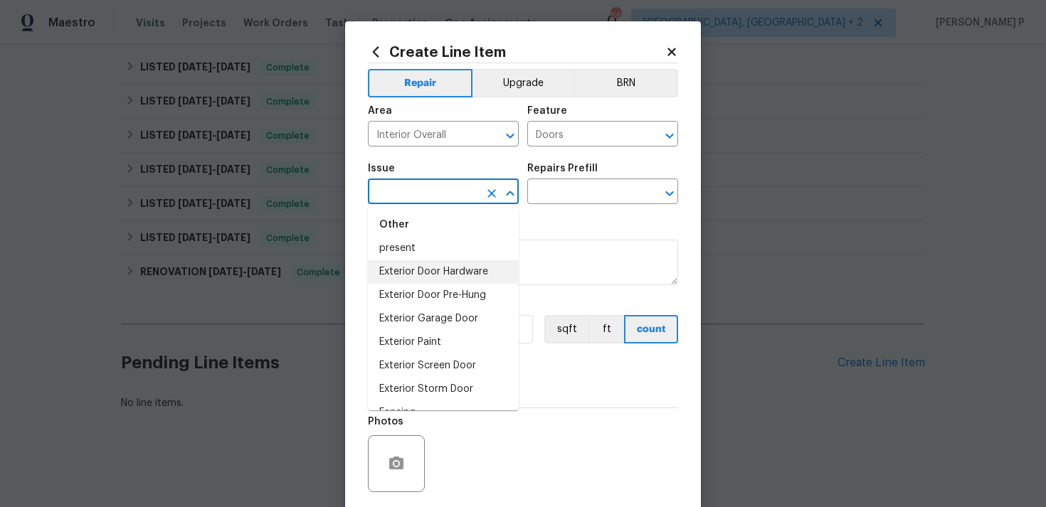
click at [445, 275] on li "Exterior Door Hardware" at bounding box center [443, 271] width 151 height 23
type input "Exterior Door Hardware"
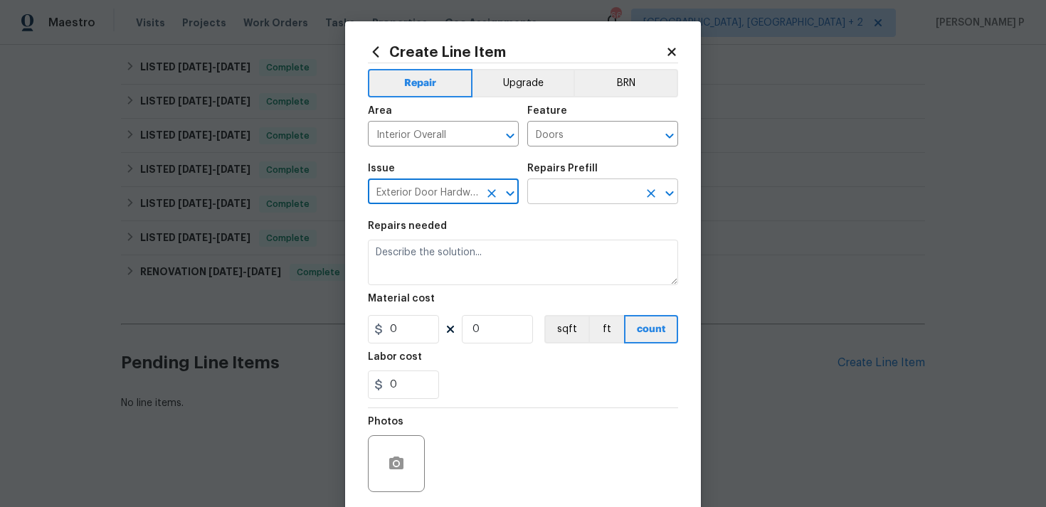
click at [578, 198] on input "text" at bounding box center [582, 193] width 111 height 22
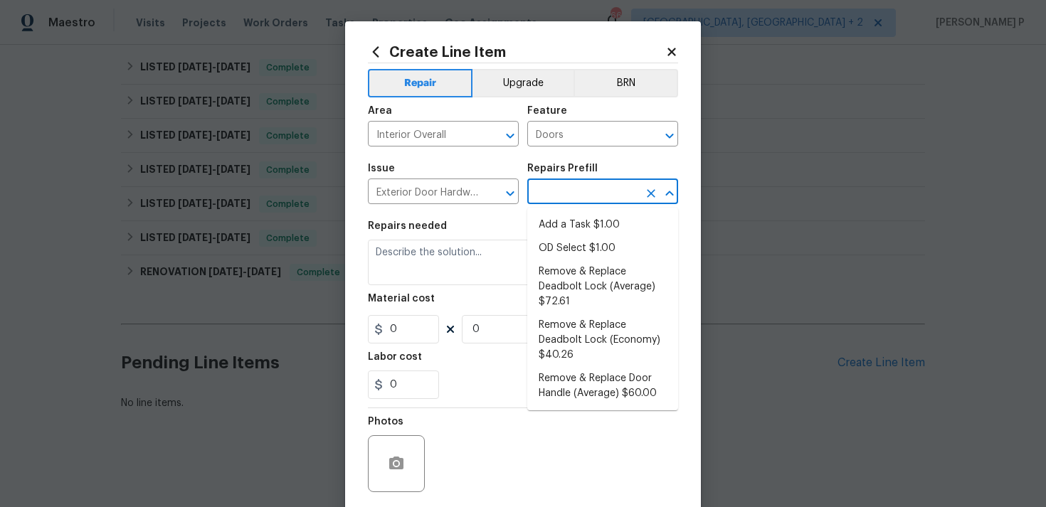
click at [578, 224] on li "Add a Task $1.00" at bounding box center [602, 224] width 151 height 23
type input "Interior Door"
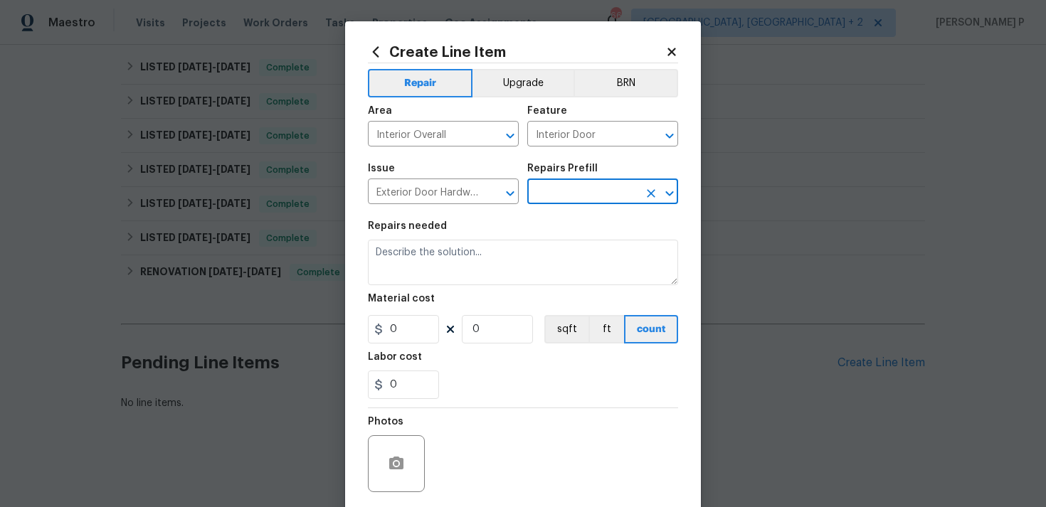
type input "Add a Task $1.00"
type textarea "HPM to detail"
type input "1"
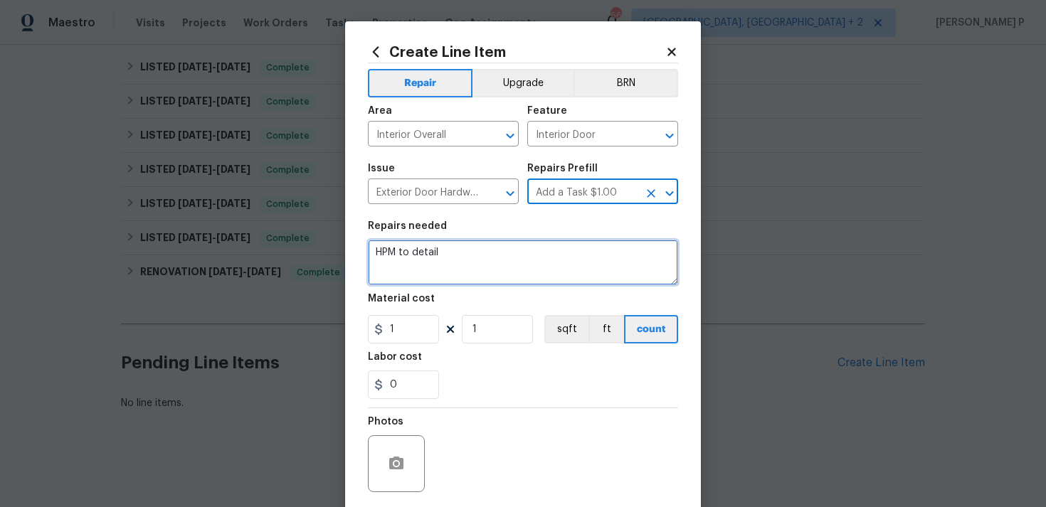
click at [484, 256] on textarea "HPM to detail" at bounding box center [523, 263] width 310 height 46
click at [441, 247] on textarea "Rework:" at bounding box center [523, 263] width 310 height 46
paste textarea "Visible light is still showing and can see right outside. This is the rear door…"
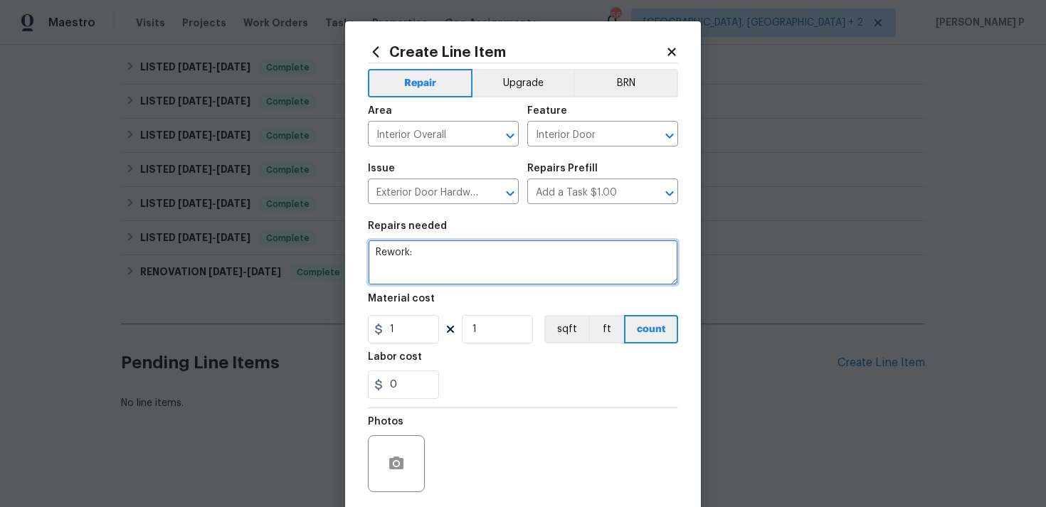
click at [446, 258] on textarea "Rework:" at bounding box center [523, 263] width 310 height 46
paste textarea "Visible light is still showing and can see right outside. This is the rear door…"
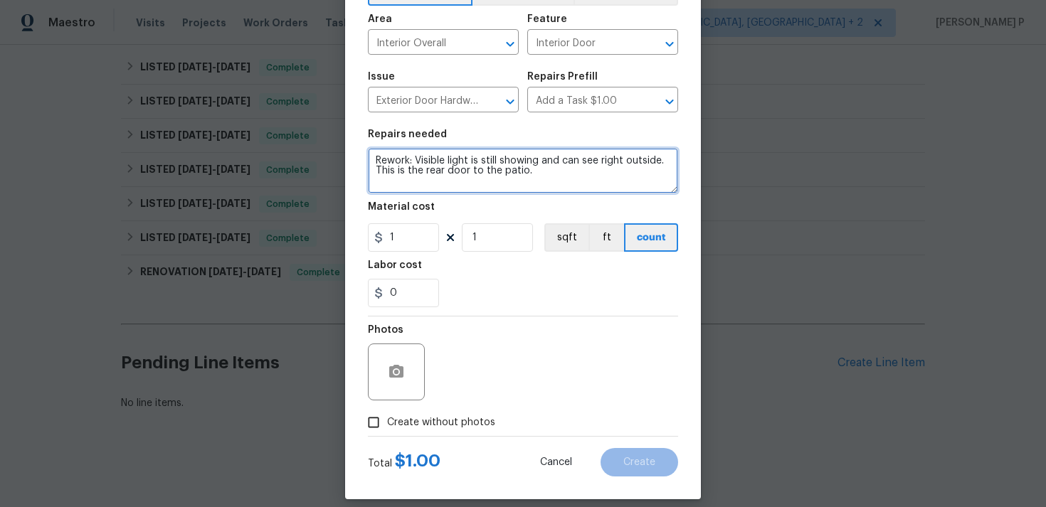
scroll to position [106, 0]
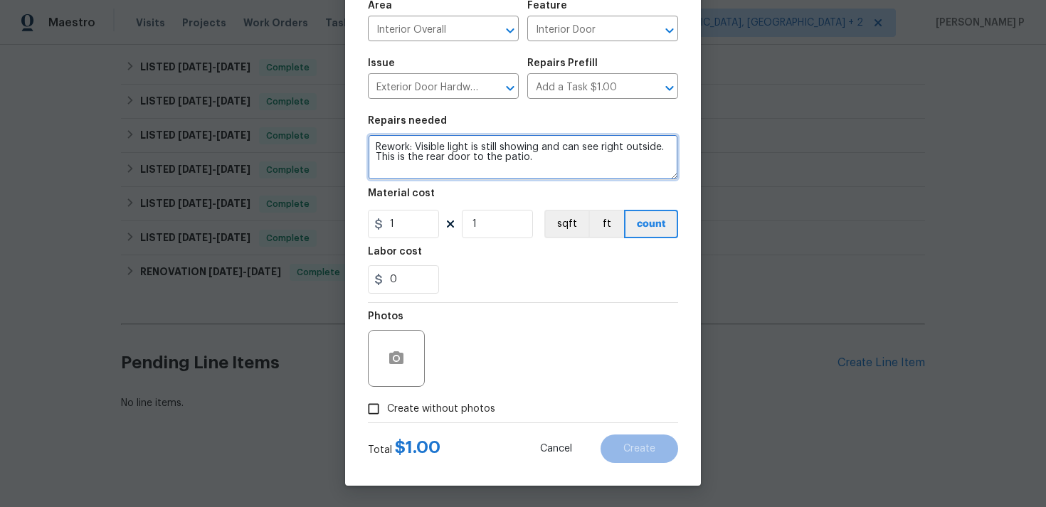
type textarea "Rework: Visible light is still showing and can see right outside. This is the r…"
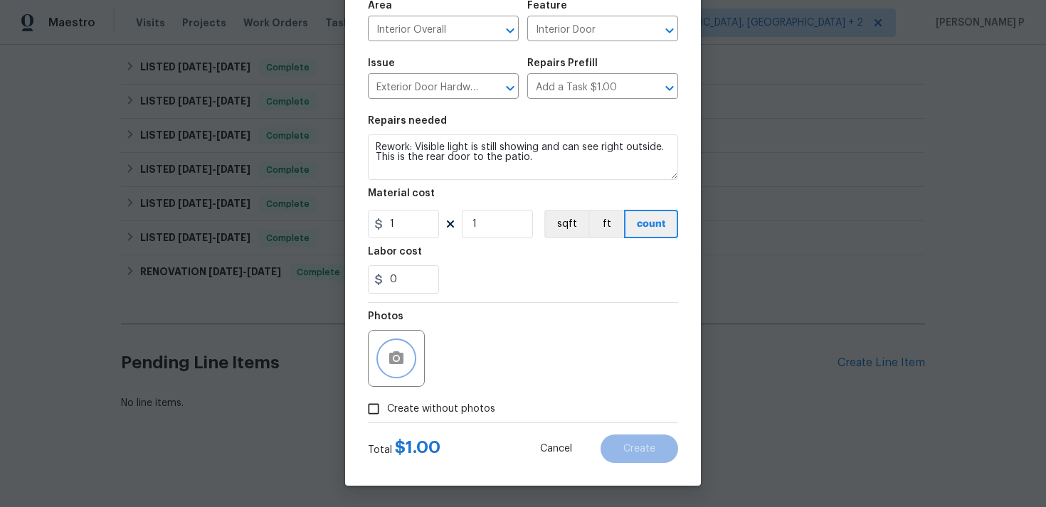
click at [398, 365] on icon "button" at bounding box center [396, 358] width 17 height 17
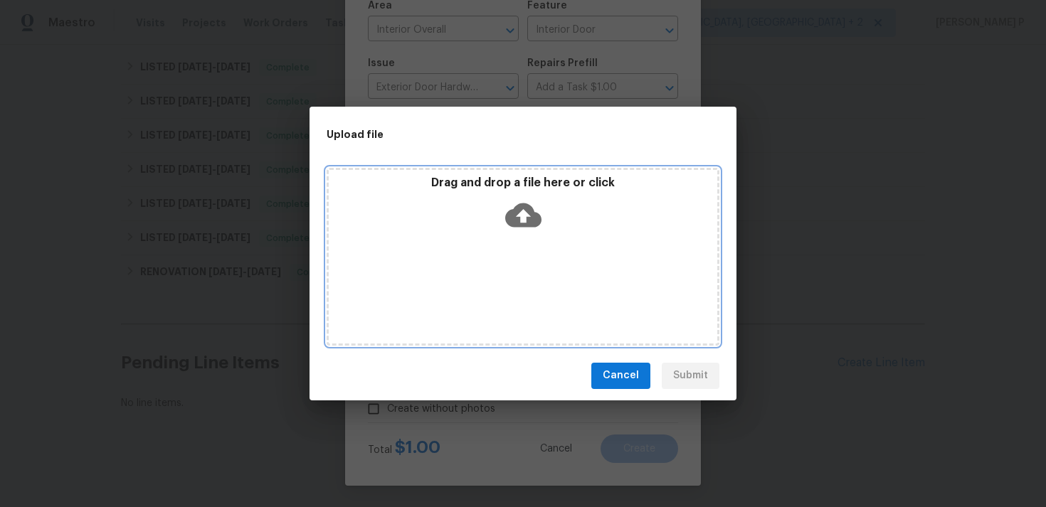
click at [516, 225] on icon at bounding box center [523, 215] width 36 height 24
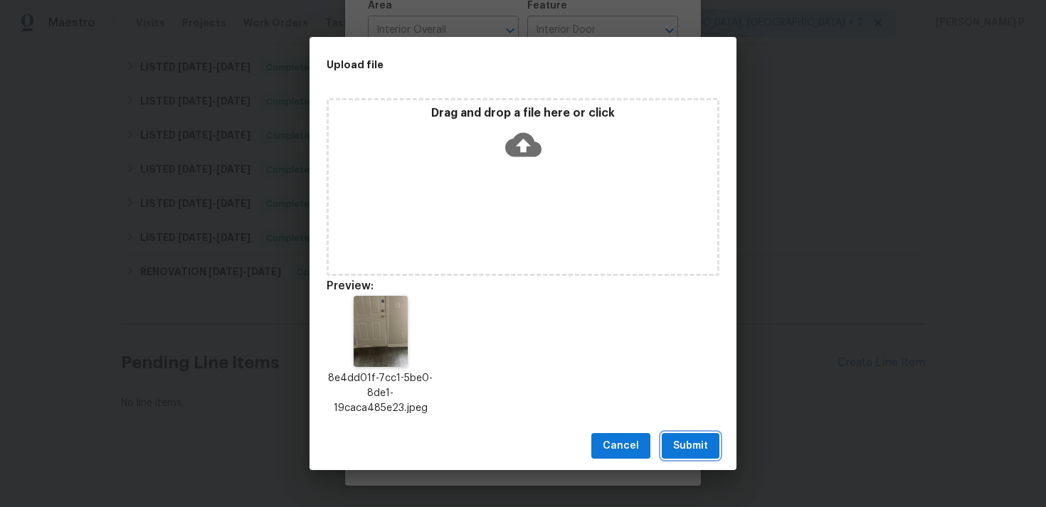
click at [686, 454] on span "Submit" at bounding box center [690, 446] width 35 height 18
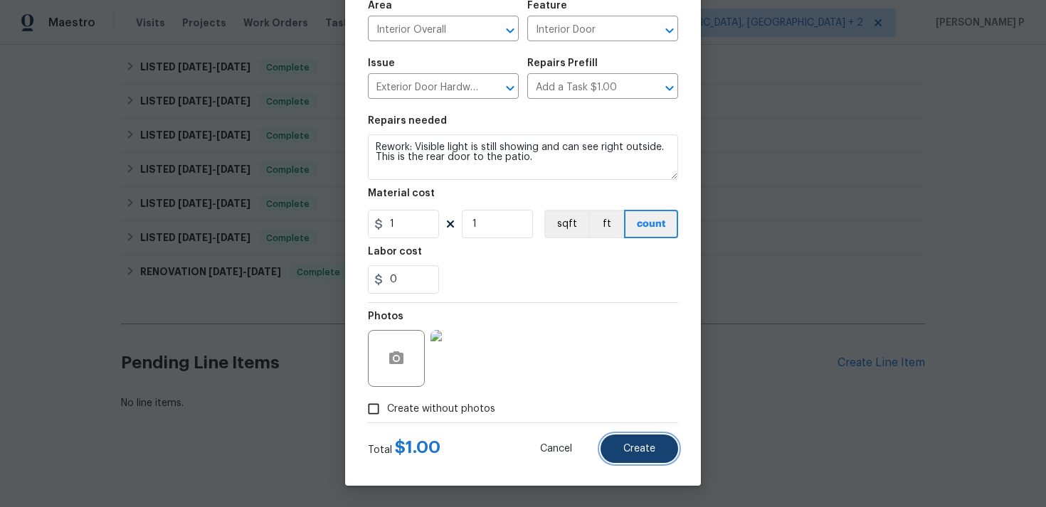
click at [654, 445] on span "Create" at bounding box center [639, 449] width 32 height 11
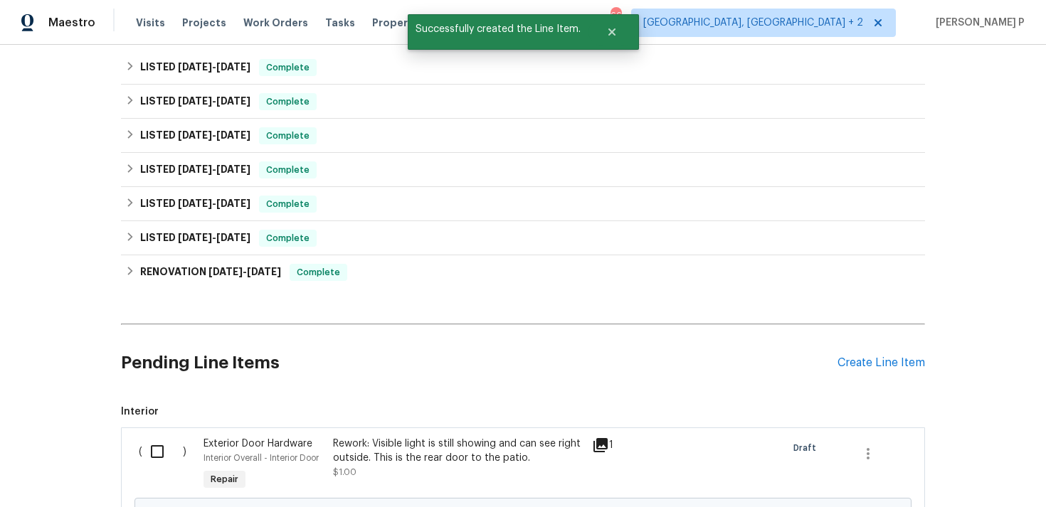
click at [149, 455] on input "checkbox" at bounding box center [162, 452] width 41 height 30
checkbox input "true"
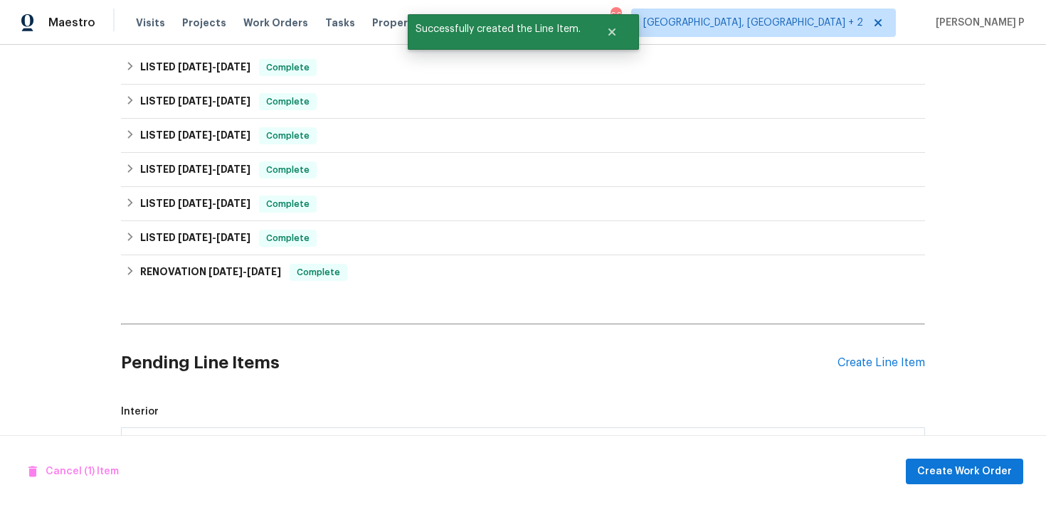
scroll to position [549, 0]
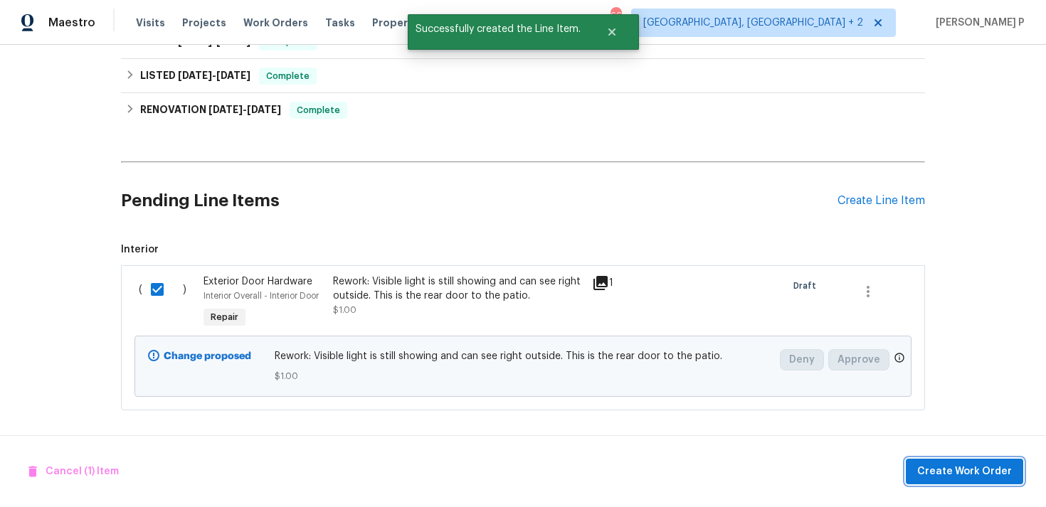
click at [942, 467] on span "Create Work Order" at bounding box center [964, 472] width 95 height 18
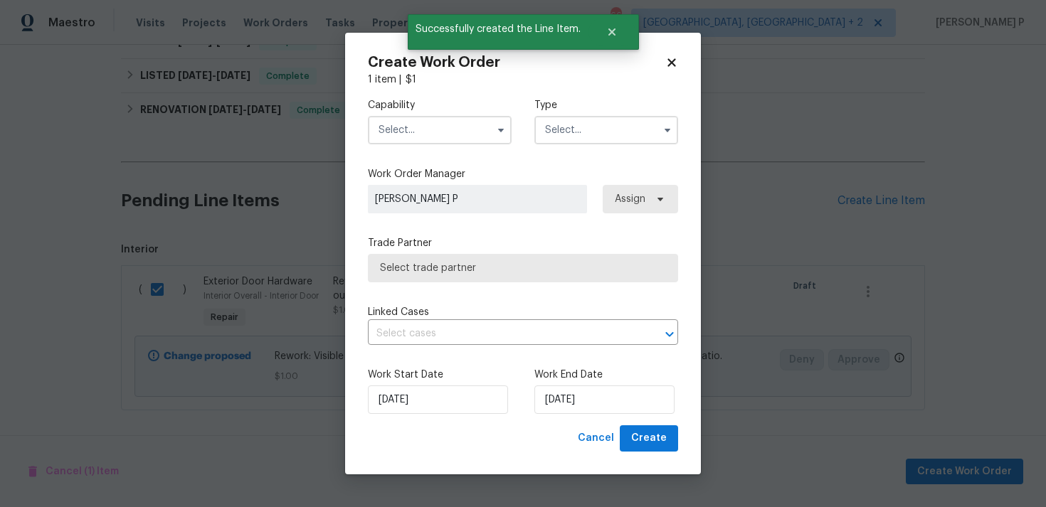
click at [597, 121] on input "text" at bounding box center [606, 130] width 144 height 28
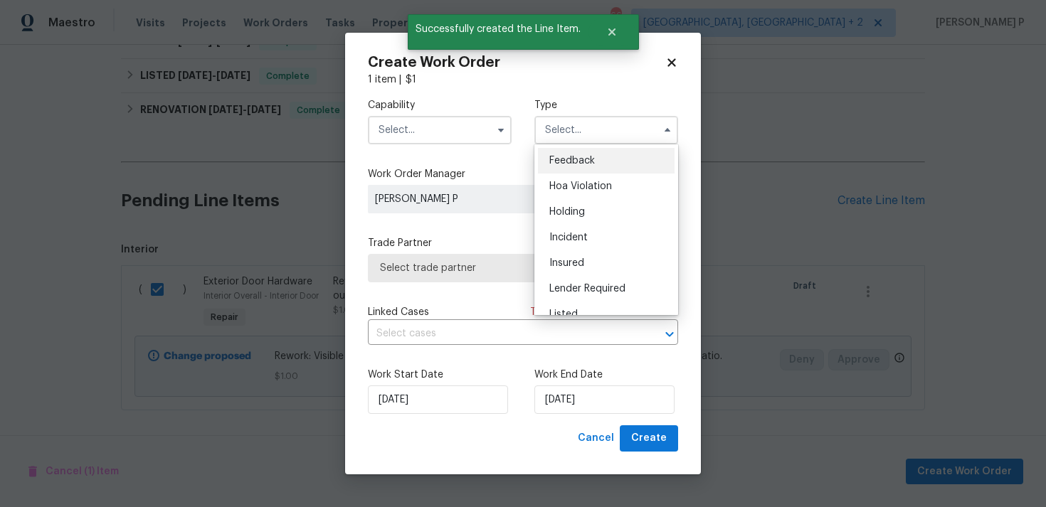
click at [588, 160] on span "Feedback" at bounding box center [572, 161] width 46 height 10
type input "Feedback"
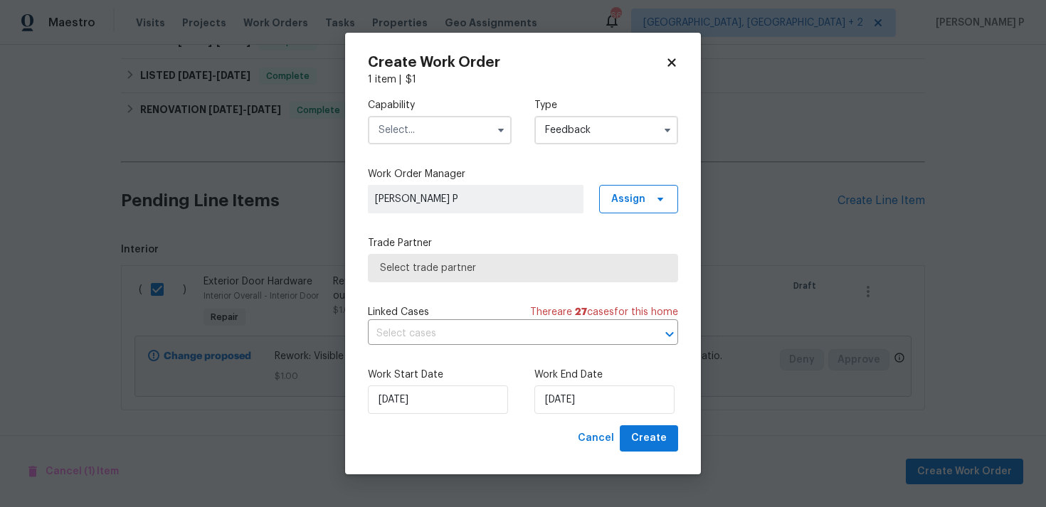
click at [475, 109] on label "Capability" at bounding box center [440, 105] width 144 height 14
click at [474, 126] on input "text" at bounding box center [440, 130] width 144 height 28
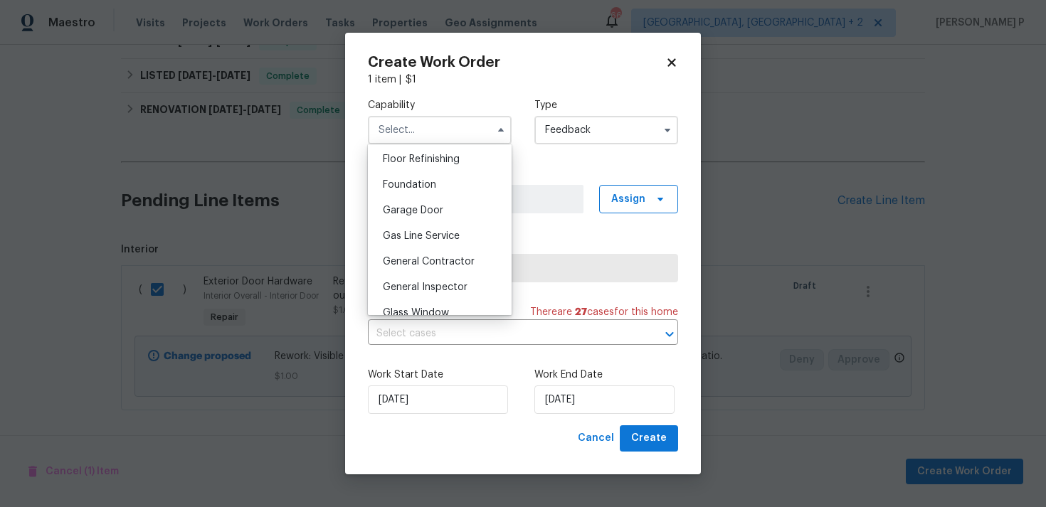
scroll to position [614, 0]
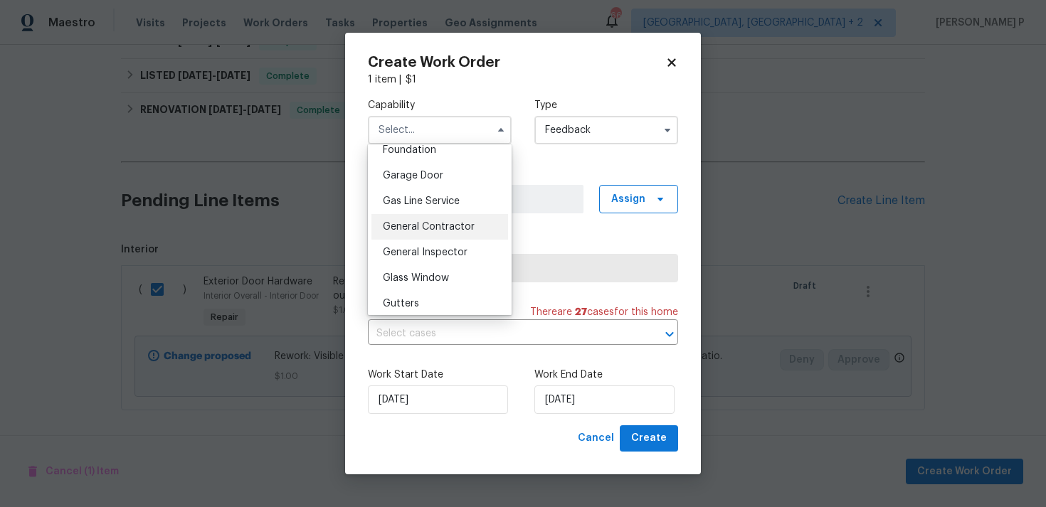
click at [438, 228] on span "General Contractor" at bounding box center [429, 227] width 92 height 10
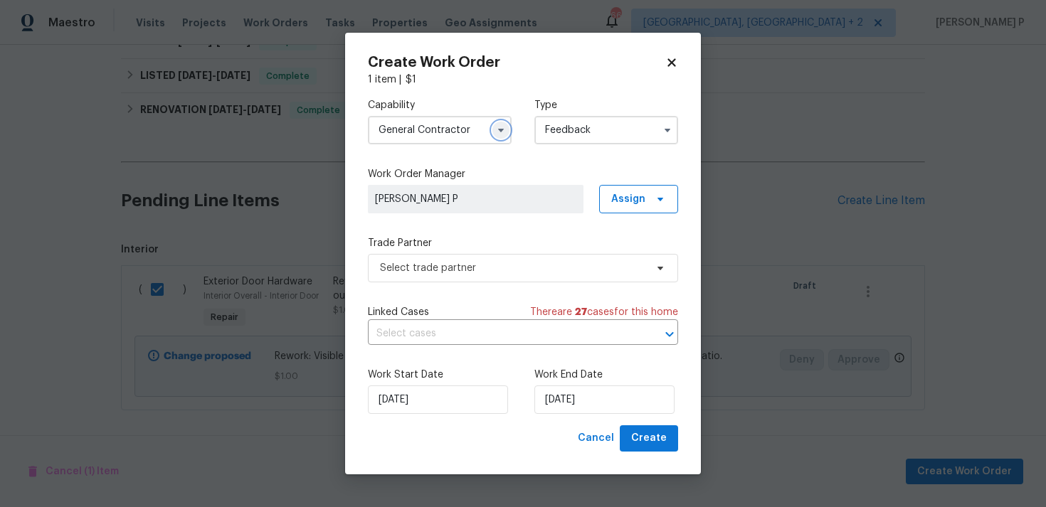
click at [492, 130] on button "button" at bounding box center [500, 130] width 17 height 17
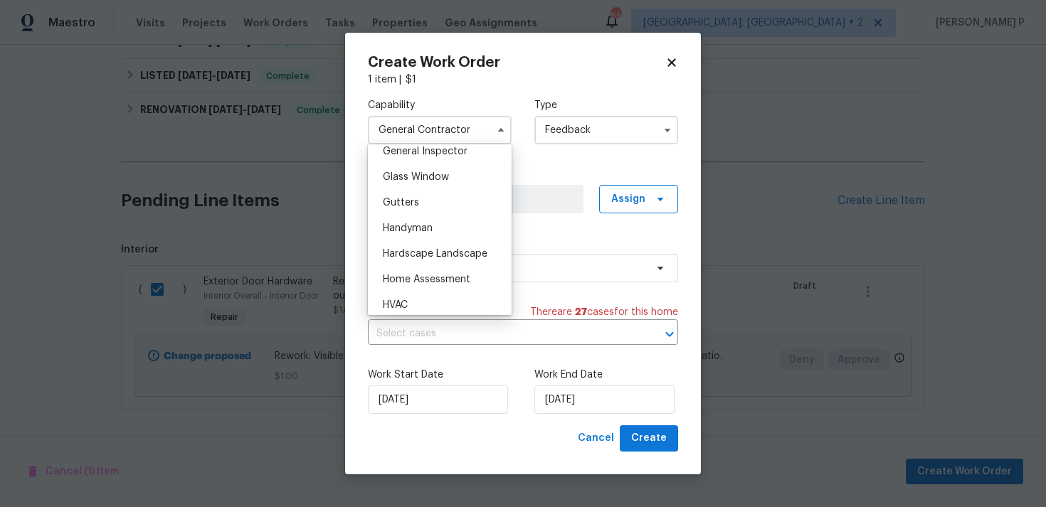
scroll to position [718, 0]
click at [423, 227] on span "Handyman" at bounding box center [408, 226] width 50 height 10
type input "Handyman"
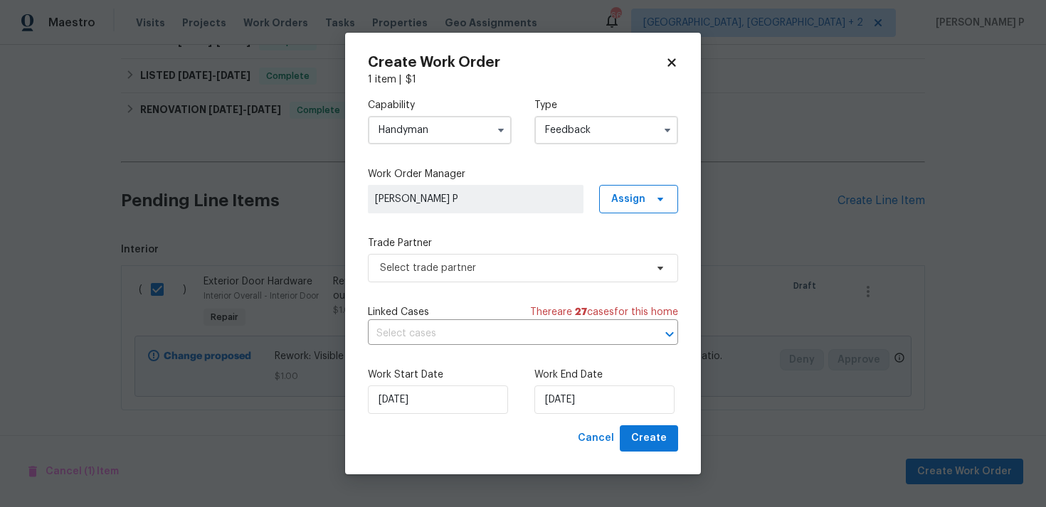
click at [465, 248] on label "Trade Partner" at bounding box center [523, 243] width 310 height 14
click at [465, 270] on span "Select trade partner" at bounding box center [512, 268] width 265 height 14
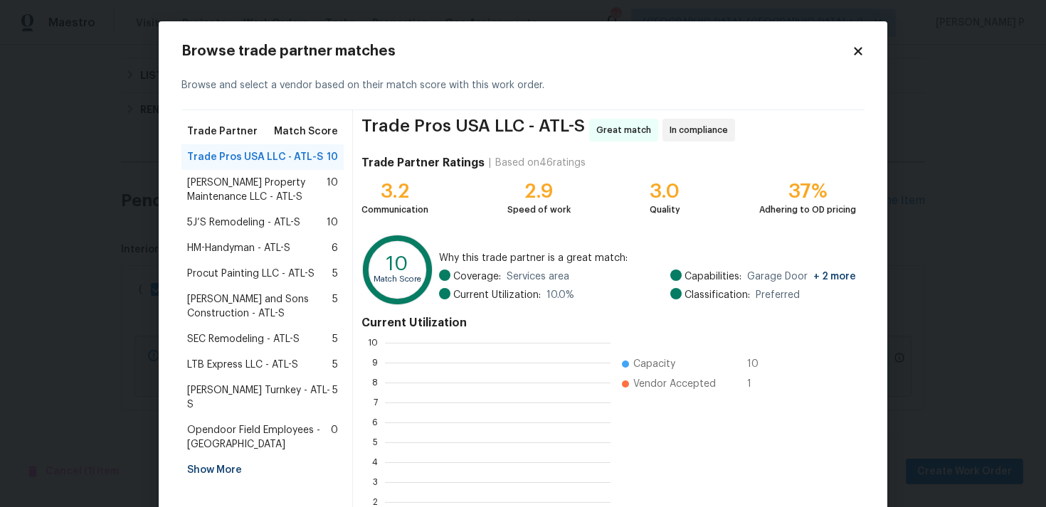
scroll to position [199, 226]
click at [251, 178] on span "Glen Property Maintenance LLC - ATL-S" at bounding box center [256, 190] width 139 height 28
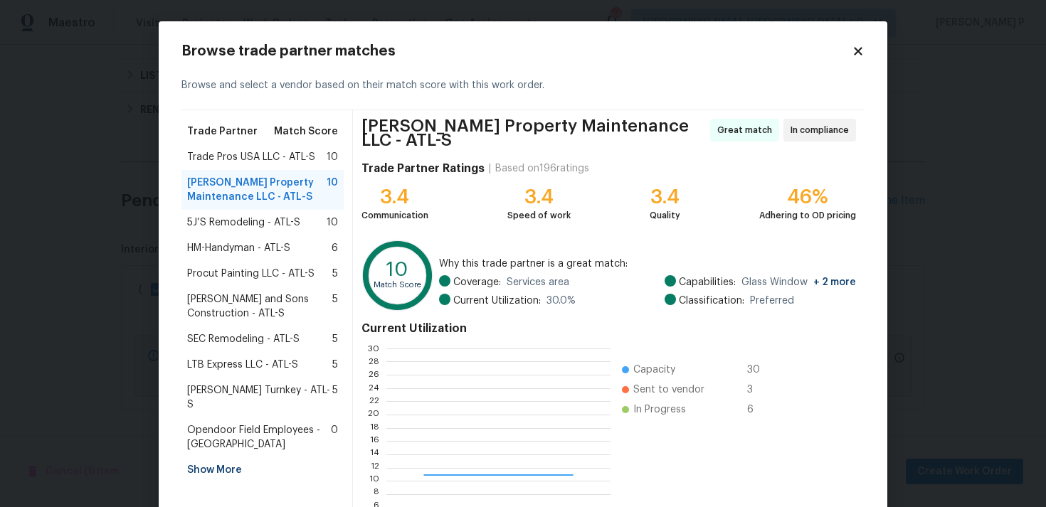
scroll to position [120, 0]
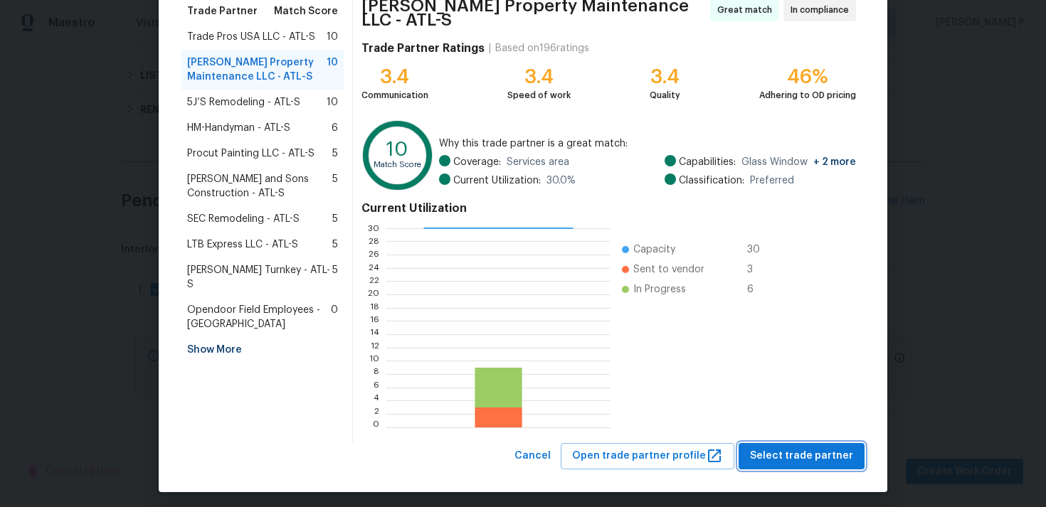
click at [778, 447] on span "Select trade partner" at bounding box center [801, 456] width 103 height 18
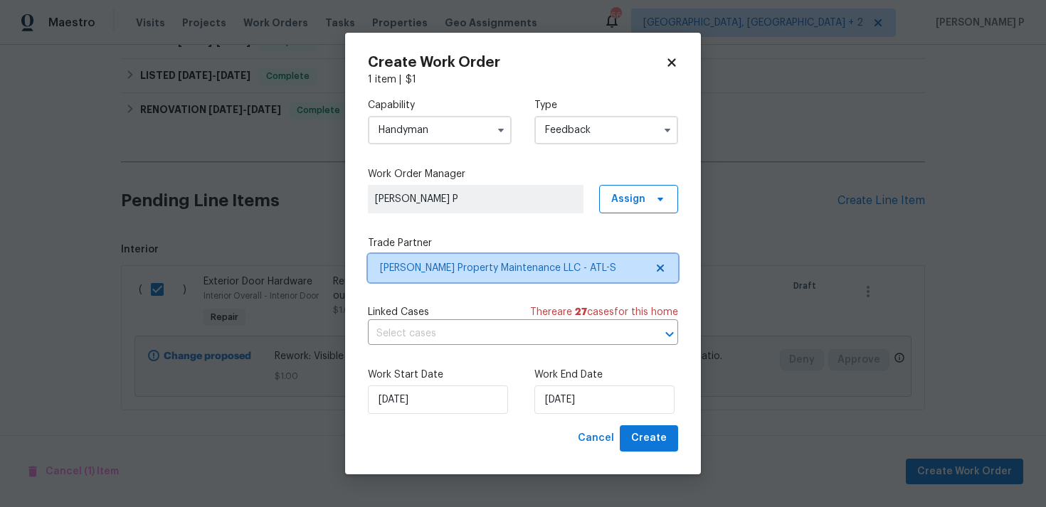
scroll to position [0, 0]
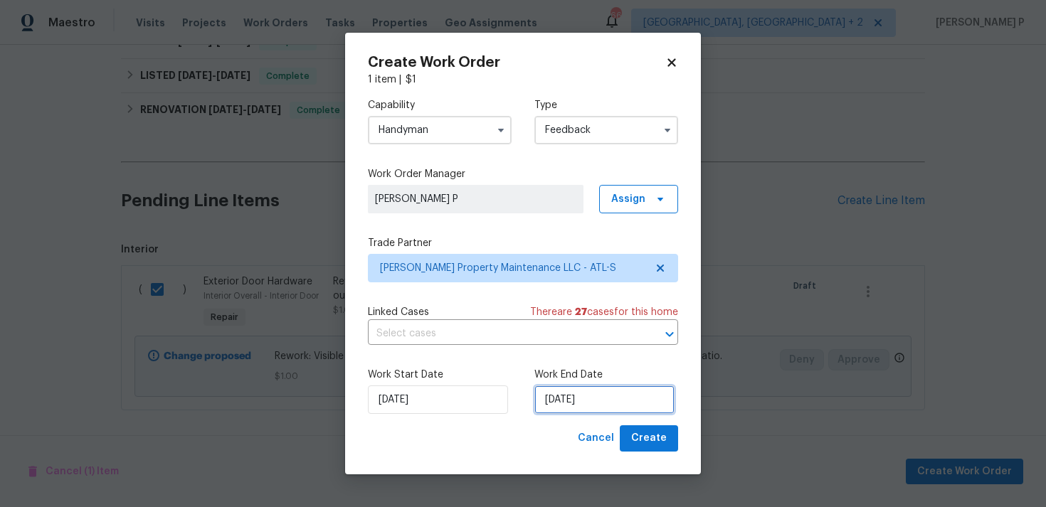
click at [561, 402] on input "25/08/2025" at bounding box center [604, 400] width 140 height 28
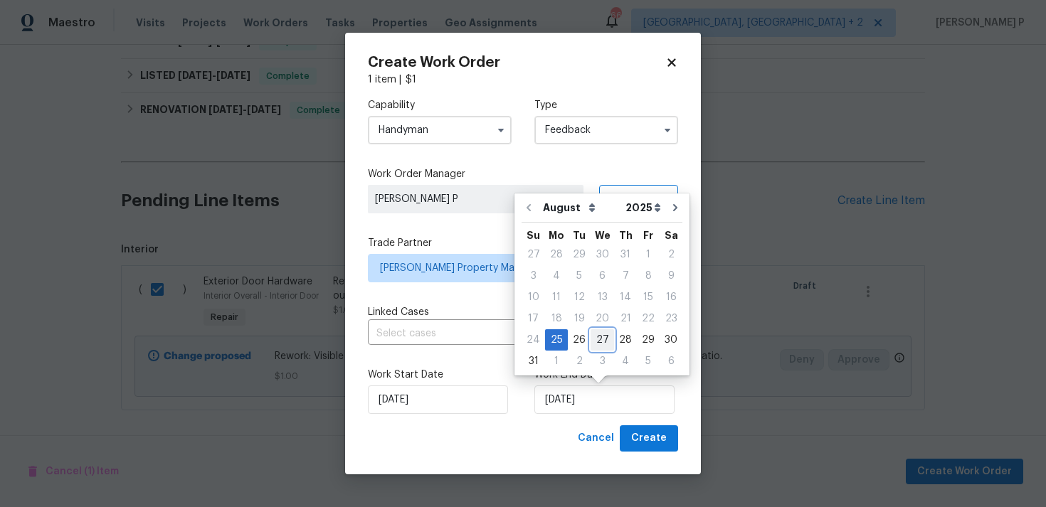
click at [602, 344] on div "27" at bounding box center [601, 340] width 23 height 20
type input "27/08/2025"
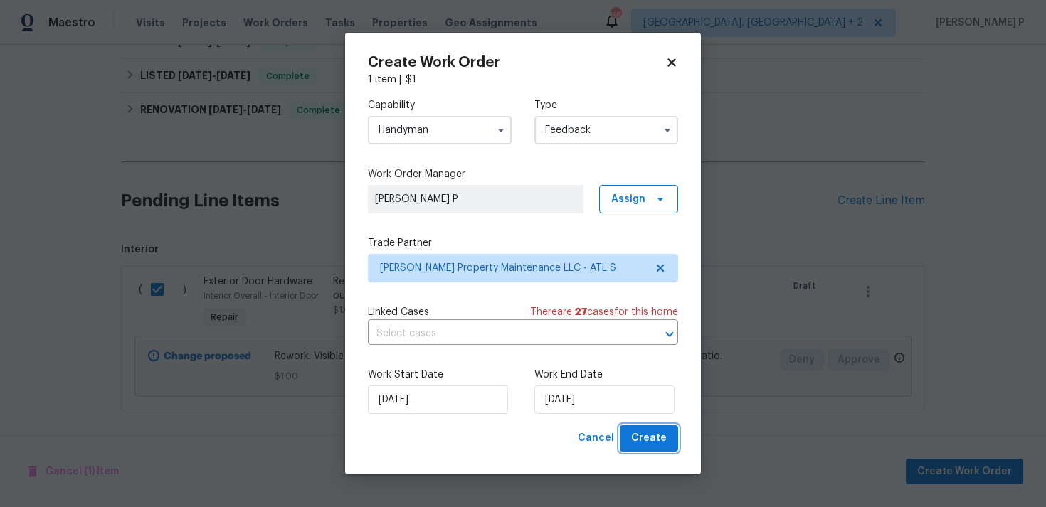
click at [657, 437] on span "Create" at bounding box center [649, 439] width 36 height 18
checkbox input "false"
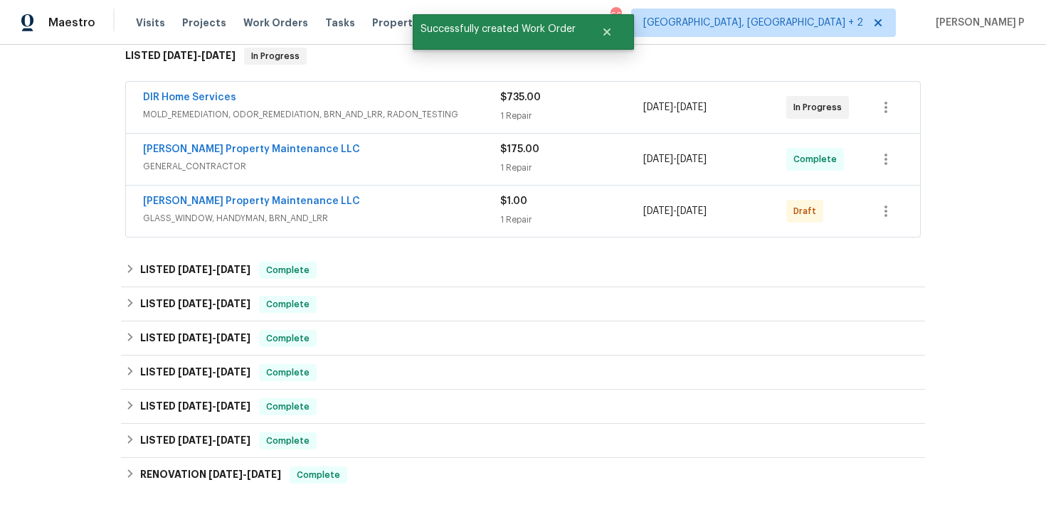
scroll to position [272, 0]
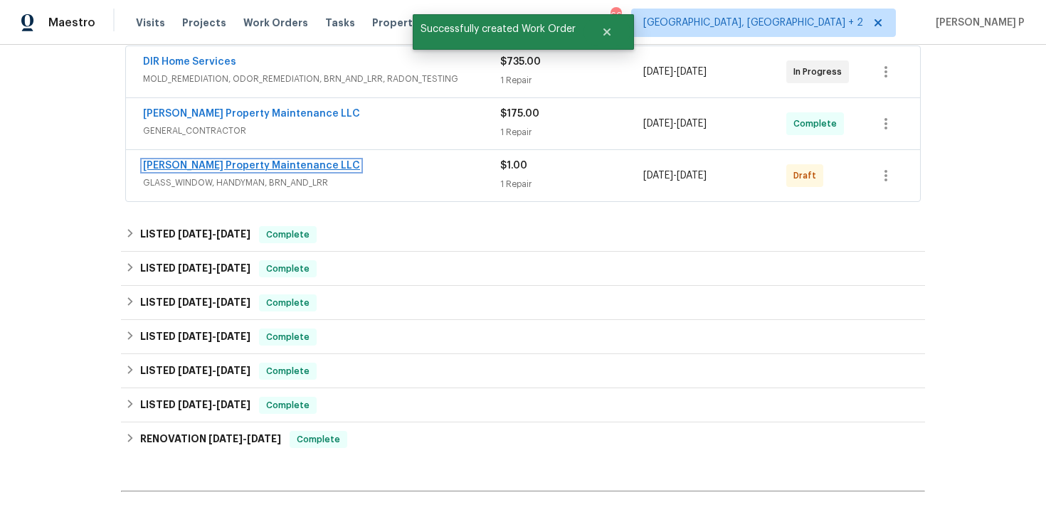
click at [232, 161] on link "Glen Property Maintenance LLC" at bounding box center [251, 166] width 217 height 10
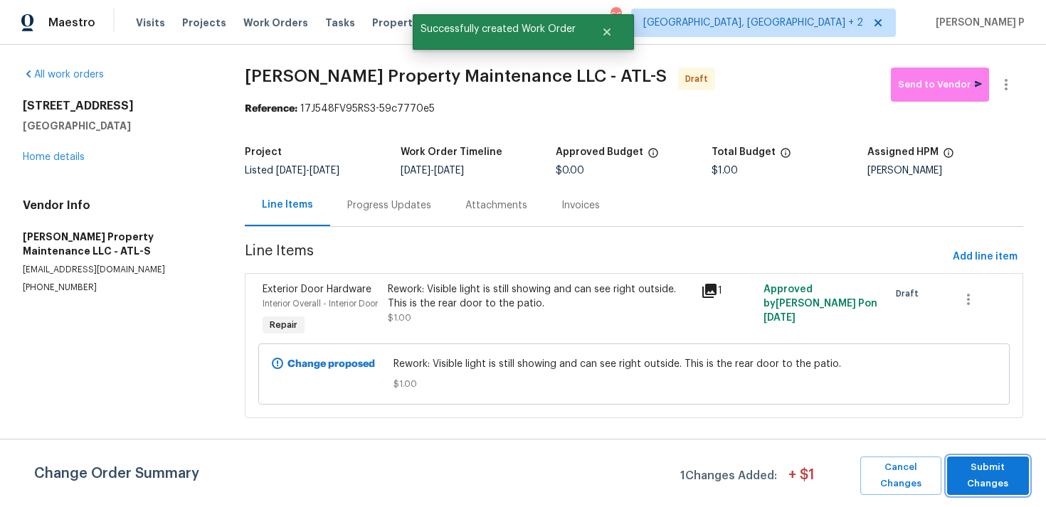
click at [977, 462] on span "Submit Changes" at bounding box center [988, 476] width 68 height 33
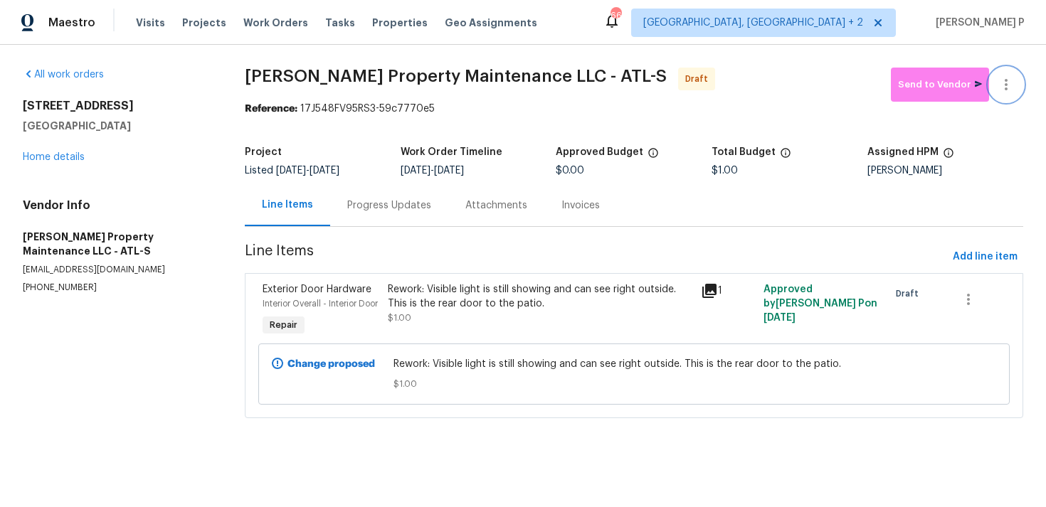
click at [1014, 85] on icon "button" at bounding box center [1005, 84] width 17 height 17
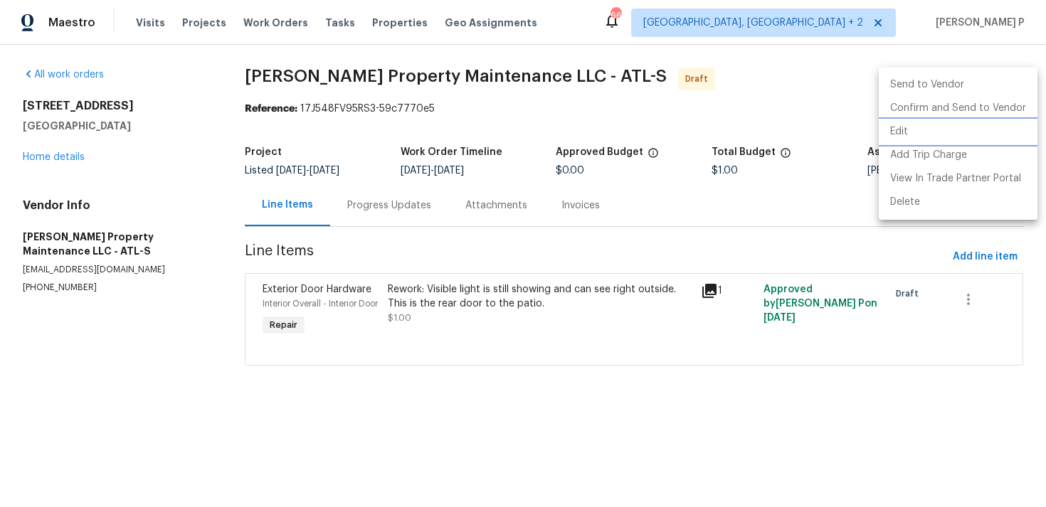
click at [901, 134] on li "Edit" at bounding box center [958, 131] width 159 height 23
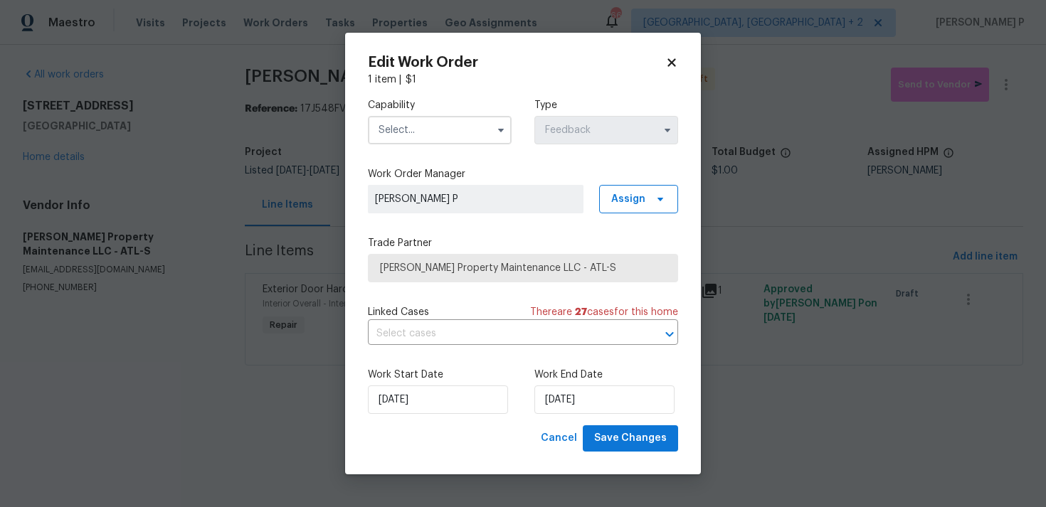
click at [449, 134] on input "text" at bounding box center [440, 130] width 144 height 28
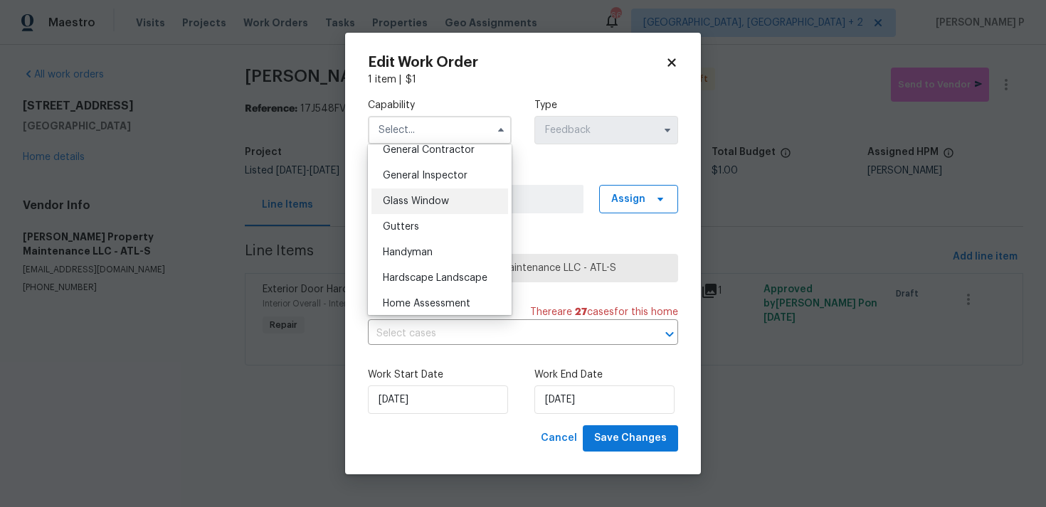
scroll to position [694, 0]
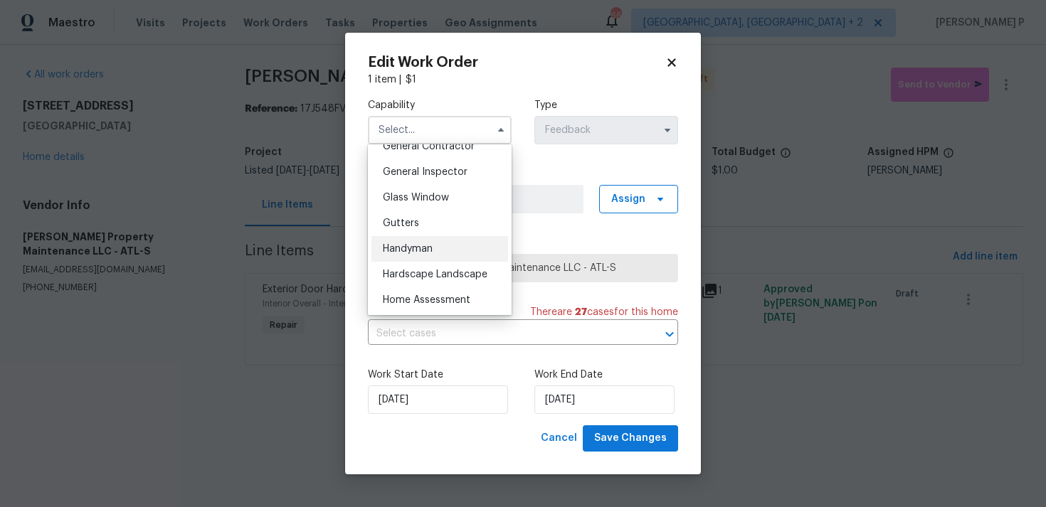
click at [413, 244] on span "Handyman" at bounding box center [408, 249] width 50 height 10
type input "Handyman"
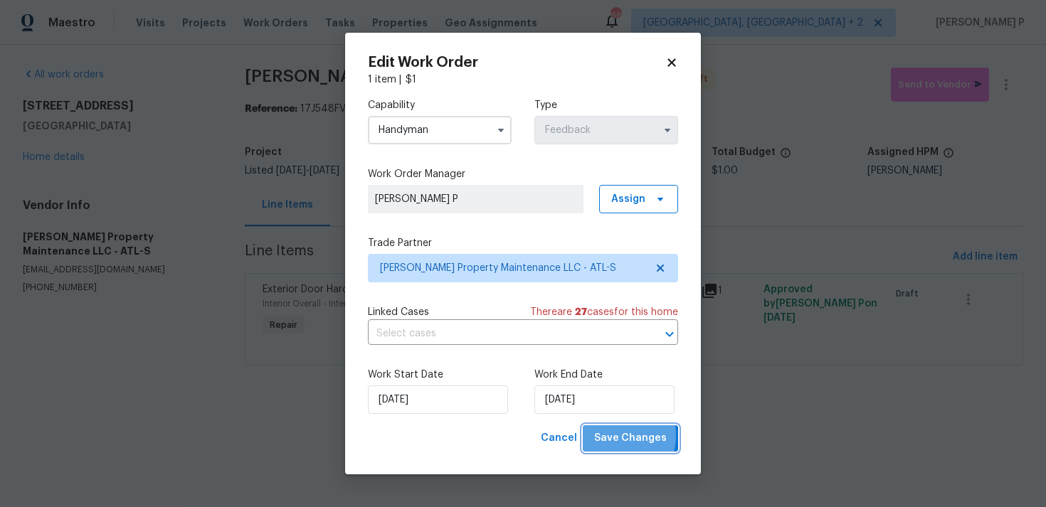
click at [618, 436] on span "Save Changes" at bounding box center [630, 439] width 73 height 18
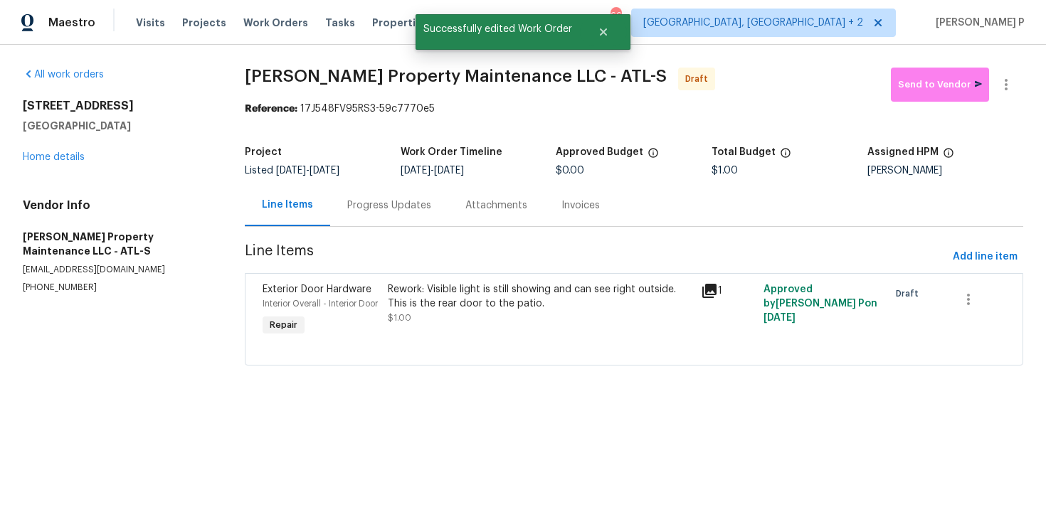
click at [376, 201] on div "Progress Updates" at bounding box center [389, 205] width 84 height 14
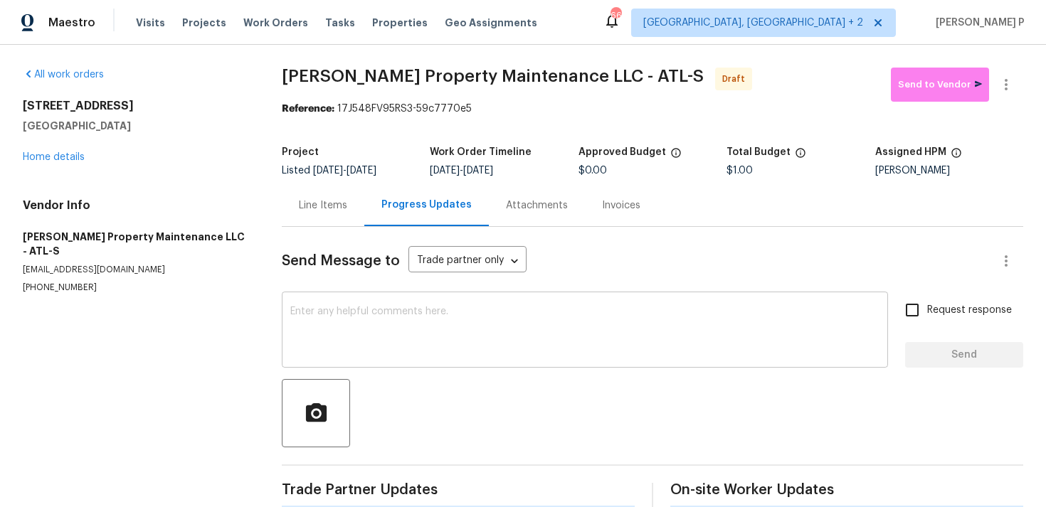
click at [379, 307] on textarea at bounding box center [584, 332] width 589 height 50
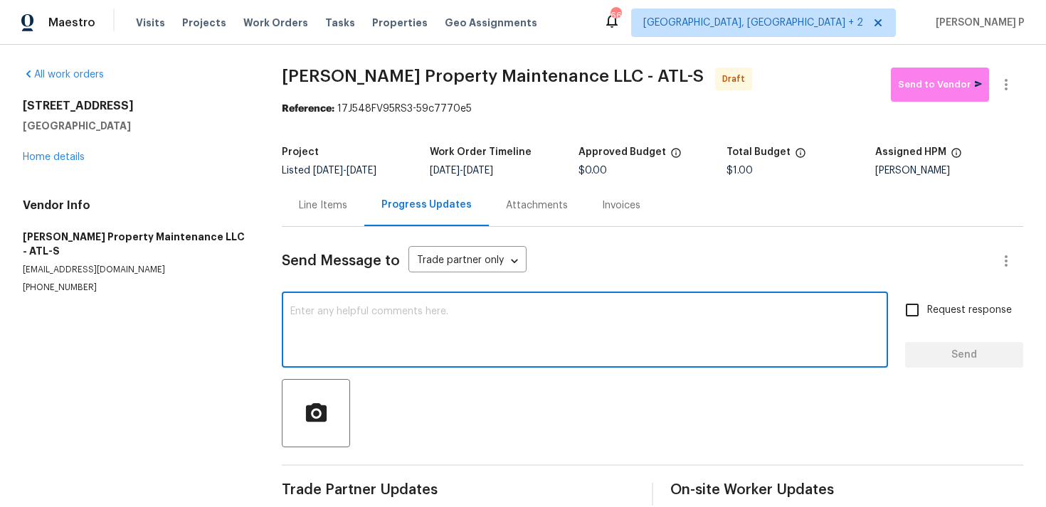
paste textarea "Hi, this is Ramyasri with Opendoor. I’m confirming you received the WO for the …"
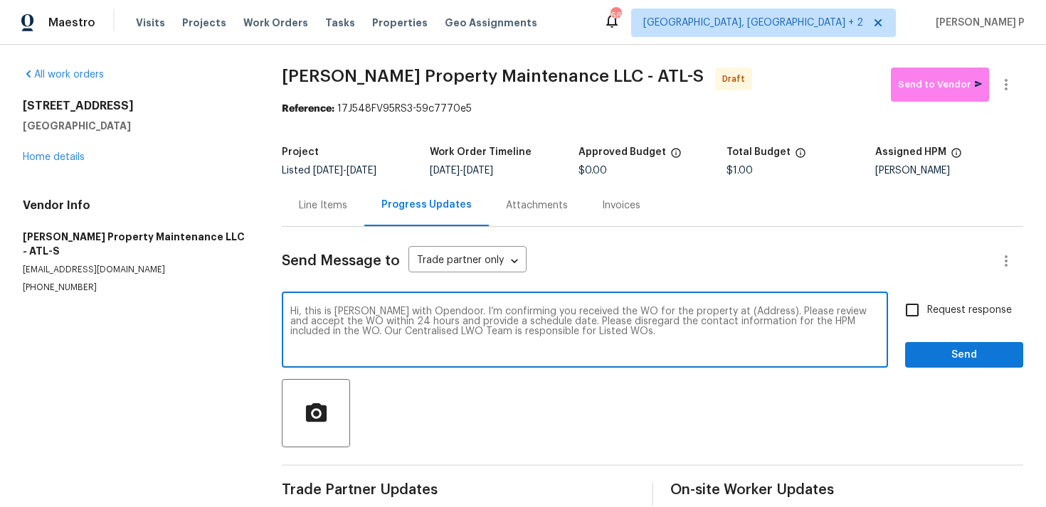
drag, startPoint x: 714, startPoint y: 310, endPoint x: 757, endPoint y: 309, distance: 42.7
click at [757, 309] on textarea "Hi, this is Ramyasri with Opendoor. I’m confirming you received the WO for the …" at bounding box center [584, 332] width 589 height 50
paste textarea "1112 Highwood Ln, Atlanta, GA 30344"
type textarea "Hi, this is Ramyasri with Opendoor. I’m confirming you received the WO for the …"
click at [911, 308] on input "Request response" at bounding box center [912, 310] width 30 height 30
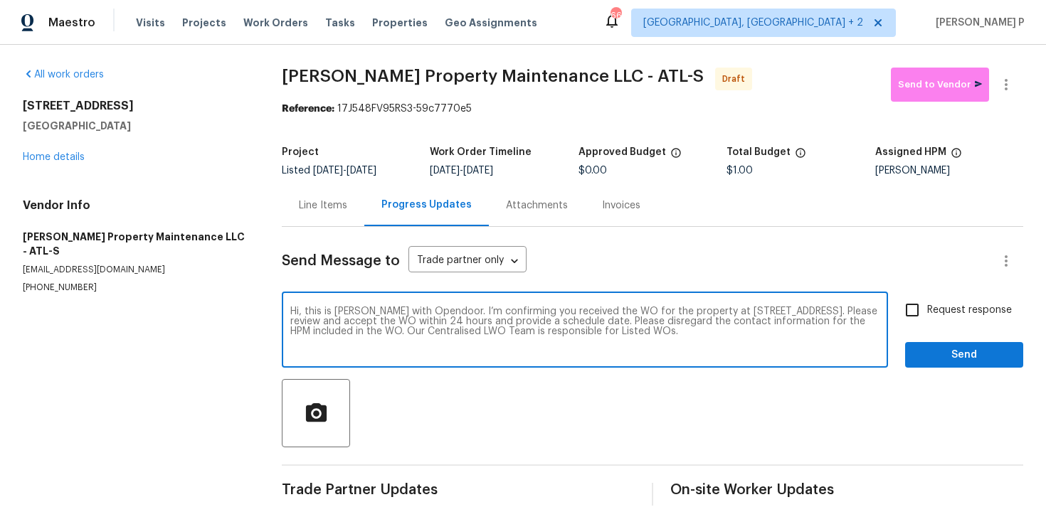
checkbox input "true"
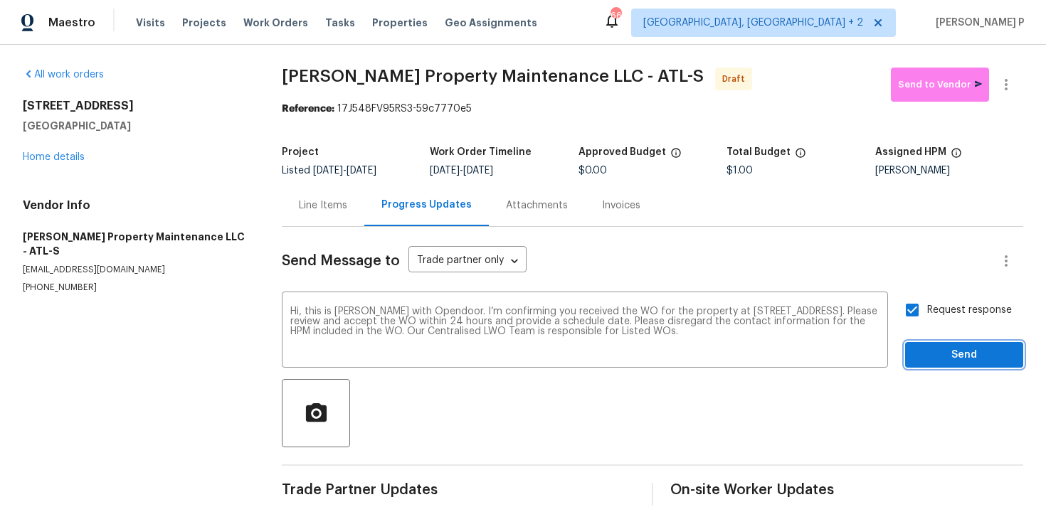
click at [938, 346] on span "Send" at bounding box center [963, 355] width 95 height 18
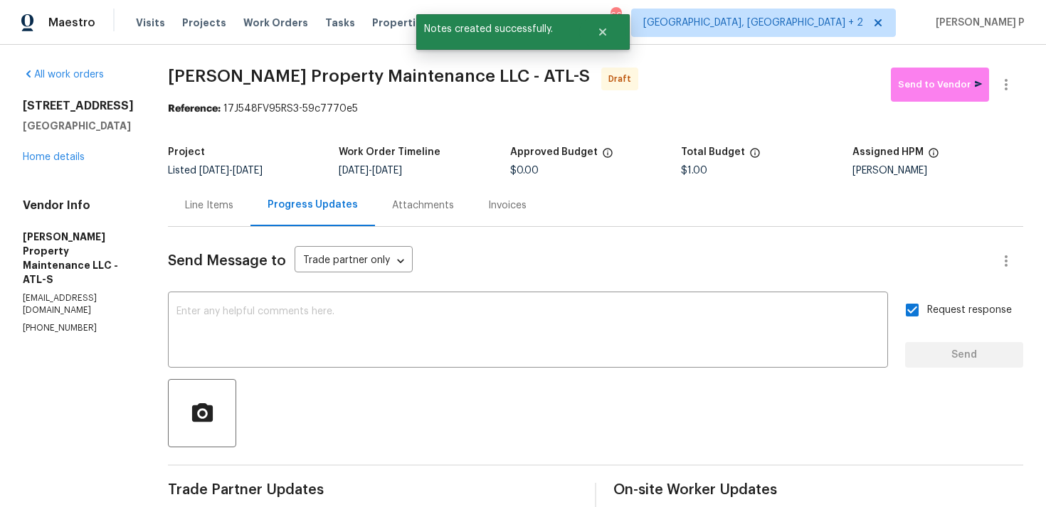
click at [546, 383] on div at bounding box center [595, 413] width 855 height 68
click at [1006, 84] on icon "button" at bounding box center [1005, 84] width 3 height 11
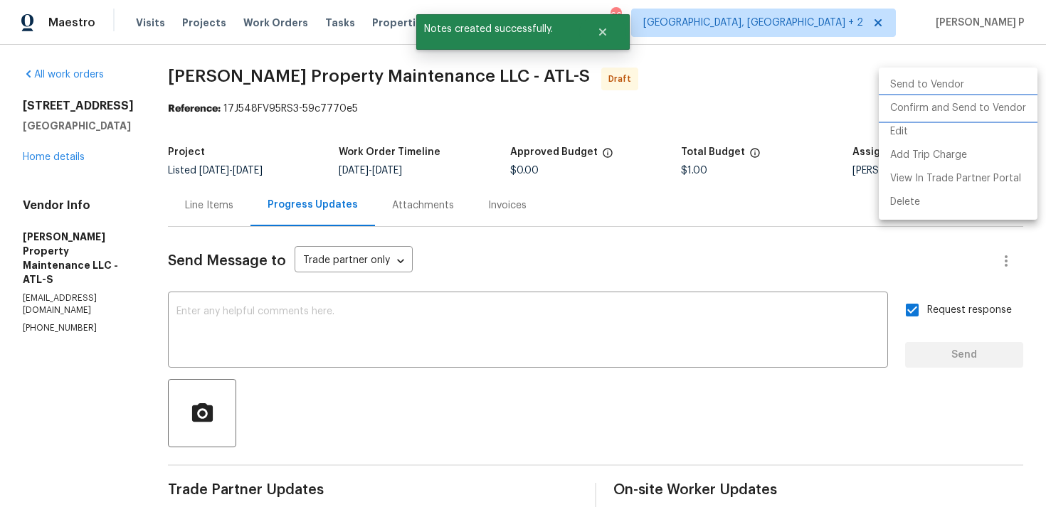
click at [940, 107] on li "Confirm and Send to Vendor" at bounding box center [958, 108] width 159 height 23
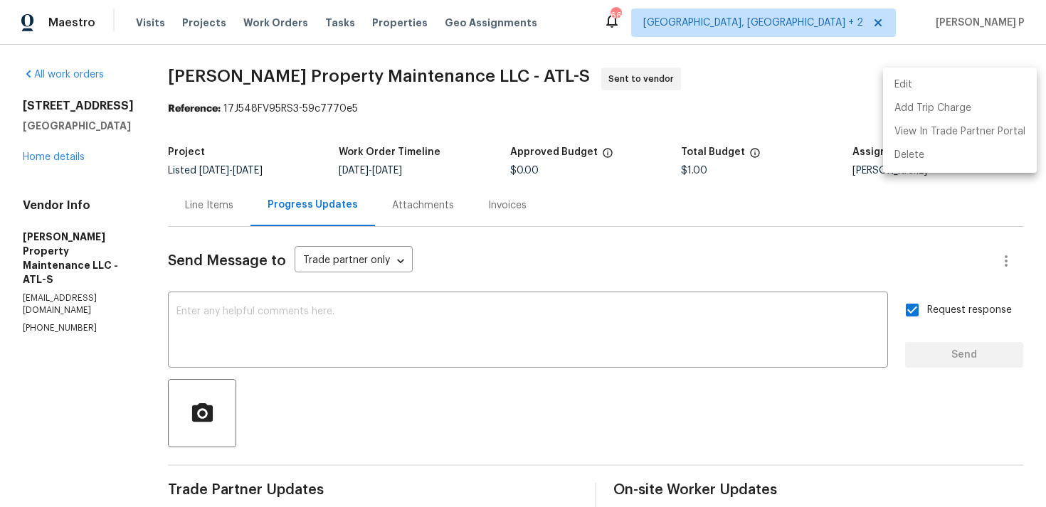
click at [524, 83] on div at bounding box center [523, 253] width 1046 height 507
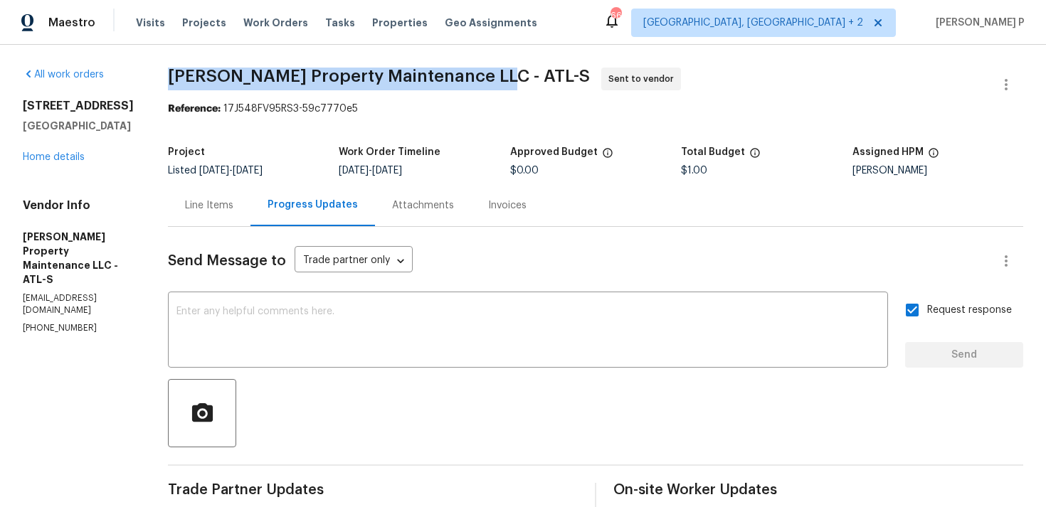
drag, startPoint x: 172, startPoint y: 75, endPoint x: 486, endPoint y: 71, distance: 313.7
click at [486, 71] on span "Glen Property Maintenance LLC - ATL-S" at bounding box center [379, 76] width 422 height 17
copy span "Glen Property Maintenance LLC - ATL-S"
click at [260, 122] on section "Glen Property Maintenance LLC - ATL-S Sent to vendor Reference: 17J548FV95RS3-5…" at bounding box center [595, 336] width 855 height 536
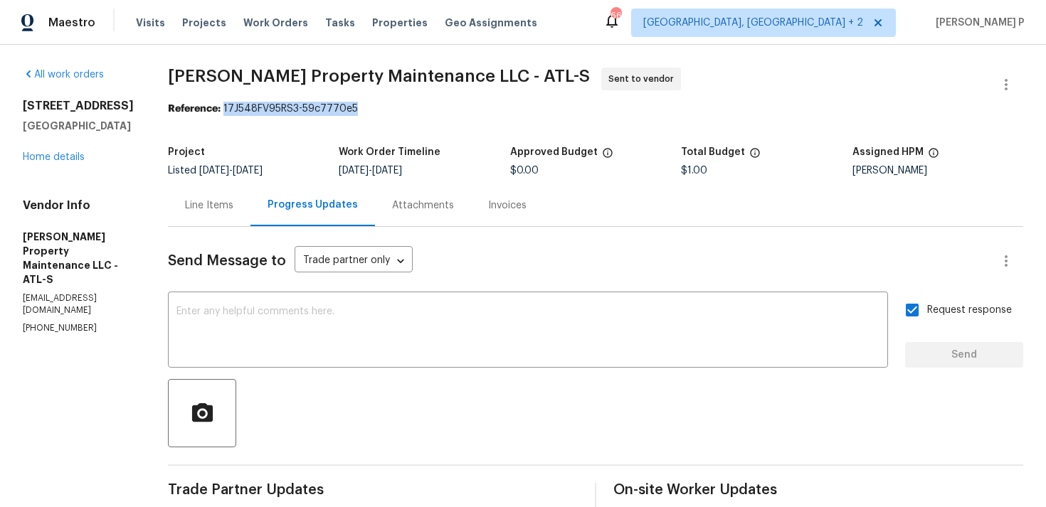
drag, startPoint x: 226, startPoint y: 110, endPoint x: 392, endPoint y: 107, distance: 165.8
click at [388, 107] on div "Reference: 17J548FV95RS3-59c7770e5" at bounding box center [595, 109] width 855 height 14
copy div "17J548FV95RS3-59c7770e5"
click at [225, 65] on div "All work orders 1112 Highwood Ln Atlanta, GA 30344 Home details Vendor Info Gle…" at bounding box center [523, 336] width 1046 height 582
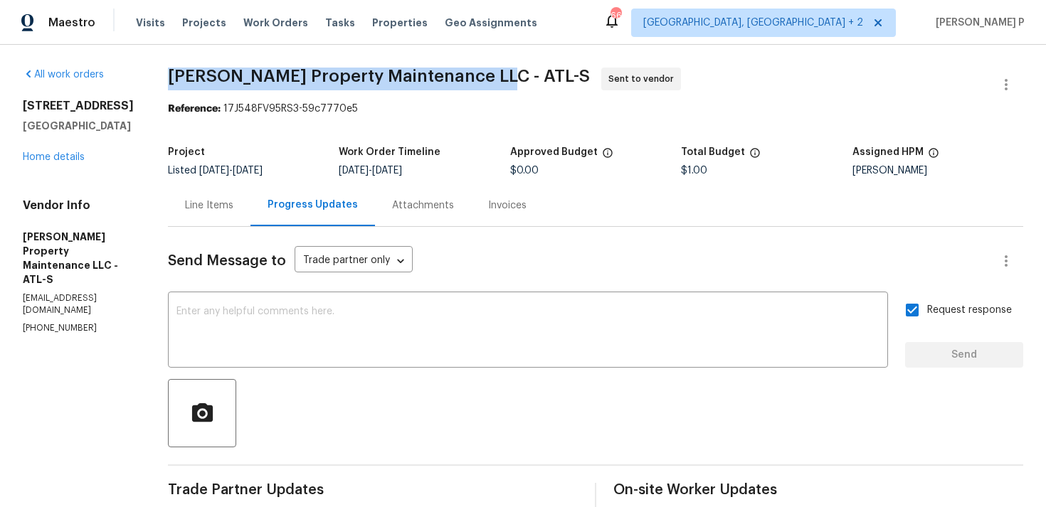
drag, startPoint x: 171, startPoint y: 80, endPoint x: 489, endPoint y: 77, distance: 318.7
click at [489, 77] on span "Glen Property Maintenance LLC - ATL-S Sent to vendor" at bounding box center [578, 85] width 821 height 34
copy span "Glen Property Maintenance LLC - ATL-S"
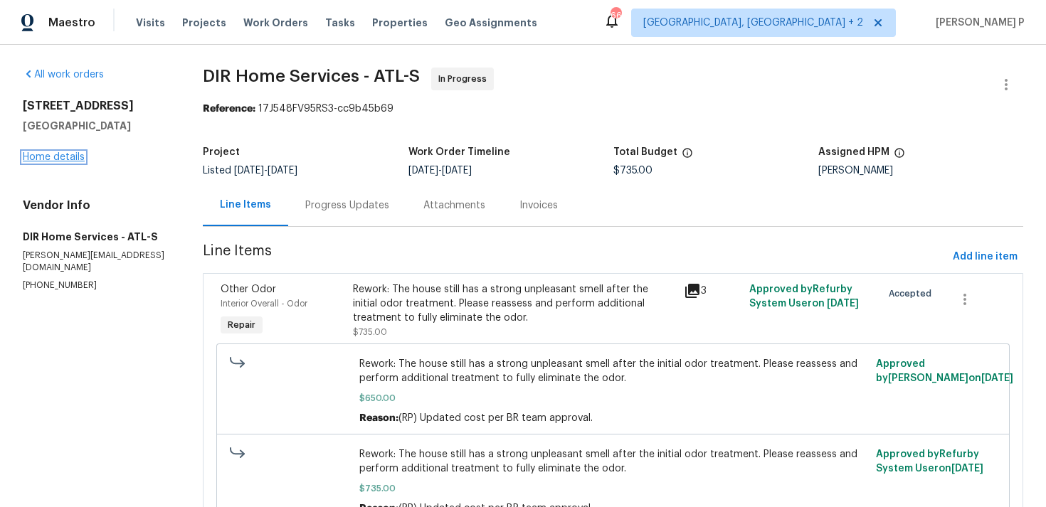
click at [67, 161] on link "Home details" at bounding box center [54, 157] width 62 height 10
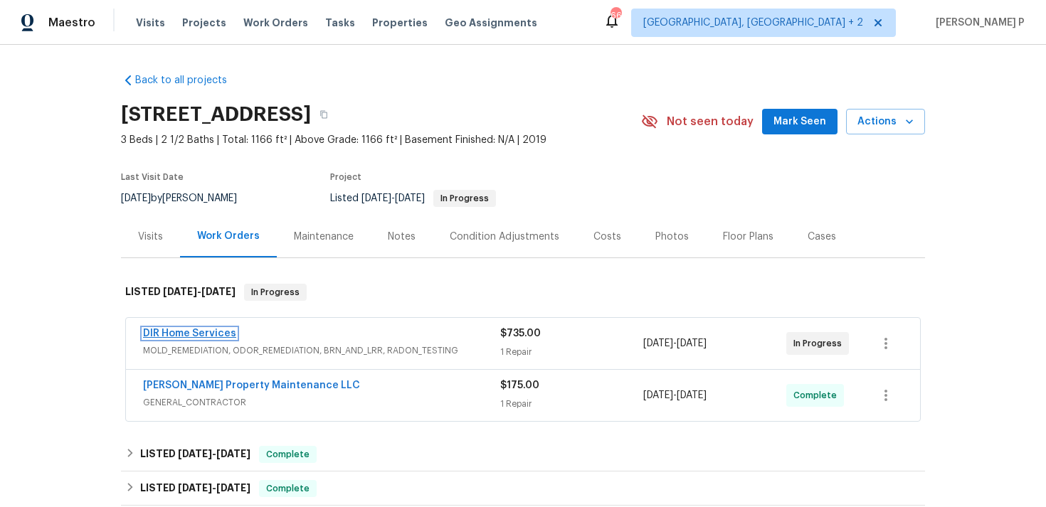
click at [188, 337] on link "DIR Home Services" at bounding box center [189, 334] width 93 height 10
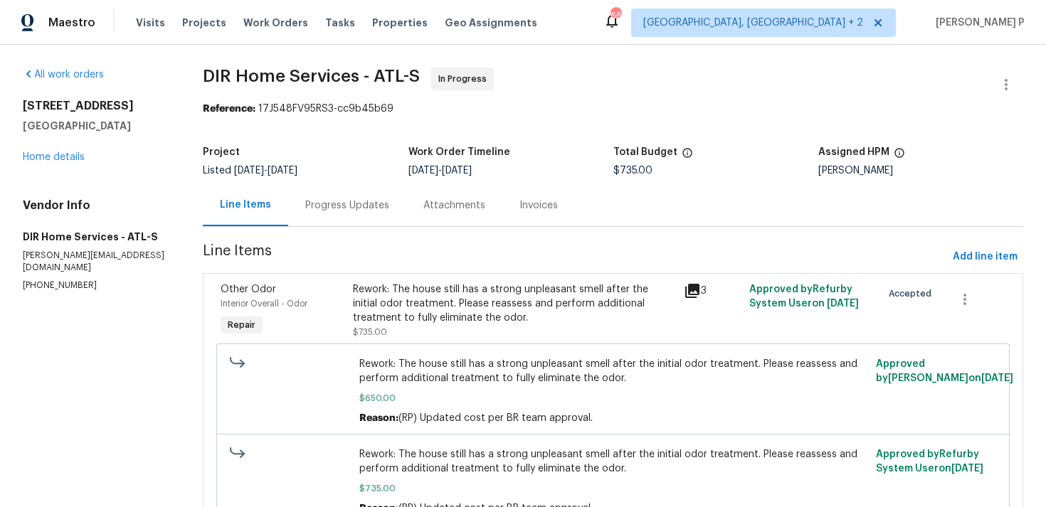
click at [346, 206] on div "Progress Updates" at bounding box center [347, 205] width 84 height 14
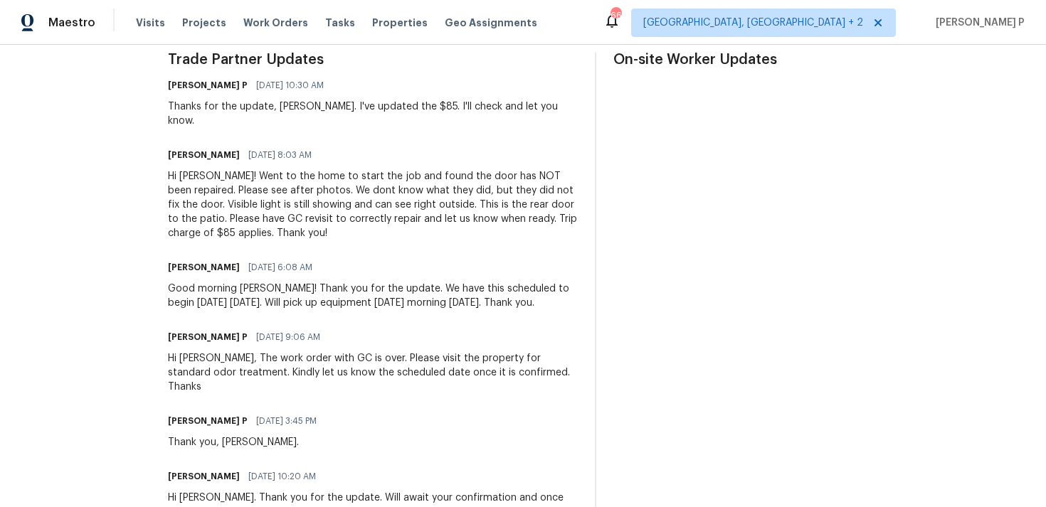
scroll to position [460, 0]
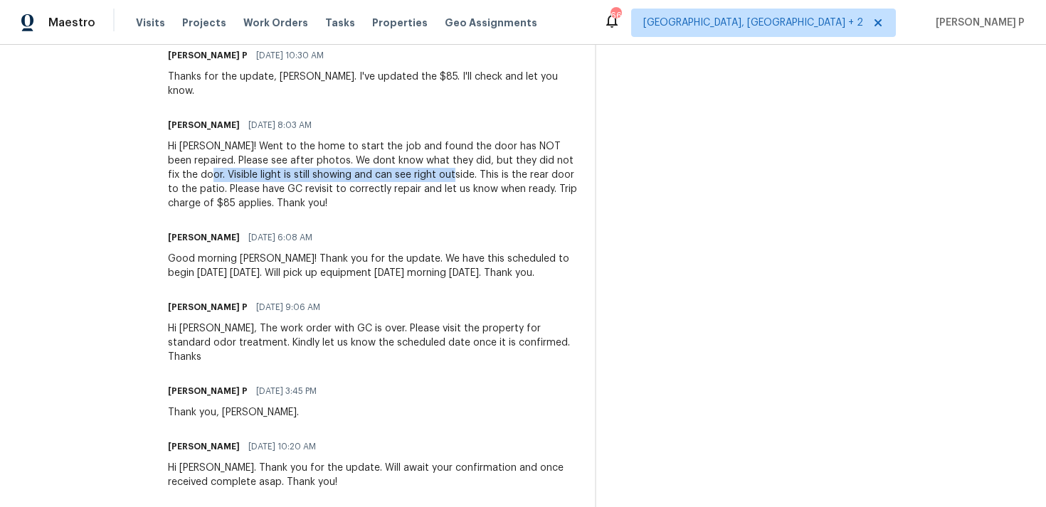
drag, startPoint x: 206, startPoint y: 160, endPoint x: 455, endPoint y: 157, distance: 249.0
click at [455, 157] on div "Hi Ramyasri! Went to the home to start the job and found the door has NOT been …" at bounding box center [373, 174] width 410 height 71
copy div "Visible light is still showing and can see right outside."
click at [357, 164] on div "Hi Ramyasri! Went to the home to start the job and found the door has NOT been …" at bounding box center [373, 174] width 410 height 71
drag, startPoint x: 208, startPoint y: 161, endPoint x: 206, endPoint y: 170, distance: 9.4
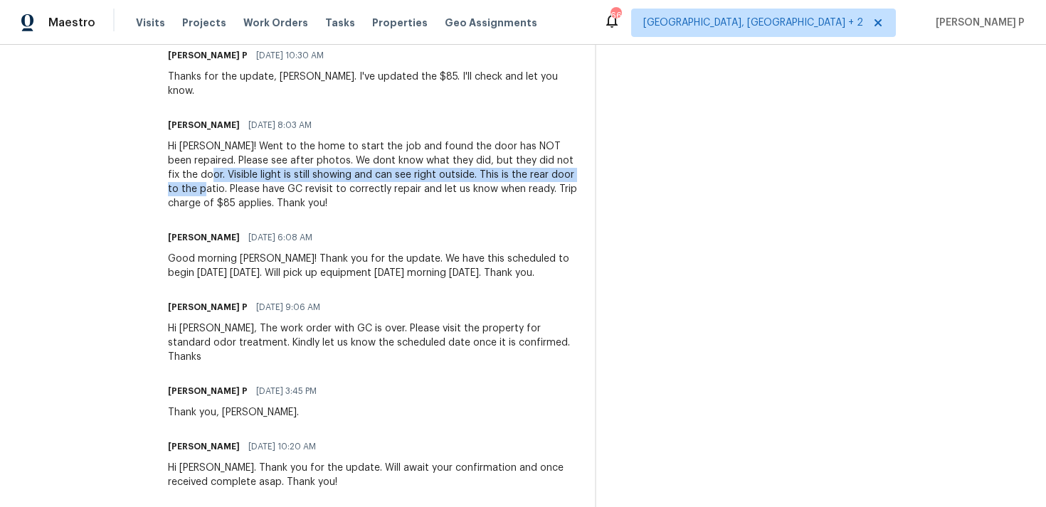
click at [206, 170] on div "Hi Ramyasri! Went to the home to start the job and found the door has NOT been …" at bounding box center [373, 174] width 410 height 71
copy div "Visible light is still showing and can see right outside. This is the rear door…"
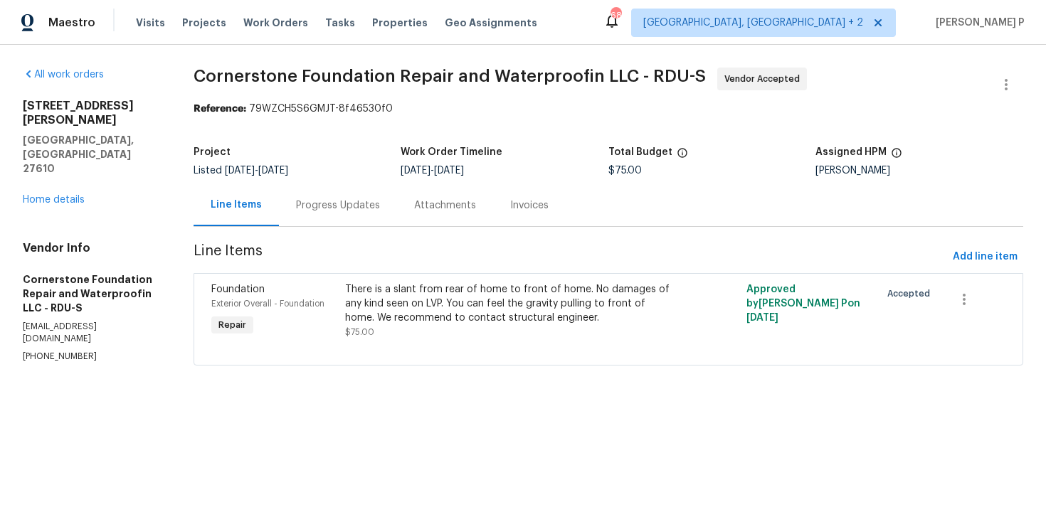
click at [344, 208] on div "Progress Updates" at bounding box center [338, 205] width 84 height 14
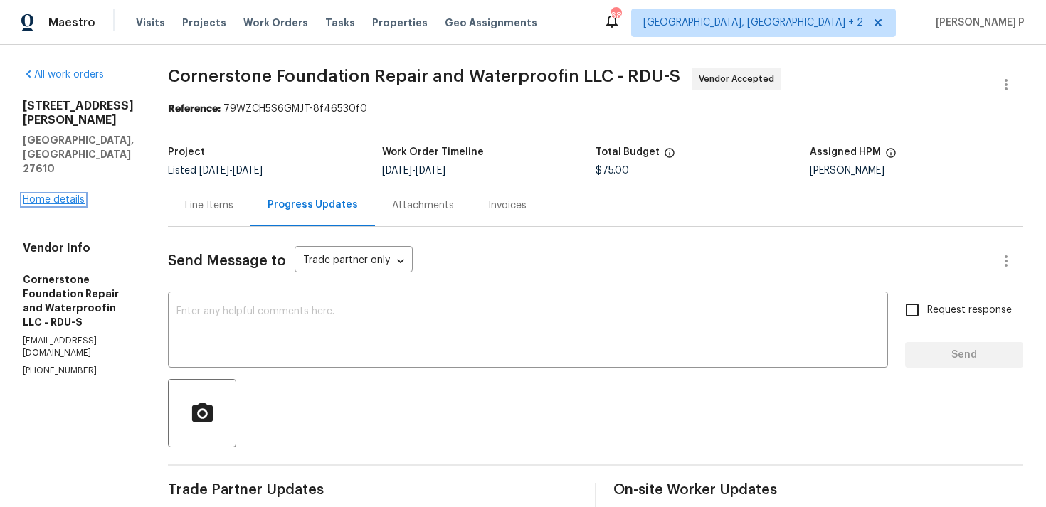
click at [74, 195] on link "Home details" at bounding box center [54, 200] width 62 height 10
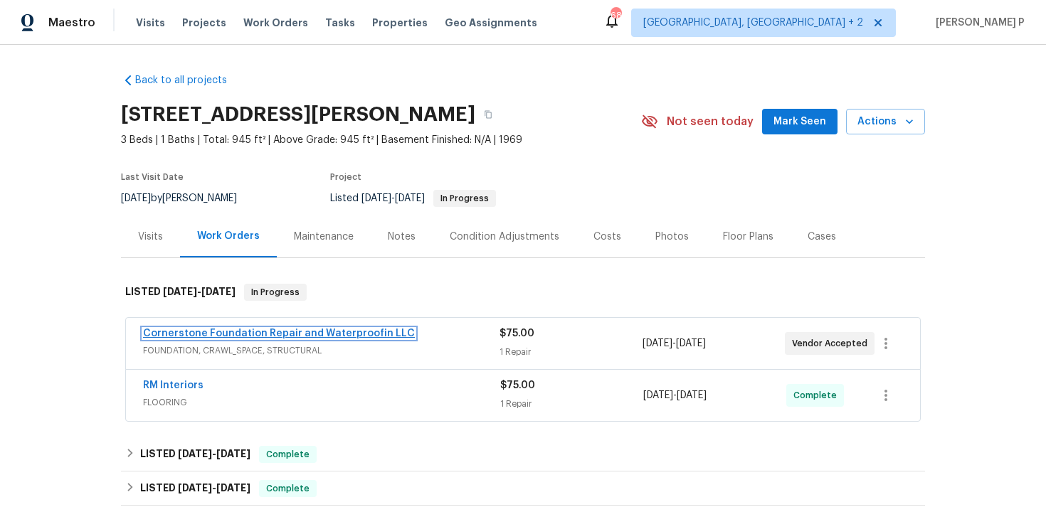
click at [314, 330] on link "Cornerstone Foundation Repair and Waterproofin LLC" at bounding box center [279, 334] width 272 height 10
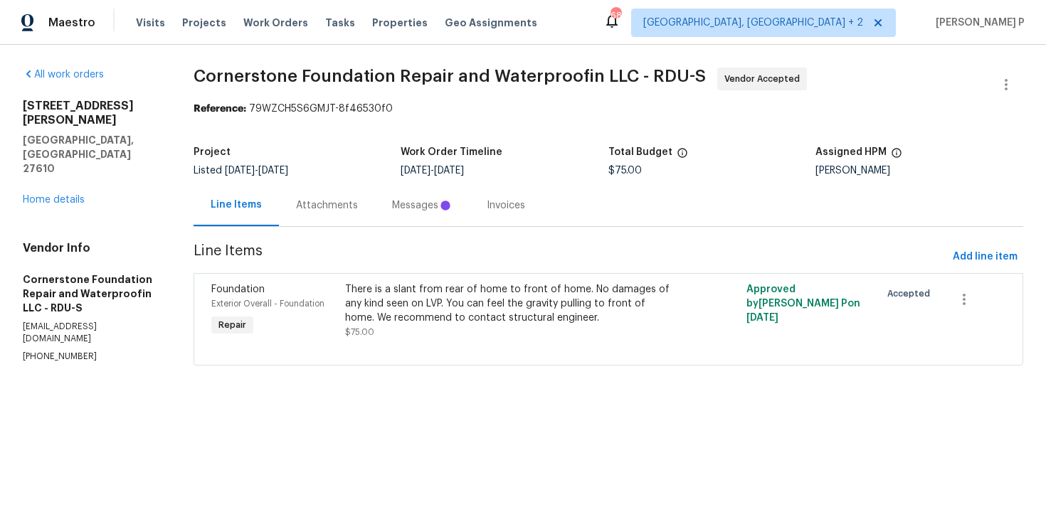
click at [361, 208] on div "Attachments" at bounding box center [327, 205] width 96 height 42
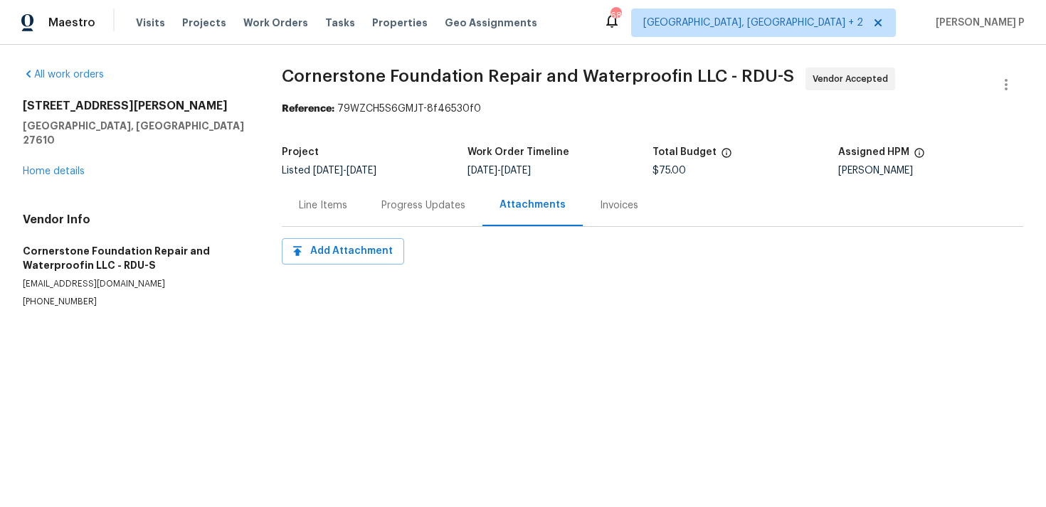
click at [425, 206] on div "Progress Updates" at bounding box center [423, 205] width 84 height 14
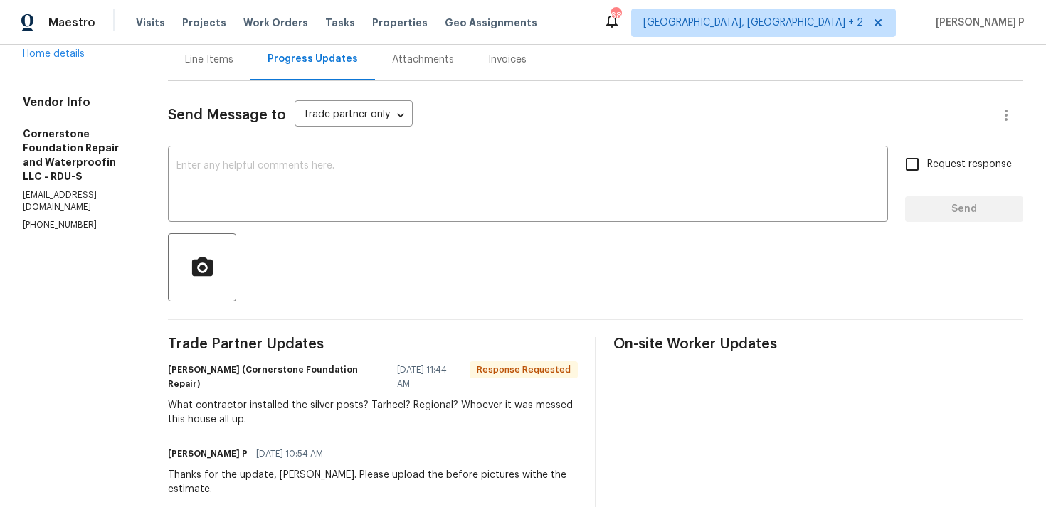
scroll to position [194, 0]
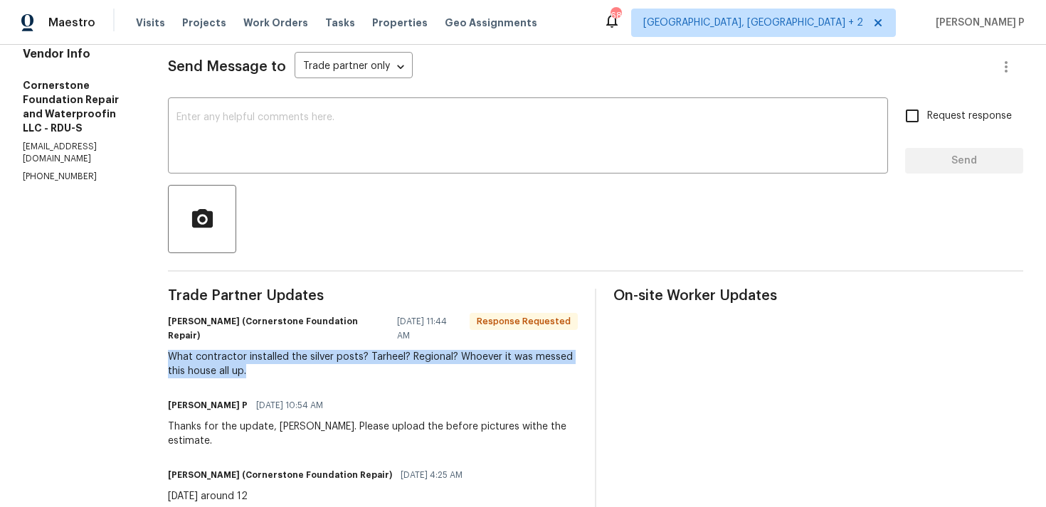
drag, startPoint x: 161, startPoint y: 352, endPoint x: 255, endPoint y: 380, distance: 97.9
click at [255, 381] on div "All work orders [STREET_ADDRESS][PERSON_NAME] Home details Vendor Info Cornerst…" at bounding box center [523, 351] width 1046 height 1000
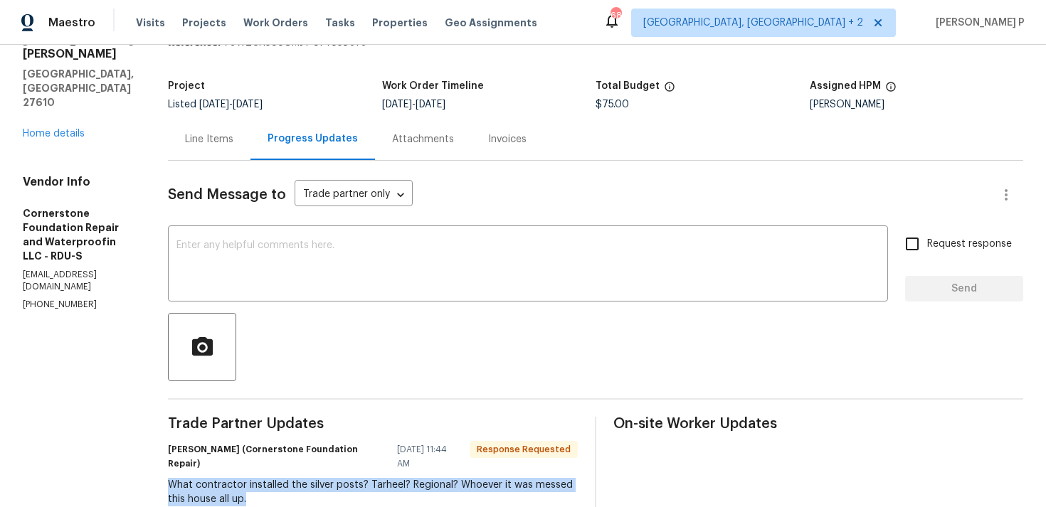
scroll to position [0, 0]
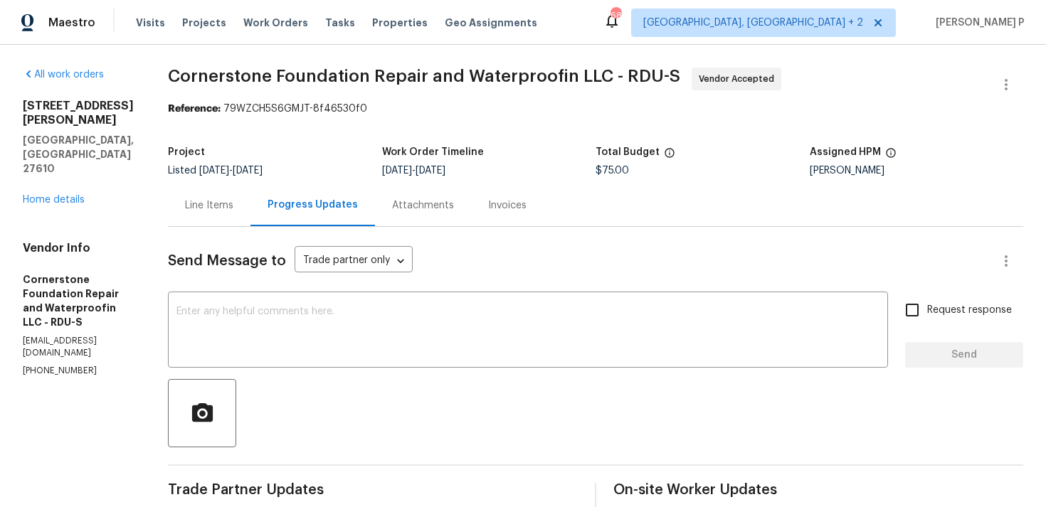
click at [205, 216] on div "Line Items" at bounding box center [209, 205] width 83 height 42
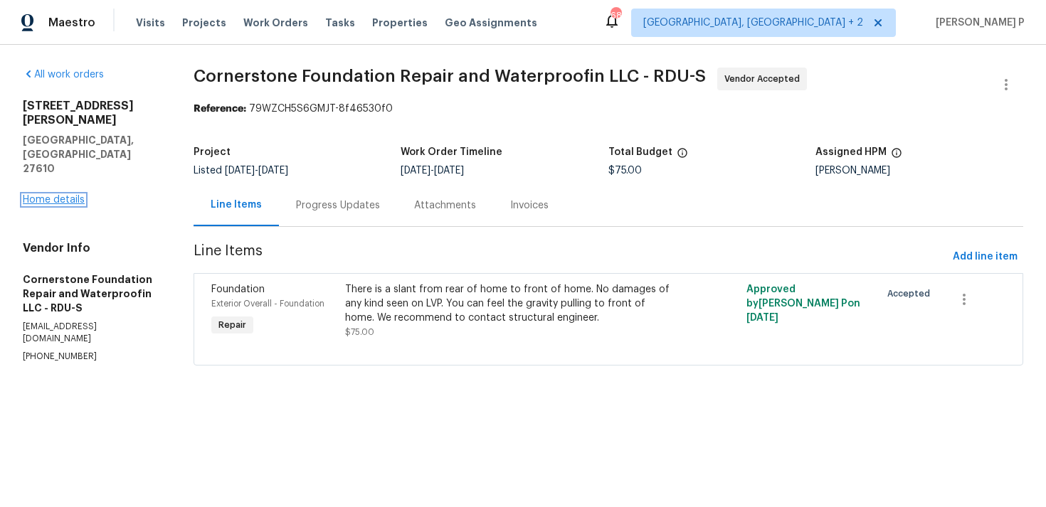
click at [43, 195] on link "Home details" at bounding box center [54, 200] width 62 height 10
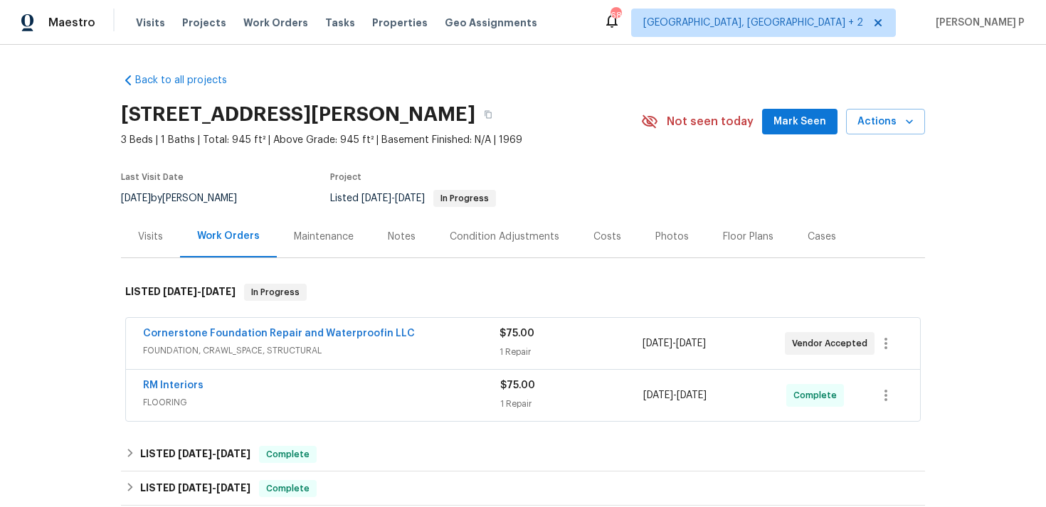
scroll to position [24, 0]
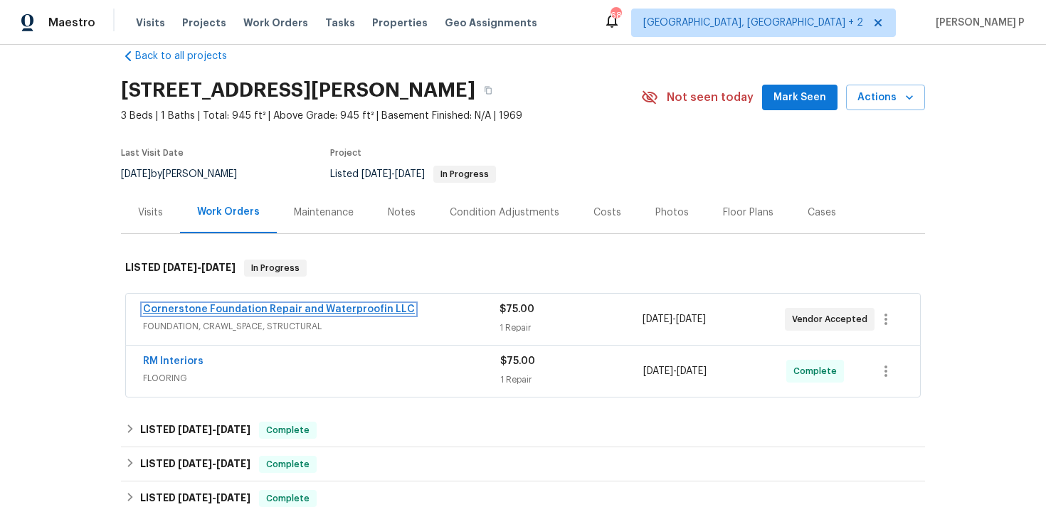
click at [251, 312] on link "Cornerstone Foundation Repair and Waterproofin LLC" at bounding box center [279, 309] width 272 height 10
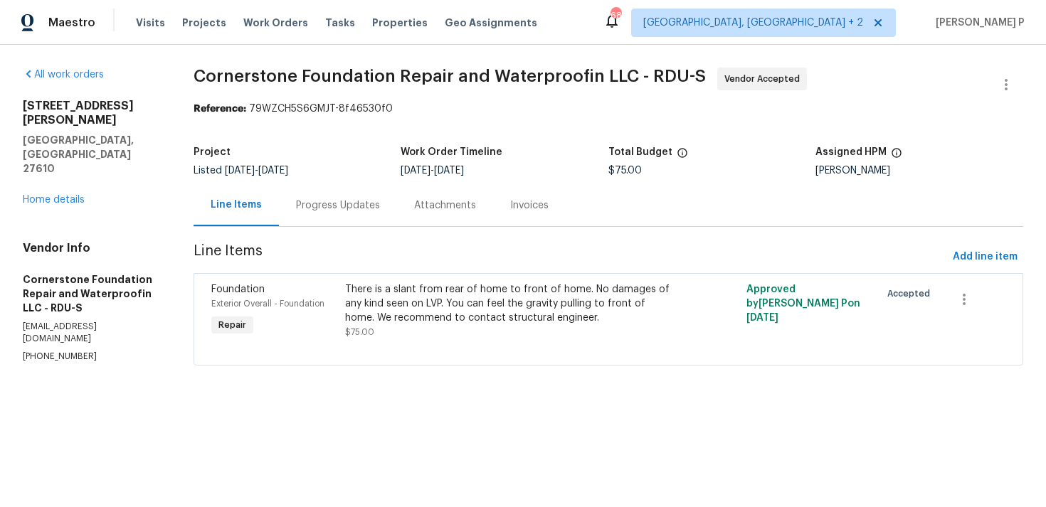
click at [347, 201] on div "Progress Updates" at bounding box center [338, 205] width 84 height 14
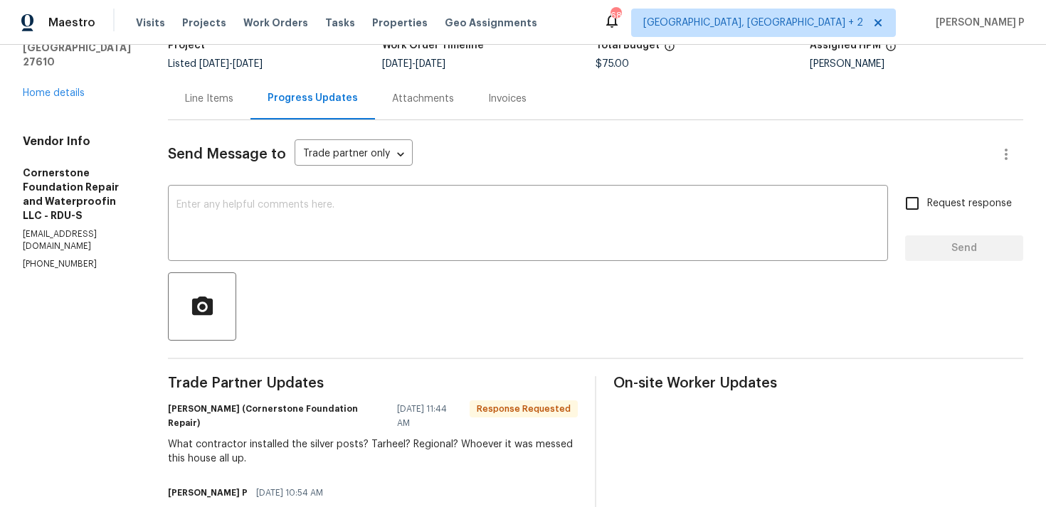
scroll to position [111, 0]
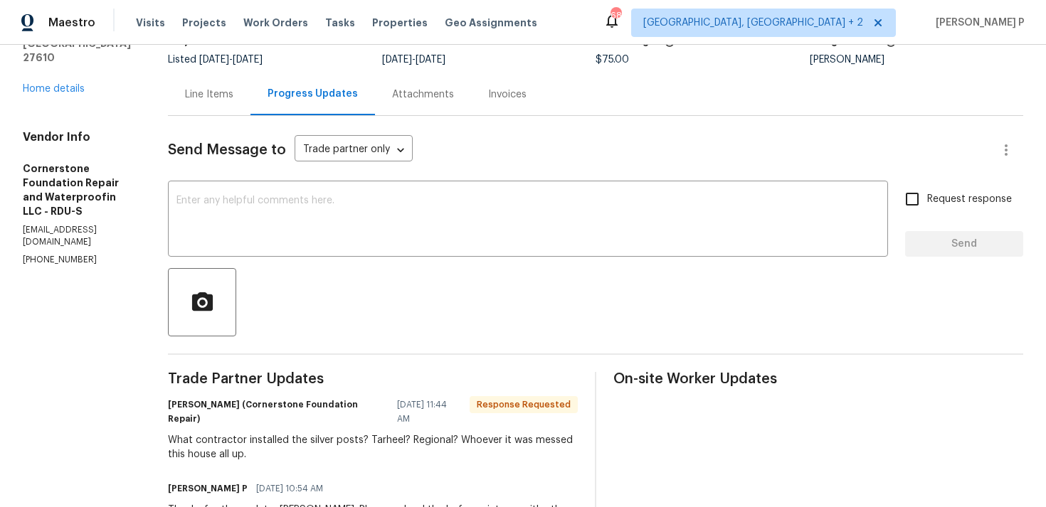
click at [344, 445] on div "What contractor installed the silver posts? Tarheel? Regional? Whoever it was m…" at bounding box center [373, 447] width 410 height 28
drag, startPoint x: 325, startPoint y: 445, endPoint x: 402, endPoint y: 438, distance: 77.1
click at [402, 438] on div "What contractor installed the silver posts? Tarheel? Regional? Whoever it was m…" at bounding box center [373, 447] width 410 height 28
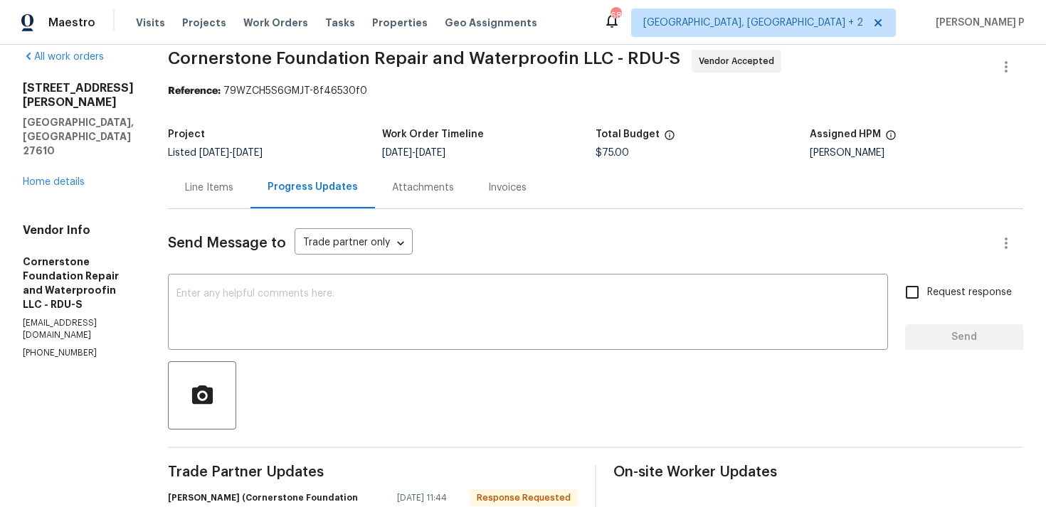
scroll to position [115, 0]
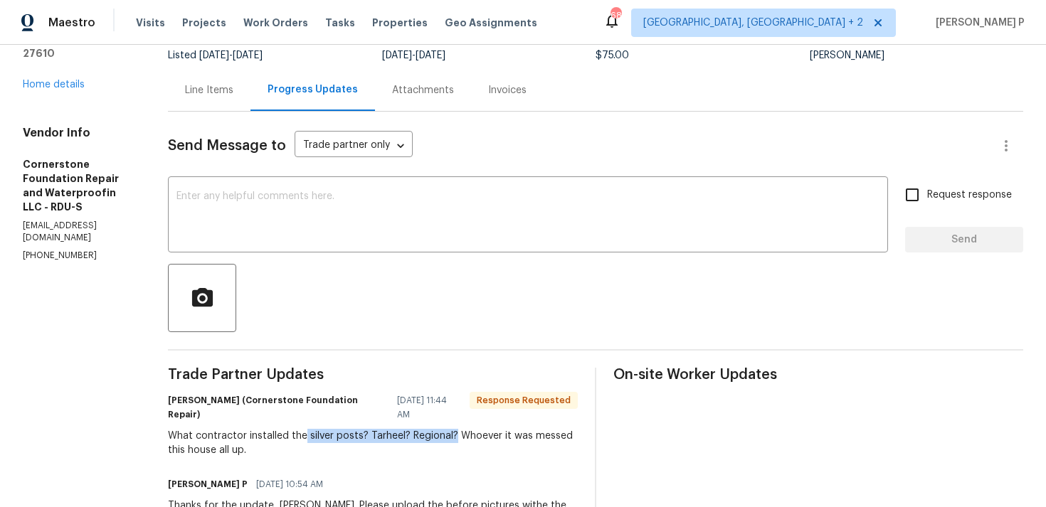
drag, startPoint x: 302, startPoint y: 436, endPoint x: 450, endPoint y: 433, distance: 148.7
click at [450, 433] on div "What contractor installed the silver posts? Tarheel? Regional? Whoever it was m…" at bounding box center [373, 443] width 410 height 28
click at [307, 442] on div "What contractor installed the silver posts? Tarheel? Regional? Whoever it was m…" at bounding box center [373, 443] width 410 height 28
drag, startPoint x: 305, startPoint y: 433, endPoint x: 396, endPoint y: 442, distance: 90.7
click at [401, 441] on div "What contractor installed the silver posts? Tarheel? Regional? Whoever it was m…" at bounding box center [373, 443] width 410 height 28
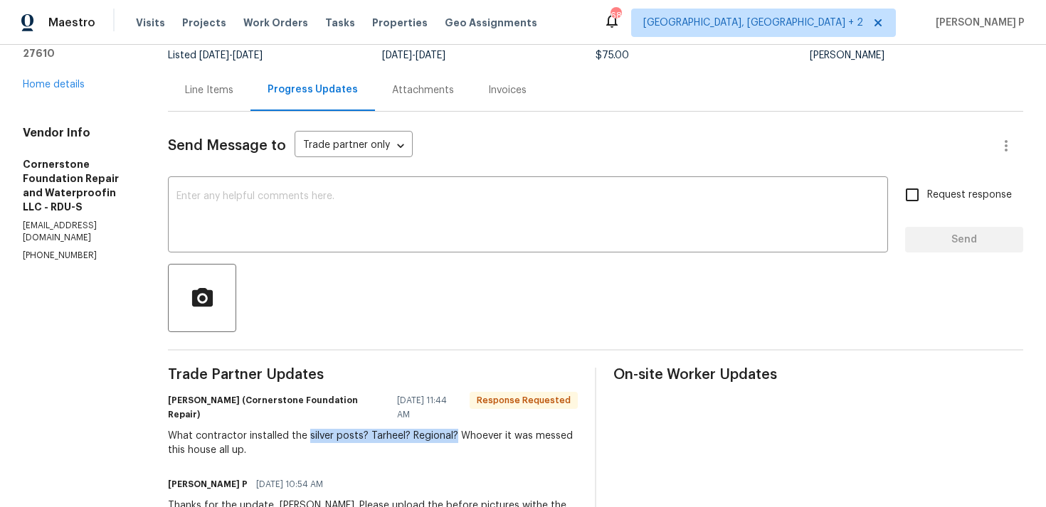
drag, startPoint x: 304, startPoint y: 437, endPoint x: 449, endPoint y: 435, distance: 144.4
click at [449, 435] on div "What contractor installed the silver posts? Tarheel? Regional? Whoever it was m…" at bounding box center [373, 443] width 410 height 28
copy div "silver posts? Tarheel? Regional?"
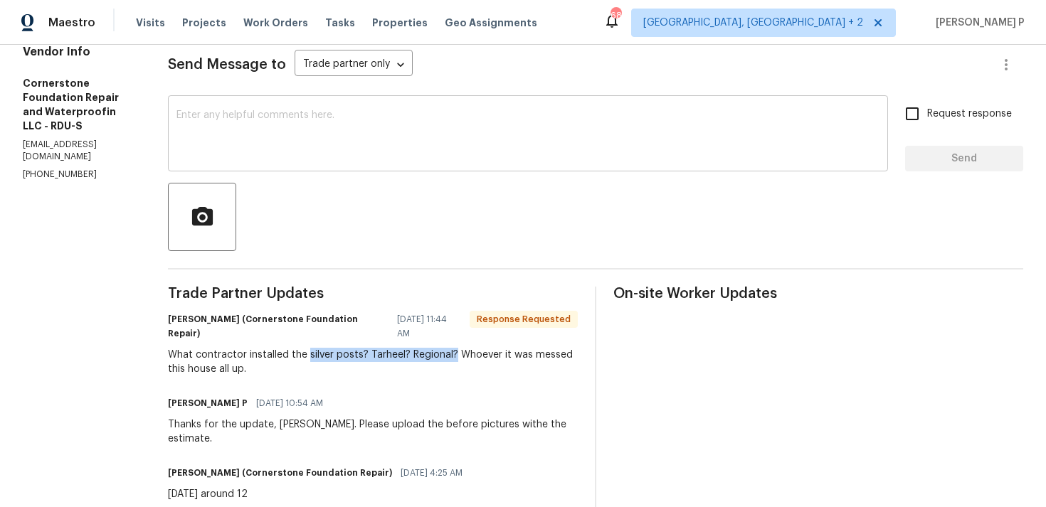
scroll to position [190, 0]
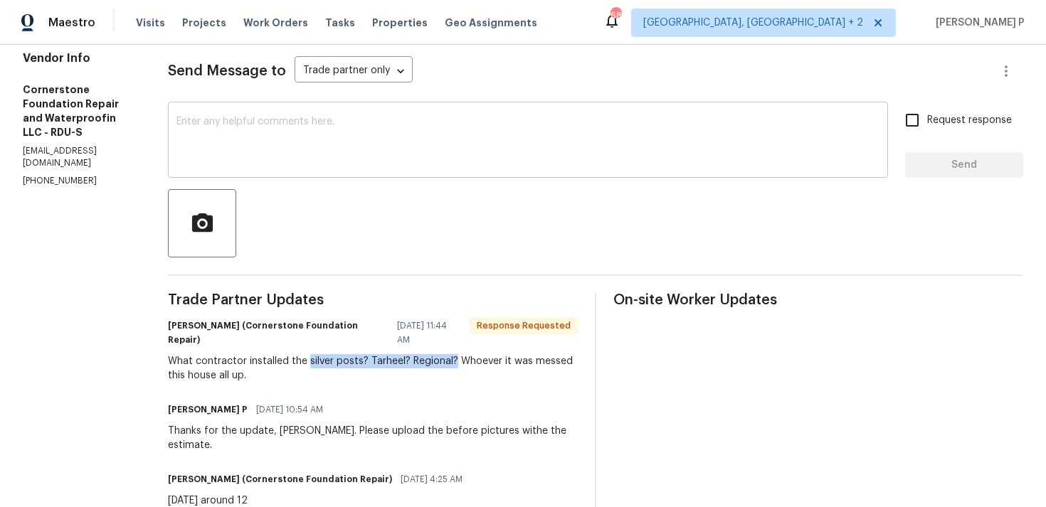
click at [226, 156] on textarea at bounding box center [527, 142] width 703 height 50
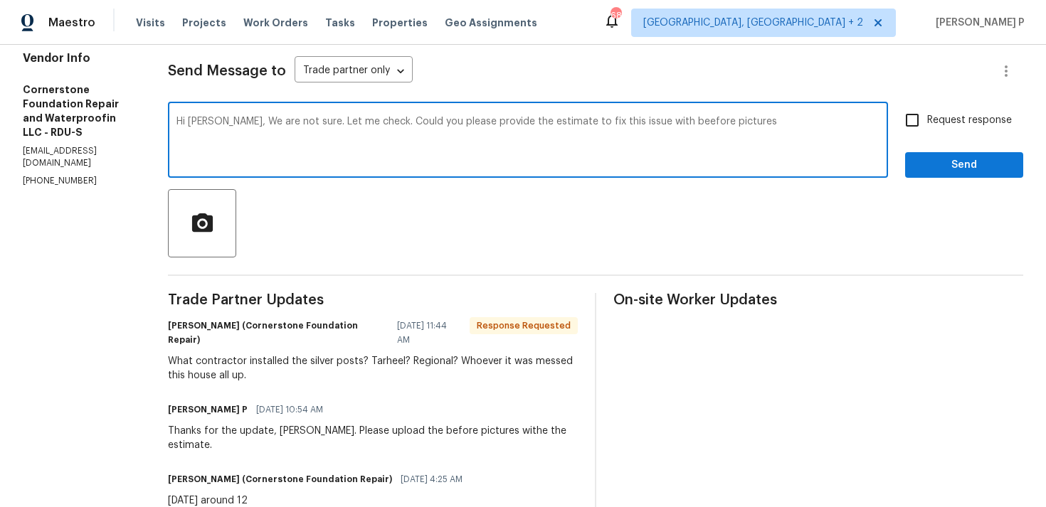
click at [667, 124] on textarea "Hi Jonathan, We are not sure. Let me check. Could you please provide the estima…" at bounding box center [527, 142] width 703 height 50
click at [755, 128] on textarea "Hi Jonathan, We are not sure. Let me check. Could you please provide the estima…" at bounding box center [527, 142] width 703 height 50
type textarea "Hi Jonathan, We are not sure. Let me check. Could you please provide the estima…"
click at [883, 120] on div "Hi Jonathan, We are not sure. Let me check. Could you please provide the estima…" at bounding box center [528, 141] width 720 height 73
click at [948, 131] on label "Request response" at bounding box center [954, 120] width 115 height 30
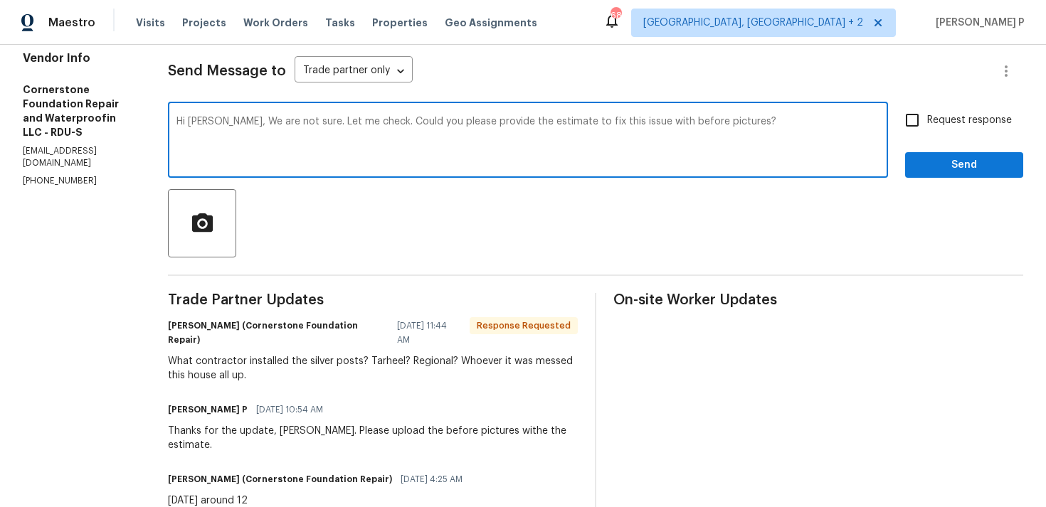
click at [927, 131] on input "Request response" at bounding box center [912, 120] width 30 height 30
checkbox input "true"
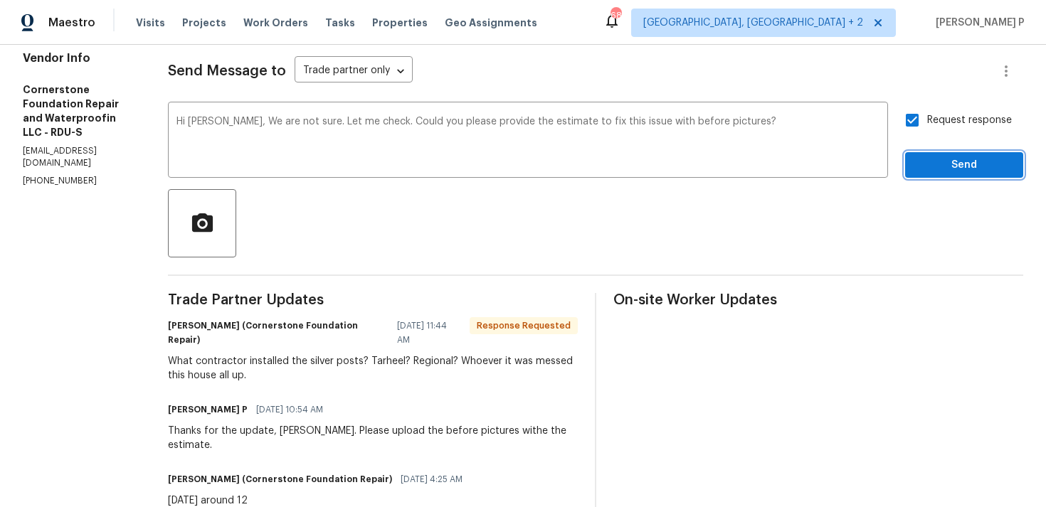
click at [940, 161] on span "Send" at bounding box center [963, 166] width 95 height 18
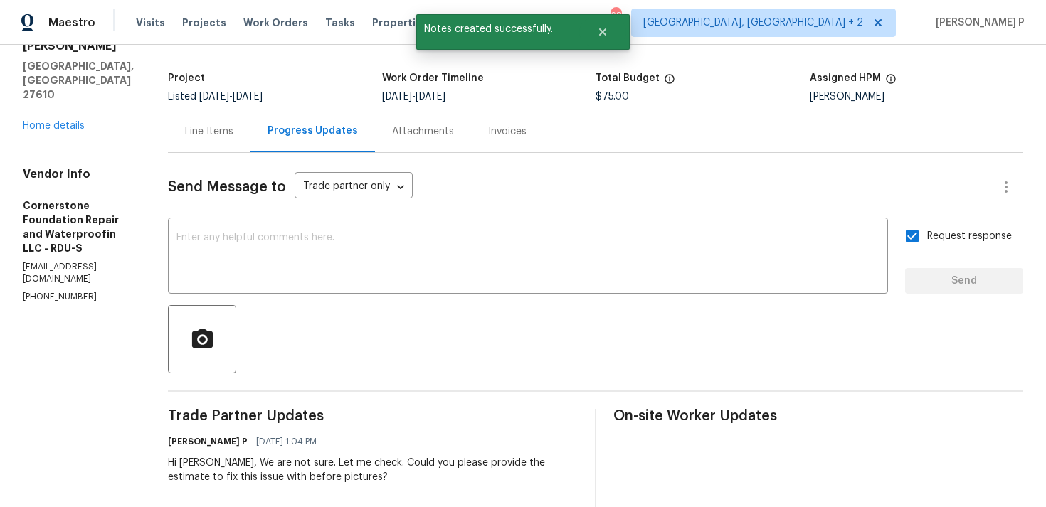
scroll to position [0, 0]
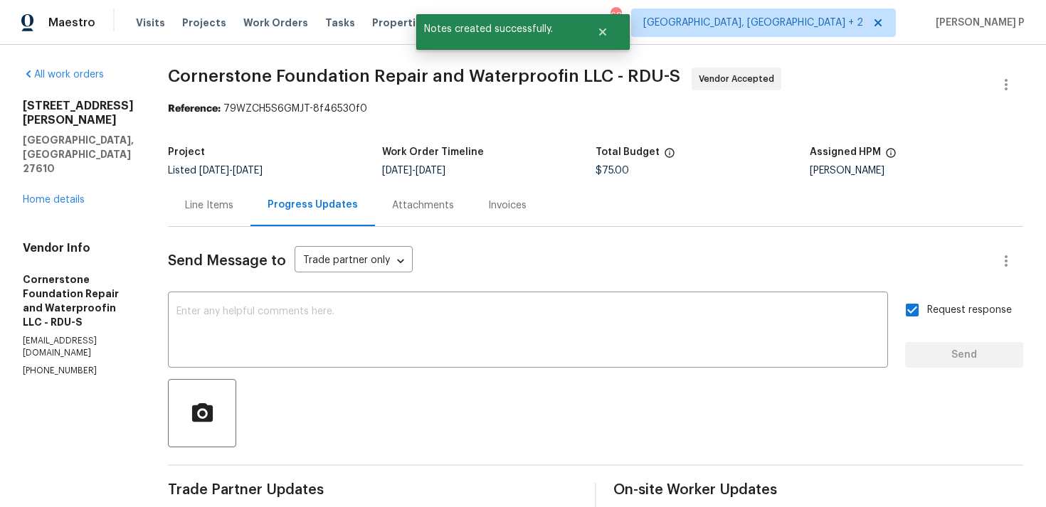
click at [223, 200] on div "Line Items" at bounding box center [209, 205] width 48 height 14
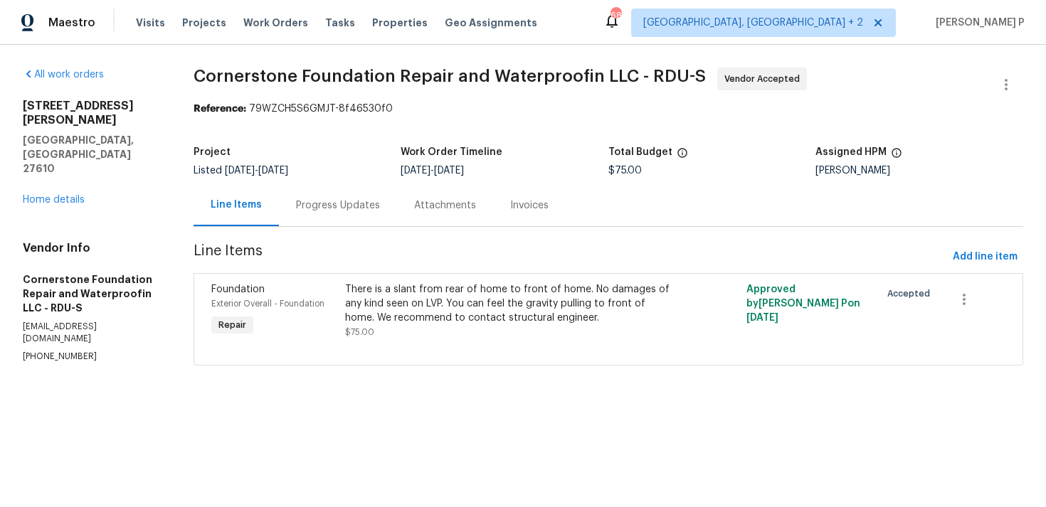
click at [351, 210] on div "Progress Updates" at bounding box center [338, 205] width 84 height 14
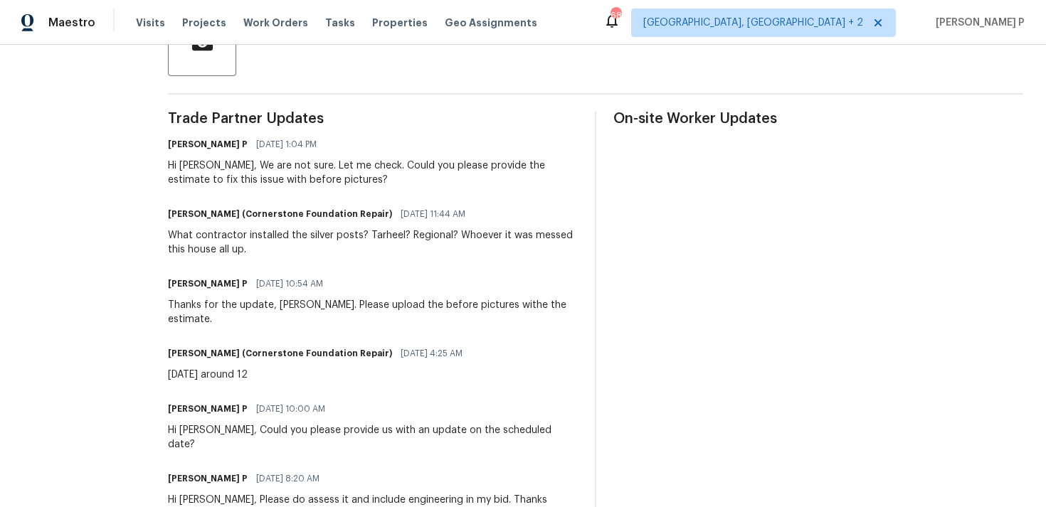
scroll to position [399, 0]
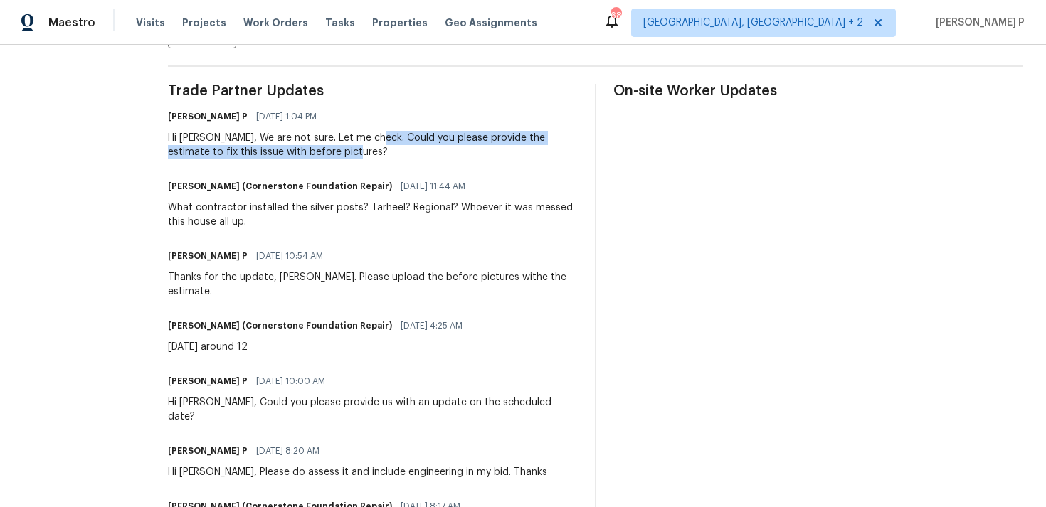
drag, startPoint x: 372, startPoint y: 133, endPoint x: 383, endPoint y: 149, distance: 19.4
click at [383, 149] on div "Hi Jonathan, We are not sure. Let me check. Could you please provide the estima…" at bounding box center [373, 145] width 410 height 28
copy div "Could you please provide the estimate to fix this issue with before pictures?"
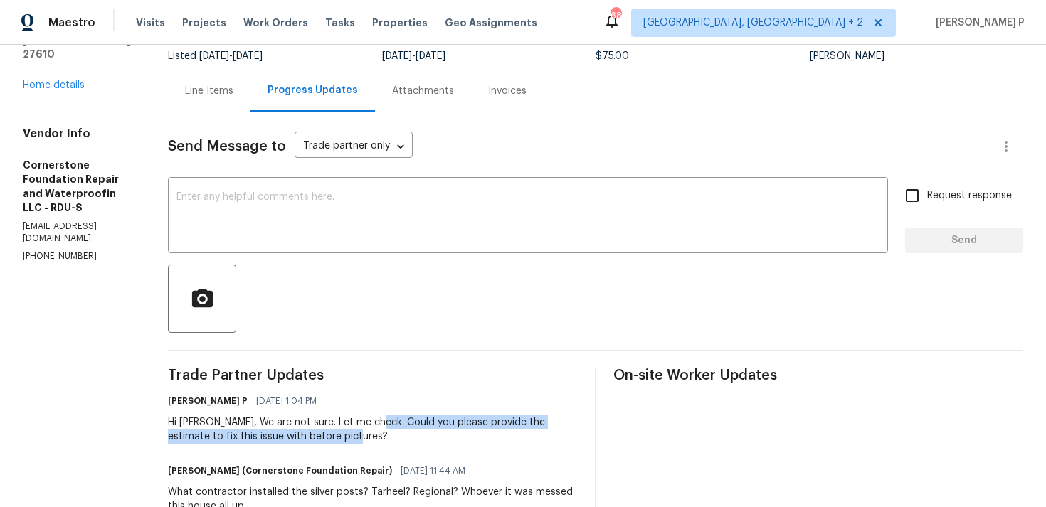
scroll to position [58, 0]
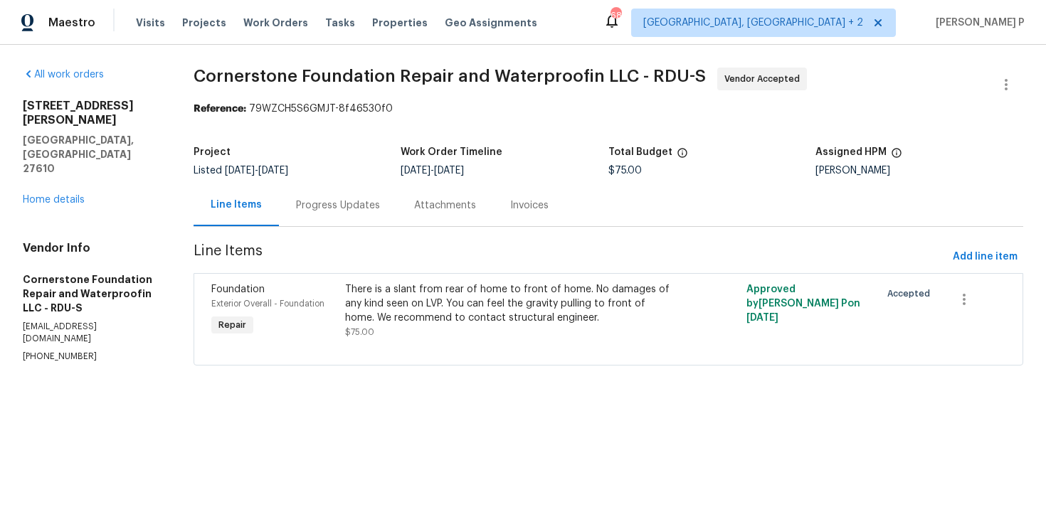
click at [58, 166] on div "All work orders [STREET_ADDRESS][PERSON_NAME] Home details Vendor Info Cornerst…" at bounding box center [91, 215] width 137 height 295
click at [59, 195] on link "Home details" at bounding box center [54, 200] width 62 height 10
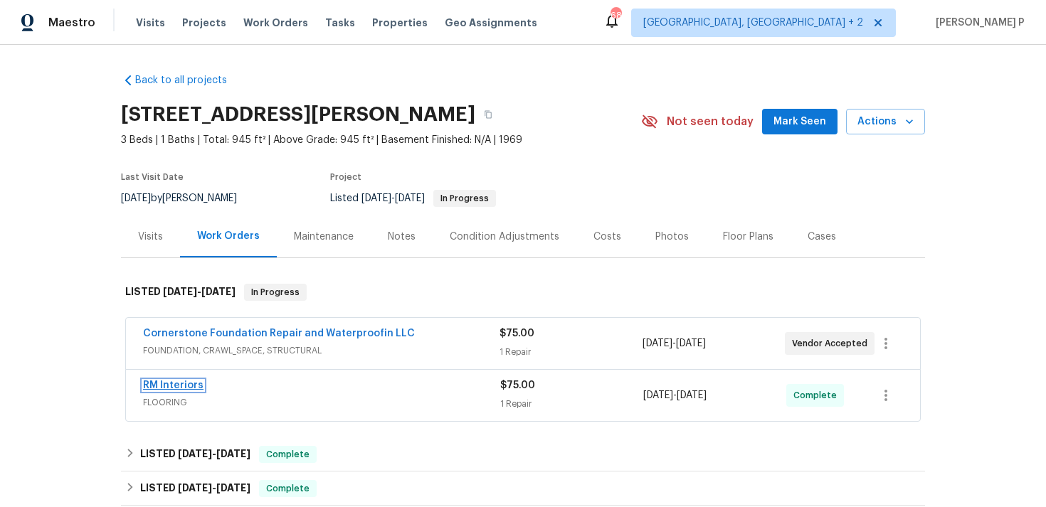
click at [177, 381] on link "RM Interiors" at bounding box center [173, 386] width 60 height 10
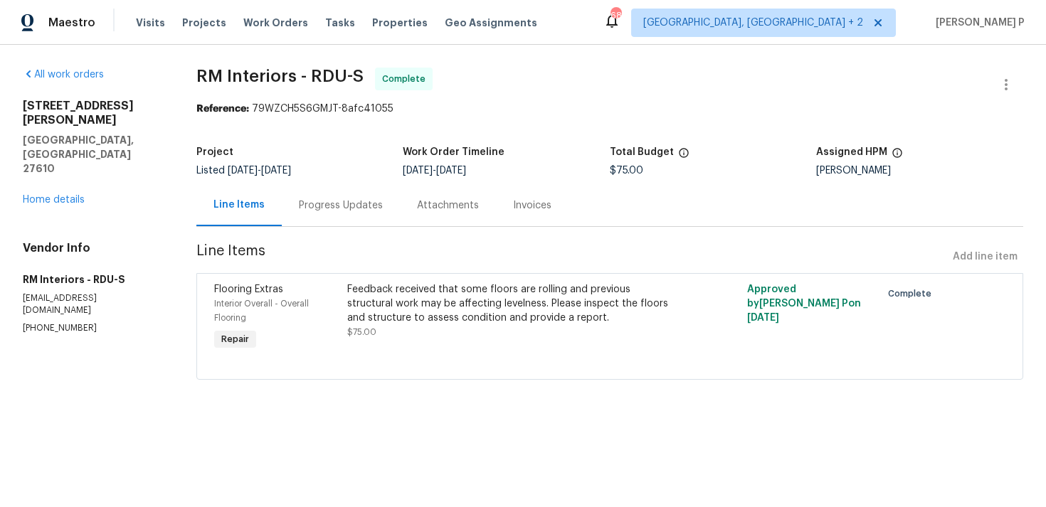
click at [355, 194] on div "Progress Updates" at bounding box center [341, 205] width 118 height 42
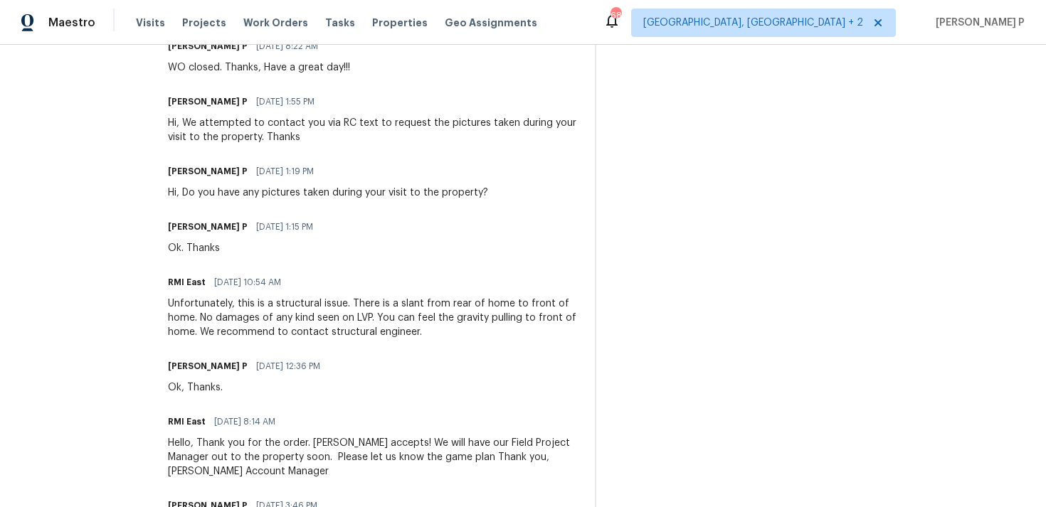
scroll to position [472, 0]
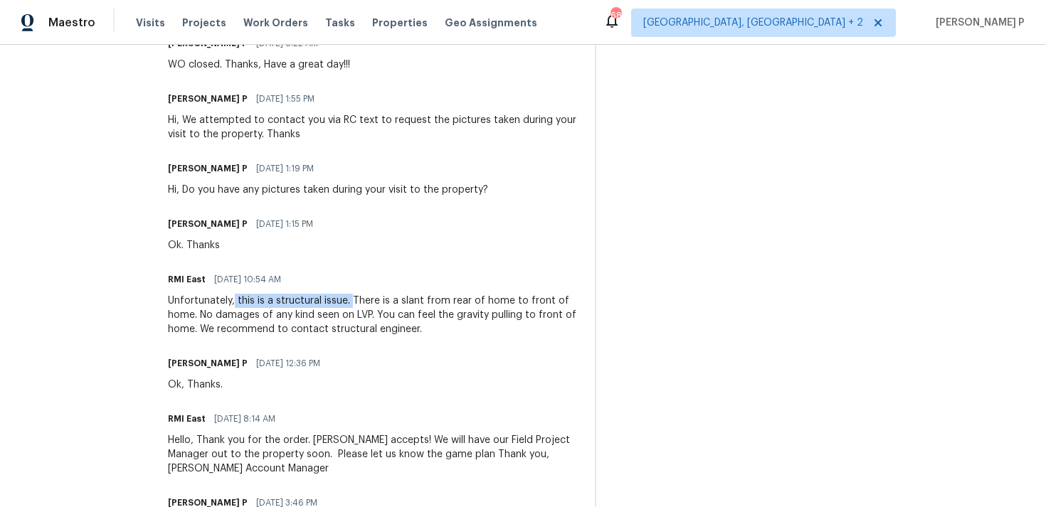
drag, startPoint x: 230, startPoint y: 307, endPoint x: 349, endPoint y: 302, distance: 118.9
click at [349, 302] on div "Unfortunately, this is a structural issue. There is a slant from rear of home t…" at bounding box center [373, 315] width 410 height 43
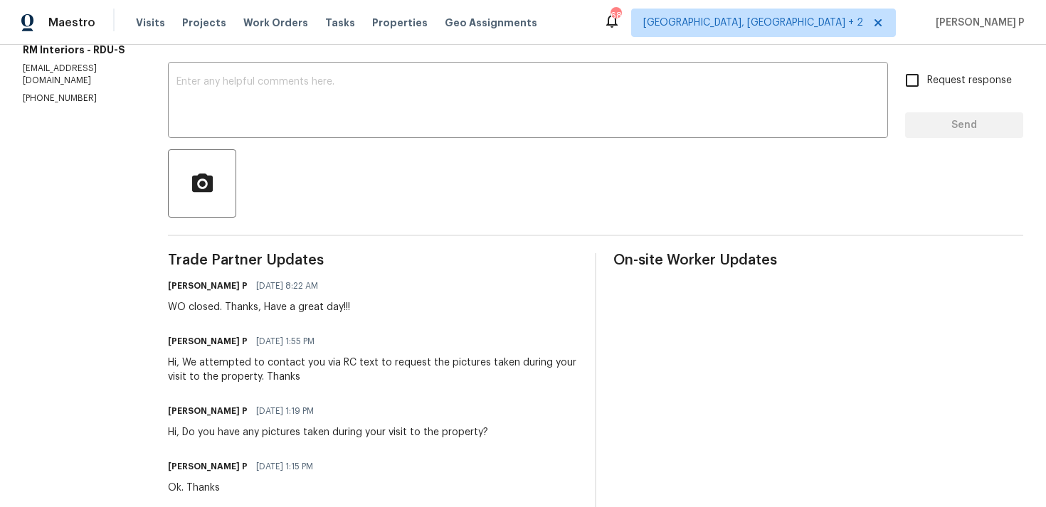
scroll to position [0, 0]
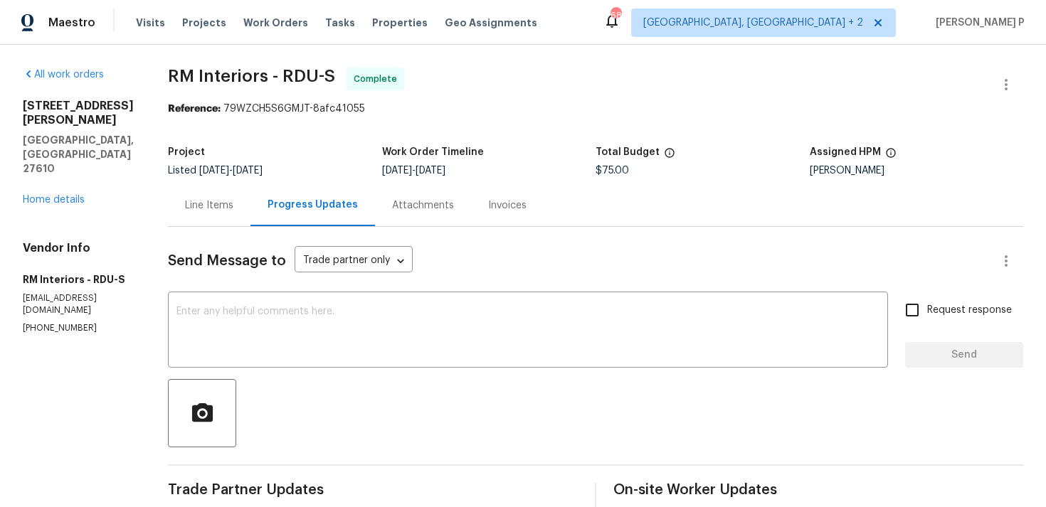
click at [186, 206] on div "Line Items" at bounding box center [209, 205] width 48 height 14
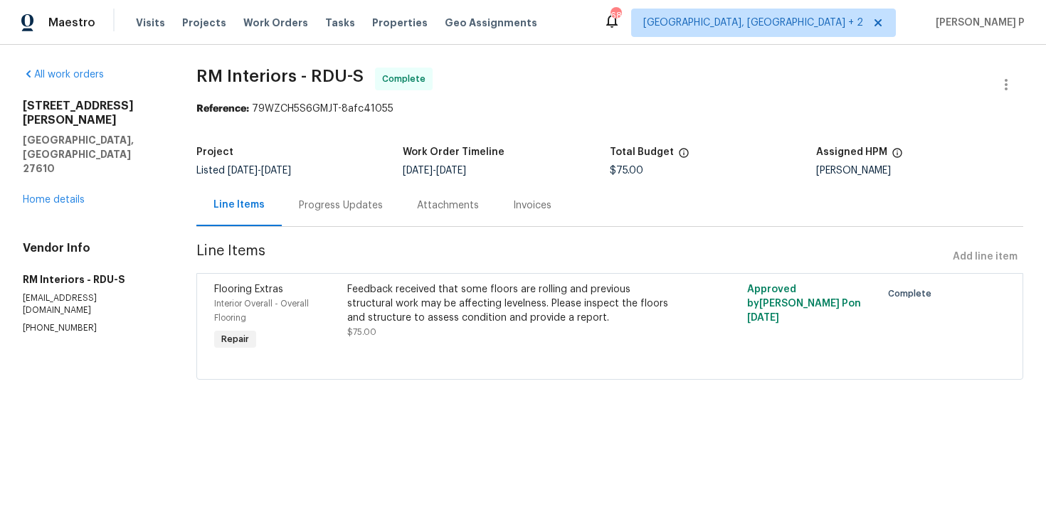
click at [423, 286] on div "Feedback received that some floors are rolling and previous structural work may…" at bounding box center [509, 303] width 324 height 43
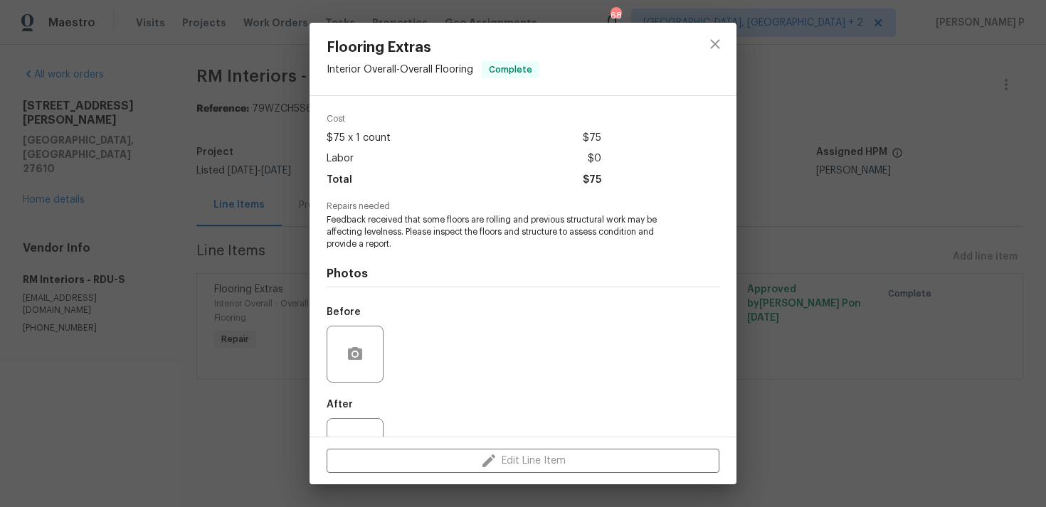
scroll to position [100, 0]
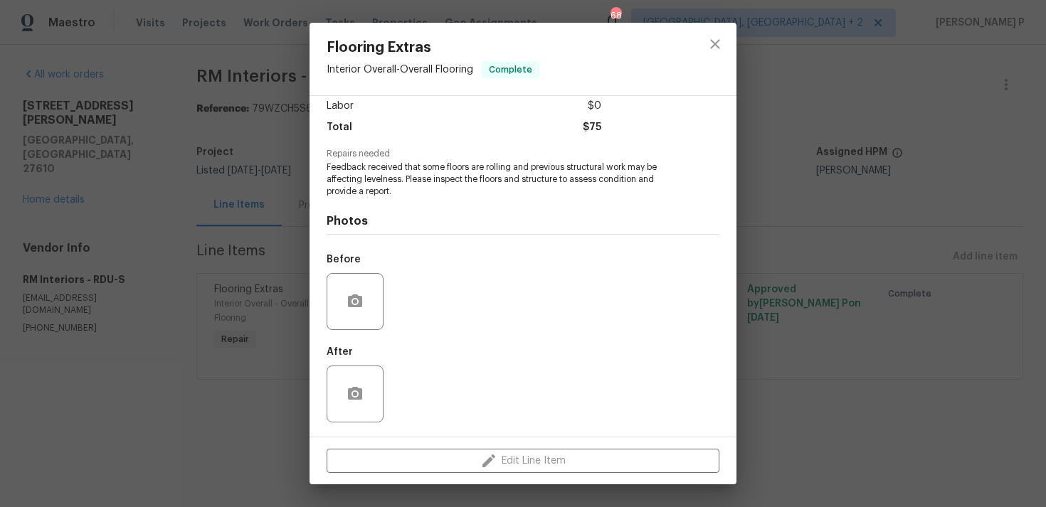
click at [362, 179] on span "Feedback received that some floors are rolling and previous structural work may…" at bounding box center [504, 179] width 354 height 36
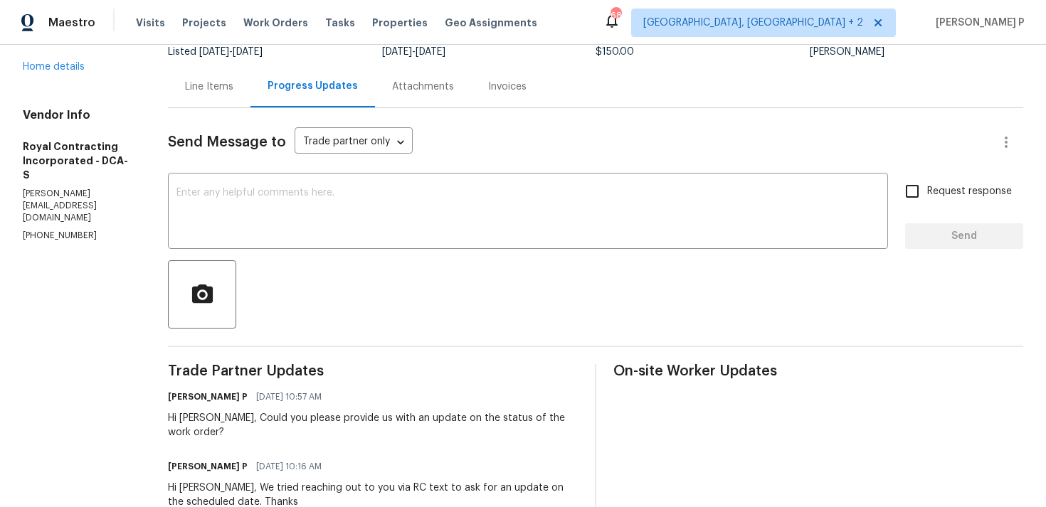
scroll to position [193, 0]
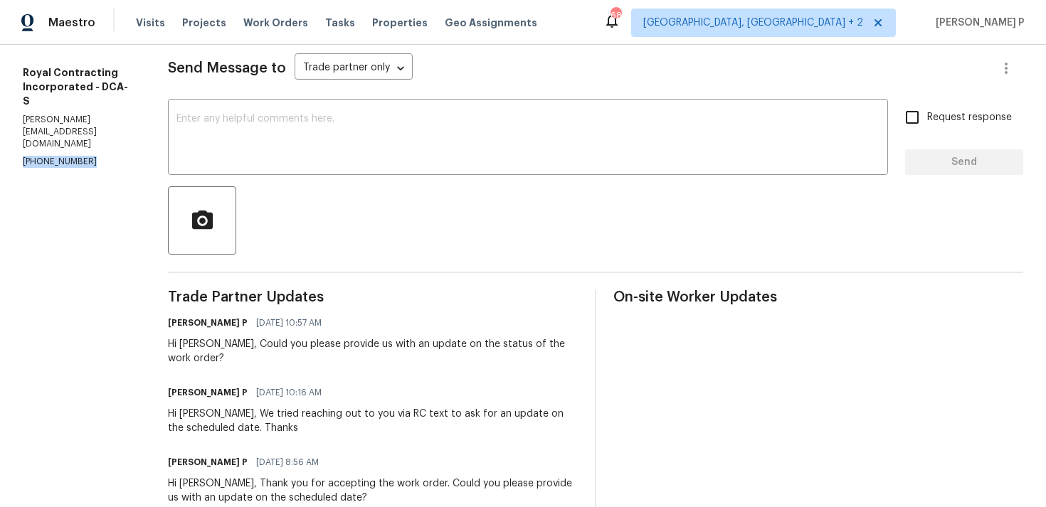
drag, startPoint x: 88, startPoint y: 102, endPoint x: 18, endPoint y: 99, distance: 69.8
click at [18, 100] on div "All work orders [STREET_ADDRESS] Home details Vendor Info Royal Contracting Inc…" at bounding box center [523, 317] width 1046 height 930
copy p "[PHONE_NUMBER]"
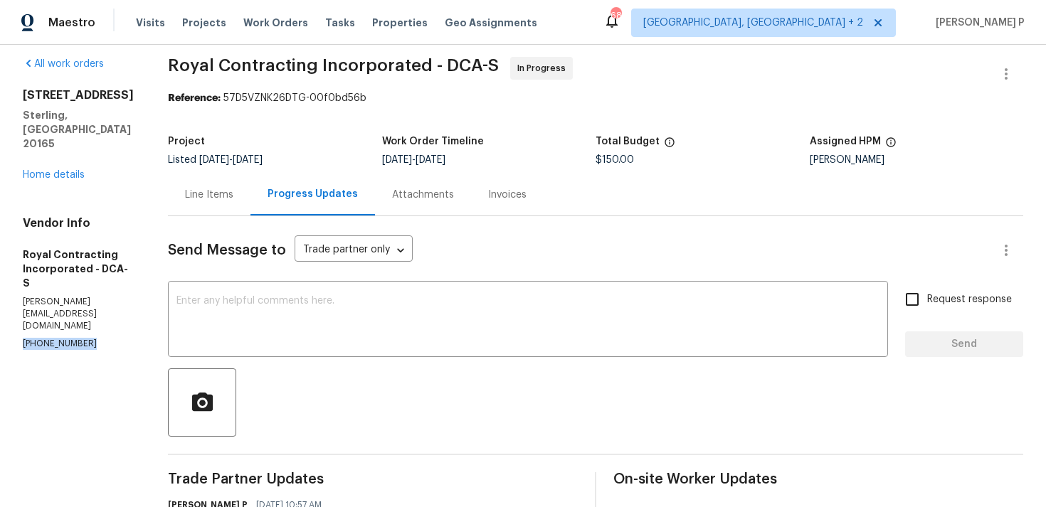
scroll to position [0, 0]
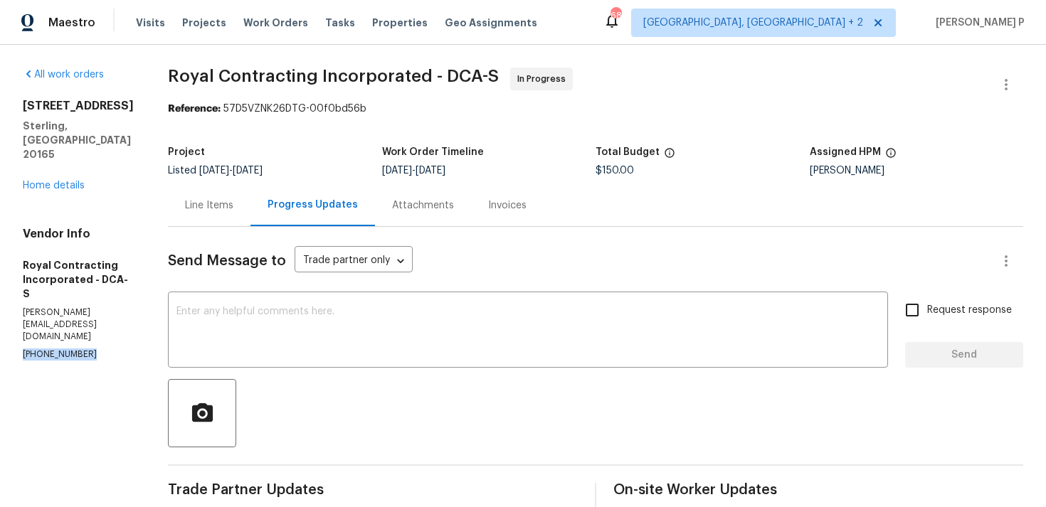
click at [233, 210] on div "Line Items" at bounding box center [209, 205] width 48 height 14
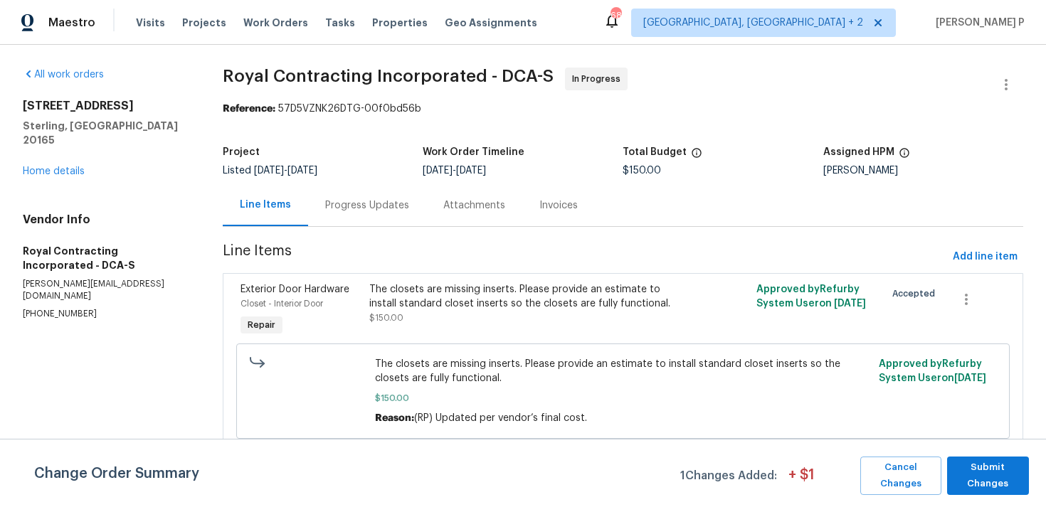
click at [393, 207] on div "Progress Updates" at bounding box center [367, 205] width 84 height 14
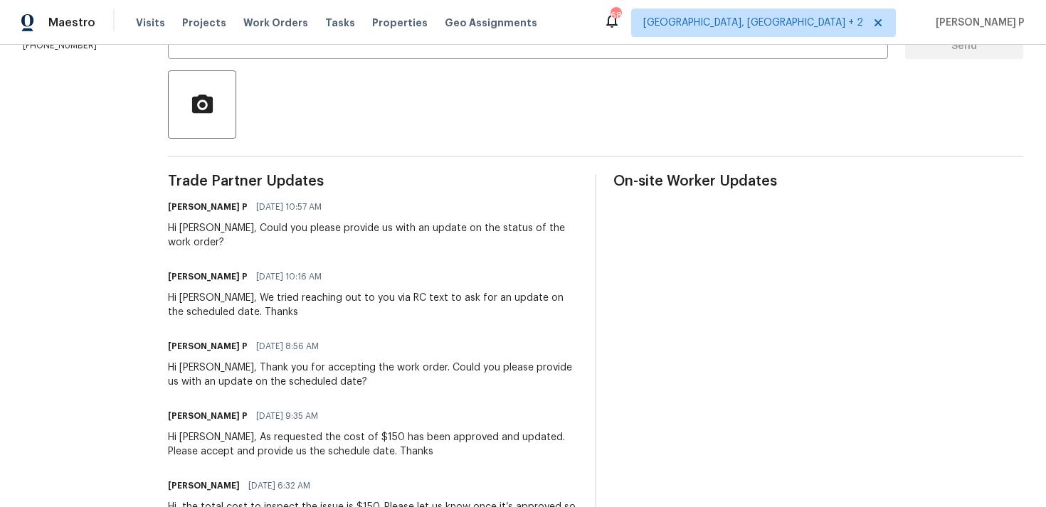
scroll to position [199, 0]
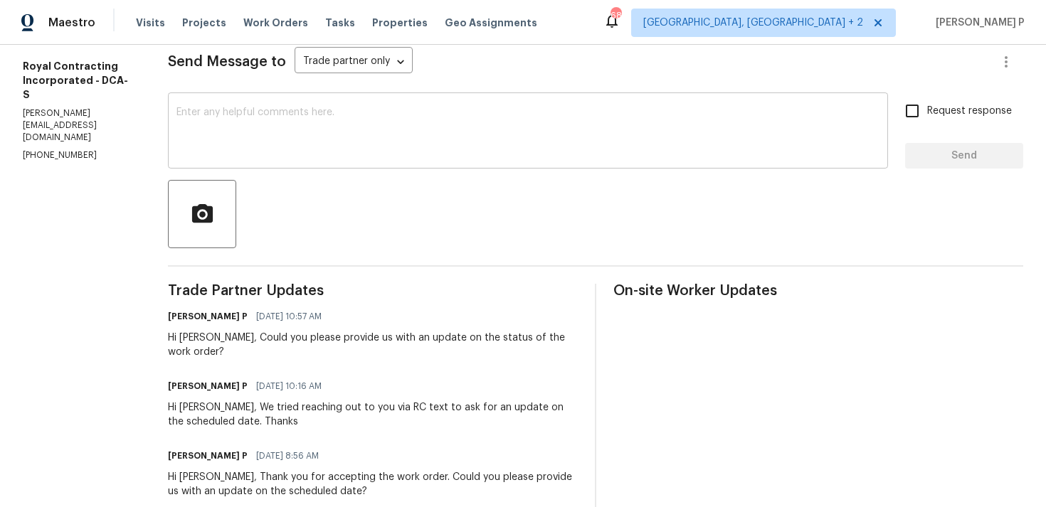
click at [188, 140] on div "x ​" at bounding box center [528, 132] width 720 height 73
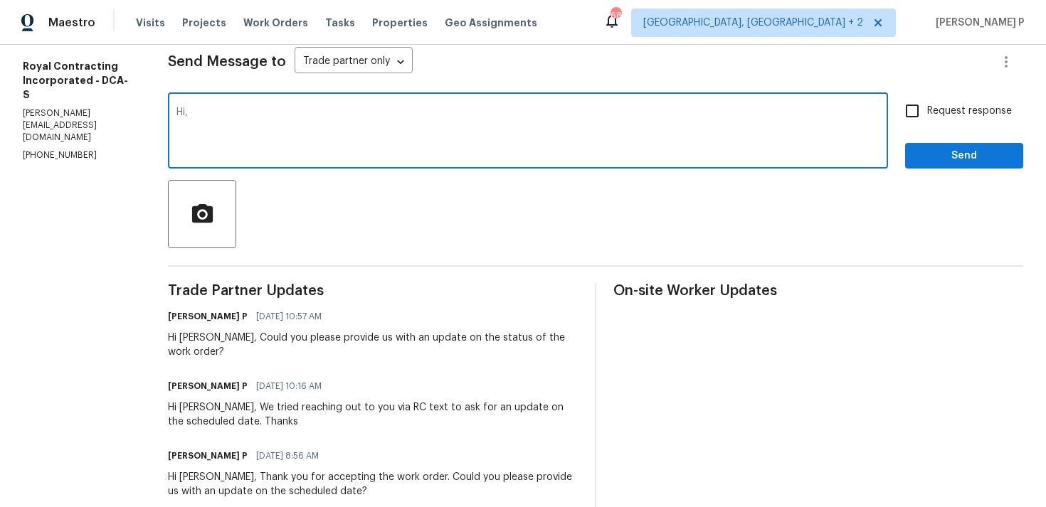
paste textarea "We tried reaching out to you via RC call and left a voicemail requesting an upd…"
paste textarea "on the status of the work order."
drag, startPoint x: 208, startPoint y: 111, endPoint x: 734, endPoint y: 110, distance: 526.4
click at [734, 110] on textarea "Hi, We tried reaching out to you via RC call and left a voicemail requesting an…" at bounding box center [527, 132] width 703 height 50
type textarea "Hi, We tried reaching out to you via RC call and left a voicemail requesting an…"
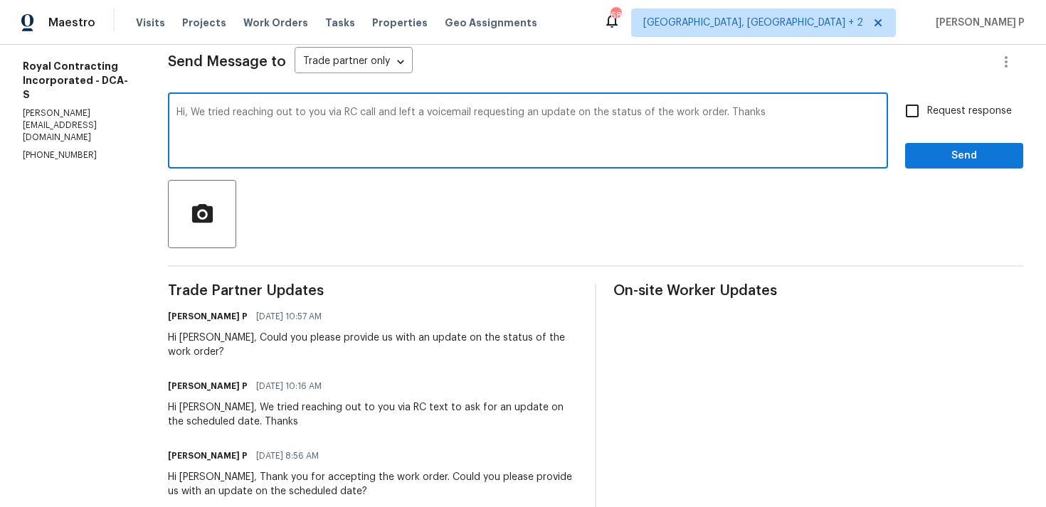
click at [912, 116] on input "Request response" at bounding box center [912, 111] width 30 height 30
checkbox input "true"
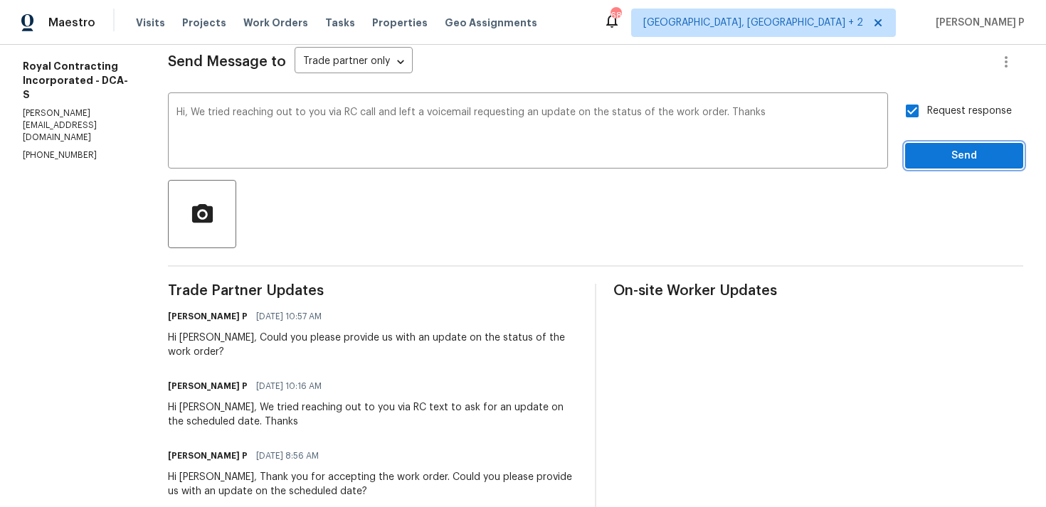
click at [929, 159] on span "Send" at bounding box center [963, 156] width 95 height 18
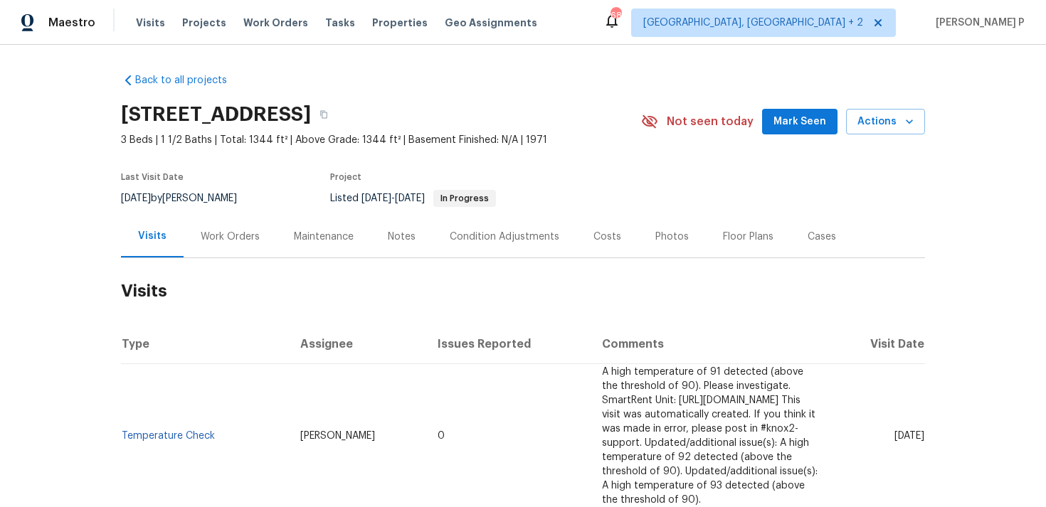
click at [208, 252] on div "Work Orders" at bounding box center [230, 237] width 93 height 42
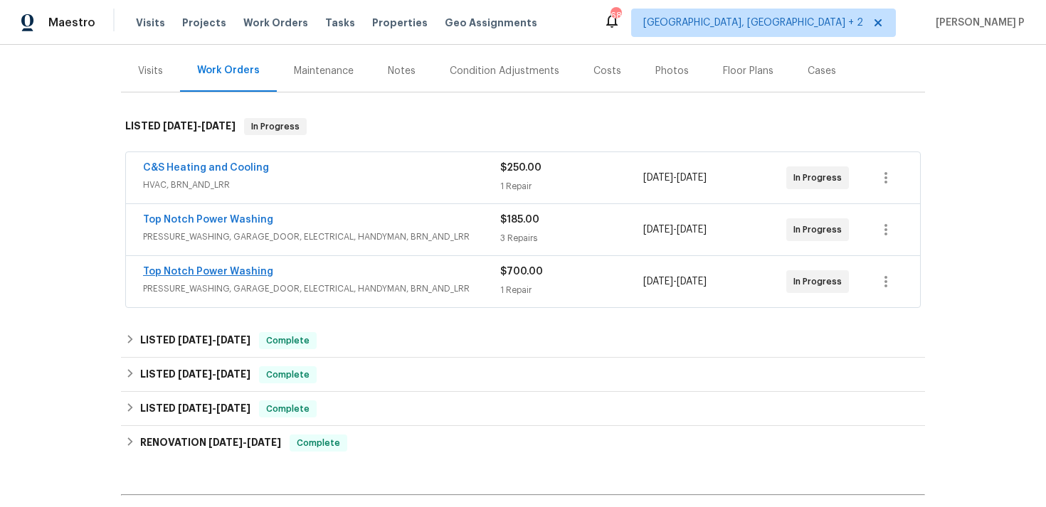
scroll to position [180, 0]
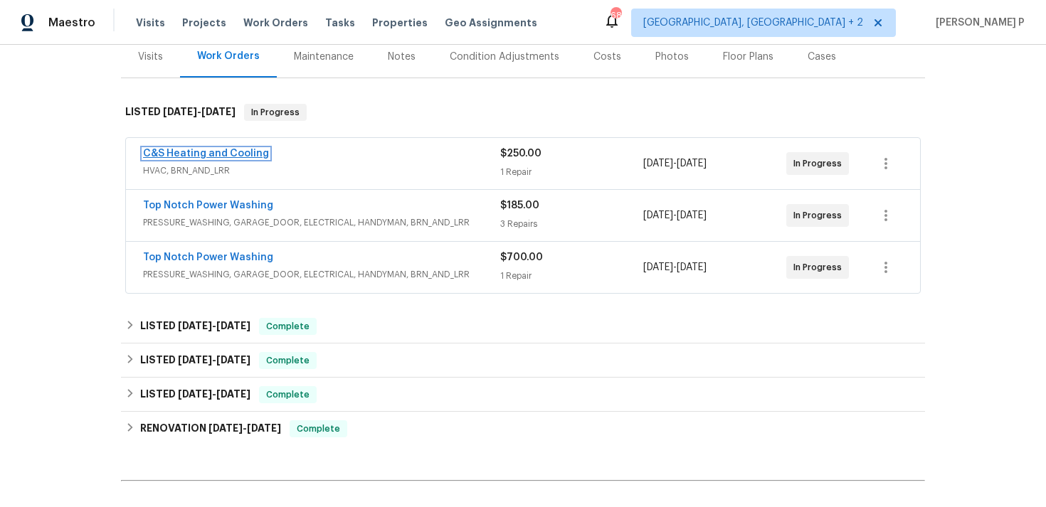
click at [221, 153] on link "C&S Heating and Cooling" at bounding box center [206, 154] width 126 height 10
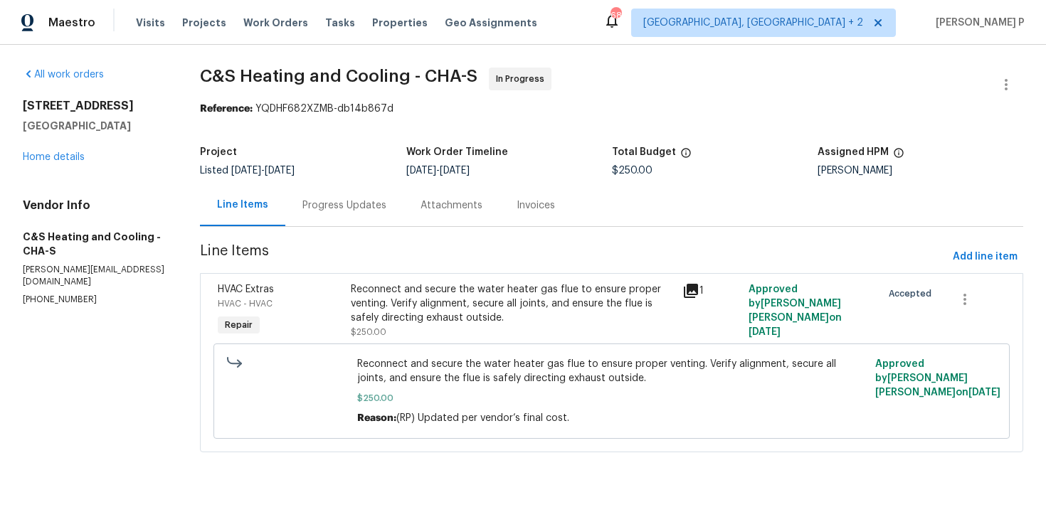
click at [377, 203] on div "Progress Updates" at bounding box center [344, 205] width 84 height 14
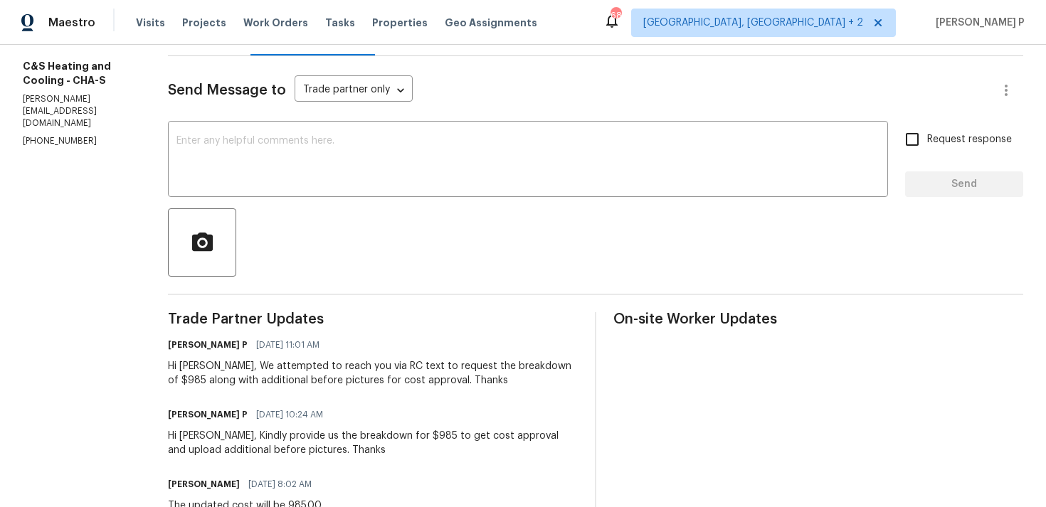
scroll to position [167, 0]
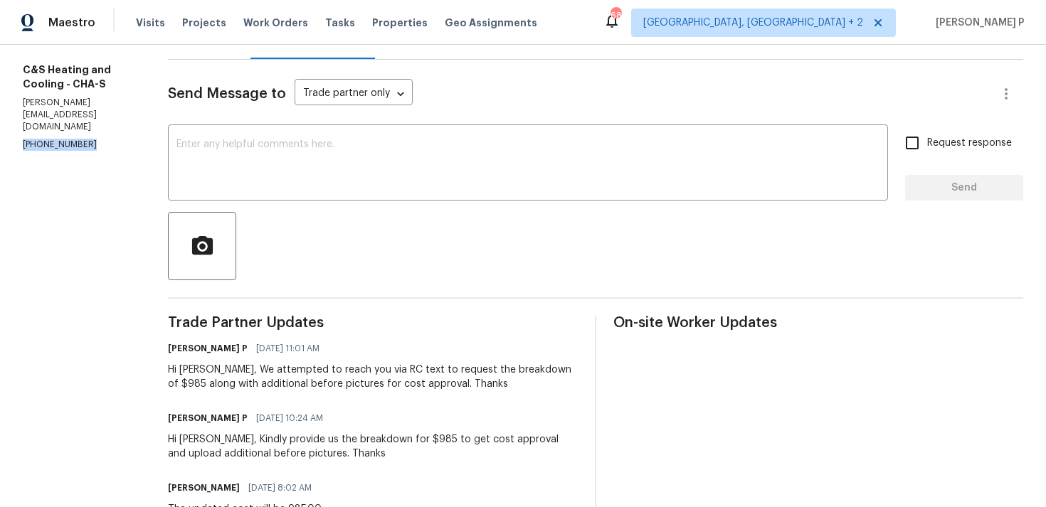
drag, startPoint x: 95, startPoint y: 102, endPoint x: 0, endPoint y: 102, distance: 95.3
copy p "[PHONE_NUMBER]"
click at [417, 216] on div at bounding box center [595, 246] width 855 height 68
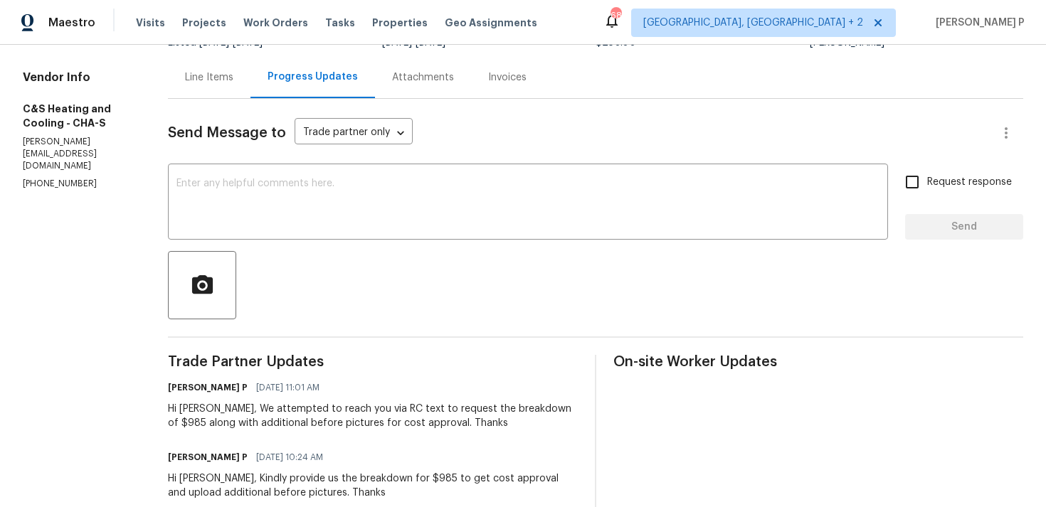
scroll to position [171, 0]
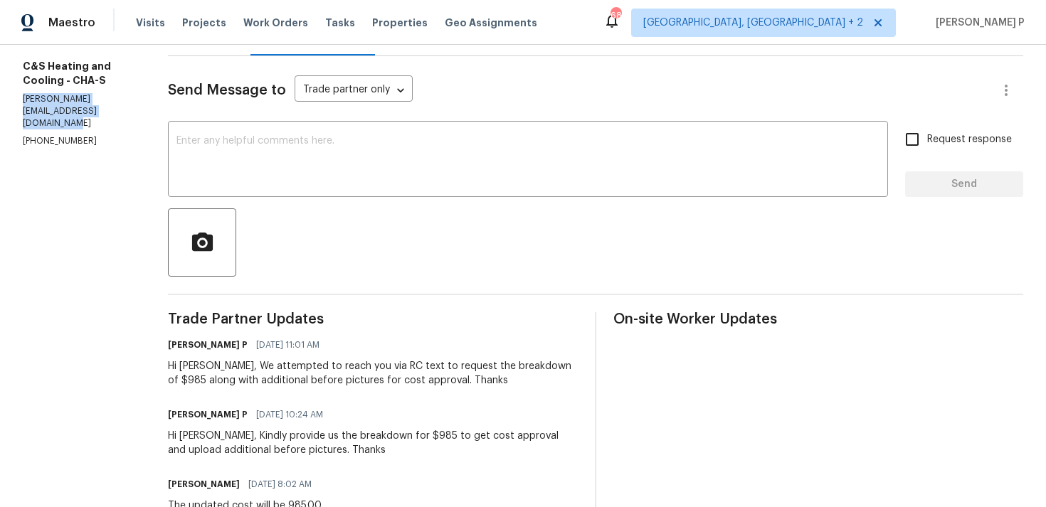
drag, startPoint x: 19, startPoint y: 85, endPoint x: 204, endPoint y: 83, distance: 185.0
copy p "[PERSON_NAME][EMAIL_ADDRESS][DOMAIN_NAME]"
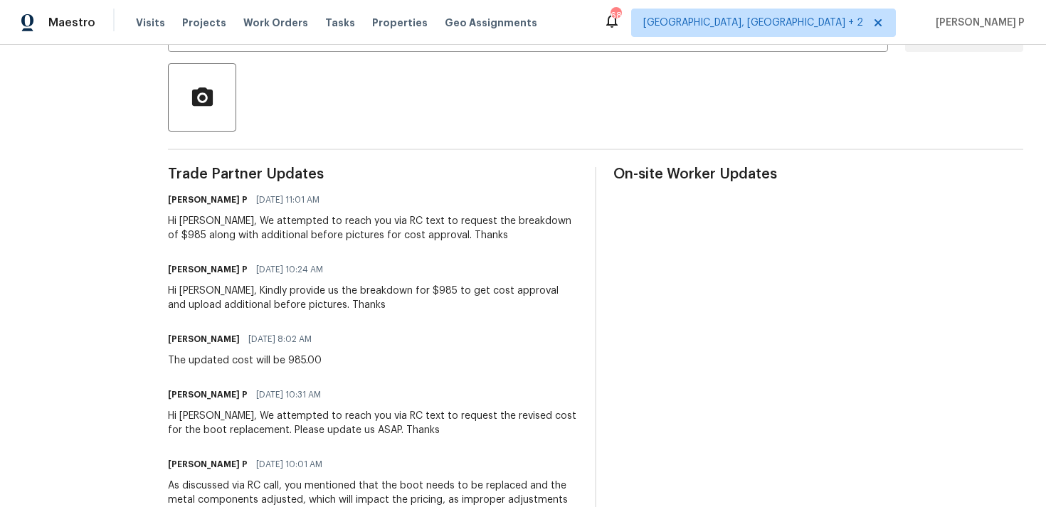
scroll to position [383, 0]
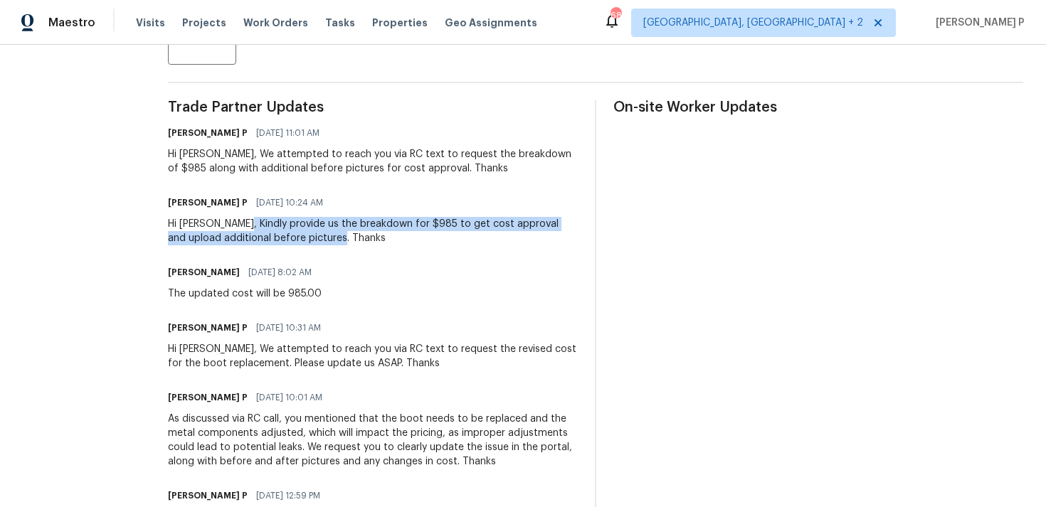
drag, startPoint x: 300, startPoint y: 224, endPoint x: 407, endPoint y: 240, distance: 108.0
click at [407, 240] on div "Hi [PERSON_NAME], Kindly provide us the breakdown for $985 to get cost approval…" at bounding box center [373, 231] width 410 height 28
copy div "Kindly provide us the breakdown for $985 to get cost approval and upload additi…"
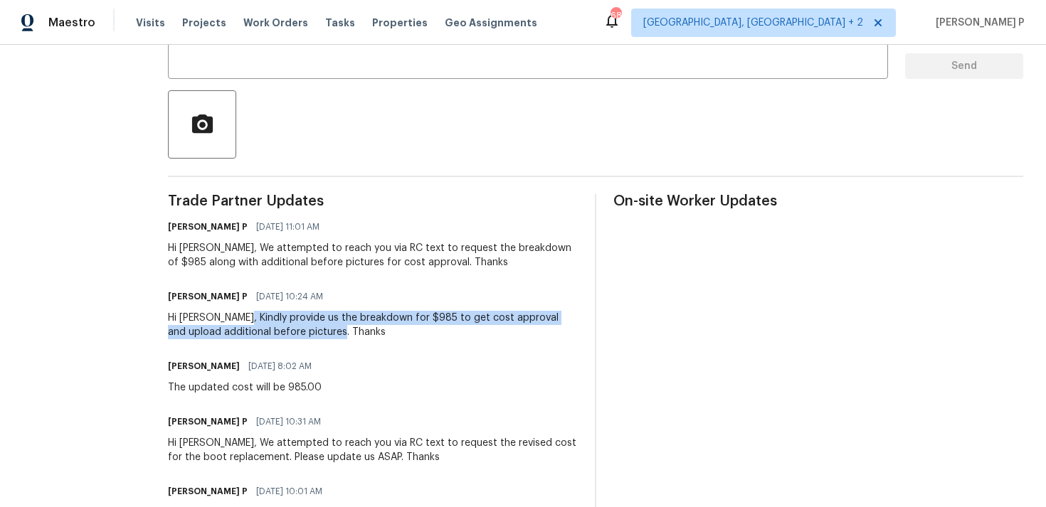
scroll to position [243, 0]
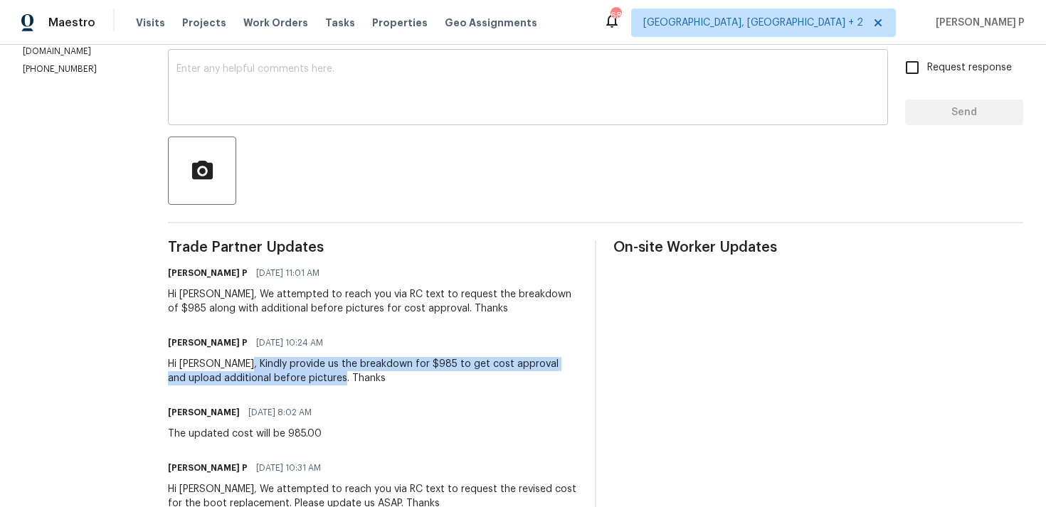
click at [249, 95] on textarea at bounding box center [527, 89] width 703 height 50
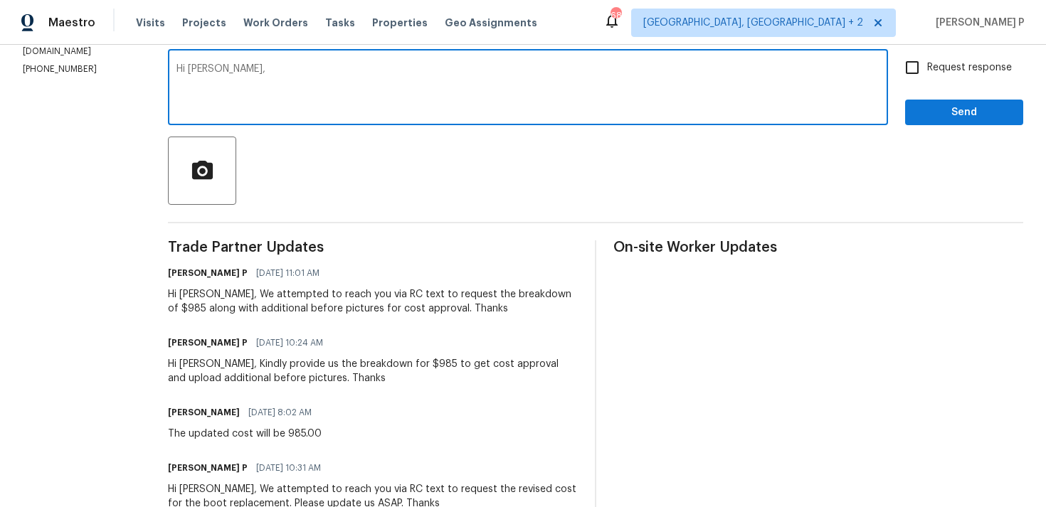
paste textarea "We attempted to contact you via email to request"
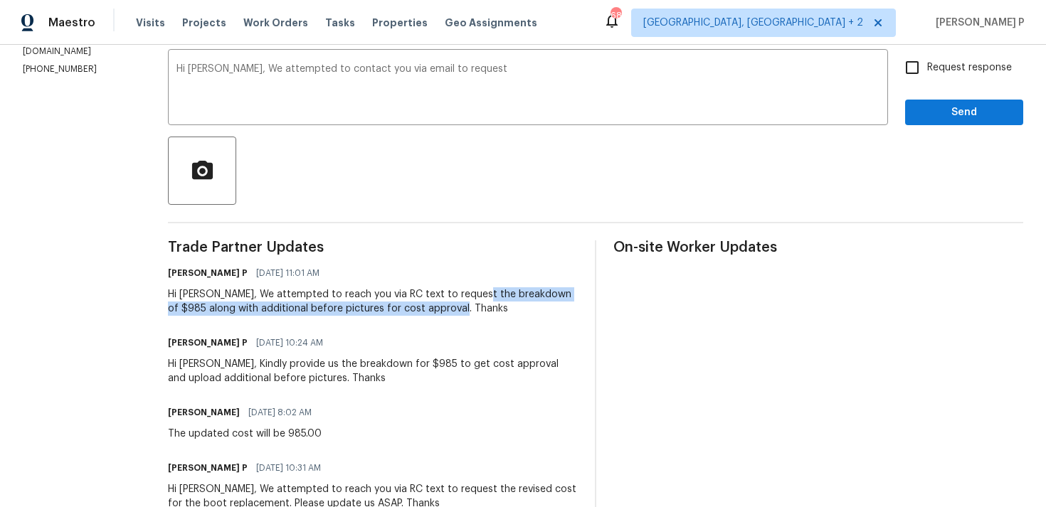
drag, startPoint x: 531, startPoint y: 290, endPoint x: 524, endPoint y: 305, distance: 16.5
click at [524, 305] on div "Hi [PERSON_NAME], We attempted to reach you via RC text to request the breakdow…" at bounding box center [373, 301] width 410 height 28
copy div "the breakdown of $985 along with additional before pictures for cost approval."
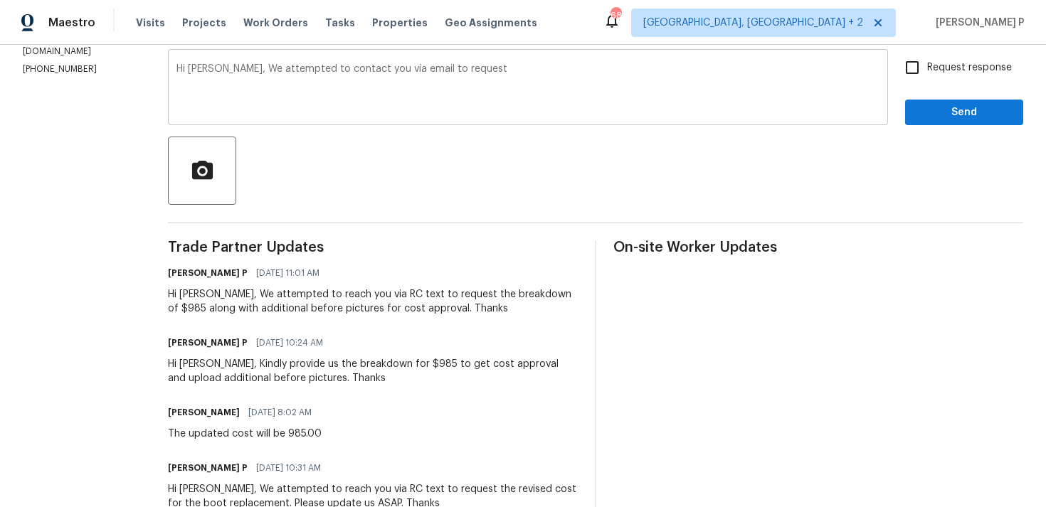
click at [590, 68] on textarea "Hi [PERSON_NAME], We attempted to contact you via email to request" at bounding box center [527, 89] width 703 height 50
paste textarea "the breakdown of $985 along with additional before pictures for cost approval."
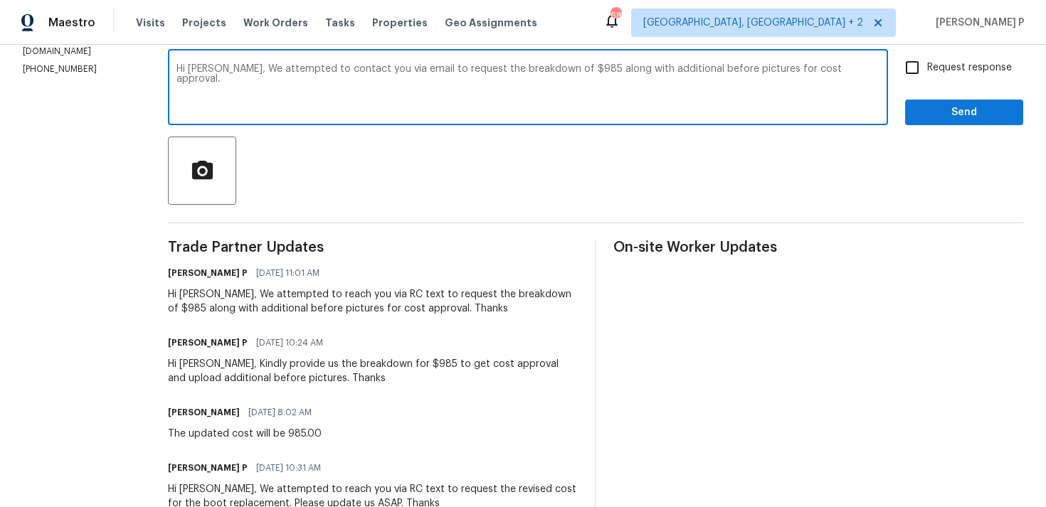
drag, startPoint x: 307, startPoint y: 68, endPoint x: 346, endPoint y: 103, distance: 52.4
click at [346, 103] on textarea "Hi [PERSON_NAME], We attempted to contact you via email to request the breakdow…" at bounding box center [527, 89] width 703 height 50
paste textarea "We attempted to reach you via email to request the detailed breakdown of $985 a…"
drag, startPoint x: 311, startPoint y: 70, endPoint x: 339, endPoint y: 102, distance: 43.4
click at [339, 102] on textarea "Hi [PERSON_NAME], We attempted to contact you via email to request the breakdow…" at bounding box center [527, 89] width 703 height 50
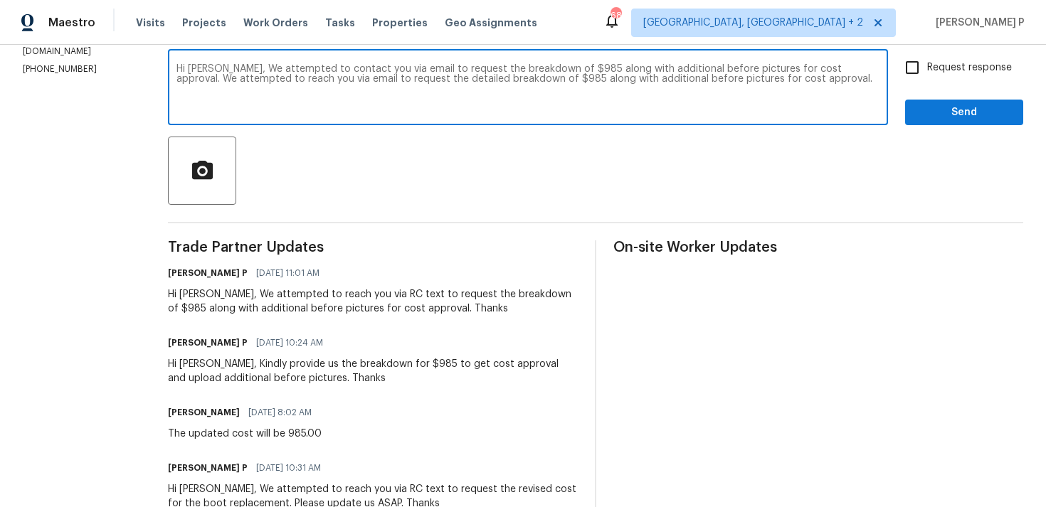
paste textarea
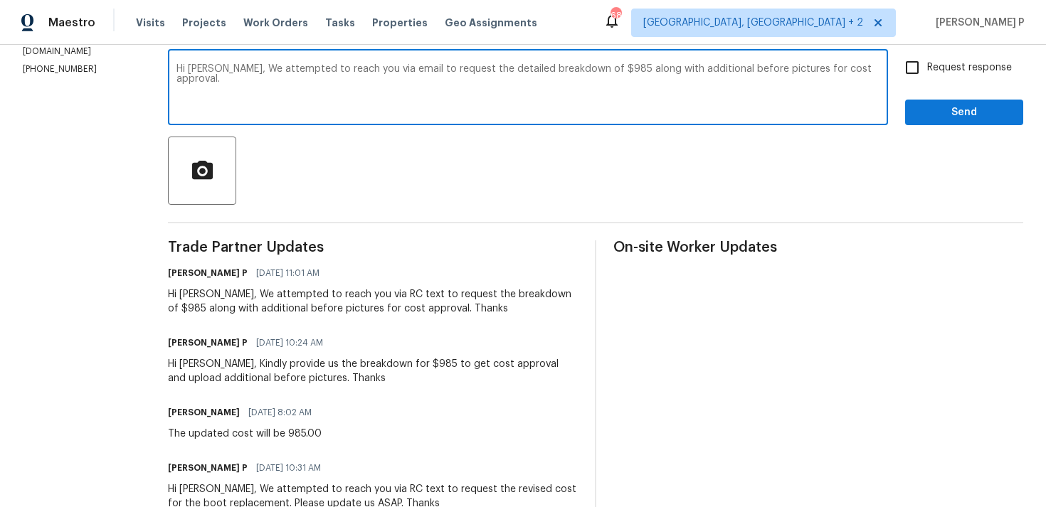
click at [320, 76] on textarea "Hi [PERSON_NAME], We attempted to reach you via email to request the detailed b…" at bounding box center [527, 89] width 703 height 50
drag, startPoint x: 308, startPoint y: 65, endPoint x: 301, endPoint y: 79, distance: 15.9
click at [301, 79] on textarea "Hi [PERSON_NAME], We attempted to reach you via email to request the detailed b…" at bounding box center [527, 89] width 703 height 50
type textarea "Hi [PERSON_NAME], We attempted to reach you via email to request the detailed b…"
click at [918, 72] on input "Request response" at bounding box center [912, 68] width 30 height 30
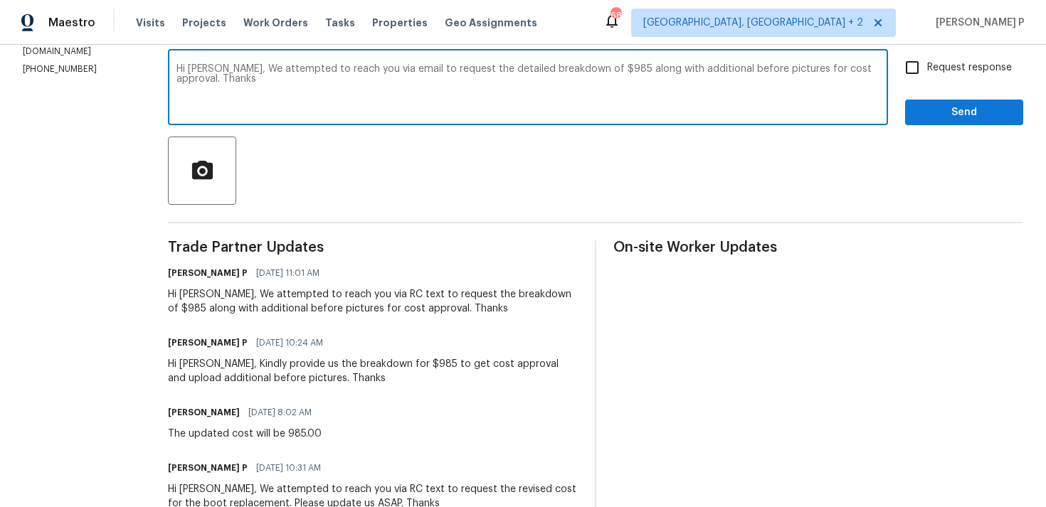
checkbox input "true"
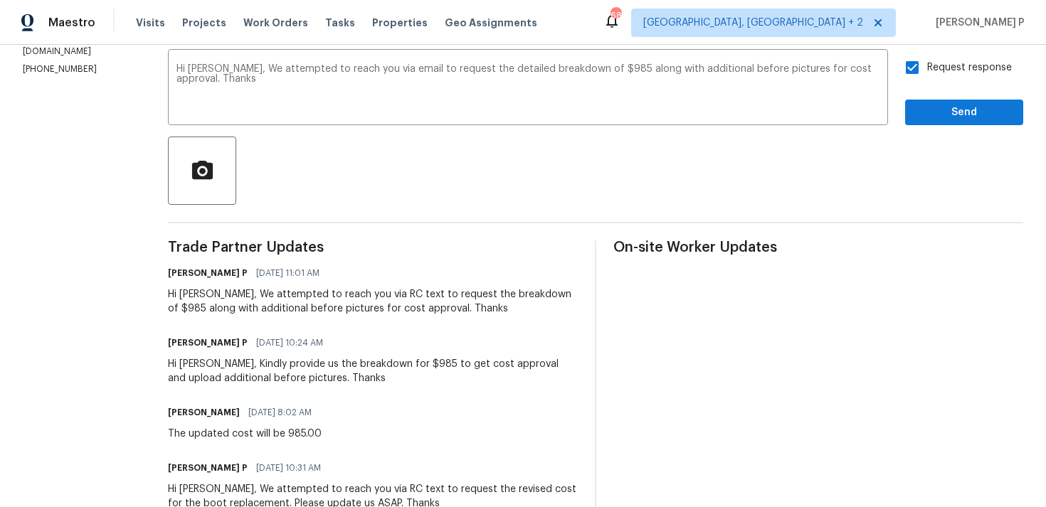
click at [922, 104] on span "Send" at bounding box center [963, 113] width 95 height 18
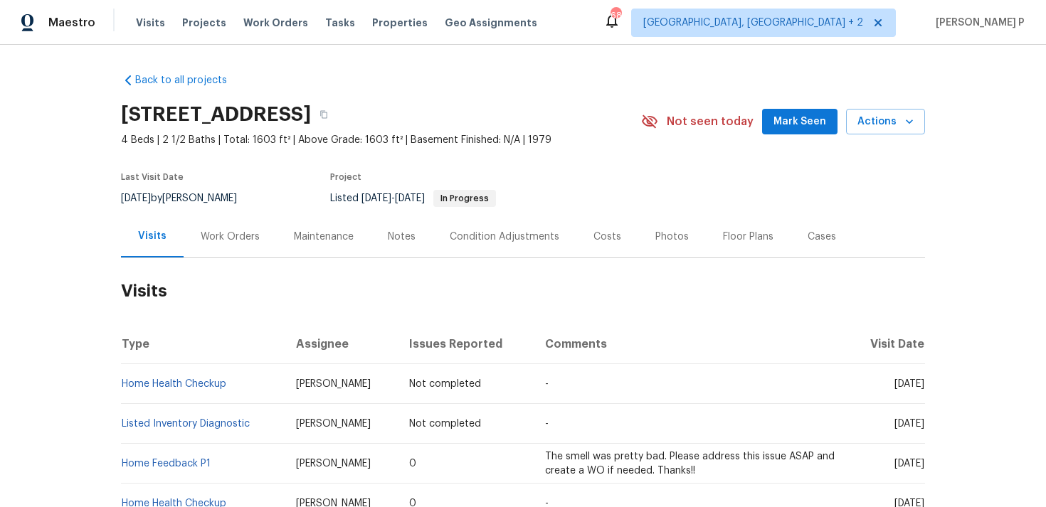
click at [236, 239] on div "Work Orders" at bounding box center [230, 237] width 59 height 14
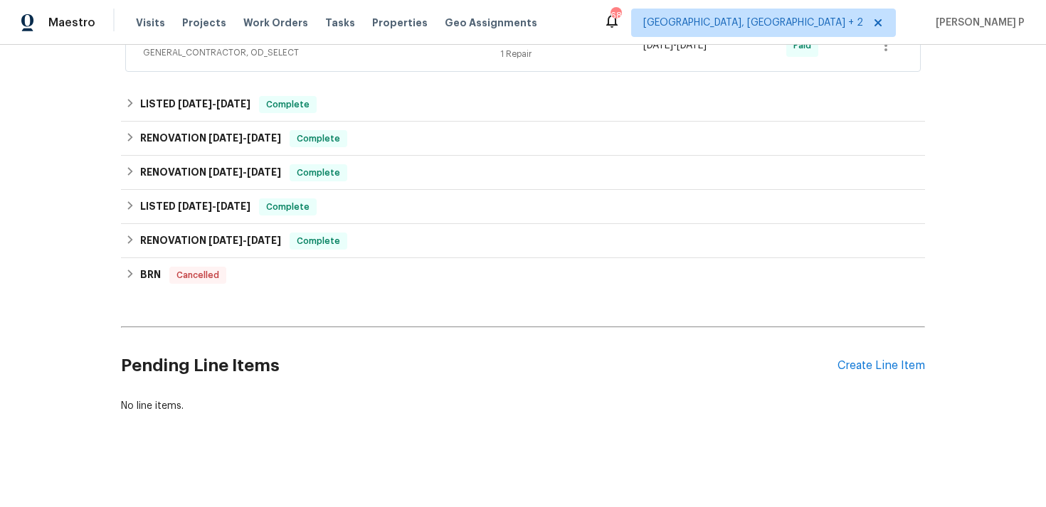
scroll to position [457, 0]
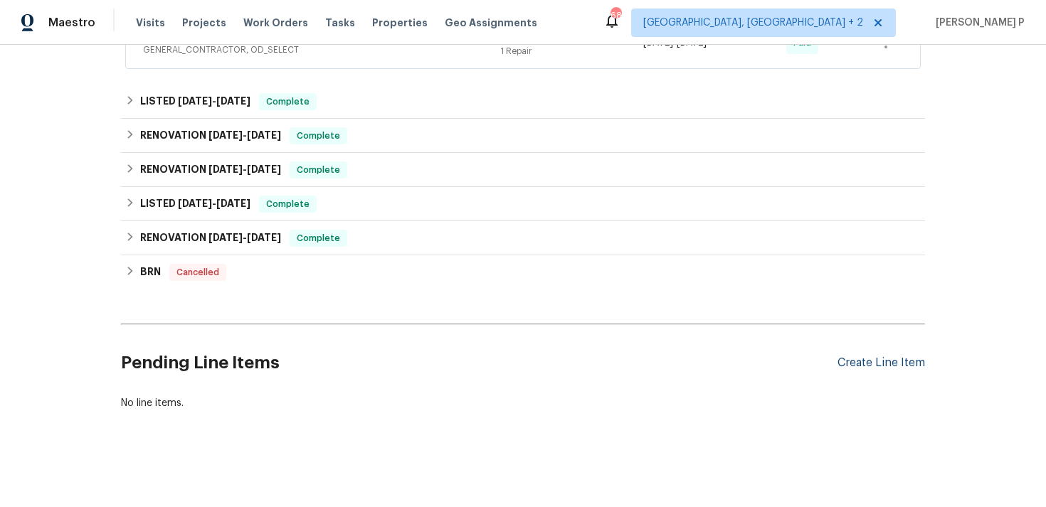
click at [864, 363] on div "Create Line Item" at bounding box center [880, 363] width 87 height 14
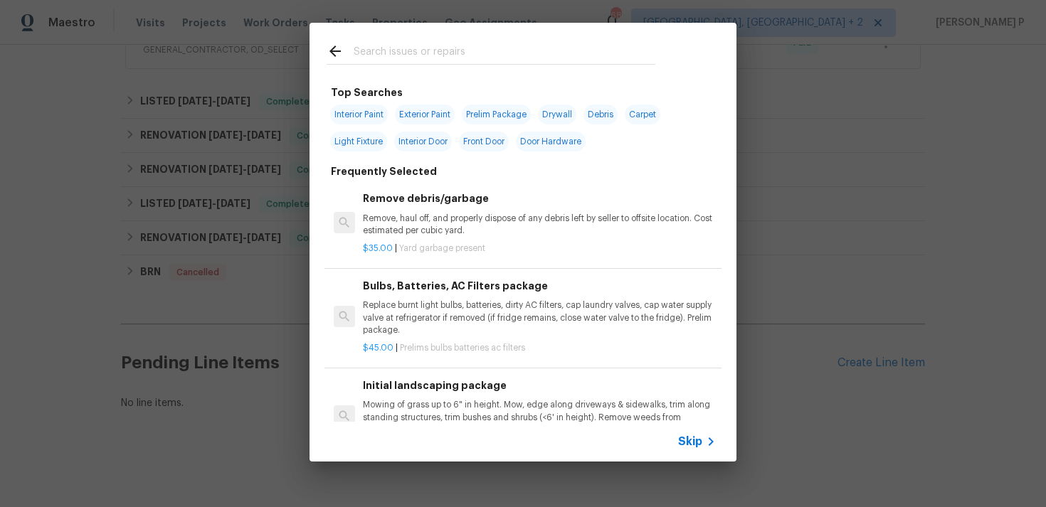
click at [694, 445] on span "Skip" at bounding box center [690, 442] width 24 height 14
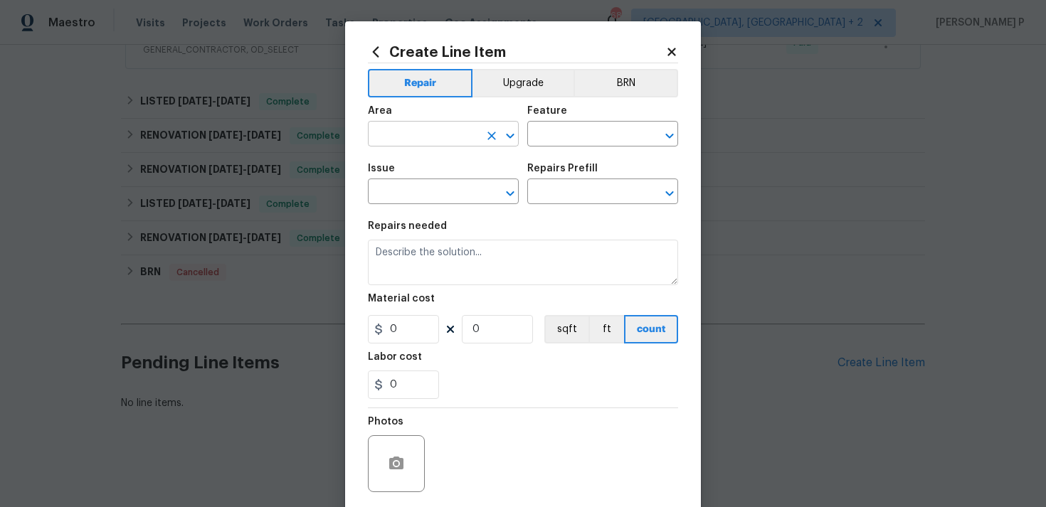
click at [511, 127] on icon "Open" at bounding box center [510, 135] width 17 height 17
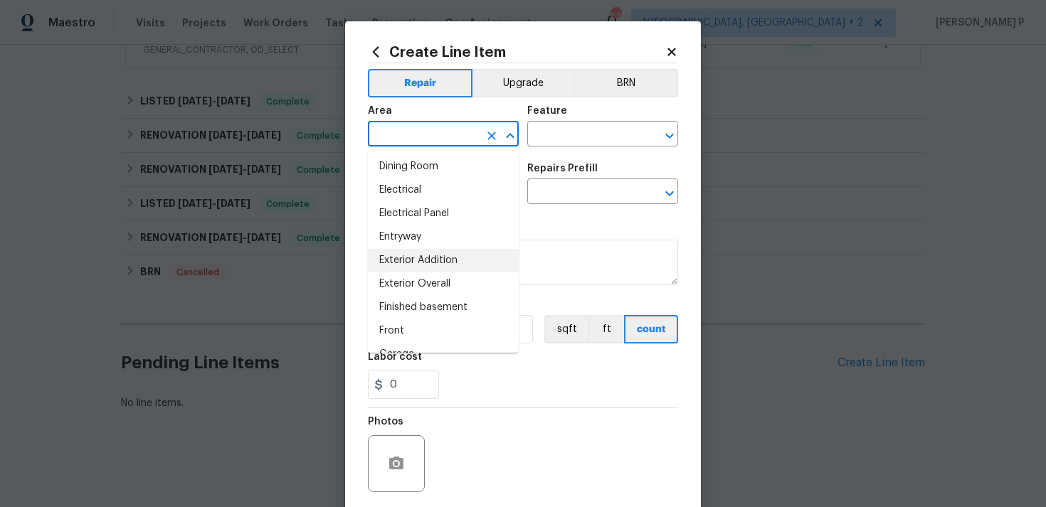
scroll to position [271, 0]
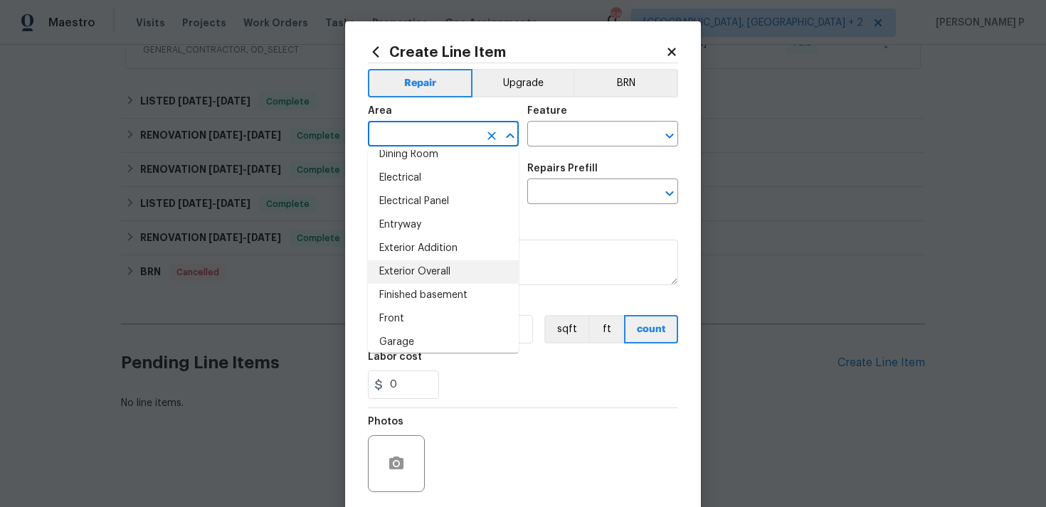
click at [415, 275] on li "Exterior Overall" at bounding box center [443, 271] width 151 height 23
type input "Exterior Overall"
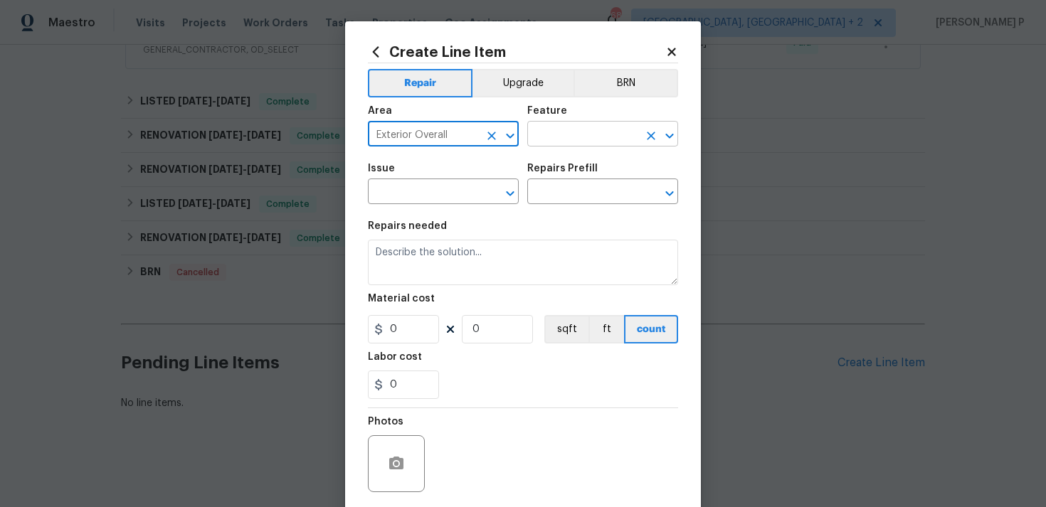
click at [559, 144] on input "text" at bounding box center [582, 135] width 111 height 22
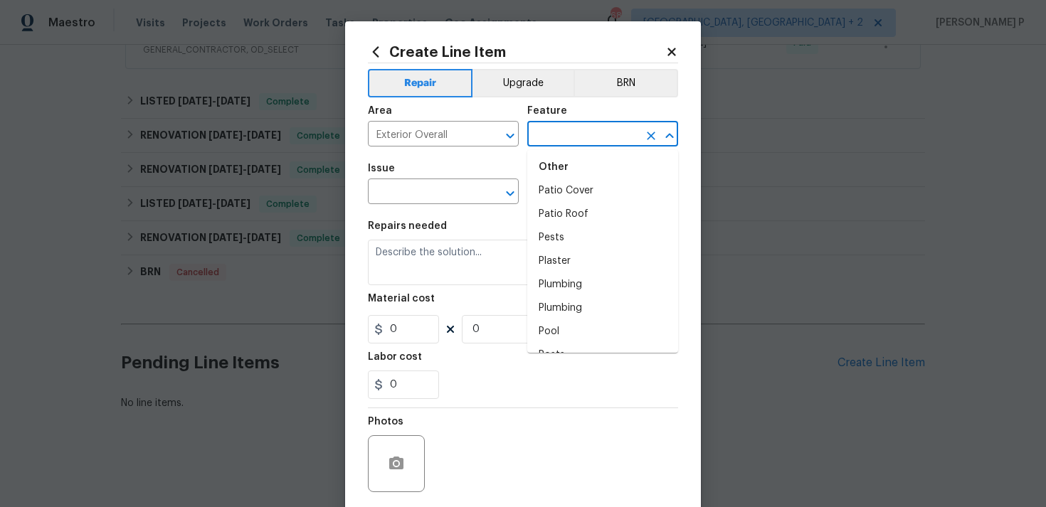
scroll to position [2566, 0]
click at [570, 247] on li "Pests" at bounding box center [602, 258] width 151 height 23
type input "Pests"
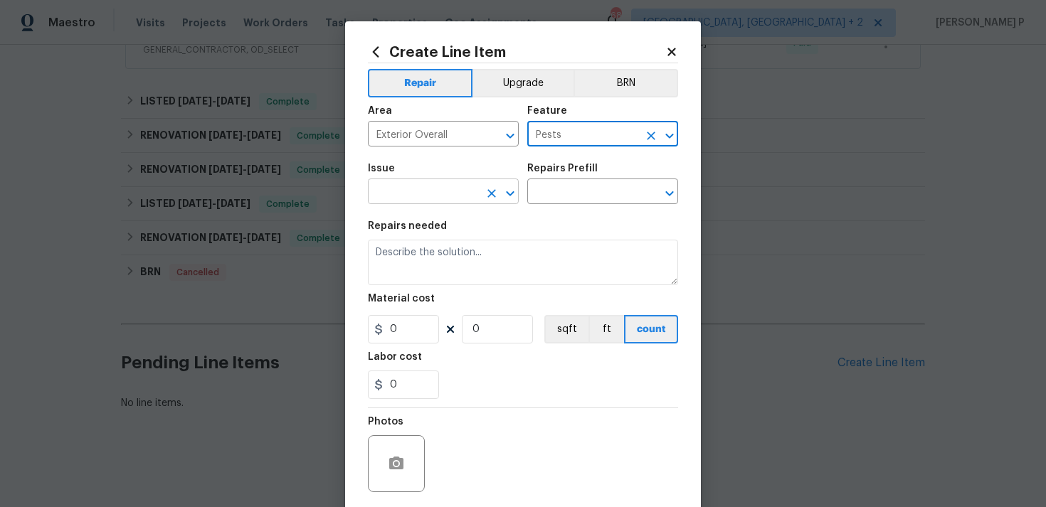
click at [511, 192] on icon "Open" at bounding box center [510, 193] width 17 height 17
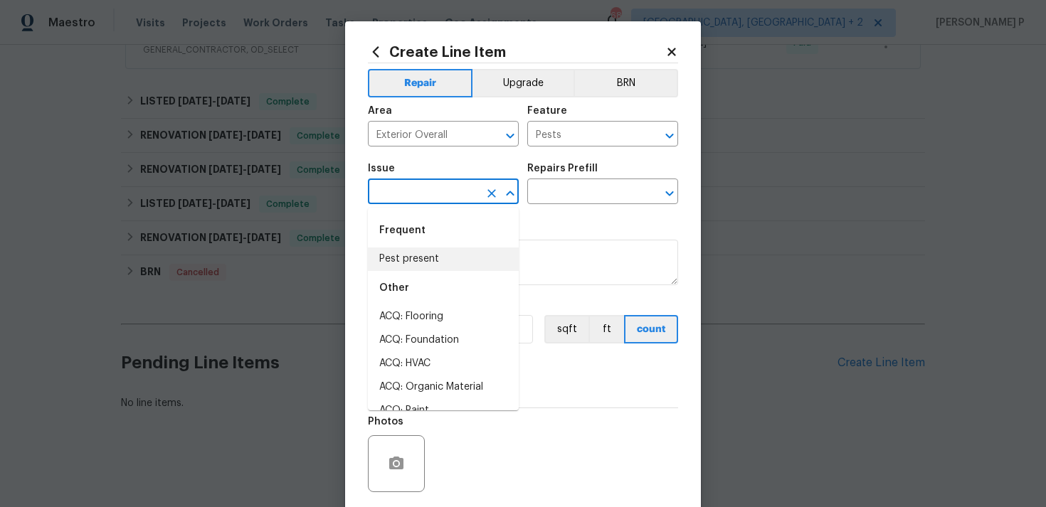
click at [422, 253] on li "Pest present" at bounding box center [443, 259] width 151 height 23
type input "Pest present"
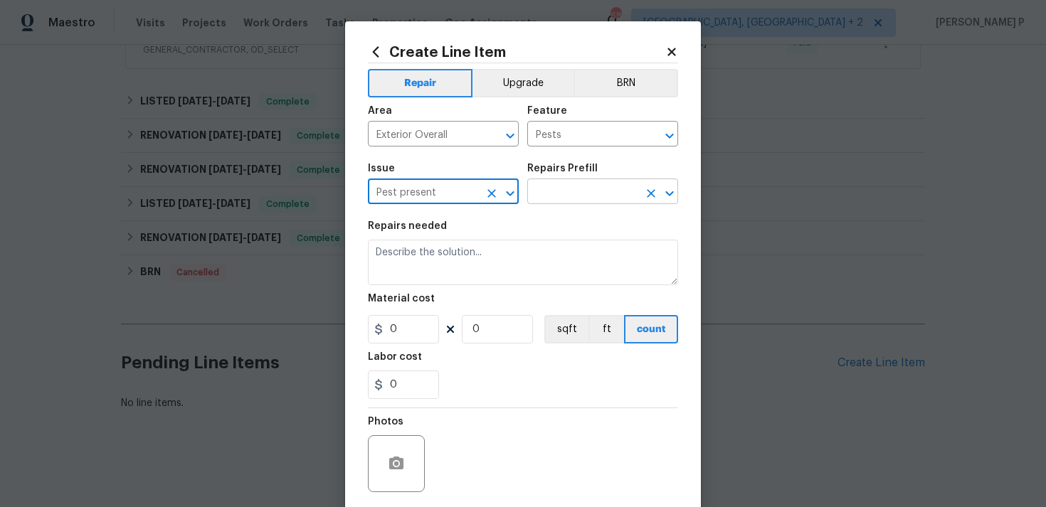
click at [580, 189] on input "text" at bounding box center [582, 193] width 111 height 22
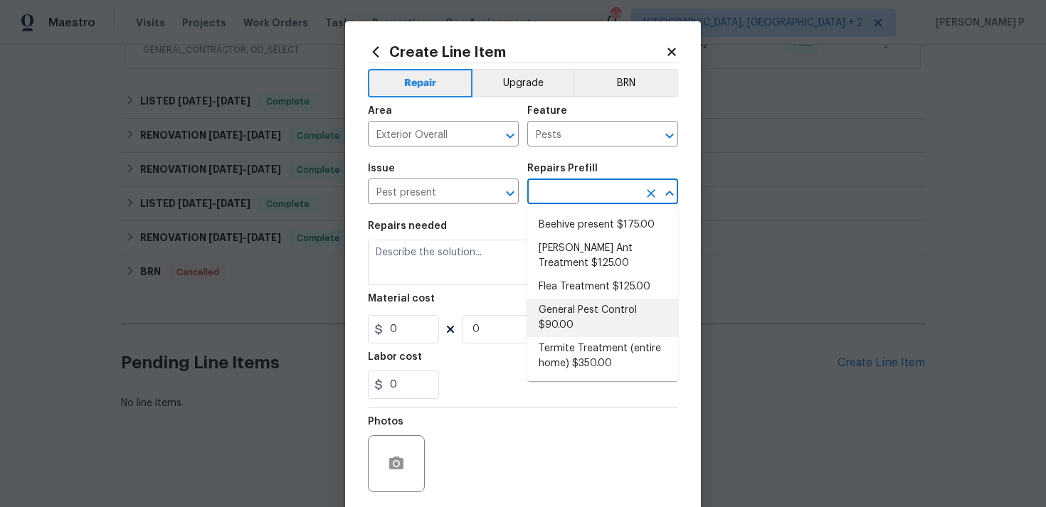
click at [567, 317] on li "General Pest Control $90.00" at bounding box center [602, 318] width 151 height 38
type input "General Pest Control $90.00"
type textarea "General pest treatment for active pest/insect infestation - non termite"
type input "90"
type input "1"
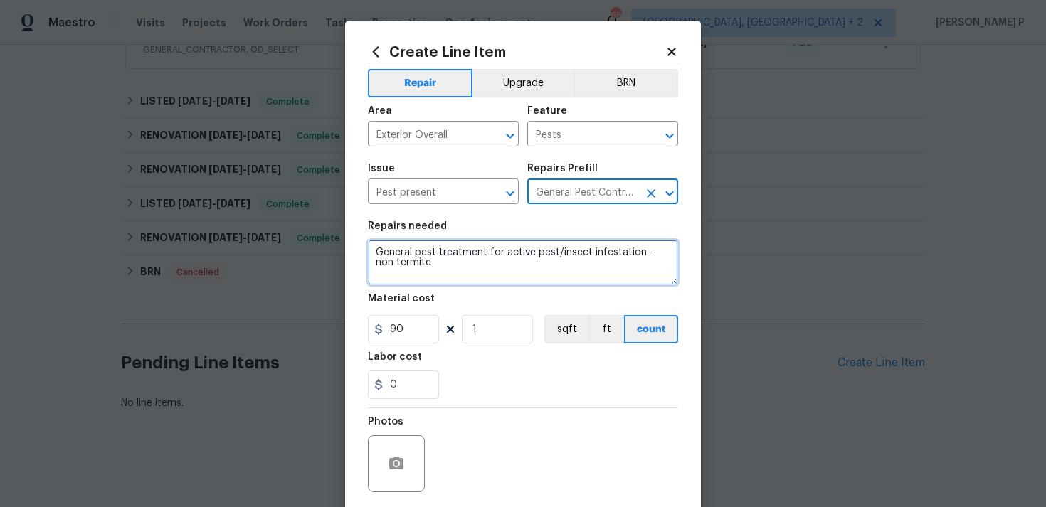
click at [484, 246] on textarea "General pest treatment for active pest/insect infestation - non termite" at bounding box center [523, 263] width 310 height 46
paste textarea "There are multiple wasp nests on the back porch. Please remove/eradicate all ne…"
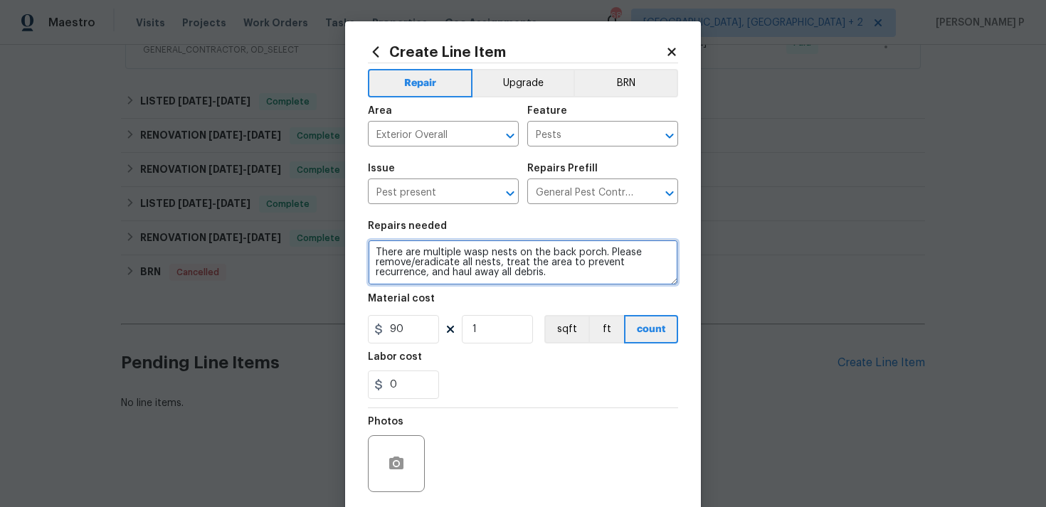
type textarea "There are multiple wasp nests on the back porch. Please remove/eradicate all ne…"
click at [411, 310] on div "Material cost" at bounding box center [523, 303] width 310 height 18
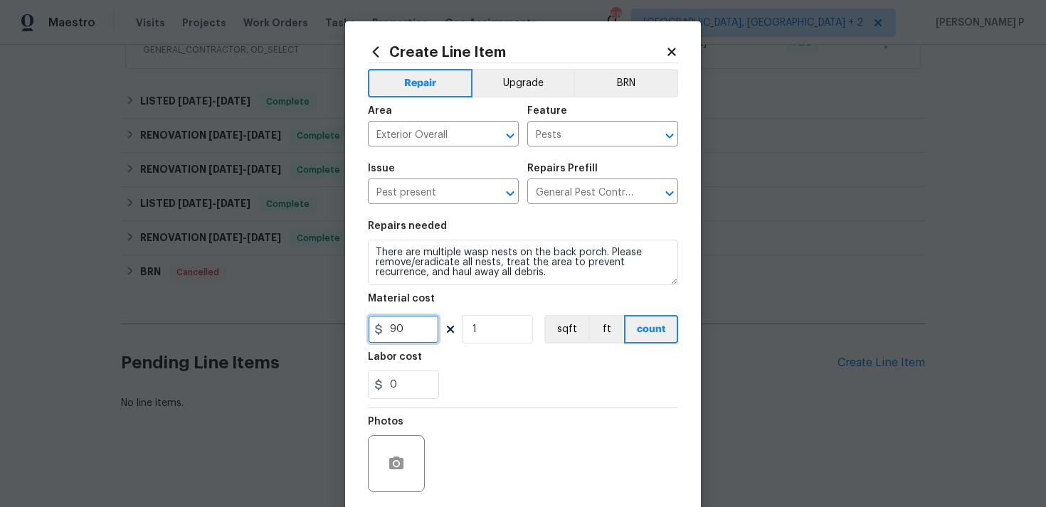
click at [409, 325] on input "90" at bounding box center [403, 329] width 71 height 28
type input "75"
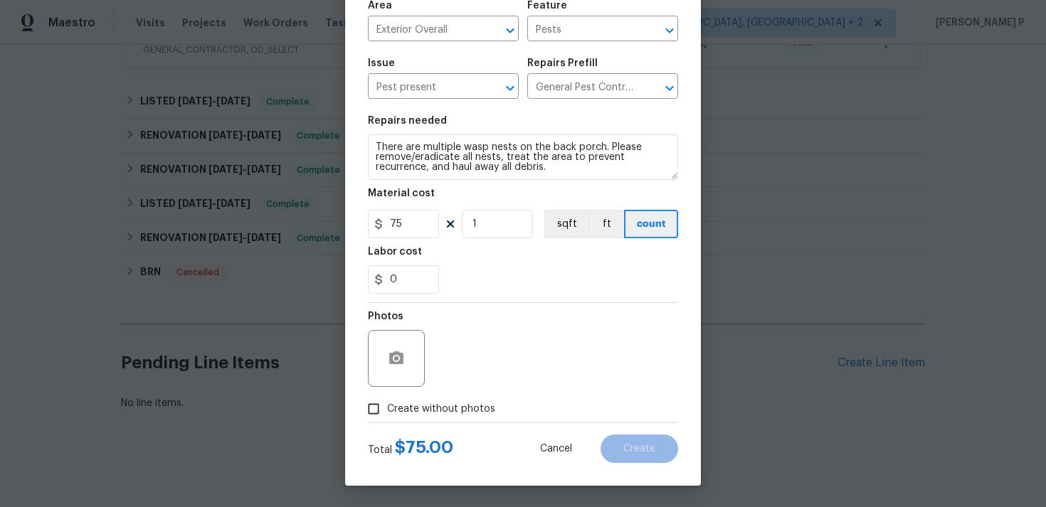
click at [371, 405] on input "Create without photos" at bounding box center [373, 409] width 27 height 27
checkbox input "true"
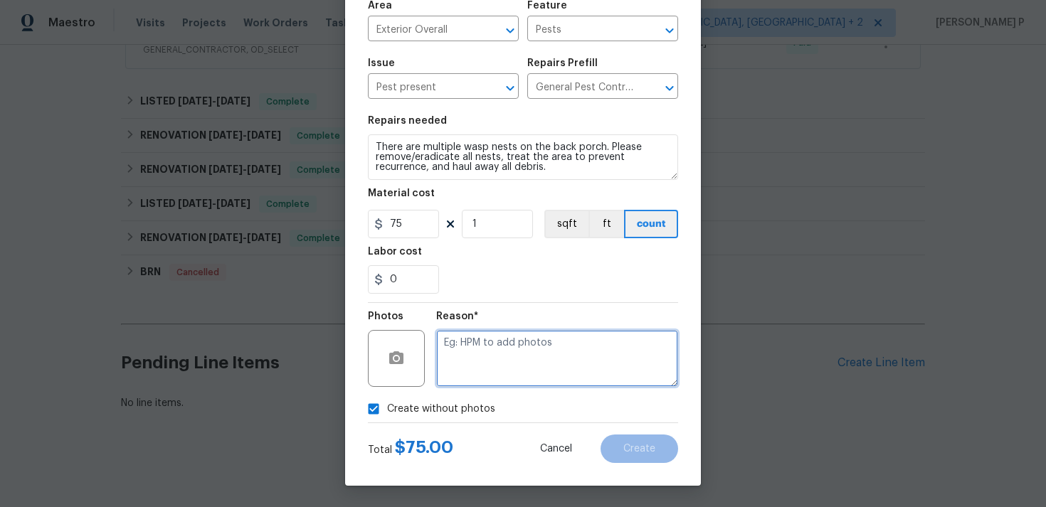
click at [457, 375] on textarea at bounding box center [557, 358] width 242 height 57
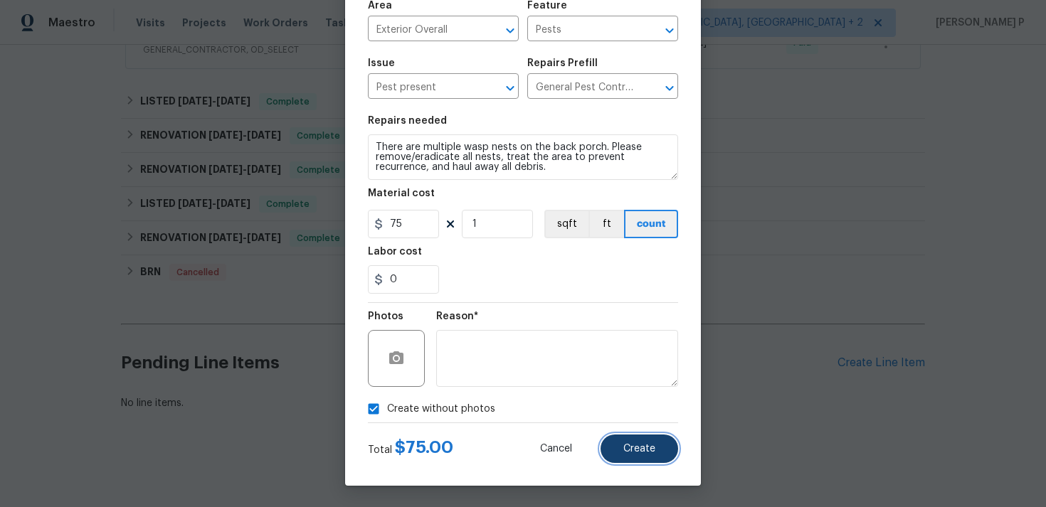
click at [640, 448] on span "Create" at bounding box center [639, 449] width 32 height 11
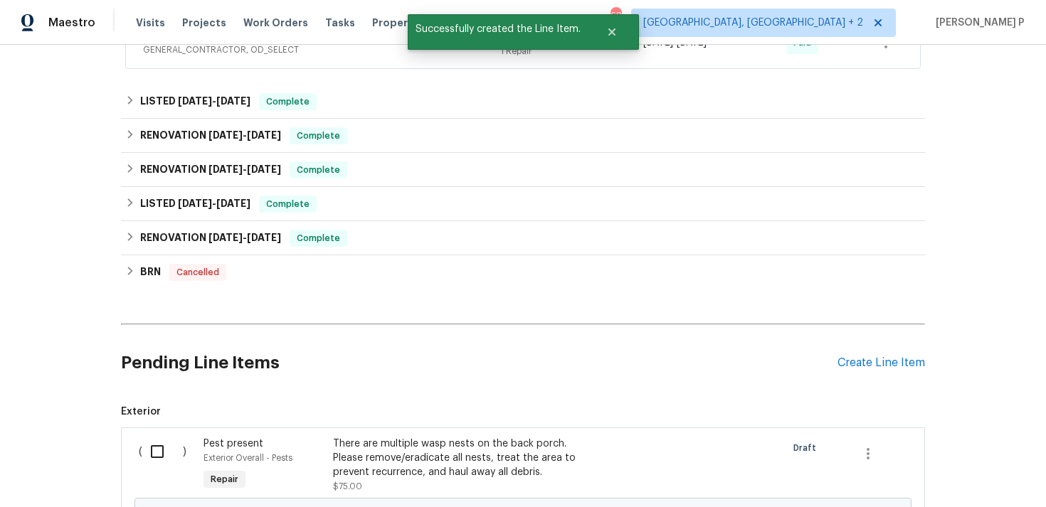
scroll to position [558, 0]
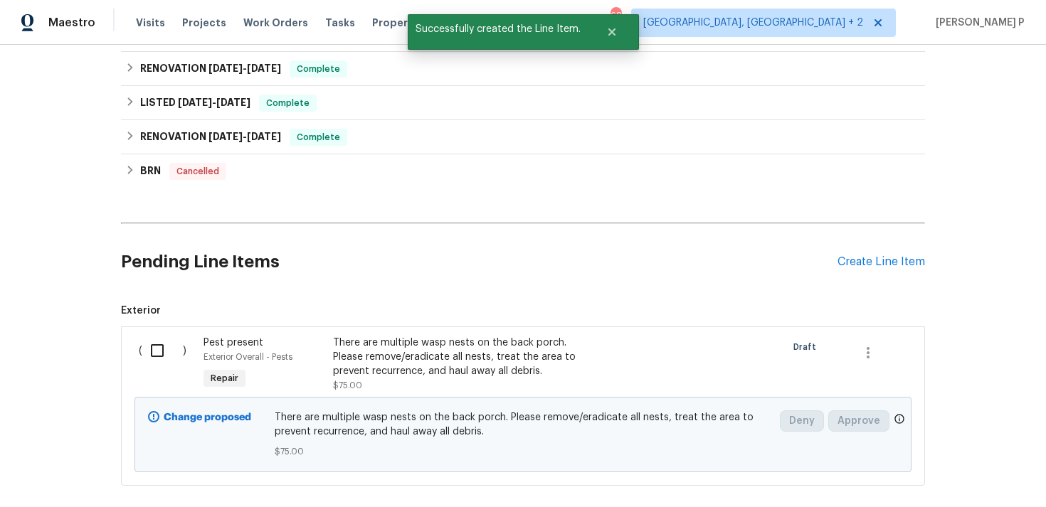
click at [158, 349] on input "checkbox" at bounding box center [162, 351] width 41 height 30
checkbox input "true"
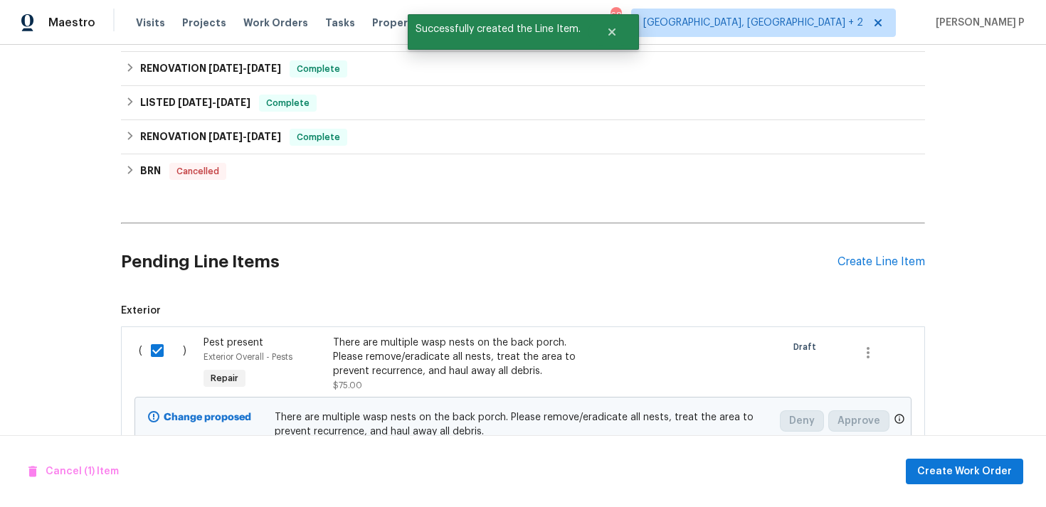
scroll to position [633, 0]
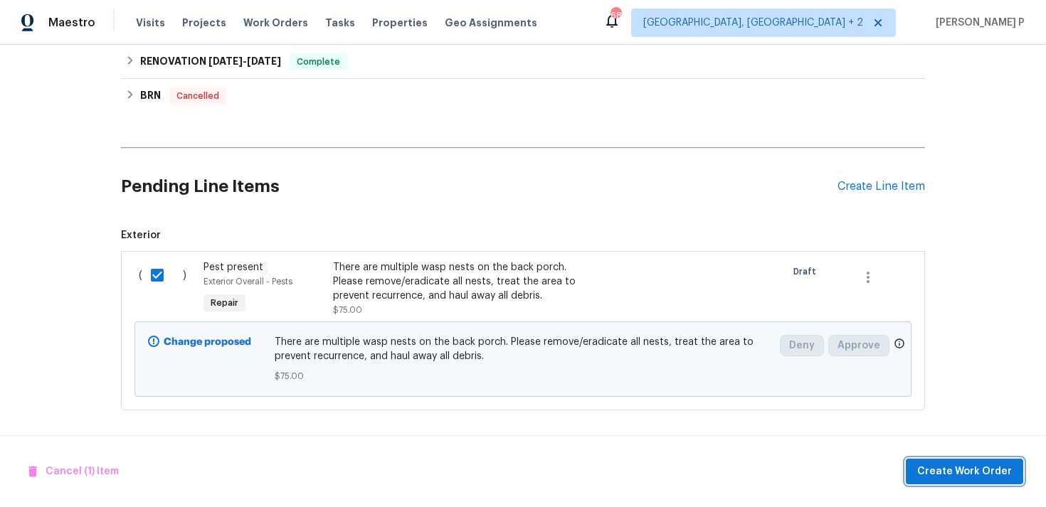
click at [938, 469] on span "Create Work Order" at bounding box center [964, 472] width 95 height 18
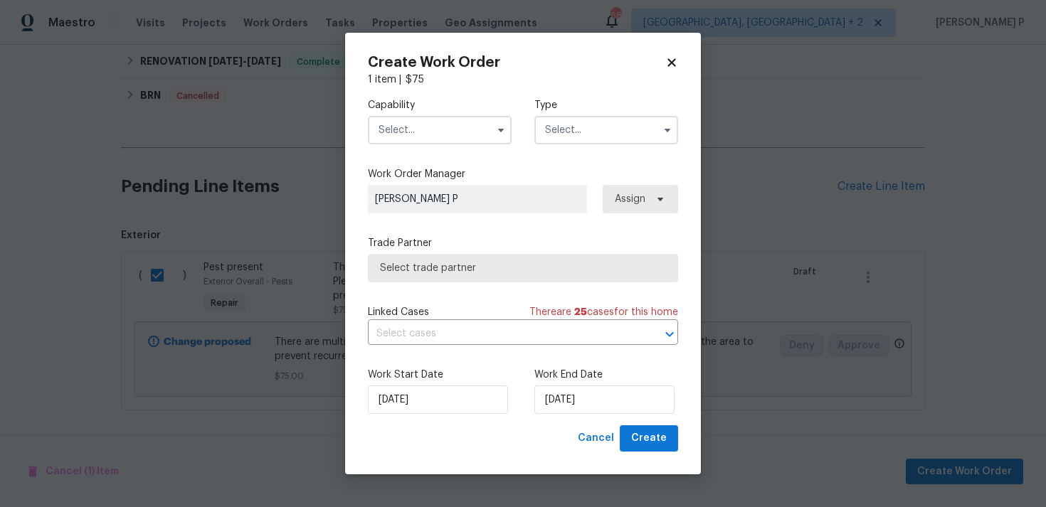
click at [583, 113] on div "Type" at bounding box center [606, 121] width 144 height 46
click at [580, 130] on input "text" at bounding box center [606, 130] width 144 height 28
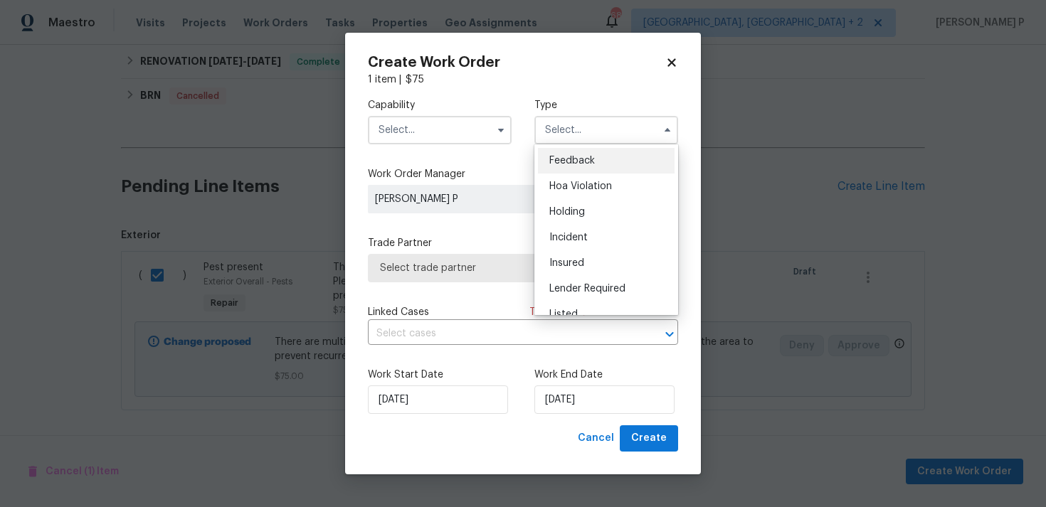
click at [563, 157] on span "Feedback" at bounding box center [572, 161] width 46 height 10
type input "Feedback"
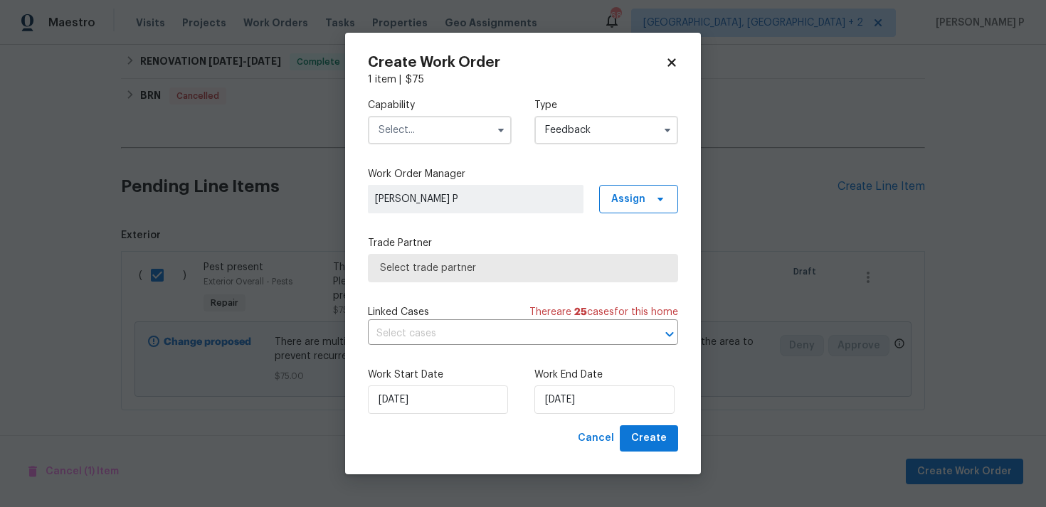
click at [429, 125] on input "text" at bounding box center [440, 130] width 144 height 28
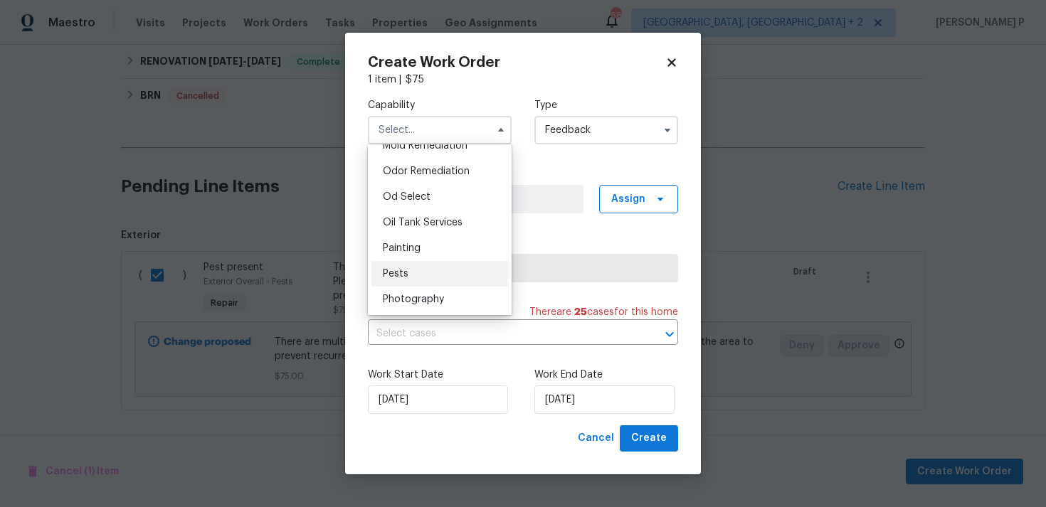
scroll to position [1120, 0]
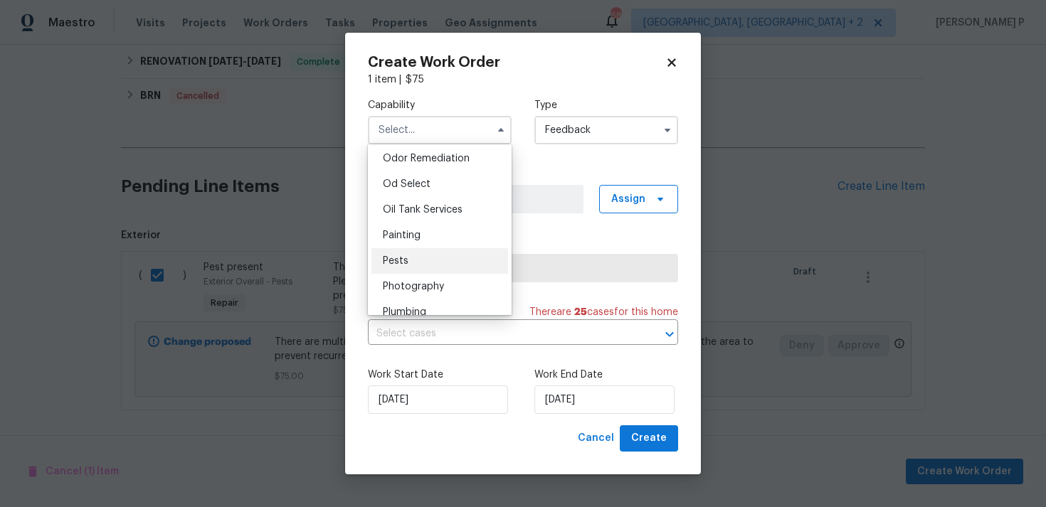
click at [403, 259] on span "Pests" at bounding box center [396, 261] width 26 height 10
type input "Pests"
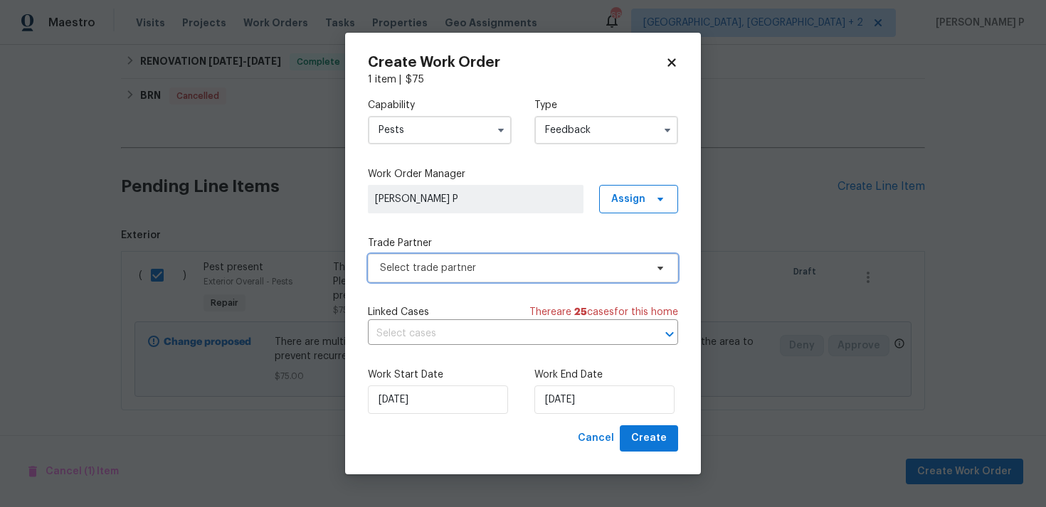
click at [462, 272] on span "Select trade partner" at bounding box center [512, 268] width 265 height 14
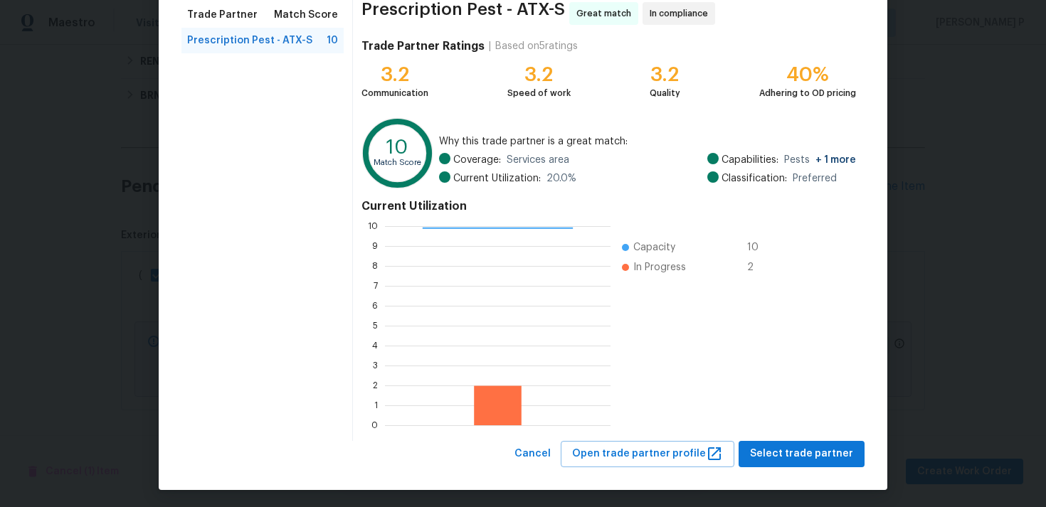
scroll to position [120, 0]
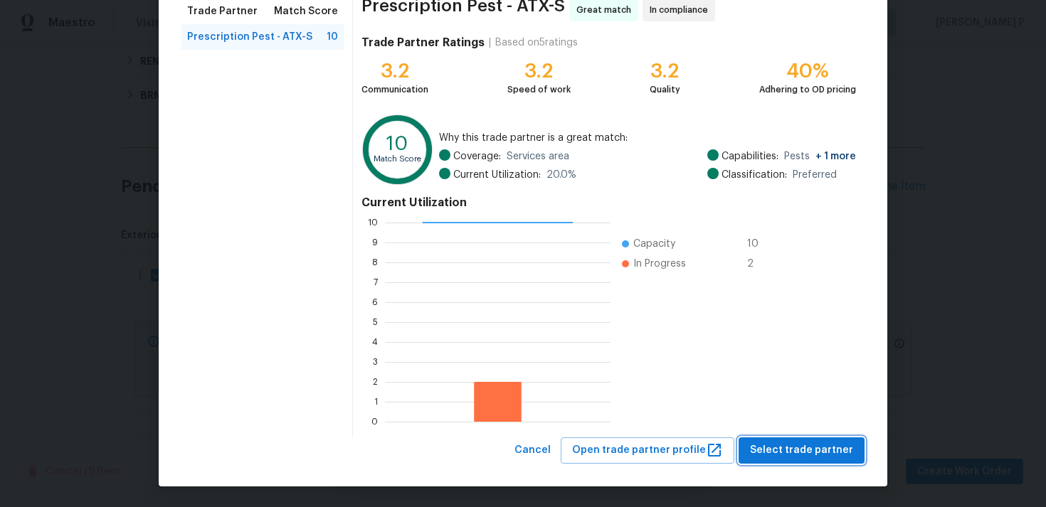
click at [773, 457] on span "Select trade partner" at bounding box center [801, 451] width 103 height 18
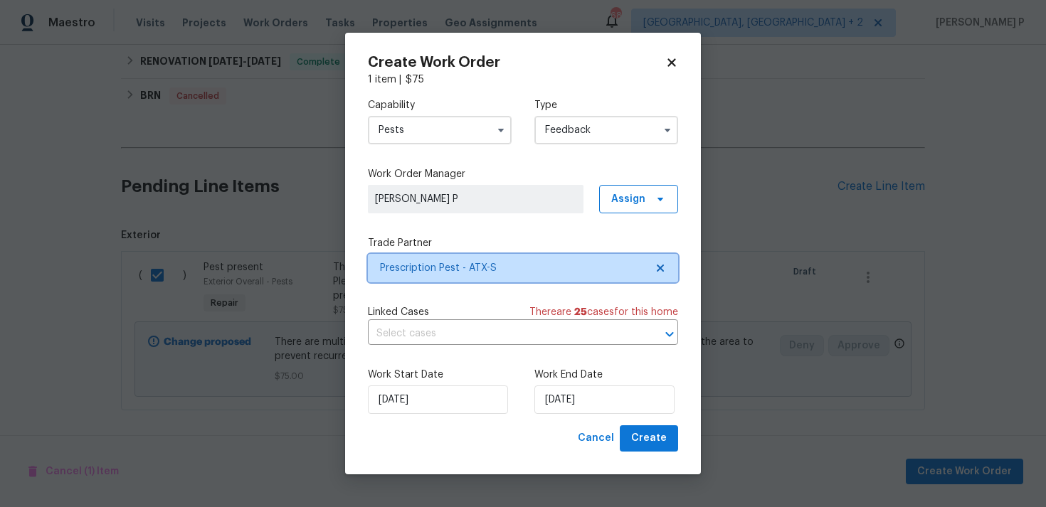
scroll to position [0, 0]
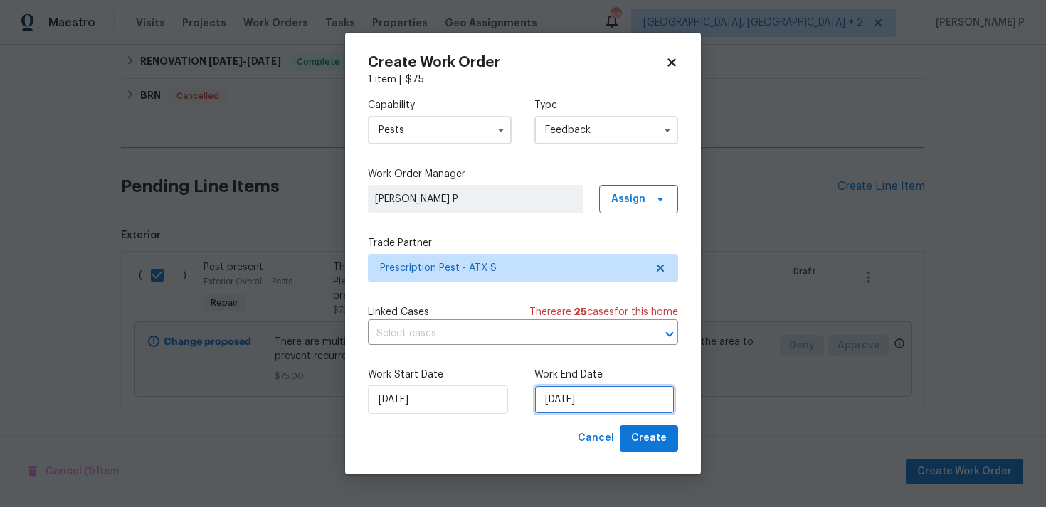
click at [590, 407] on input "25/08/2025" at bounding box center [604, 400] width 140 height 28
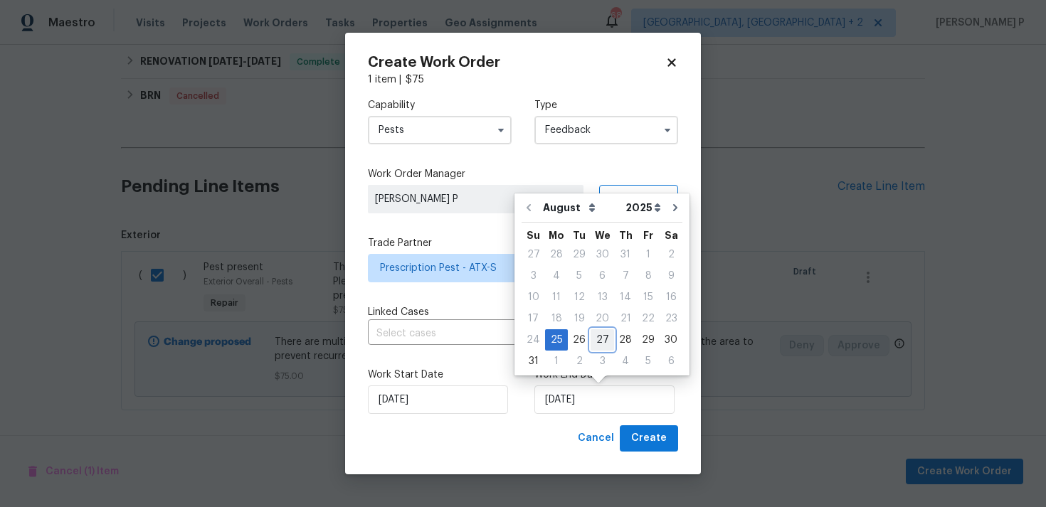
click at [598, 334] on div "27" at bounding box center [601, 340] width 23 height 20
type input "27/08/2025"
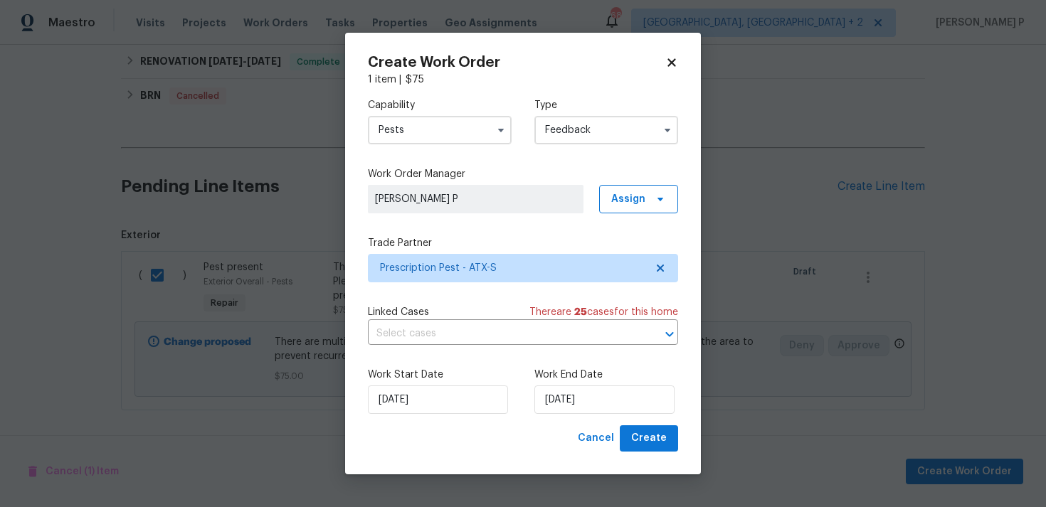
click at [639, 423] on div "Work Start Date 25/08/2025 Work End Date 27/08/2025" at bounding box center [523, 390] width 310 height 69
click at [639, 430] on button "Create" at bounding box center [649, 438] width 58 height 26
checkbox input "false"
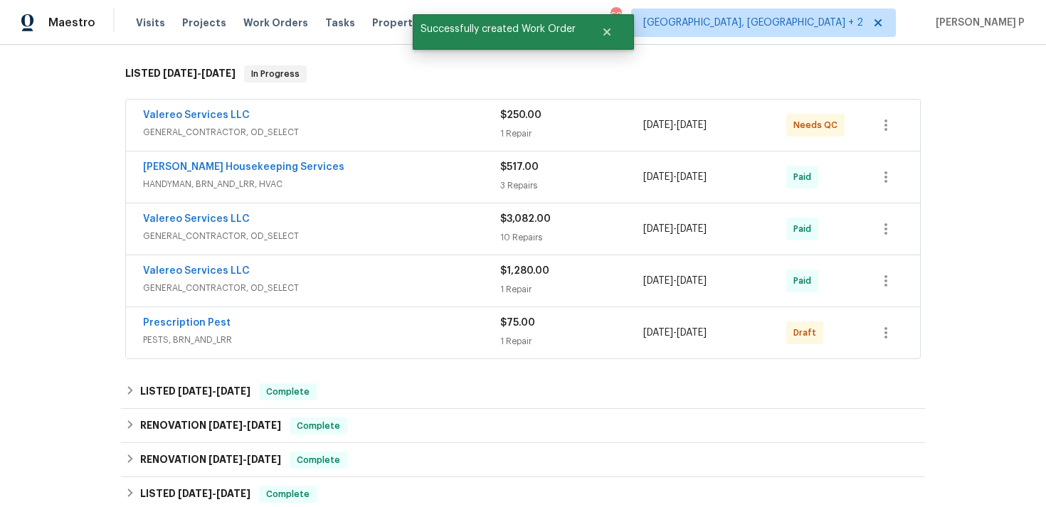
scroll to position [197, 0]
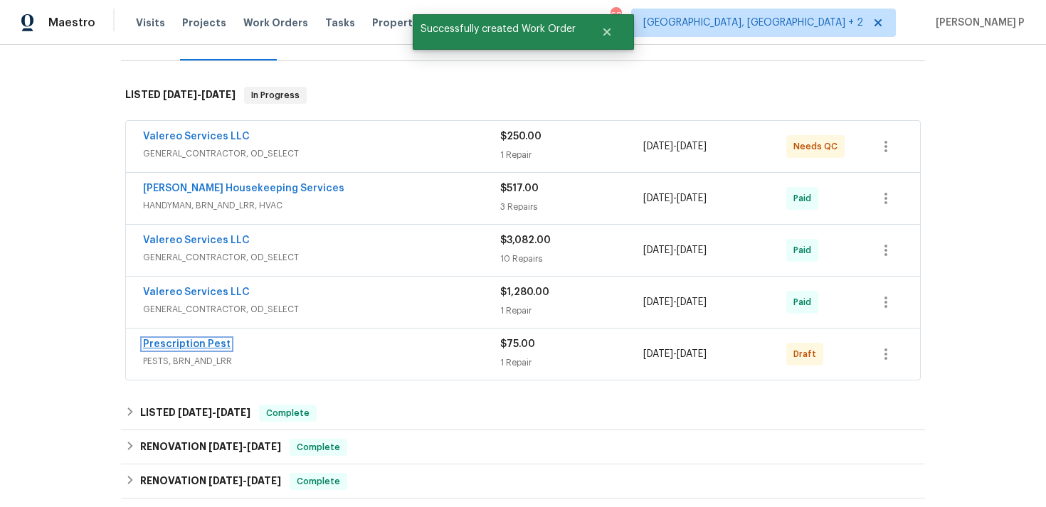
click at [176, 342] on link "Prescription Pest" at bounding box center [186, 344] width 87 height 10
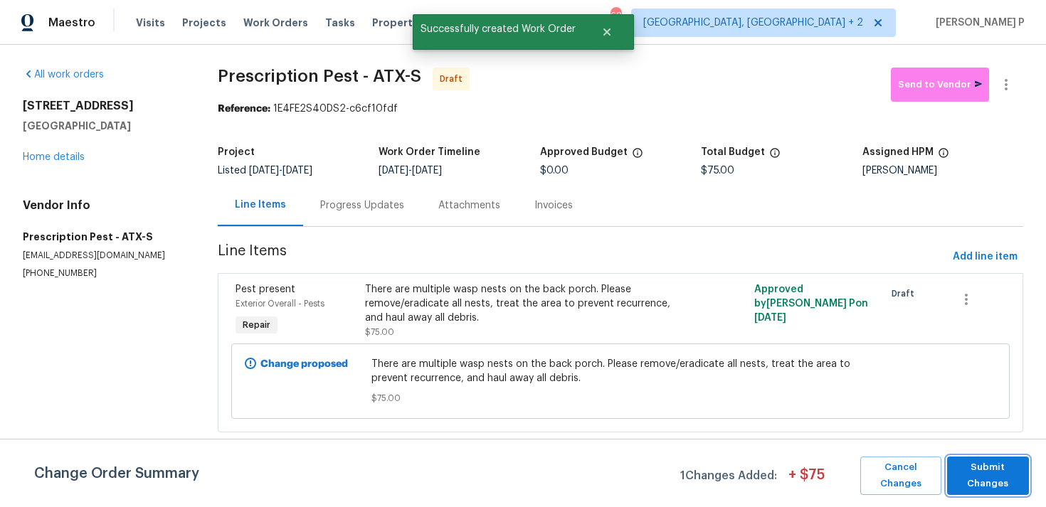
click at [994, 474] on span "Submit Changes" at bounding box center [988, 476] width 68 height 33
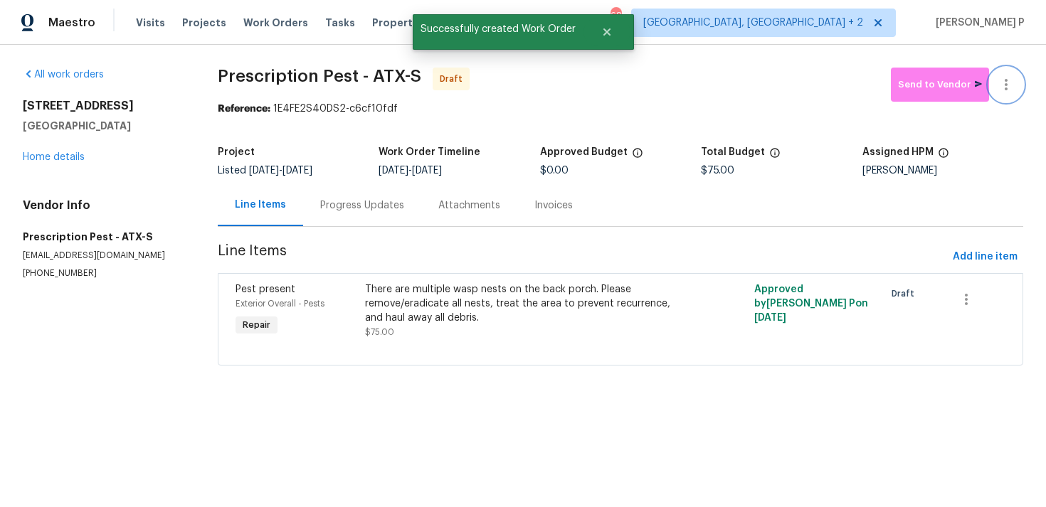
click at [1008, 79] on icon "button" at bounding box center [1005, 84] width 17 height 17
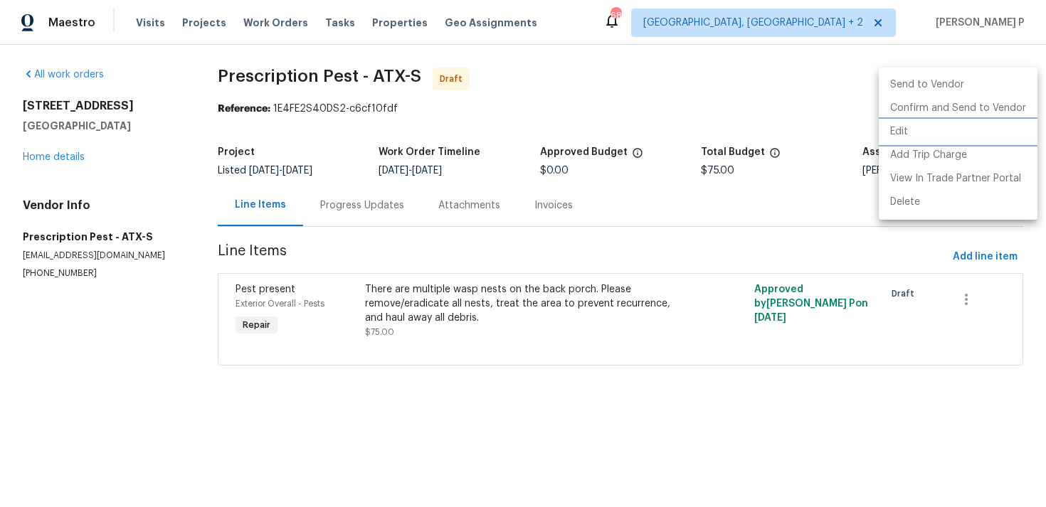
click at [907, 123] on li "Edit" at bounding box center [958, 131] width 159 height 23
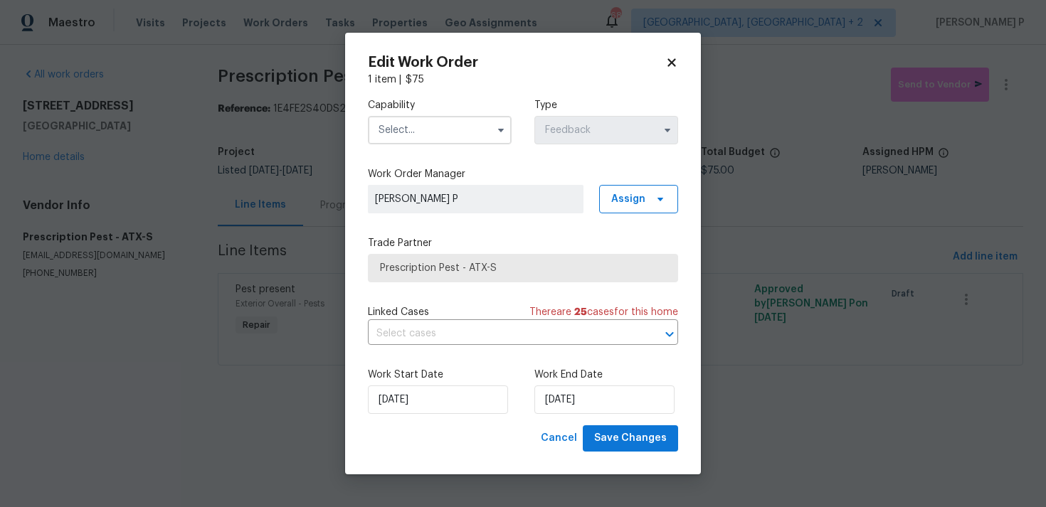
click at [488, 122] on input "text" at bounding box center [440, 130] width 144 height 28
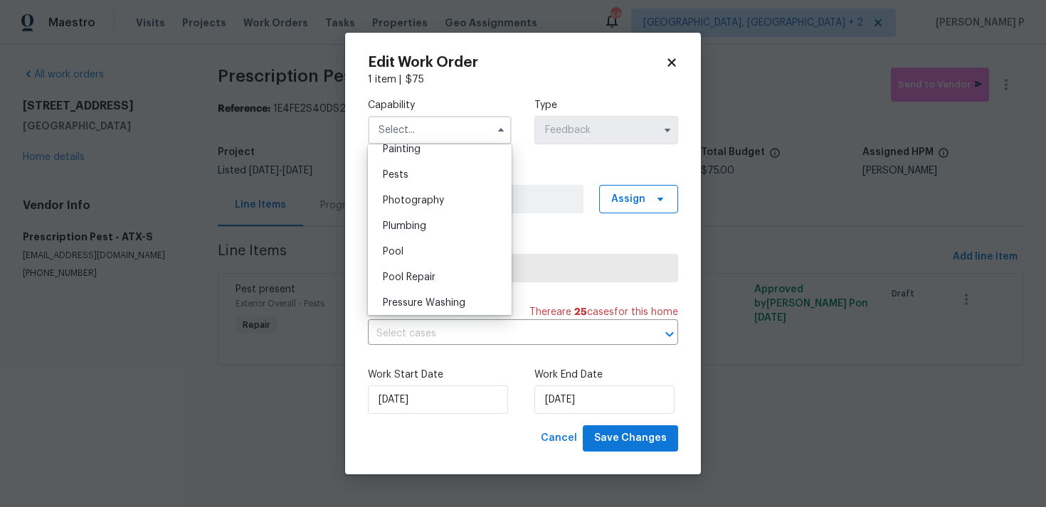
scroll to position [1167, 0]
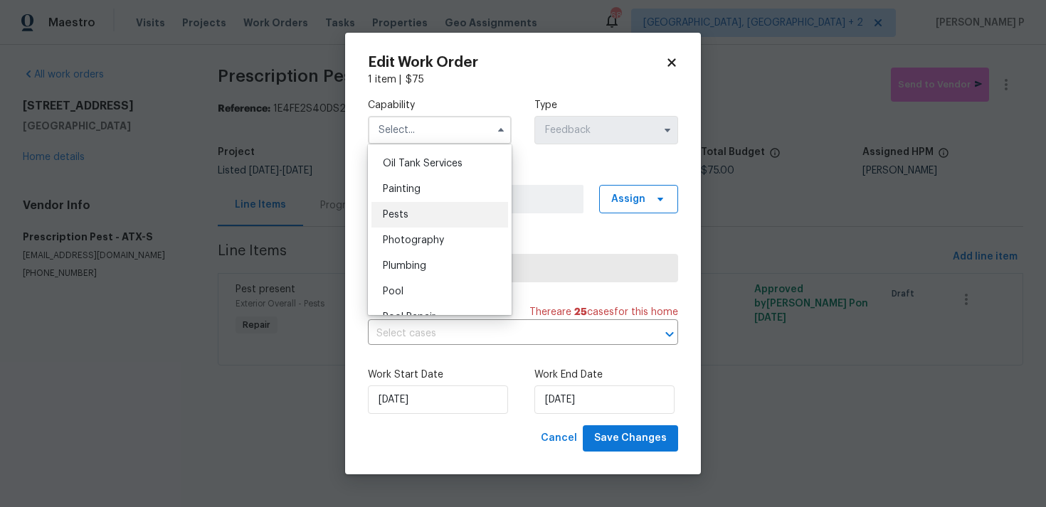
click at [414, 212] on div "Pests" at bounding box center [439, 215] width 137 height 26
type input "Pests"
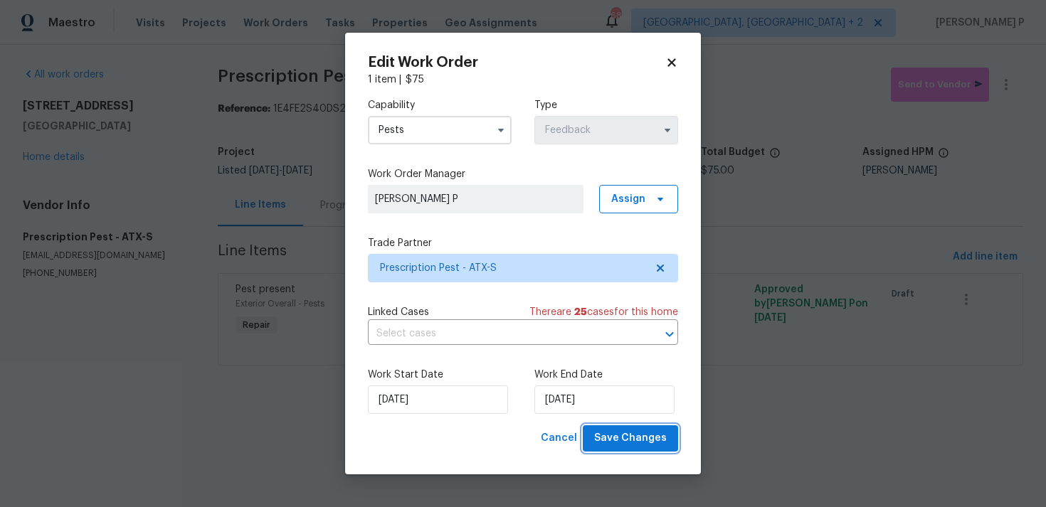
click at [618, 434] on span "Save Changes" at bounding box center [630, 439] width 73 height 18
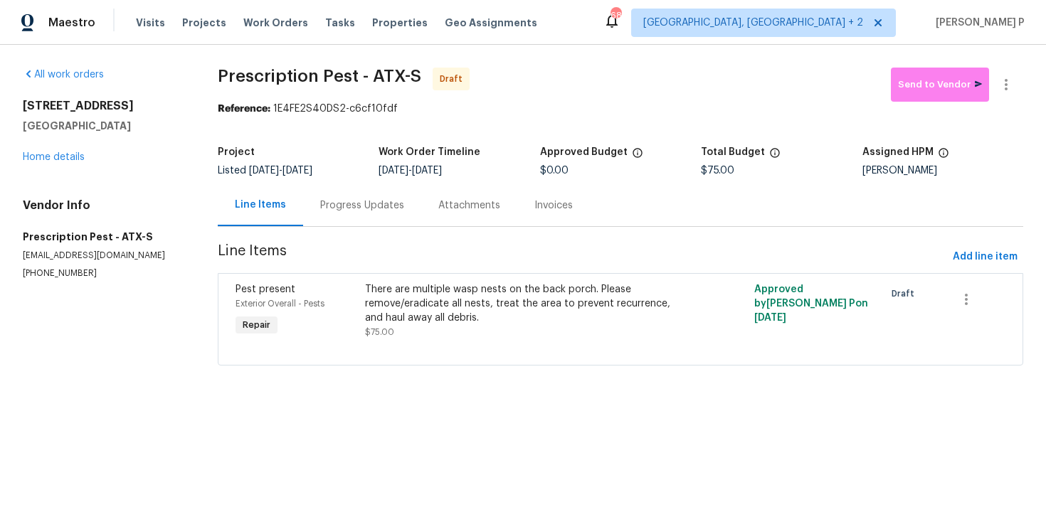
click at [368, 199] on div "Progress Updates" at bounding box center [362, 205] width 84 height 14
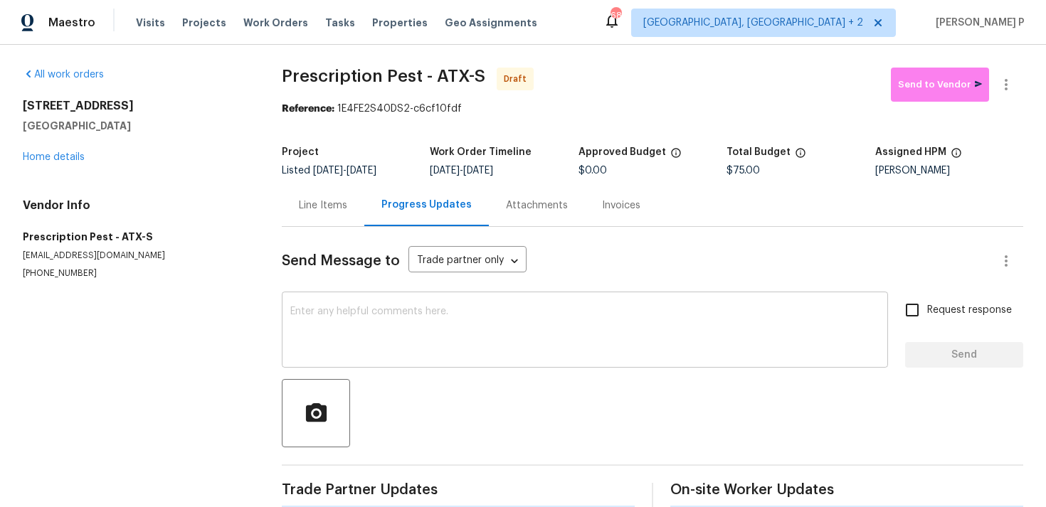
click at [357, 331] on textarea at bounding box center [584, 332] width 589 height 50
paste textarea "Hi, this is Ramyasri with Opendoor. I’m confirming you received the WO for the …"
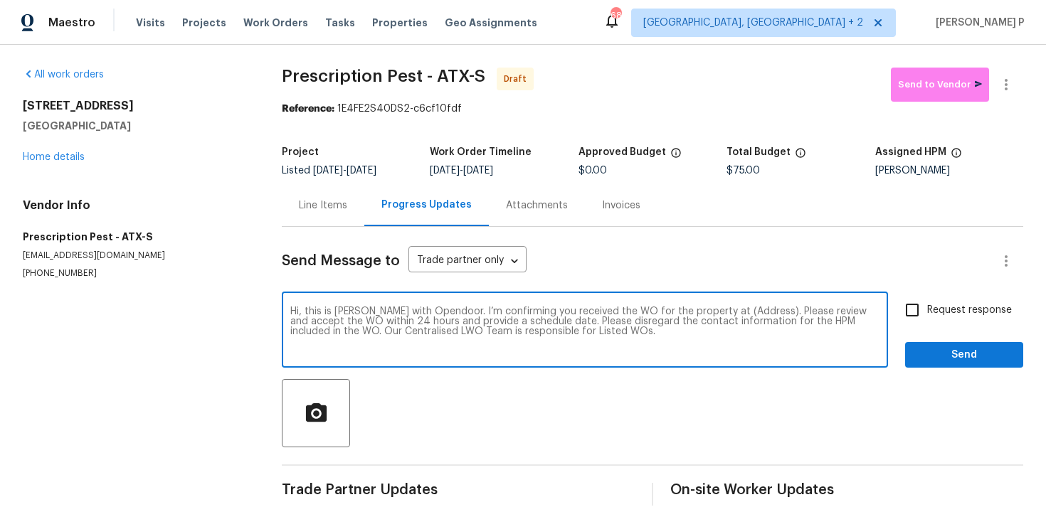
drag, startPoint x: 713, startPoint y: 309, endPoint x: 757, endPoint y: 309, distance: 44.1
click at [757, 309] on textarea "Hi, this is Ramyasri with Opendoor. I’m confirming you received the WO for the …" at bounding box center [584, 332] width 589 height 50
paste textarea "3424 Clarksburg Dr, Austin, TX 78745"
type textarea "Hi, this is Ramyasri with Opendoor. I’m confirming you received the WO for the …"
click at [938, 312] on span "Request response" at bounding box center [969, 310] width 85 height 15
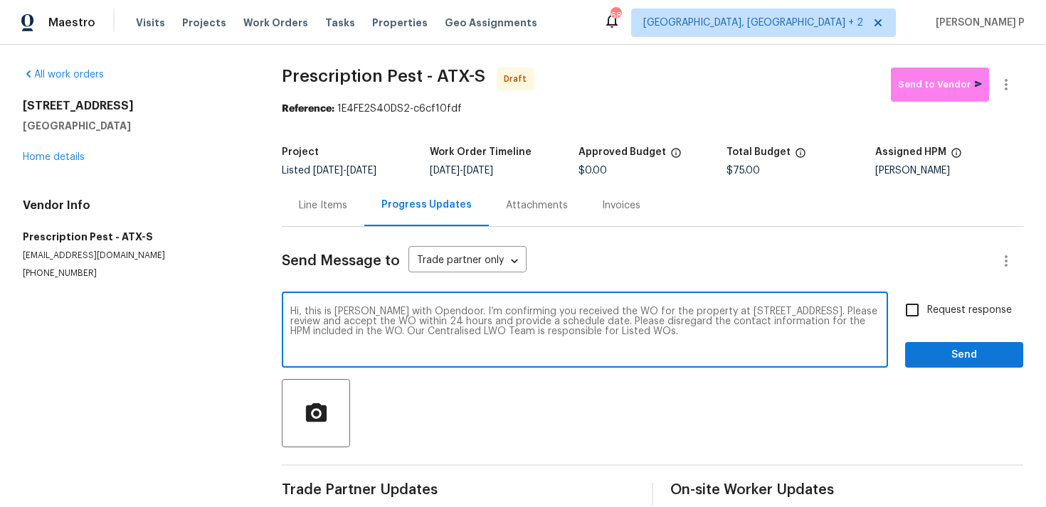
click at [927, 312] on input "Request response" at bounding box center [912, 310] width 30 height 30
checkbox input "true"
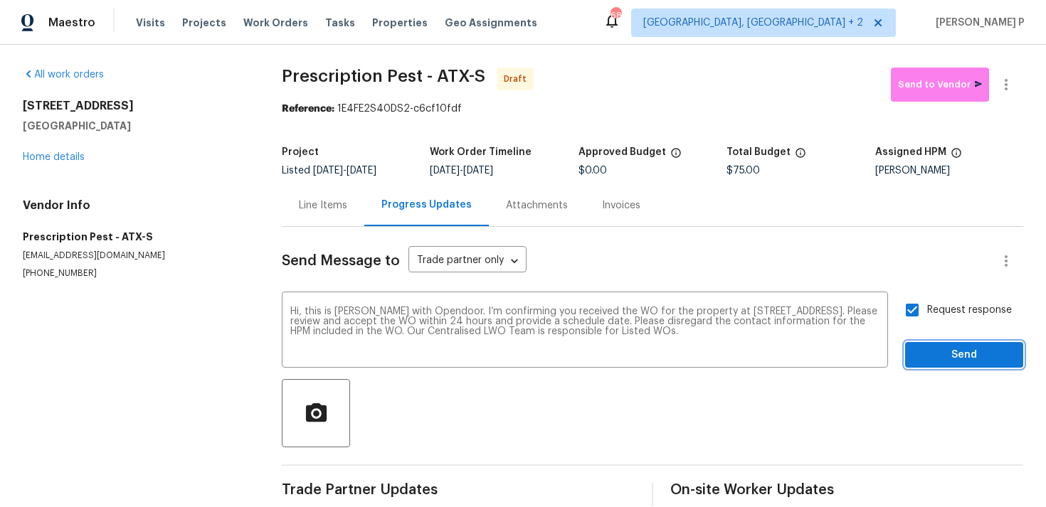
click at [933, 347] on span "Send" at bounding box center [963, 355] width 95 height 18
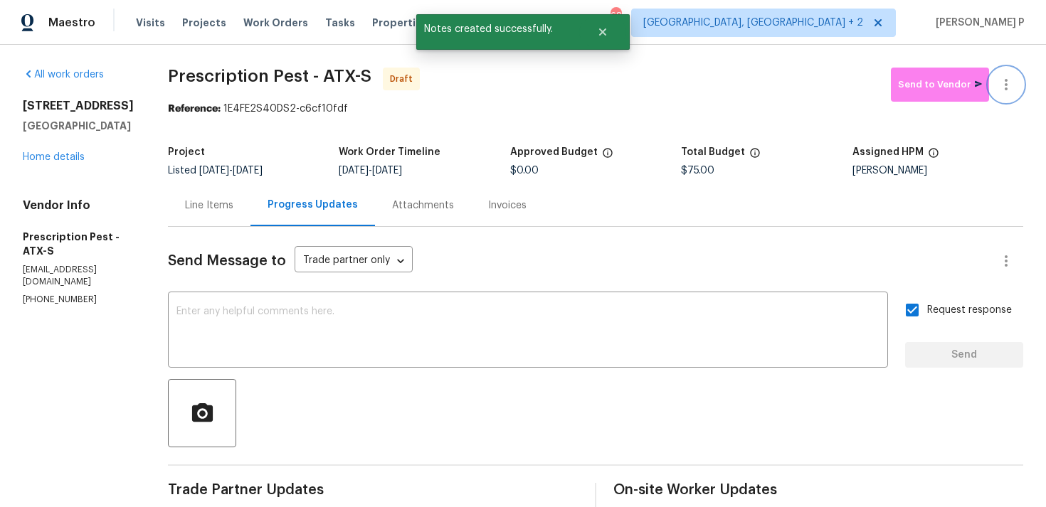
click at [1003, 94] on button "button" at bounding box center [1006, 85] width 34 height 34
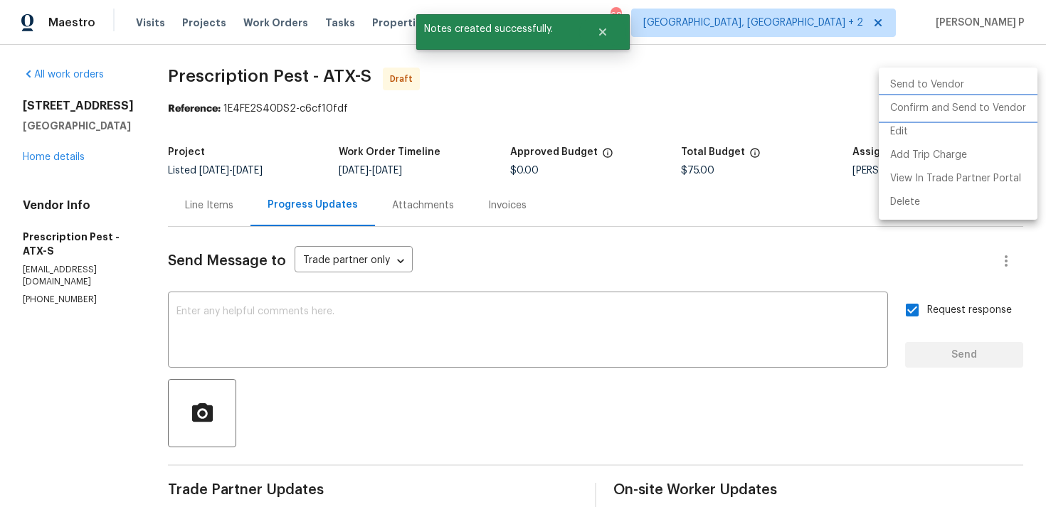
click at [956, 110] on li "Confirm and Send to Vendor" at bounding box center [958, 108] width 159 height 23
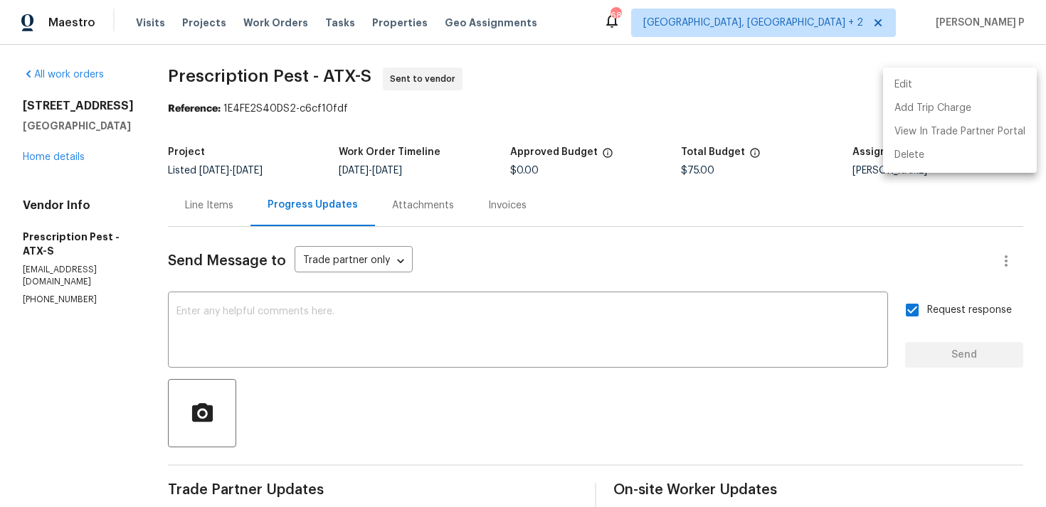
click at [181, 77] on div at bounding box center [523, 253] width 1046 height 507
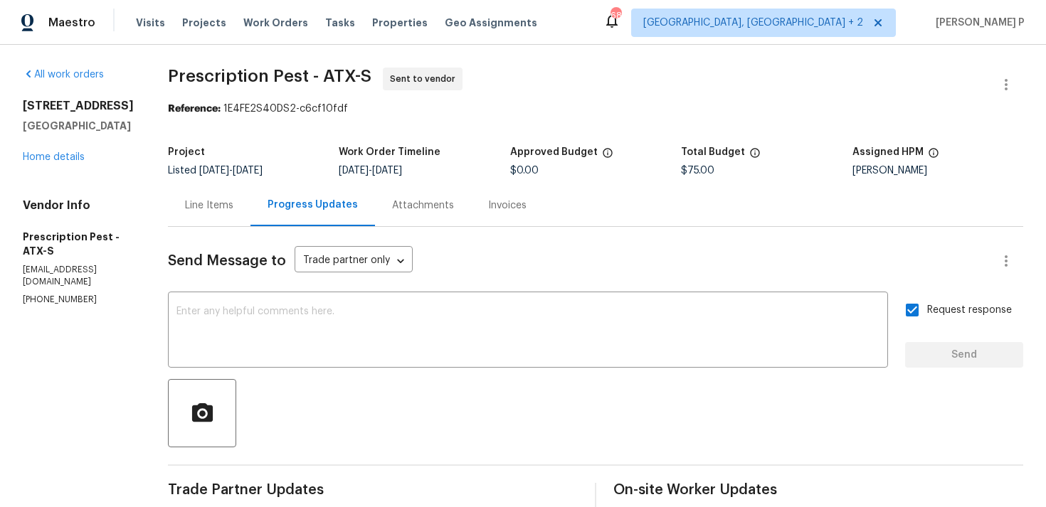
click at [181, 77] on div "Edit Add Trip Charge View In Trade Partner Portal Delete" at bounding box center [523, 253] width 1046 height 507
copy span "Prescription Pest - ATX-S Sen"
drag, startPoint x: 170, startPoint y: 73, endPoint x: 362, endPoint y: 80, distance: 192.2
click at [362, 80] on span "Prescription Pest - ATX-S" at bounding box center [269, 76] width 203 height 17
copy span "Prescription Pest - ATX-S"
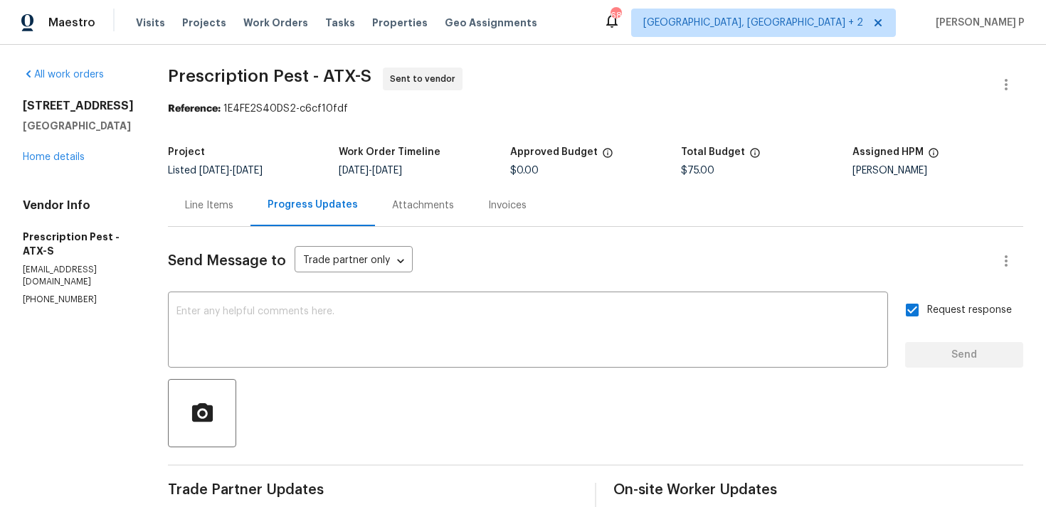
click at [226, 129] on section "Prescription Pest - ATX-S Sent to vendor Reference: 1E4FE2S40DS2-c6cf10fdf Proj…" at bounding box center [595, 336] width 855 height 536
drag, startPoint x: 221, startPoint y: 108, endPoint x: 384, endPoint y: 109, distance: 162.9
click at [383, 108] on div "Reference: 1E4FE2S40DS2-c6cf10fdf" at bounding box center [595, 109] width 855 height 14
copy div "1E4FE2S40DS2-c6cf10fdf"
click at [213, 91] on span "Prescription Pest - ATX-S Sent to vendor" at bounding box center [578, 85] width 821 height 34
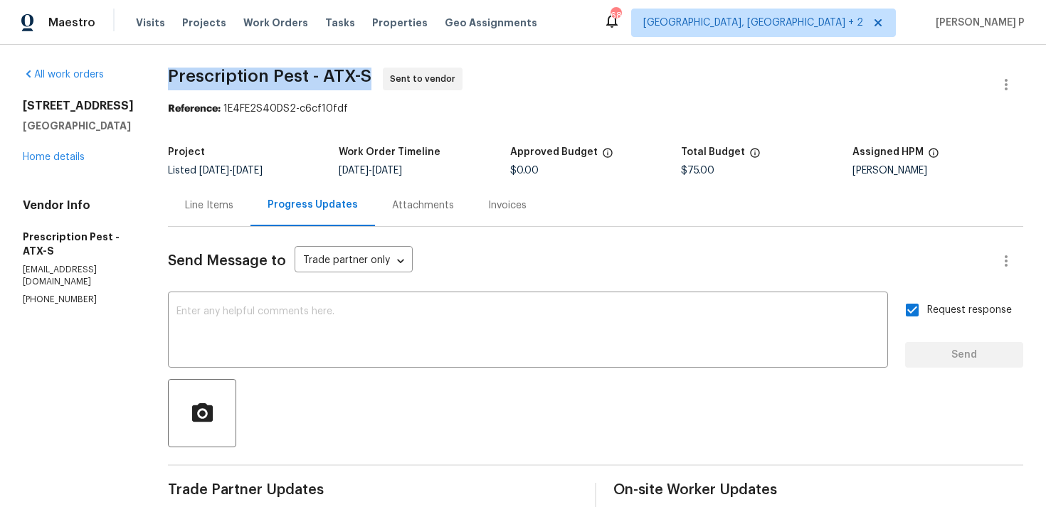
drag, startPoint x: 161, startPoint y: 75, endPoint x: 372, endPoint y: 76, distance: 210.6
click at [372, 76] on div "All work orders 3424 Clarksburg Dr Austin, TX 78745 Home details Vendor Info Pr…" at bounding box center [523, 336] width 1046 height 582
copy span "Prescription Pest - ATX-S"
click at [198, 211] on div "Line Items" at bounding box center [209, 205] width 48 height 14
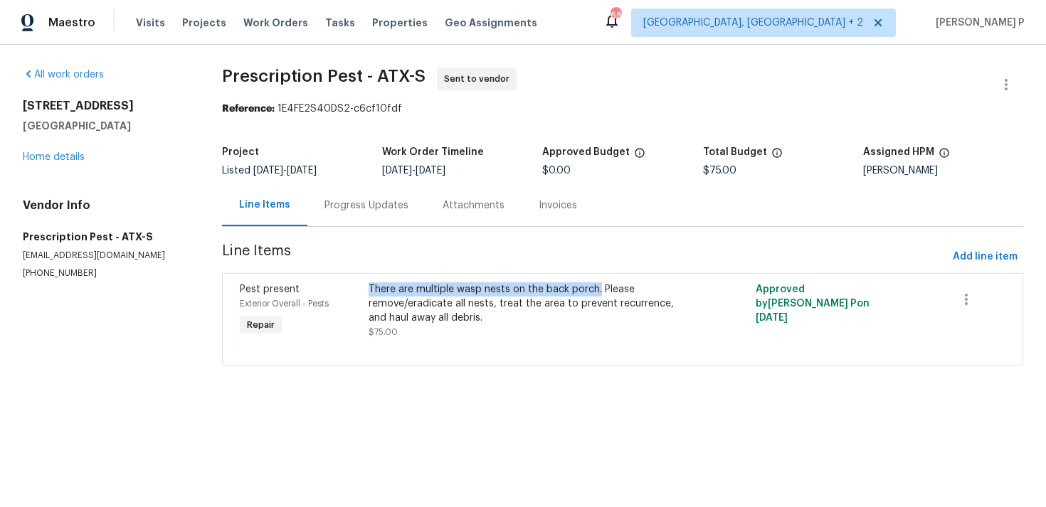
copy div "There are multiple wasp nests on the back porch."
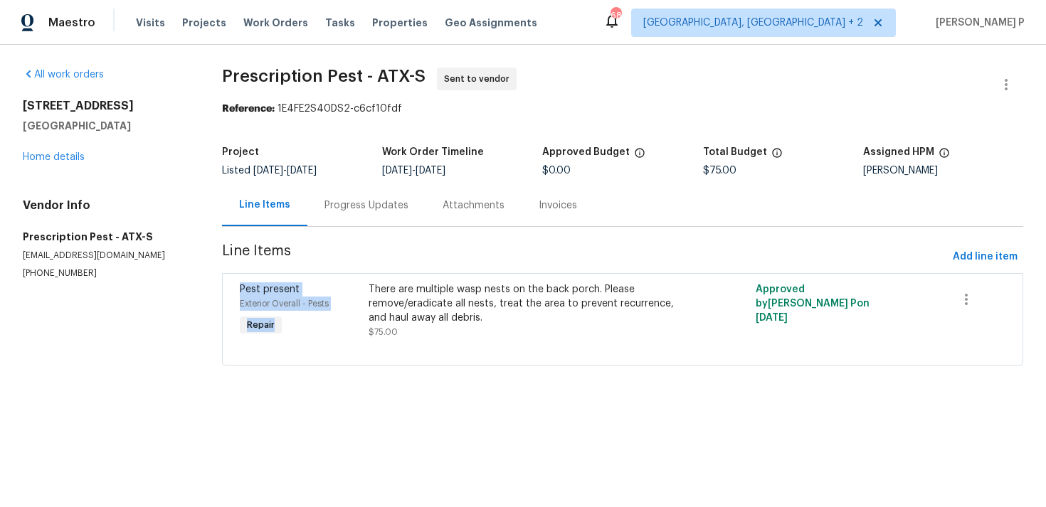
drag, startPoint x: 373, startPoint y: 291, endPoint x: 595, endPoint y: 255, distance: 224.1
click at [594, 255] on section "Prescription Pest - ATX-S Sent to vendor Reference: 1E4FE2S40DS2-c6cf10fdf Proj…" at bounding box center [622, 225] width 801 height 315
click at [595, 255] on span "Line Items" at bounding box center [584, 257] width 725 height 26
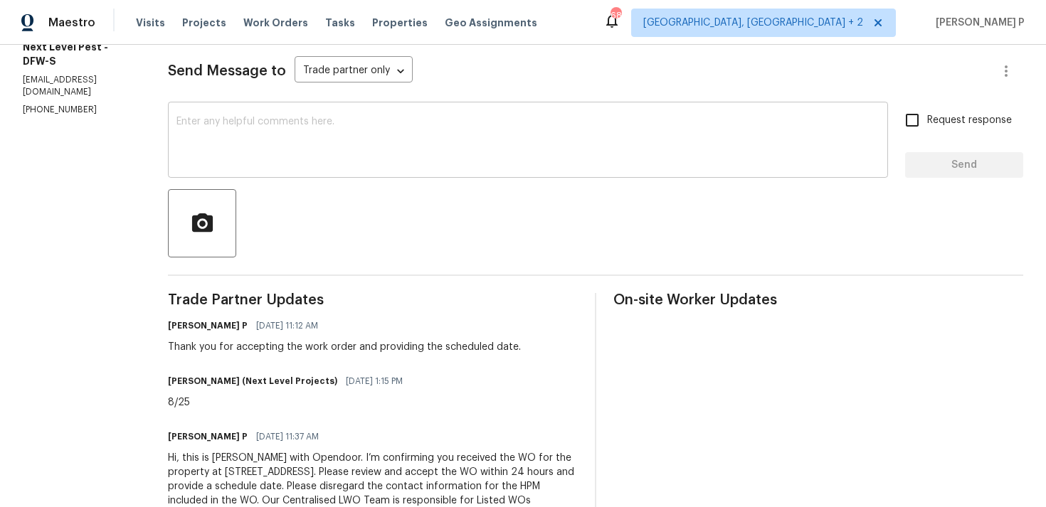
scroll to position [230, 0]
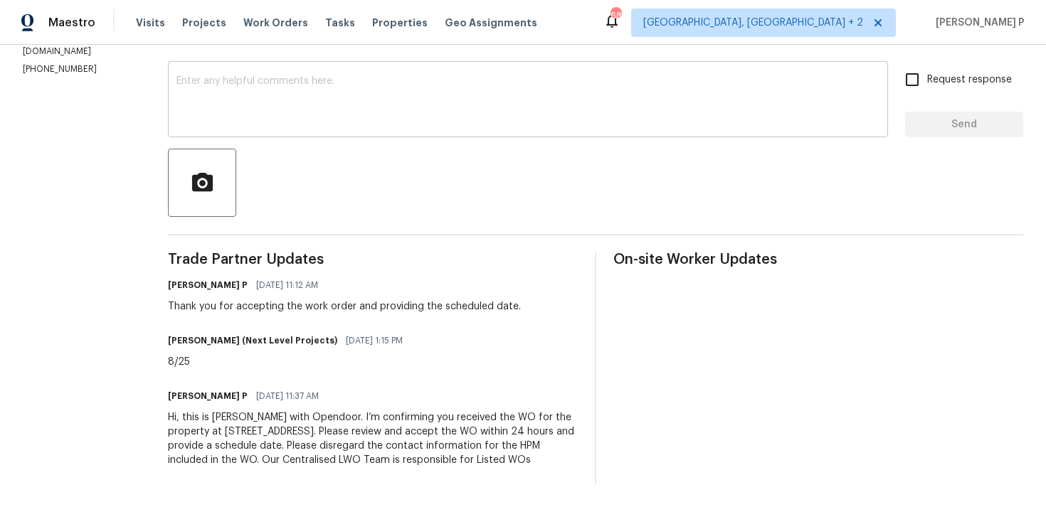
click at [248, 114] on textarea at bounding box center [527, 101] width 703 height 50
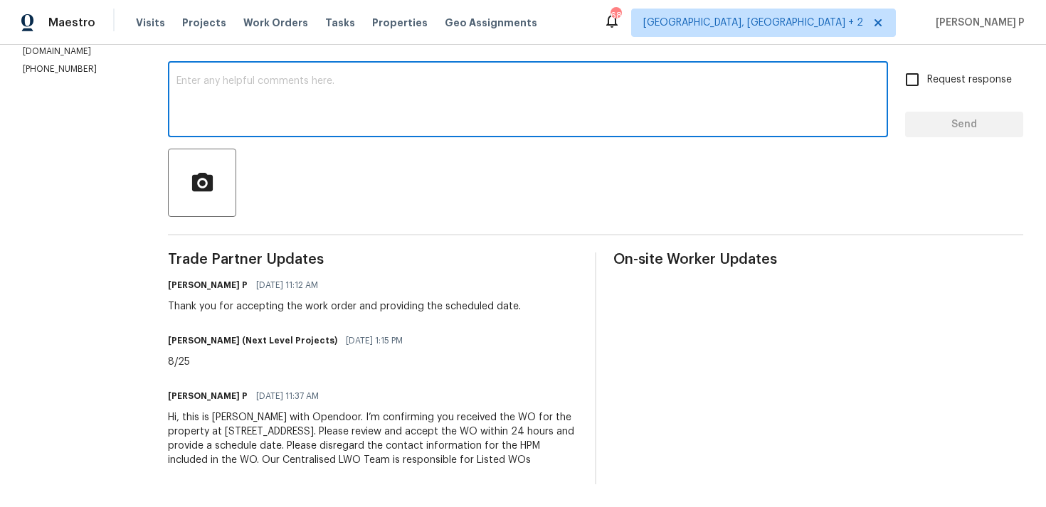
click at [248, 114] on textarea at bounding box center [527, 101] width 703 height 50
paste textarea "Could you please provide us with an update on the status of the work order?"
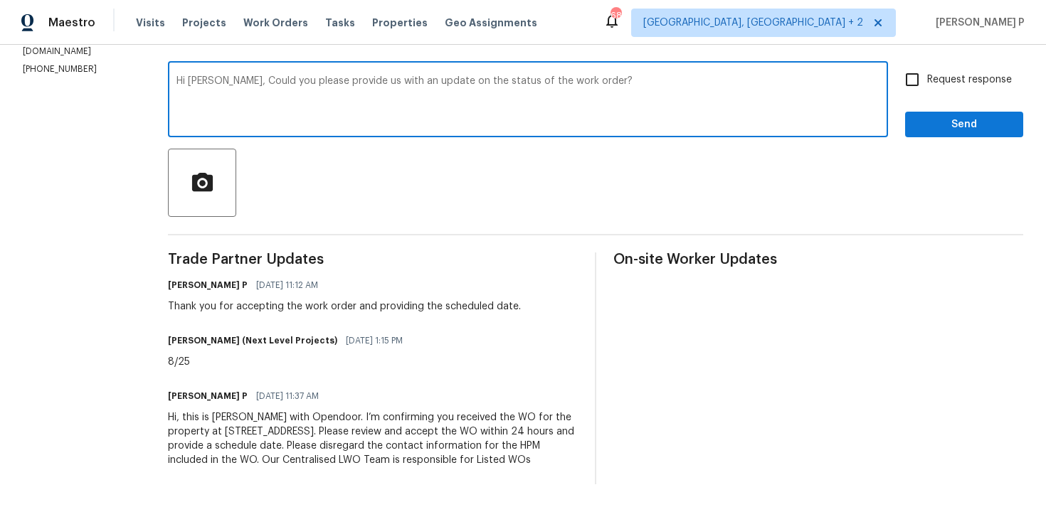
type textarea "Hi Brandon, Could you please provide us with an update on the status of the wor…"
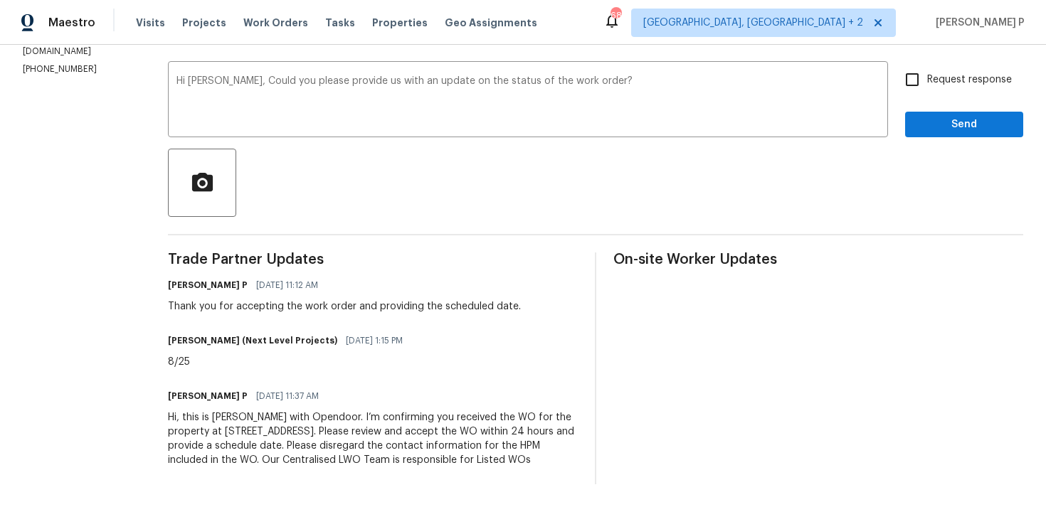
click at [935, 100] on div "Request response Send" at bounding box center [964, 101] width 118 height 73
click at [941, 90] on label "Request response" at bounding box center [954, 80] width 115 height 30
click at [927, 90] on input "Request response" at bounding box center [912, 80] width 30 height 30
checkbox input "true"
click at [932, 123] on span "Send" at bounding box center [963, 125] width 95 height 18
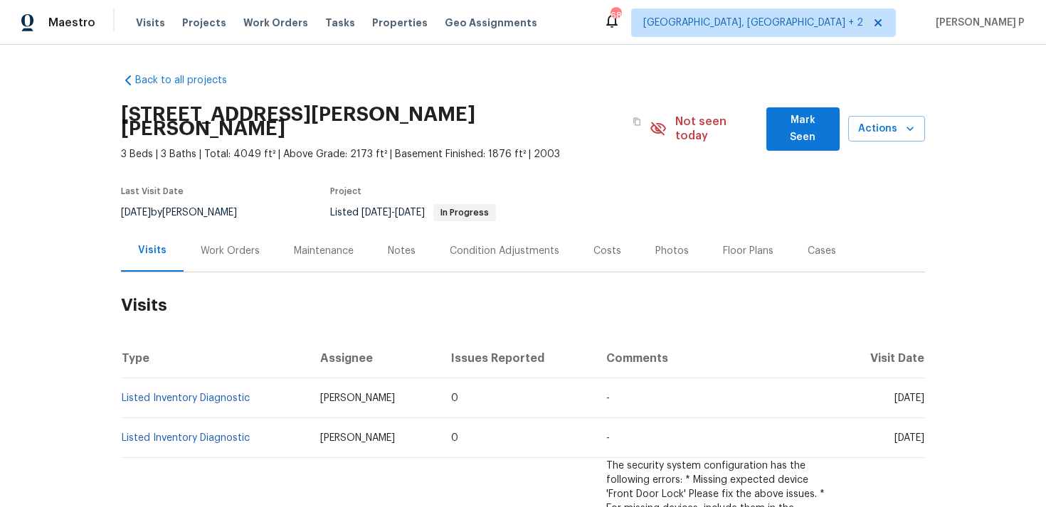
click at [230, 244] on div "Work Orders" at bounding box center [230, 251] width 59 height 14
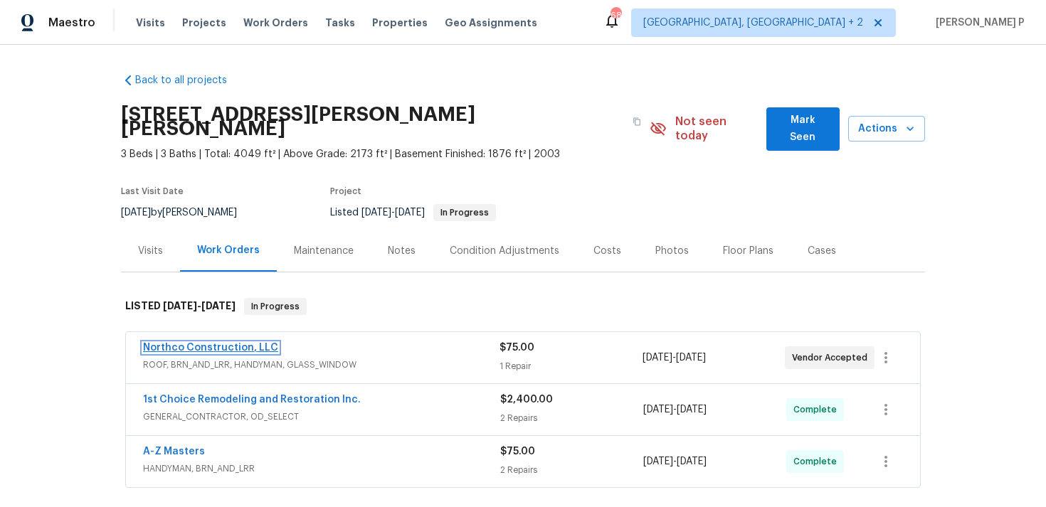
click at [208, 343] on link "Northco Construction, LLC" at bounding box center [210, 348] width 135 height 10
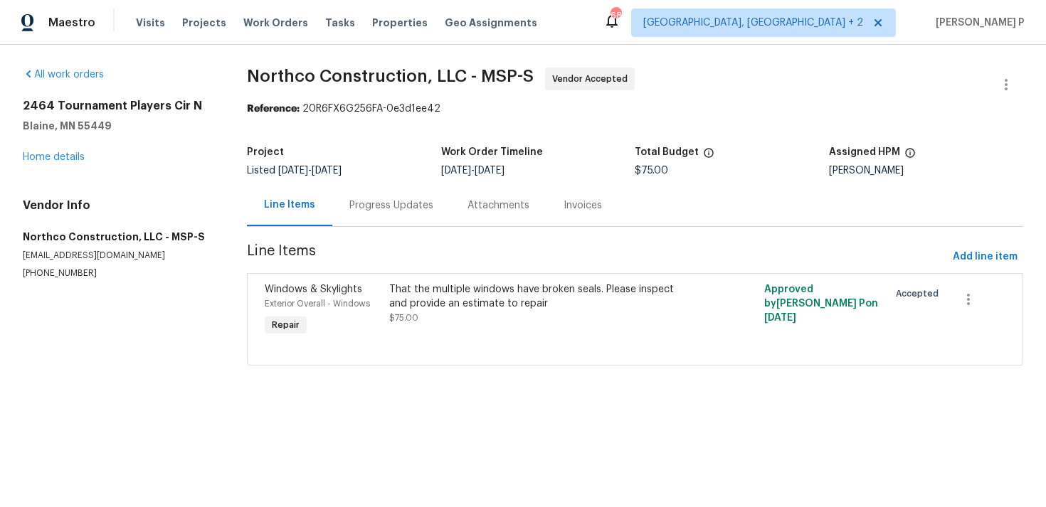
click at [393, 199] on div "Progress Updates" at bounding box center [391, 205] width 84 height 14
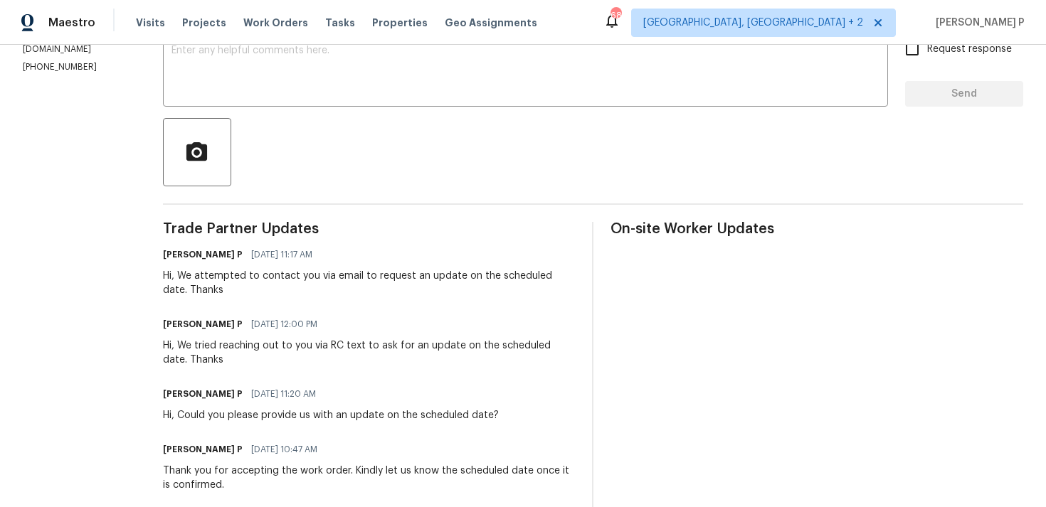
scroll to position [102, 0]
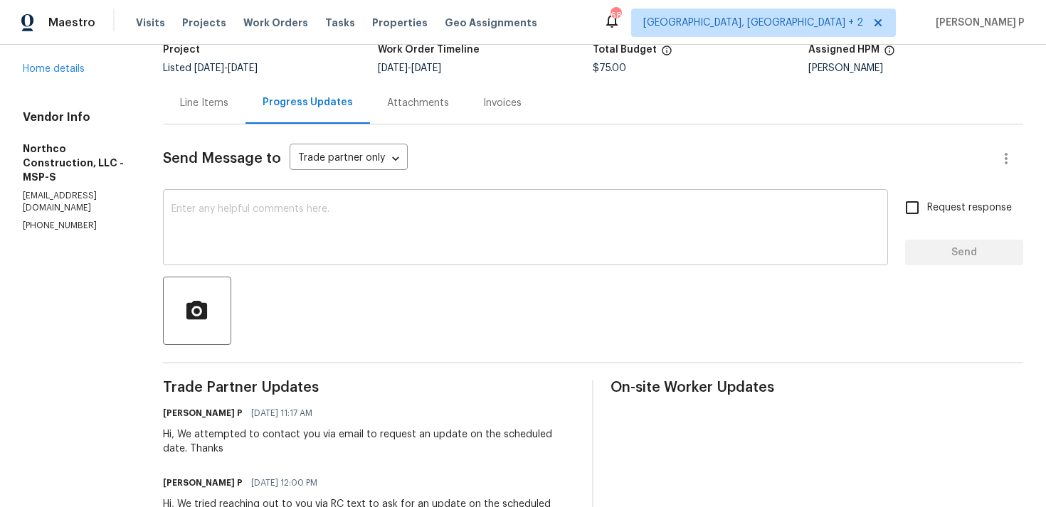
click at [219, 233] on textarea at bounding box center [525, 229] width 708 height 50
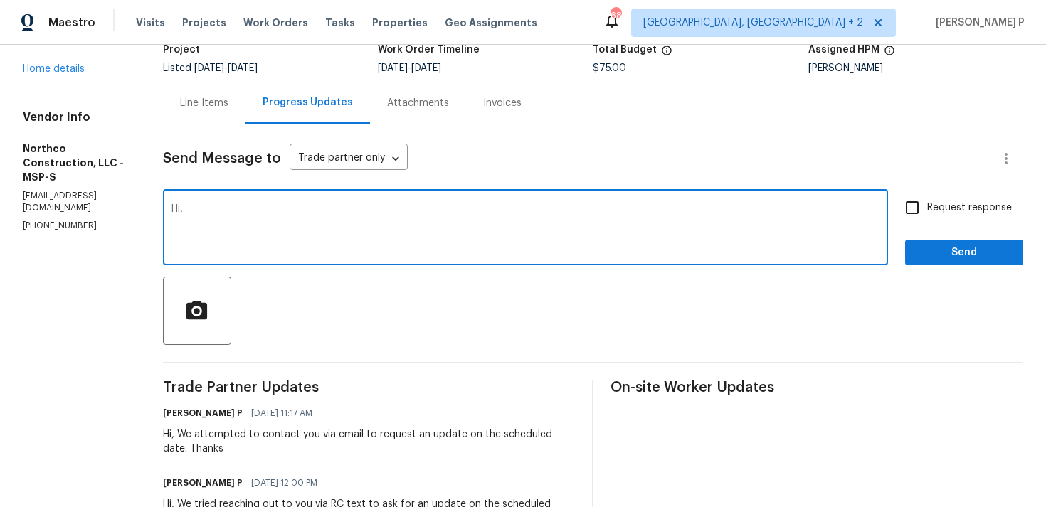
paste textarea "Could you please provide us with an update on the status of the work order?"
type textarea "Hi, Could you please provide us with an update on the status of the work order?"
click at [927, 204] on input "Request response" at bounding box center [912, 208] width 30 height 30
checkbox input "true"
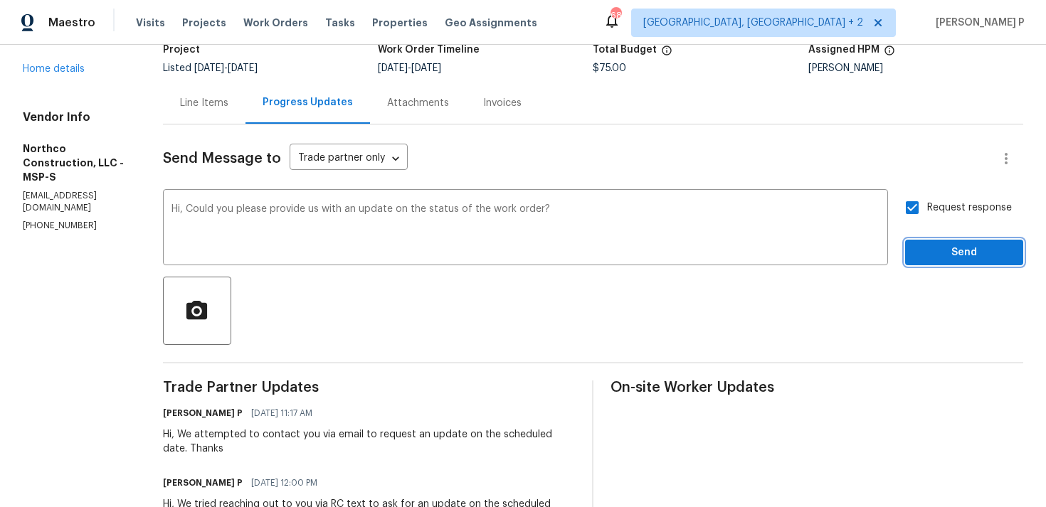
click at [926, 240] on button "Send" at bounding box center [964, 253] width 118 height 26
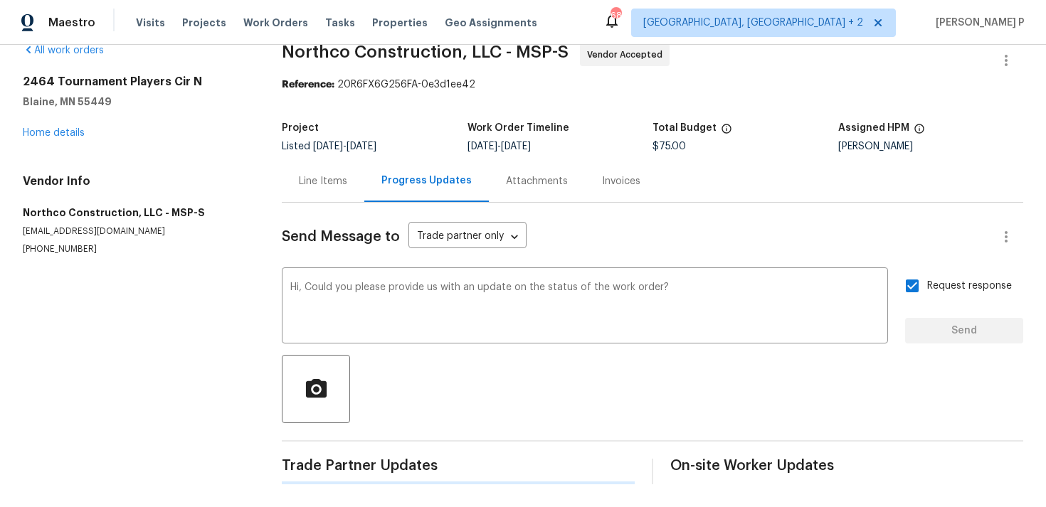
scroll to position [0, 0]
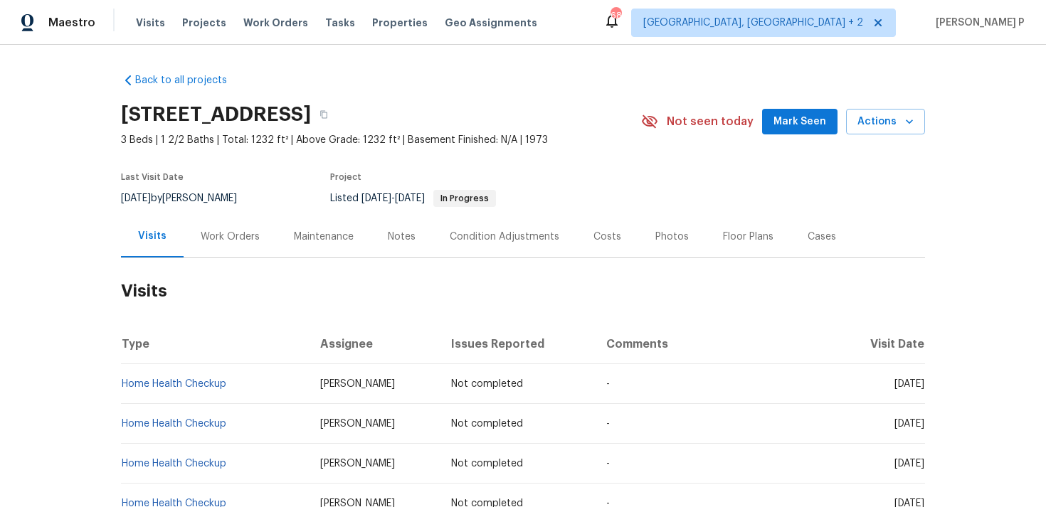
click at [233, 245] on div "Work Orders" at bounding box center [230, 237] width 93 height 42
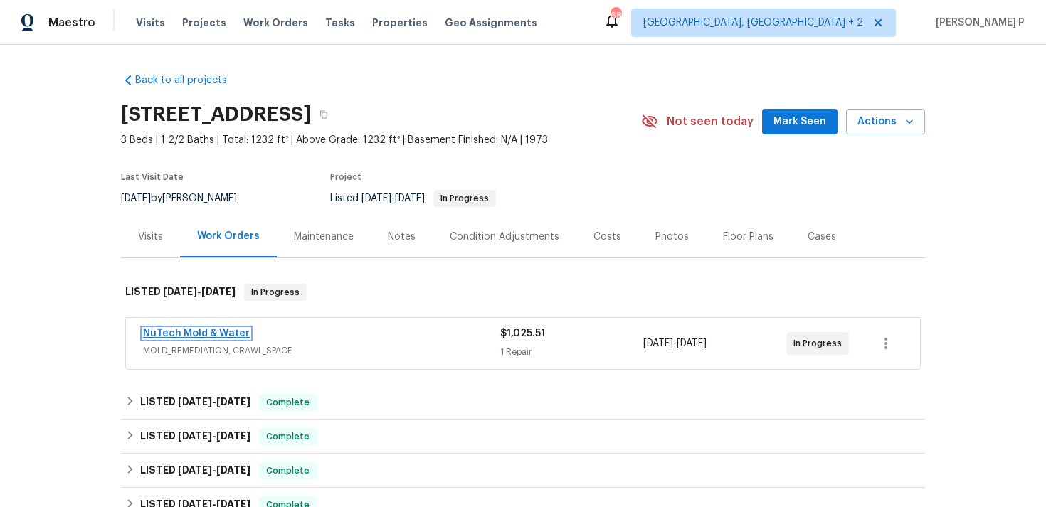
click at [201, 333] on link "NuTech Mold & Water" at bounding box center [196, 334] width 107 height 10
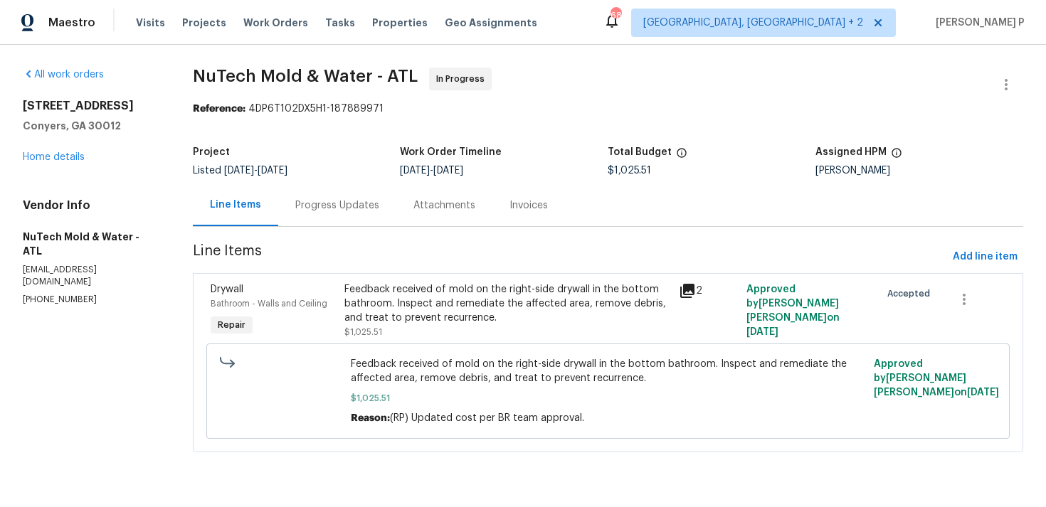
click at [351, 208] on div "Progress Updates" at bounding box center [337, 205] width 84 height 14
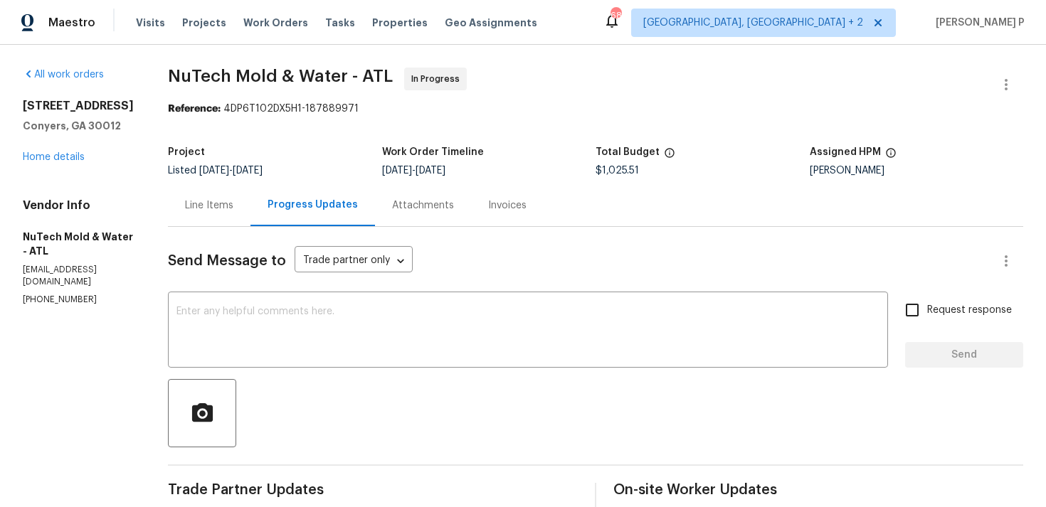
click at [203, 206] on div "Line Items" at bounding box center [209, 205] width 48 height 14
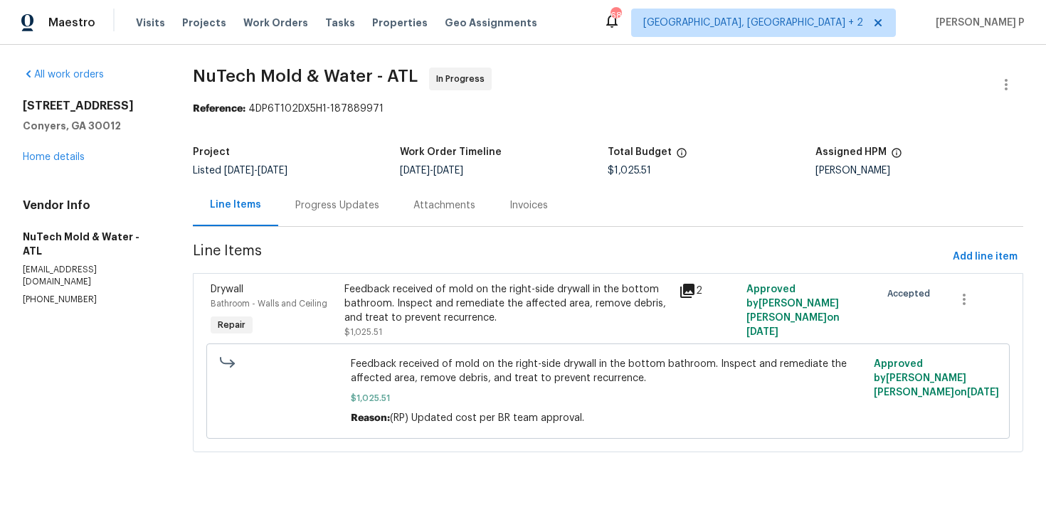
click at [447, 314] on div "Feedback received of mold on the right-side drywall in the bottom bathroom. Ins…" at bounding box center [507, 303] width 327 height 43
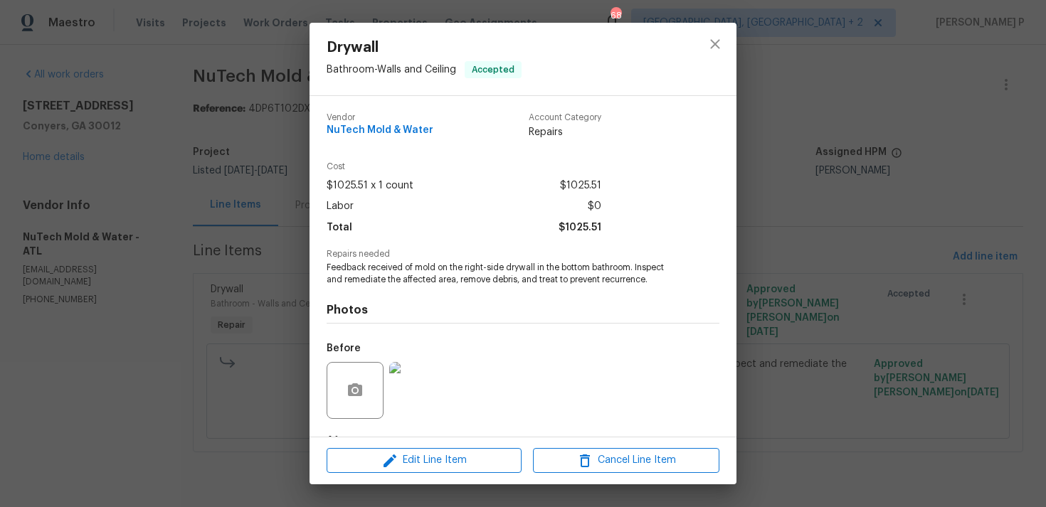
scroll to position [89, 0]
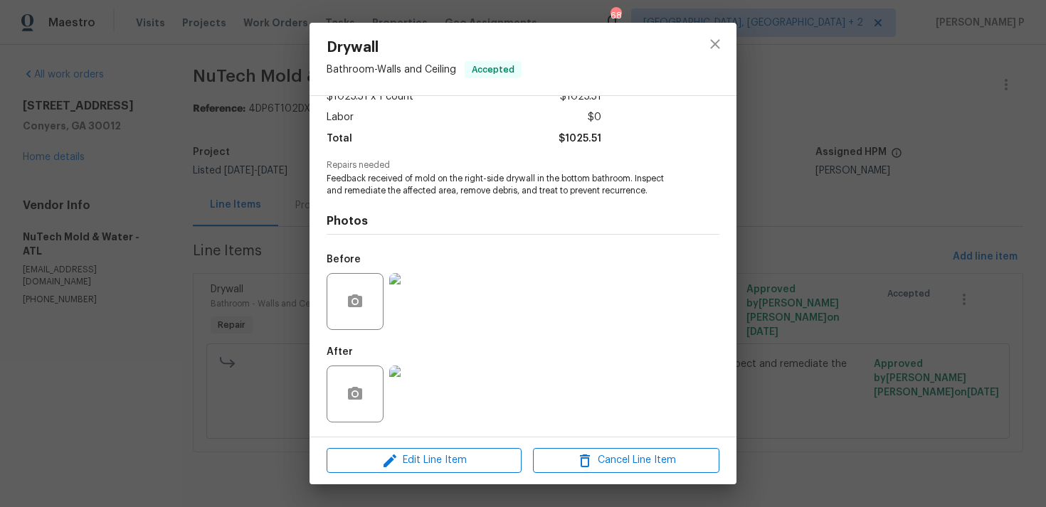
click at [435, 378] on img at bounding box center [417, 394] width 57 height 57
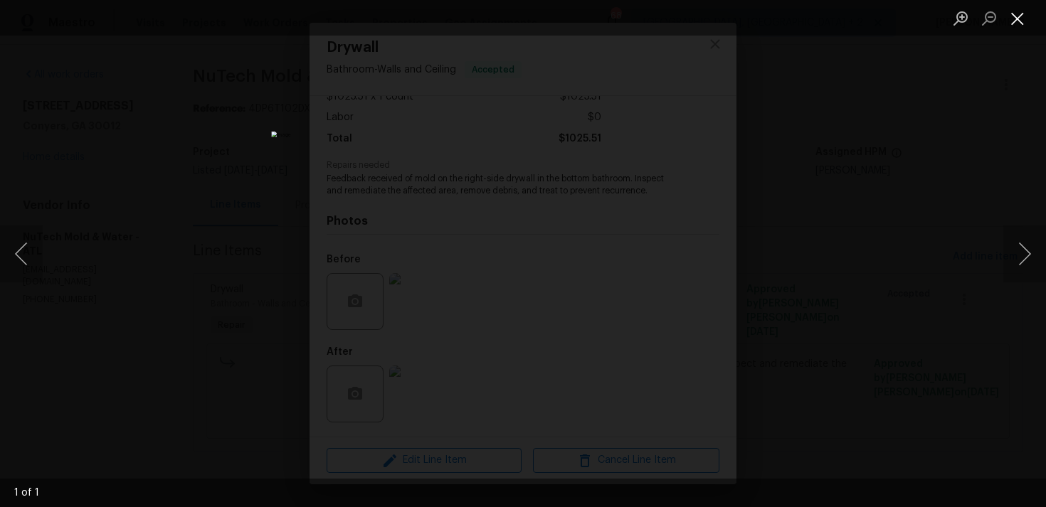
click at [1017, 20] on button "Close lightbox" at bounding box center [1017, 18] width 28 height 25
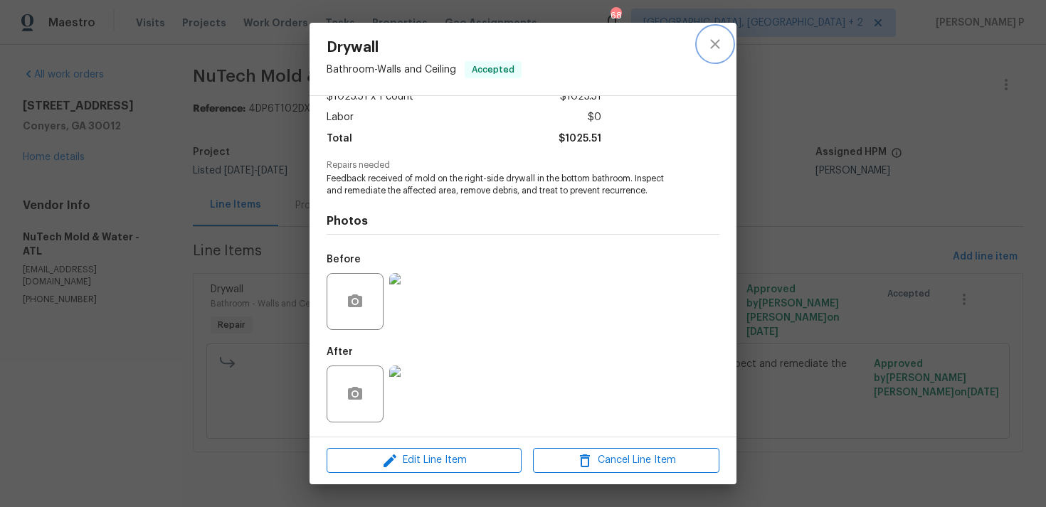
click at [711, 46] on icon "close" at bounding box center [714, 44] width 17 height 17
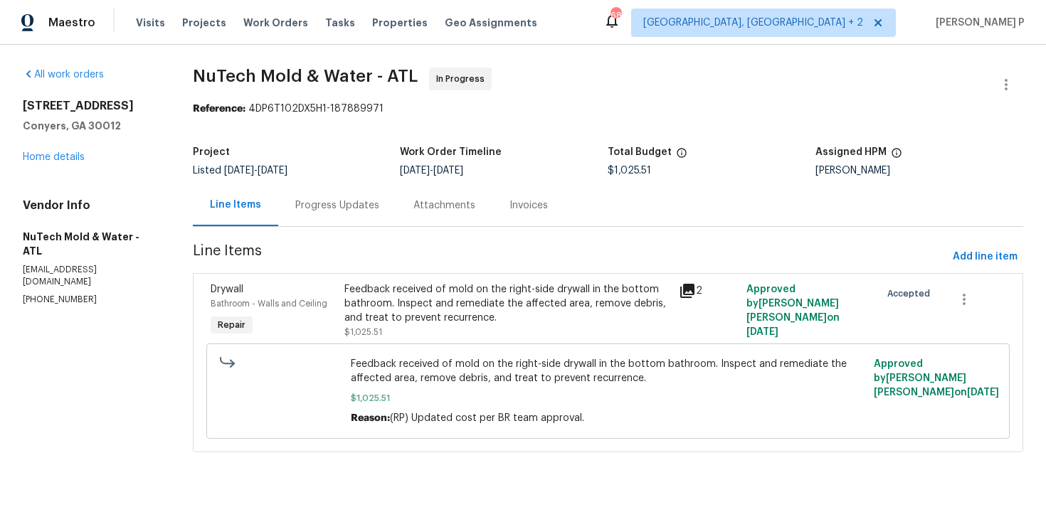
click at [350, 208] on div "Progress Updates" at bounding box center [337, 205] width 84 height 14
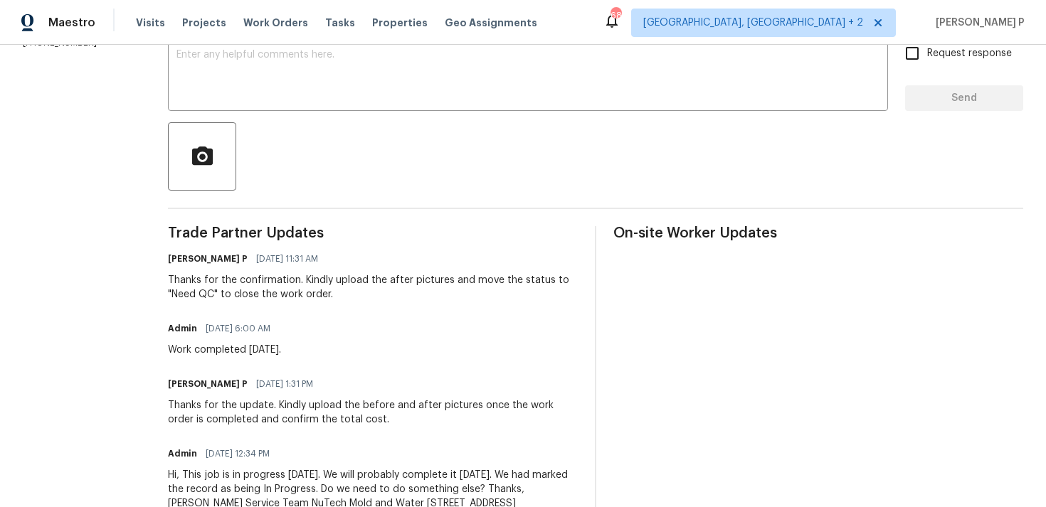
scroll to position [205, 0]
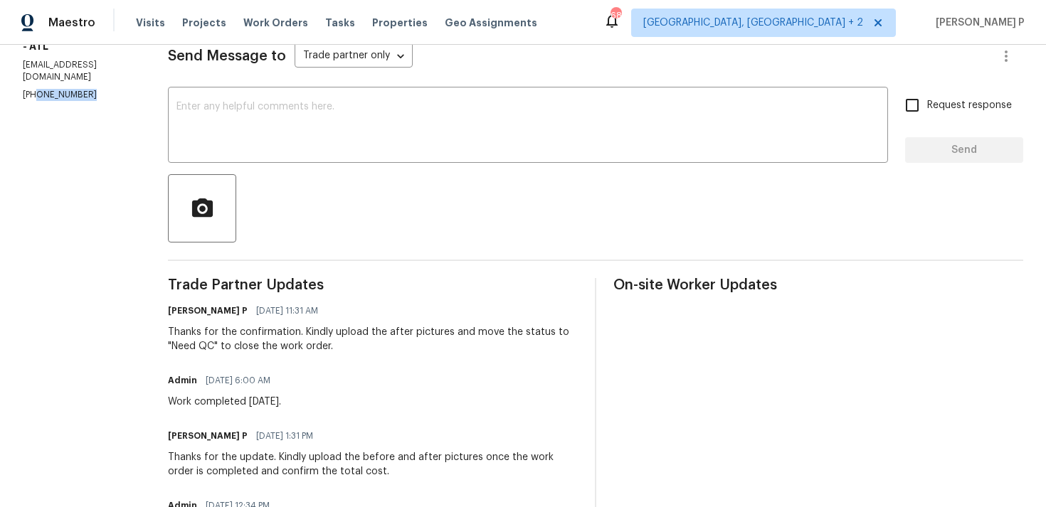
drag, startPoint x: 90, startPoint y: 92, endPoint x: 32, endPoint y: 93, distance: 58.3
click at [33, 92] on p "(470) 655-1212" at bounding box center [78, 95] width 111 height 12
copy p "0) 655-1212"
drag, startPoint x: 83, startPoint y: 93, endPoint x: 0, endPoint y: 93, distance: 82.5
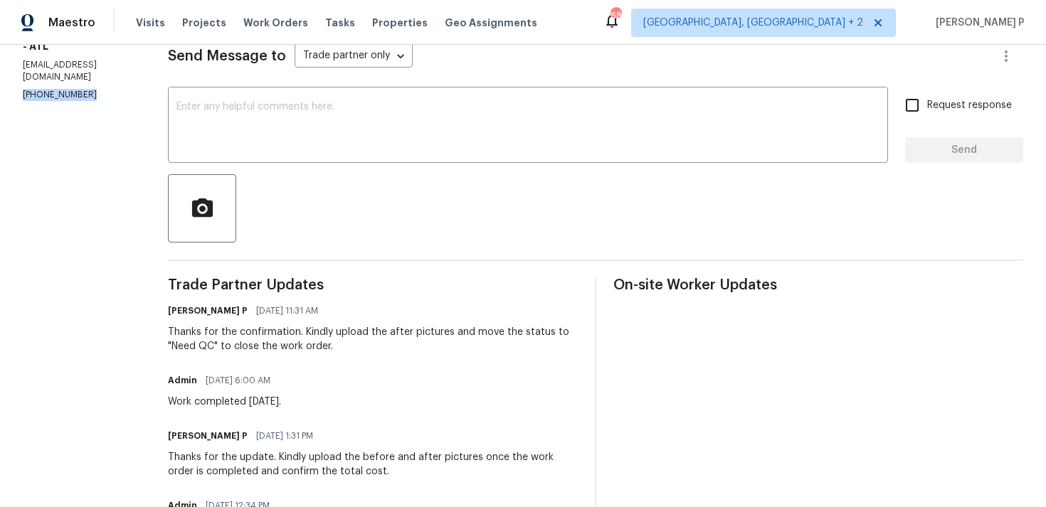
copy p "(470) 655-1212"
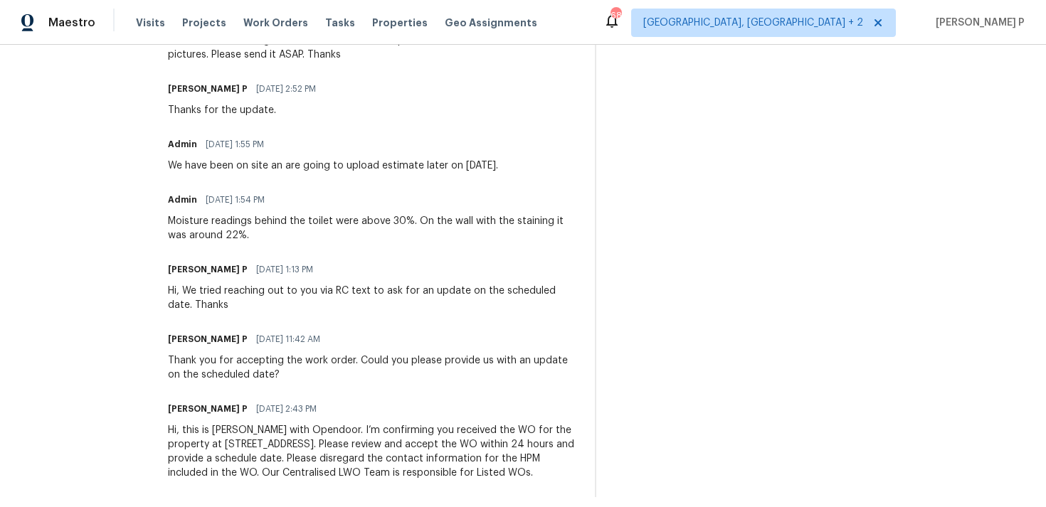
scroll to position [1290, 0]
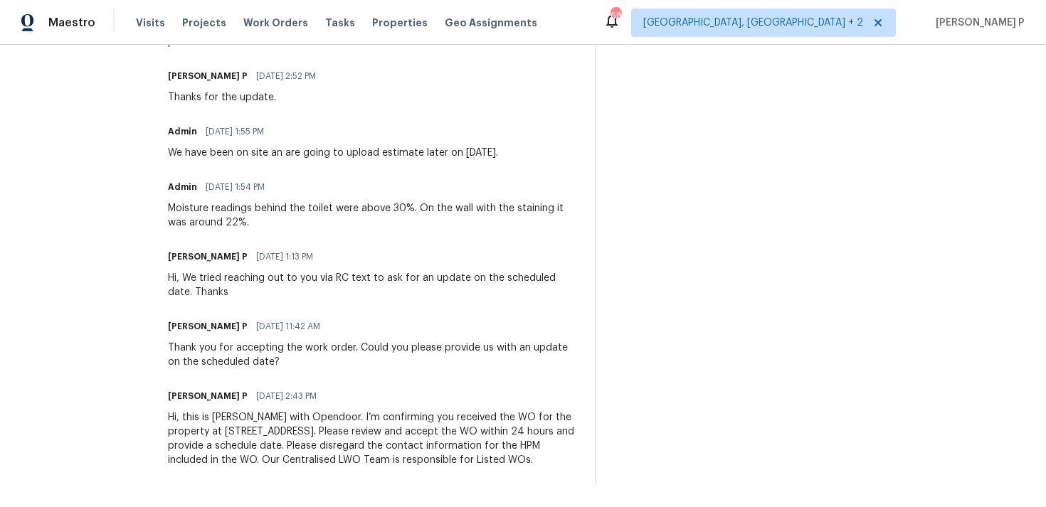
drag, startPoint x: 152, startPoint y: 421, endPoint x: 166, endPoint y: 417, distance: 14.9
click at [168, 417] on div "Hi, this is Ramyasri with Opendoor. I’m confirming you received the WO for the …" at bounding box center [373, 438] width 410 height 57
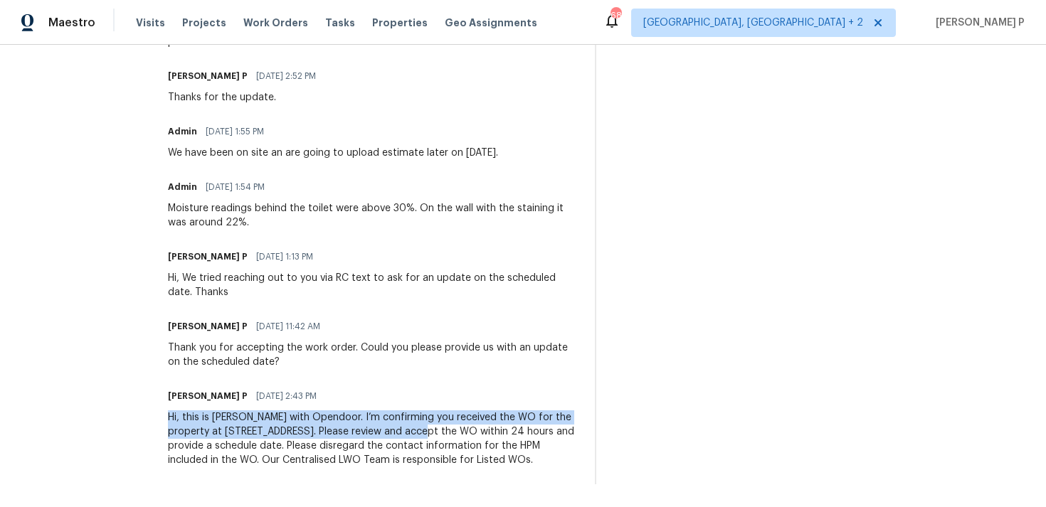
drag, startPoint x: 151, startPoint y: 415, endPoint x: 384, endPoint y: 432, distance: 233.9
copy div "Hi, this is Ramyasri with Opendoor. I’m confirming you received the WO for the …"
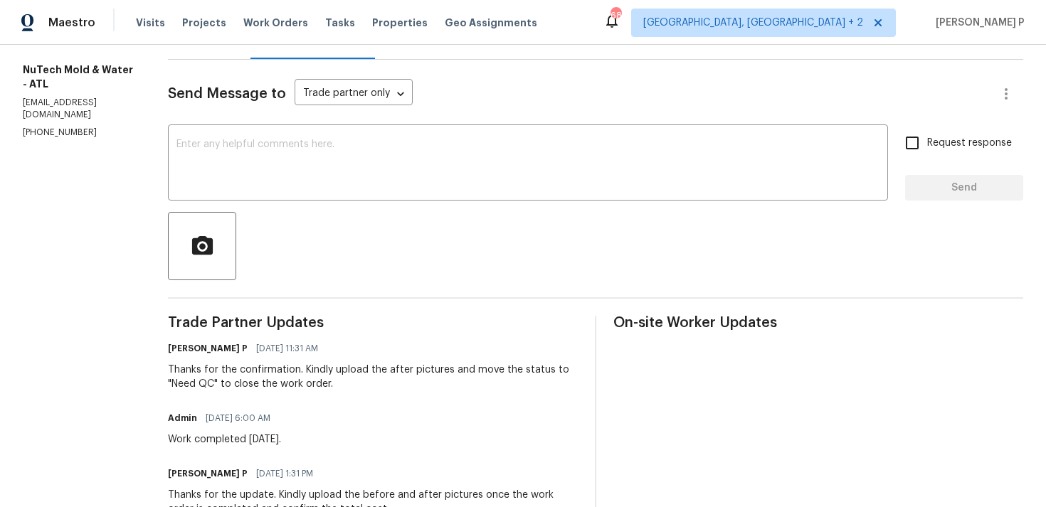
scroll to position [193, 0]
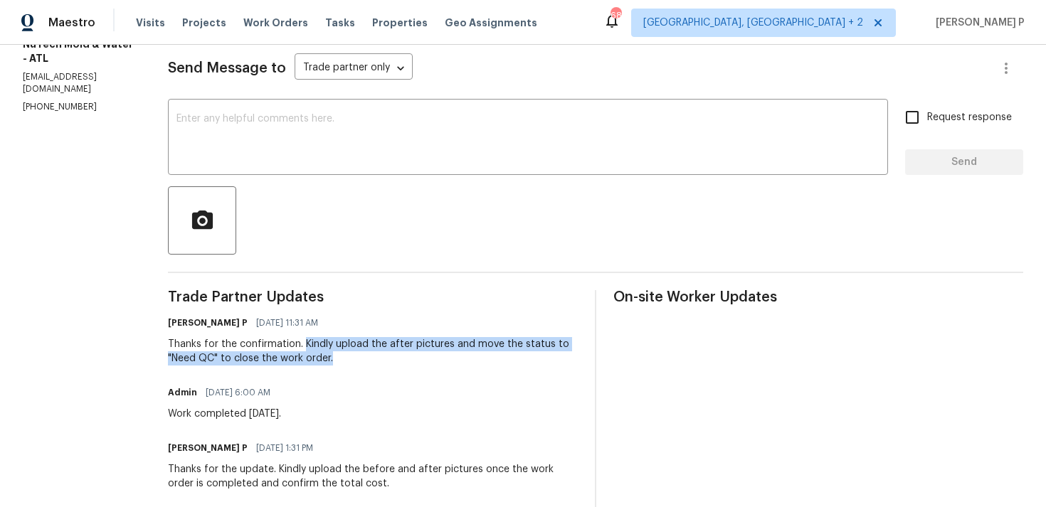
drag, startPoint x: 287, startPoint y: 343, endPoint x: 319, endPoint y: 359, distance: 36.0
click at [319, 359] on div "Thanks for the confirmation. Kindly upload the after pictures and move the stat…" at bounding box center [373, 351] width 410 height 28
copy div "Kindly upload the after pictures and move the status to "Need QC" to close the …"
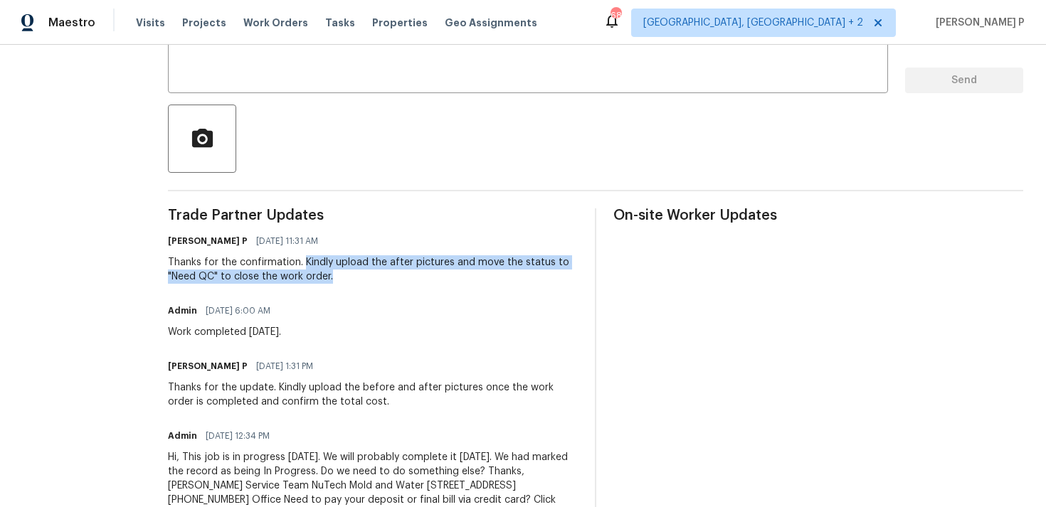
scroll to position [46, 0]
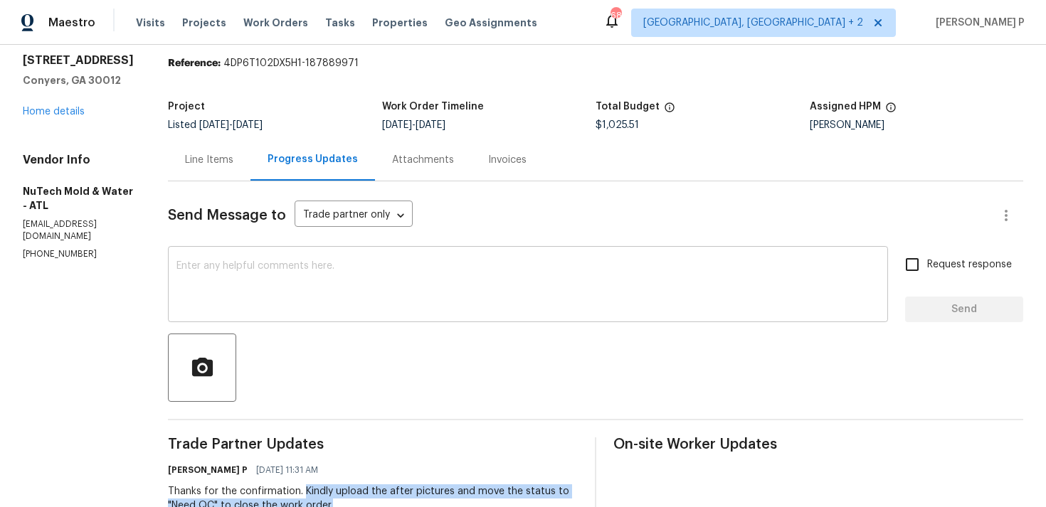
click at [233, 288] on textarea at bounding box center [527, 286] width 703 height 50
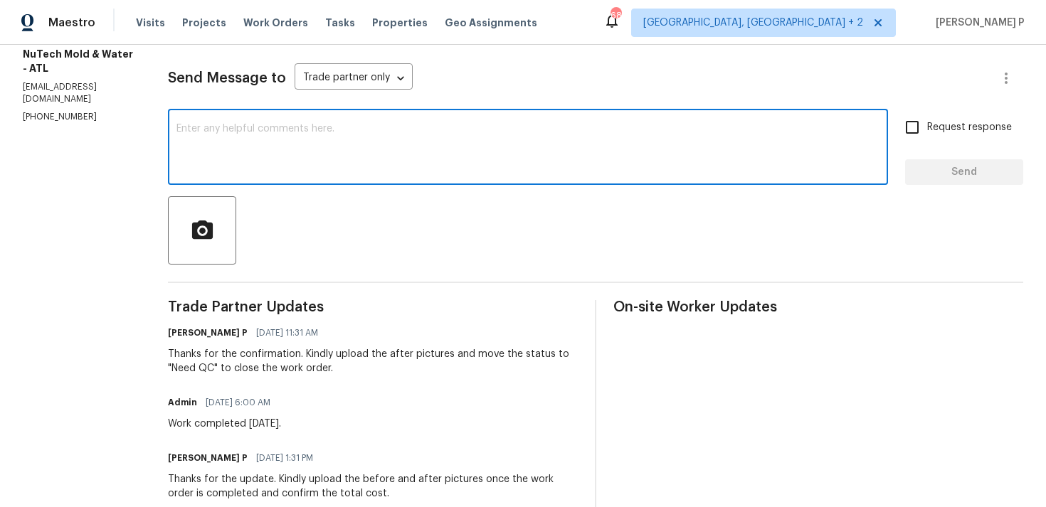
scroll to position [158, 0]
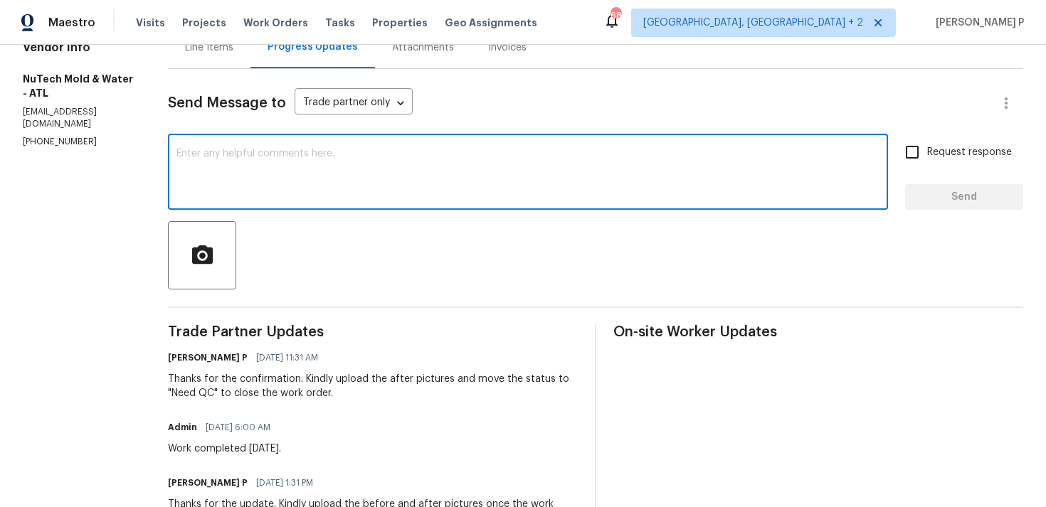
click at [255, 171] on textarea at bounding box center [527, 174] width 703 height 50
paste textarea "We tried reaching out to you via RC text"
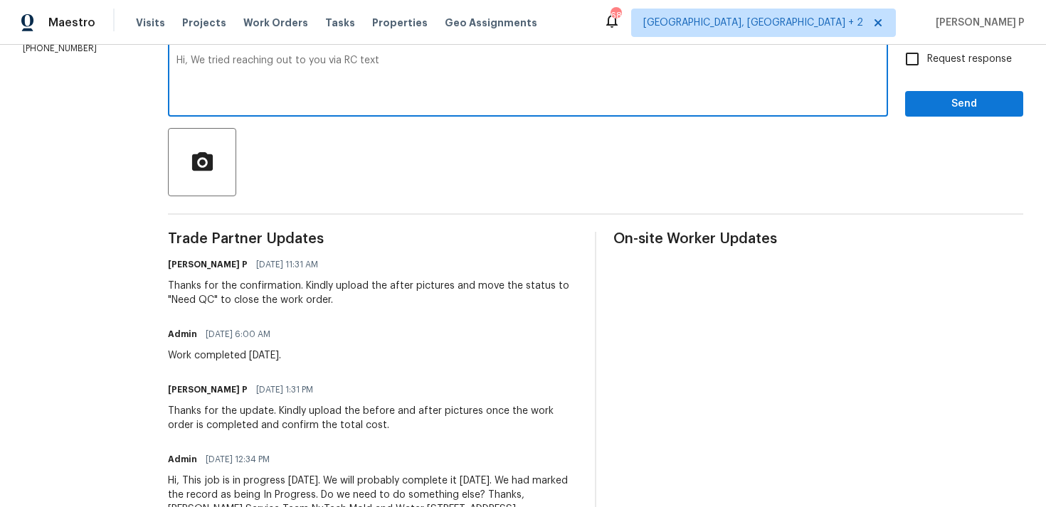
scroll to position [246, 0]
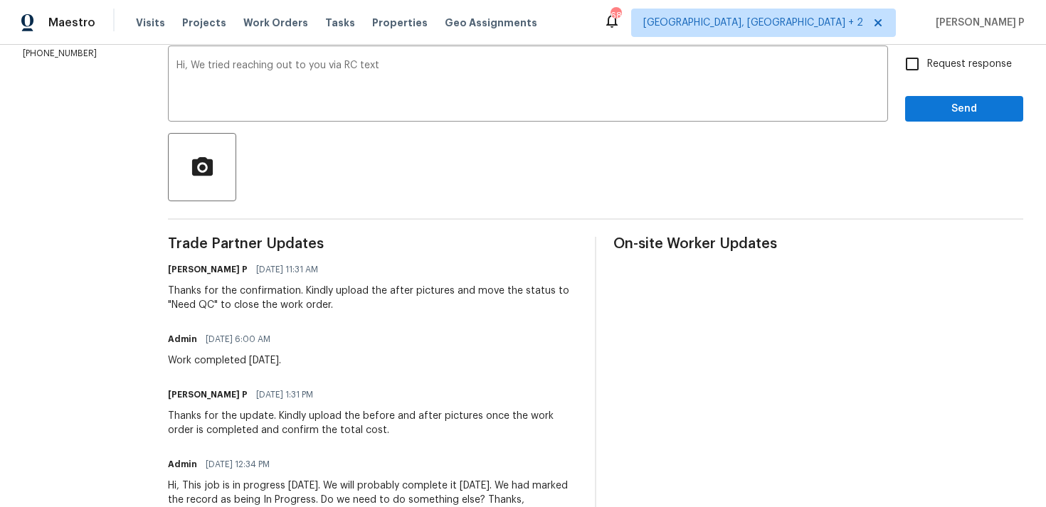
click at [317, 292] on div "Thanks for the confirmation. Kindly upload the after pictures and move the stat…" at bounding box center [373, 298] width 410 height 28
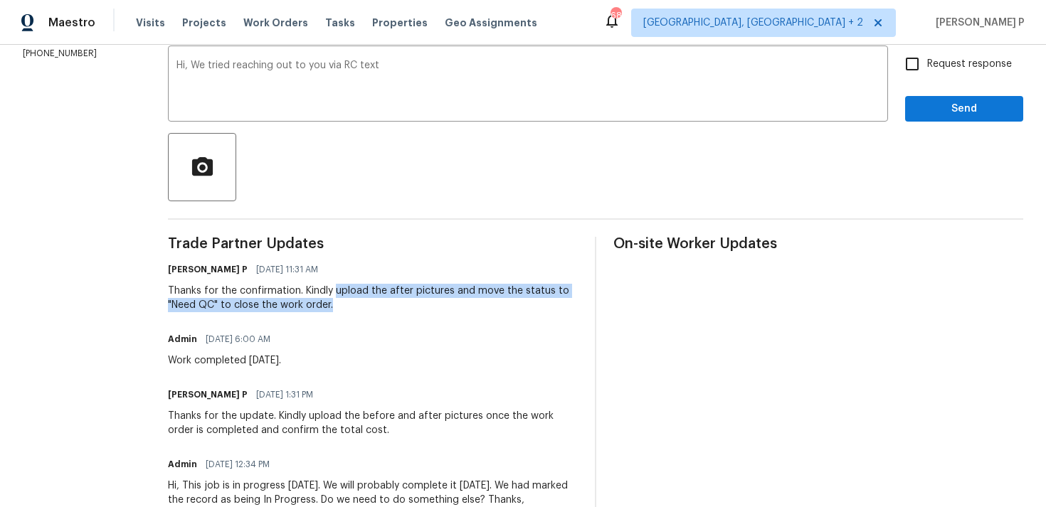
drag, startPoint x: 317, startPoint y: 292, endPoint x: 324, endPoint y: 316, distance: 24.3
copy div "upload the after pictures and move the status to "Need QC" to close the work or…"
click at [415, 95] on textarea "Hi, We tried reaching out to you via RC text" at bounding box center [527, 85] width 703 height 50
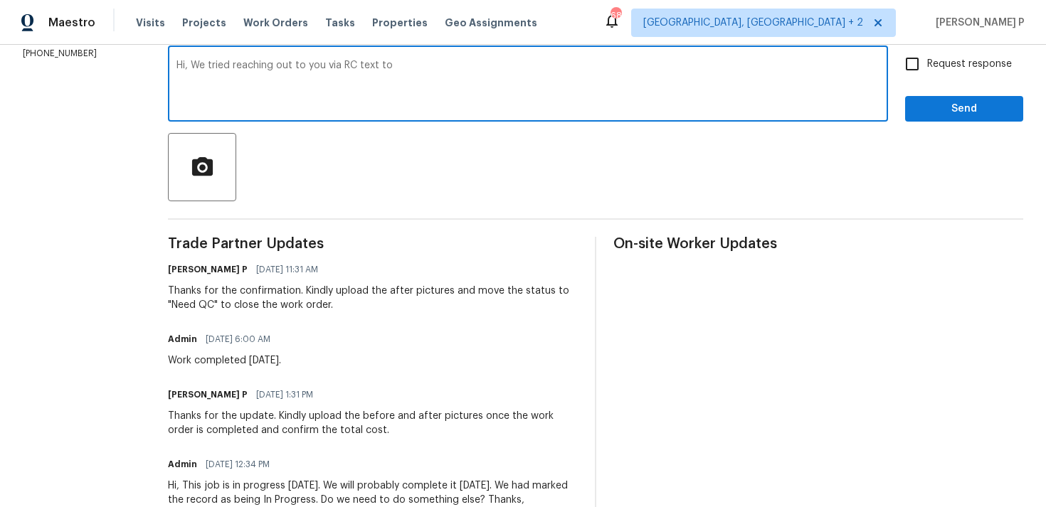
paste textarea "upload the after pictures and move the status to "Need QC" to close the work or…"
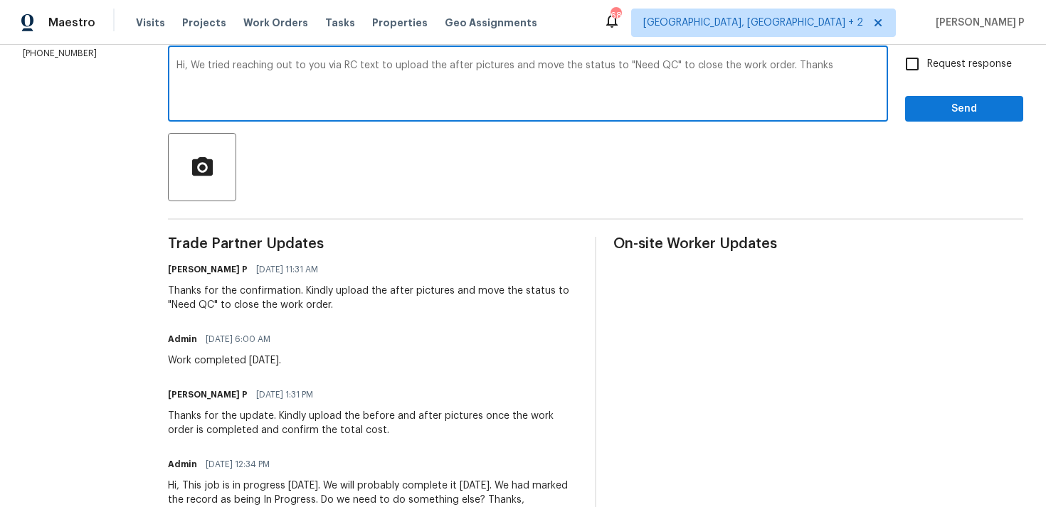
drag, startPoint x: 176, startPoint y: 64, endPoint x: 766, endPoint y: 63, distance: 589.7
click at [766, 63] on textarea "Hi, We tried reaching out to you via RC text to upload the after pictures and m…" at bounding box center [527, 85] width 703 height 50
type textarea "Hi, We tried reaching out to you via RC text to upload the after pictures and m…"
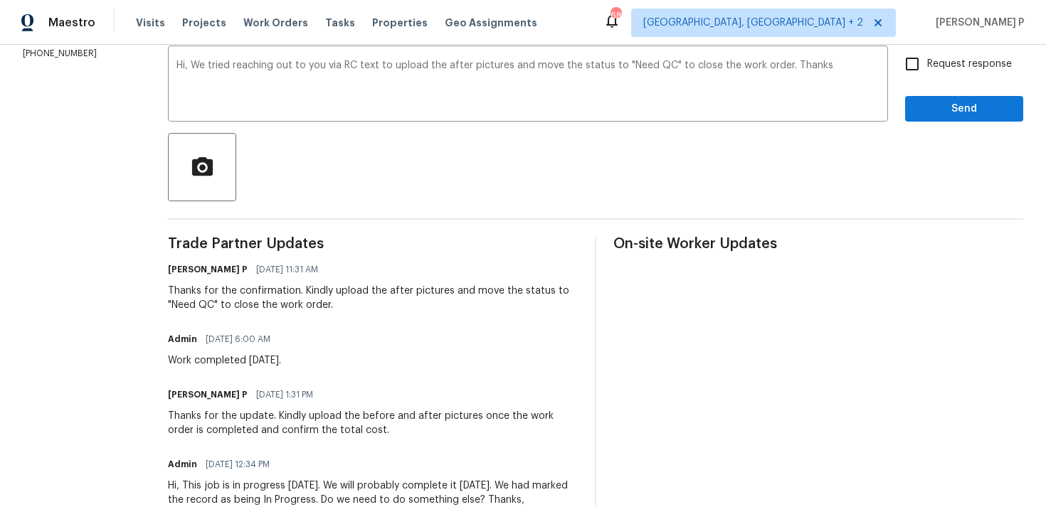
click at [930, 61] on span "Request response" at bounding box center [969, 64] width 85 height 15
click at [927, 61] on input "Request response" at bounding box center [912, 64] width 30 height 30
checkbox input "true"
click at [918, 100] on span "Send" at bounding box center [963, 109] width 95 height 18
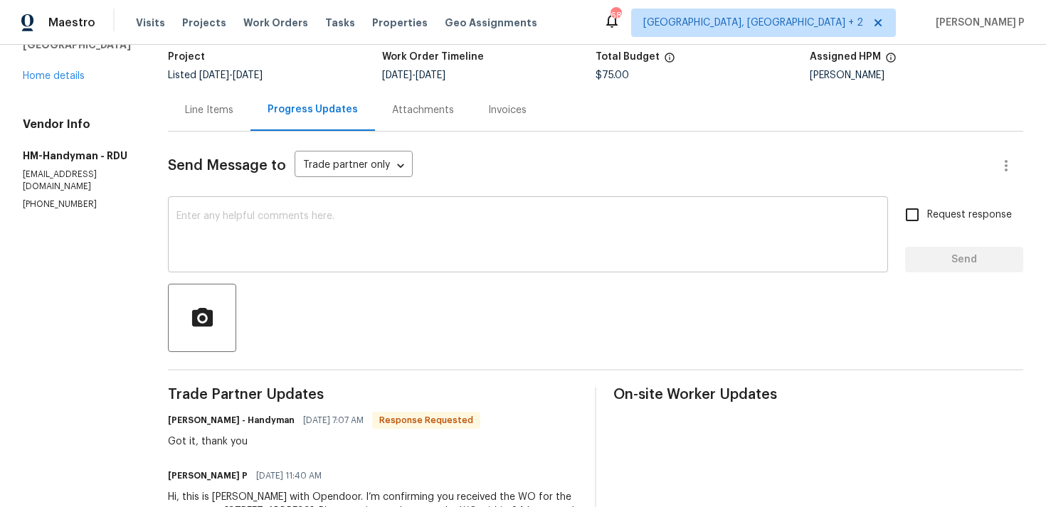
scroll to position [189, 0]
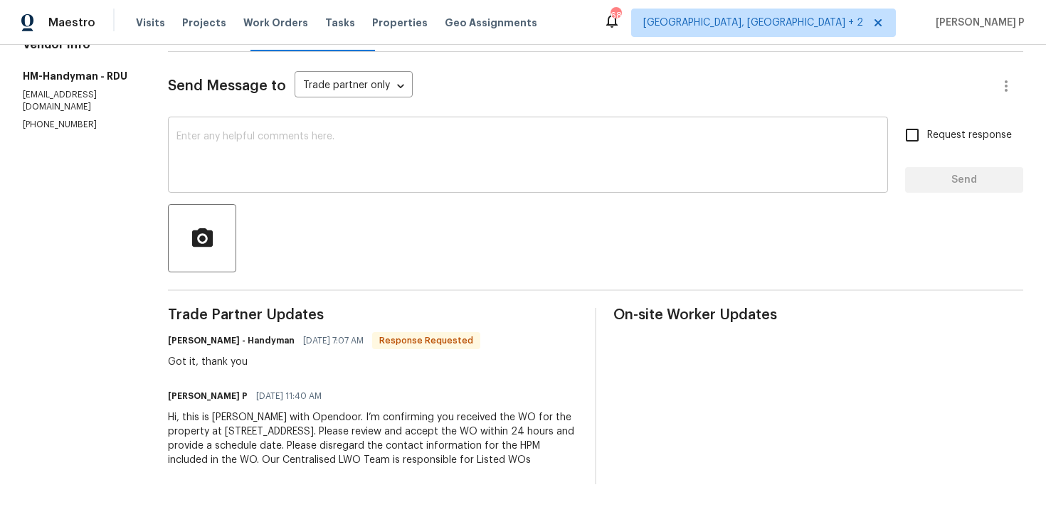
click at [223, 142] on textarea at bounding box center [527, 157] width 703 height 50
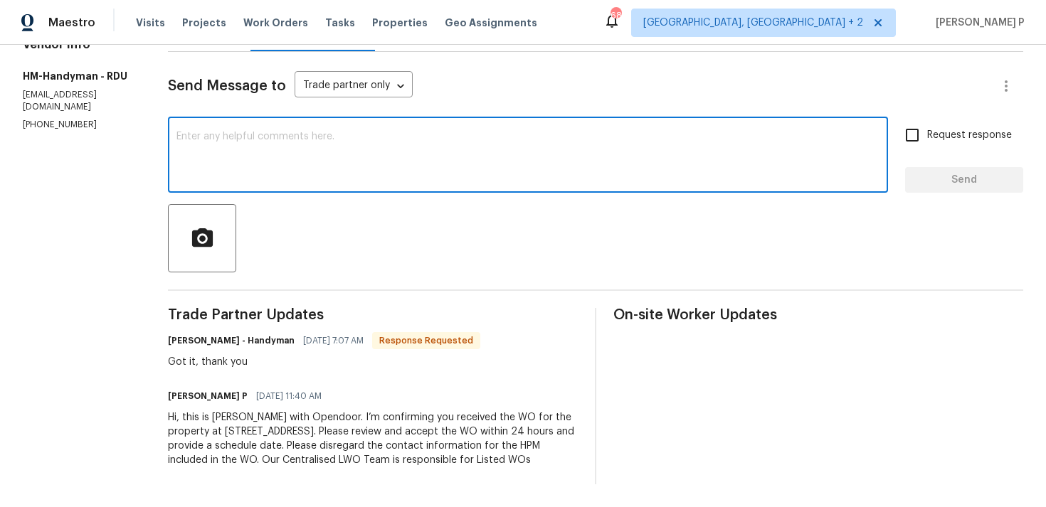
paste textarea "Thank you for accepting the work order. Could you please provide us with an upd…"
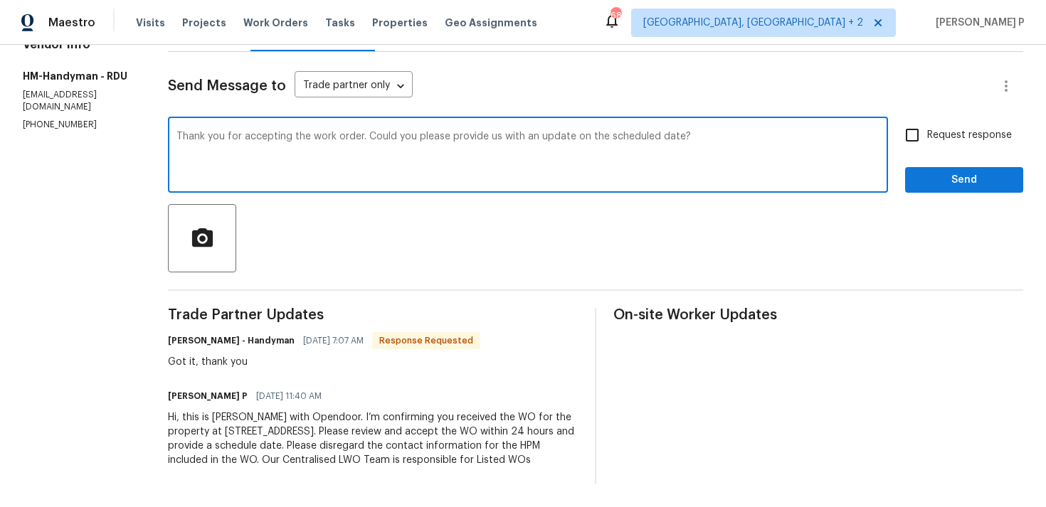
type textarea "Thank you for accepting the work order. Could you please provide us with an upd…"
click at [888, 135] on div "Thank you for accepting the work order. Could you please provide us with an upd…" at bounding box center [528, 156] width 720 height 73
click at [920, 127] on input "Request response" at bounding box center [912, 135] width 30 height 30
checkbox input "true"
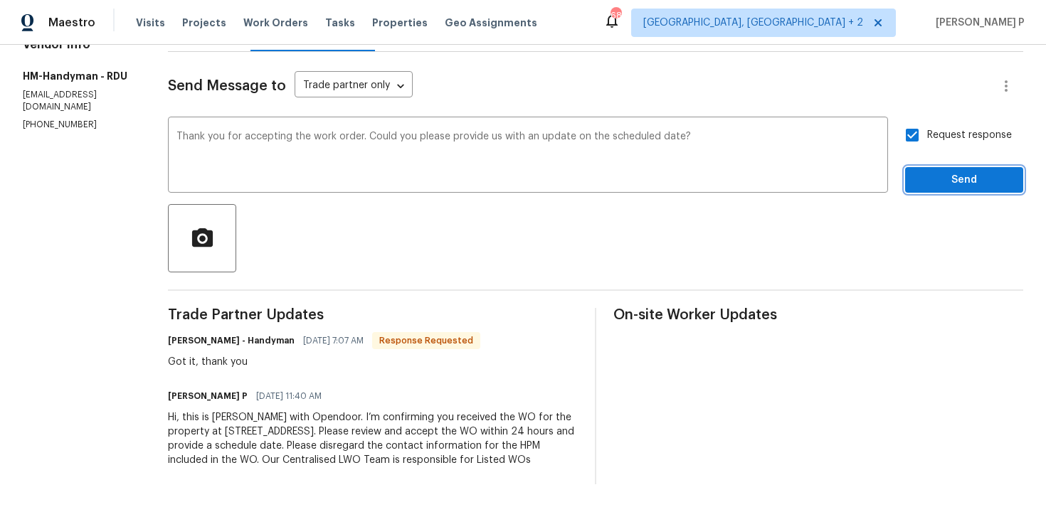
click at [921, 171] on span "Send" at bounding box center [963, 180] width 95 height 18
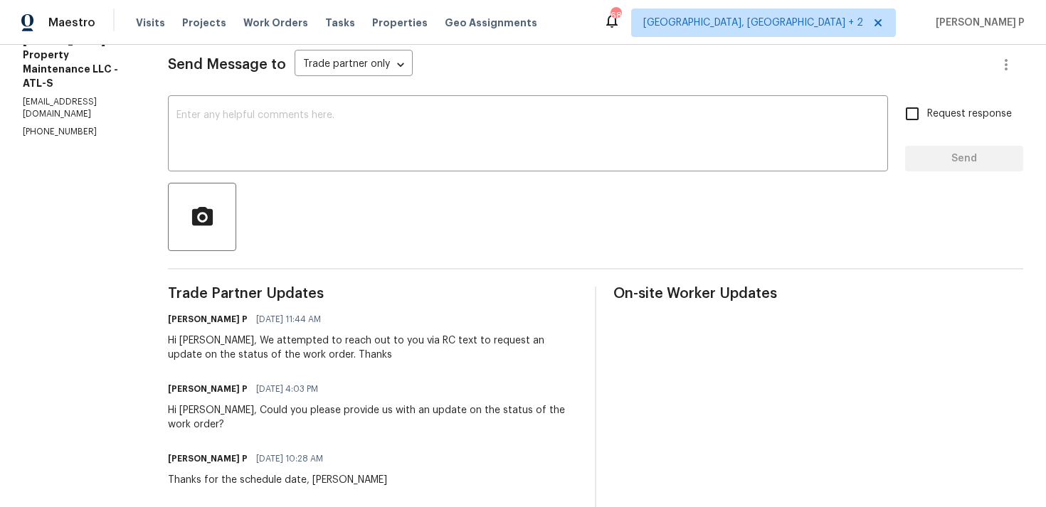
scroll to position [93, 0]
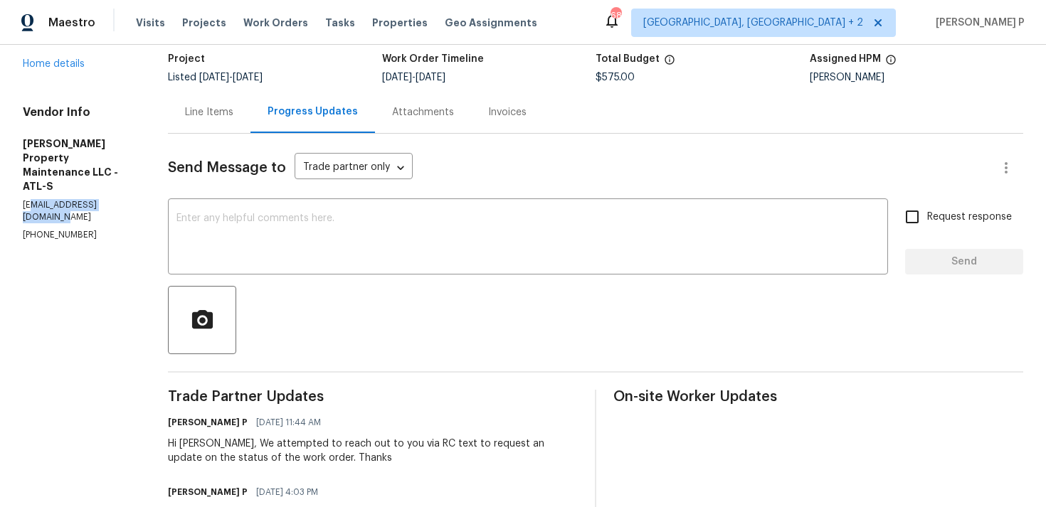
drag, startPoint x: 144, startPoint y: 203, endPoint x: 18, endPoint y: 203, distance: 126.6
copy p "glenproperty23@yahoo.com"
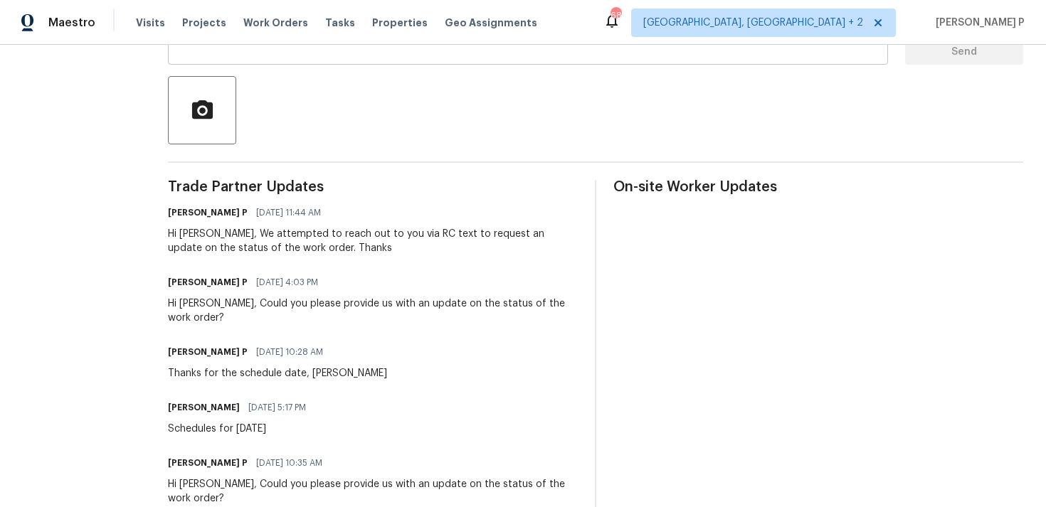
scroll to position [383, 0]
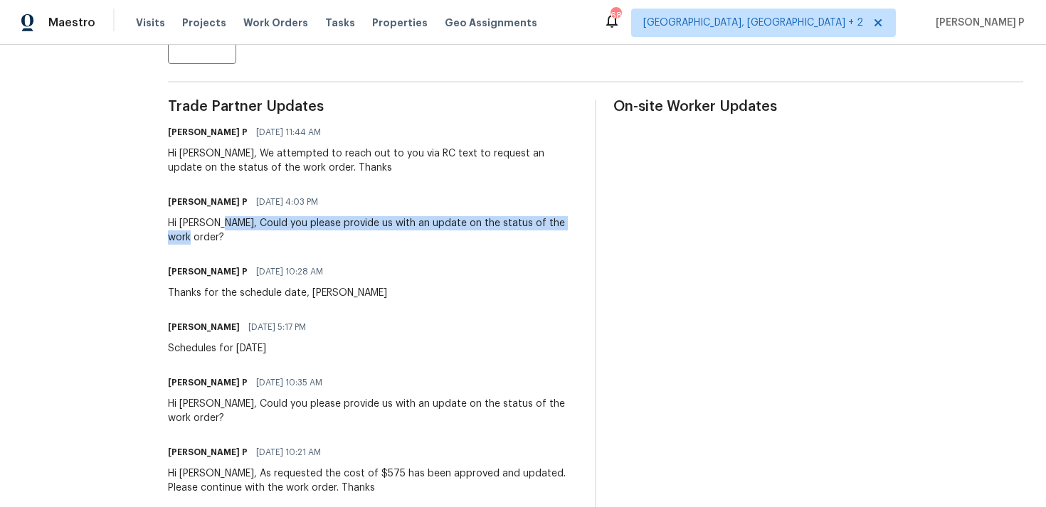
drag, startPoint x: 218, startPoint y: 223, endPoint x: 579, endPoint y: 223, distance: 360.7
click at [579, 223] on div "Trade Partner Updates Ramyasri P 08/22/2025 11:44 AM Hi Daniel, We attempted to…" at bounding box center [595, 480] width 855 height 761
copy div "Could you please provide us with an update on the status of the work order?"
click at [290, 166] on div "Hi Daniel, We attempted to reach out to you via RC text to request an update on…" at bounding box center [373, 161] width 410 height 28
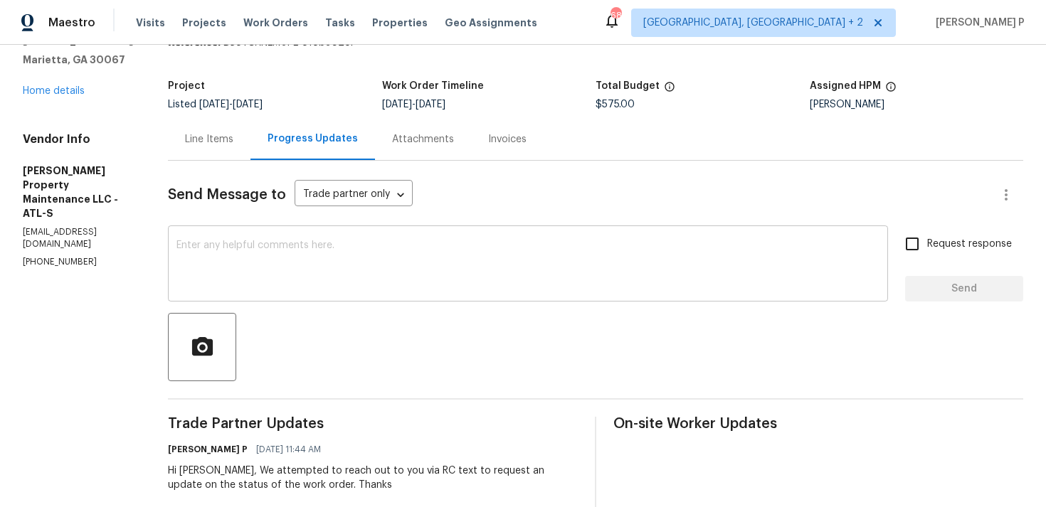
scroll to position [166, 0]
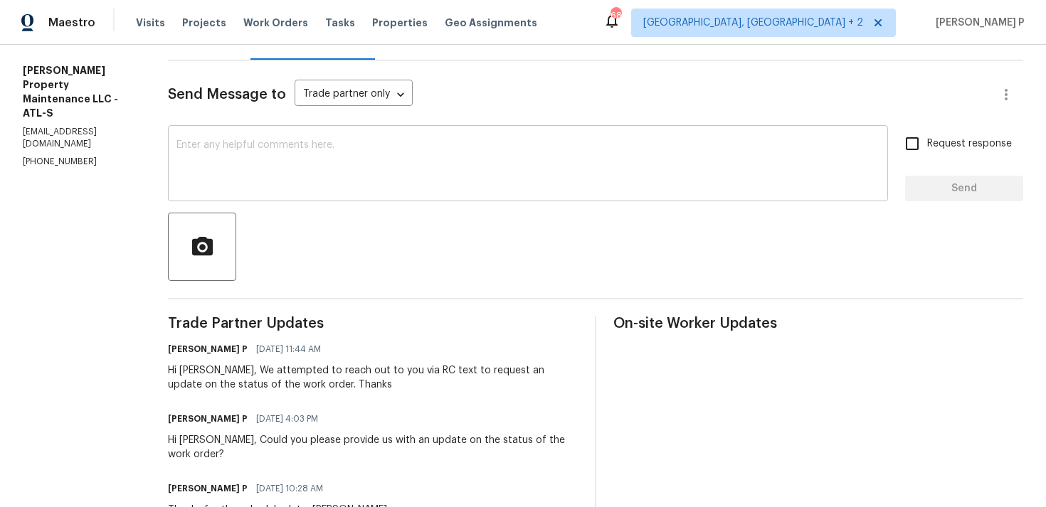
click at [221, 173] on textarea at bounding box center [527, 165] width 703 height 50
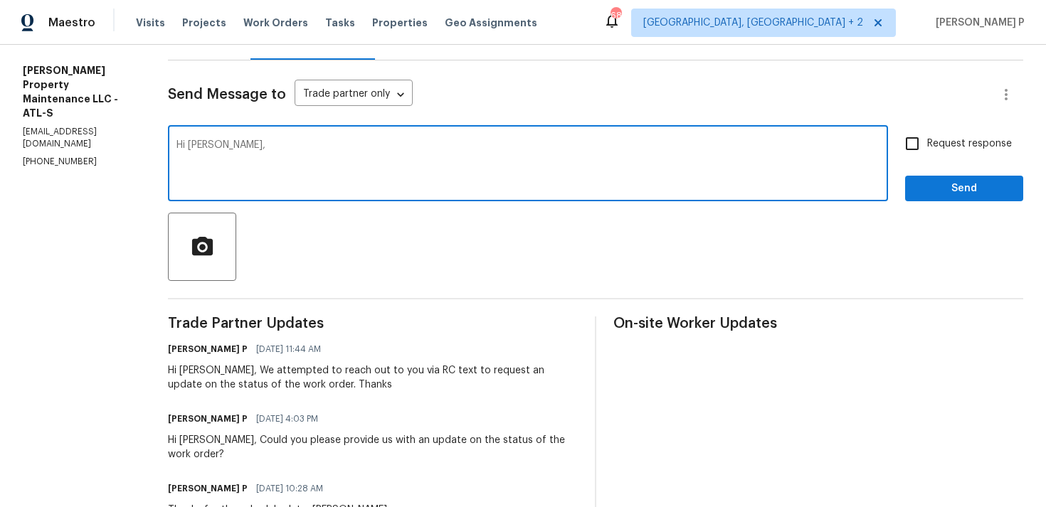
paste textarea "We attempted to contact you via email"
paste textarea "to request an update on the status of the work order."
drag, startPoint x: 228, startPoint y: 144, endPoint x: 654, endPoint y: 144, distance: 426.1
click at [654, 144] on textarea "Hi Daniel, We attempted to contact you via email to request an update on the st…" at bounding box center [527, 165] width 703 height 50
type textarea "Hi Daniel, We attempted to contact you via email to request an update on the st…"
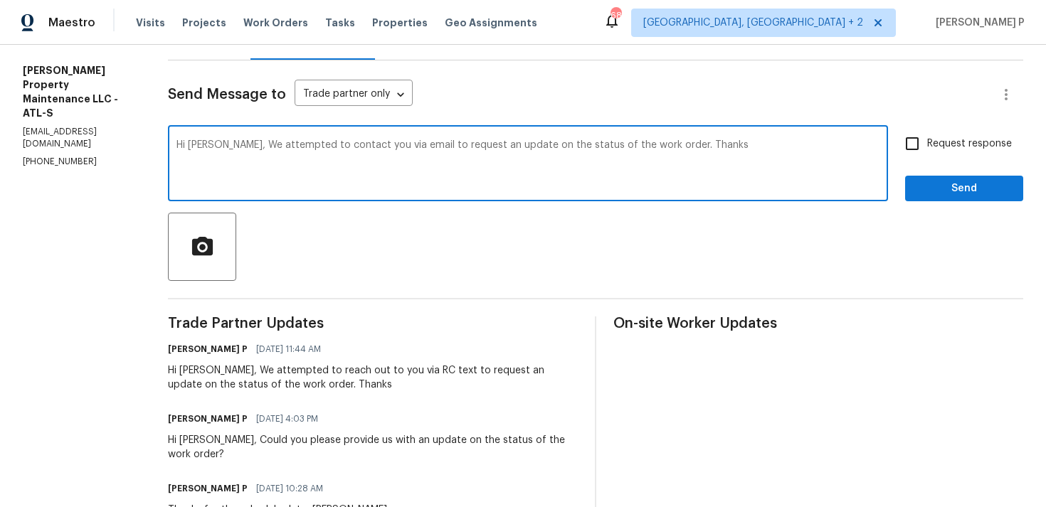
click at [993, 140] on span "Request response" at bounding box center [969, 144] width 85 height 15
click at [927, 140] on input "Request response" at bounding box center [912, 144] width 30 height 30
checkbox input "true"
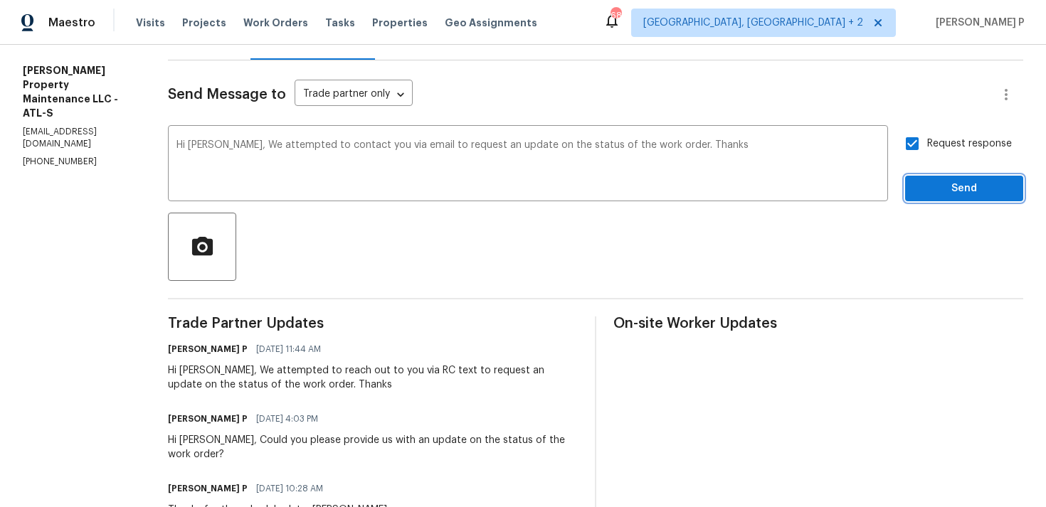
click at [947, 186] on span "Send" at bounding box center [963, 189] width 95 height 18
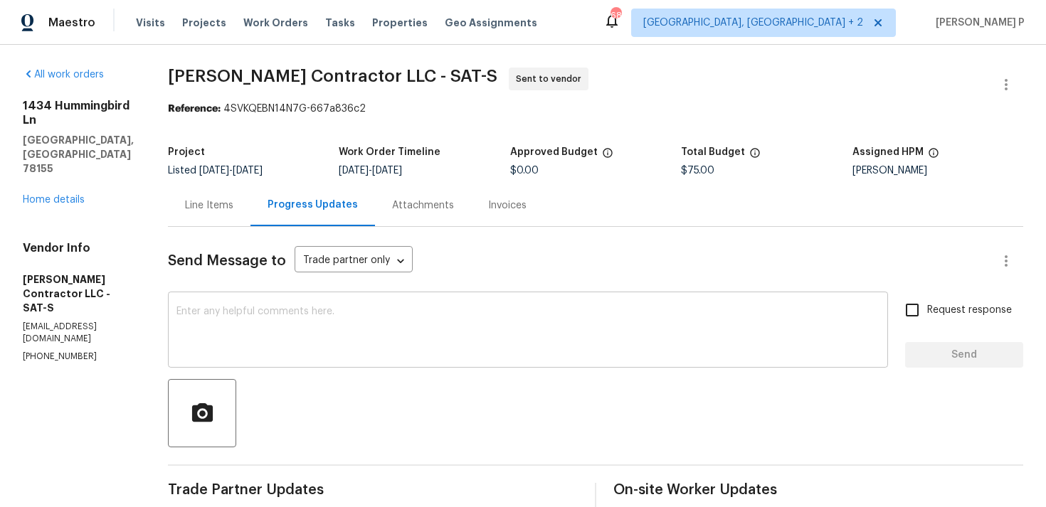
scroll to position [134, 0]
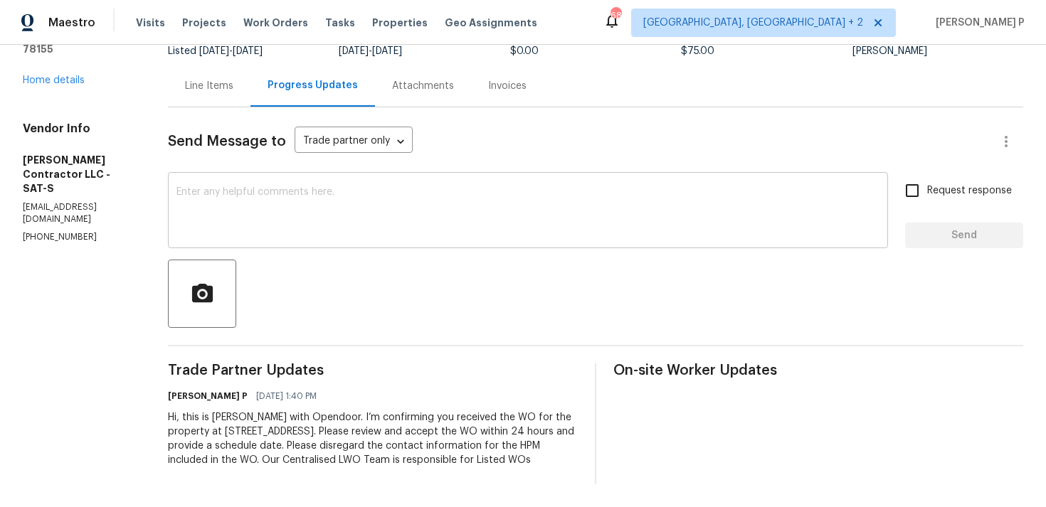
click at [226, 215] on textarea at bounding box center [527, 212] width 703 height 50
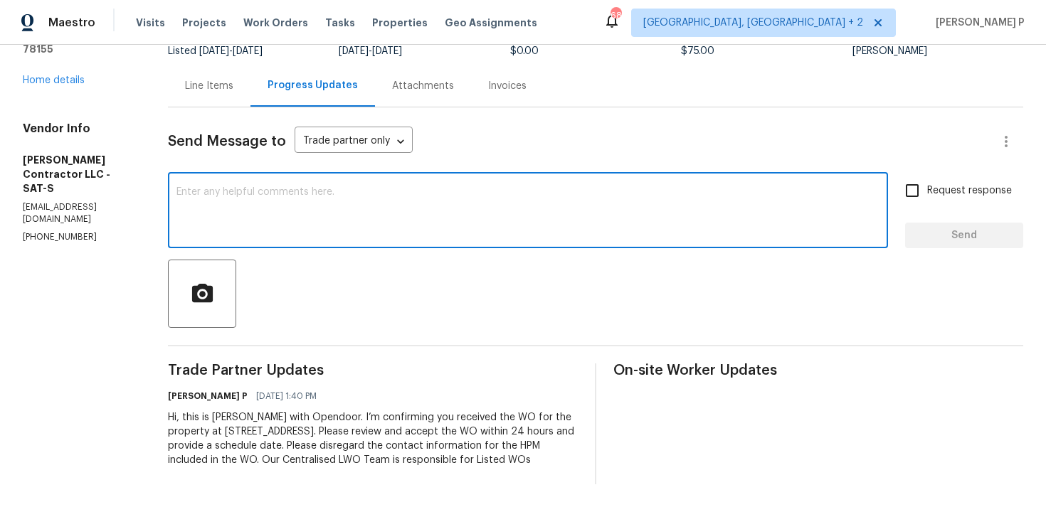
paste textarea "Just a reminder: Please accept the work order within an hour to avoid reassignm…"
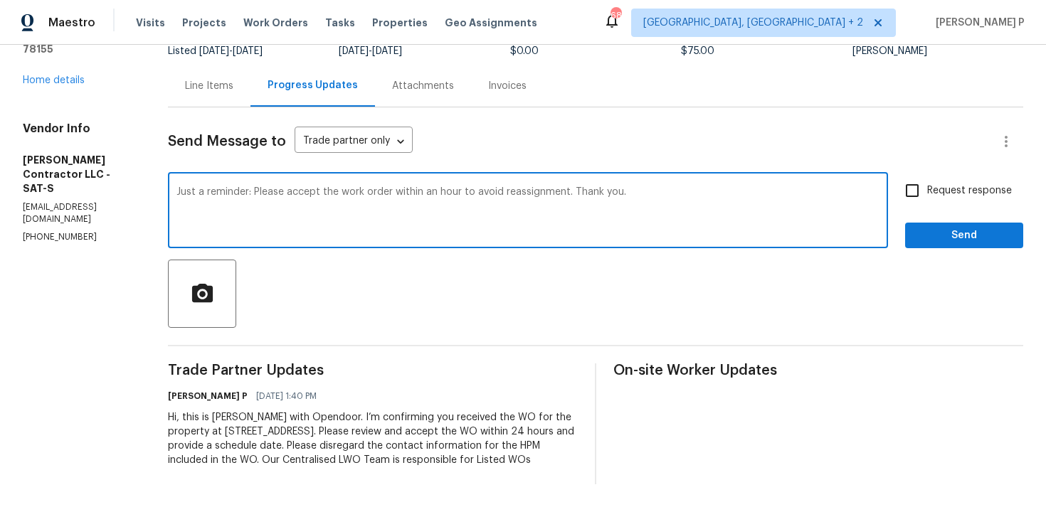
type textarea "Just a reminder: Please accept the work order within an hour to avoid reassignm…"
click at [972, 184] on span "Request response" at bounding box center [969, 191] width 85 height 15
click at [927, 181] on input "Request response" at bounding box center [912, 191] width 30 height 30
checkbox input "true"
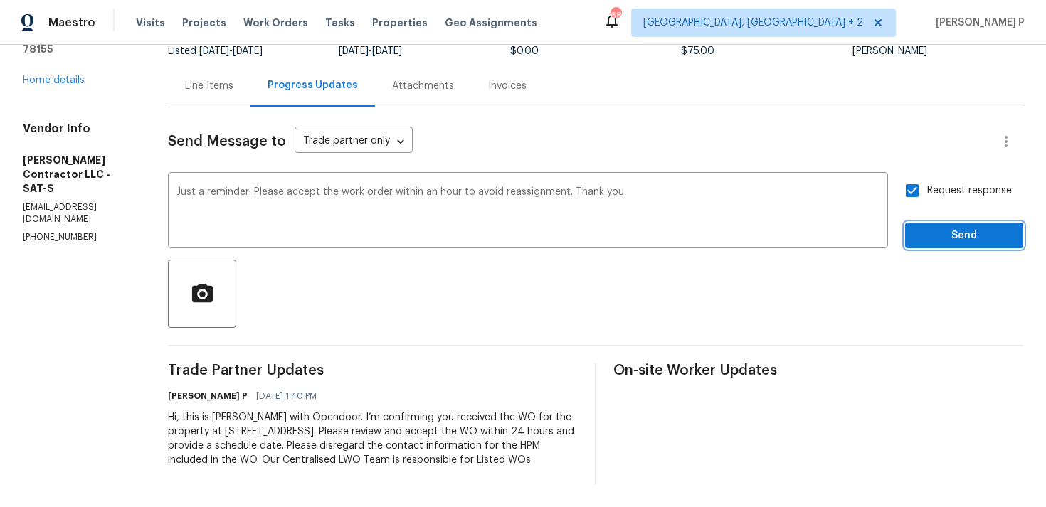
click at [947, 227] on span "Send" at bounding box center [963, 236] width 95 height 18
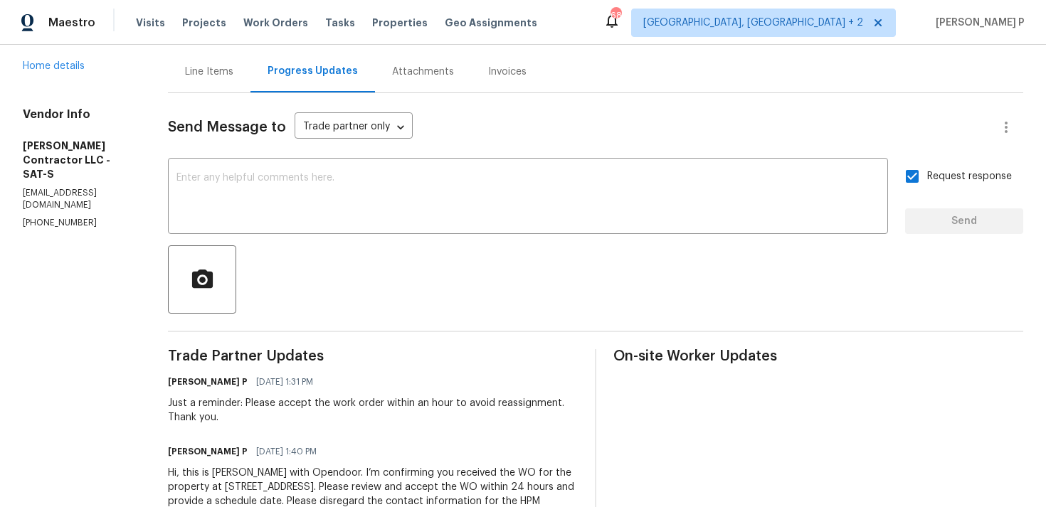
scroll to position [0, 0]
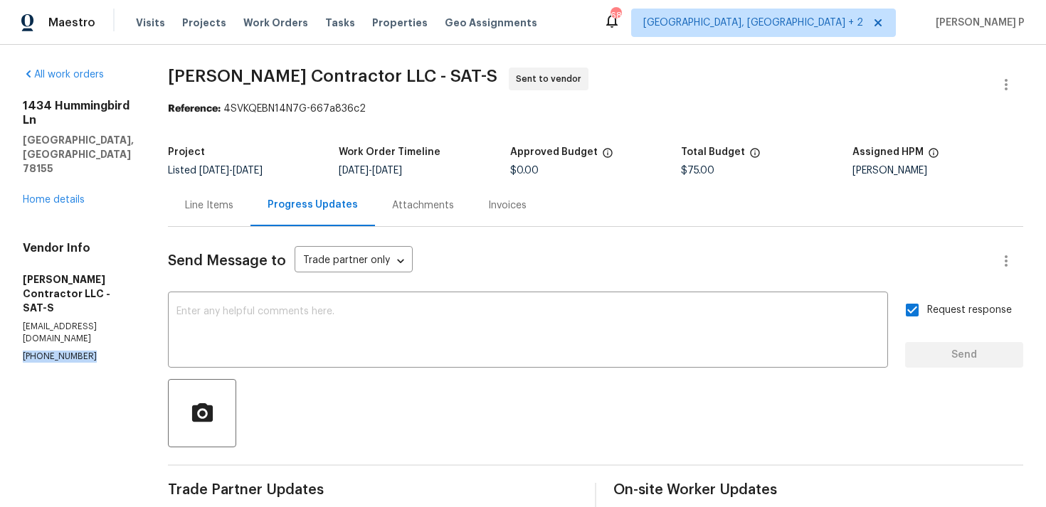
drag, startPoint x: 96, startPoint y: 283, endPoint x: 0, endPoint y: 283, distance: 96.0
click at [0, 283] on div "All work orders [STREET_ADDRESS] Home details Vendor Info [PERSON_NAME] Contrac…" at bounding box center [523, 371] width 1046 height 652
copy p "[PHONE_NUMBER]"
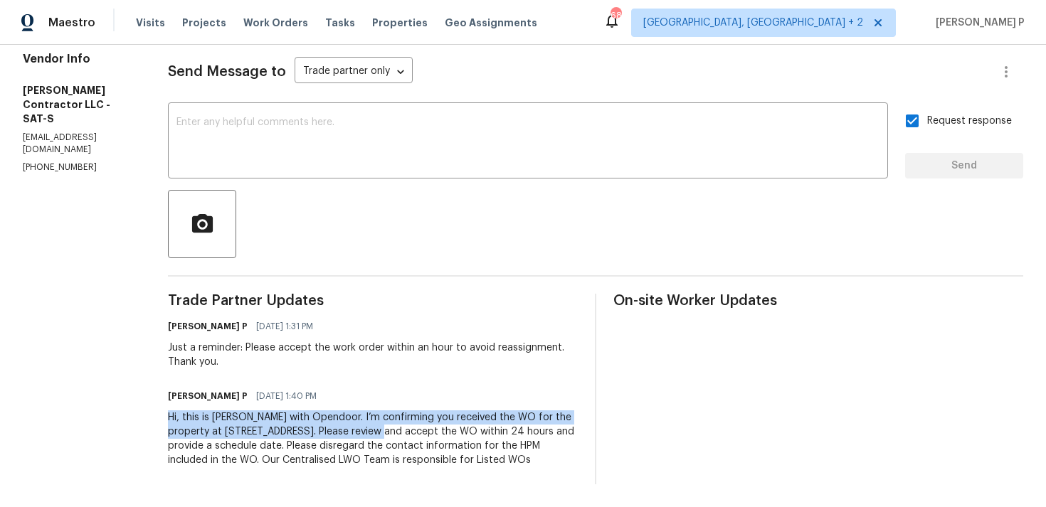
drag, startPoint x: 199, startPoint y: 403, endPoint x: 440, endPoint y: 418, distance: 240.9
click at [440, 418] on div "All work orders [STREET_ADDRESS] Home details Vendor Info [PERSON_NAME] Contrac…" at bounding box center [523, 182] width 1046 height 652
copy div "Hi, this is [PERSON_NAME] with Opendoor. I’m confirming you received the WO for…"
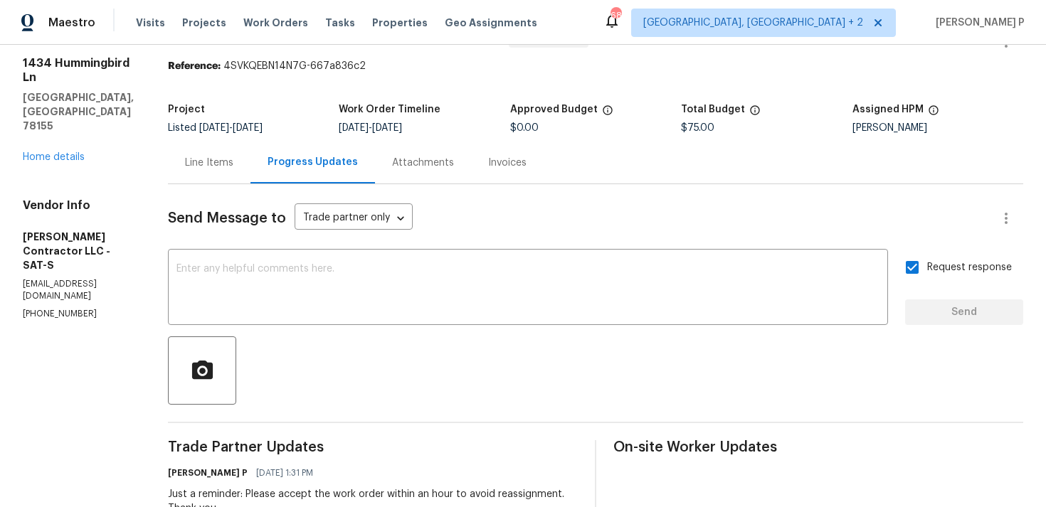
scroll to position [0, 0]
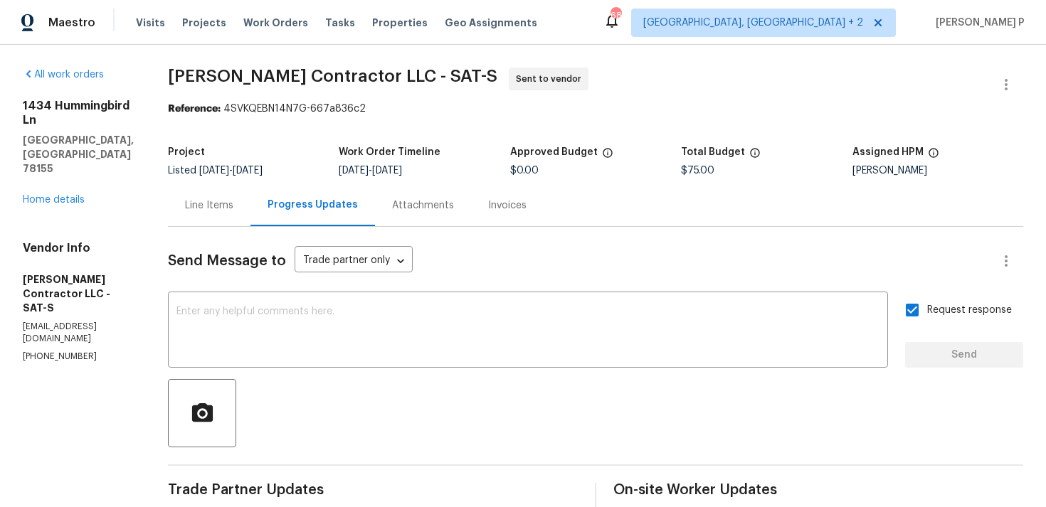
click at [65, 162] on div "1434 Hummingbird [GEOGRAPHIC_DATA] Home details" at bounding box center [78, 153] width 111 height 108
click at [62, 195] on link "Home details" at bounding box center [54, 200] width 62 height 10
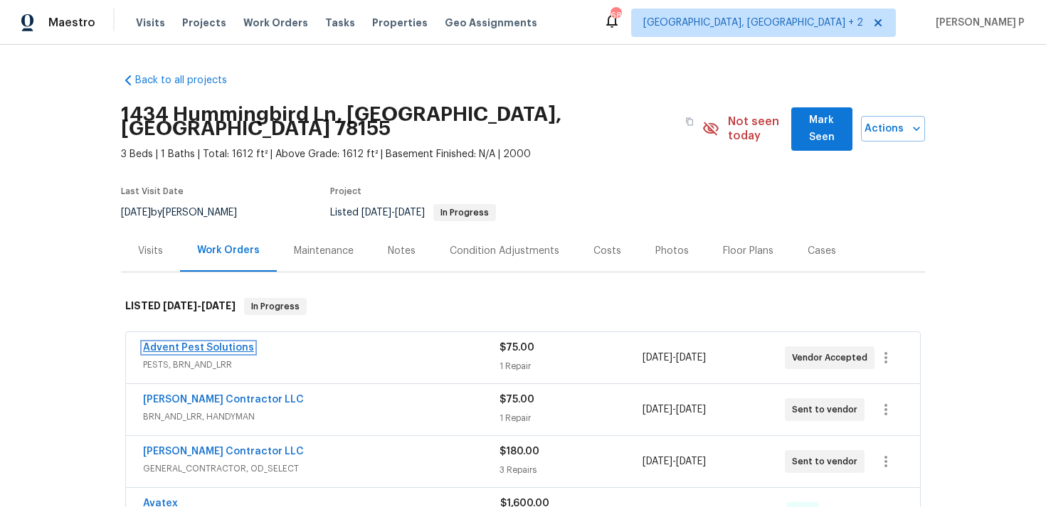
click at [222, 343] on link "Advent Pest Solutions" at bounding box center [198, 348] width 111 height 10
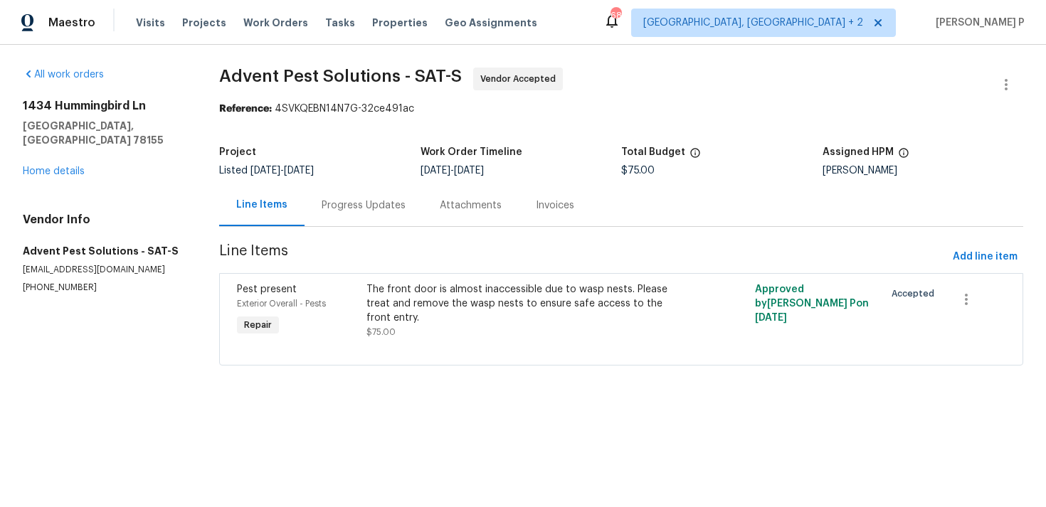
click at [368, 204] on div "Progress Updates" at bounding box center [364, 205] width 84 height 14
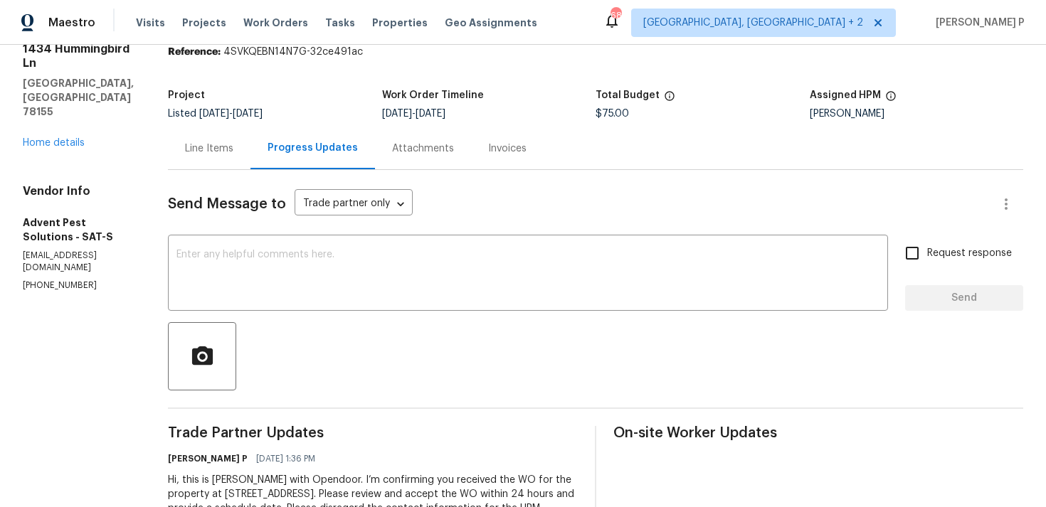
scroll to position [11, 0]
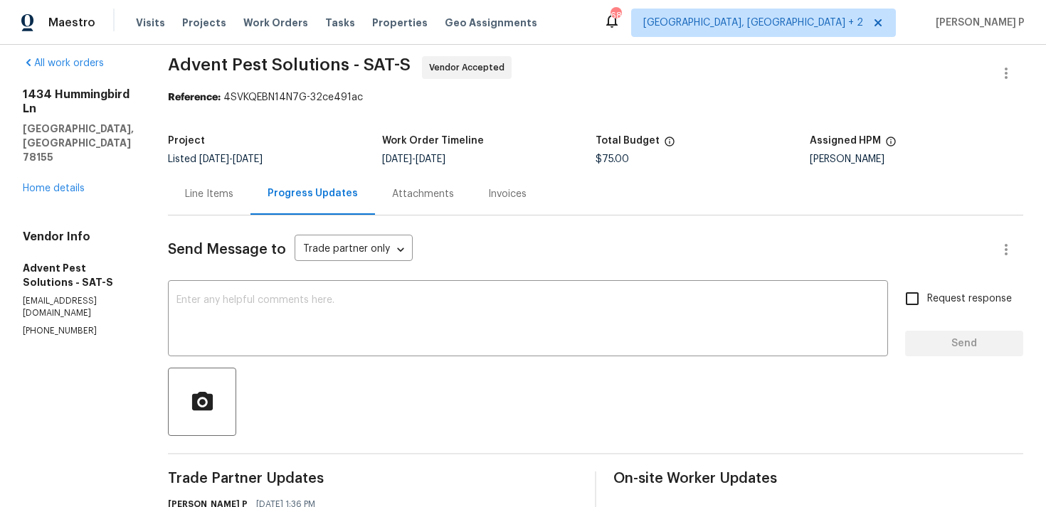
click at [65, 124] on div "1434 Hummingbird [GEOGRAPHIC_DATA] Home details" at bounding box center [78, 141] width 111 height 108
click at [65, 184] on link "Home details" at bounding box center [54, 189] width 62 height 10
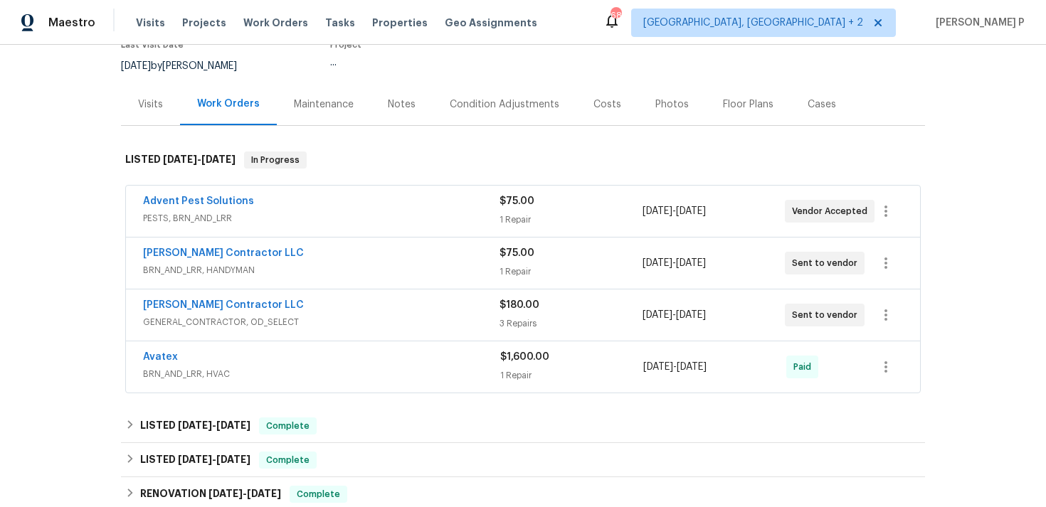
scroll to position [162, 0]
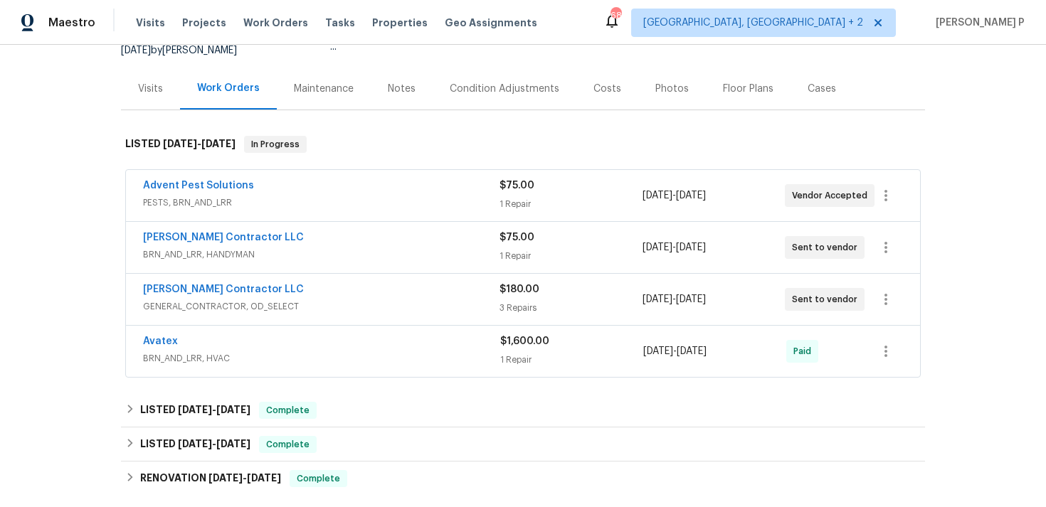
click at [256, 299] on span "GENERAL_CONTRACTOR, OD_SELECT" at bounding box center [321, 306] width 356 height 14
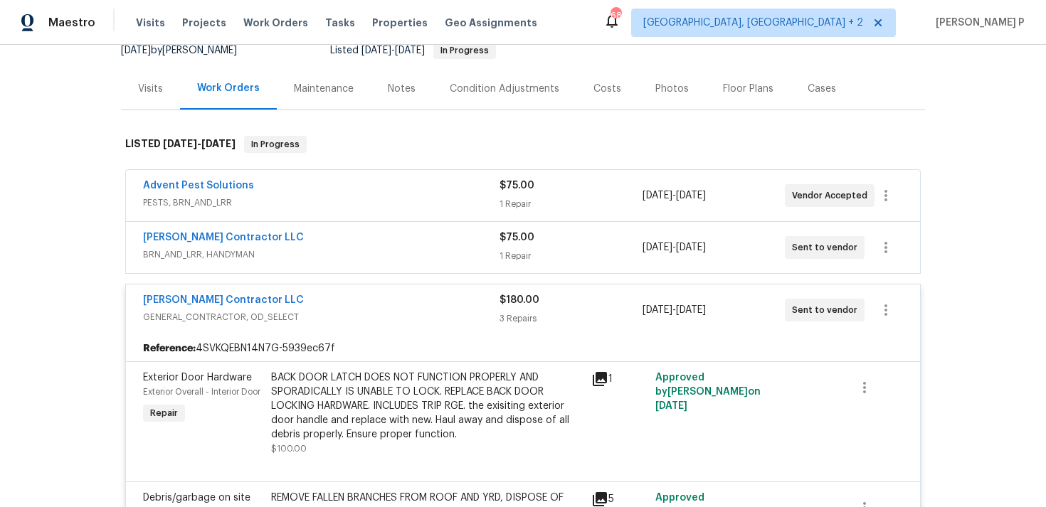
click at [254, 310] on span "GENERAL_CONTRACTOR, OD_SELECT" at bounding box center [321, 317] width 356 height 14
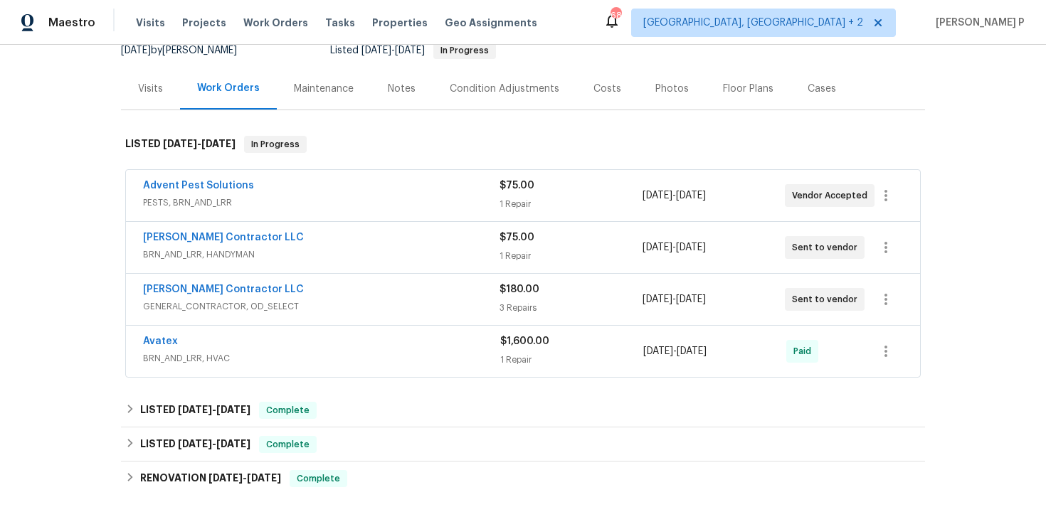
click at [251, 230] on span "[PERSON_NAME] Contractor LLC" at bounding box center [223, 237] width 161 height 14
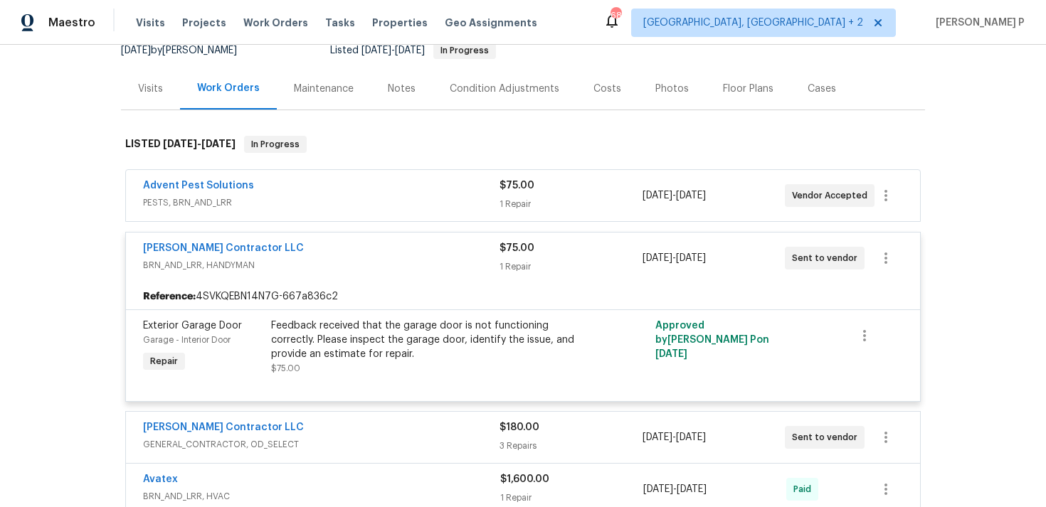
click at [236, 196] on span "PESTS, BRN_AND_LRR" at bounding box center [321, 203] width 356 height 14
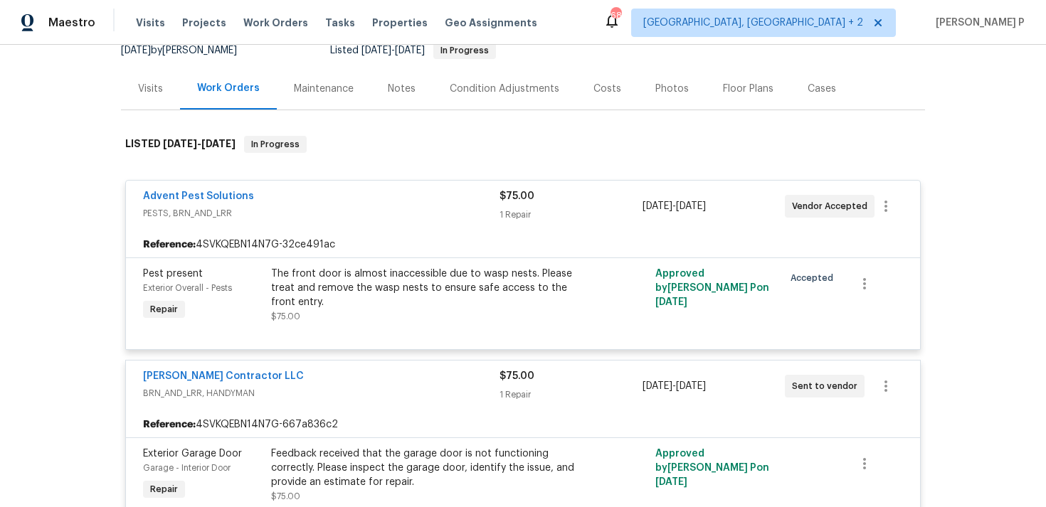
click at [228, 189] on span "Advent Pest Solutions" at bounding box center [198, 196] width 111 height 14
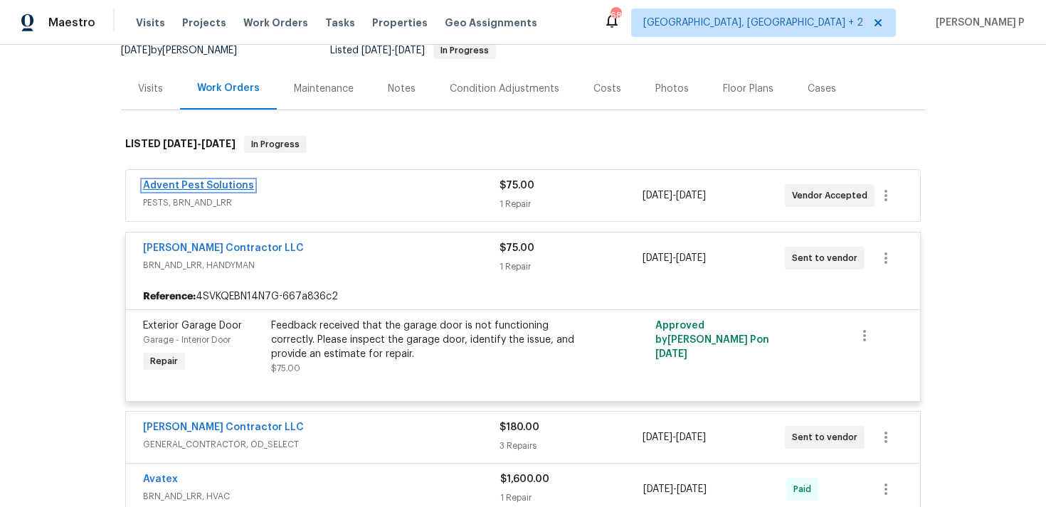
click at [221, 181] on link "Advent Pest Solutions" at bounding box center [198, 186] width 111 height 10
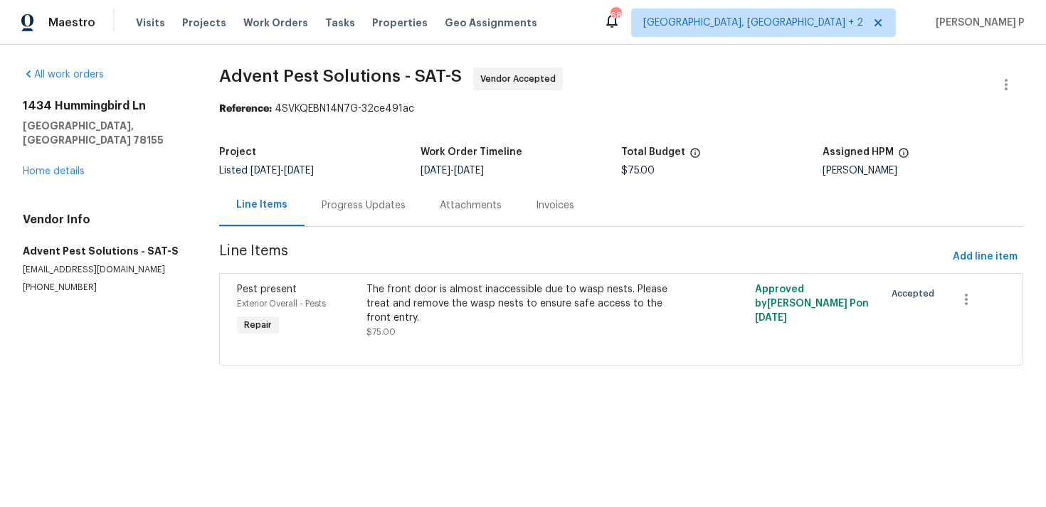
click at [379, 206] on div "Progress Updates" at bounding box center [364, 205] width 84 height 14
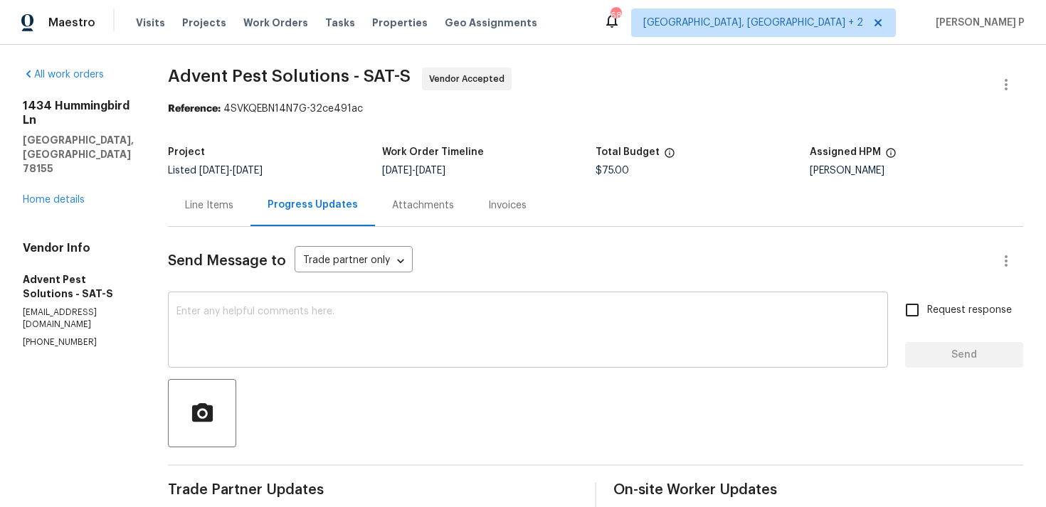
scroll to position [134, 0]
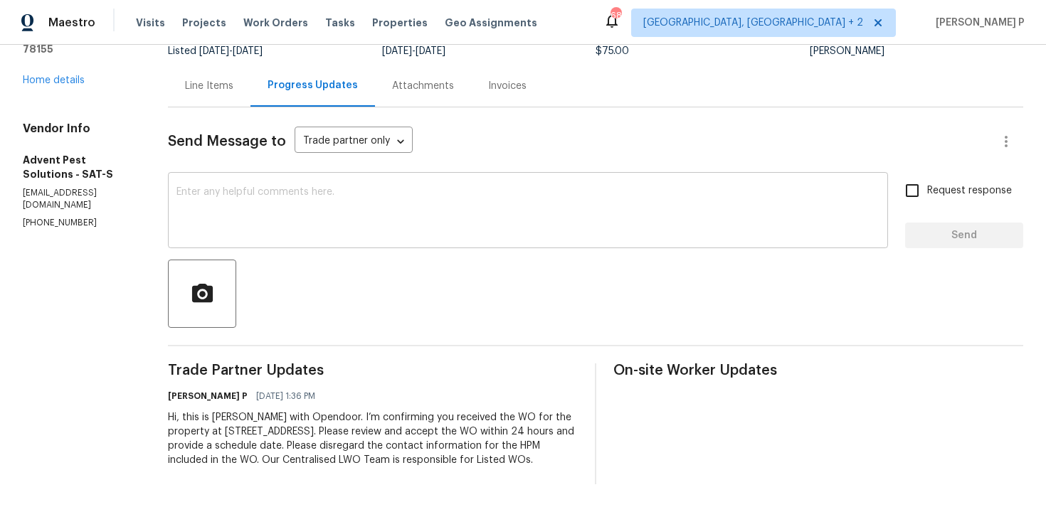
click at [217, 187] on textarea at bounding box center [527, 212] width 703 height 50
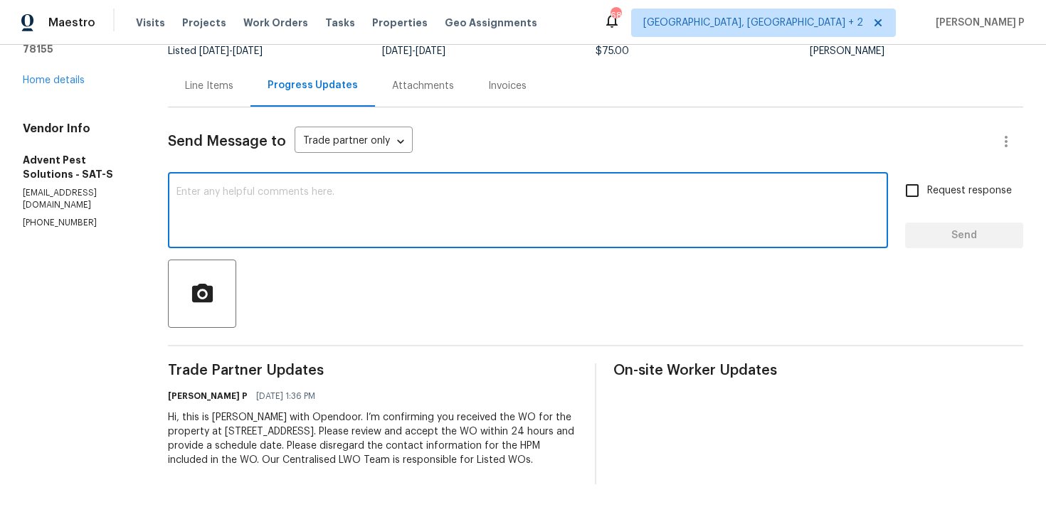
paste textarea "Thank you for accepting the work order. Could you please provide us with an upd…"
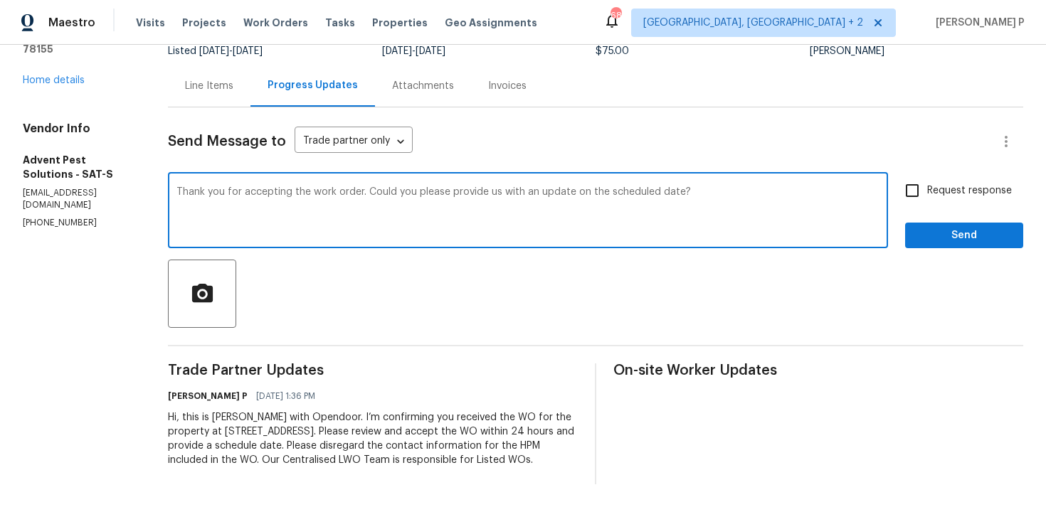
type textarea "Thank you for accepting the work order. Could you please provide us with an upd…"
click at [917, 176] on input "Request response" at bounding box center [912, 191] width 30 height 30
checkbox input "true"
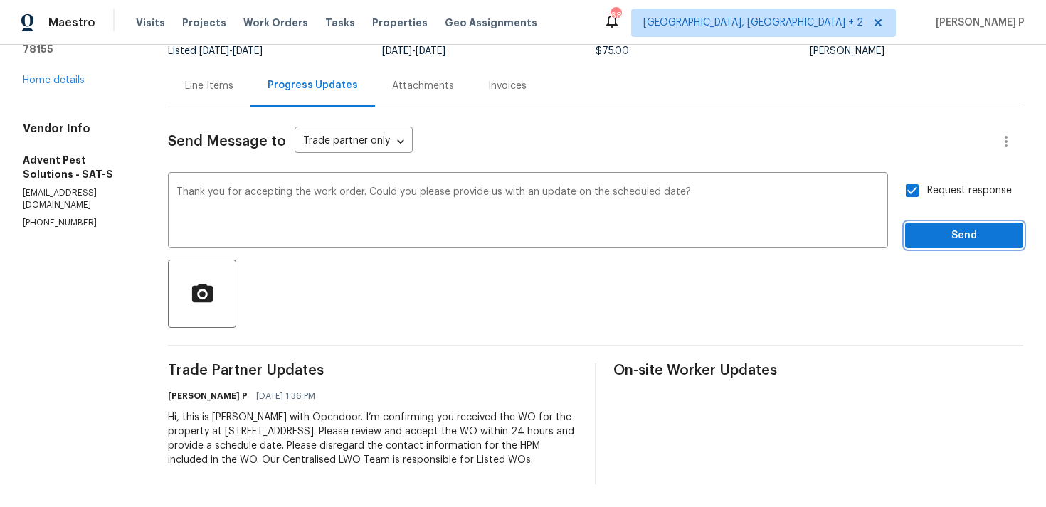
click at [930, 227] on span "Send" at bounding box center [963, 236] width 95 height 18
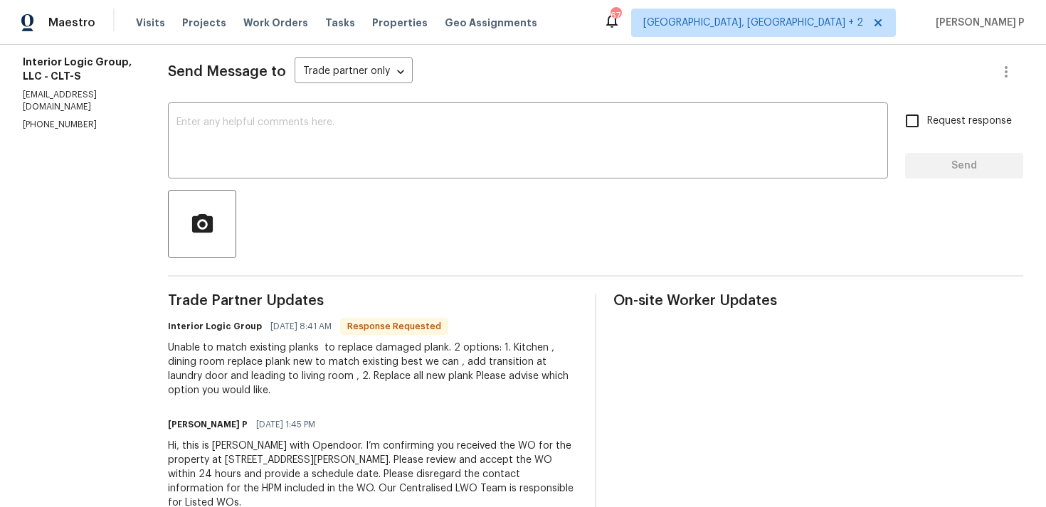
scroll to position [177, 0]
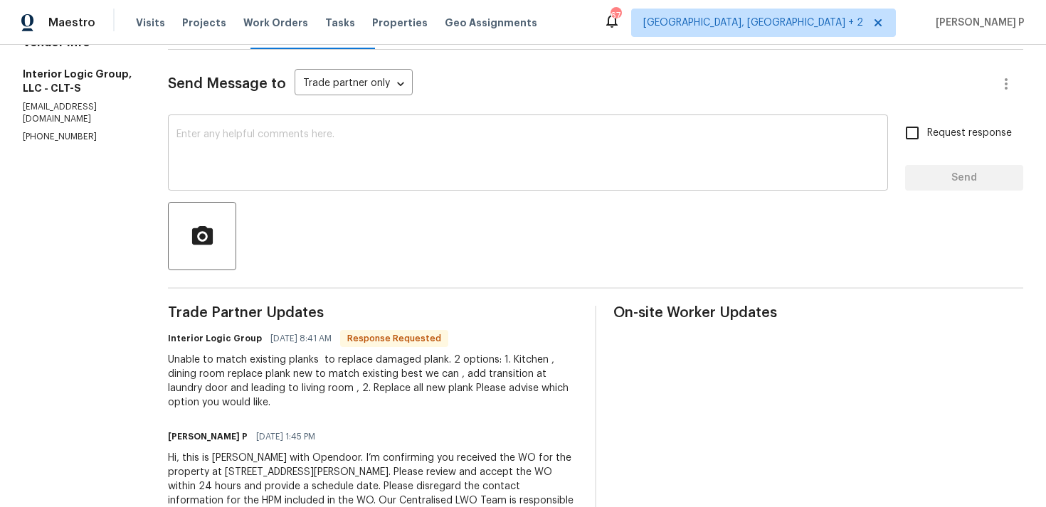
click at [371, 152] on textarea at bounding box center [527, 154] width 703 height 50
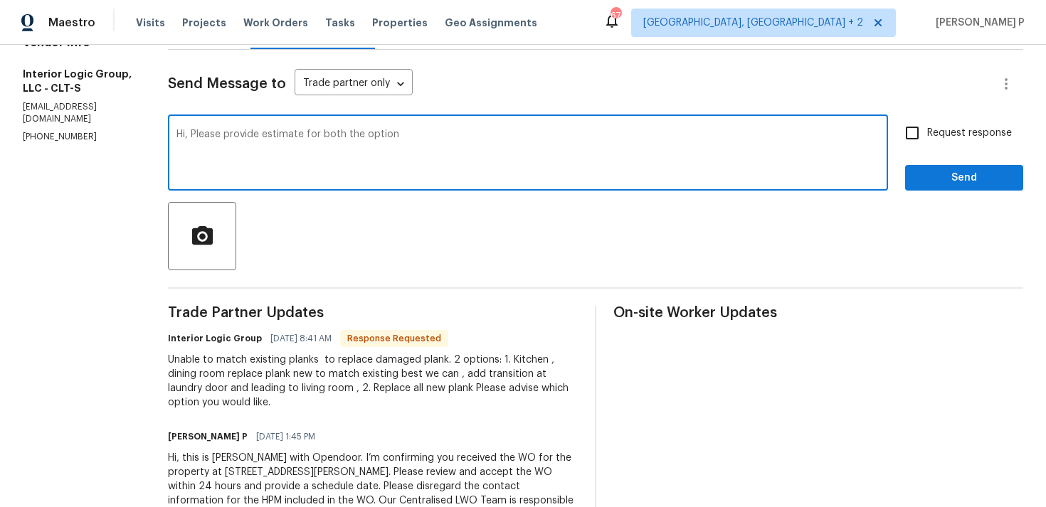
type textarea "Hi, Please provide estimate for both the option"
click at [340, 150] on textarea "Hi, Please provide estimate for both the option" at bounding box center [527, 154] width 703 height 50
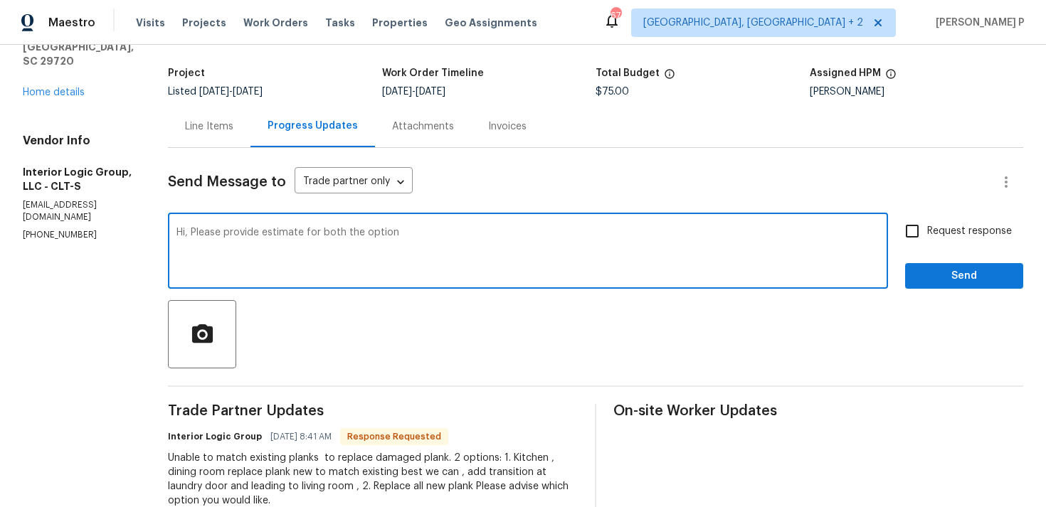
click at [236, 114] on div "Line Items" at bounding box center [209, 126] width 83 height 42
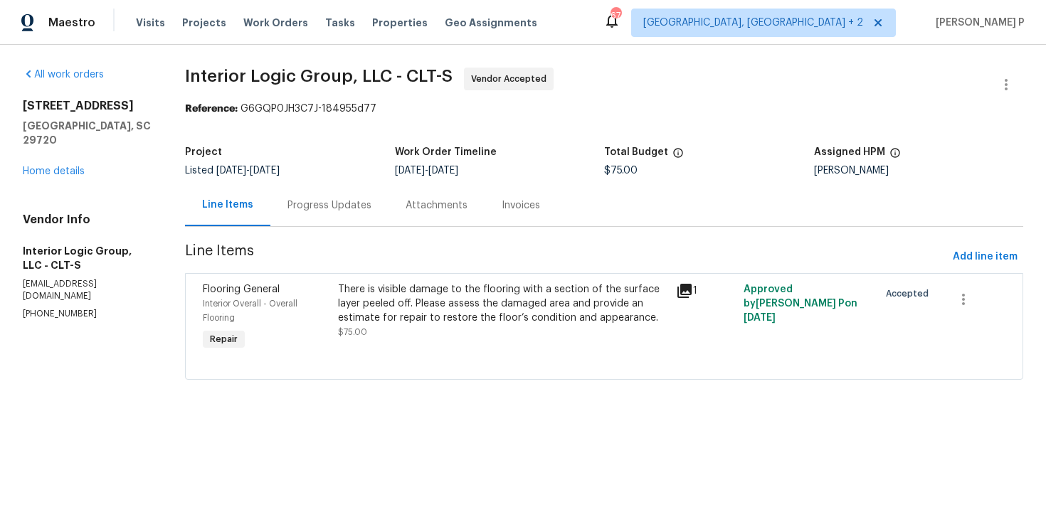
click at [460, 313] on div "There is visible damage to the flooring with a section of the surface layer pee…" at bounding box center [502, 303] width 329 height 43
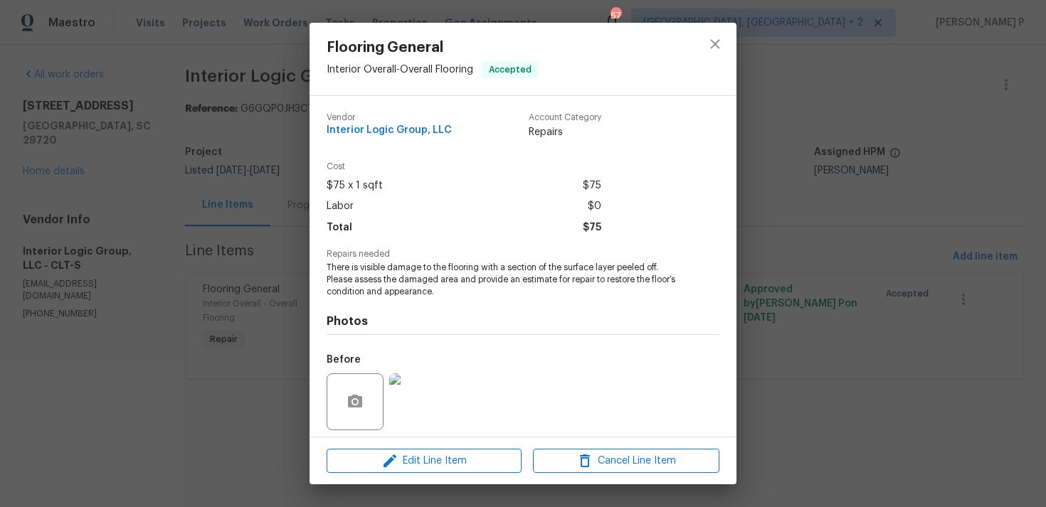
scroll to position [100, 0]
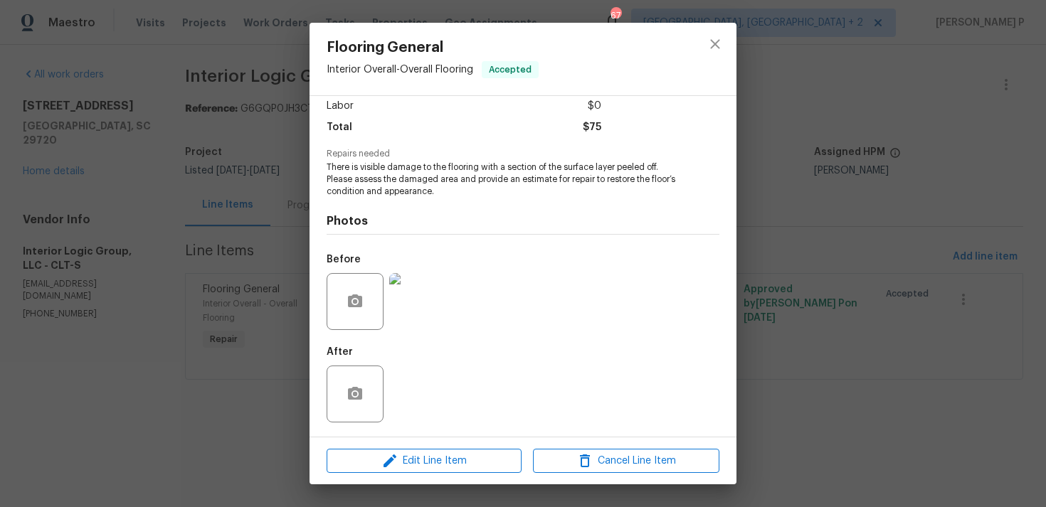
click at [424, 338] on div at bounding box center [417, 302] width 63 height 74
click at [724, 46] on button "close" at bounding box center [715, 44] width 34 height 34
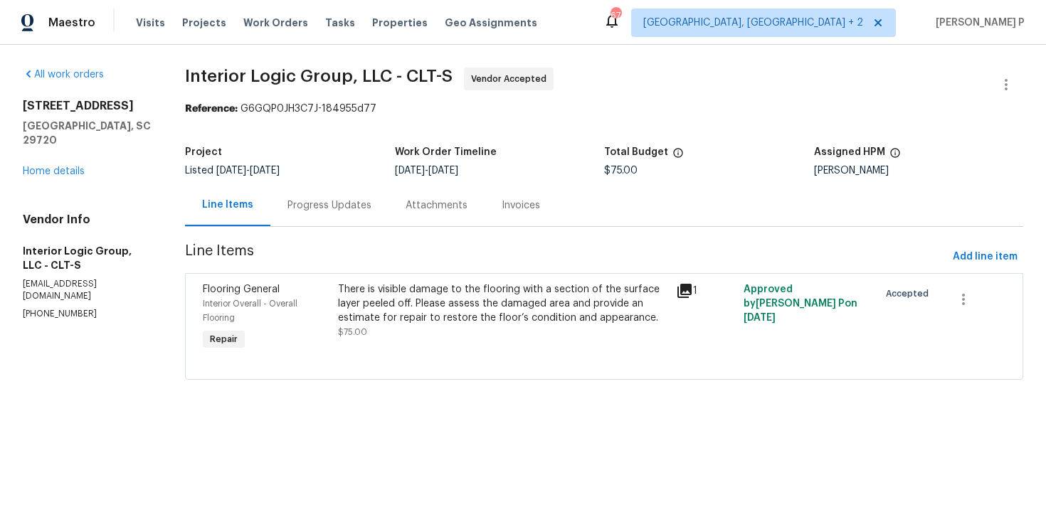
click at [358, 195] on div "Progress Updates" at bounding box center [329, 205] width 118 height 42
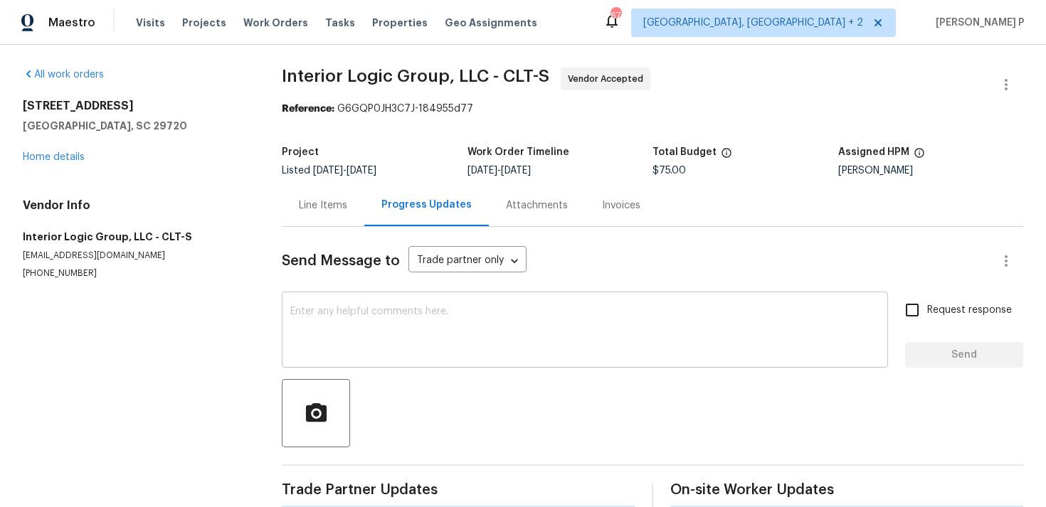
click at [374, 331] on textarea at bounding box center [584, 332] width 589 height 50
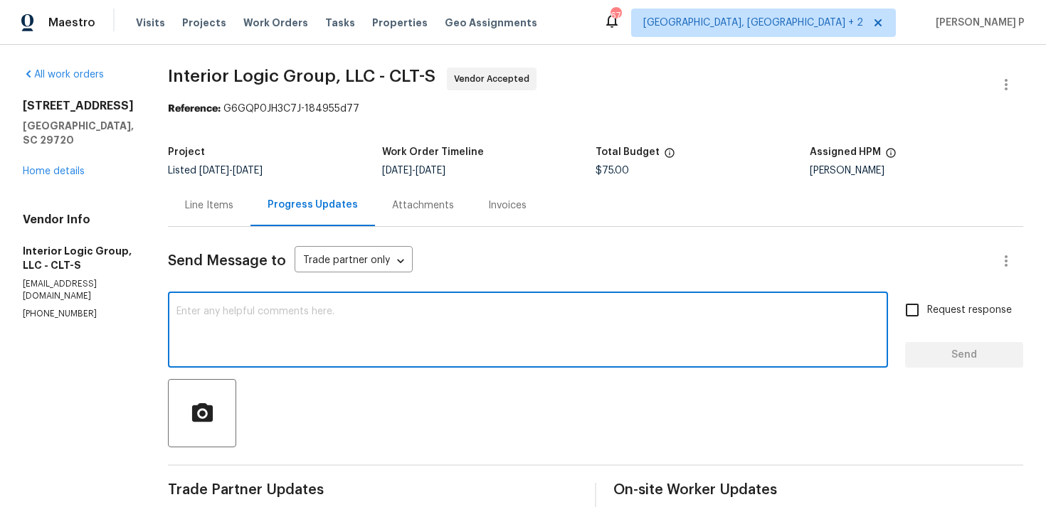
paste textarea "Hi, Please provide estimate for both the option"
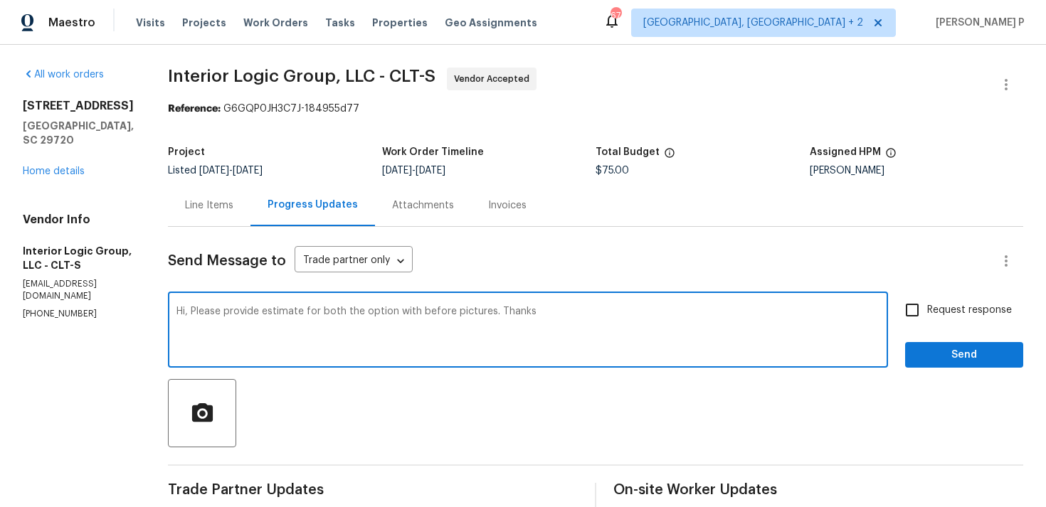
type textarea "Hi, Please provide estimate for both the option with before pictures. Thanks"
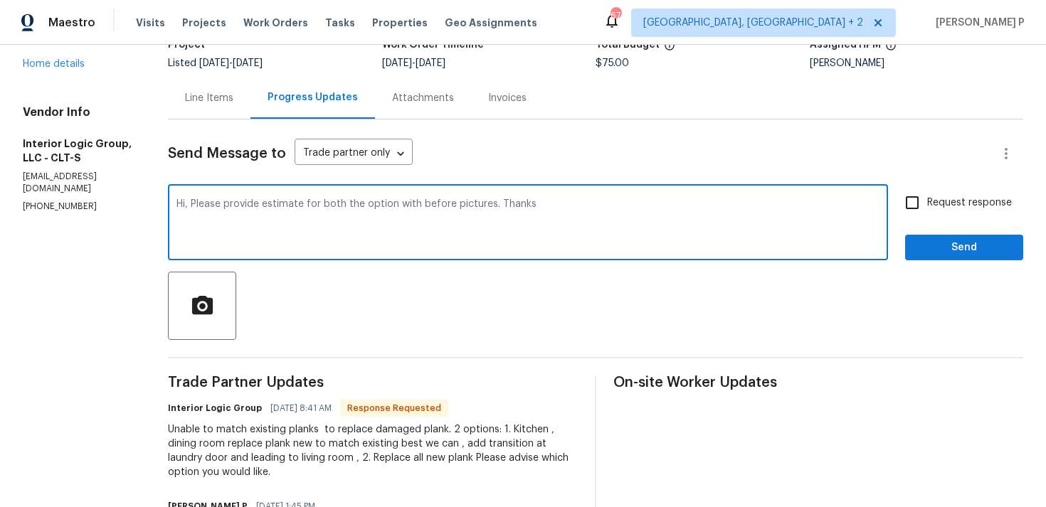
scroll to position [126, 0]
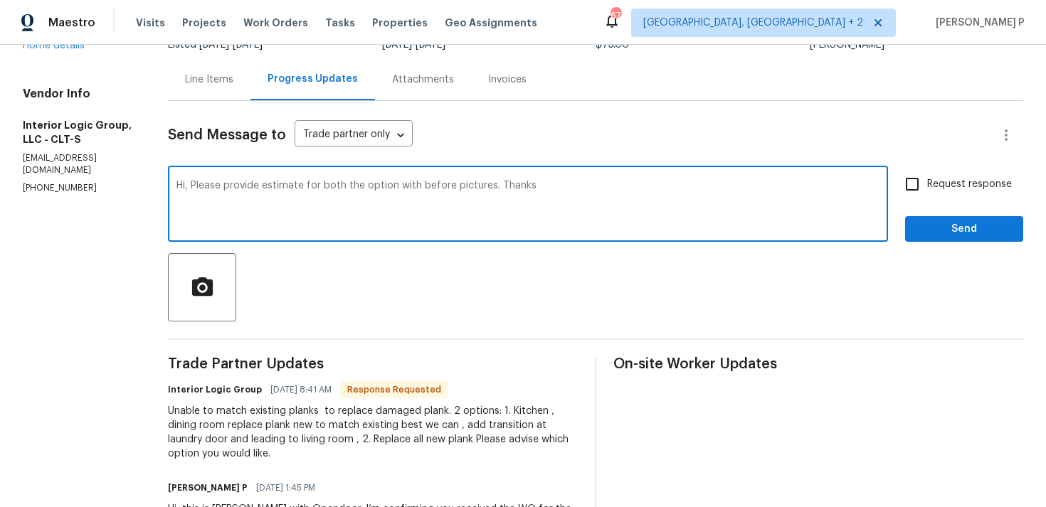
click at [938, 186] on span "Request response" at bounding box center [969, 184] width 85 height 15
click at [927, 186] on input "Request response" at bounding box center [912, 184] width 30 height 30
checkbox input "true"
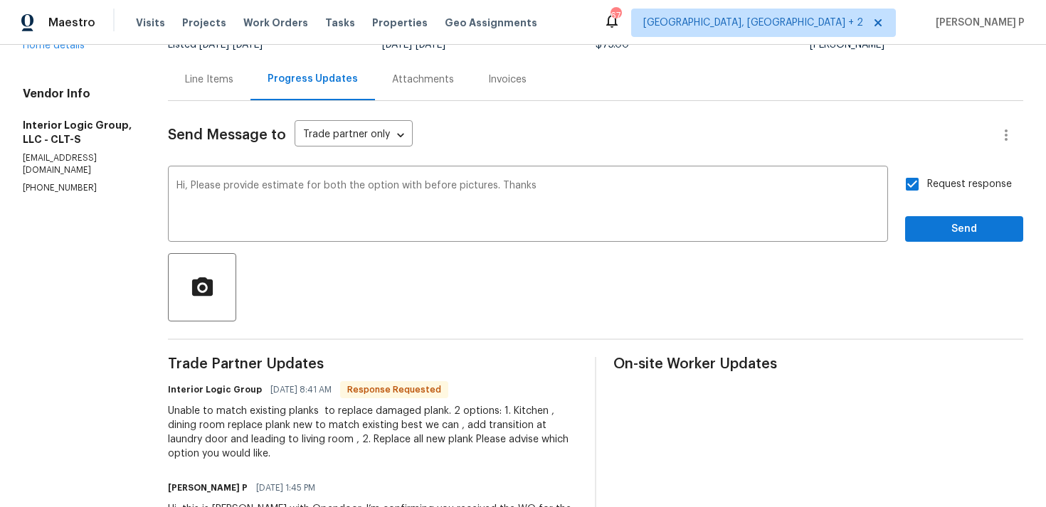
click at [933, 242] on div "Send Message to Trade partner only Trade partner only ​ Hi, Please provide esti…" at bounding box center [595, 345] width 855 height 489
click at [928, 230] on span "Send" at bounding box center [963, 230] width 95 height 18
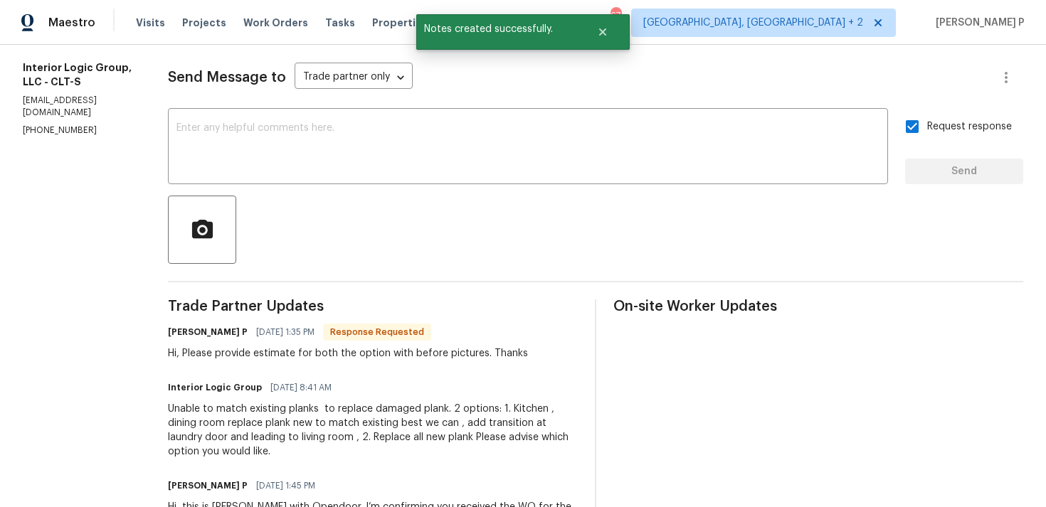
scroll to position [287, 0]
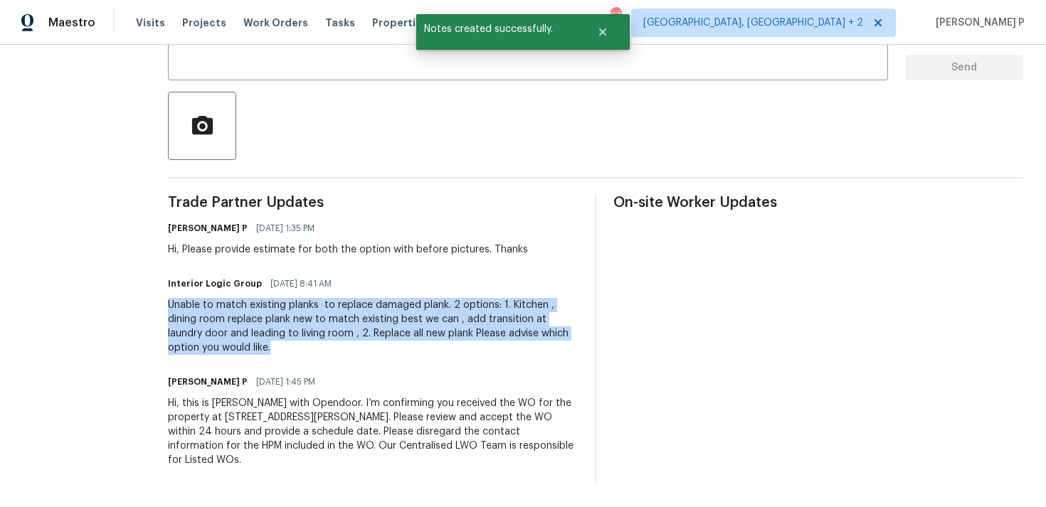
drag, startPoint x: 196, startPoint y: 304, endPoint x: 346, endPoint y: 349, distance: 157.5
click at [346, 349] on div "Unable to match existing planks to replace damaged plank. 2 options: 1. Kitchen…" at bounding box center [373, 326] width 410 height 57
copy div "Unable to match existing planks to replace damaged plank. 2 options: 1. Kitchen…"
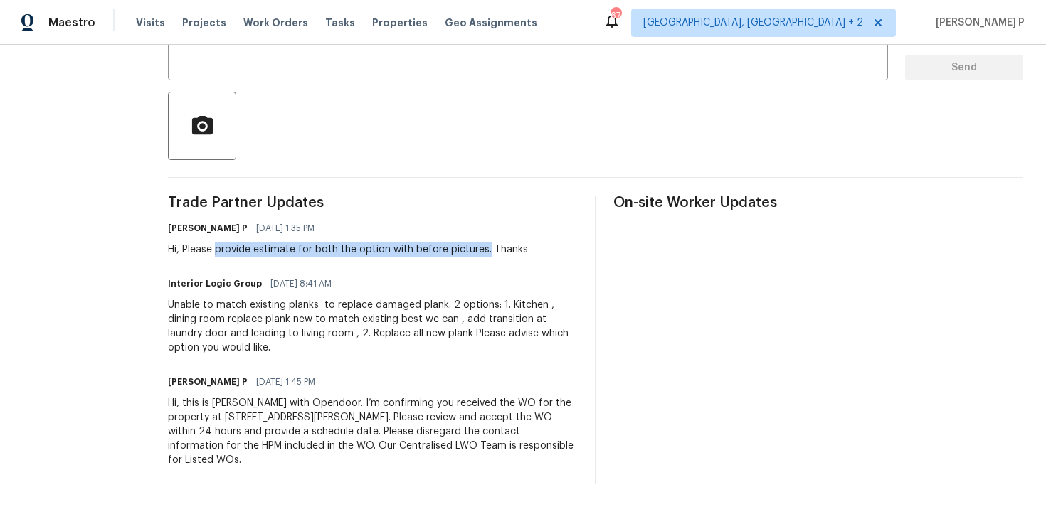
drag, startPoint x: 243, startPoint y: 251, endPoint x: 509, endPoint y: 250, distance: 266.1
click at [509, 250] on div "Hi, Please provide estimate for both the option with before pictures. Thanks" at bounding box center [348, 250] width 360 height 14
copy div "provide estimate for both the option with before pictures."
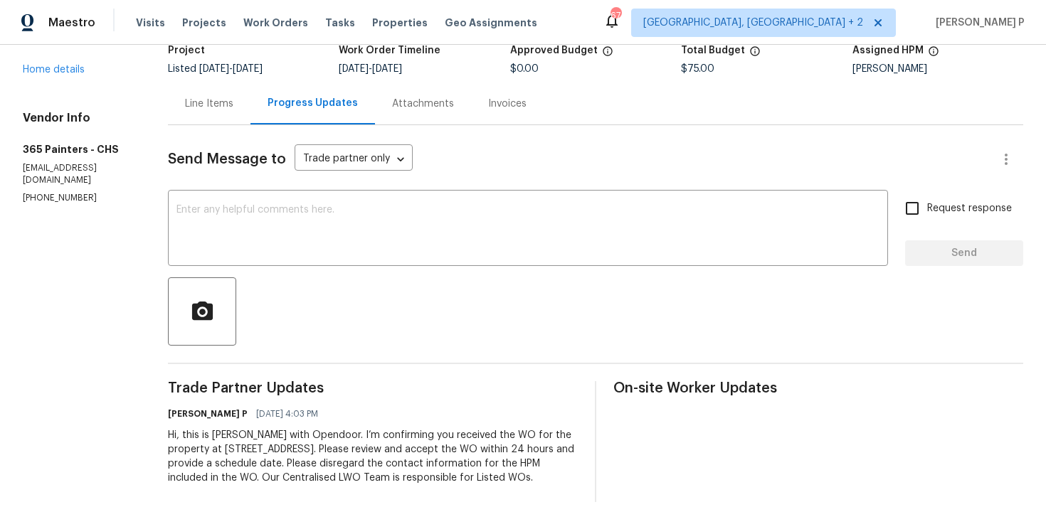
scroll to position [134, 0]
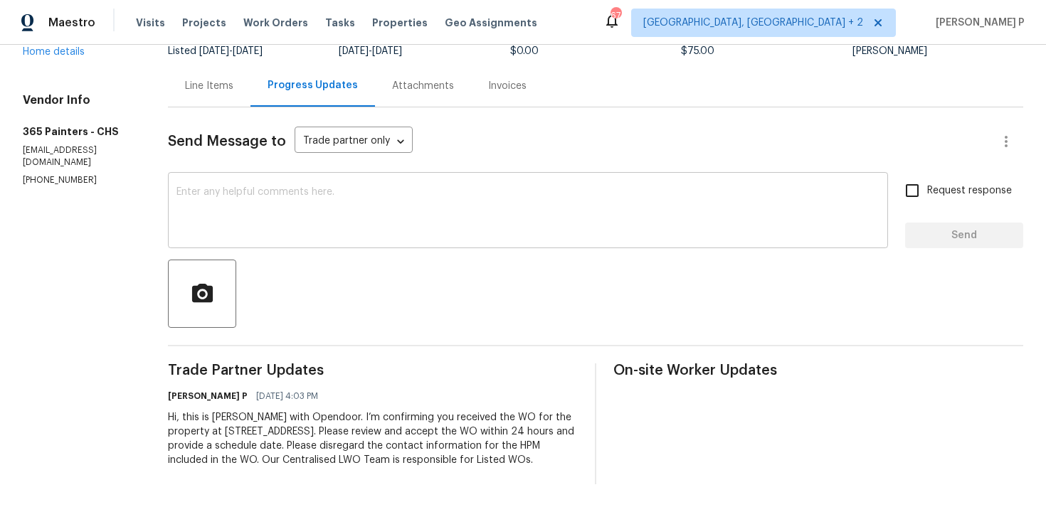
click at [213, 198] on textarea at bounding box center [527, 212] width 703 height 50
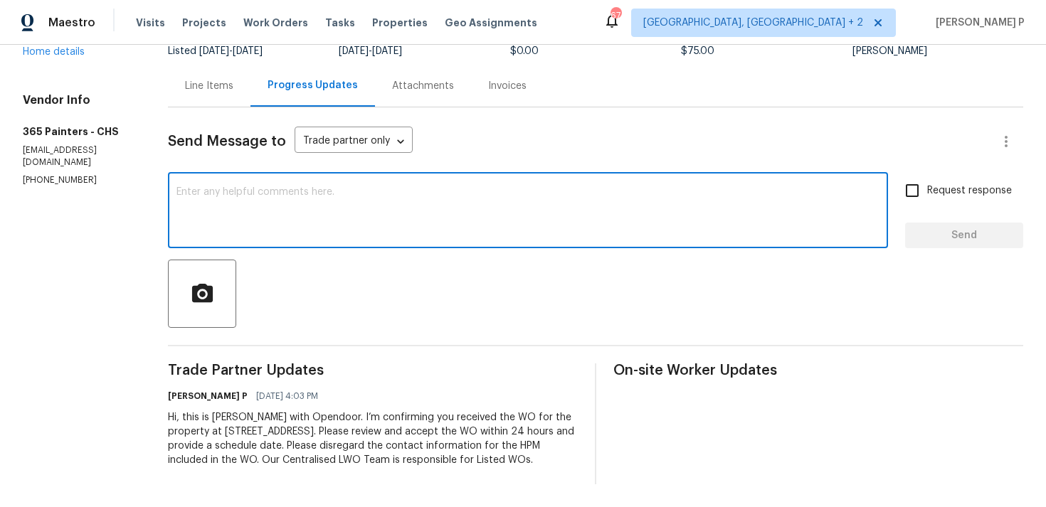
paste textarea "Just a reminder: Please accept the work order within an hour to avoid reassignm…"
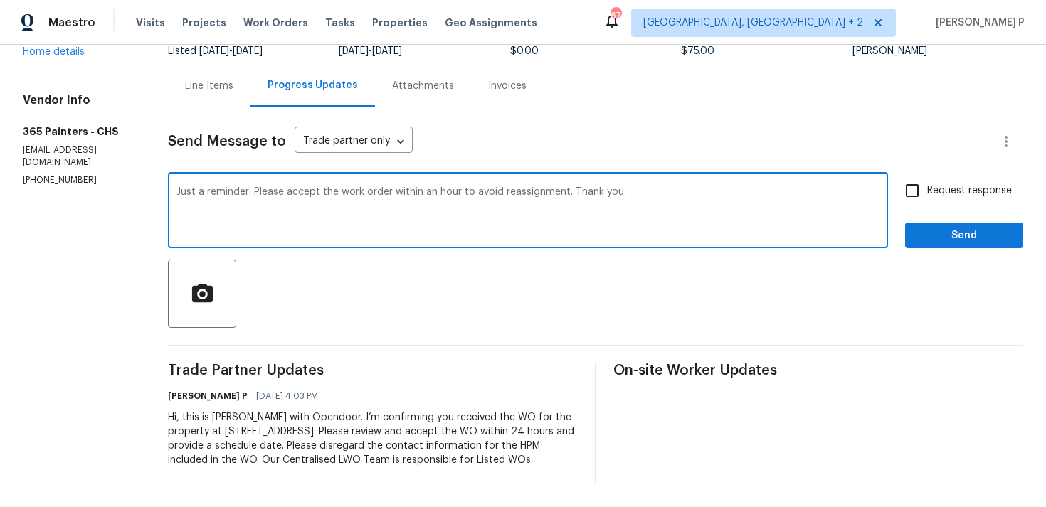
type textarea "Just a reminder: Please accept the work order within an hour to avoid reassignm…"
click at [985, 184] on span "Request response" at bounding box center [969, 191] width 85 height 15
click at [927, 183] on input "Request response" at bounding box center [912, 191] width 30 height 30
checkbox input "true"
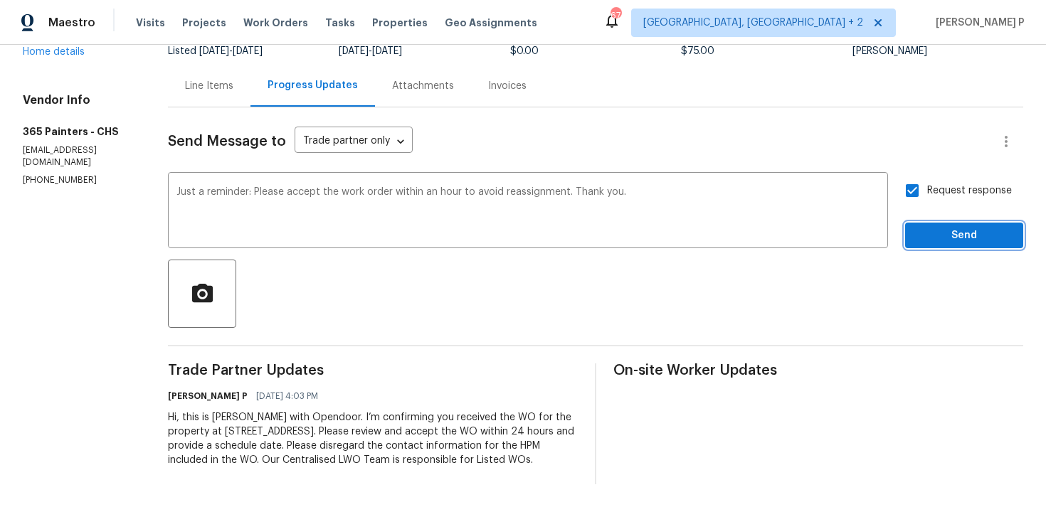
click at [960, 227] on span "Send" at bounding box center [963, 236] width 95 height 18
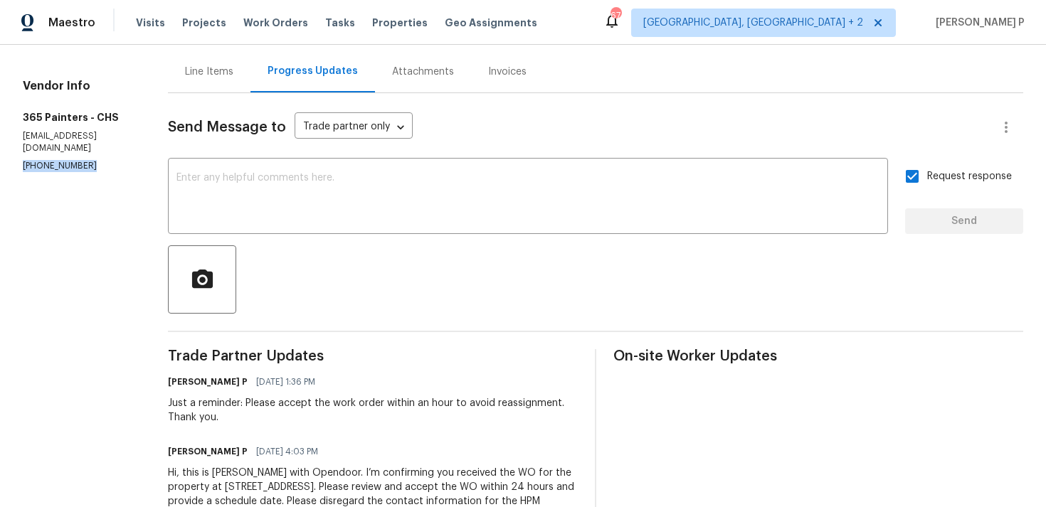
drag, startPoint x: 90, startPoint y: 171, endPoint x: 0, endPoint y: 171, distance: 90.3
click at [0, 171] on div "All work orders [STREET_ADDRESS] Home details Vendor Info 365 Painters - CHS [E…" at bounding box center [523, 237] width 1046 height 652
copy p "[PHONE_NUMBER]"
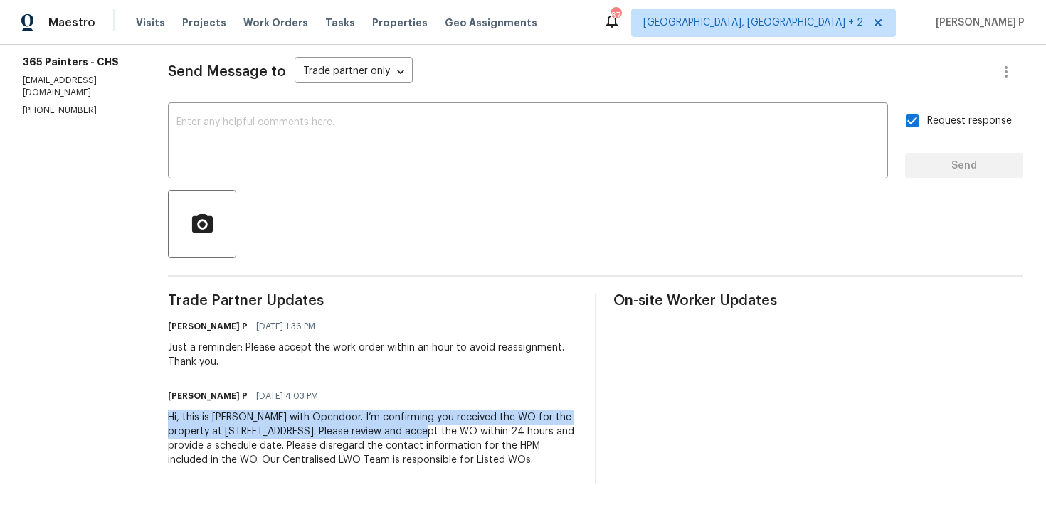
drag, startPoint x: 164, startPoint y: 403, endPoint x: 393, endPoint y: 416, distance: 229.4
click at [393, 416] on div "Hi, this is [PERSON_NAME] with Opendoor. I’m confirming you received the WO for…" at bounding box center [373, 438] width 410 height 57
copy div "Hi, this is [PERSON_NAME] with Opendoor. I’m confirming you received the WO for…"
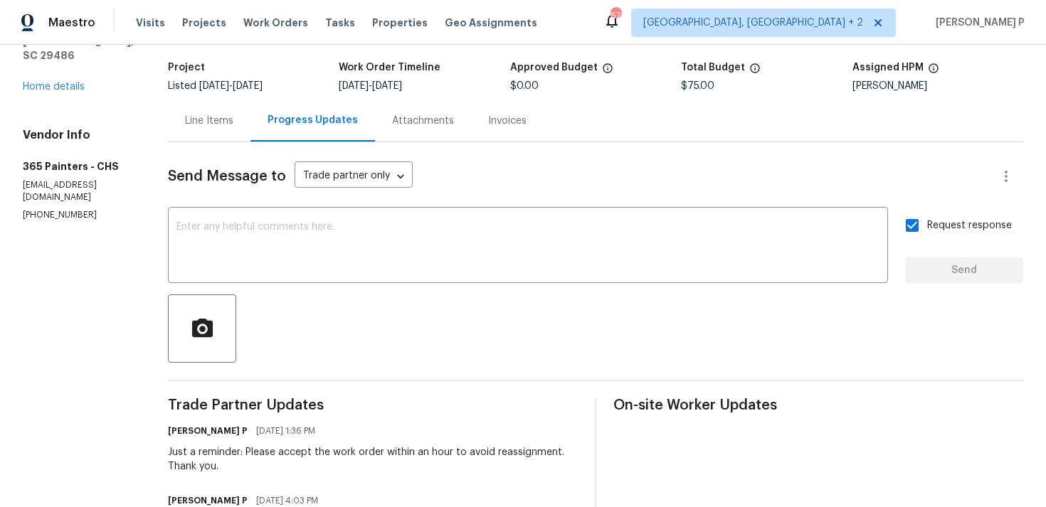
scroll to position [0, 0]
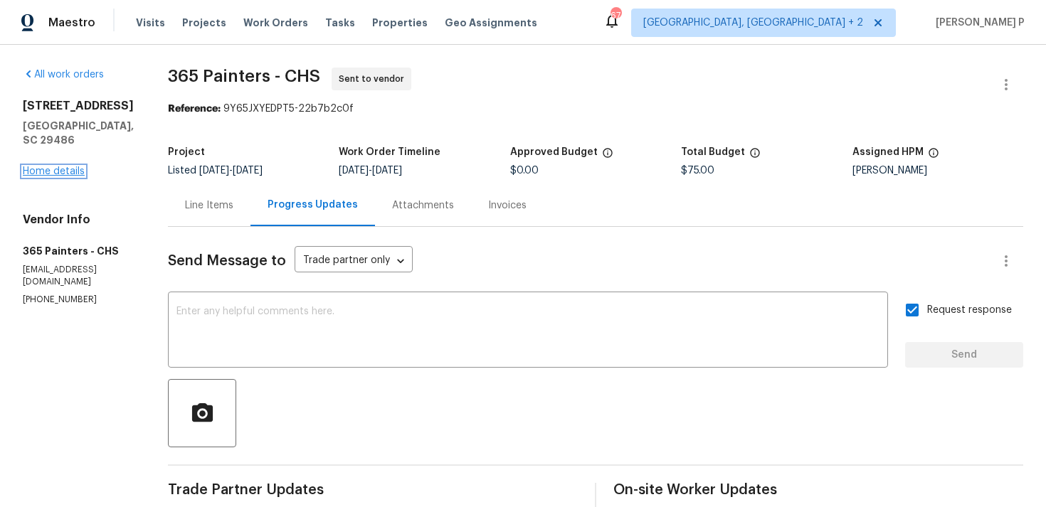
click at [63, 176] on link "Home details" at bounding box center [54, 171] width 62 height 10
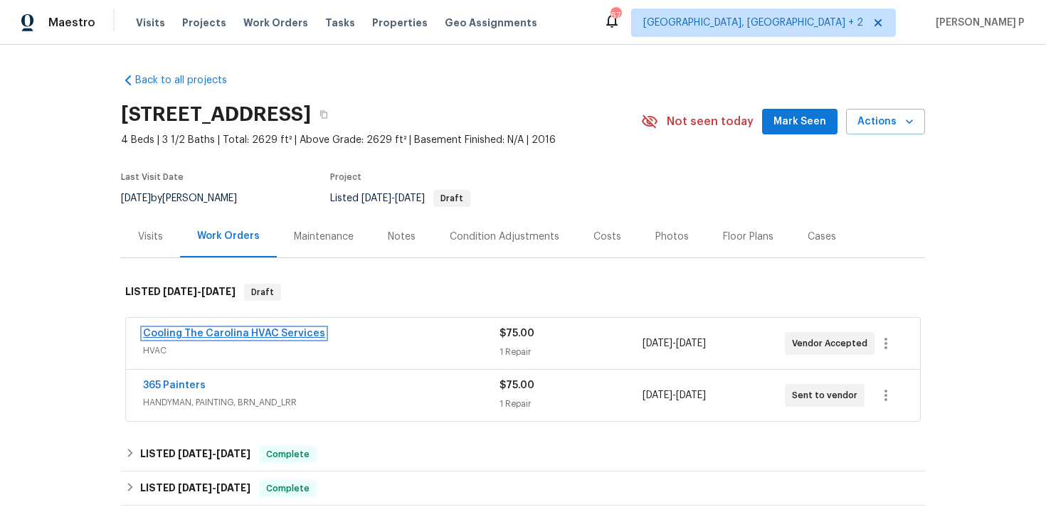
click at [223, 331] on link "Cooling The Carolina HVAC Services" at bounding box center [234, 334] width 182 height 10
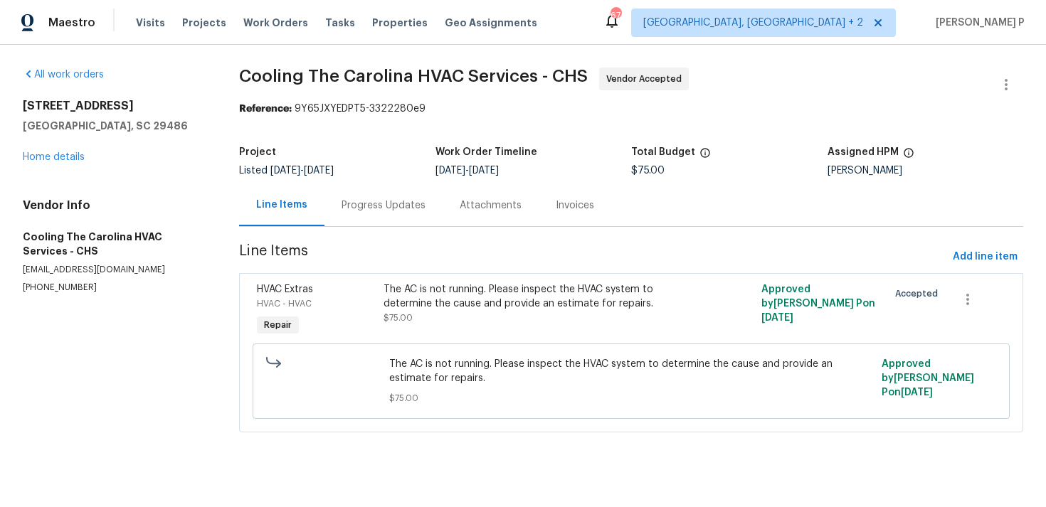
click at [391, 208] on div "Progress Updates" at bounding box center [383, 205] width 84 height 14
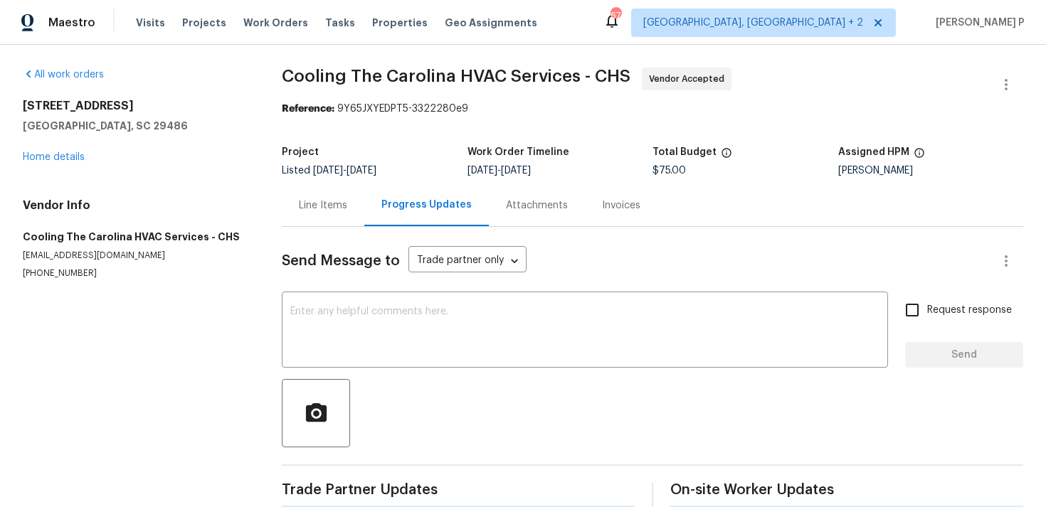
scroll to position [134, 0]
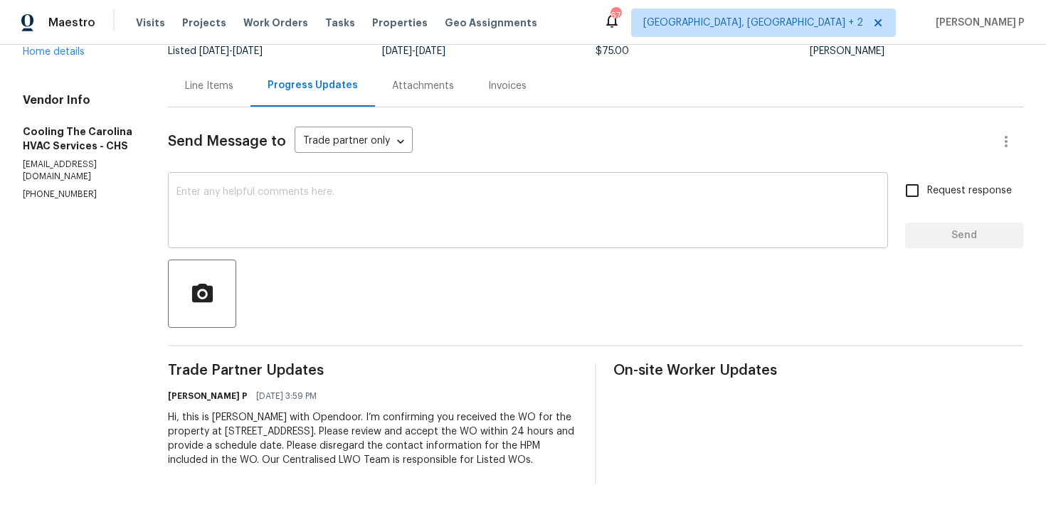
click at [229, 201] on textarea at bounding box center [527, 212] width 703 height 50
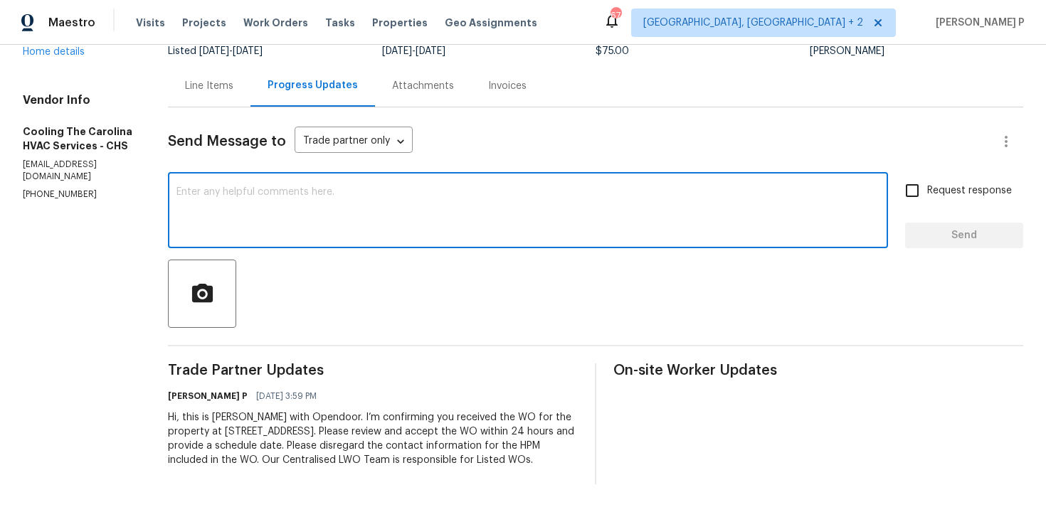
paste textarea "Thank you for accepting the work order. Could you please provide us with an upd…"
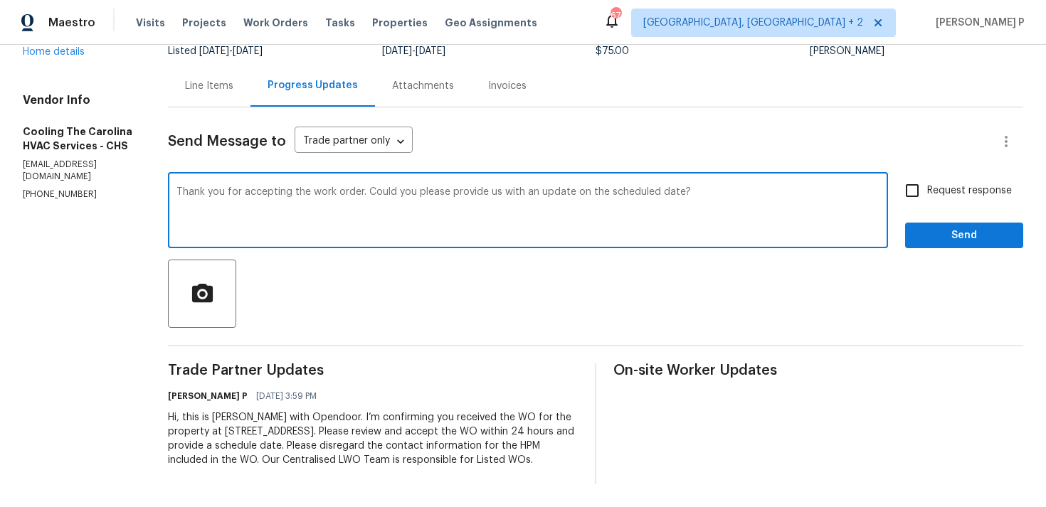
type textarea "Thank you for accepting the work order. Could you please provide us with an upd…"
click at [969, 184] on span "Request response" at bounding box center [969, 191] width 85 height 15
click at [927, 177] on input "Request response" at bounding box center [912, 191] width 30 height 30
checkbox input "true"
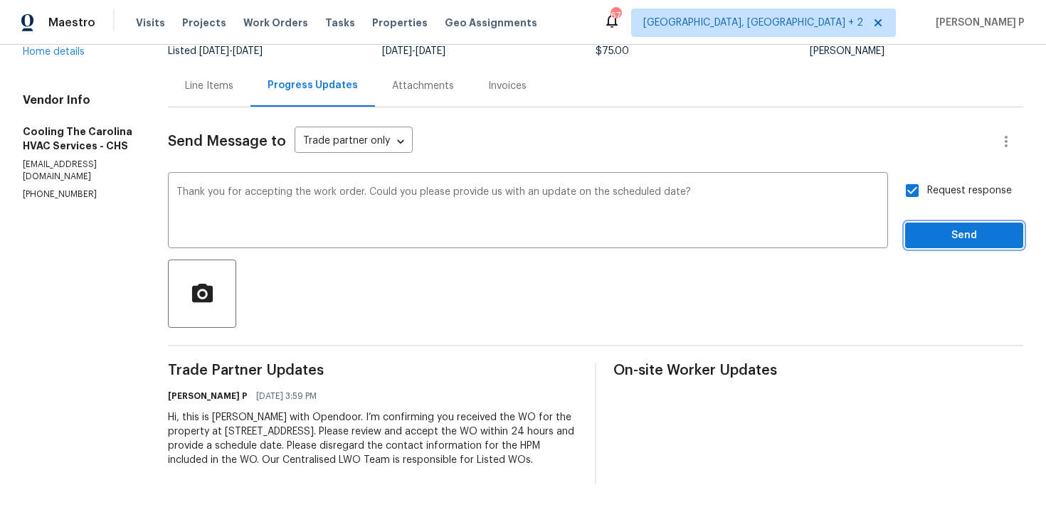
click at [941, 227] on span "Send" at bounding box center [963, 236] width 95 height 18
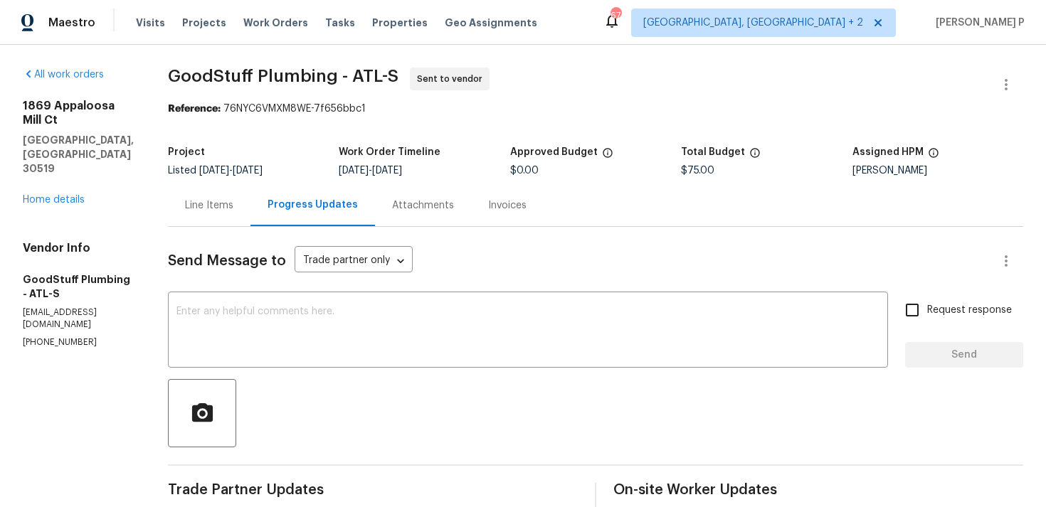
click at [235, 215] on div "Line Items" at bounding box center [209, 205] width 83 height 42
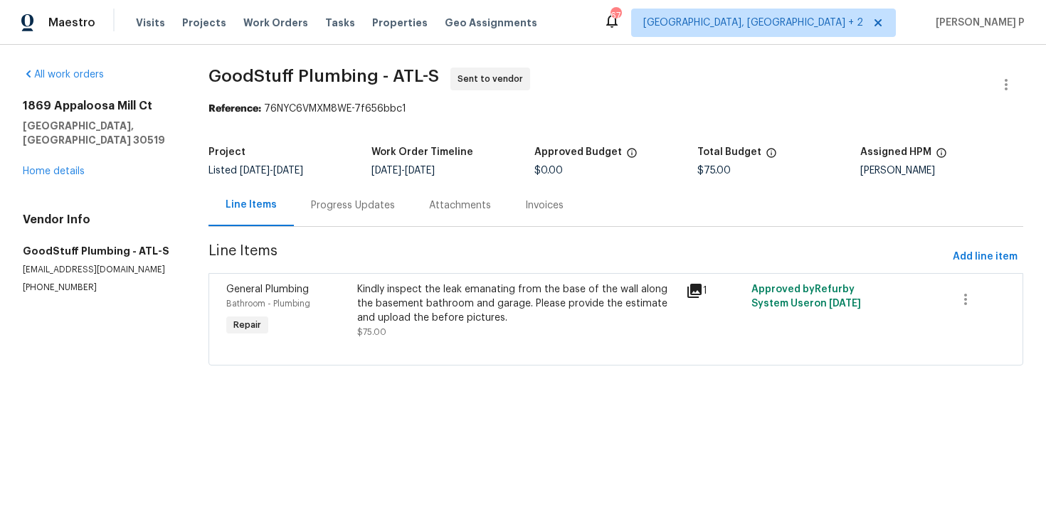
click at [432, 293] on div "Kindly inspect the leak emanating from the base of the wall along the basement …" at bounding box center [516, 303] width 319 height 43
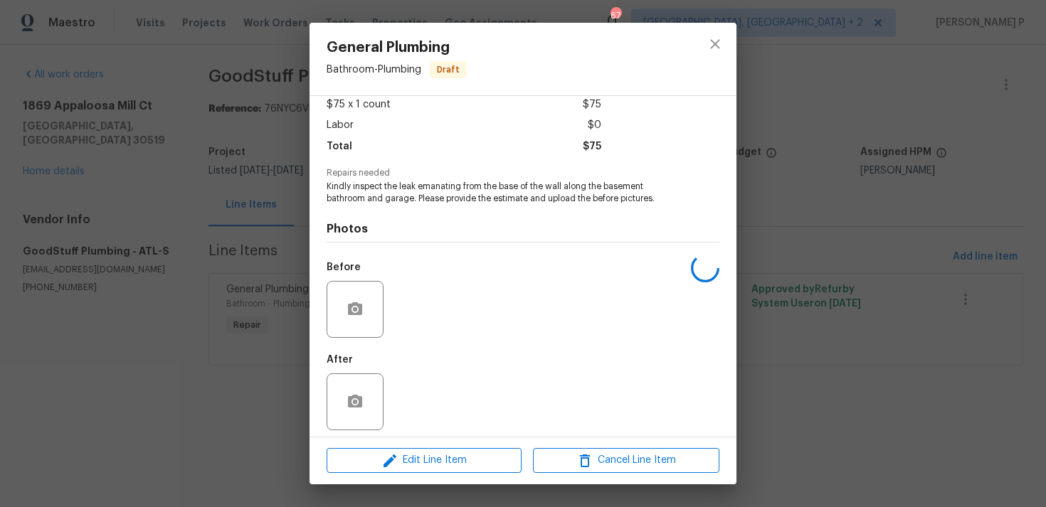
scroll to position [89, 0]
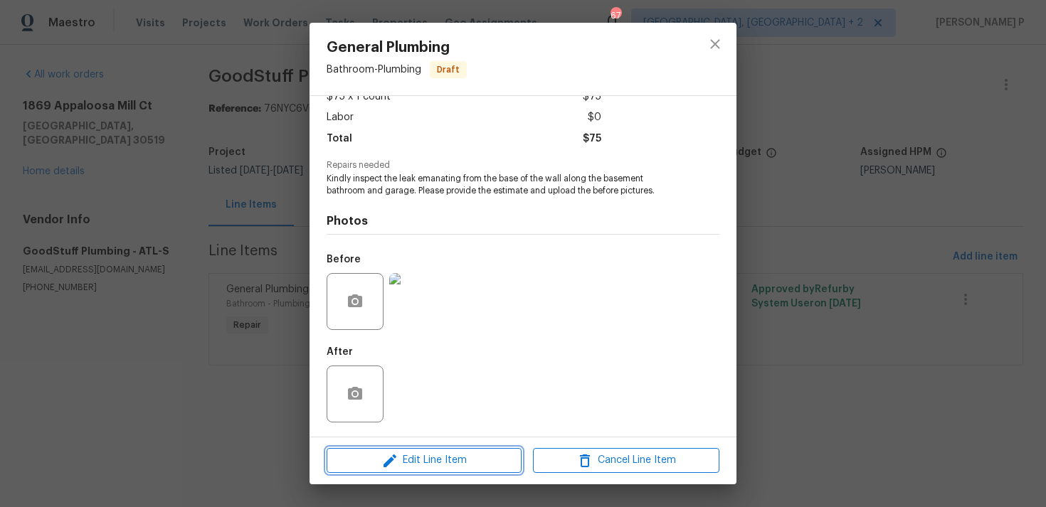
click at [422, 472] on button "Edit Line Item" at bounding box center [424, 460] width 195 height 25
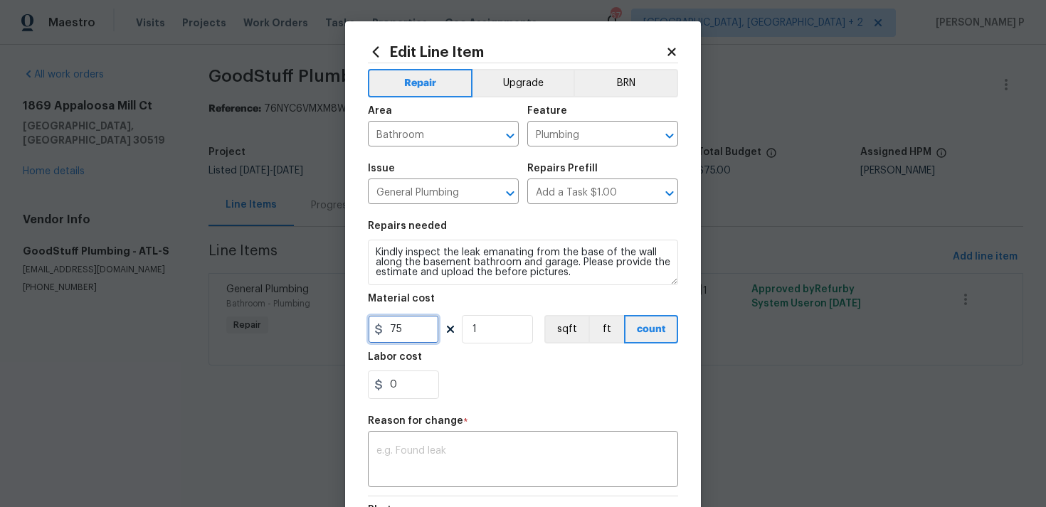
click at [423, 341] on input "75" at bounding box center [403, 329] width 71 height 28
type input "125"
click at [423, 463] on textarea at bounding box center [522, 461] width 293 height 30
paste textarea "(RP) Updated per vendor’s final cost."
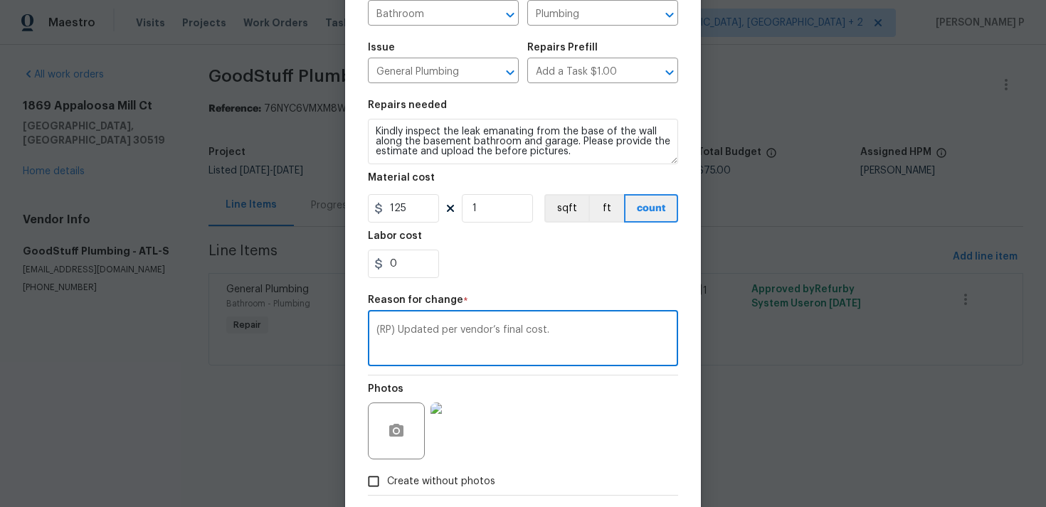
scroll to position [194, 0]
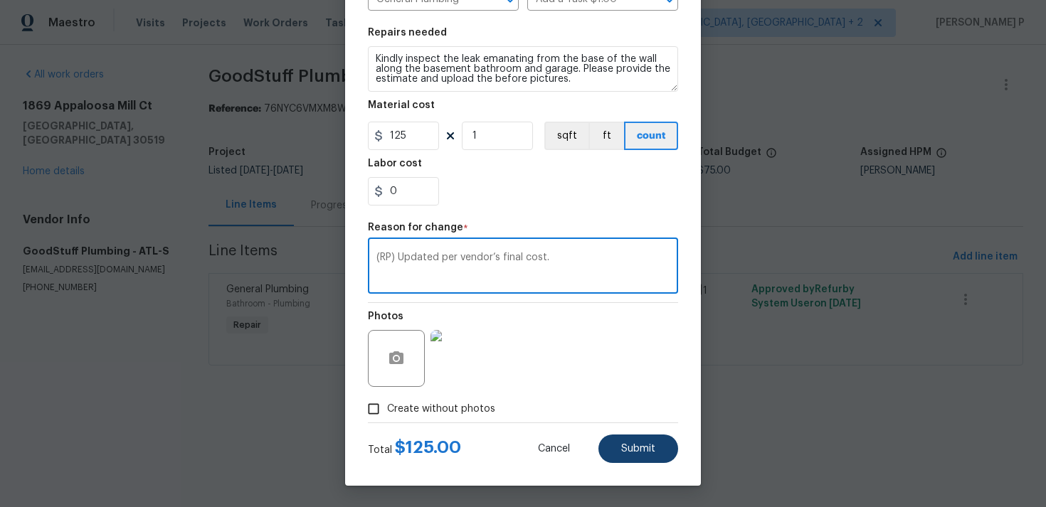
type textarea "(RP) Updated per vendor’s final cost."
click at [635, 451] on span "Submit" at bounding box center [638, 449] width 34 height 11
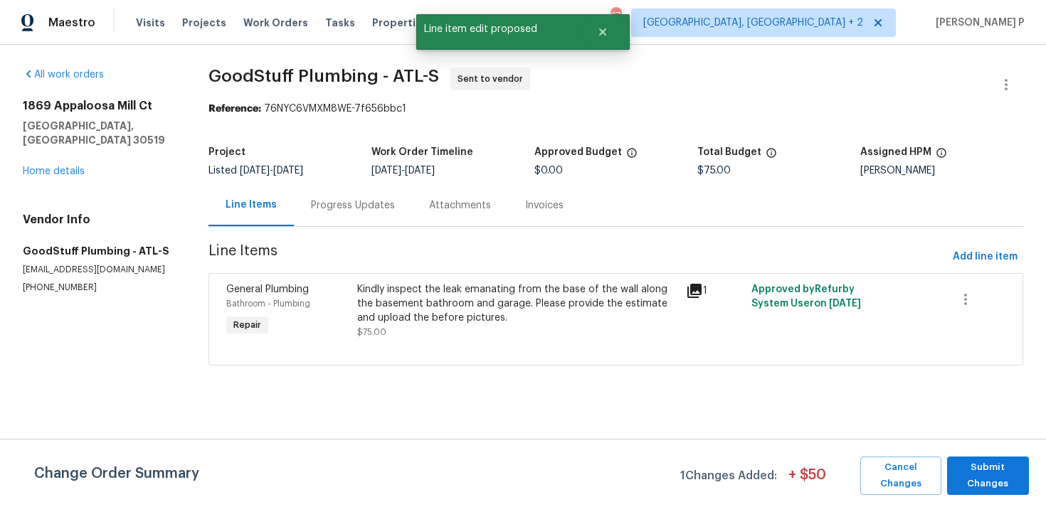
scroll to position [0, 0]
click at [1004, 449] on div "Change Order Summary 1 Changes Added: + $ 50 Cancel Changes Submit Changes" at bounding box center [523, 473] width 1046 height 68
click at [995, 477] on span "Submit Changes" at bounding box center [988, 476] width 68 height 33
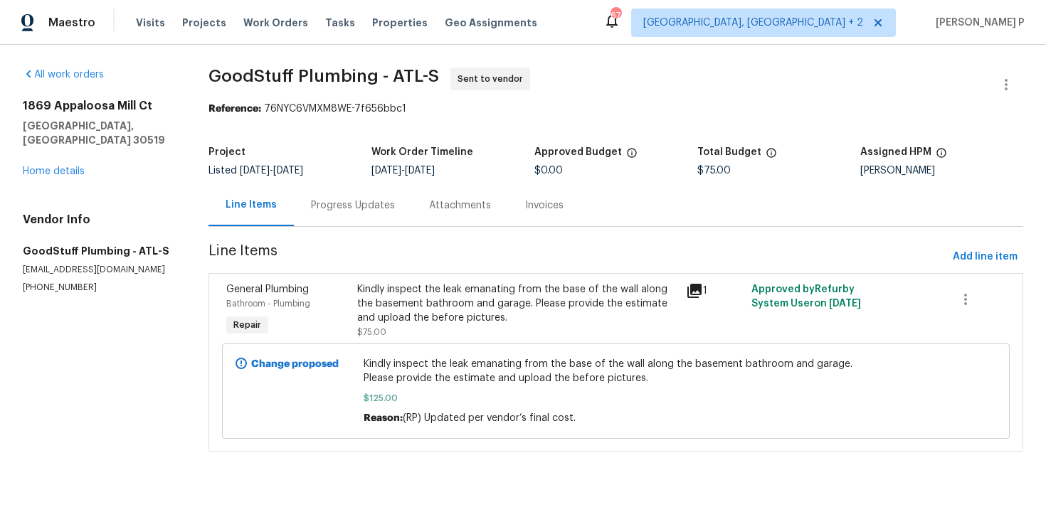
click at [377, 214] on div "Progress Updates" at bounding box center [353, 205] width 118 height 42
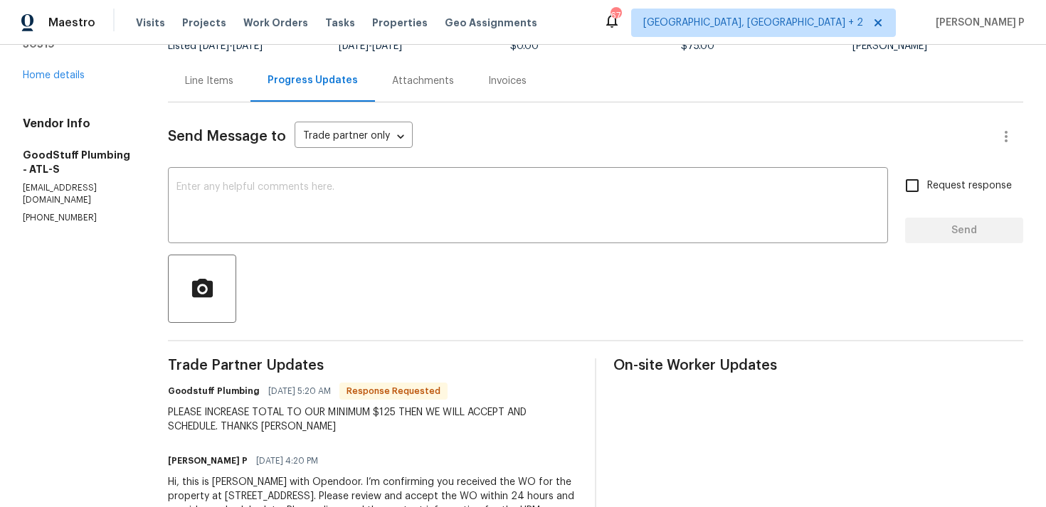
scroll to position [150, 0]
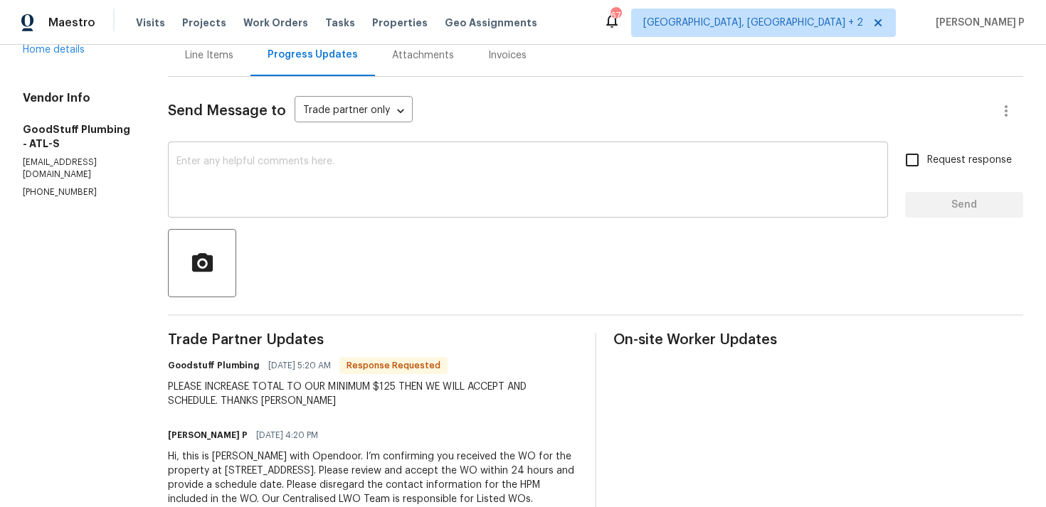
click at [368, 210] on div "x ​" at bounding box center [528, 181] width 720 height 73
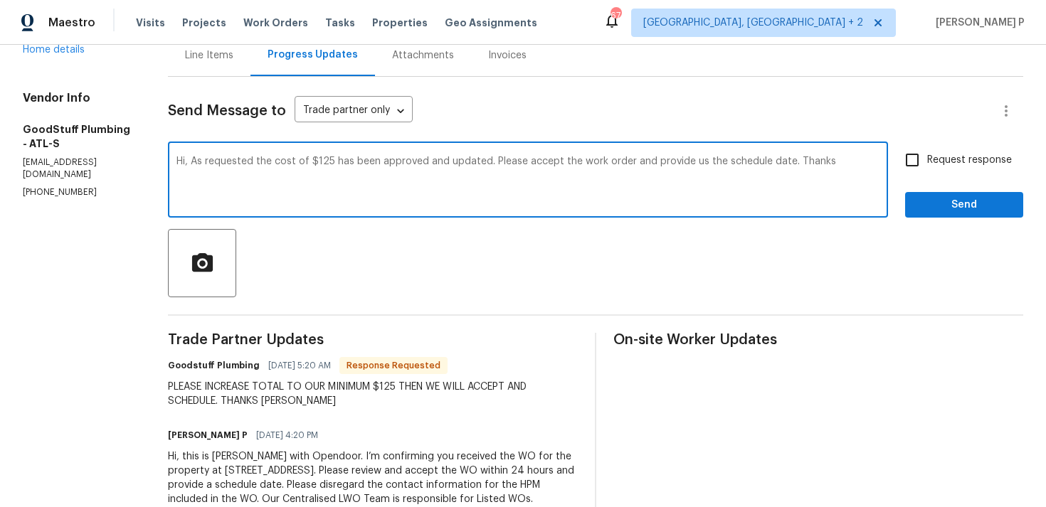
drag, startPoint x: 228, startPoint y: 161, endPoint x: 822, endPoint y: 159, distance: 594.0
click at [822, 159] on textarea "Hi, As requested the cost of $125 has been approved and updated. Please accept …" at bounding box center [527, 182] width 703 height 50
type textarea "Hi, As requested the cost of $125 has been approved and updated. Please accept …"
click at [918, 164] on input "Request response" at bounding box center [912, 160] width 30 height 30
checkbox input "true"
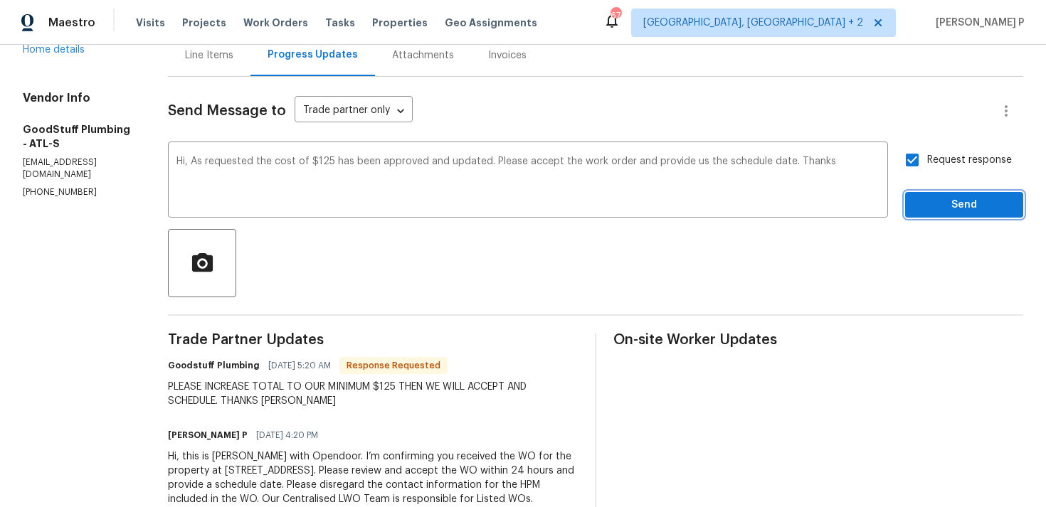
click at [924, 207] on span "Send" at bounding box center [963, 205] width 95 height 18
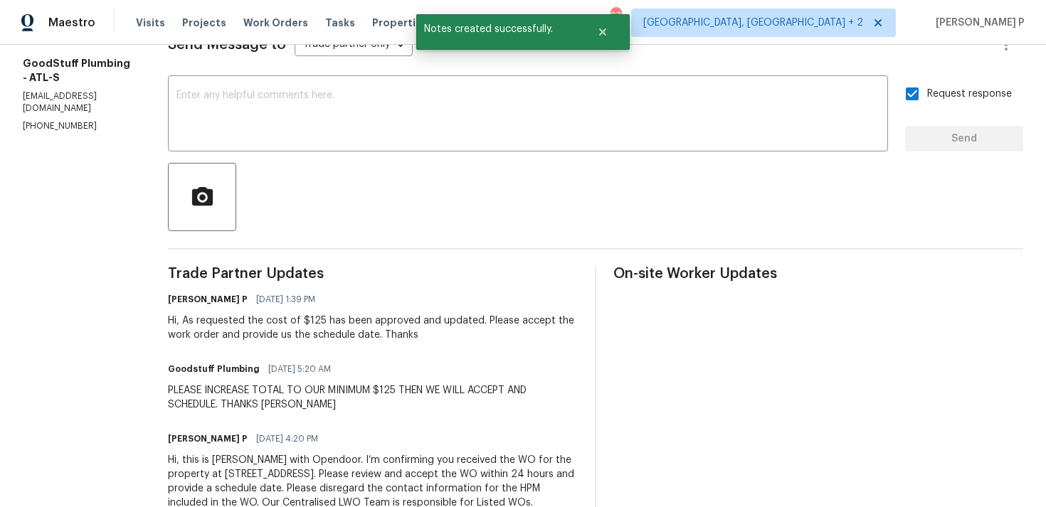
scroll to position [273, 0]
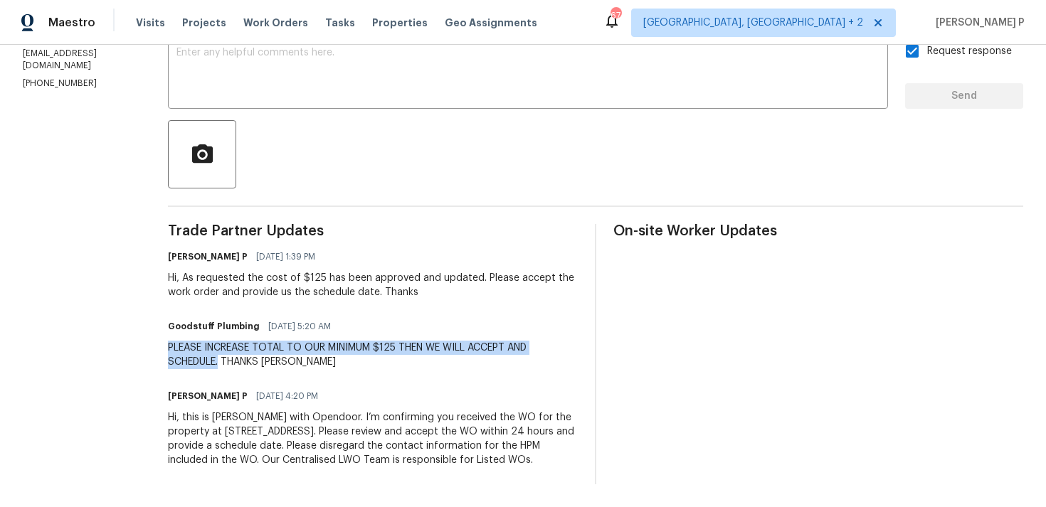
drag, startPoint x: 201, startPoint y: 329, endPoint x: 256, endPoint y: 343, distance: 56.4
click at [256, 343] on div "All work orders [STREET_ADDRESS] Home details Vendor Info GoodStuff Plumbing - …" at bounding box center [523, 146] width 1046 height 721
copy div "PLEASE INCREASE TOTAL TO OUR MINIMUM $125 THEN WE WILL ACCEPT AND SCHEDULE."
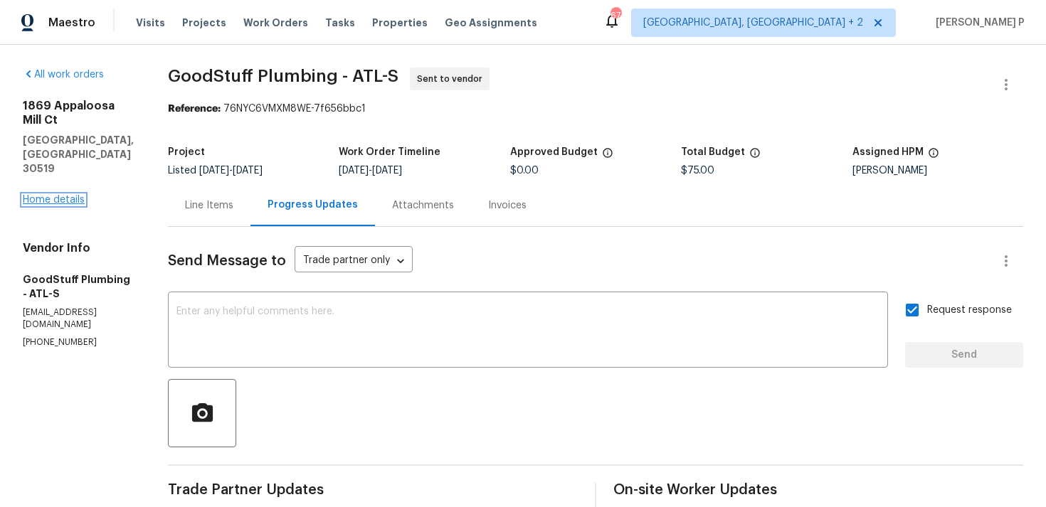
click at [78, 195] on link "Home details" at bounding box center [54, 200] width 62 height 10
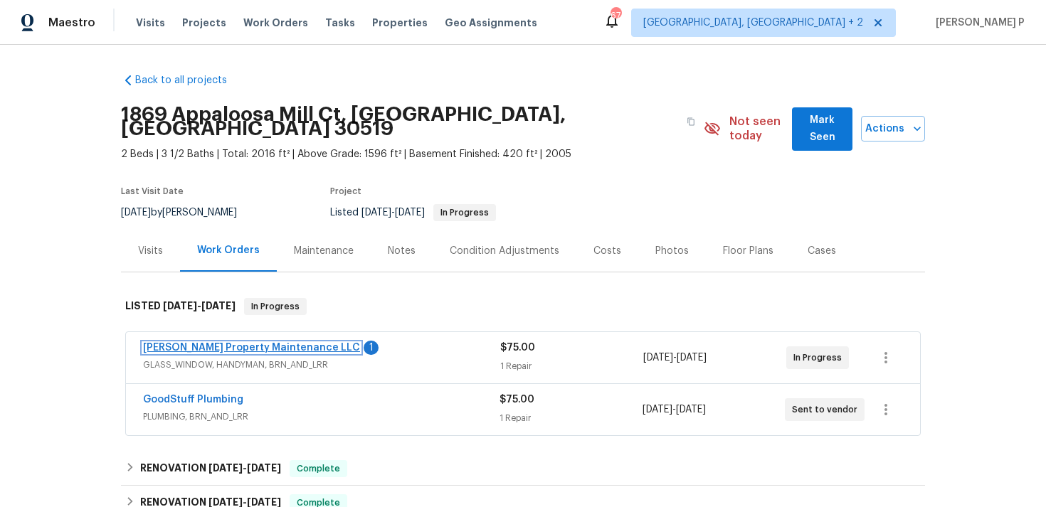
click at [201, 343] on link "[PERSON_NAME] Property Maintenance LLC" at bounding box center [251, 348] width 217 height 10
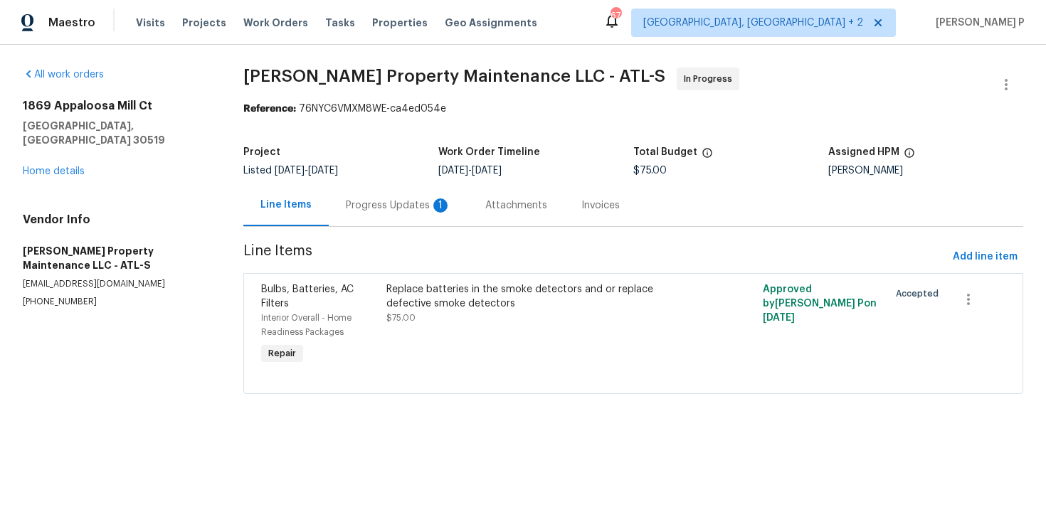
click at [396, 209] on div "Progress Updates 1" at bounding box center [398, 205] width 105 height 14
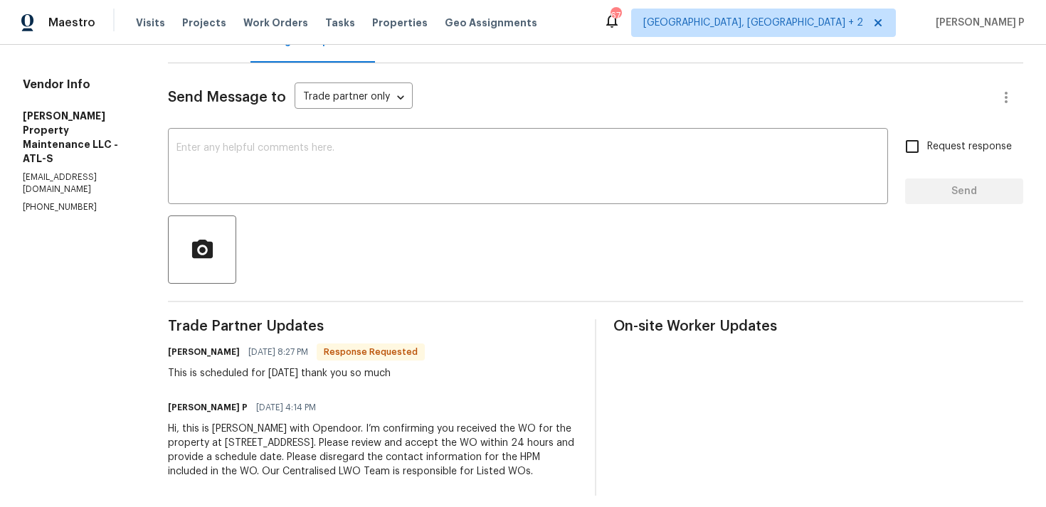
scroll to position [189, 0]
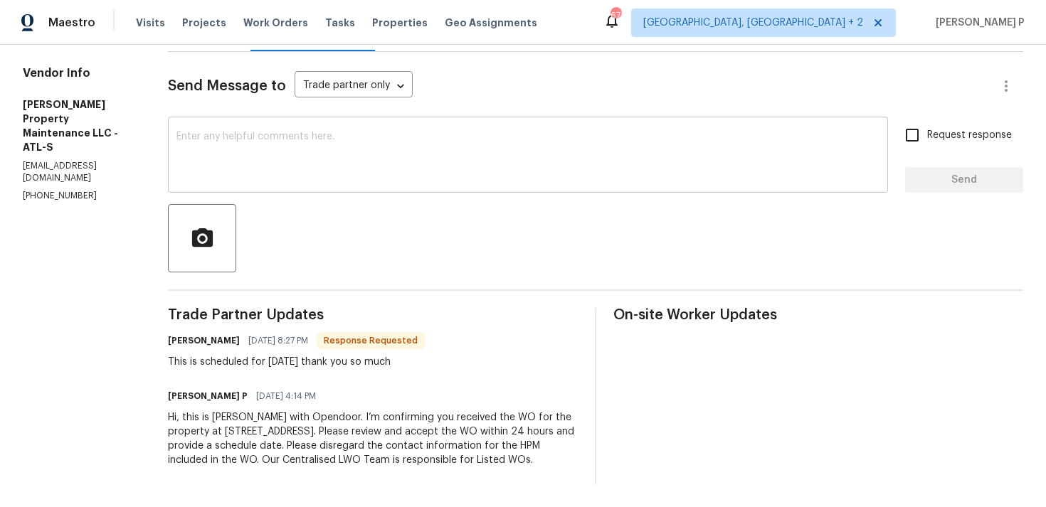
click at [215, 145] on textarea at bounding box center [527, 157] width 703 height 50
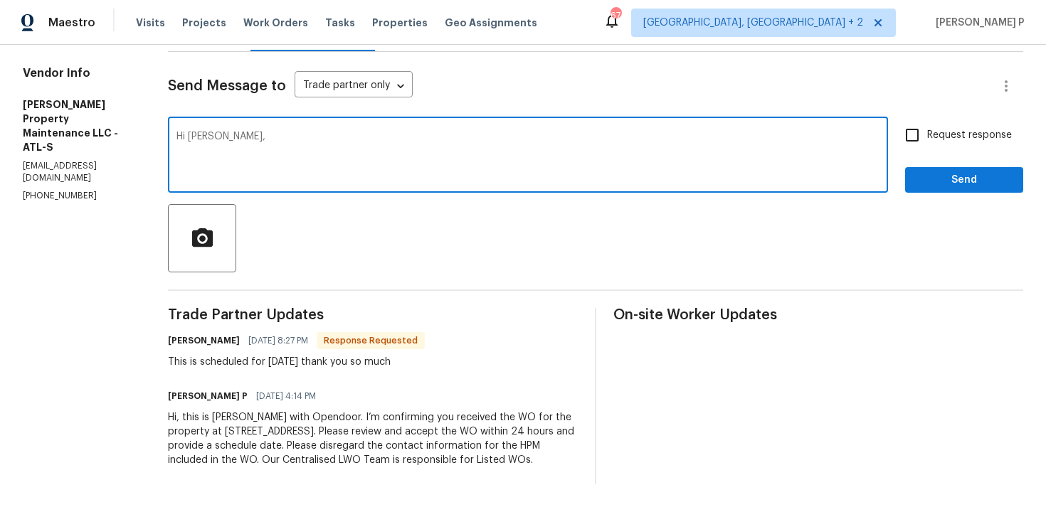
paste textarea "Could you please provide us with an update on the status of the work order?"
type textarea "Hi [PERSON_NAME], Could you please provide us with an update on the status of t…"
click at [899, 134] on input "Request response" at bounding box center [912, 135] width 30 height 30
checkbox input "true"
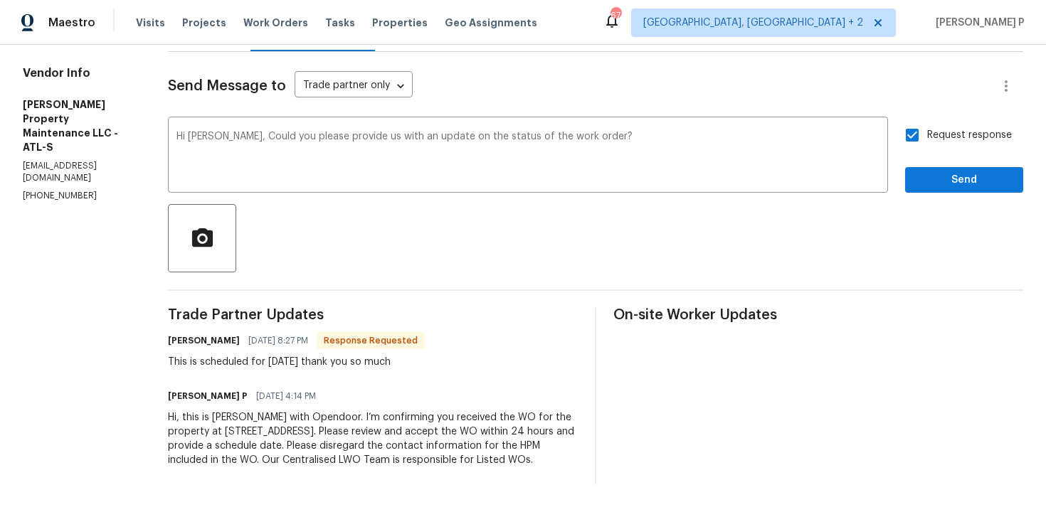
click at [921, 185] on div "Send Message to Trade partner only Trade partner only ​ Hi [PERSON_NAME], Could…" at bounding box center [595, 268] width 855 height 433
click at [924, 171] on span "Send" at bounding box center [963, 180] width 95 height 18
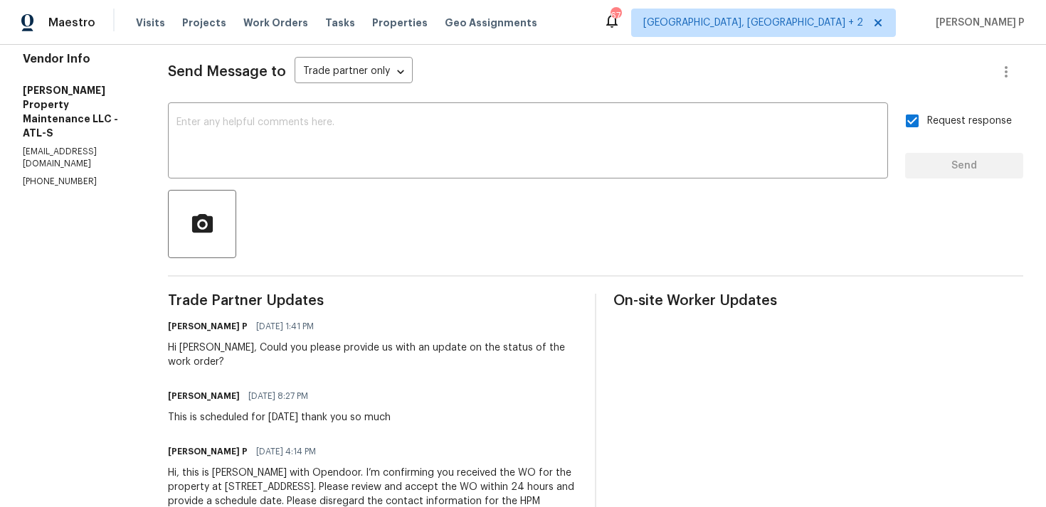
scroll to position [0, 0]
